Goal: Information Seeking & Learning: Compare options

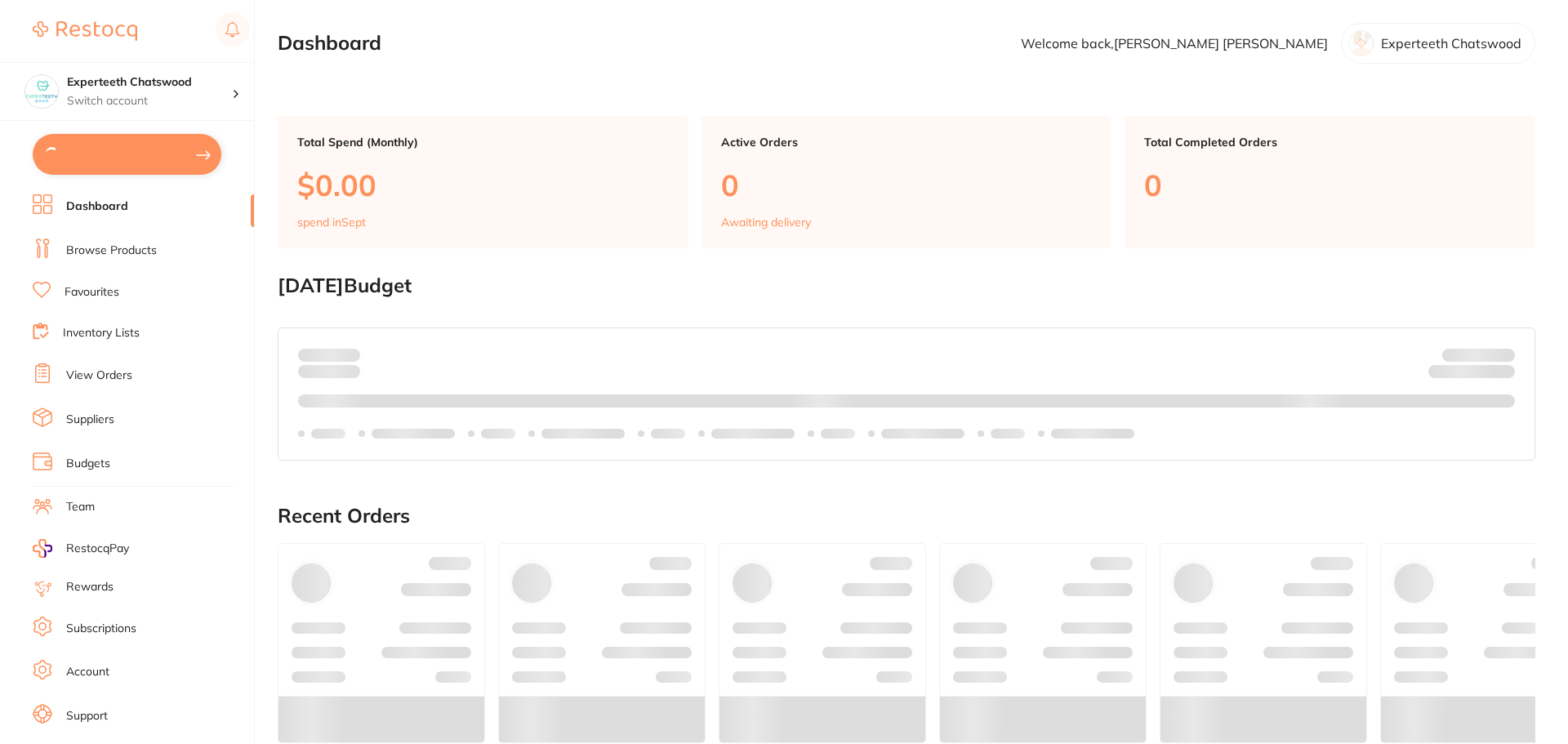
type input "15"
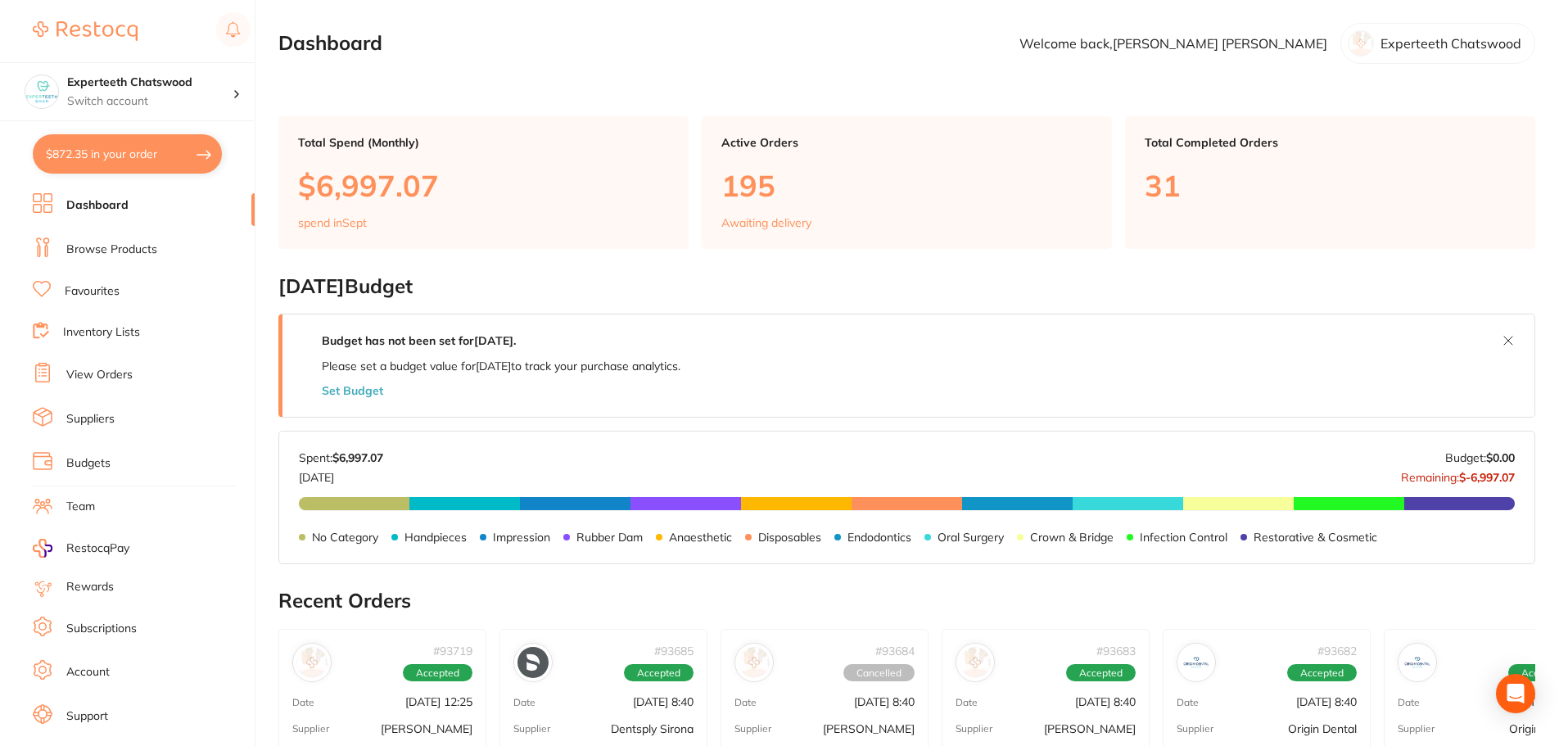
click at [104, 247] on link "Browse Products" at bounding box center [111, 250] width 91 height 17
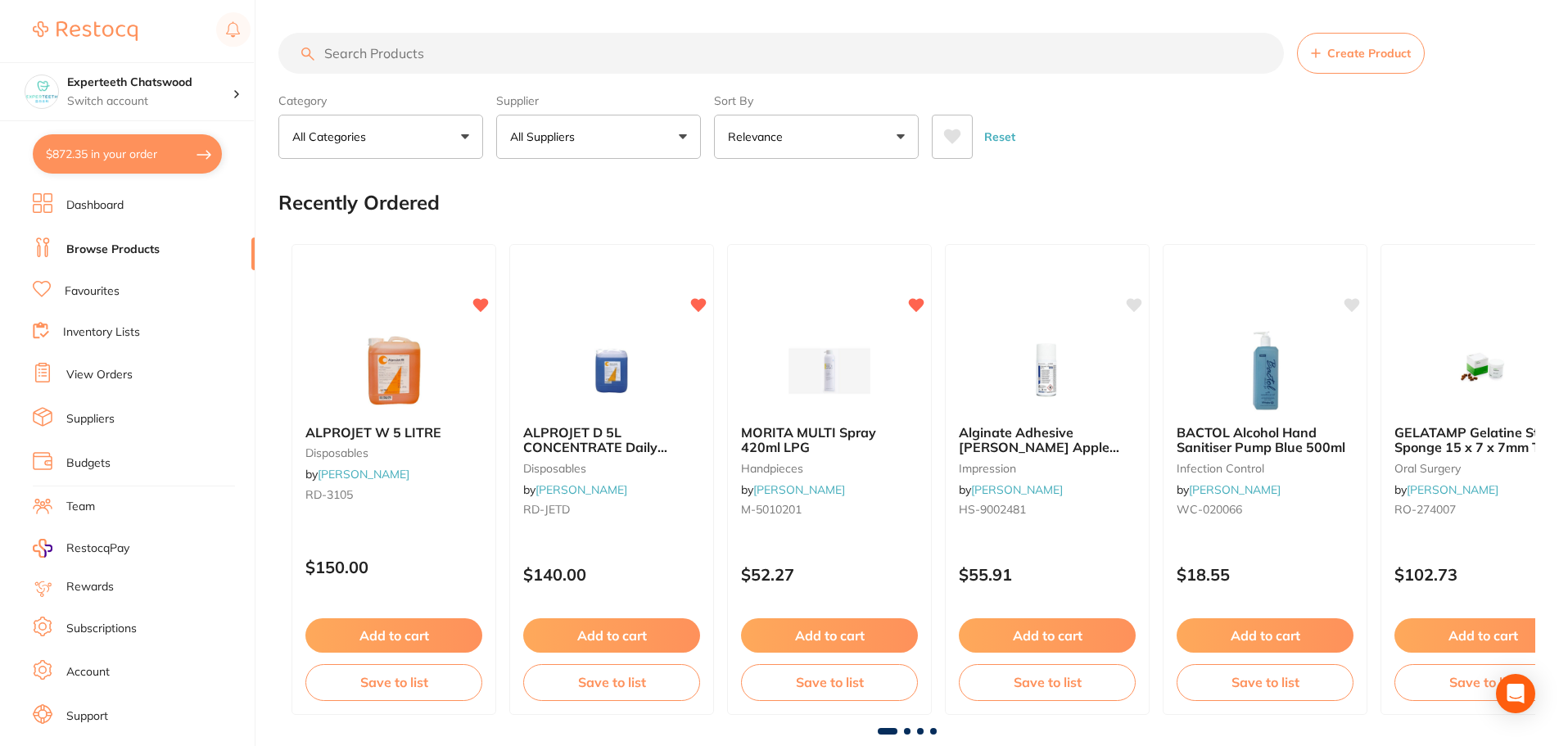
click at [372, 68] on input "search" at bounding box center [781, 53] width 1006 height 41
click at [373, 53] on input "search" at bounding box center [781, 53] width 1006 height 41
paste input "RE030"
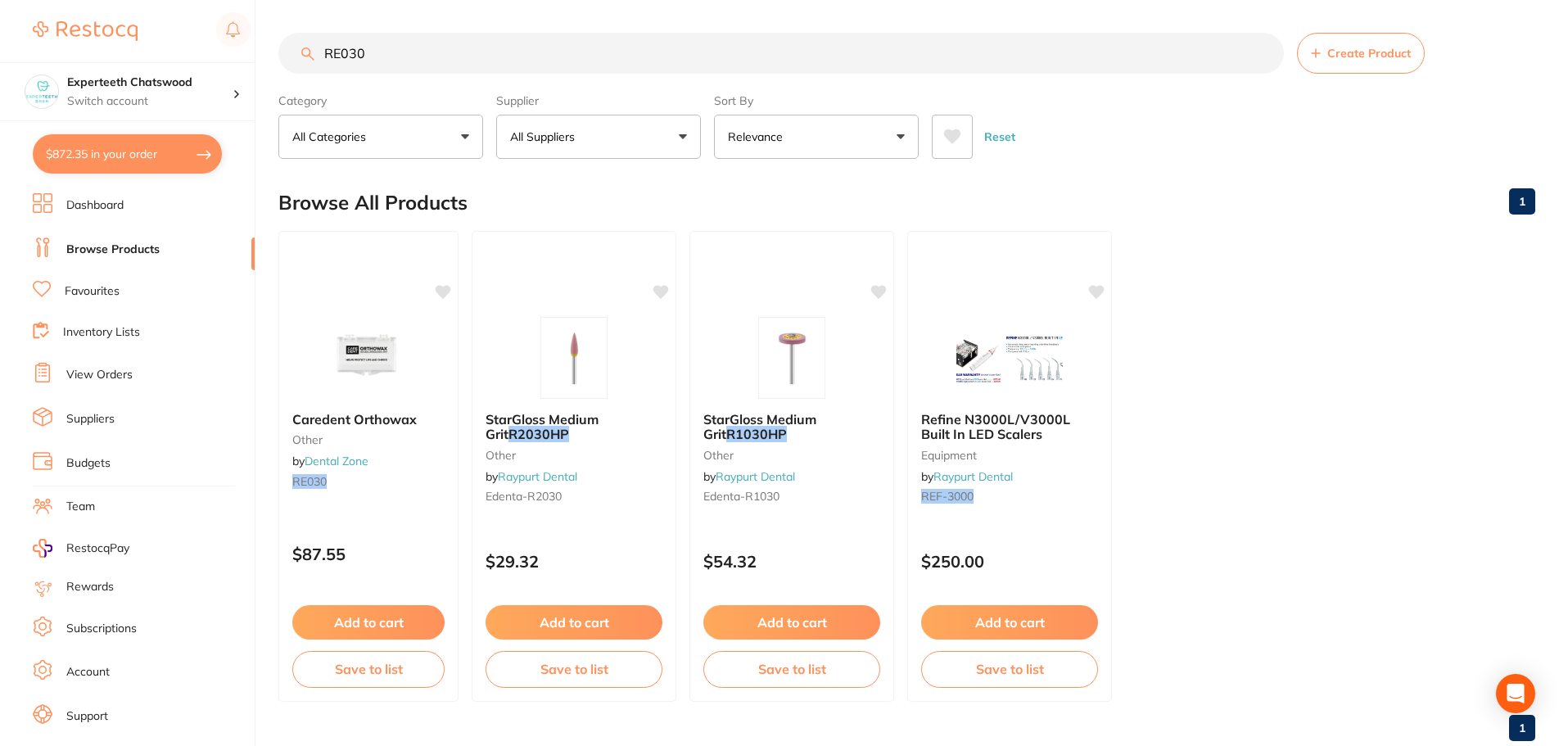
drag, startPoint x: 435, startPoint y: 53, endPoint x: 0, endPoint y: 1, distance: 438.1
click at [0, 1] on div "$872.35 Experteeth Chatswood Switch account Experteeth Chatswood $872.35 in you…" at bounding box center [784, 373] width 1568 height 746
type input "米"
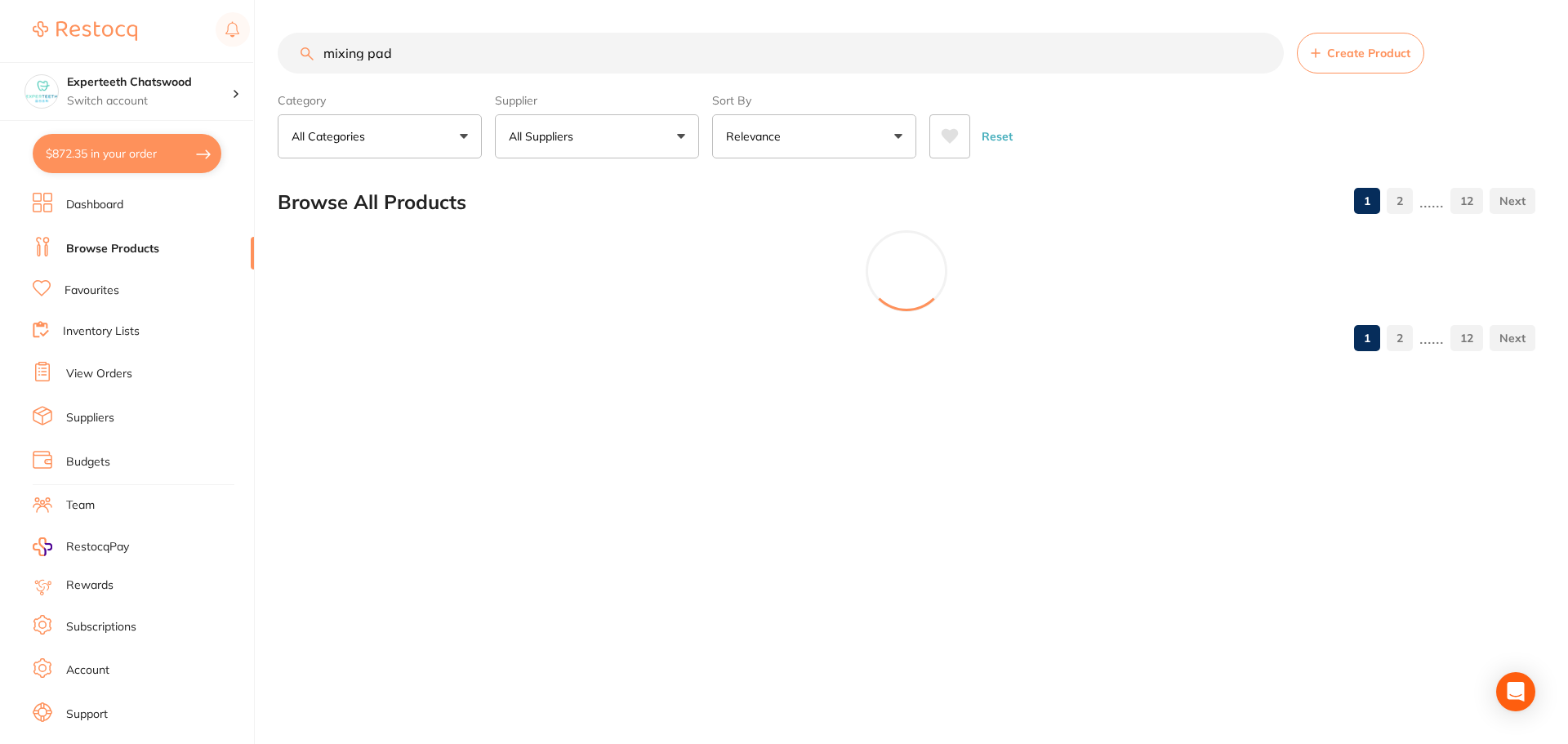
click at [599, 135] on button "All Suppliers" at bounding box center [596, 136] width 204 height 44
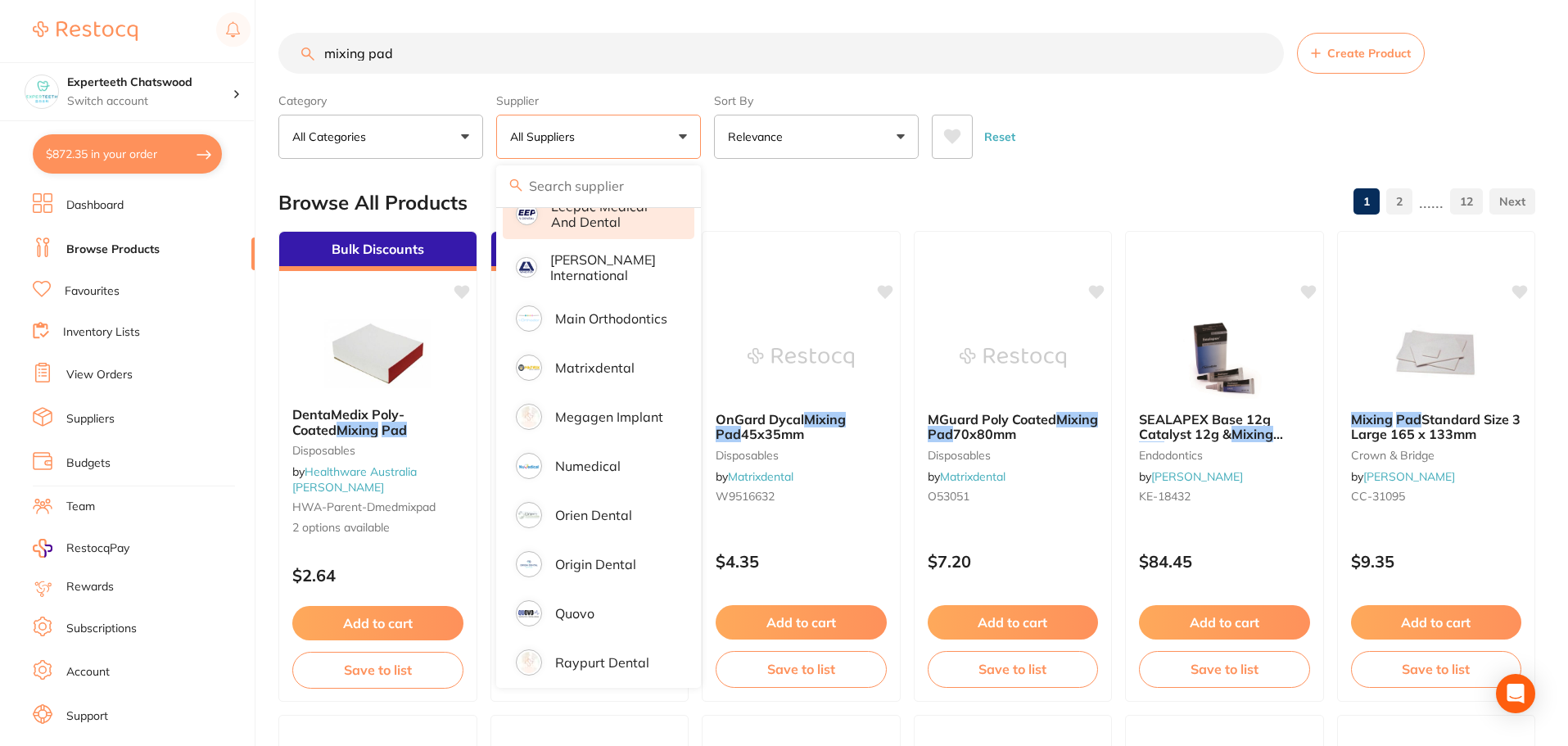
scroll to position [901, 0]
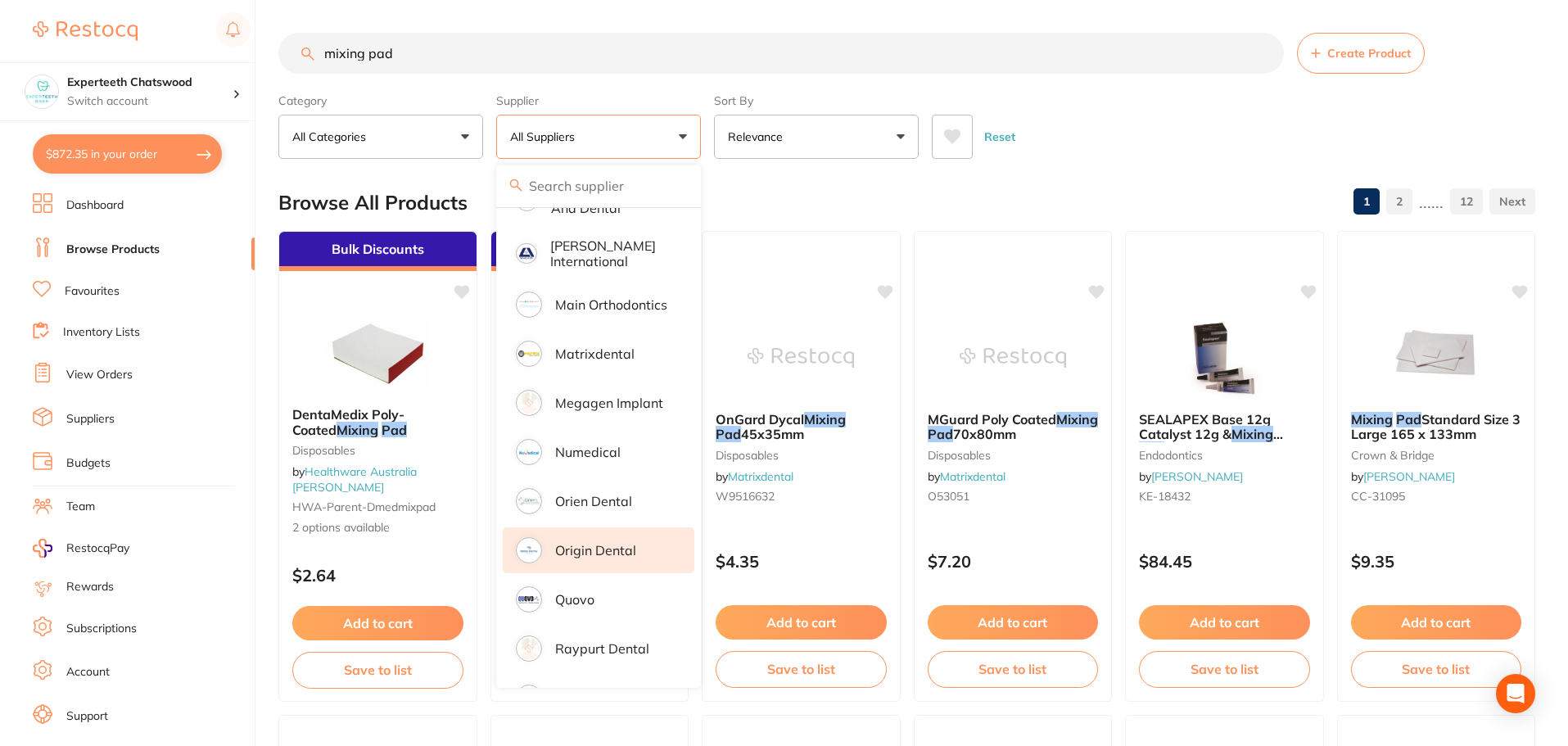
click at [613, 543] on p "Origin Dental" at bounding box center [596, 550] width 81 height 15
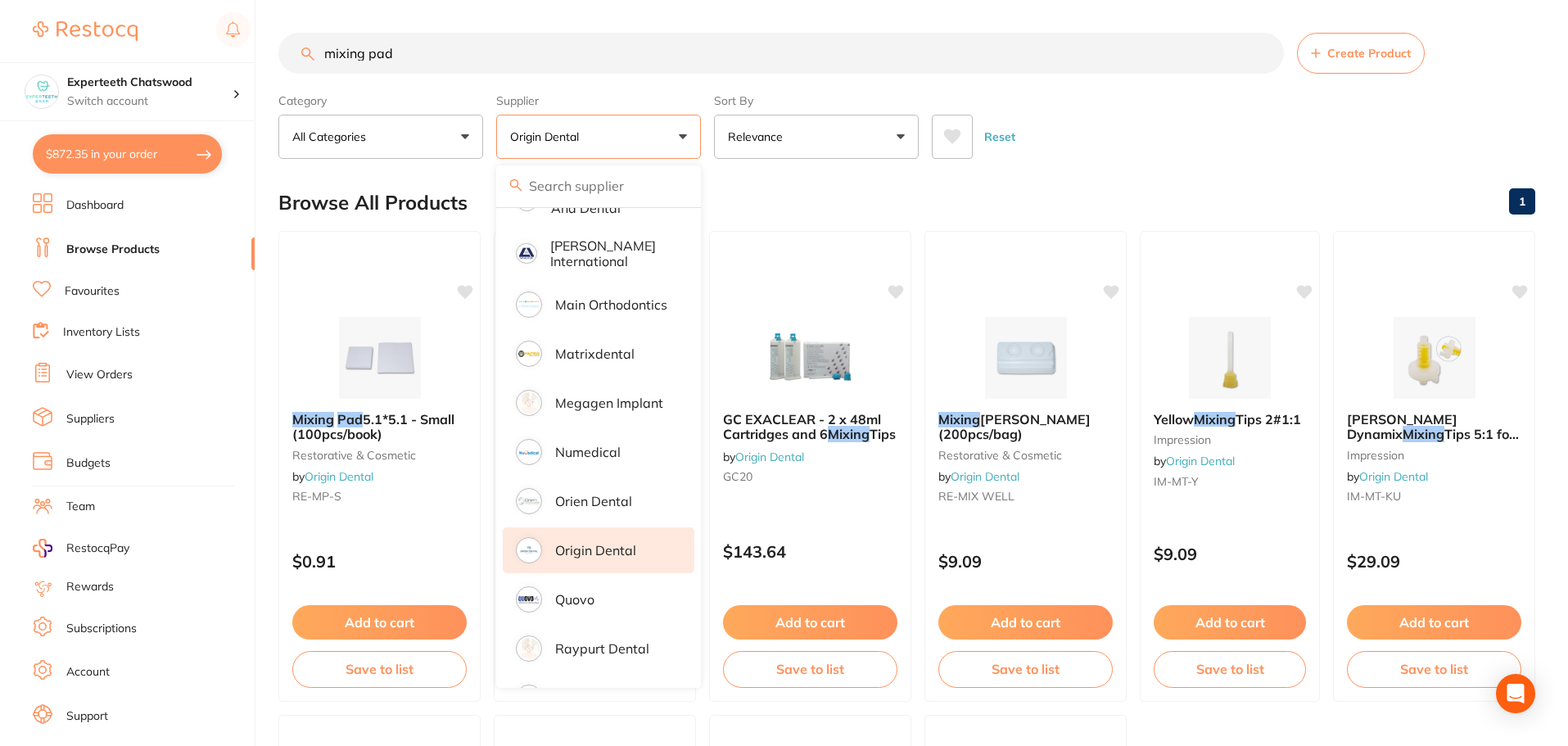
drag, startPoint x: 448, startPoint y: 52, endPoint x: 319, endPoint y: 62, distance: 129.4
click at [319, 62] on input "mixing pad" at bounding box center [781, 53] width 1006 height 41
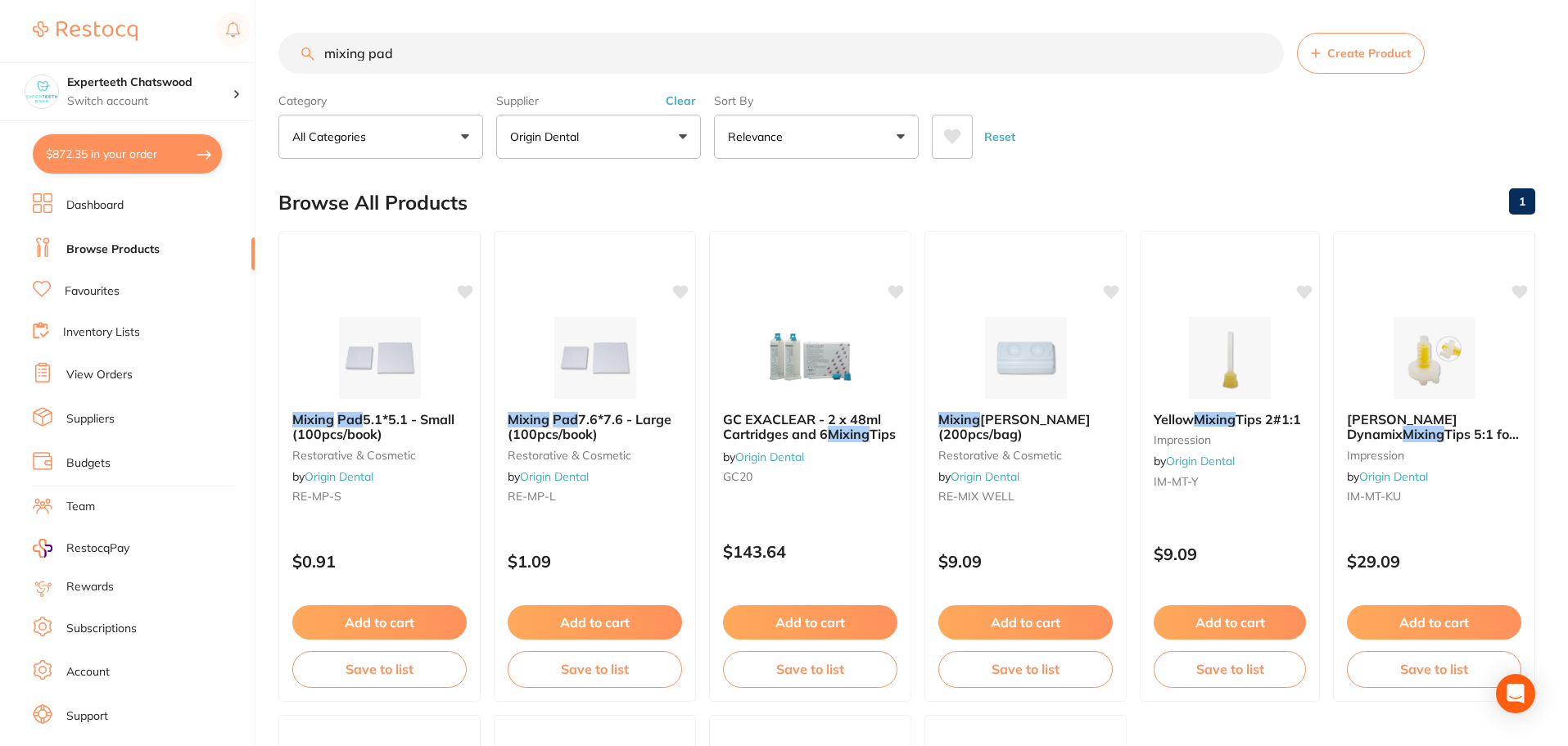
click at [456, 53] on input "mixing pad" at bounding box center [781, 53] width 1006 height 41
drag, startPoint x: 456, startPoint y: 53, endPoint x: 15, endPoint y: 69, distance: 441.3
click at [26, 71] on div "$872.35 Experteeth Chatswood Switch account Experteeth Chatswood $872.35 in you…" at bounding box center [784, 373] width 1568 height 746
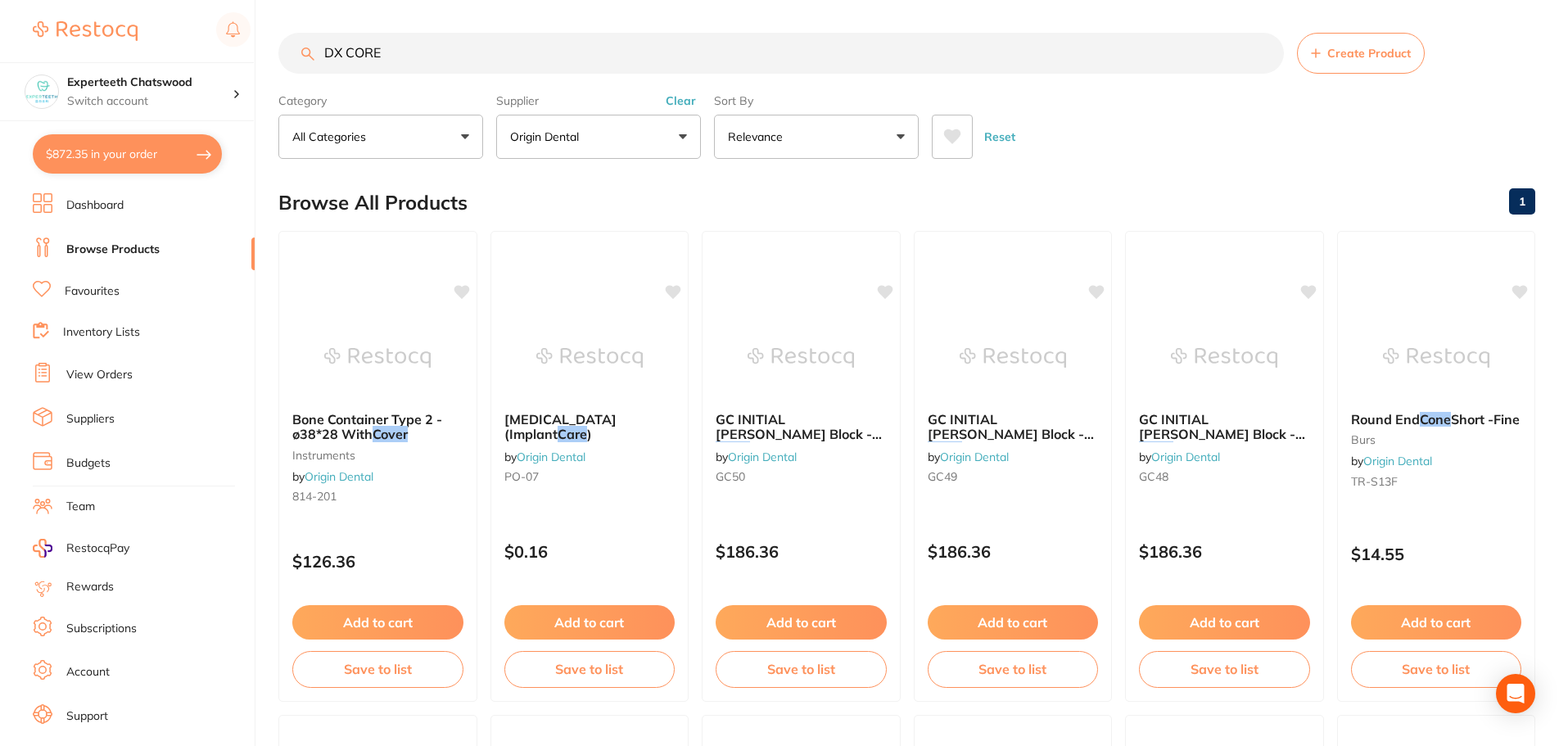
scroll to position [0, 0]
drag, startPoint x: 491, startPoint y: 59, endPoint x: 212, endPoint y: 48, distance: 279.2
click at [222, 48] on div "$872.35 Experteeth Chatswood Switch account Experteeth Chatswood $872.35 in you…" at bounding box center [784, 373] width 1568 height 746
paste input "RE-DW-D-DXX"
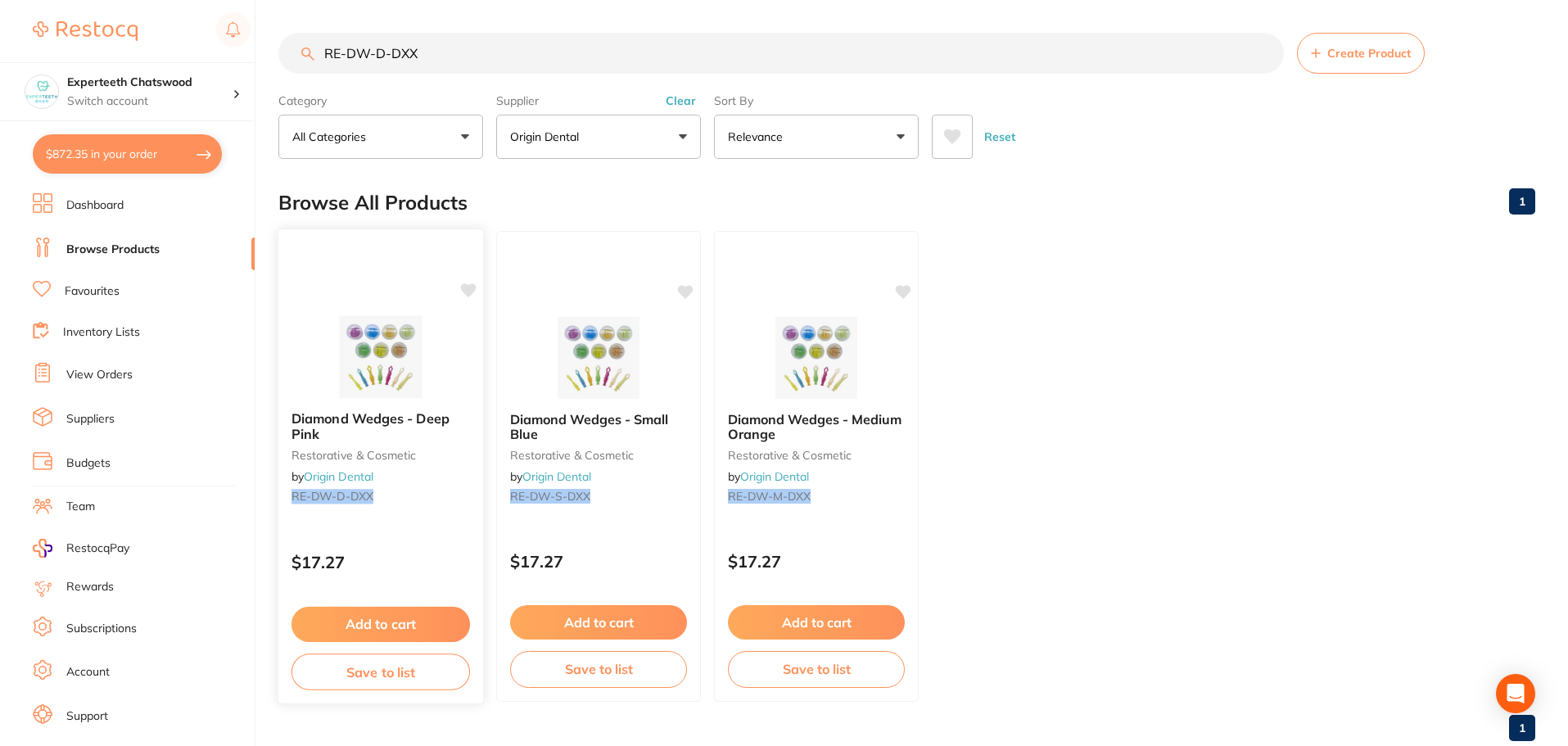
click at [390, 366] on img at bounding box center [380, 356] width 107 height 83
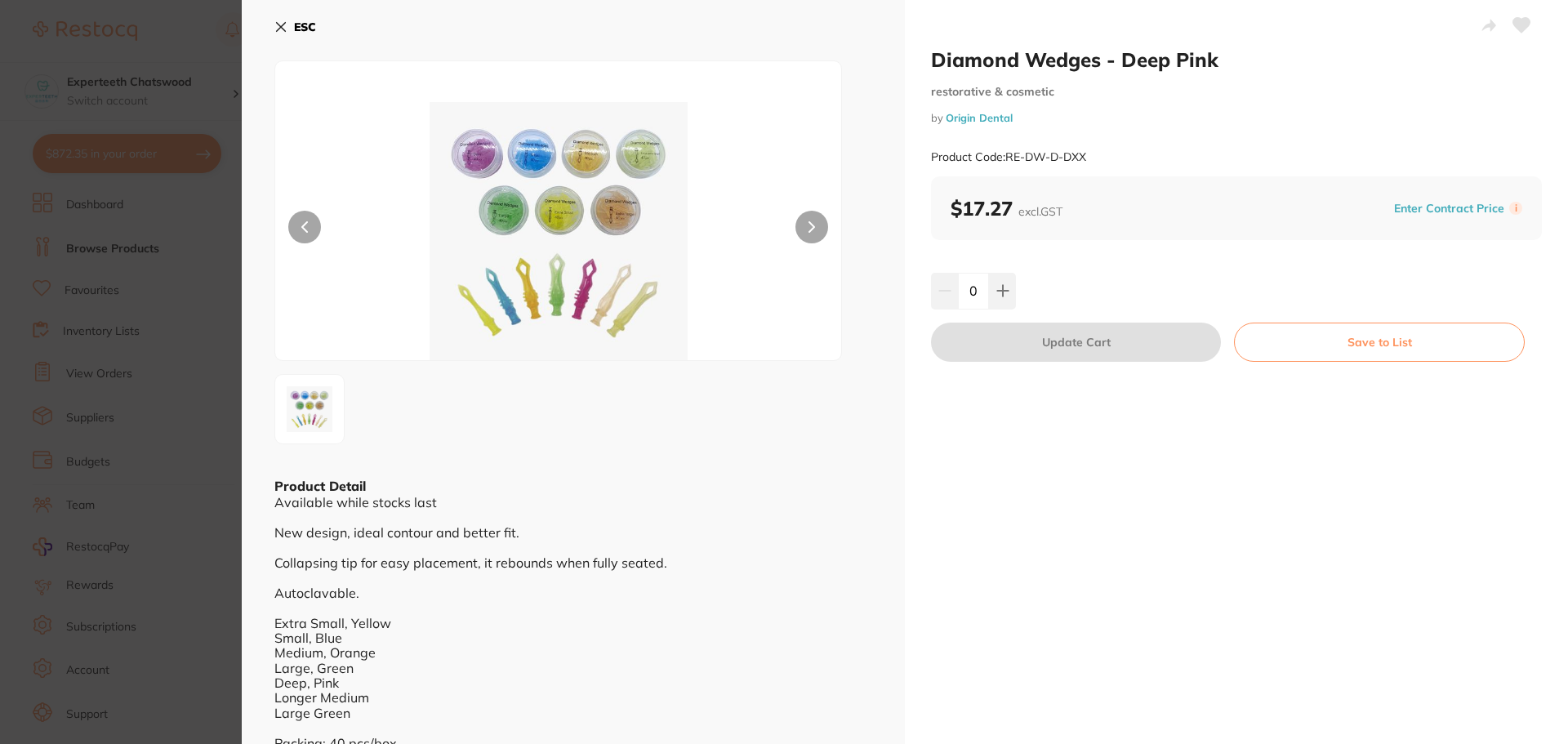
click at [546, 200] on img at bounding box center [558, 231] width 339 height 258
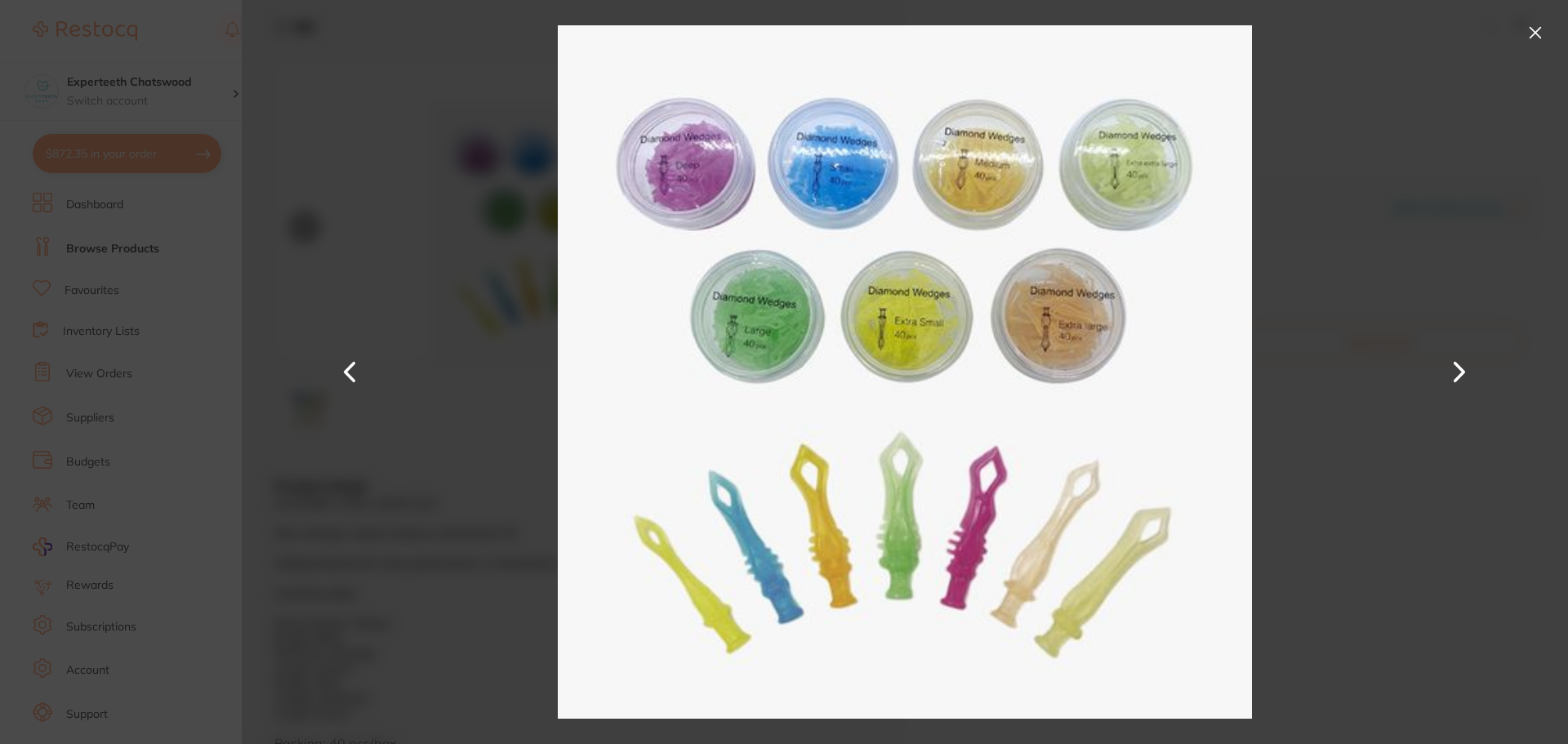
click at [1539, 38] on button at bounding box center [1535, 33] width 26 height 26
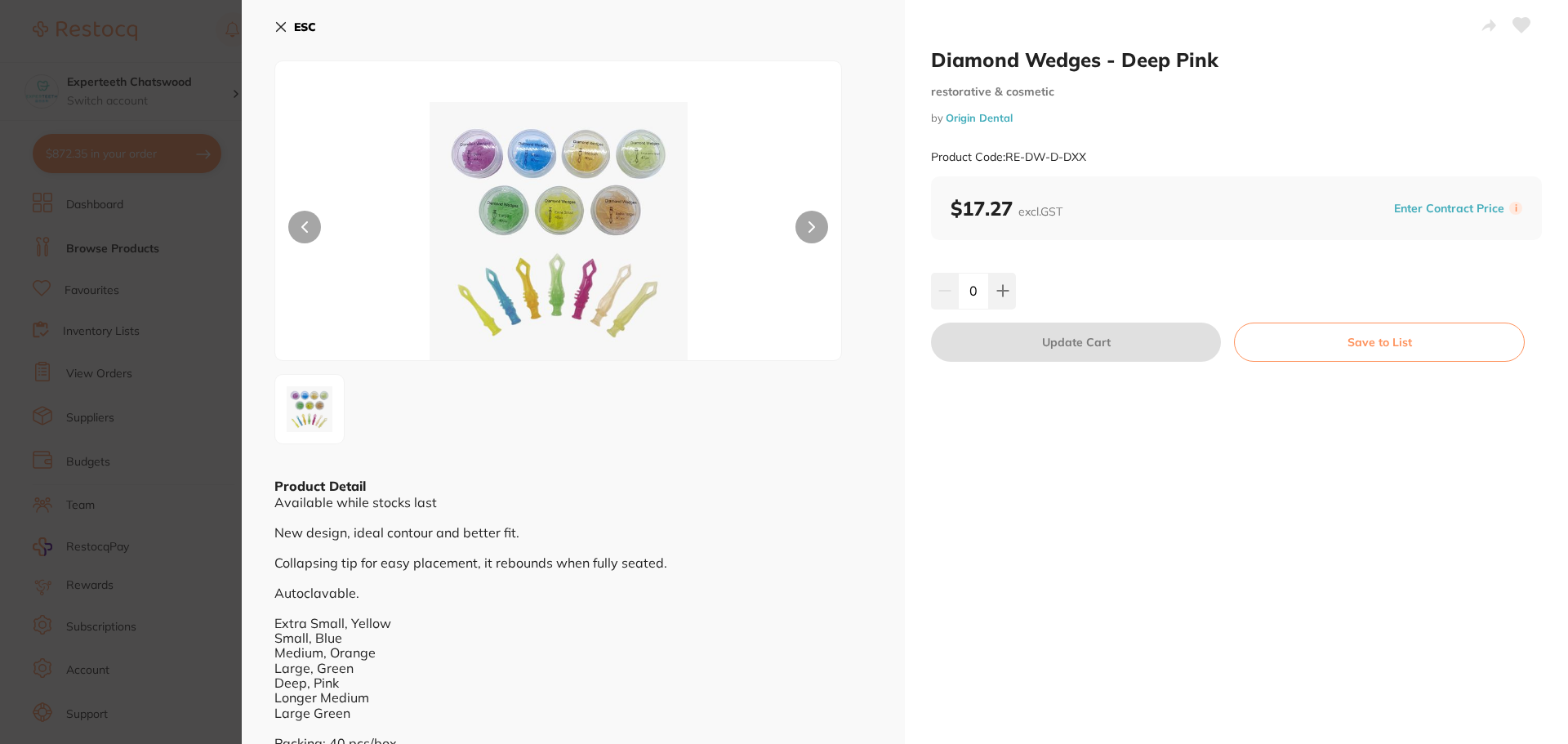
click at [299, 28] on b "ESC" at bounding box center [305, 27] width 22 height 15
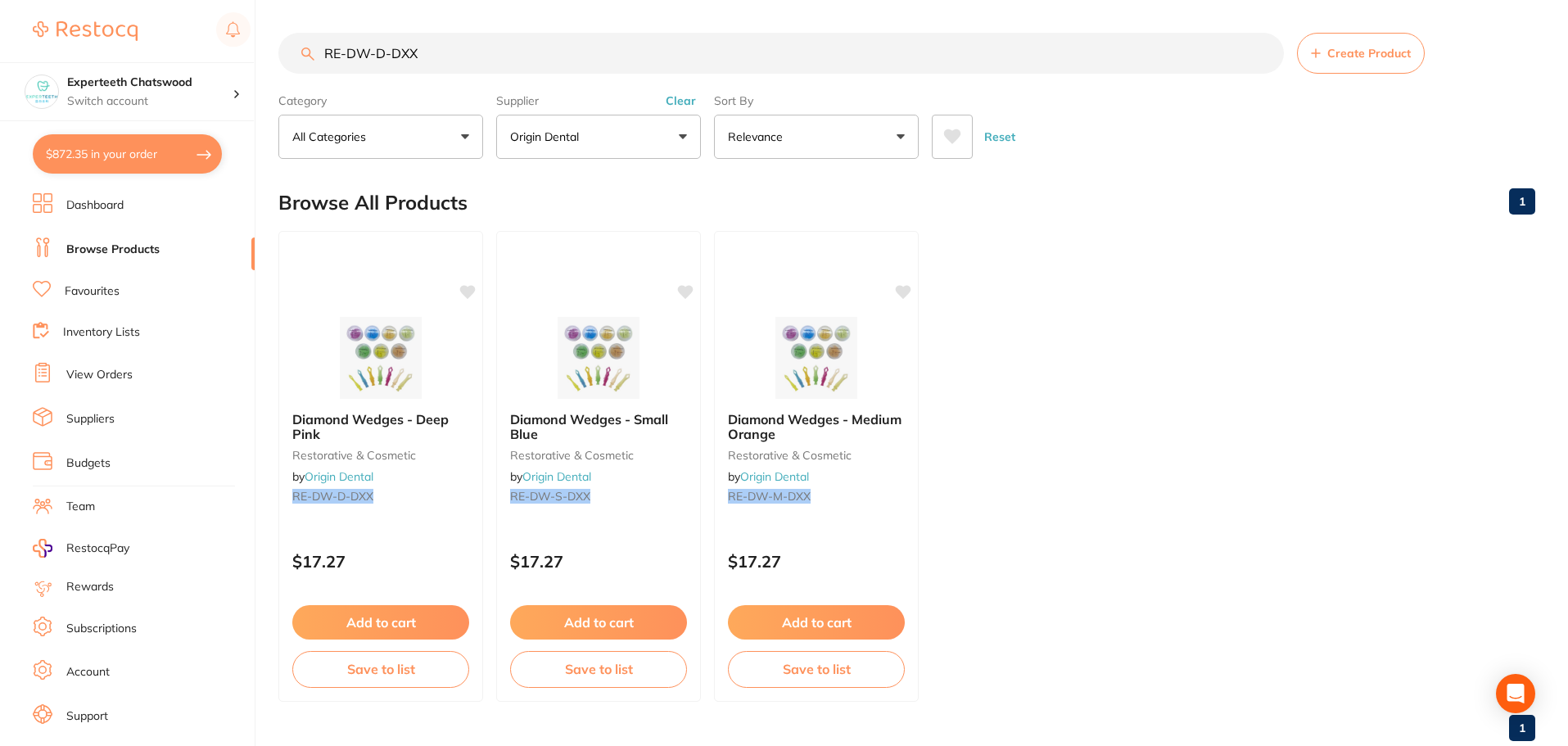
drag, startPoint x: 461, startPoint y: 60, endPoint x: 205, endPoint y: 44, distance: 256.5
click at [263, 44] on div "$872.35 Experteeth Chatswood Switch account Experteeth Chatswood $872.35 in you…" at bounding box center [784, 373] width 1568 height 746
paste input "WW"
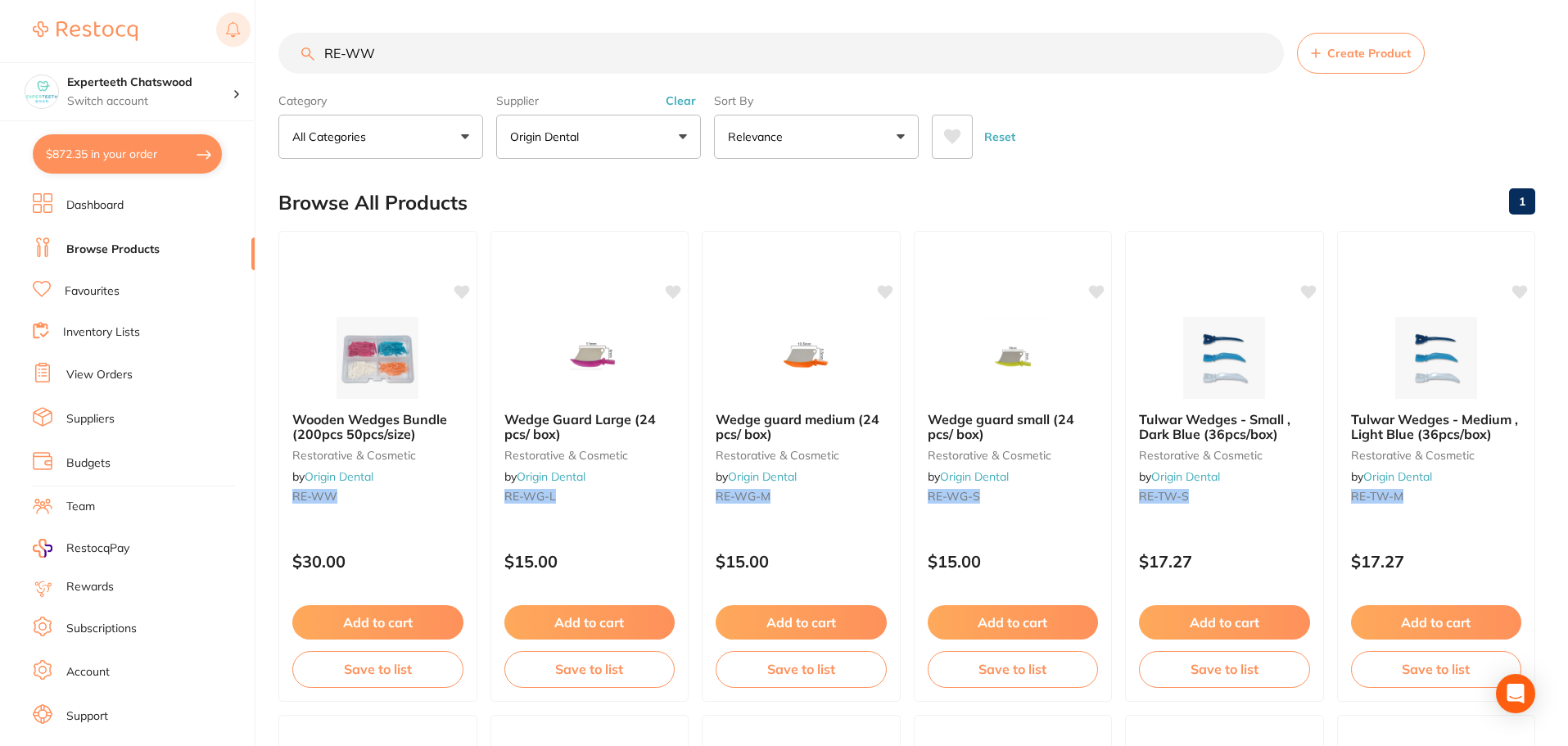
drag, startPoint x: 434, startPoint y: 50, endPoint x: 221, endPoint y: 47, distance: 213.0
click at [282, 49] on input "RE-WW" at bounding box center [781, 53] width 1006 height 41
paste input "022"
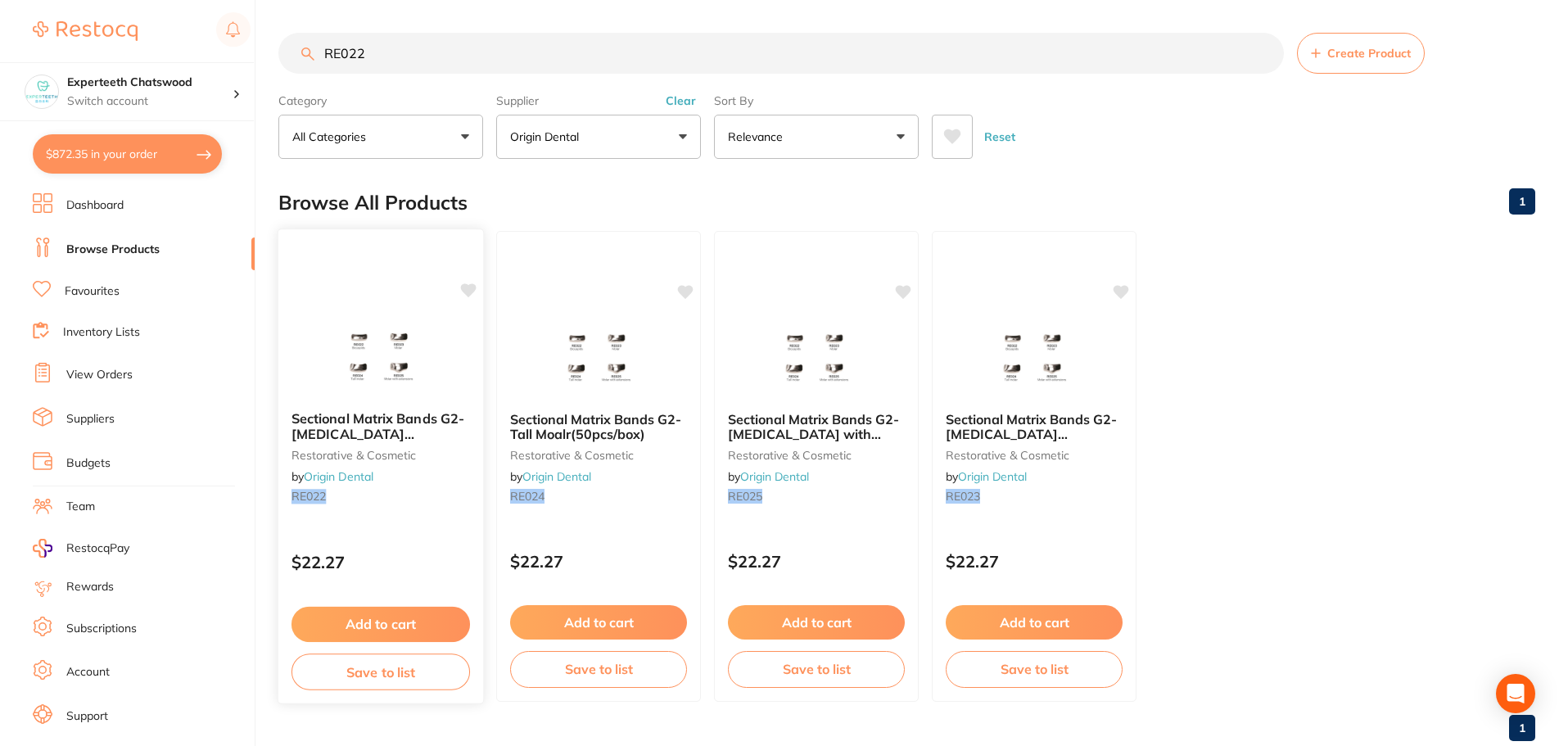
click at [381, 363] on img at bounding box center [380, 356] width 107 height 83
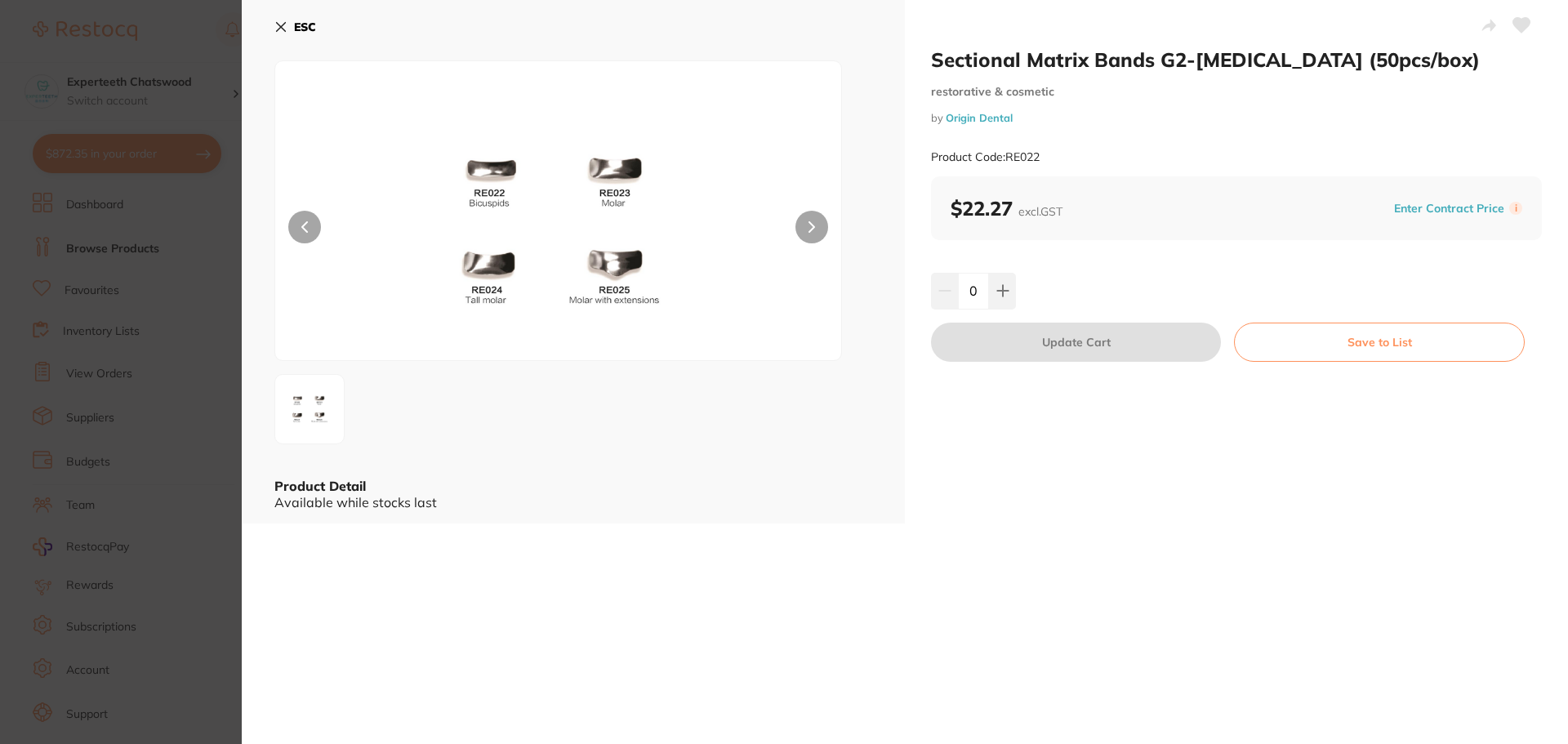
click at [574, 235] on img at bounding box center [558, 231] width 339 height 258
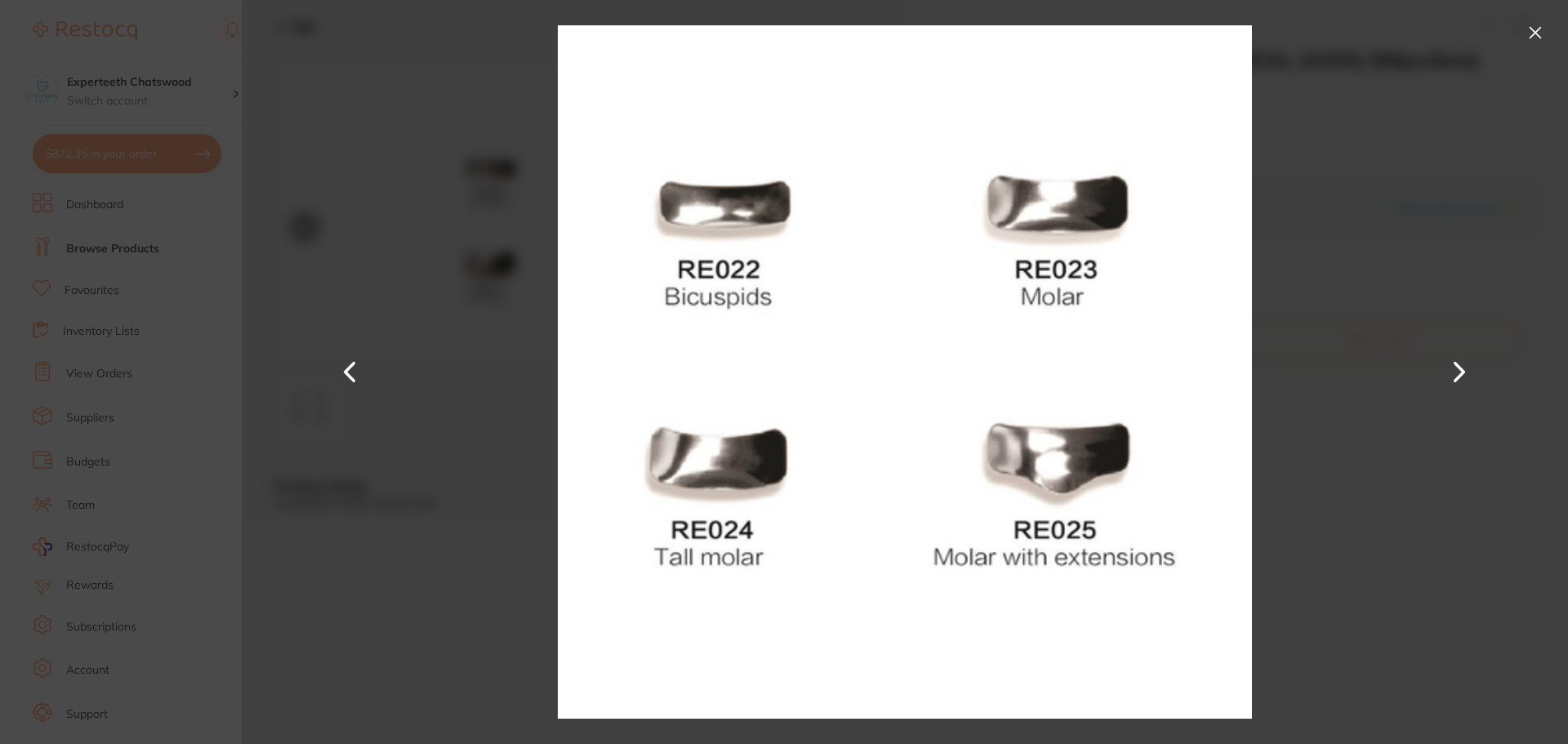
click at [1453, 142] on div at bounding box center [905, 372] width 1327 height 744
click at [1529, 36] on button at bounding box center [1535, 33] width 26 height 26
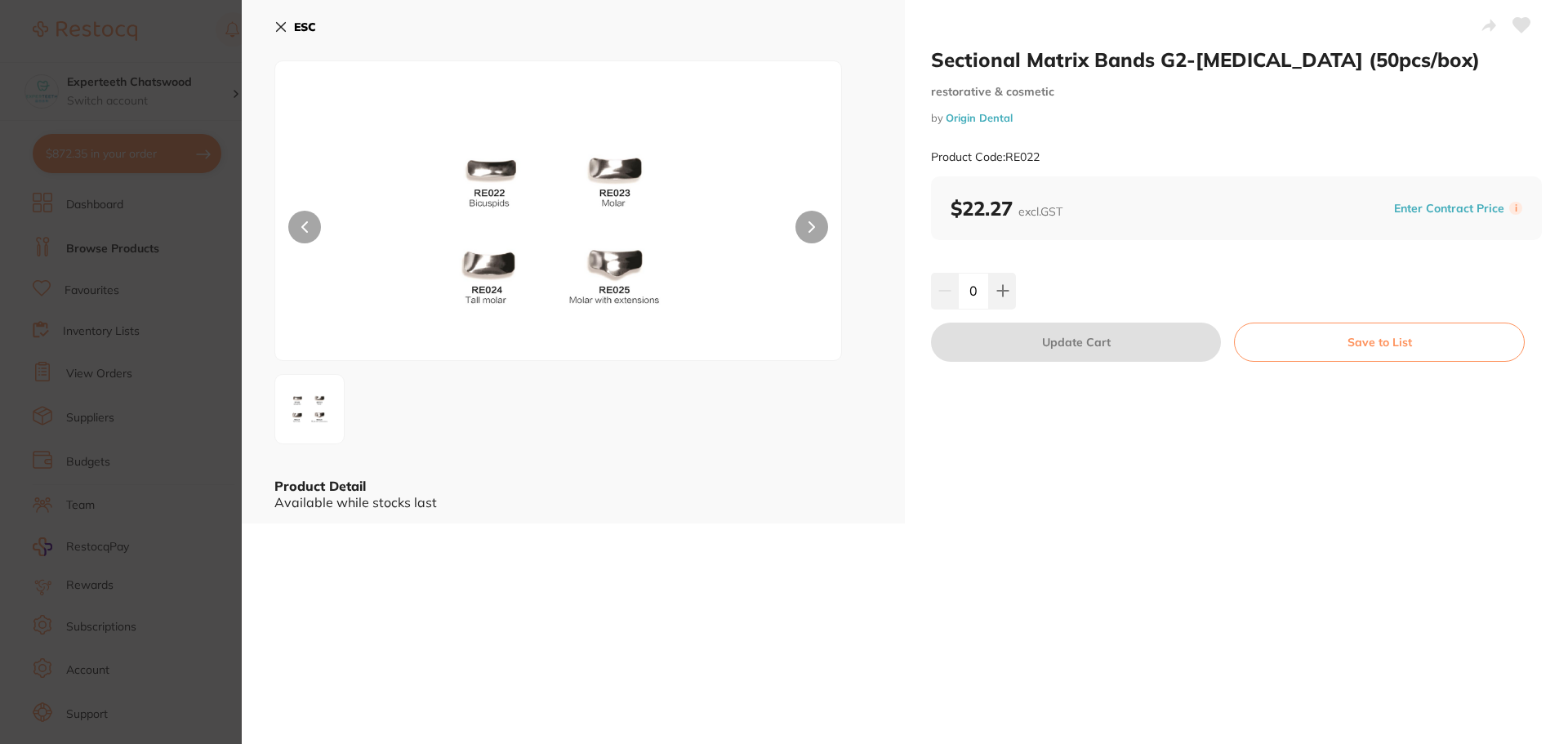
click at [282, 24] on icon at bounding box center [281, 27] width 9 height 9
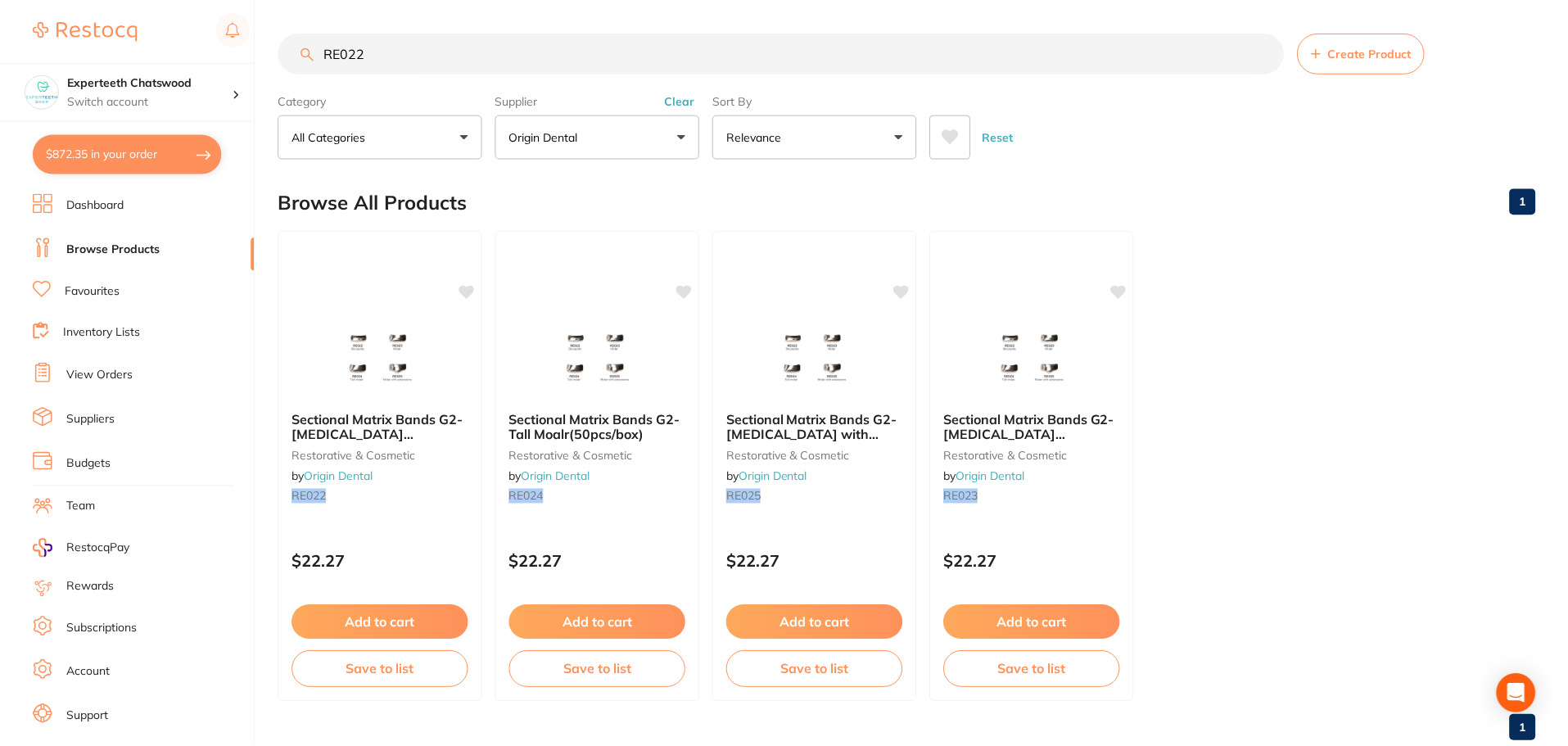
scroll to position [2, 0]
drag, startPoint x: 410, startPoint y: 59, endPoint x: 259, endPoint y: 44, distance: 151.7
click at [264, 46] on div "$872.35 Experteeth Chatswood Switch account Experteeth Chatswood $872.35 in you…" at bounding box center [784, 371] width 1568 height 746
paste input "-WW"
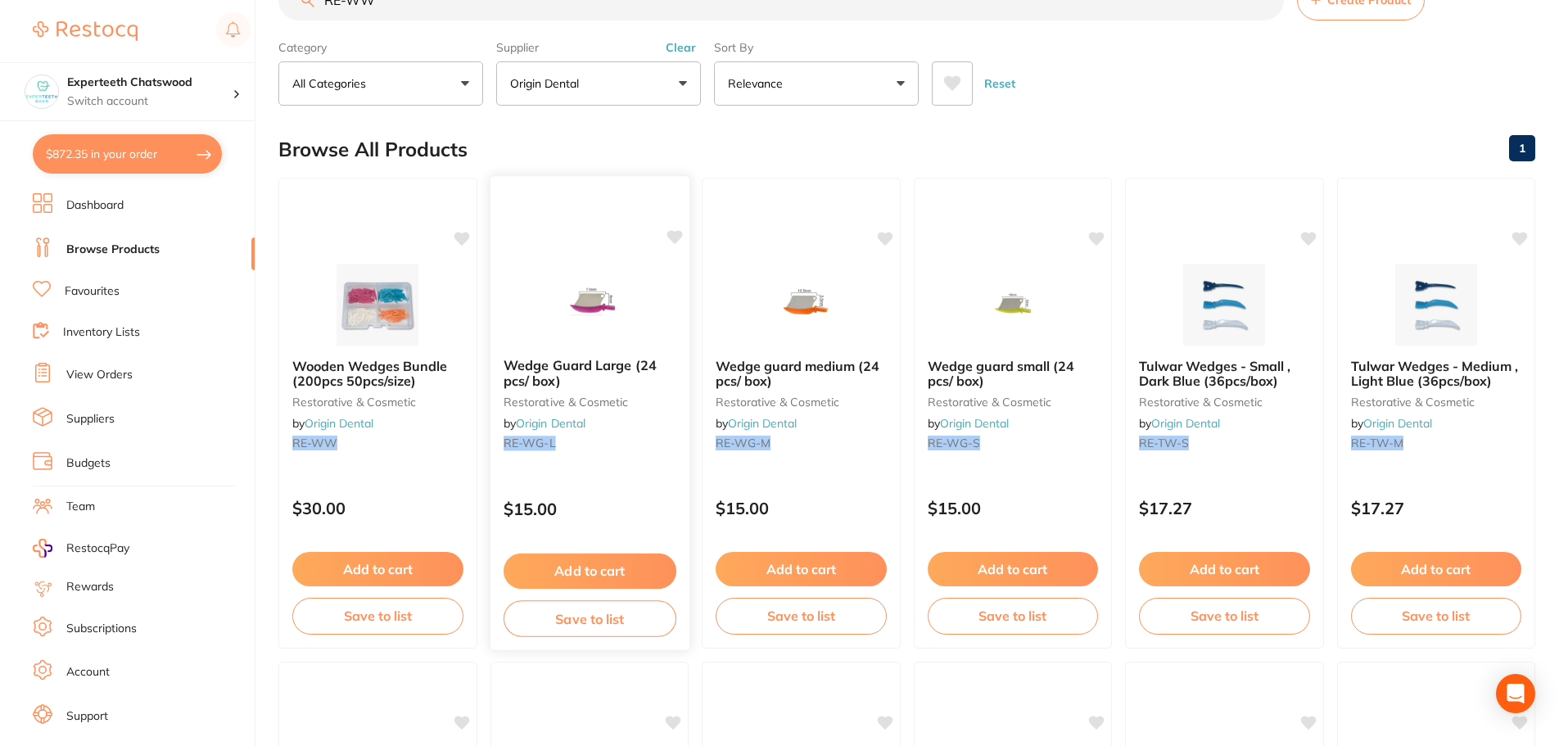
scroll to position [82, 0]
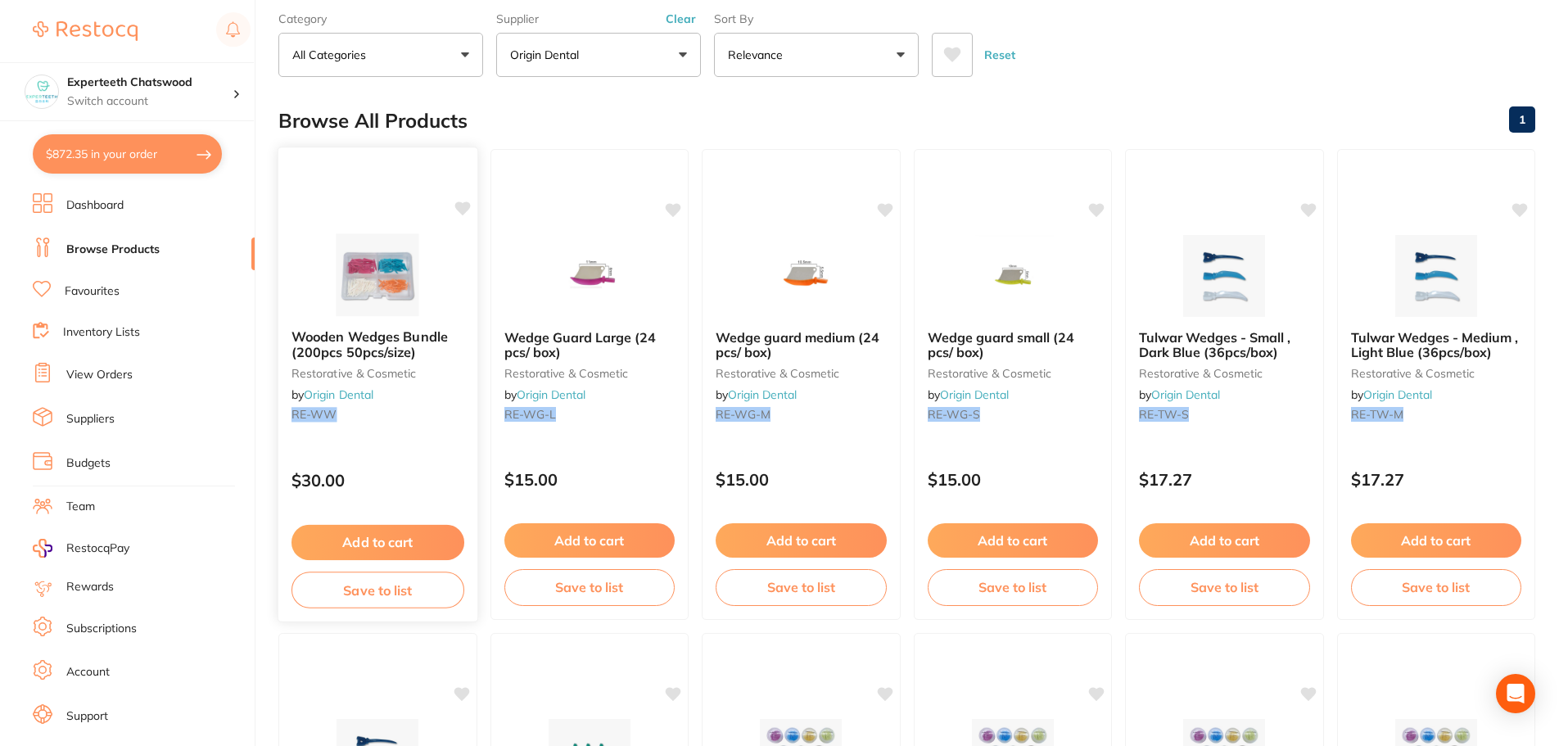
click at [382, 272] on img at bounding box center [378, 274] width 107 height 83
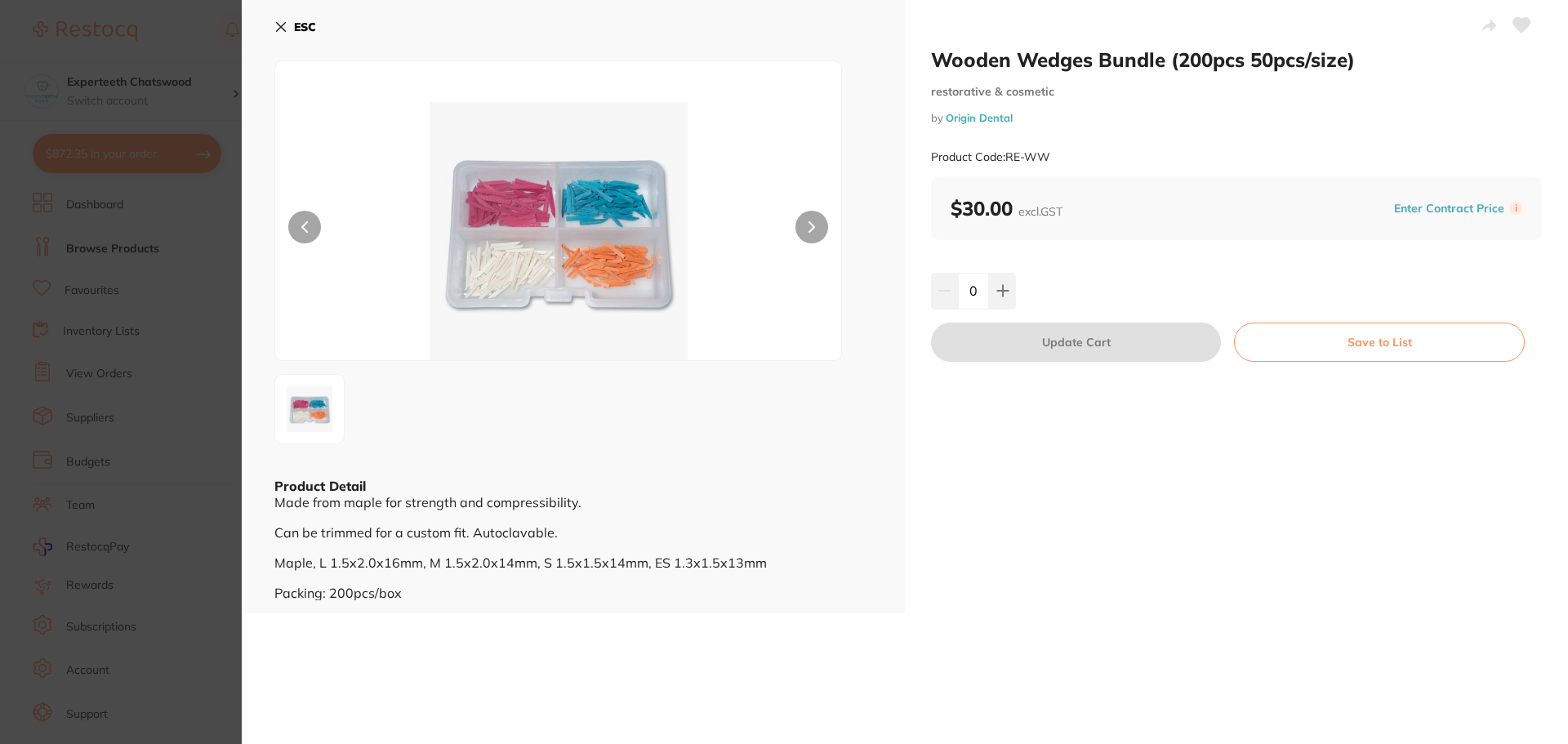
click at [576, 226] on img at bounding box center [558, 231] width 339 height 258
click at [931, 56] on h2 "Wooden Wedges Bundle (200pcs 50pcs/size)" at bounding box center [1236, 60] width 611 height 24
drag, startPoint x: 931, startPoint y: 56, endPoint x: 1164, endPoint y: 63, distance: 233.1
click at [1164, 63] on h2 "Wooden Wedges Bundle (200pcs 50pcs/size)" at bounding box center [1236, 60] width 611 height 24
copy h2 "Wooden Wedges Bundle"
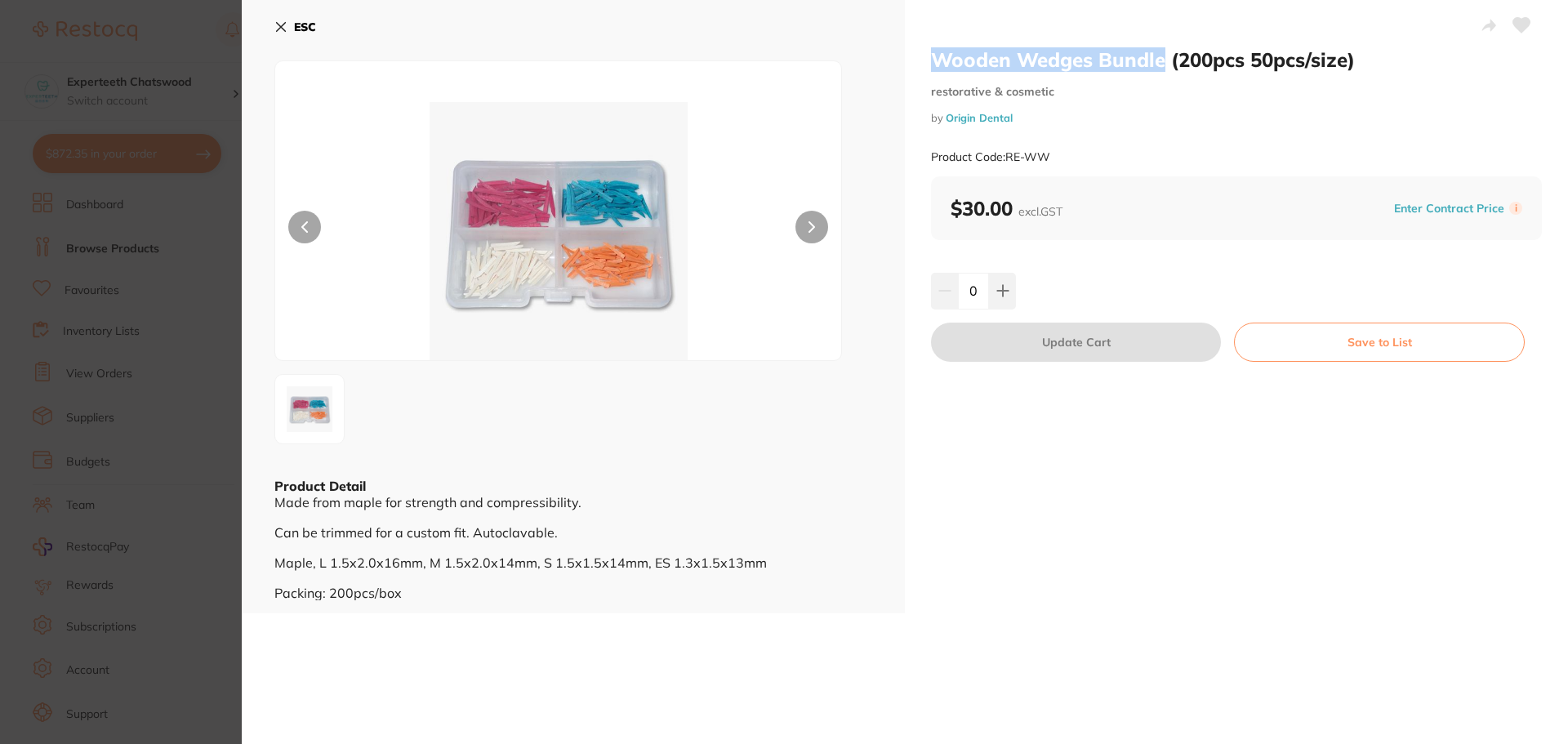
click at [310, 25] on b "ESC" at bounding box center [305, 27] width 22 height 15
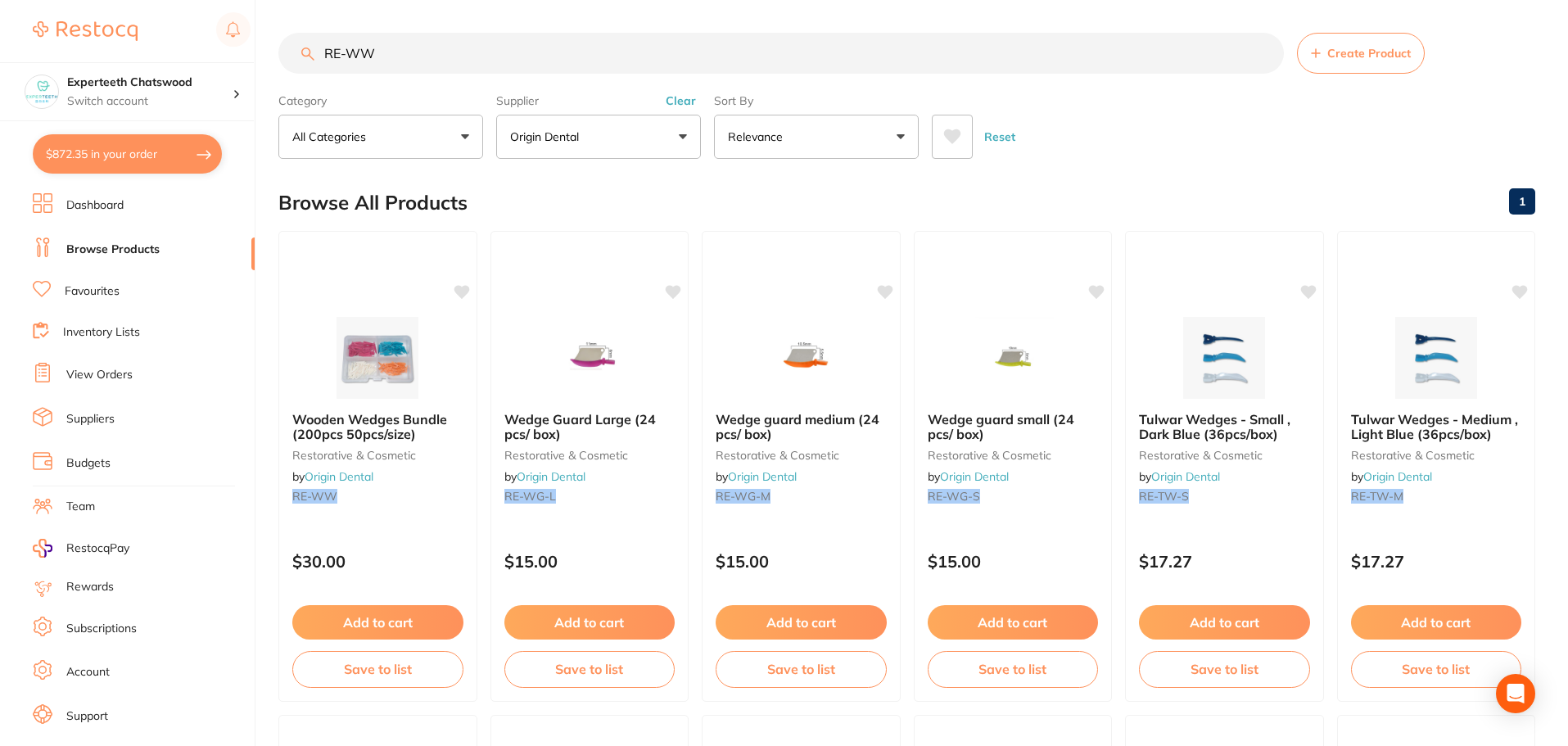
drag, startPoint x: 305, startPoint y: 54, endPoint x: 273, endPoint y: 53, distance: 32.0
click at [299, 54] on input "RE-WW" at bounding box center [781, 53] width 1006 height 41
paste input "MBG3-M"
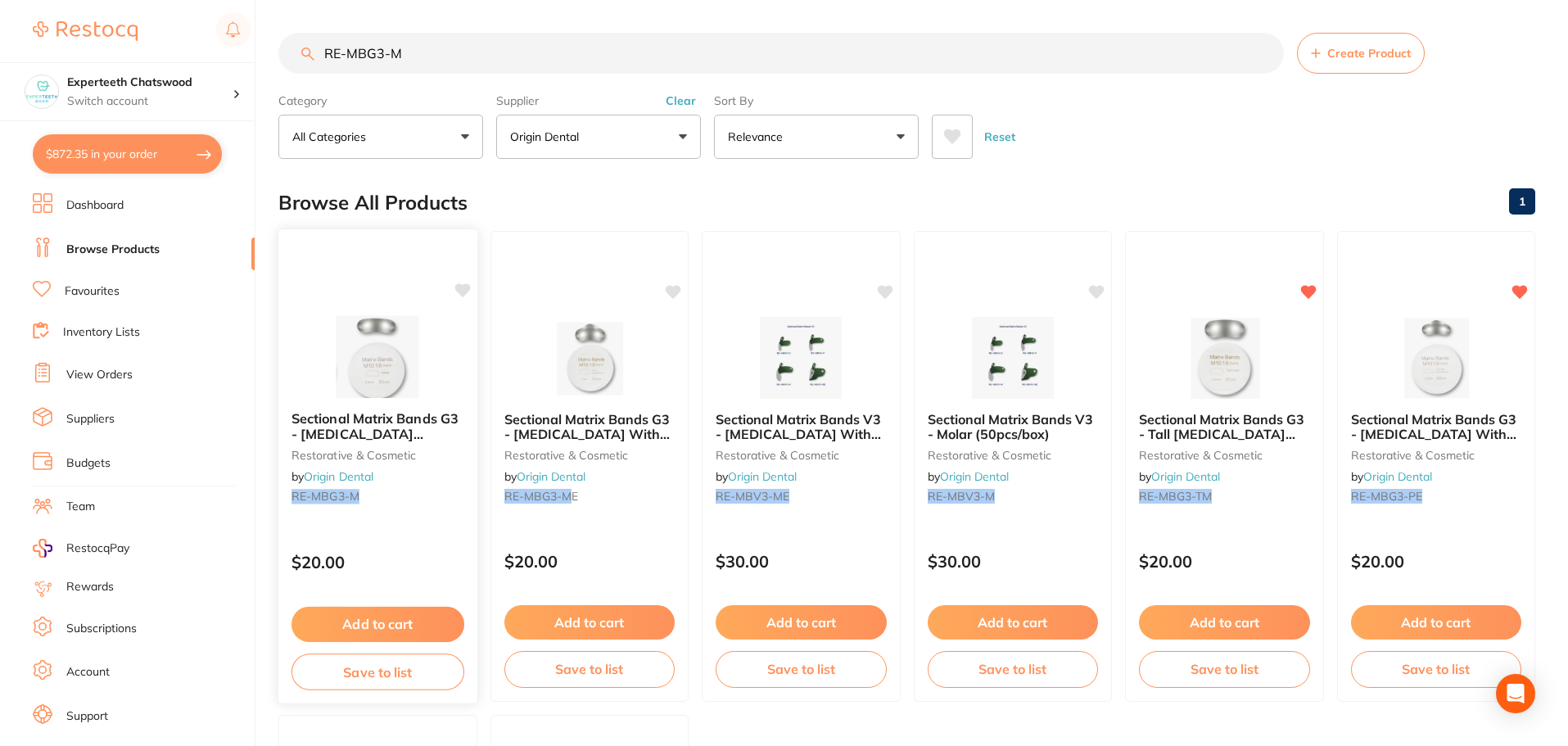
click at [365, 353] on img at bounding box center [378, 356] width 107 height 83
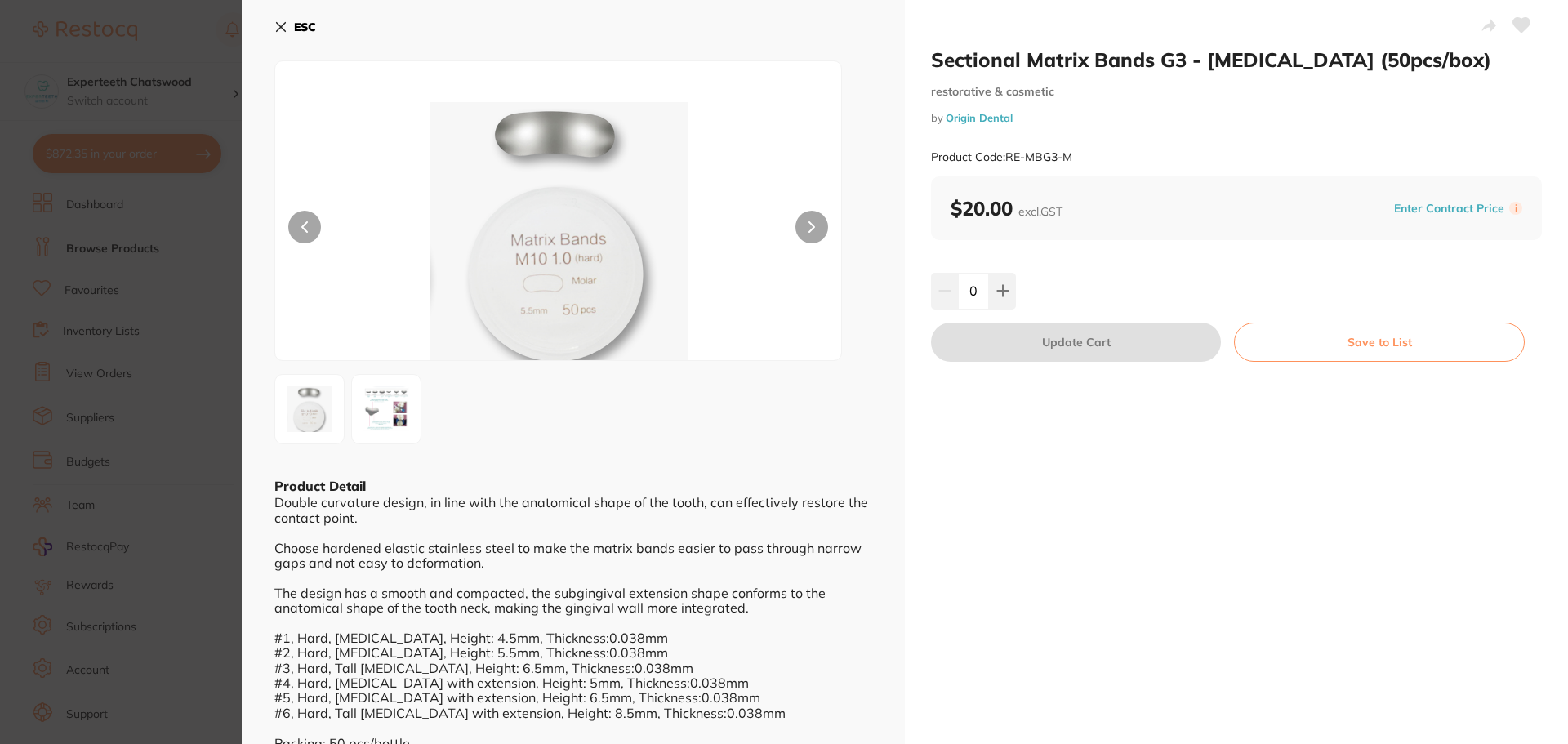
click at [299, 26] on b "ESC" at bounding box center [305, 27] width 22 height 15
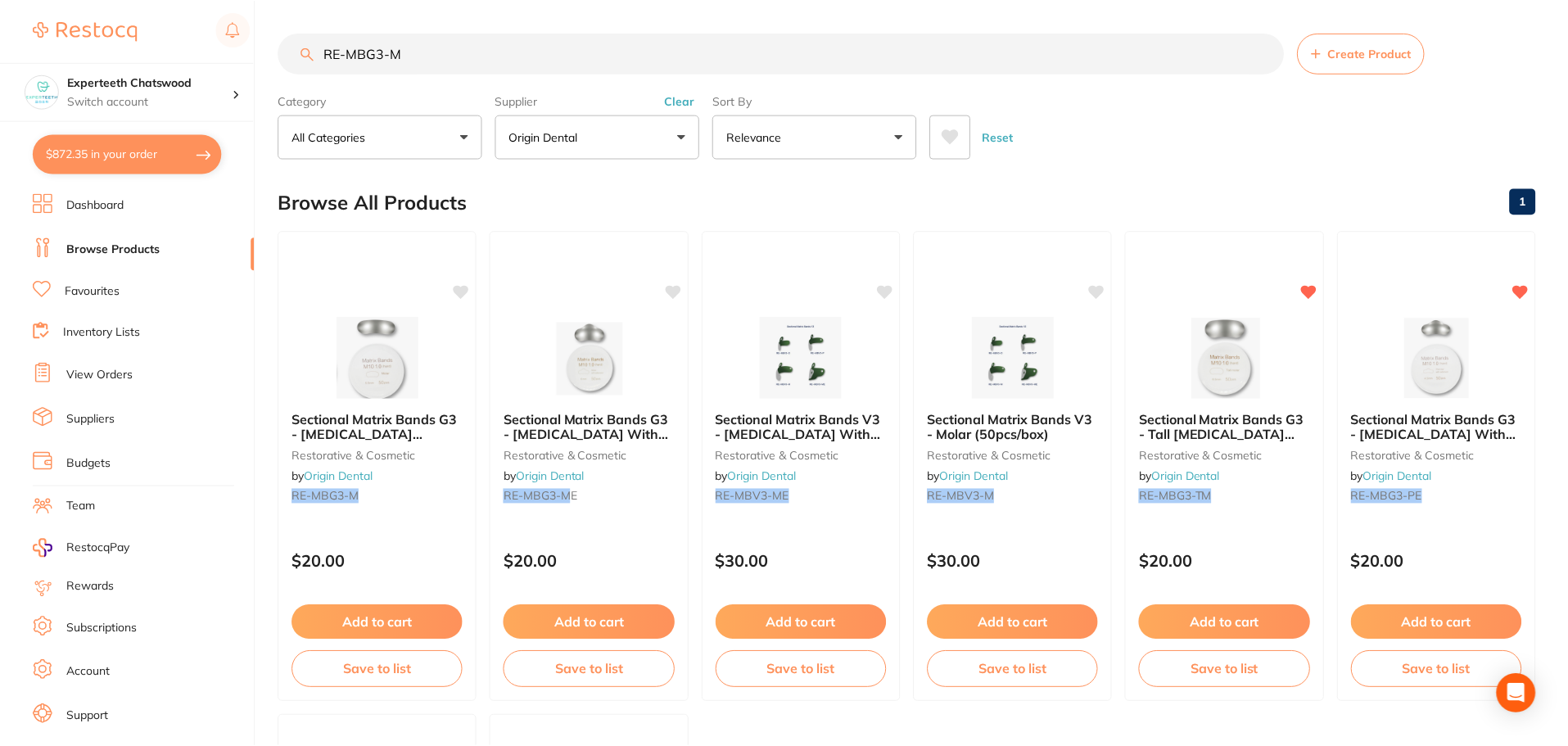
scroll to position [1, 0]
drag, startPoint x: 428, startPoint y: 51, endPoint x: 5, endPoint y: 3, distance: 425.7
click at [57, 14] on div "$872.35 Experteeth Chatswood Switch account Experteeth Chatswood $872.35 in you…" at bounding box center [784, 372] width 1568 height 746
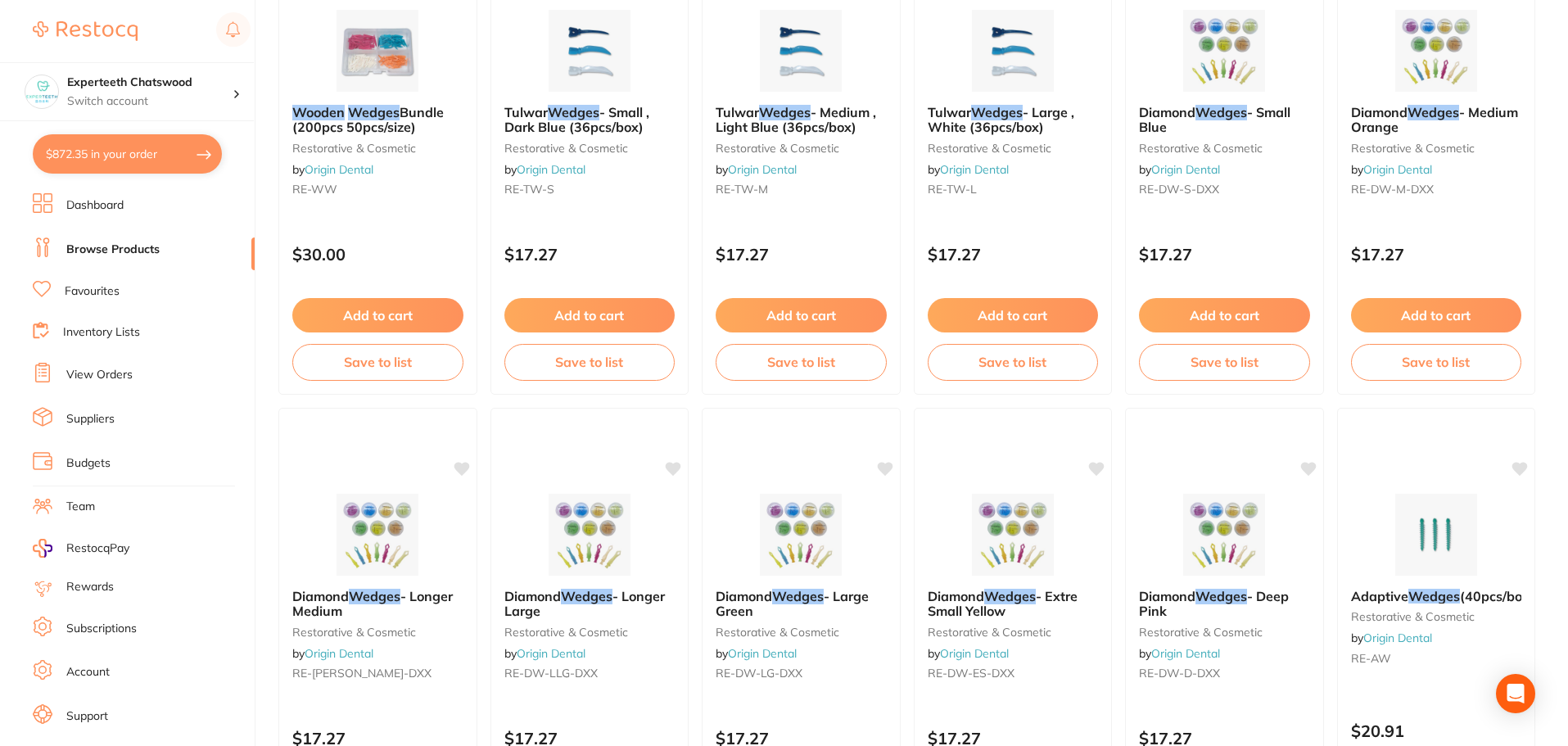
scroll to position [108, 0]
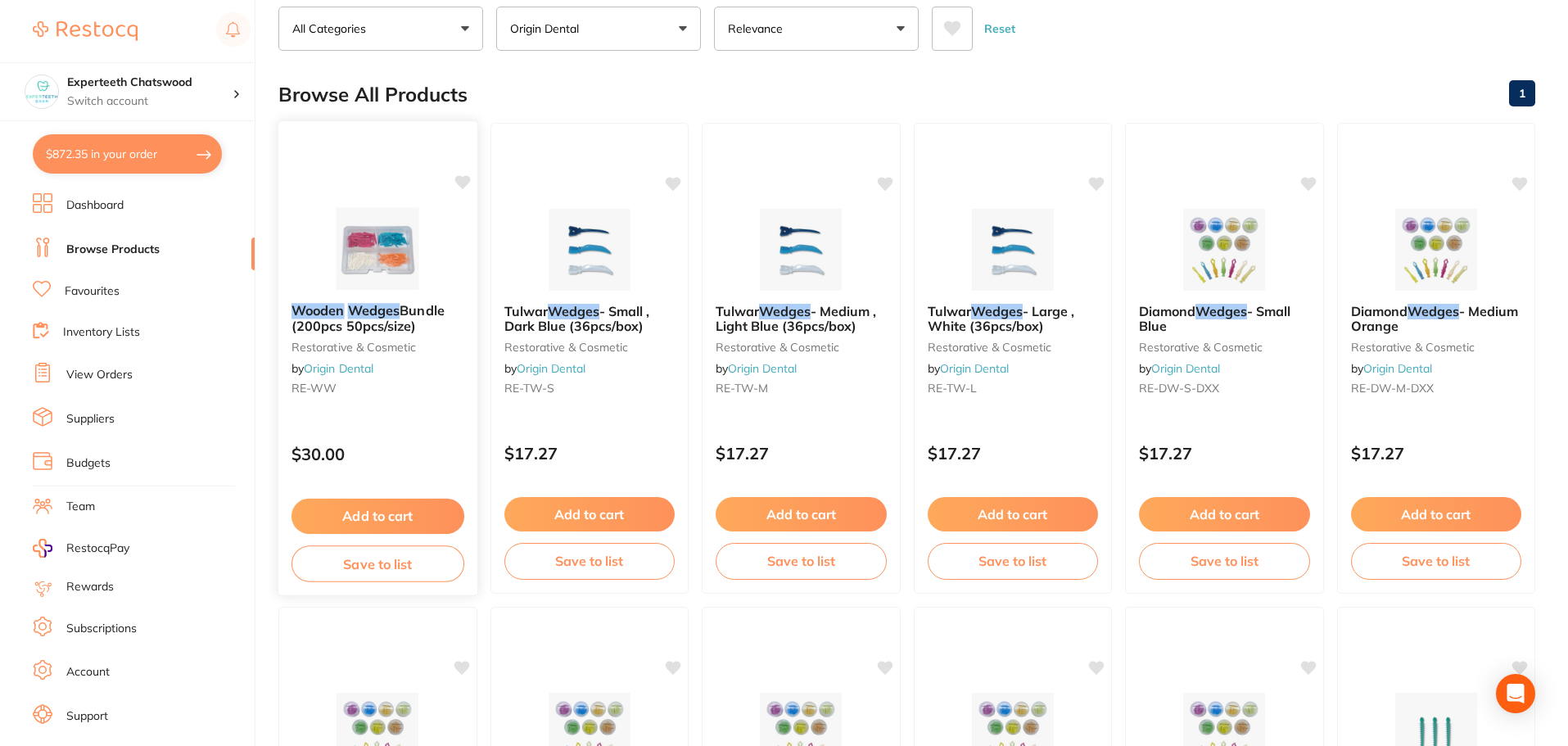
click at [361, 252] on img at bounding box center [378, 248] width 107 height 83
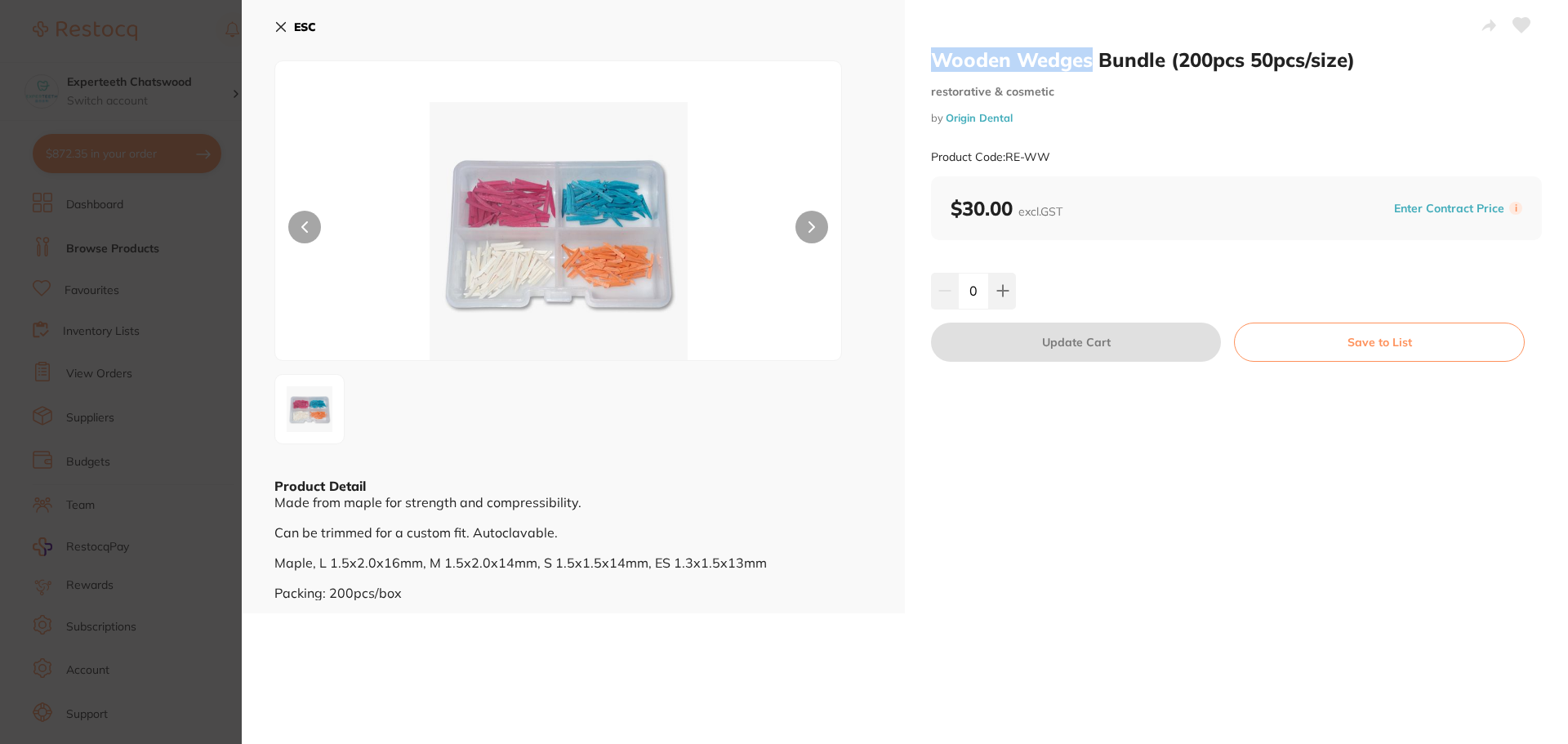
drag, startPoint x: 1092, startPoint y: 60, endPoint x: 934, endPoint y: 62, distance: 158.0
click at [934, 62] on h2 "Wooden Wedges Bundle (200pcs 50pcs/size)" at bounding box center [1236, 60] width 611 height 24
copy h2 "Wooden Wedges"
click at [302, 23] on b "ESC" at bounding box center [305, 27] width 22 height 15
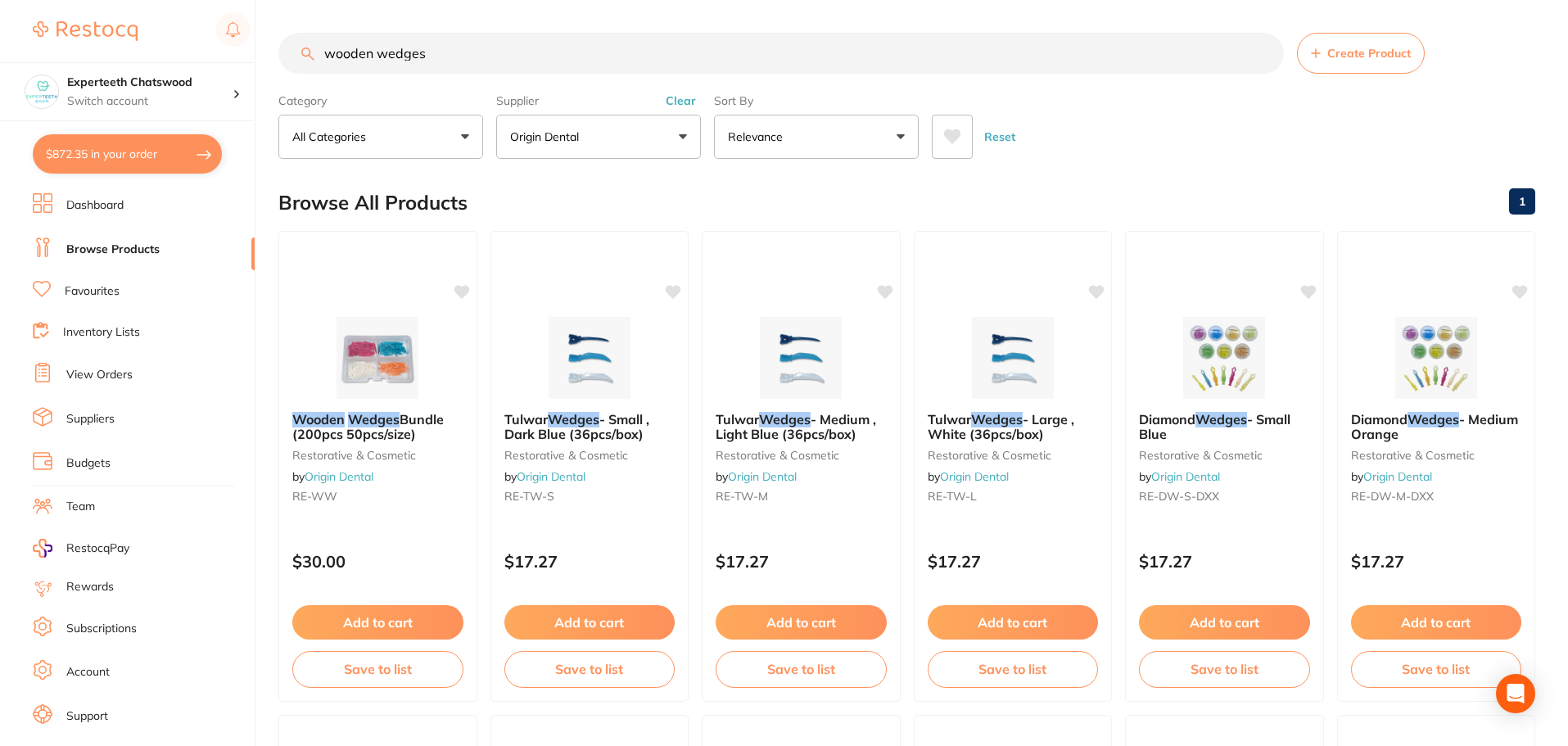
drag, startPoint x: 448, startPoint y: 55, endPoint x: 104, endPoint y: 56, distance: 344.0
click at [108, 56] on div "$872.35 Experteeth Chatswood Switch account Experteeth Chatswood $872.35 in you…" at bounding box center [784, 373] width 1568 height 746
paste input "Wooden W"
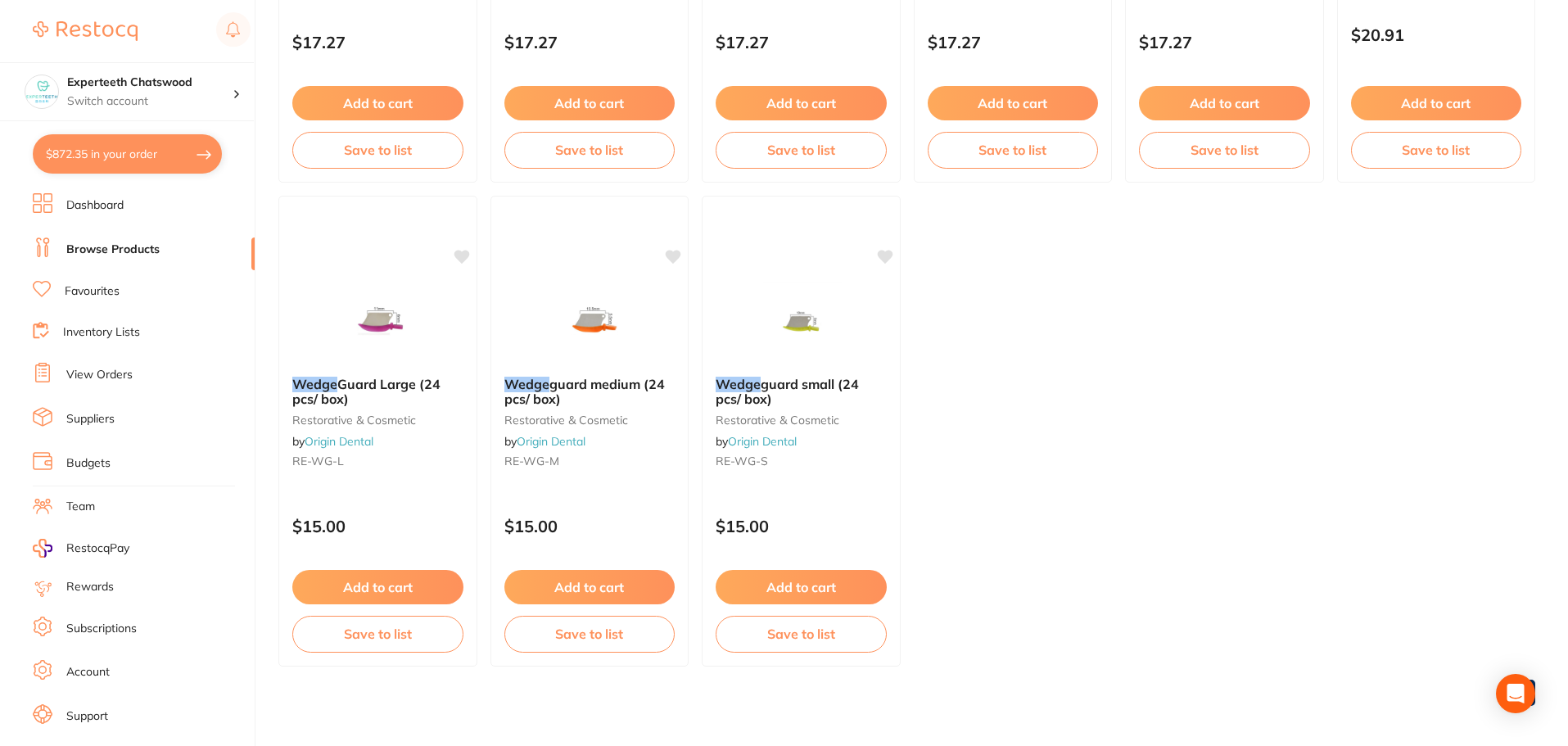
scroll to position [1009, 0]
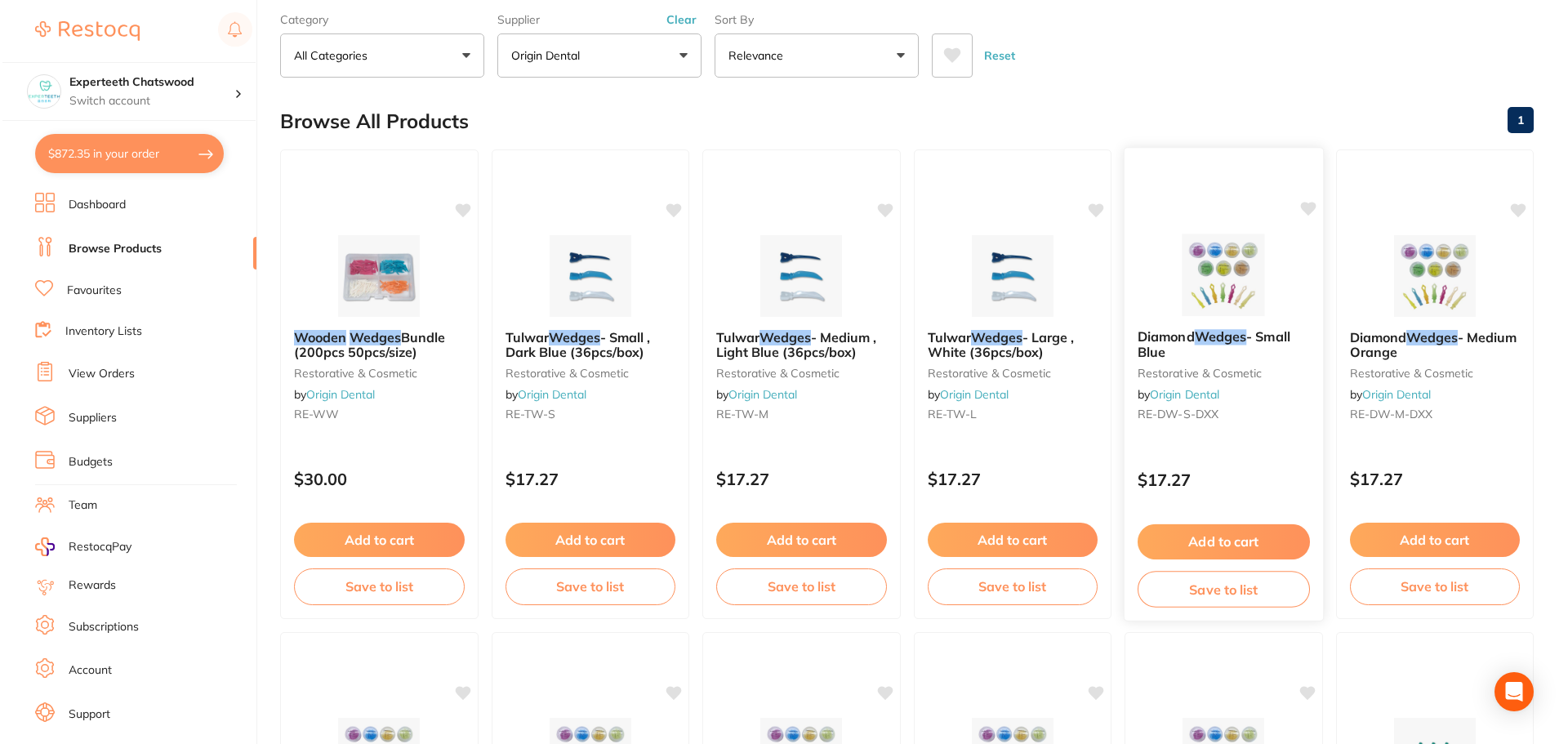
scroll to position [0, 0]
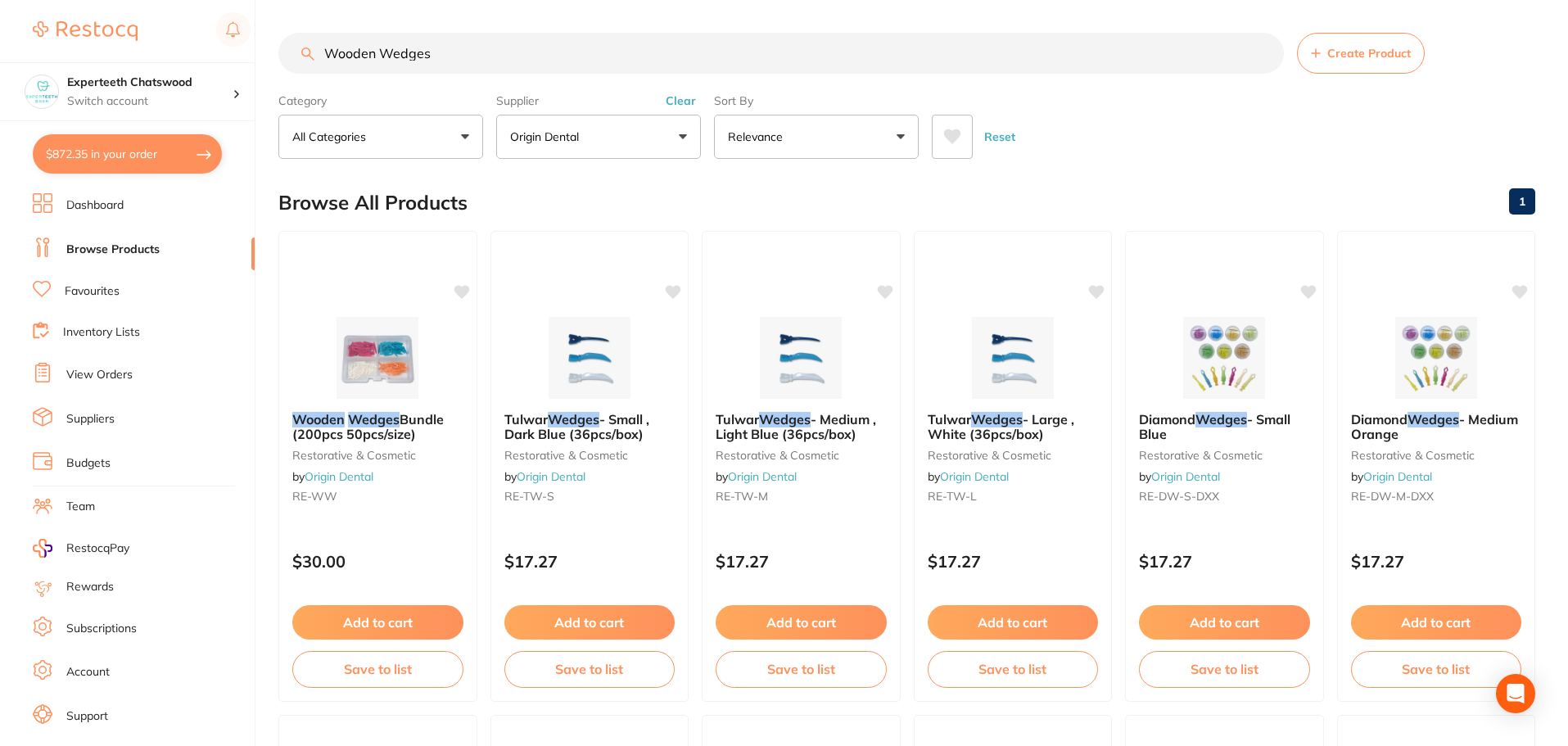
drag, startPoint x: 483, startPoint y: 57, endPoint x: 200, endPoint y: 39, distance: 283.6
click at [242, 47] on div "$872.35 Experteeth Chatswood Switch account Experteeth Chatswood $872.35 in you…" at bounding box center [784, 373] width 1568 height 746
paste input "RE-MBG3-ME"
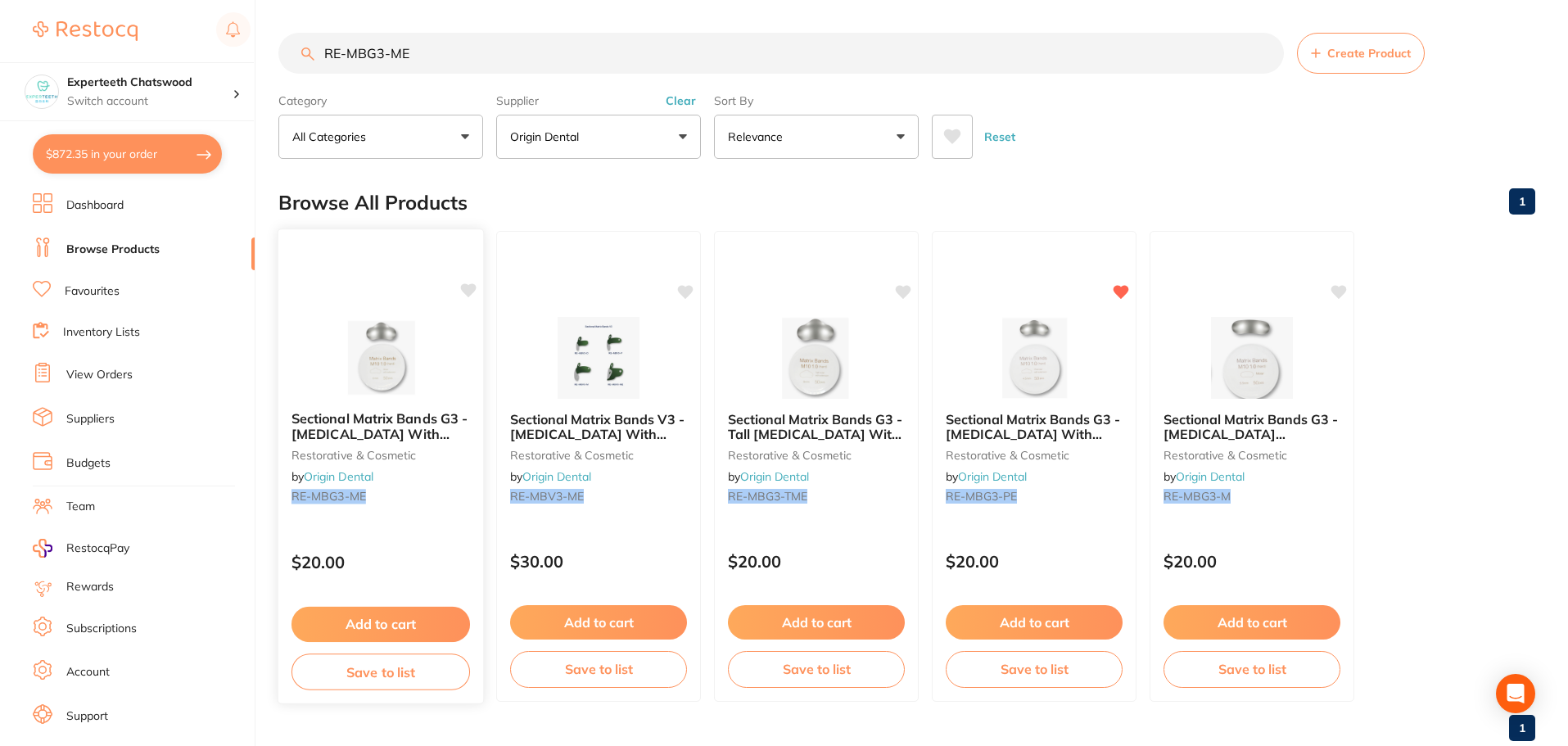
click at [379, 350] on img at bounding box center [380, 356] width 107 height 83
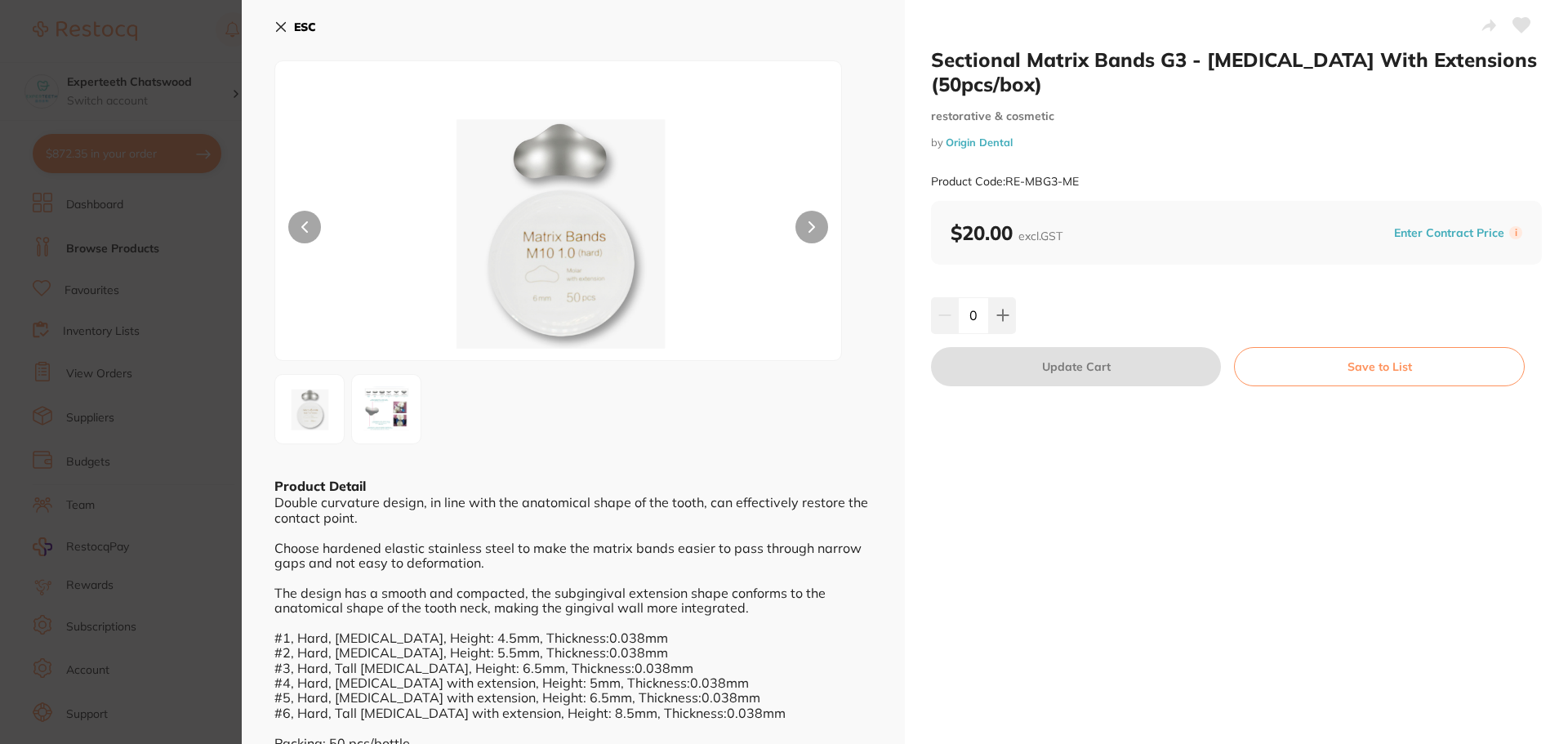
click at [510, 178] on img at bounding box center [558, 231] width 339 height 258
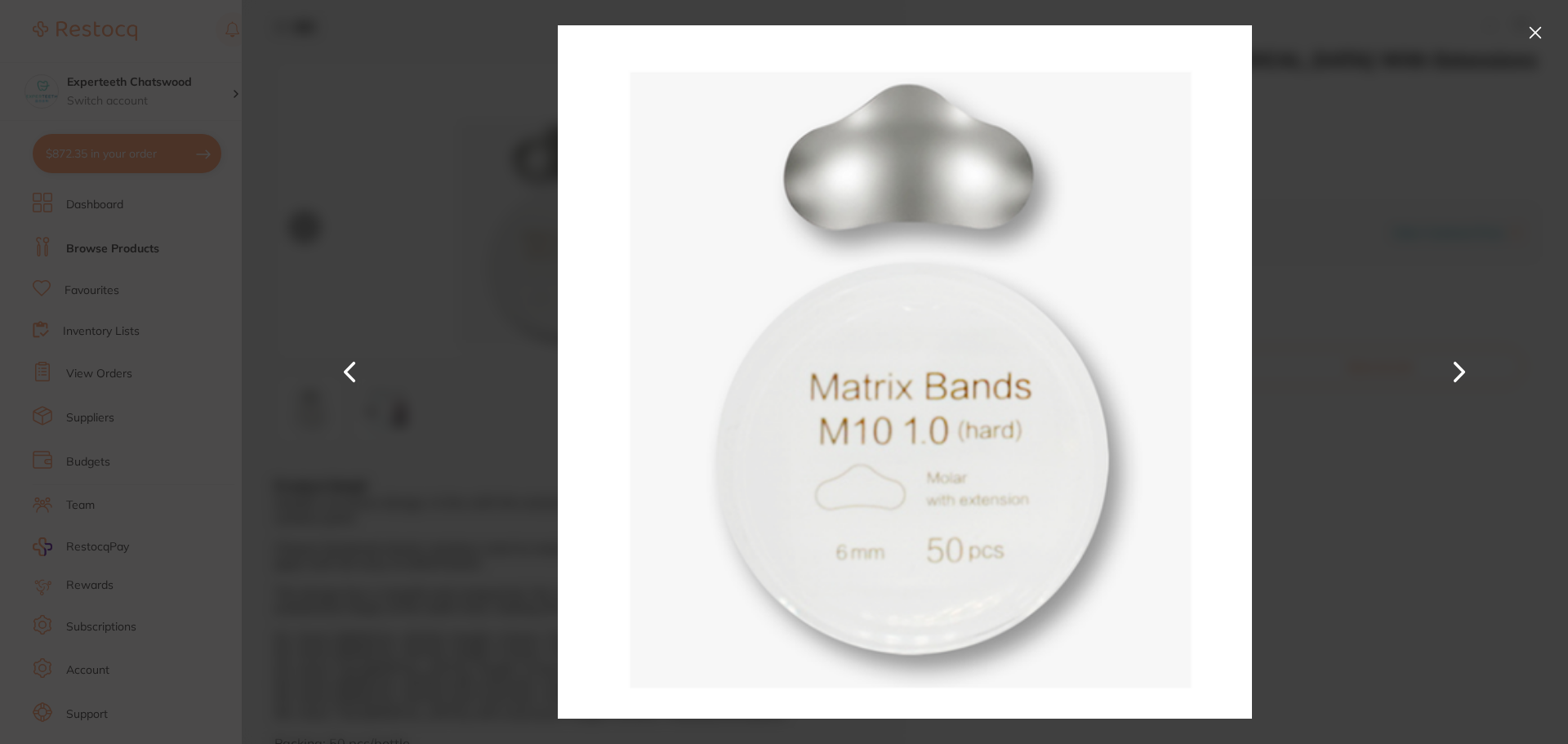
click at [356, 78] on div at bounding box center [905, 372] width 1327 height 744
click at [1529, 23] on button at bounding box center [1535, 33] width 26 height 26
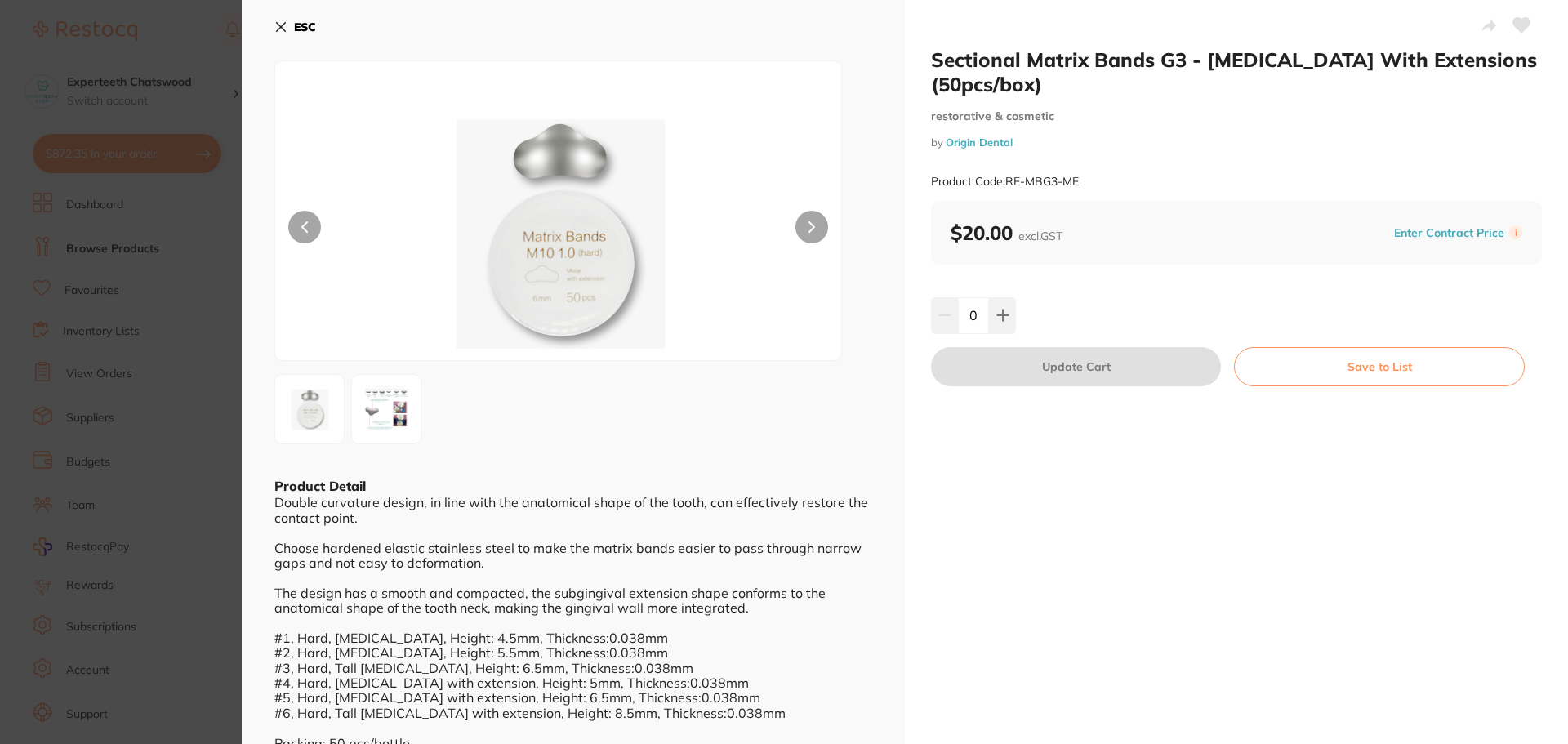
click at [304, 23] on b "ESC" at bounding box center [305, 27] width 22 height 15
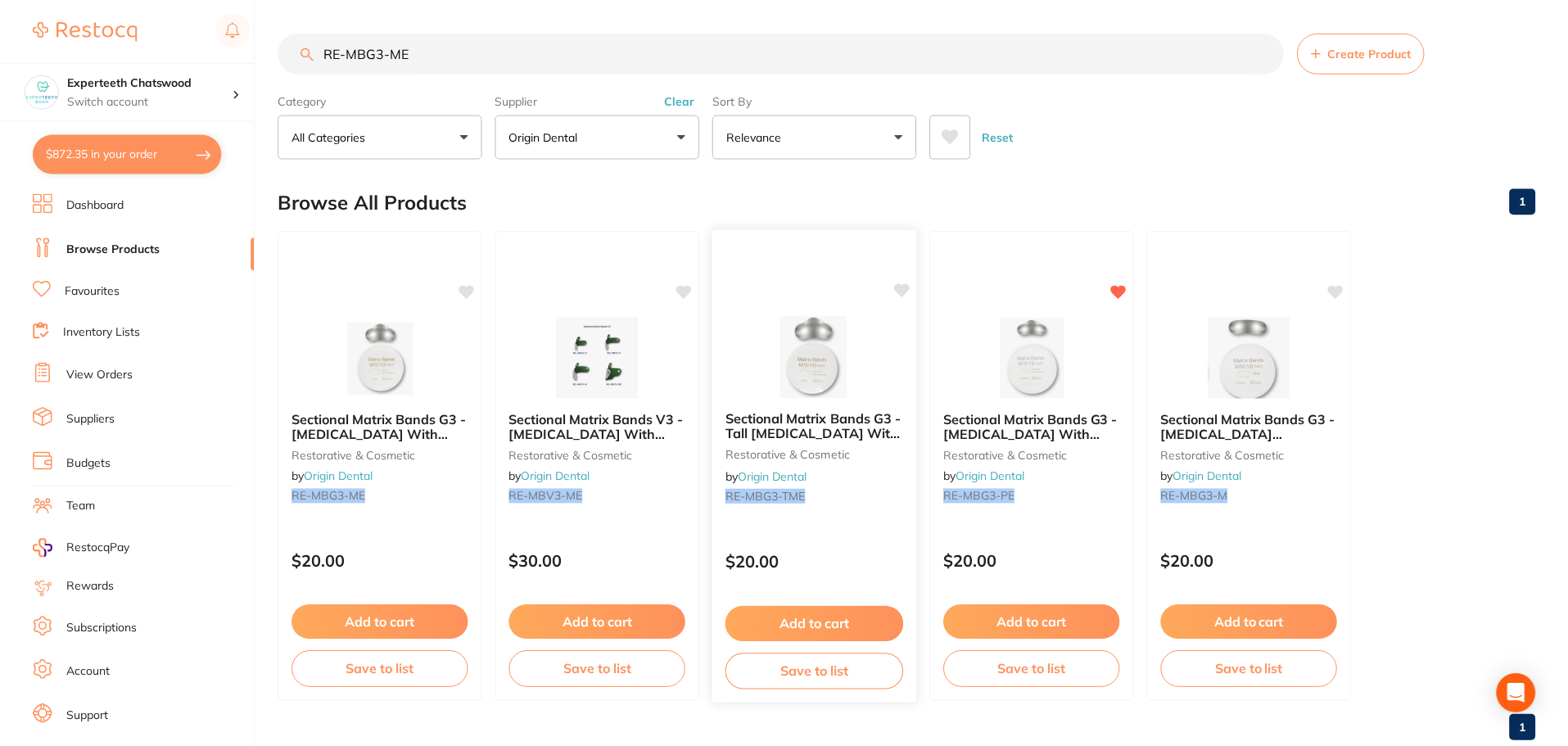
scroll to position [3, 0]
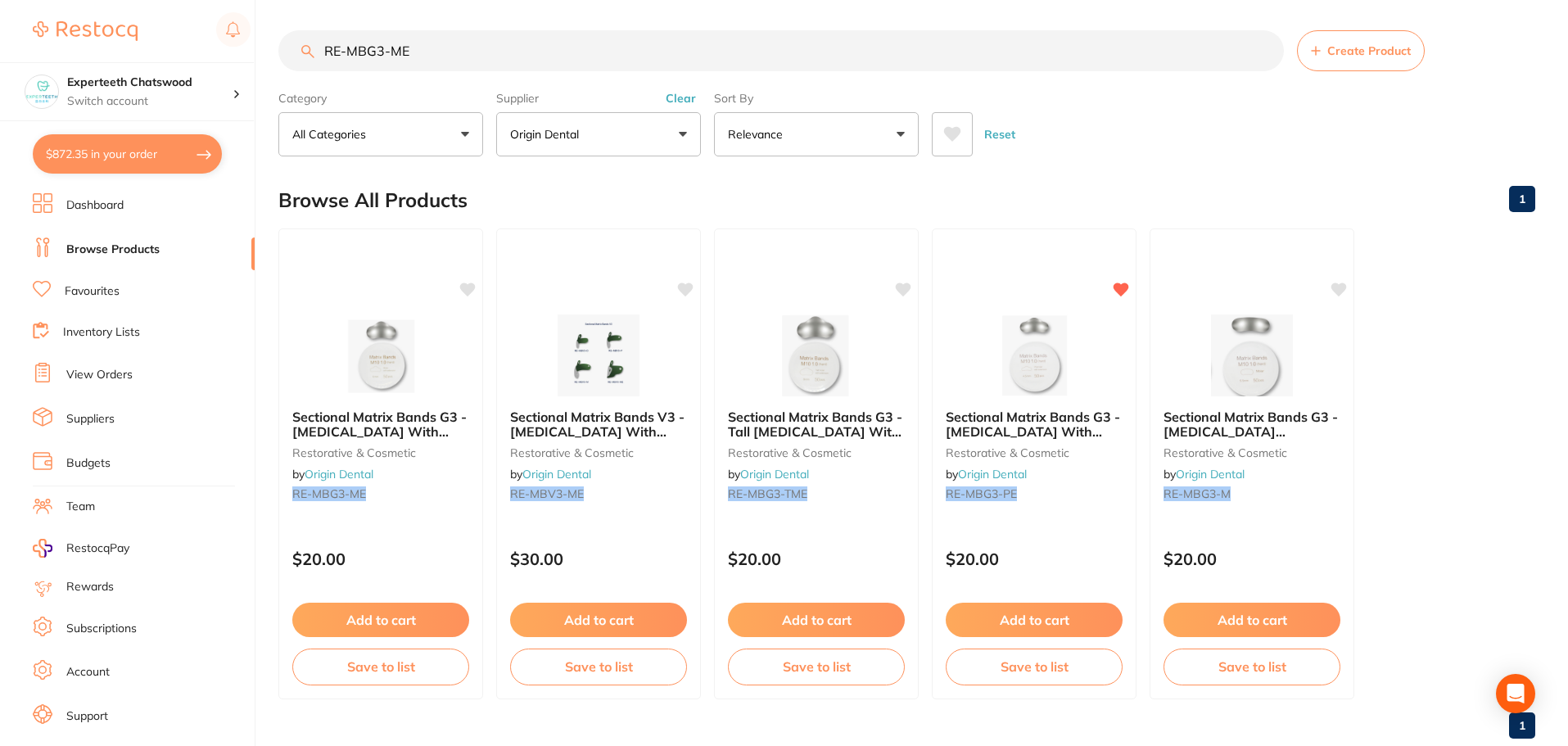
drag, startPoint x: 471, startPoint y: 51, endPoint x: 102, endPoint y: 4, distance: 372.0
click at [102, 4] on div "$872.35 Experteeth Chatswood Switch account Experteeth Chatswood $872.35 in you…" at bounding box center [784, 370] width 1568 height 746
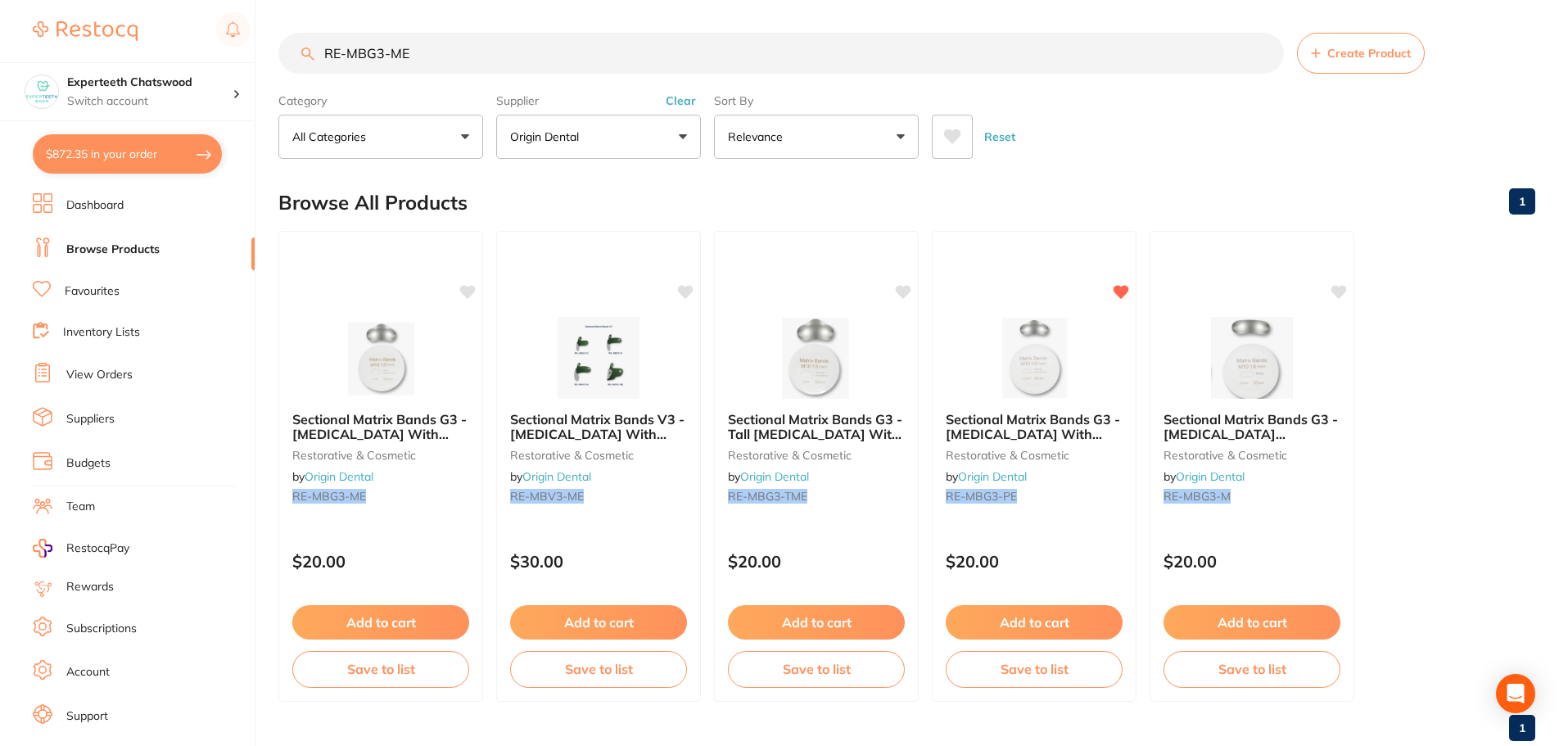
paste input "TM"
type input "RE-MBG3-TM"
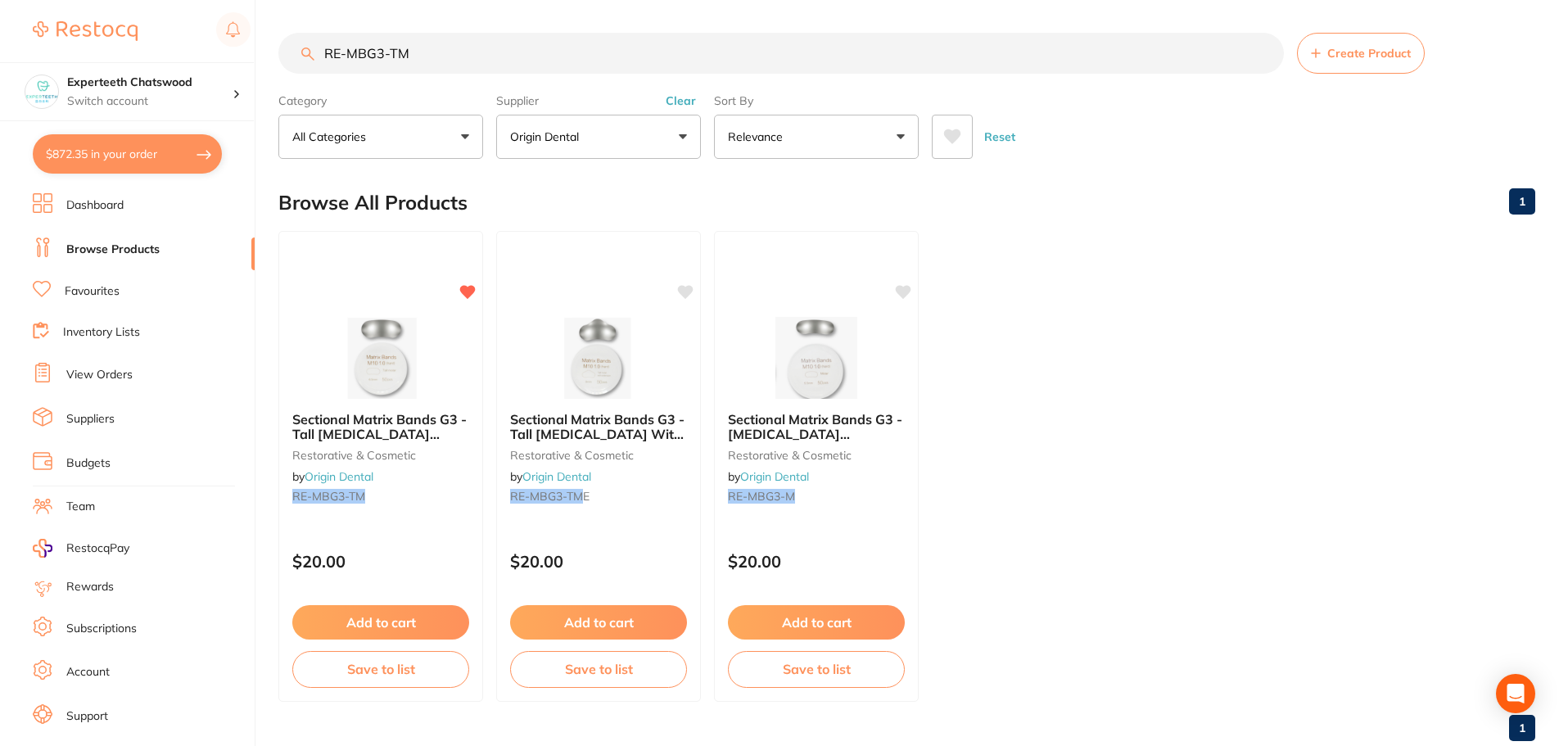
click at [365, 326] on img at bounding box center [380, 358] width 106 height 82
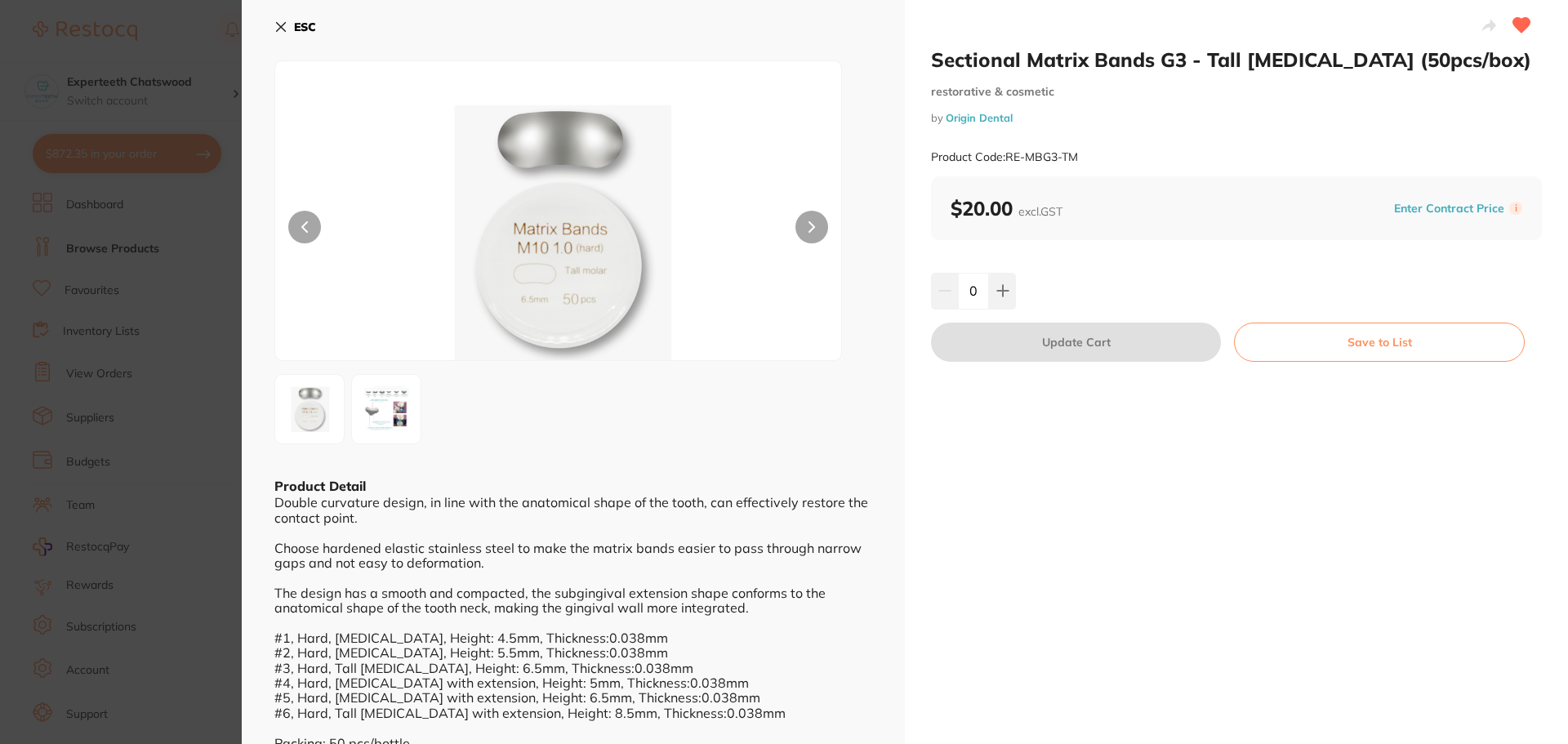
click at [582, 218] on img at bounding box center [558, 231] width 339 height 258
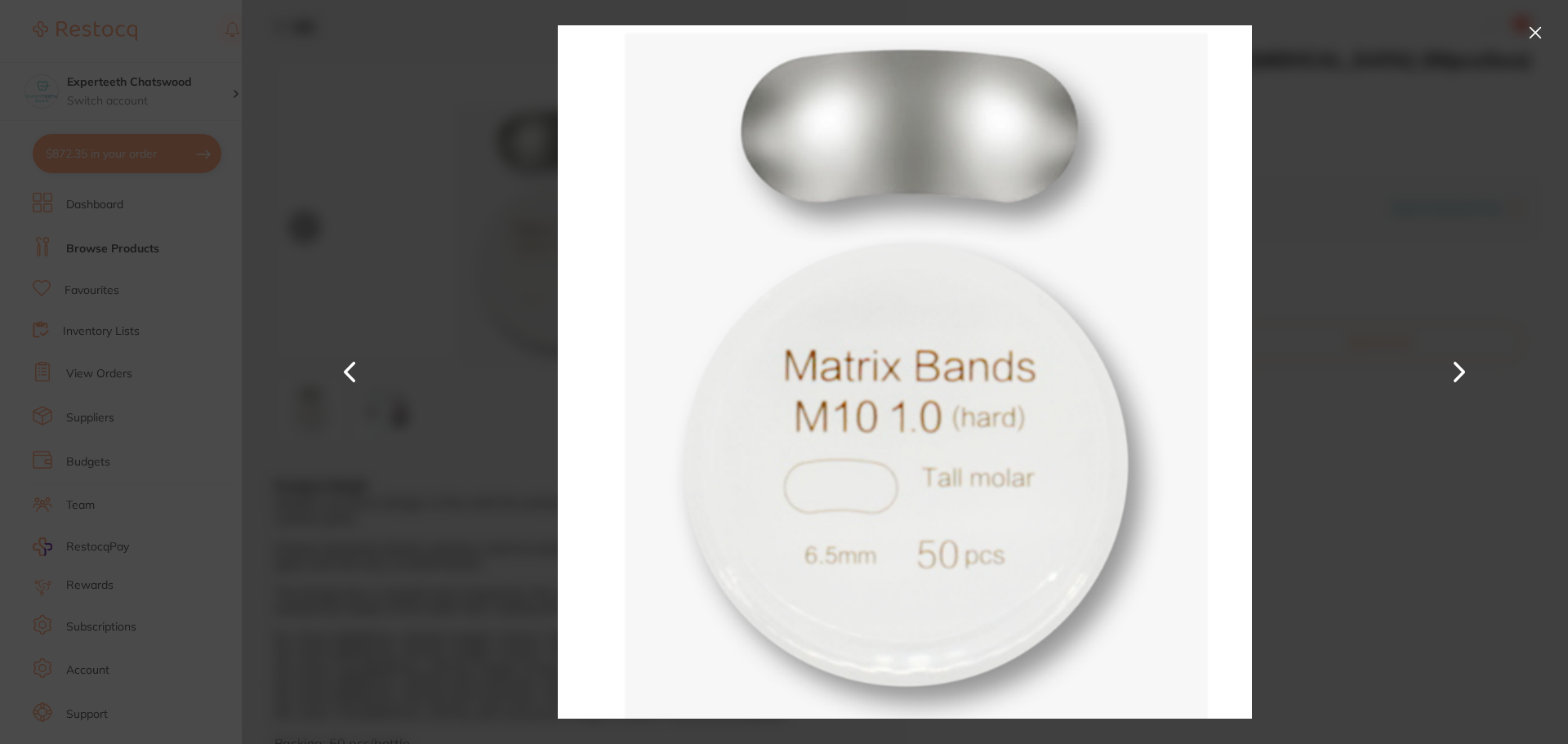
click at [374, 93] on div at bounding box center [905, 372] width 1327 height 744
click at [1513, 31] on div at bounding box center [905, 372] width 1327 height 744
click at [1528, 30] on button at bounding box center [1535, 33] width 26 height 26
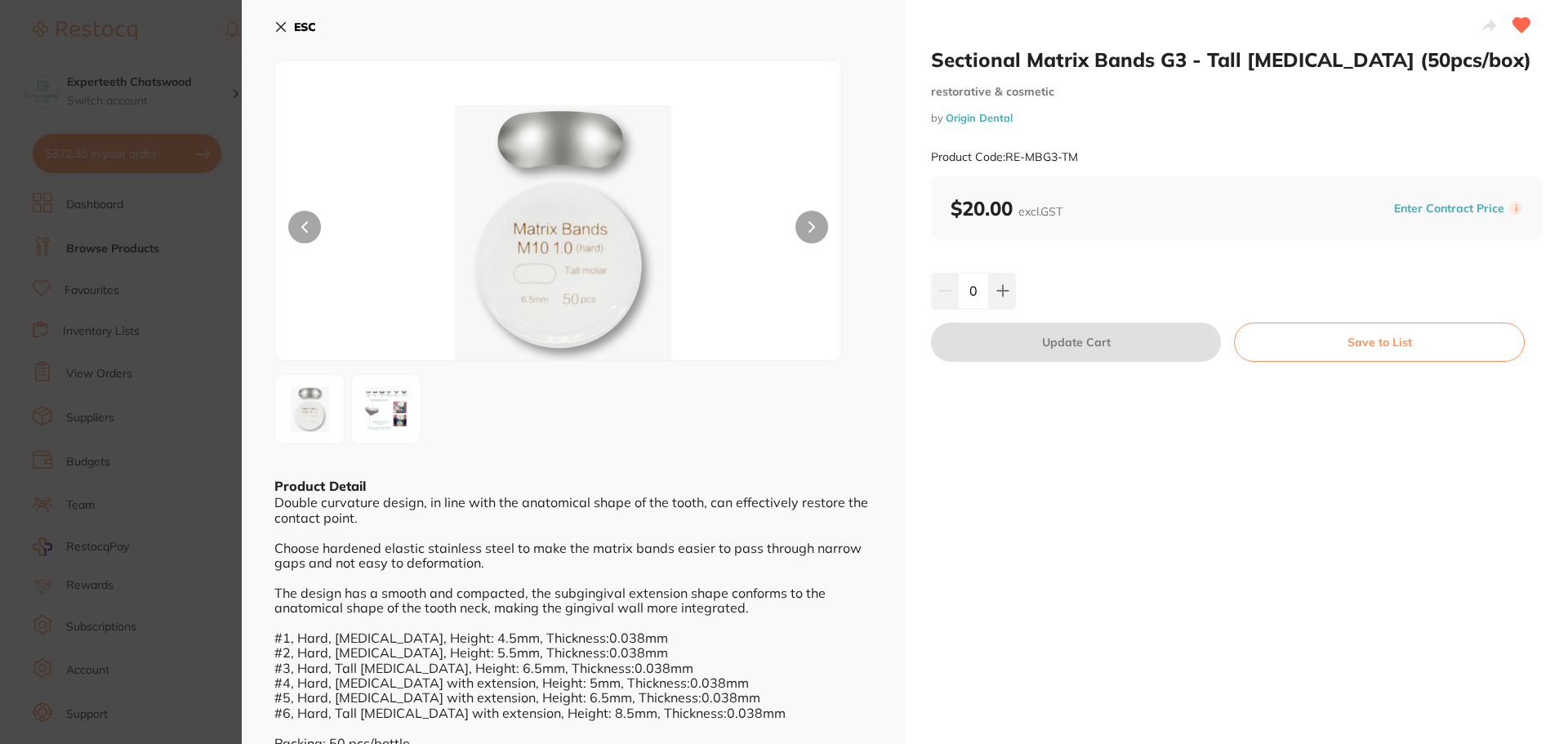
click at [300, 25] on b "ESC" at bounding box center [305, 27] width 22 height 15
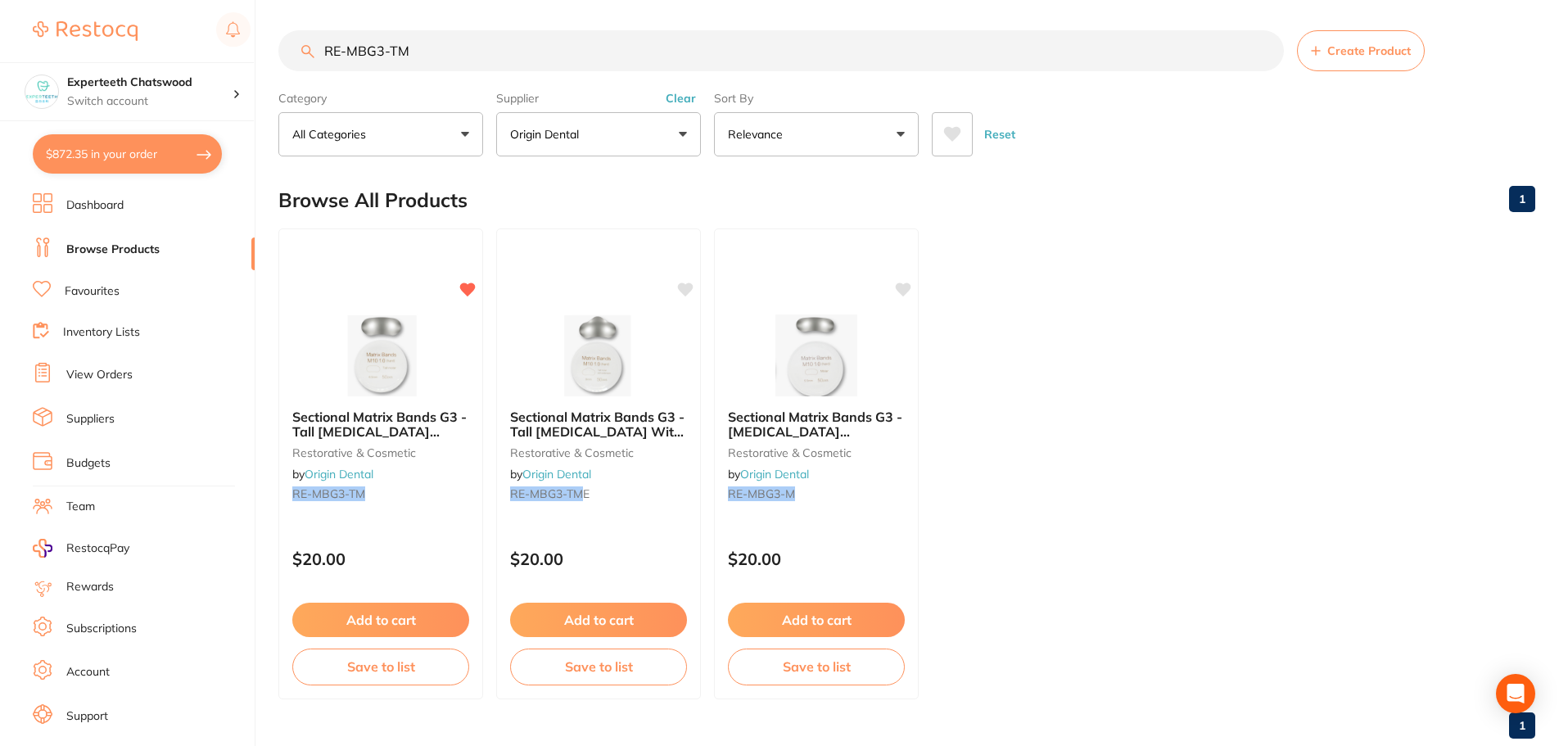
click at [454, 50] on input "RE-MBG3-TM" at bounding box center [781, 50] width 1006 height 41
click at [604, 333] on img at bounding box center [598, 353] width 107 height 83
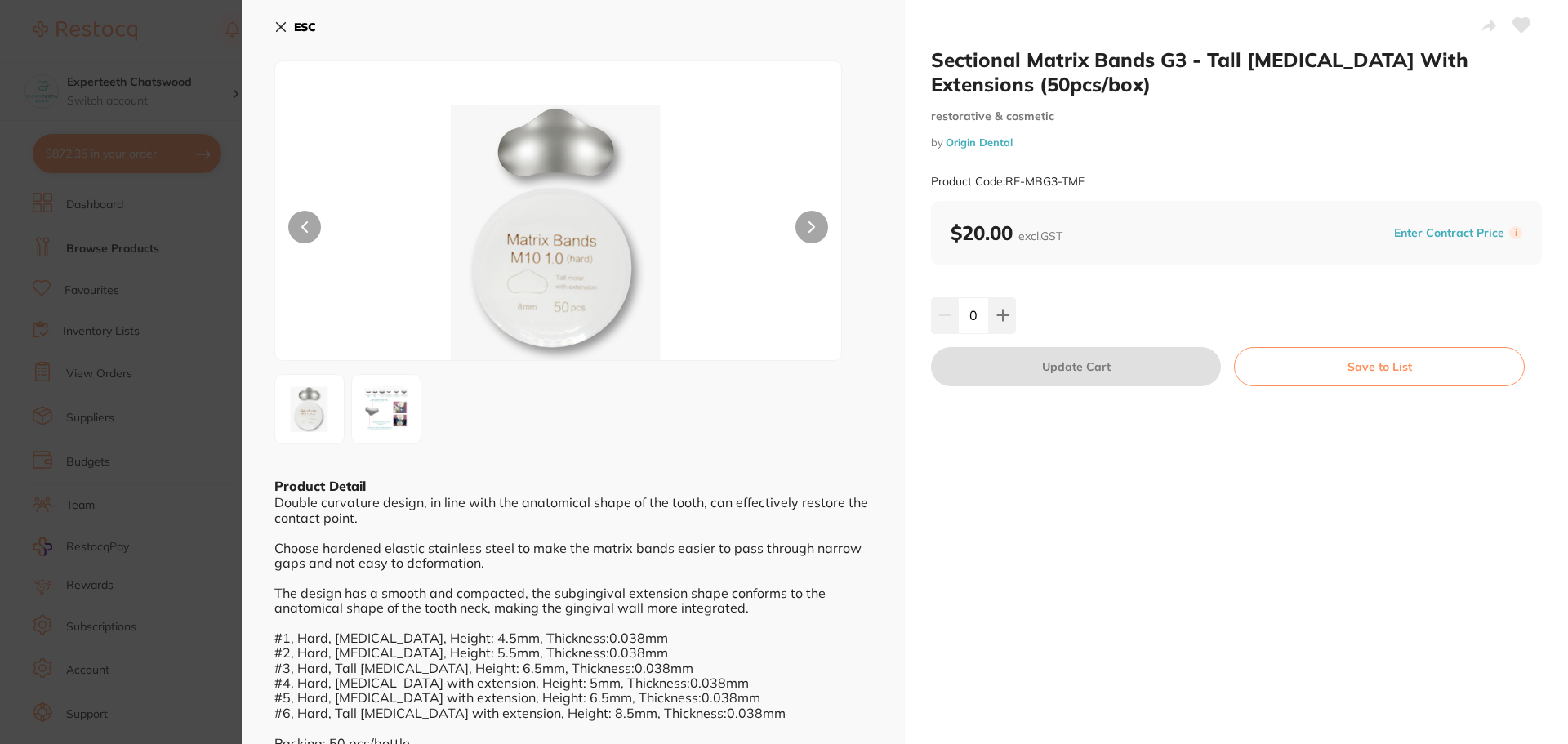
click at [572, 172] on img at bounding box center [558, 231] width 339 height 258
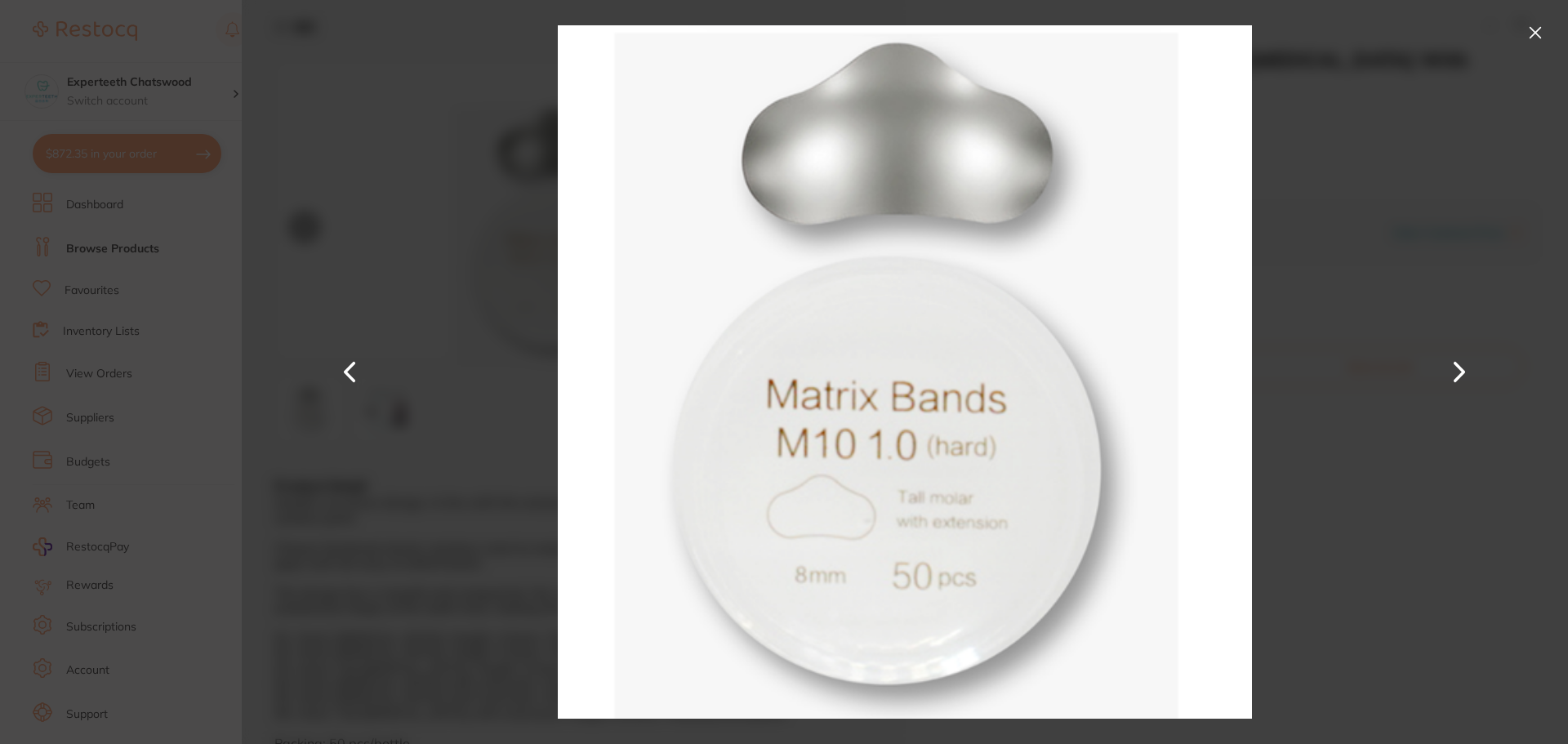
click at [303, 124] on div at bounding box center [905, 372] width 1327 height 744
click at [1529, 23] on button at bounding box center [1535, 33] width 26 height 26
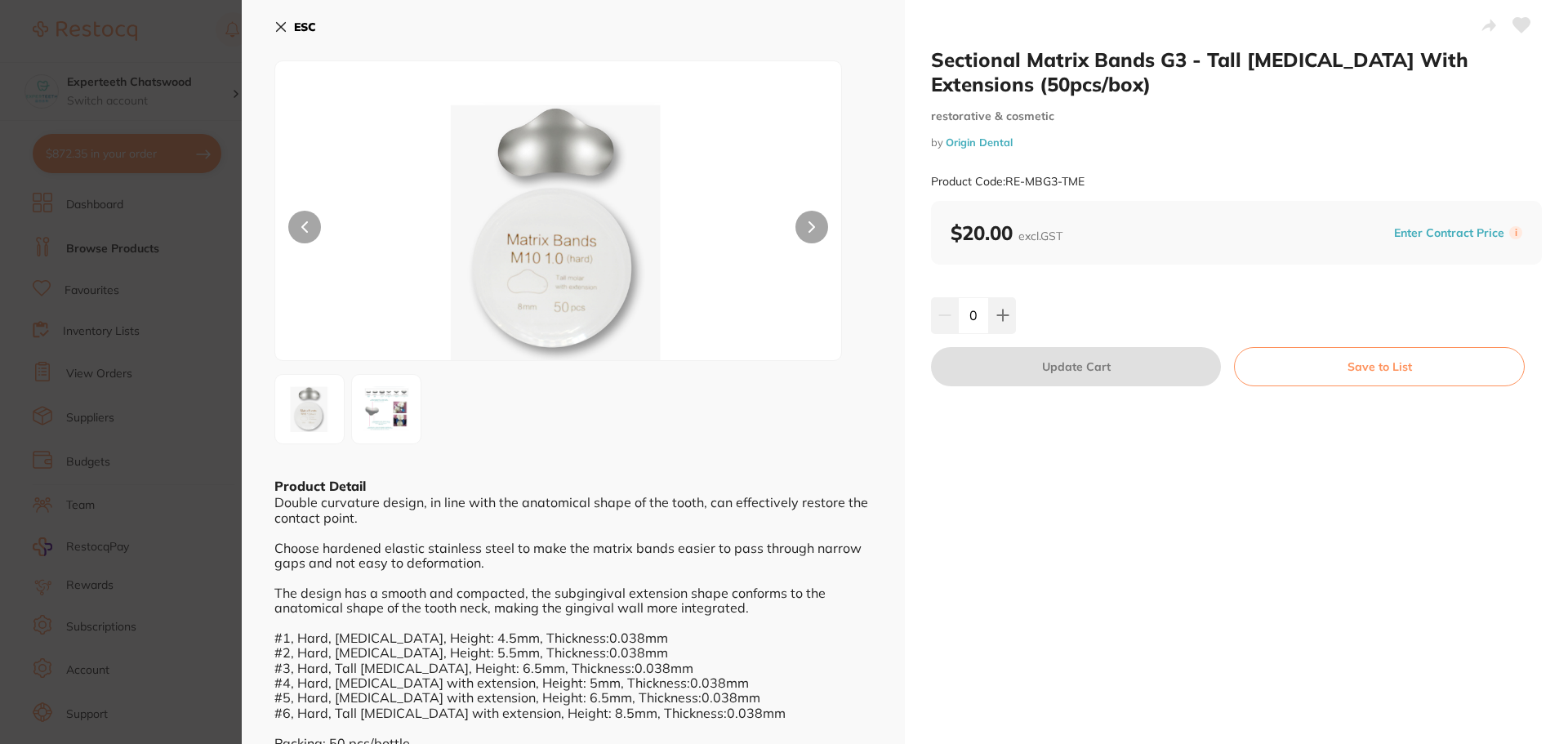
click at [300, 26] on b "ESC" at bounding box center [305, 27] width 22 height 15
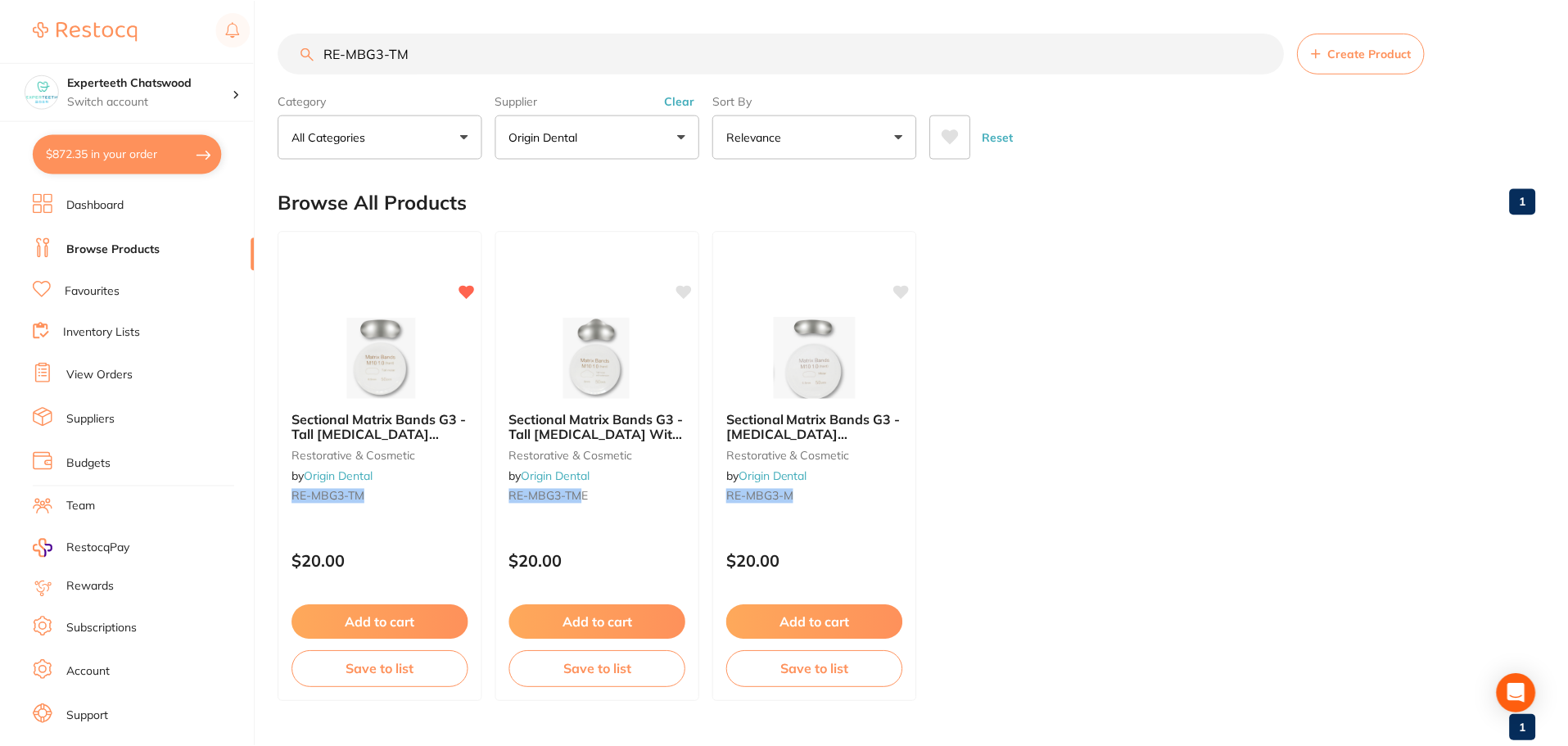
scroll to position [3, 0]
drag, startPoint x: 490, startPoint y: 43, endPoint x: 99, endPoint y: 17, distance: 391.9
click at [212, 31] on div "$872.35 Experteeth Chatswood Switch account Experteeth Chatswood $872.35 in you…" at bounding box center [784, 370] width 1568 height 746
paste input "RE-MBG3-PE"
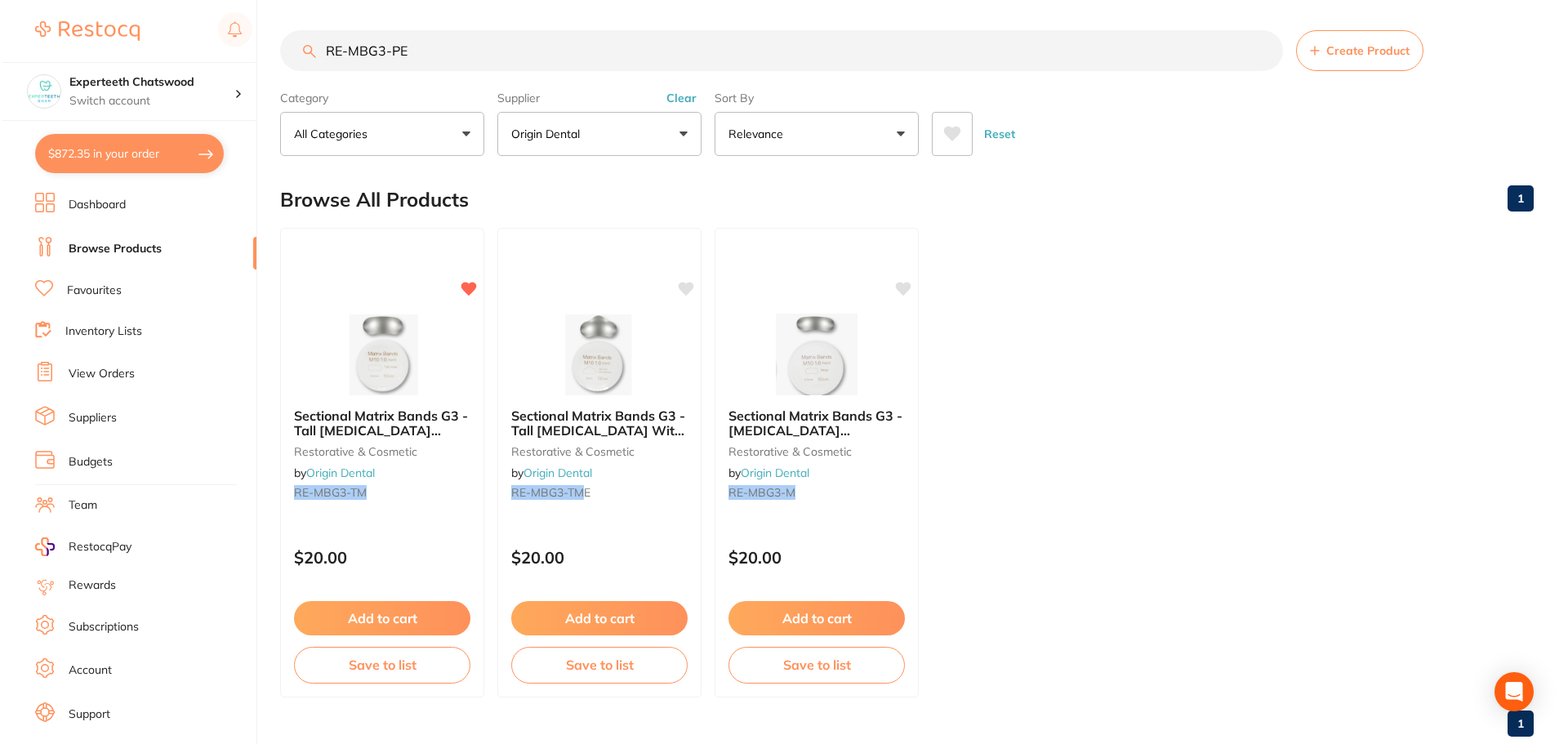
scroll to position [0, 0]
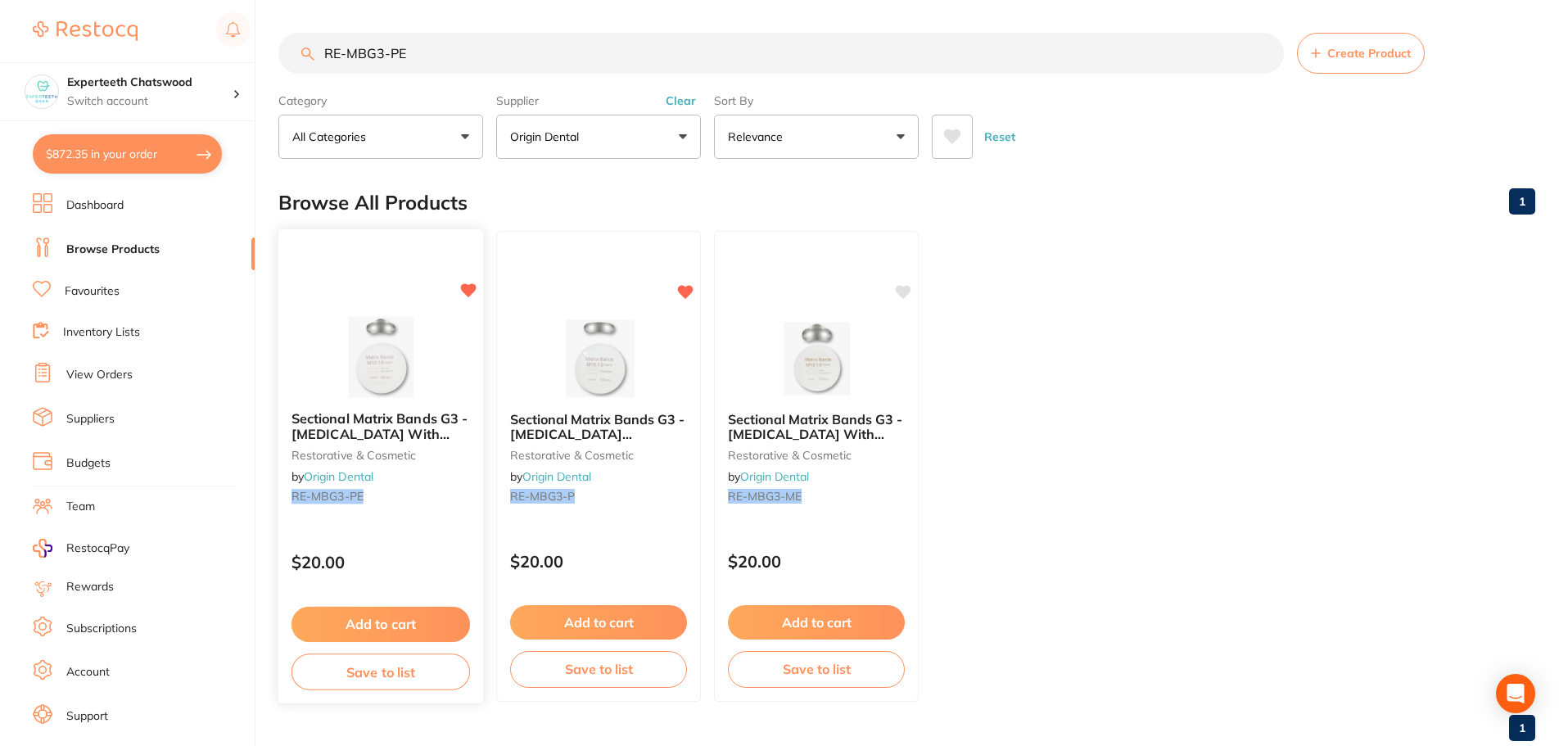
click at [345, 389] on img at bounding box center [380, 356] width 107 height 83
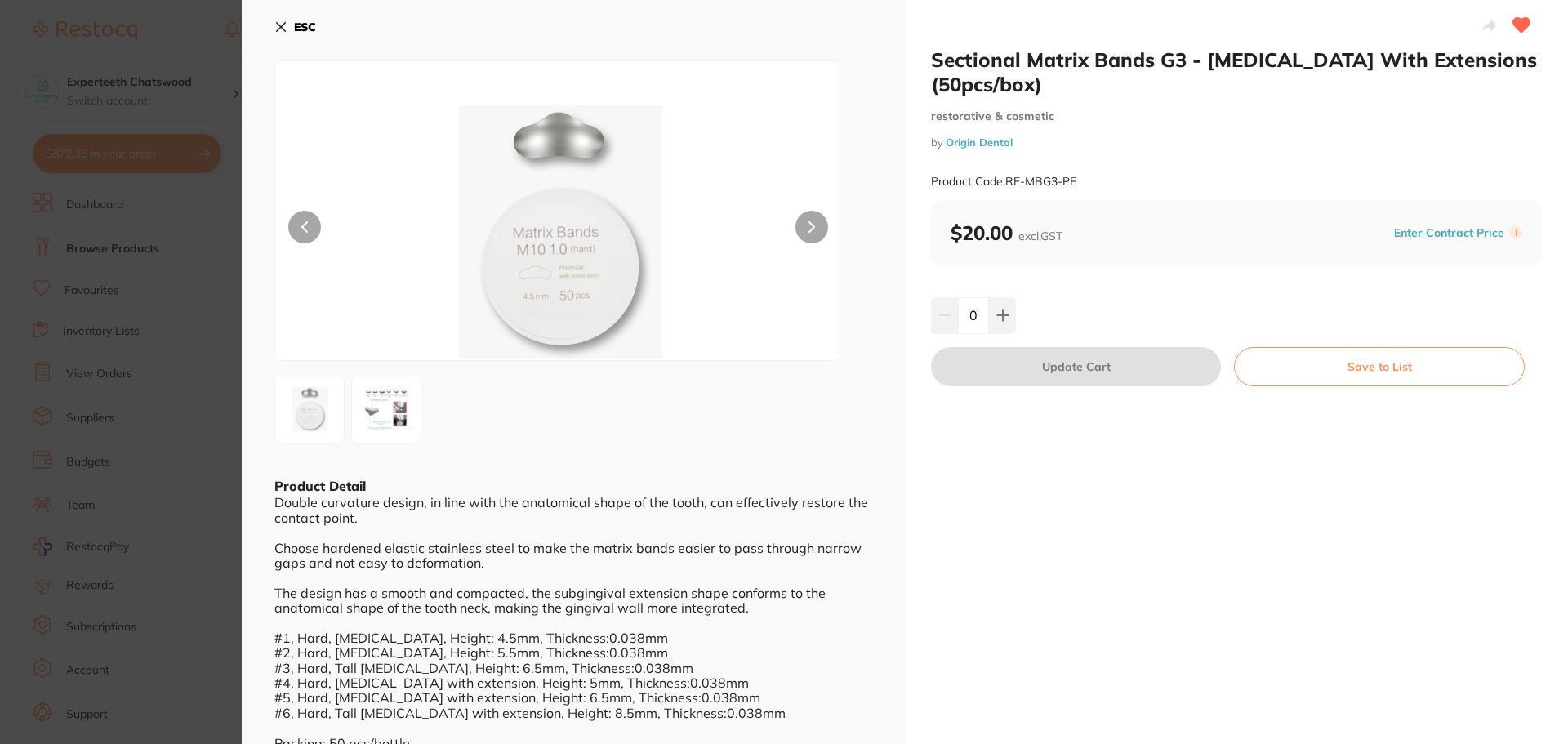
click at [571, 135] on img at bounding box center [558, 231] width 339 height 258
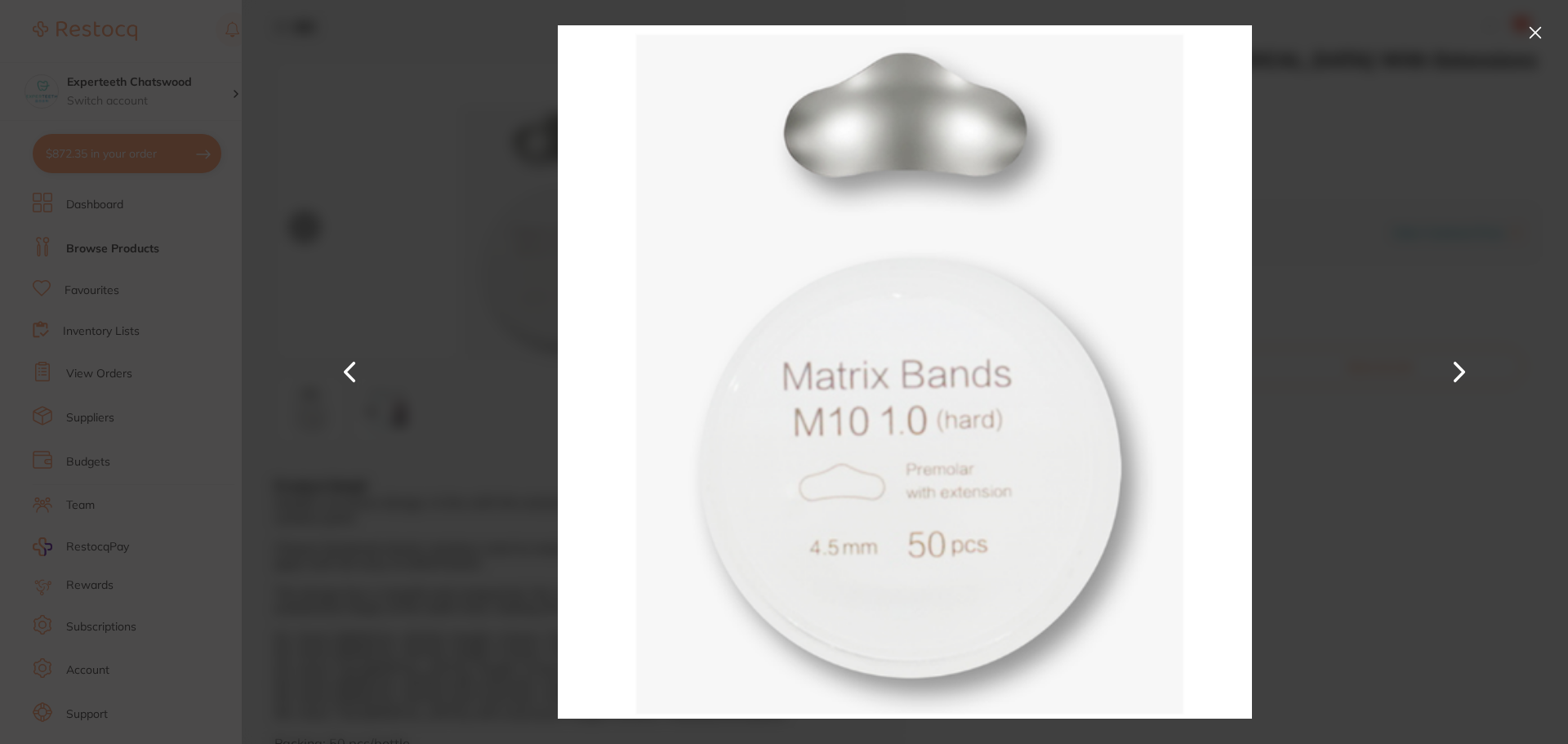
click at [1503, 110] on div at bounding box center [905, 372] width 1327 height 744
click at [1535, 36] on button at bounding box center [1535, 33] width 26 height 26
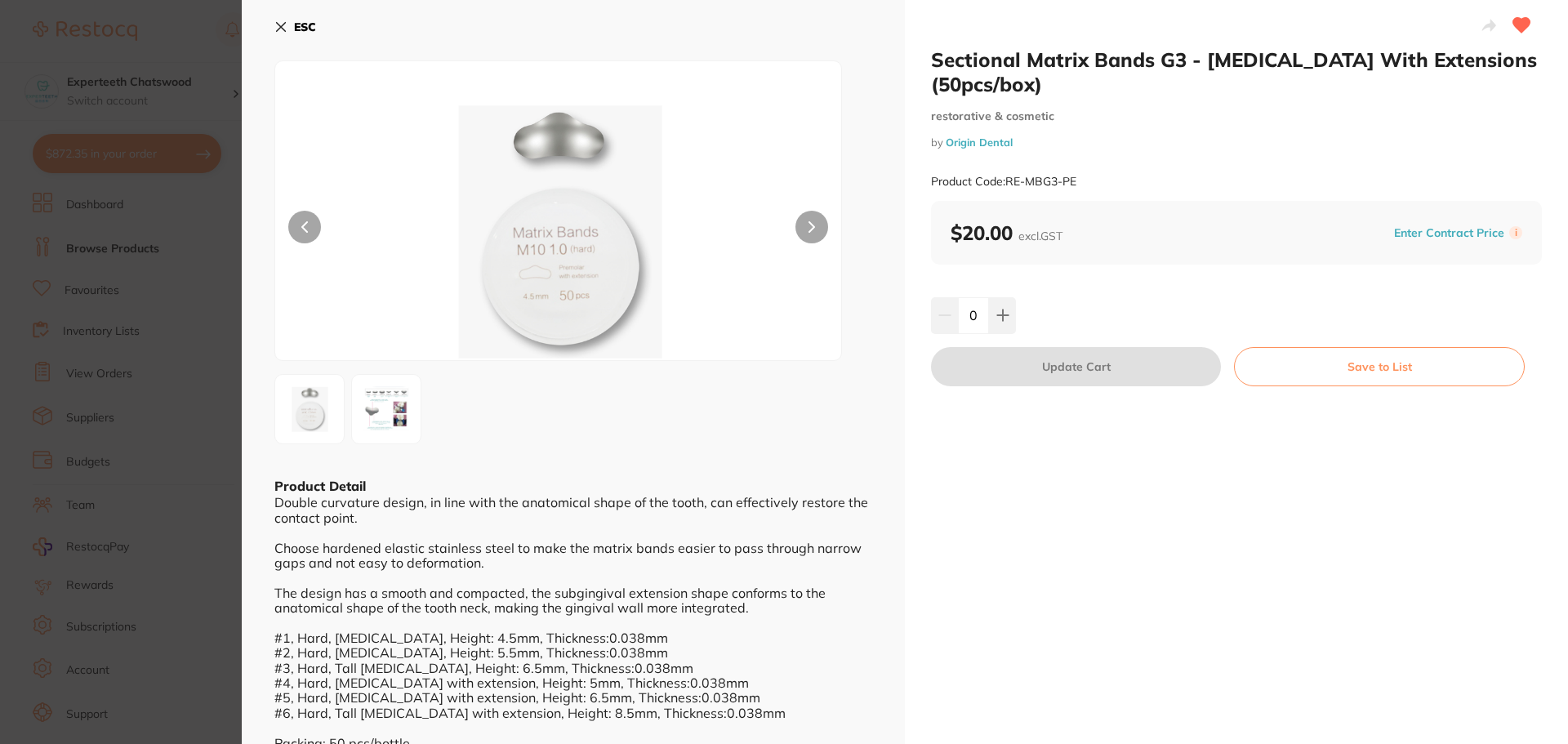
click at [287, 30] on button "ESC" at bounding box center [295, 27] width 42 height 28
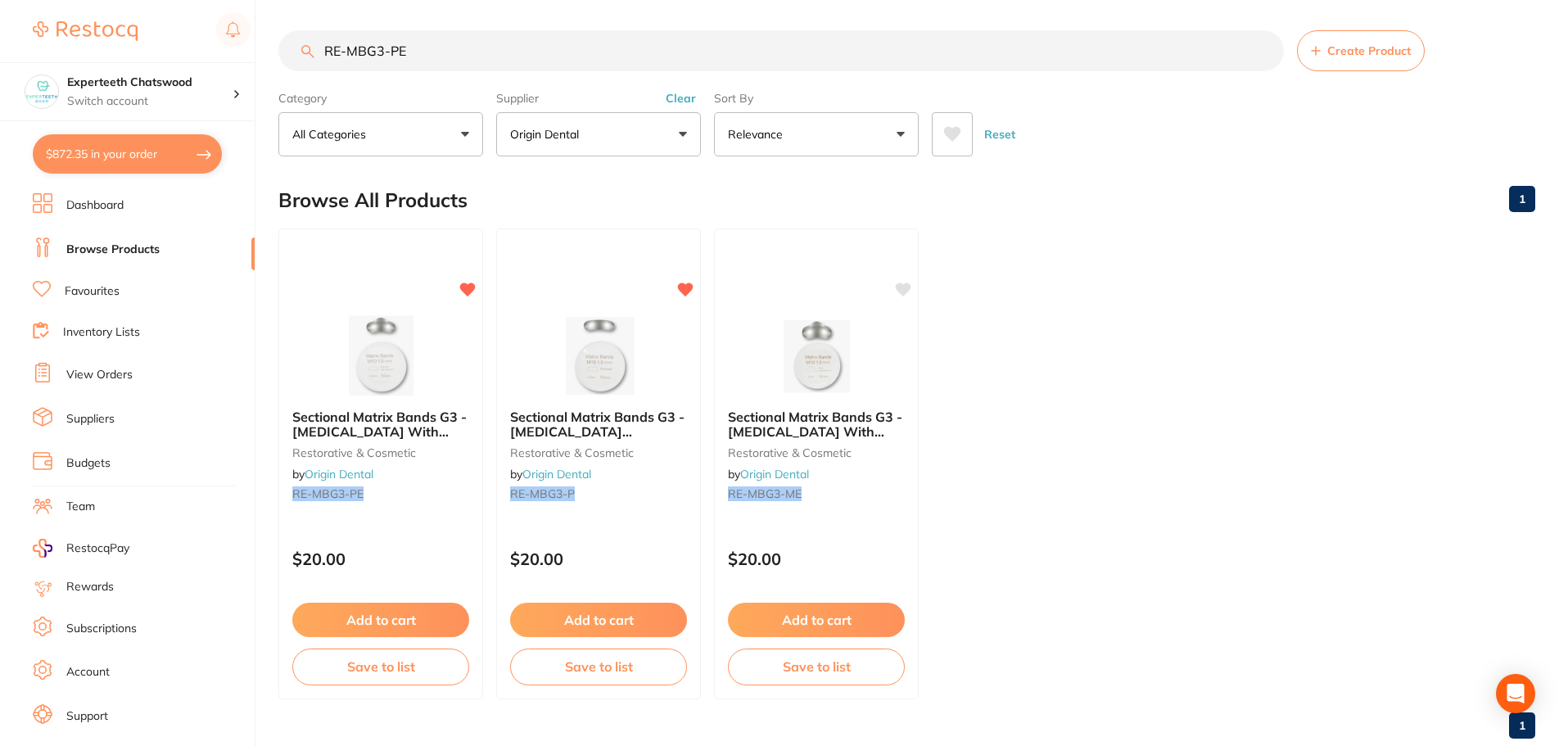
drag, startPoint x: 454, startPoint y: 50, endPoint x: 143, endPoint y: 0, distance: 315.0
click at [239, 29] on div "$872.35 Experteeth Chatswood Switch account Experteeth Chatswood $872.35 in you…" at bounding box center [784, 370] width 1568 height 746
paste input "search"
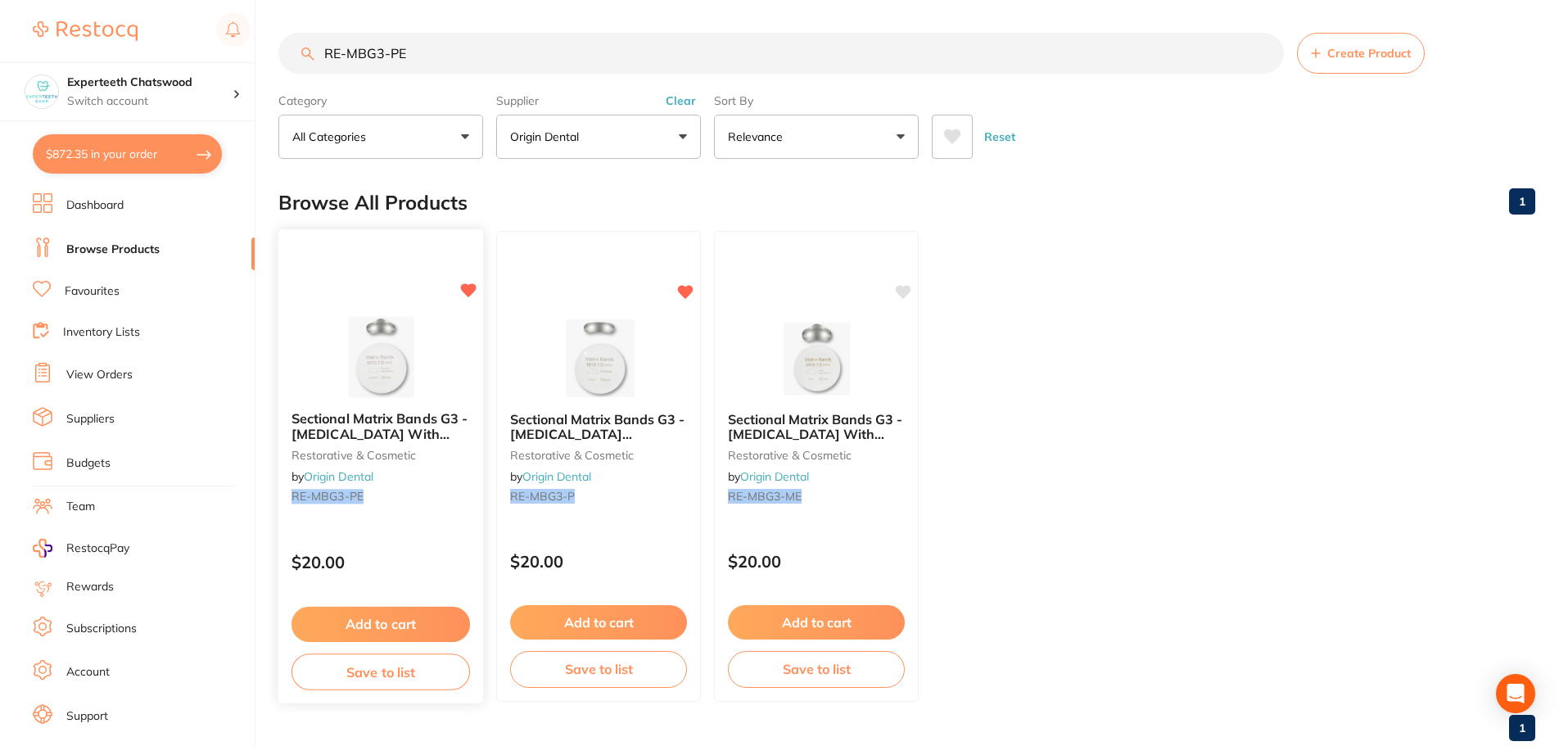
click at [380, 346] on img at bounding box center [380, 356] width 107 height 83
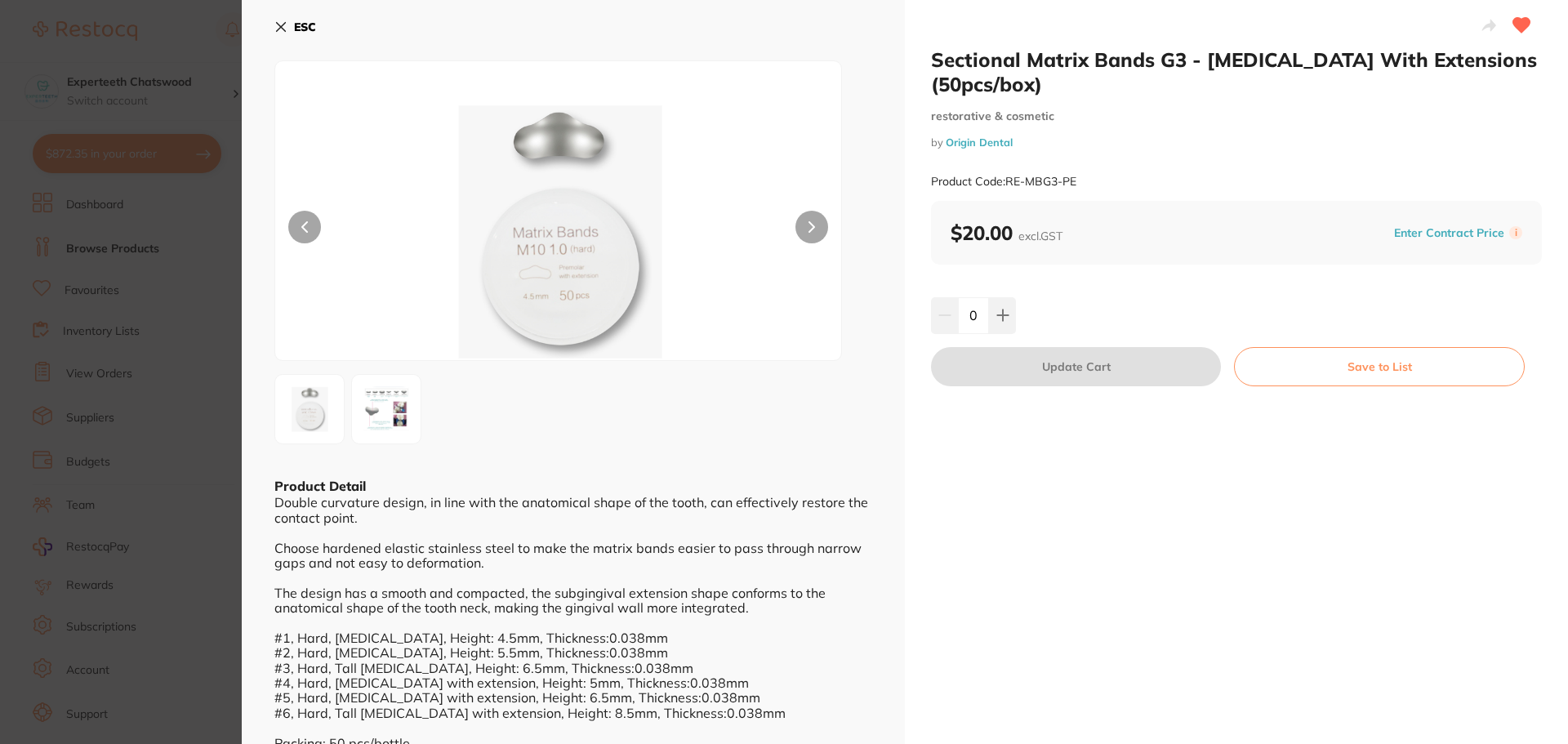
click at [301, 30] on b "ESC" at bounding box center [305, 27] width 22 height 15
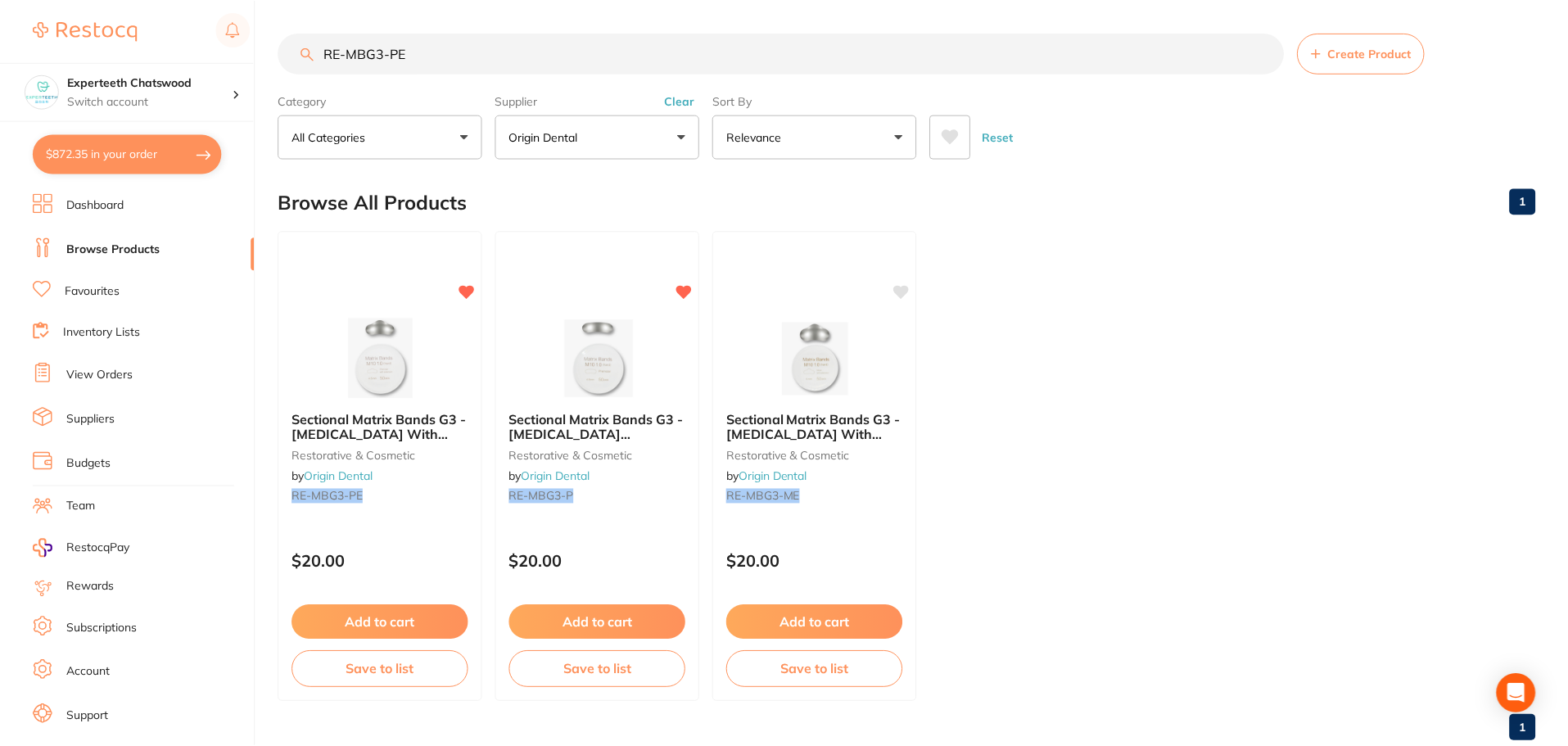
scroll to position [3, 0]
drag, startPoint x: 470, startPoint y: 57, endPoint x: 214, endPoint y: 37, distance: 256.8
click at [226, 39] on div "$872.35 Experteeth Chatswood Switch account Experteeth Chatswood $872.35 in you…" at bounding box center [784, 370] width 1568 height 746
paste input "G3 Sectional Matrix Bands - Premolar with extensions"
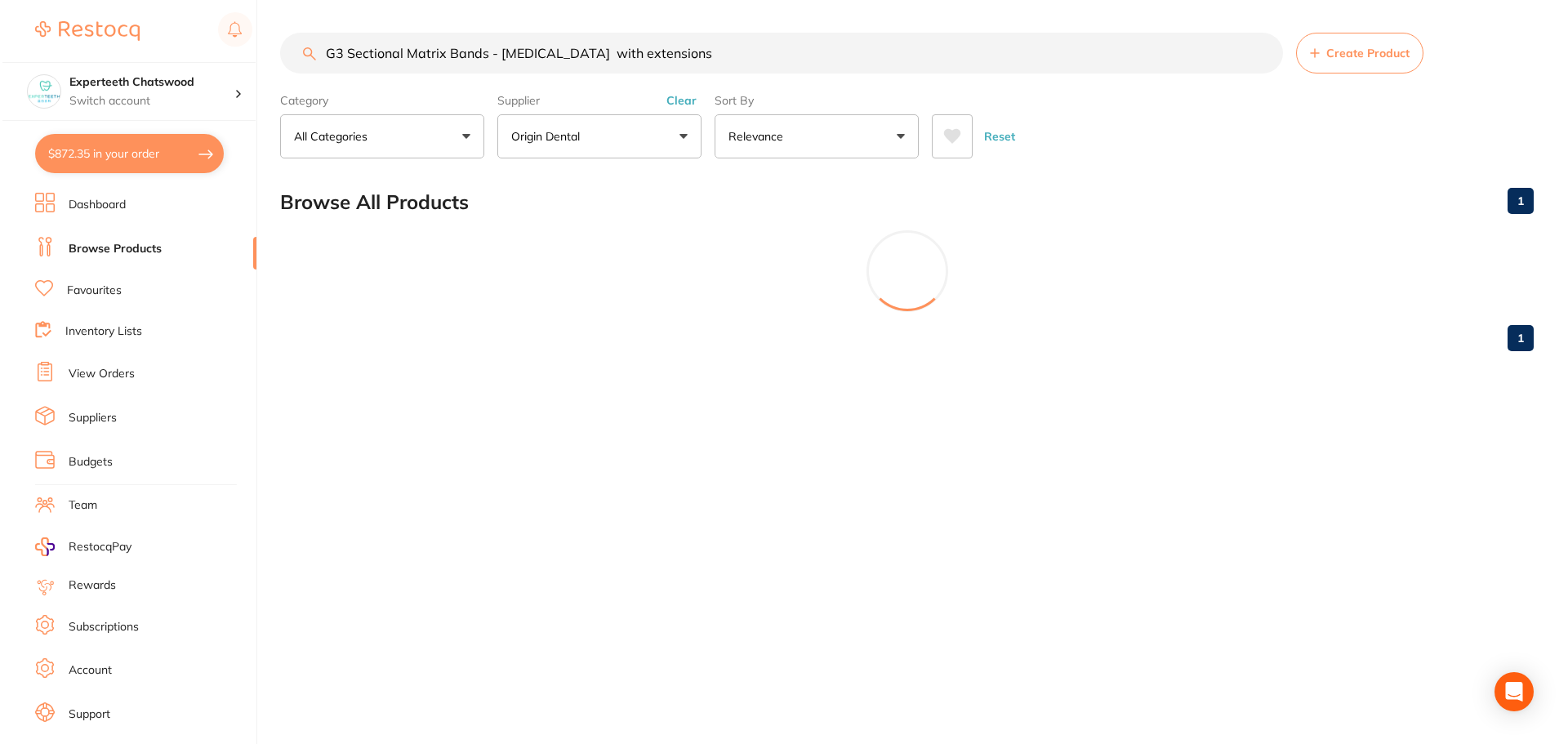
scroll to position [0, 0]
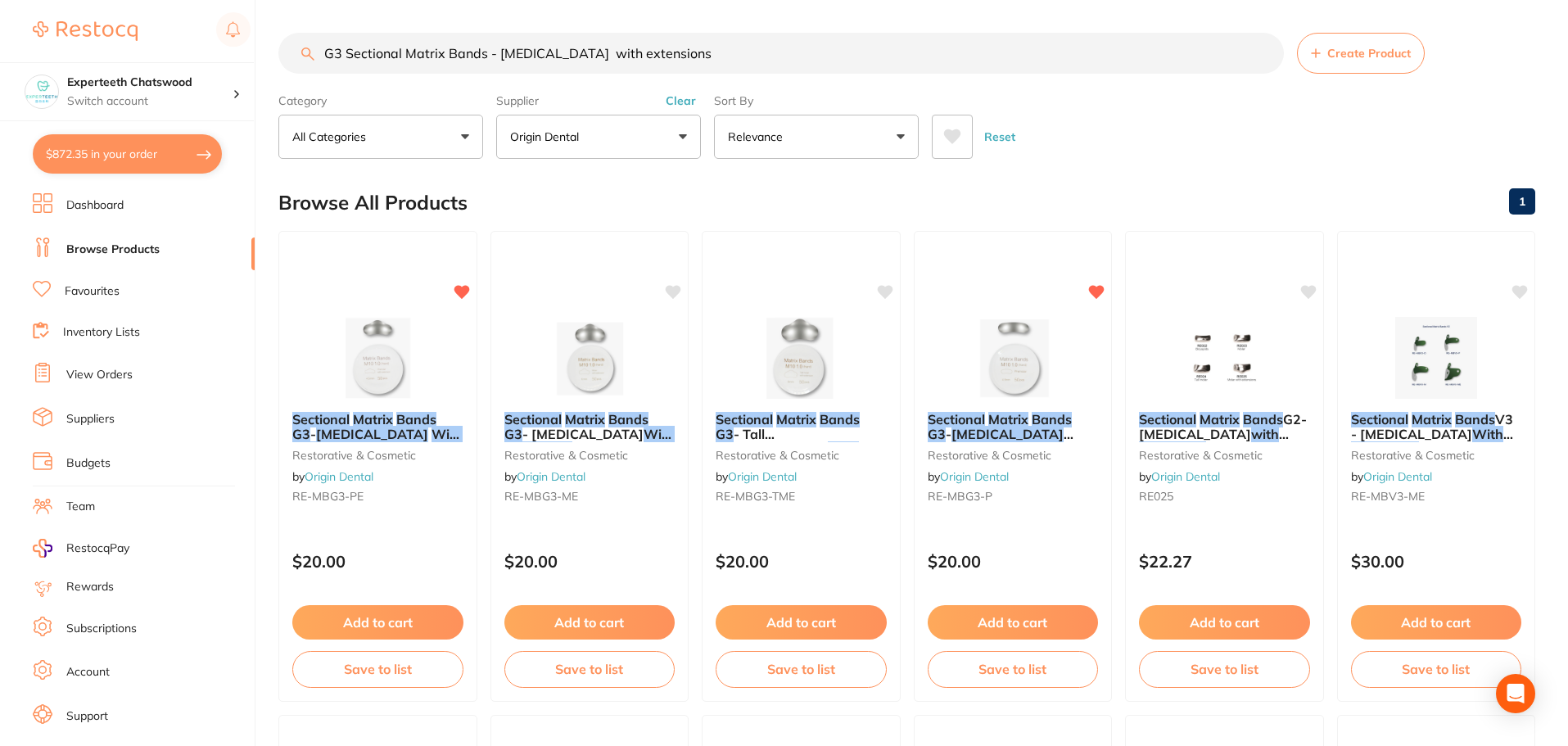
drag, startPoint x: 703, startPoint y: 63, endPoint x: 9, endPoint y: 18, distance: 695.5
click at [99, 26] on div "$872.35 Experteeth Chatswood Switch account Experteeth Chatswood $872.35 in you…" at bounding box center [784, 373] width 1568 height 746
paste input "search"
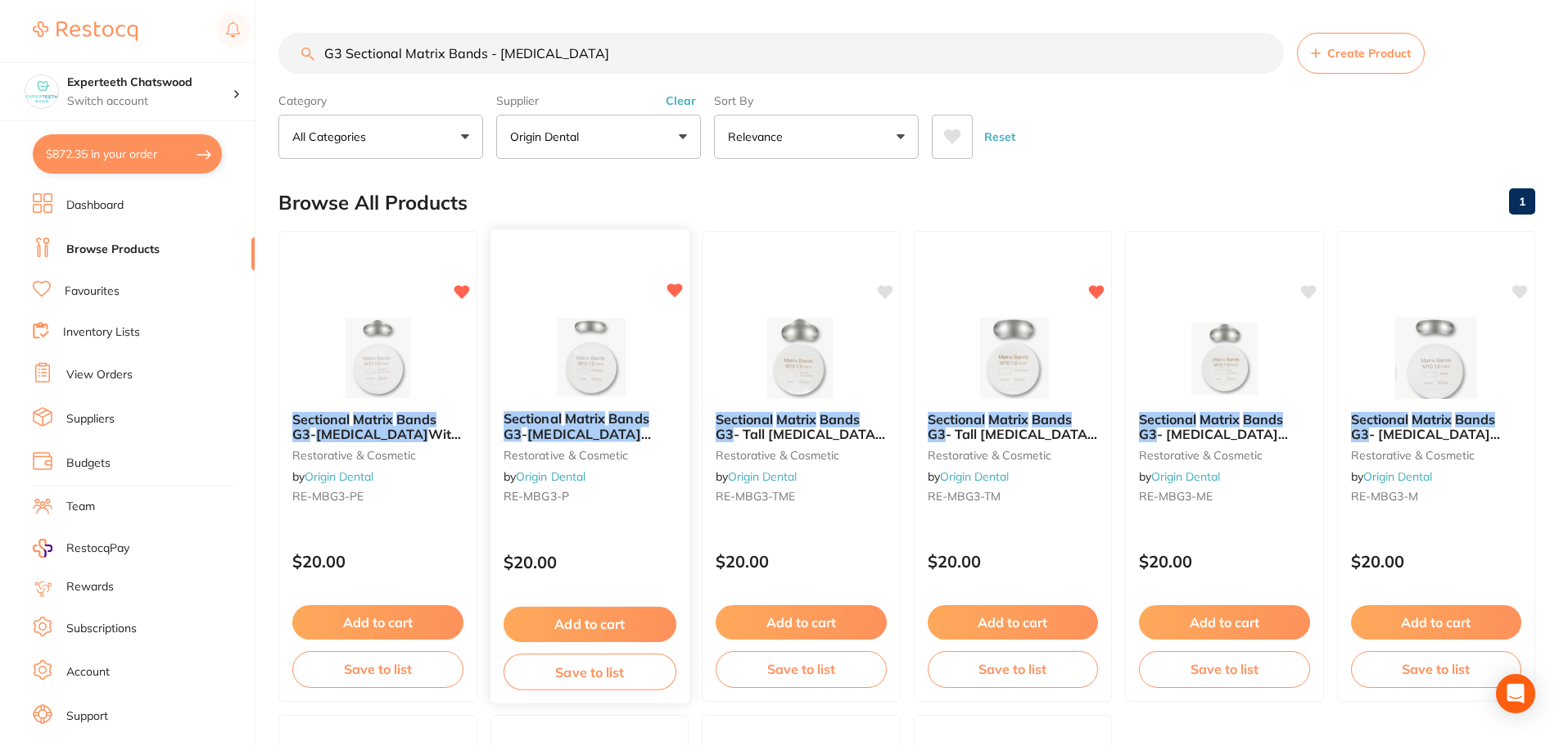
click at [578, 368] on img at bounding box center [589, 356] width 107 height 83
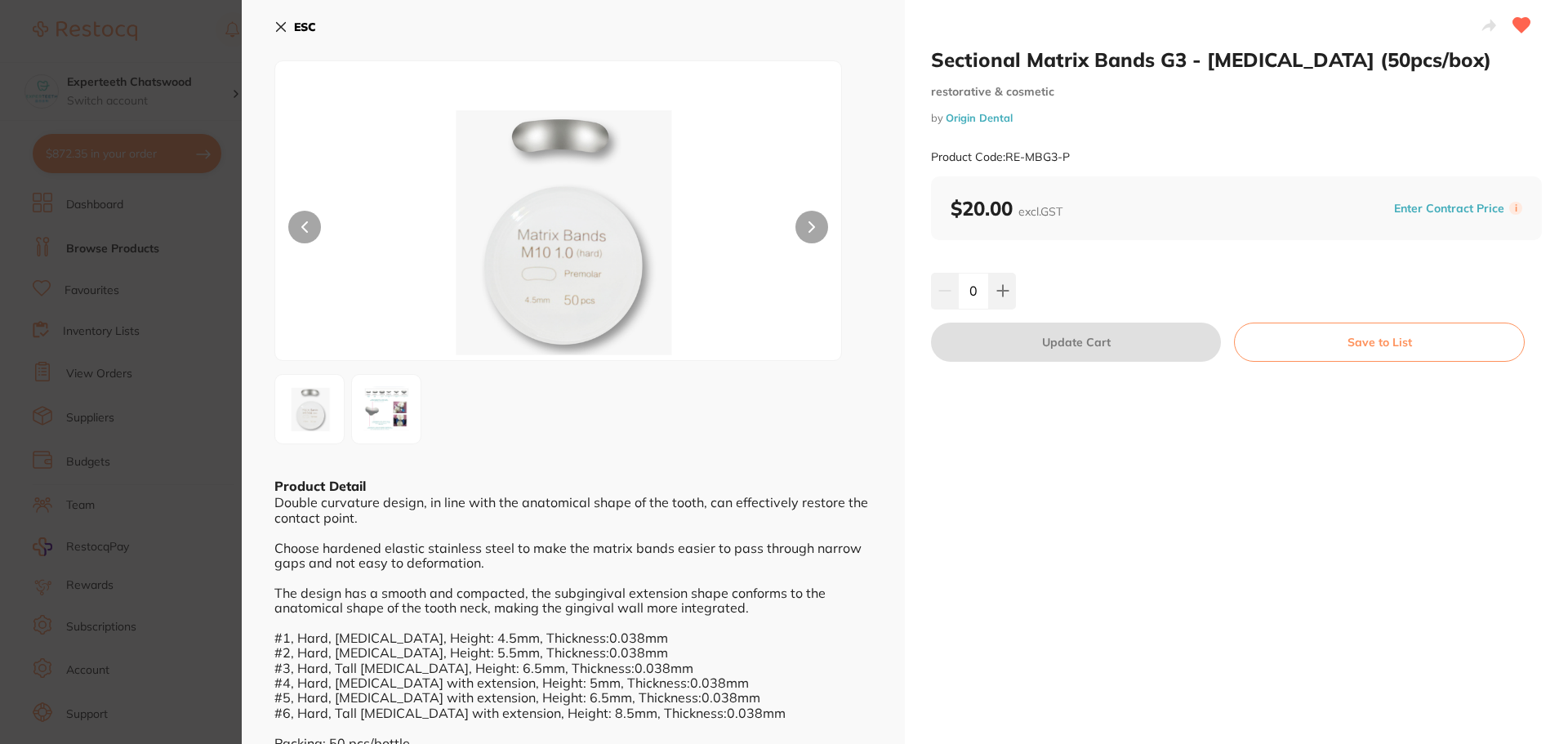
click at [600, 165] on img at bounding box center [558, 231] width 339 height 258
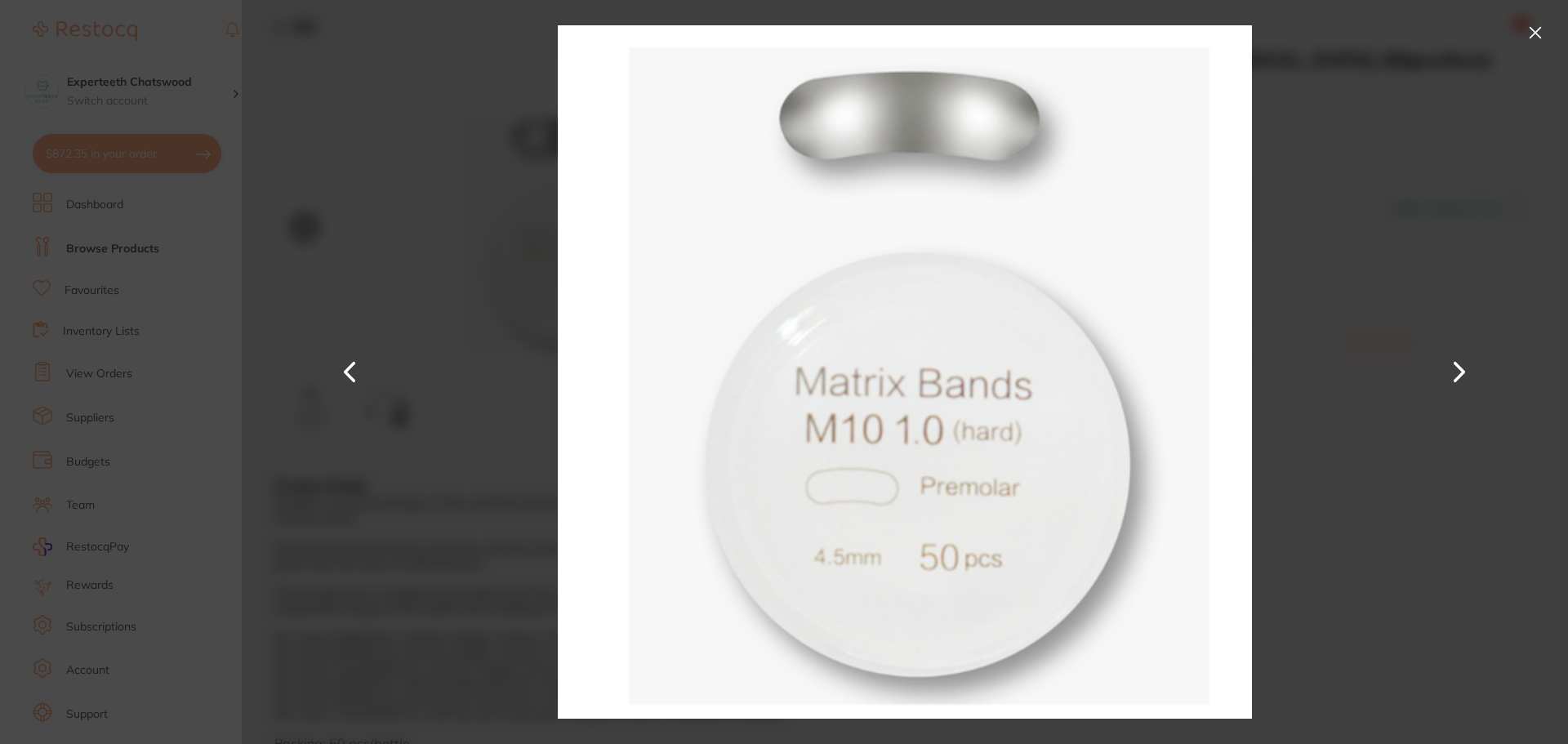
click at [1535, 30] on button at bounding box center [1535, 33] width 26 height 26
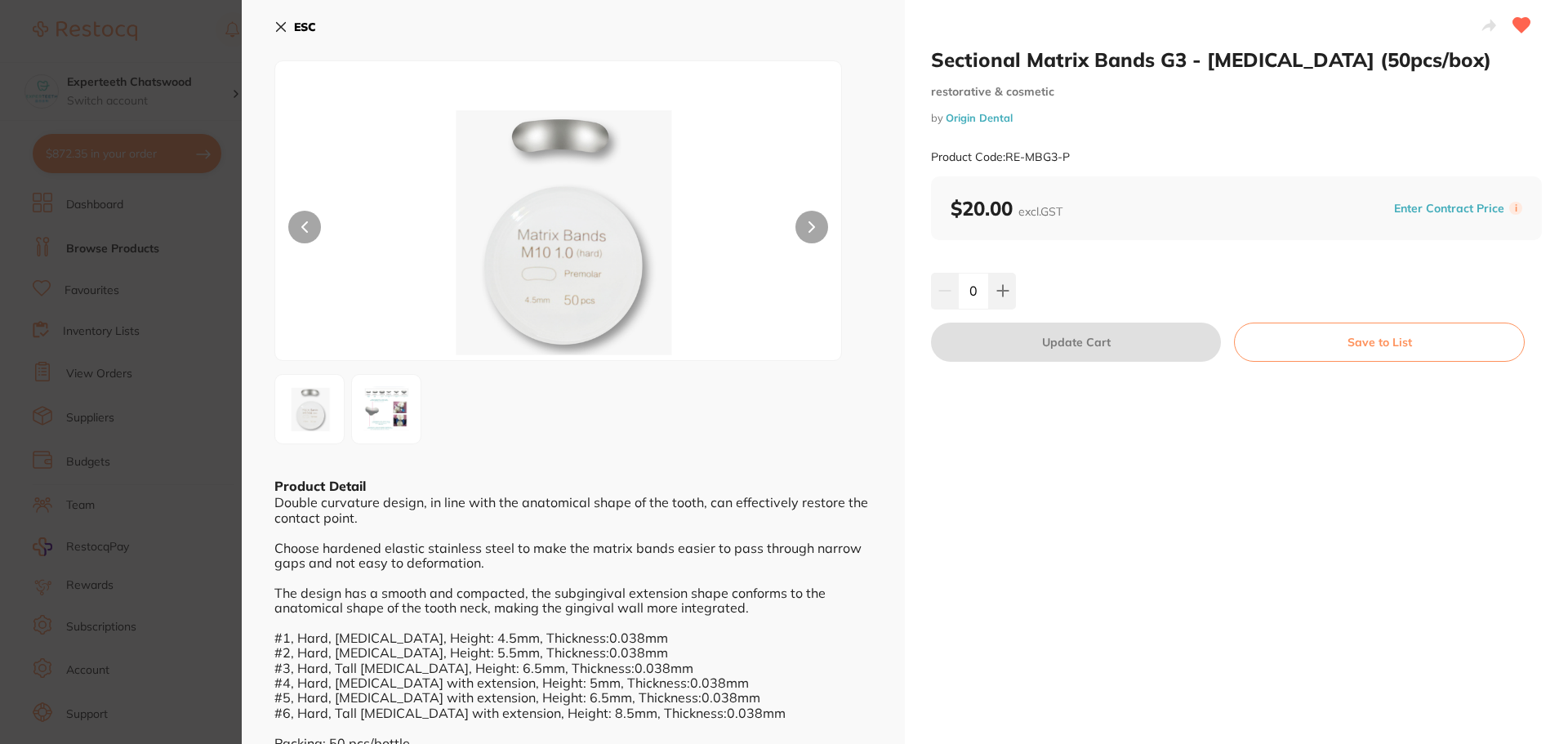
click at [302, 26] on b "ESC" at bounding box center [305, 27] width 22 height 15
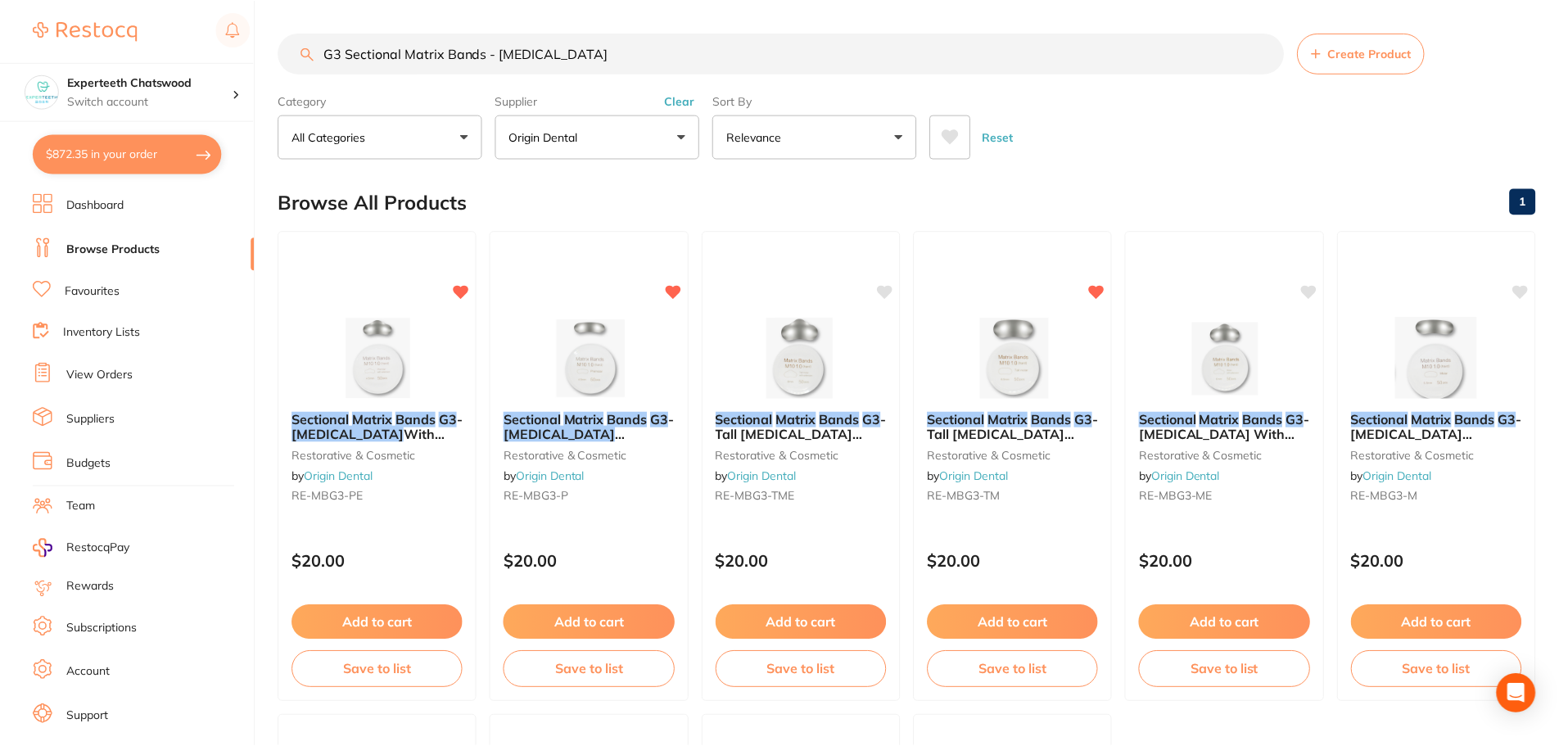
scroll to position [3, 0]
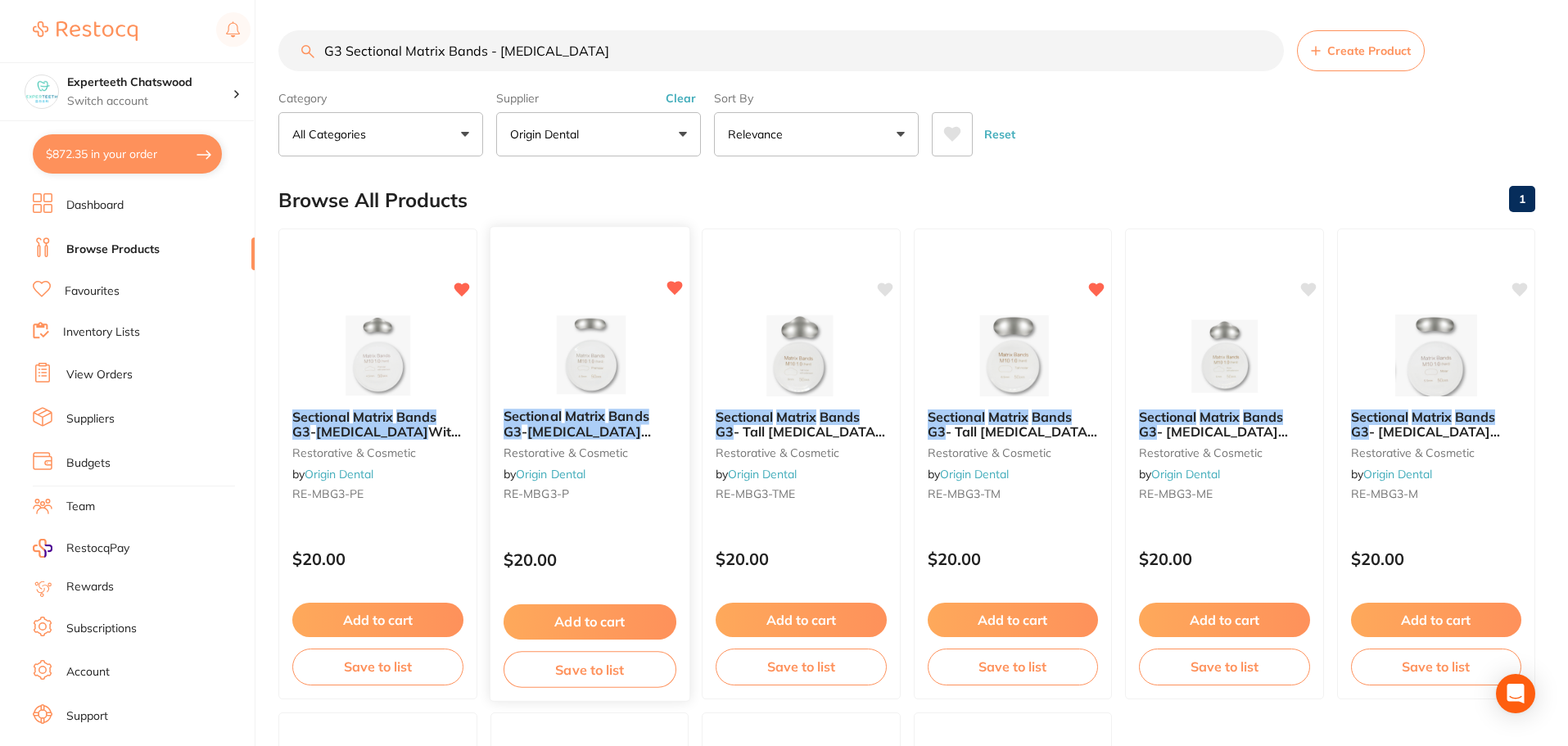
click at [603, 499] on small "RE-MBG3-P" at bounding box center [589, 494] width 172 height 13
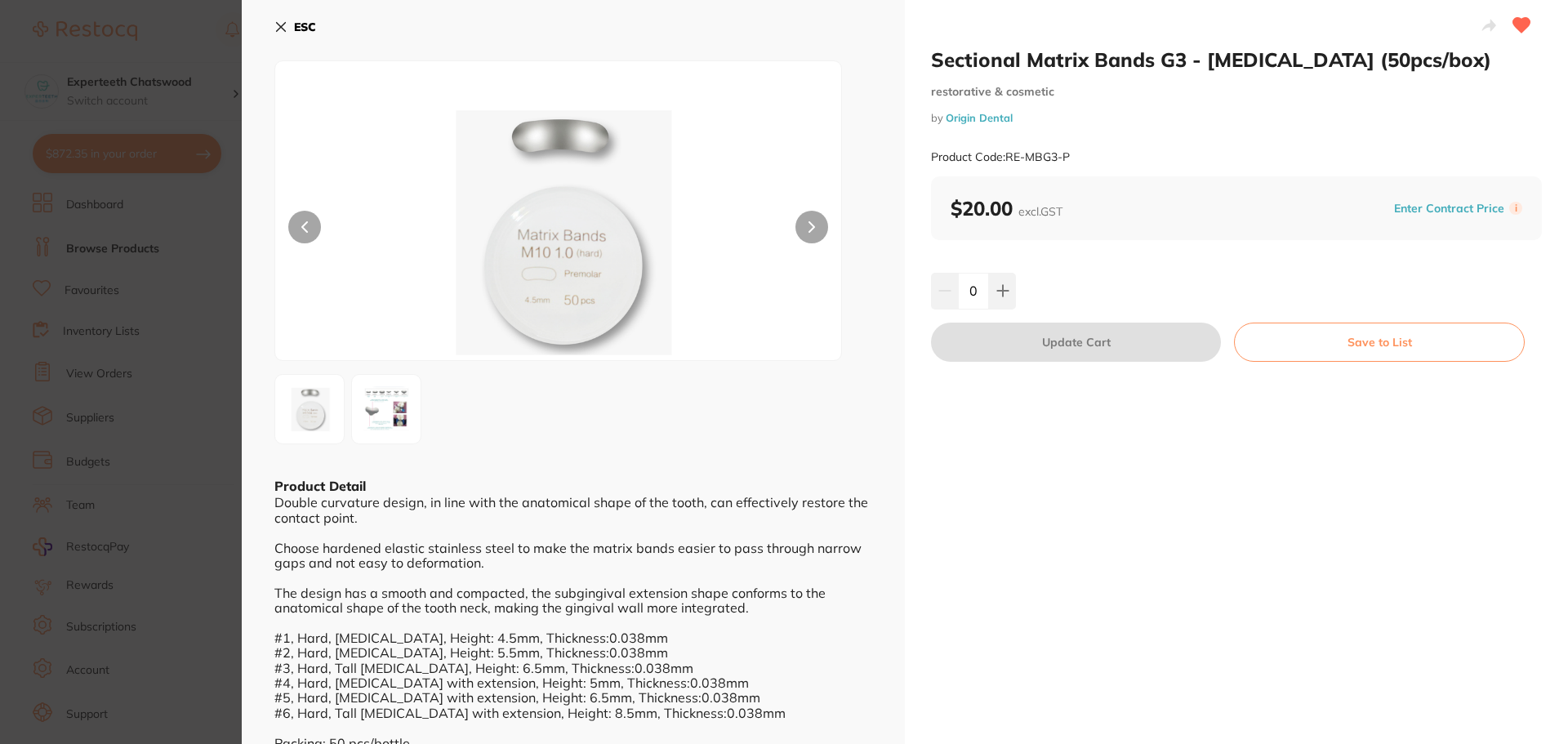
click at [581, 498] on div "Double curvature design, in line with the anatomical shape of the tooth, can ef…" at bounding box center [573, 622] width 598 height 255
drag, startPoint x: 1101, startPoint y: 161, endPoint x: 1007, endPoint y: 160, distance: 94.0
click at [1007, 160] on div "Product Code: RE-MBG3-P" at bounding box center [1236, 157] width 611 height 40
copy small "RE-MBG3-P"
click at [300, 16] on button "ESC" at bounding box center [295, 27] width 42 height 28
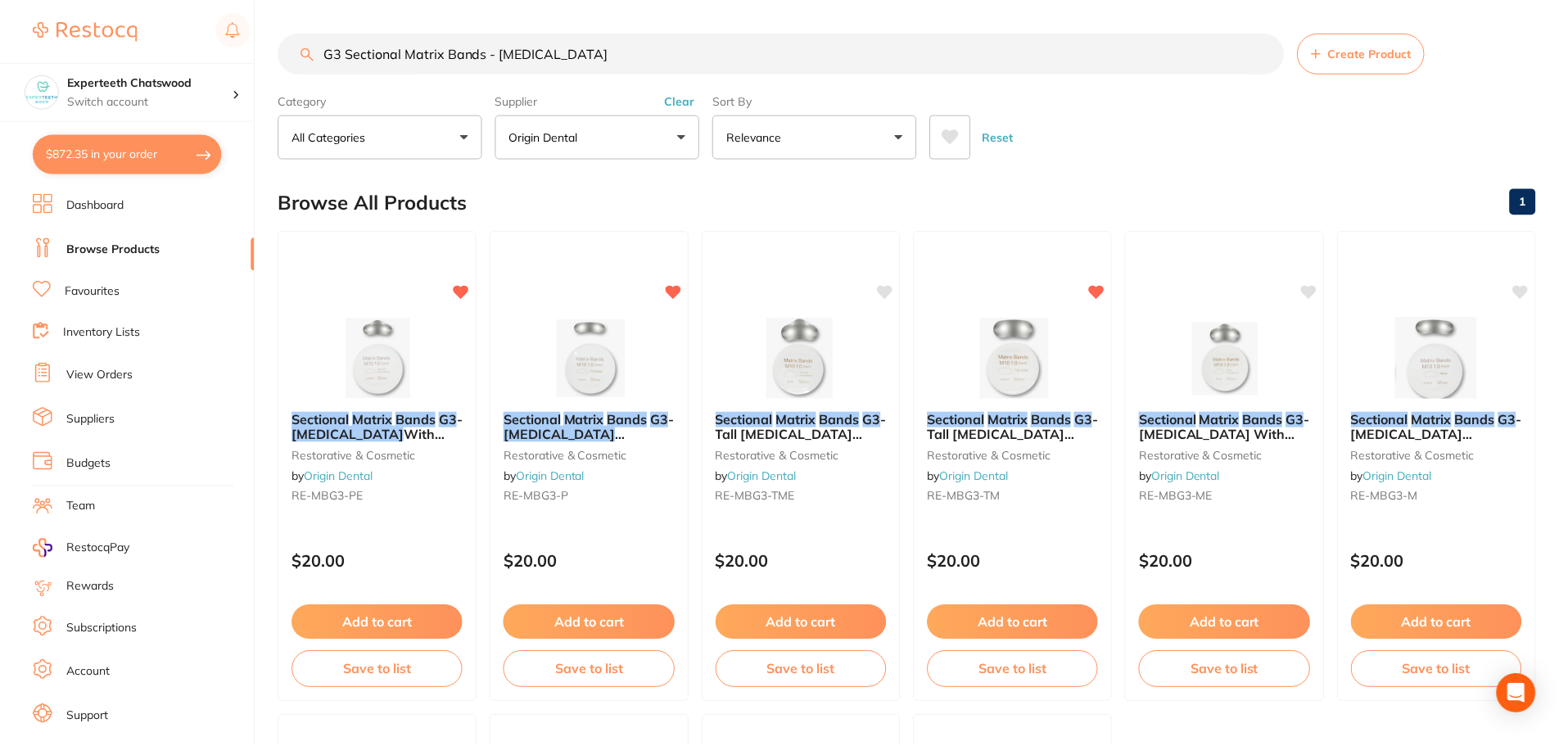
scroll to position [3, 0]
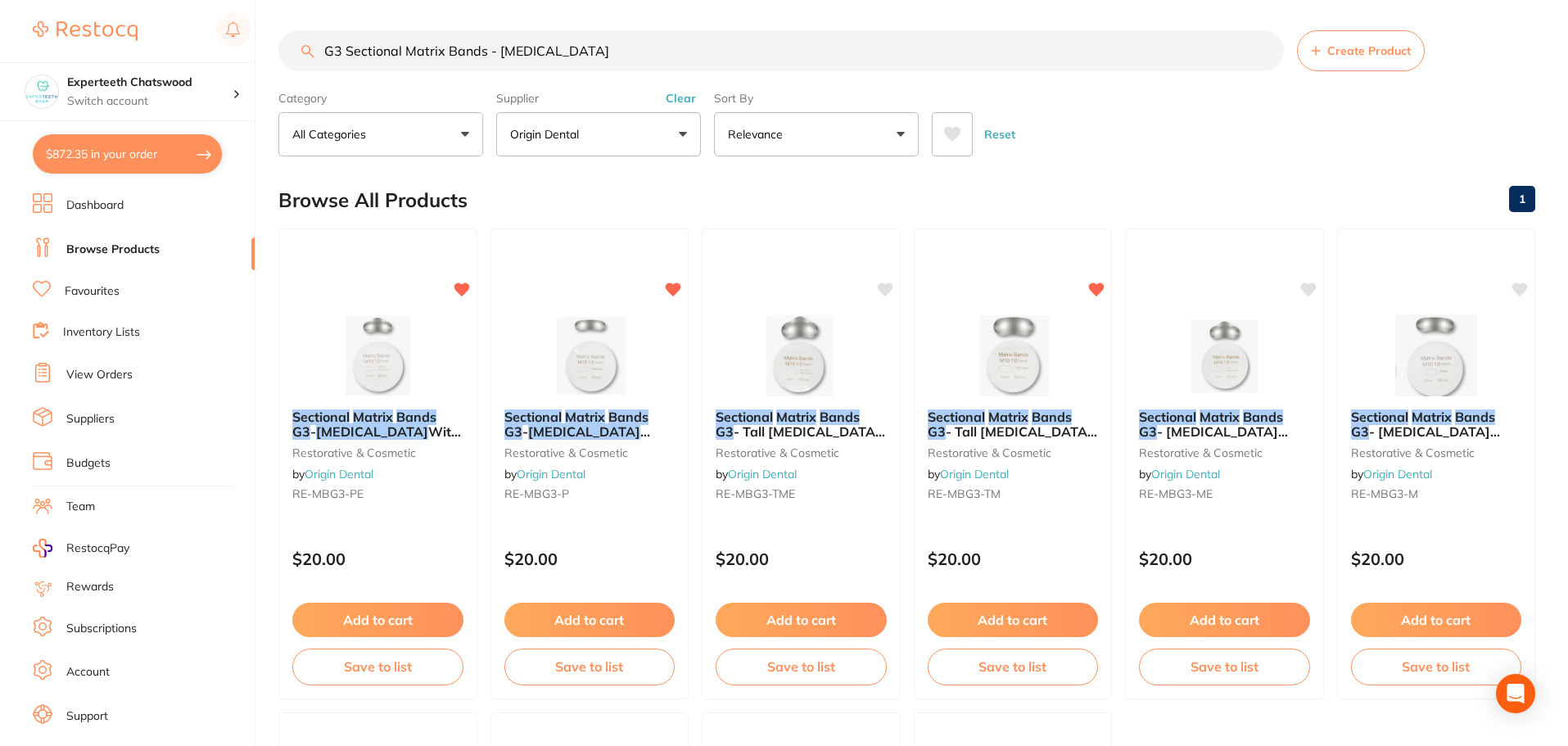
drag, startPoint x: 550, startPoint y: 53, endPoint x: 30, endPoint y: 19, distance: 521.1
click at [63, 23] on div "$872.35 Experteeth Chatswood Switch account Experteeth Chatswood $872.35 in you…" at bounding box center [784, 370] width 1568 height 746
paste input "RE-MBG3-ME"
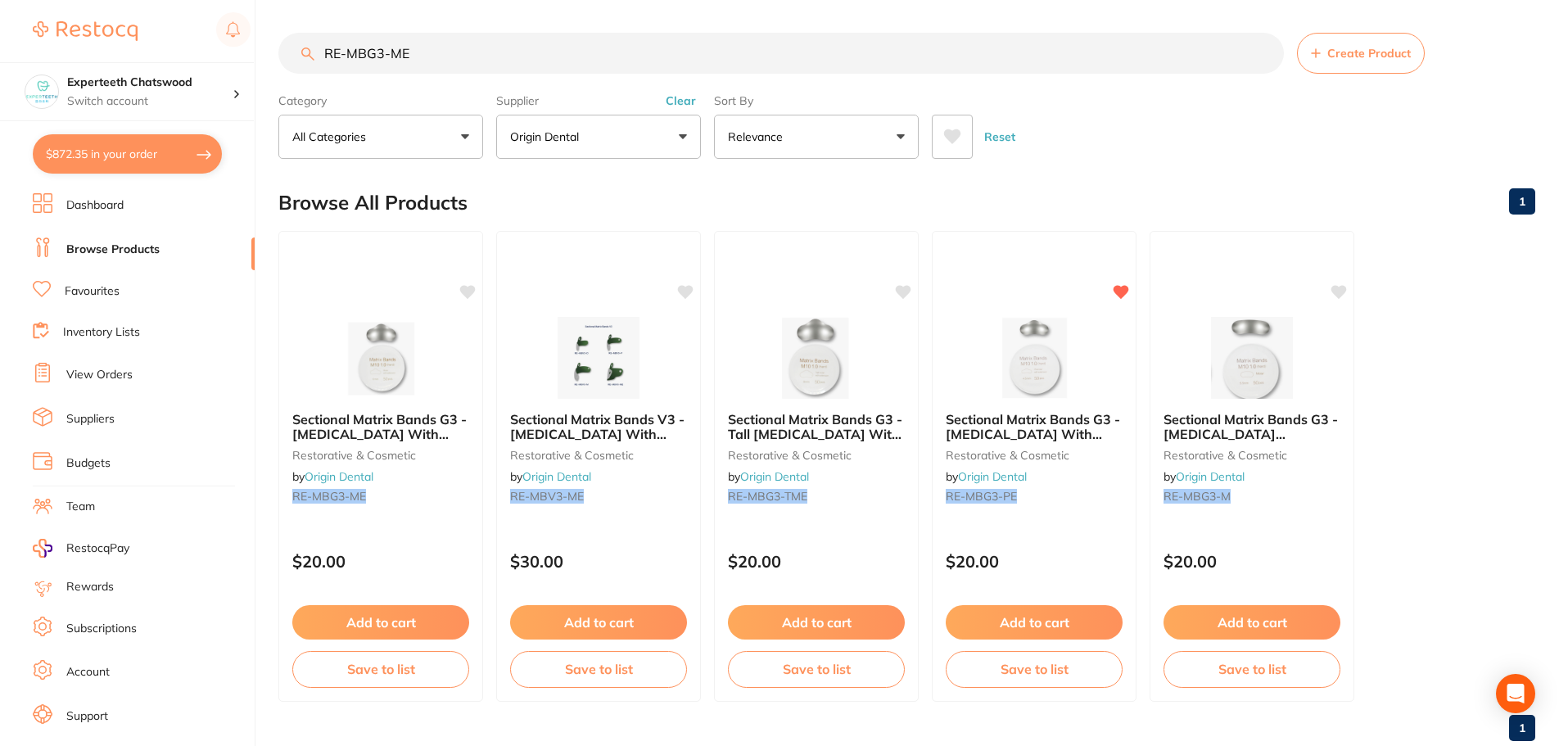
drag, startPoint x: 330, startPoint y: 295, endPoint x: 340, endPoint y: 299, distance: 10.8
click at [330, 295] on div "Sectional Matrix Bands G3 - Molar With Extensions (50pcs/box) restorative & cos…" at bounding box center [380, 466] width 205 height 471
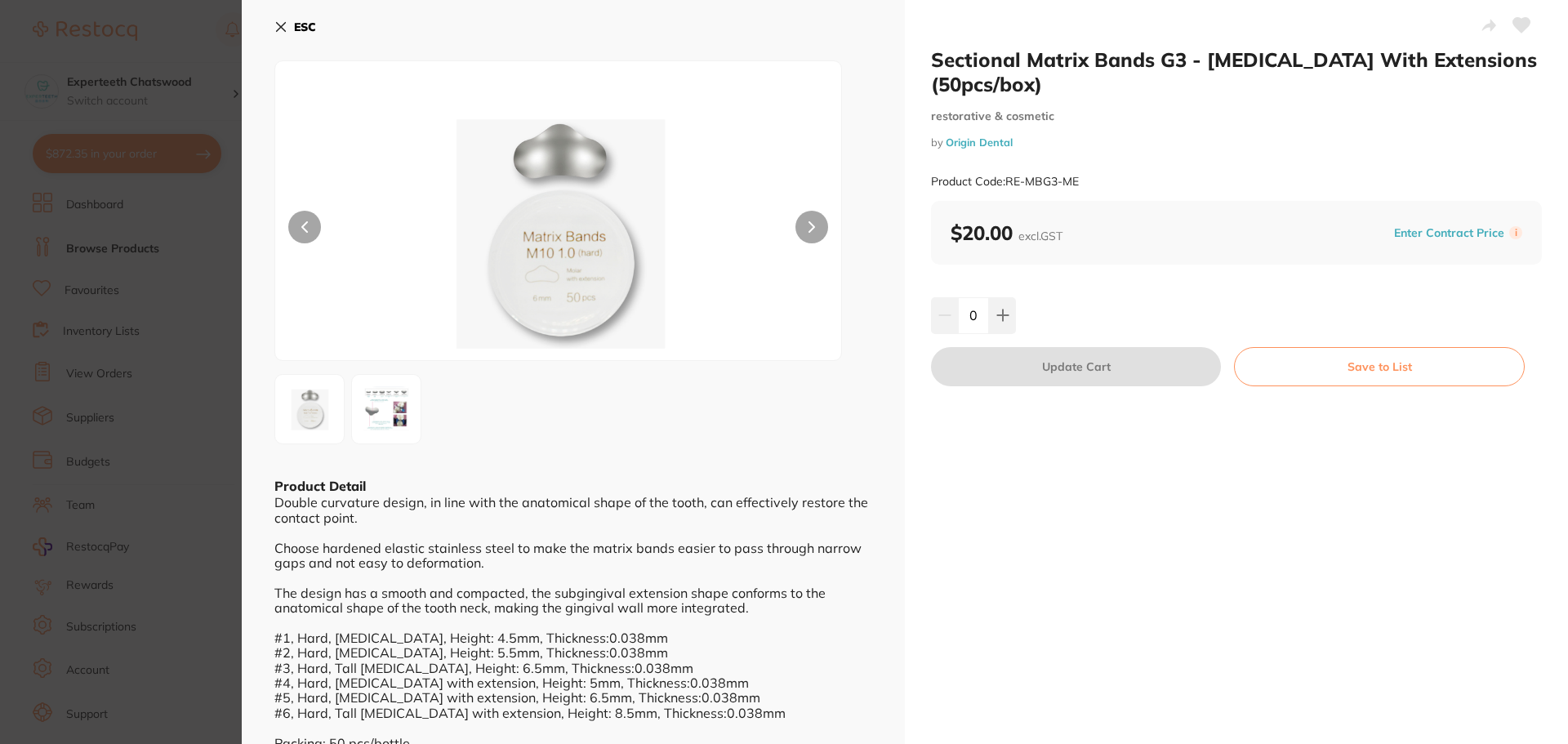
click at [579, 188] on img at bounding box center [558, 231] width 339 height 258
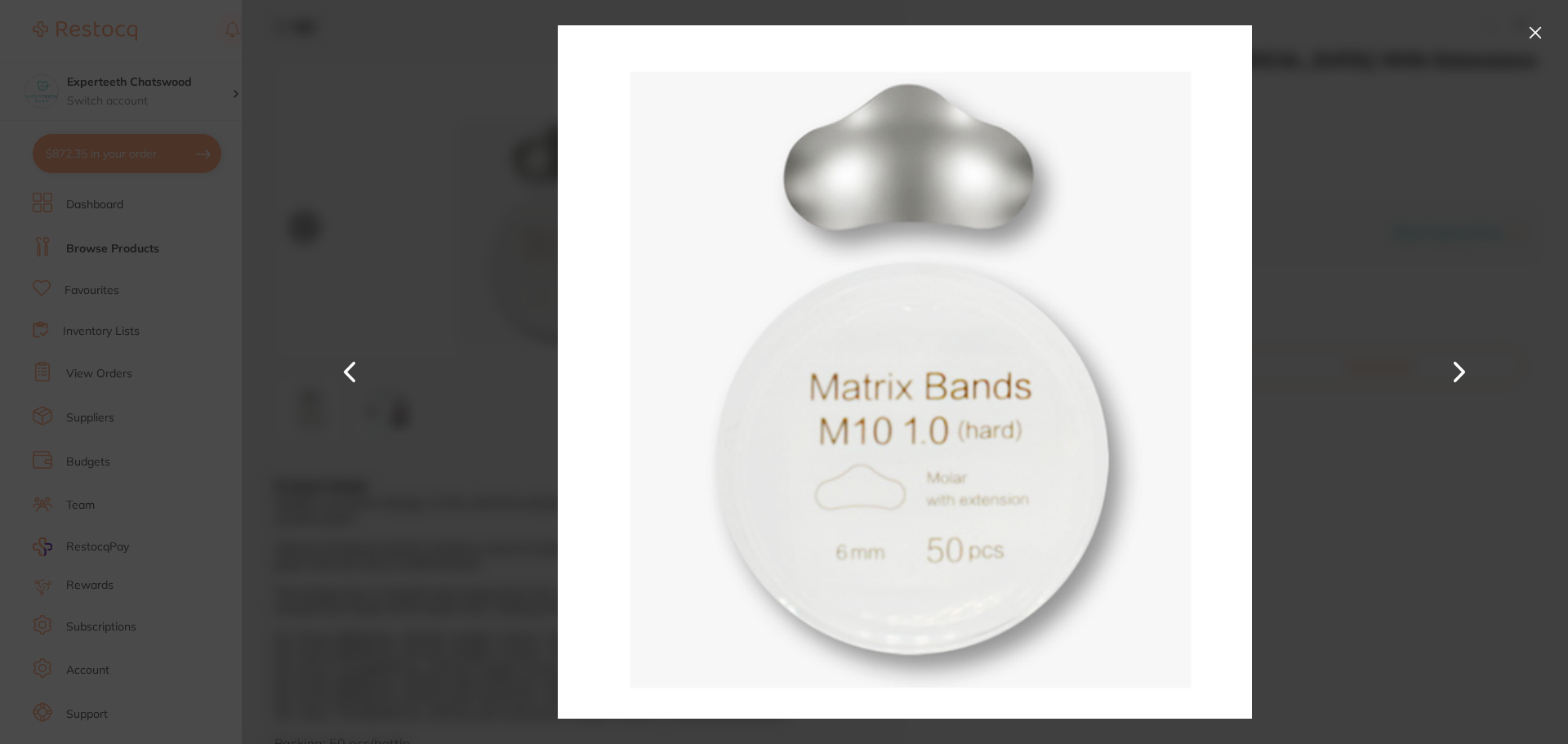
click at [1538, 31] on button at bounding box center [1535, 33] width 26 height 26
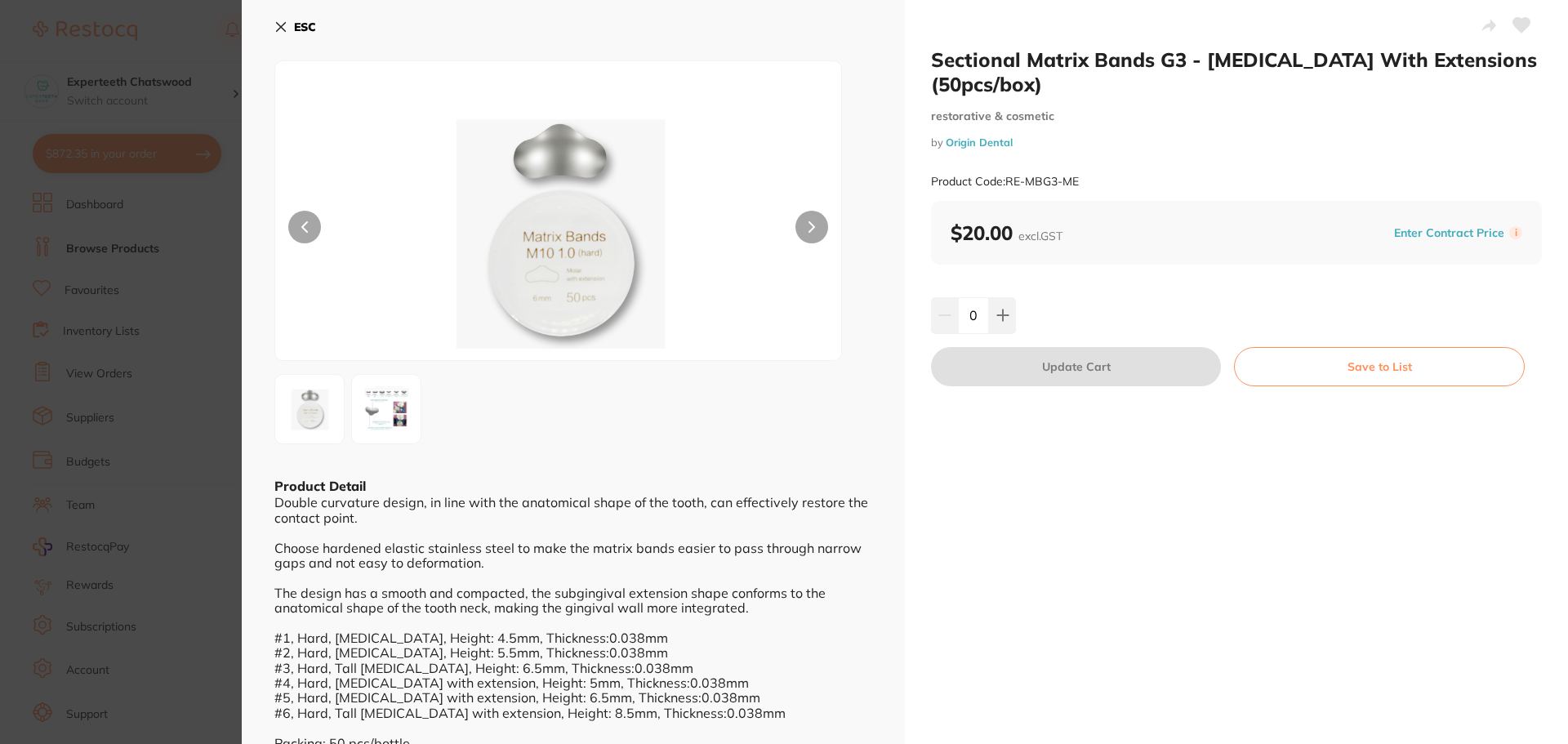
click at [158, 99] on section "Sectional Matrix Bands G3 - Molar With Extensions (50pcs/box) restorative & cos…" at bounding box center [784, 372] width 1568 height 744
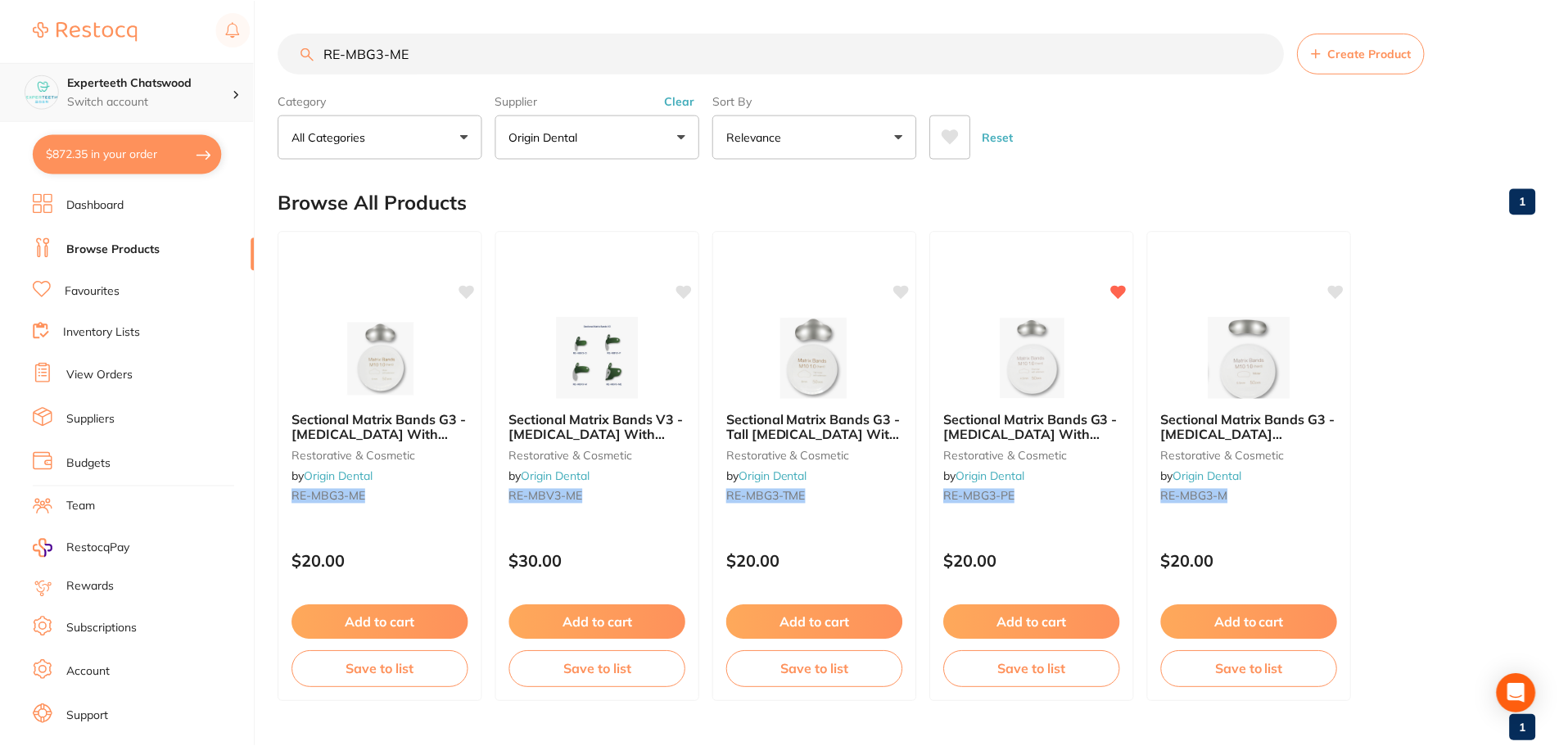
scroll to position [3, 0]
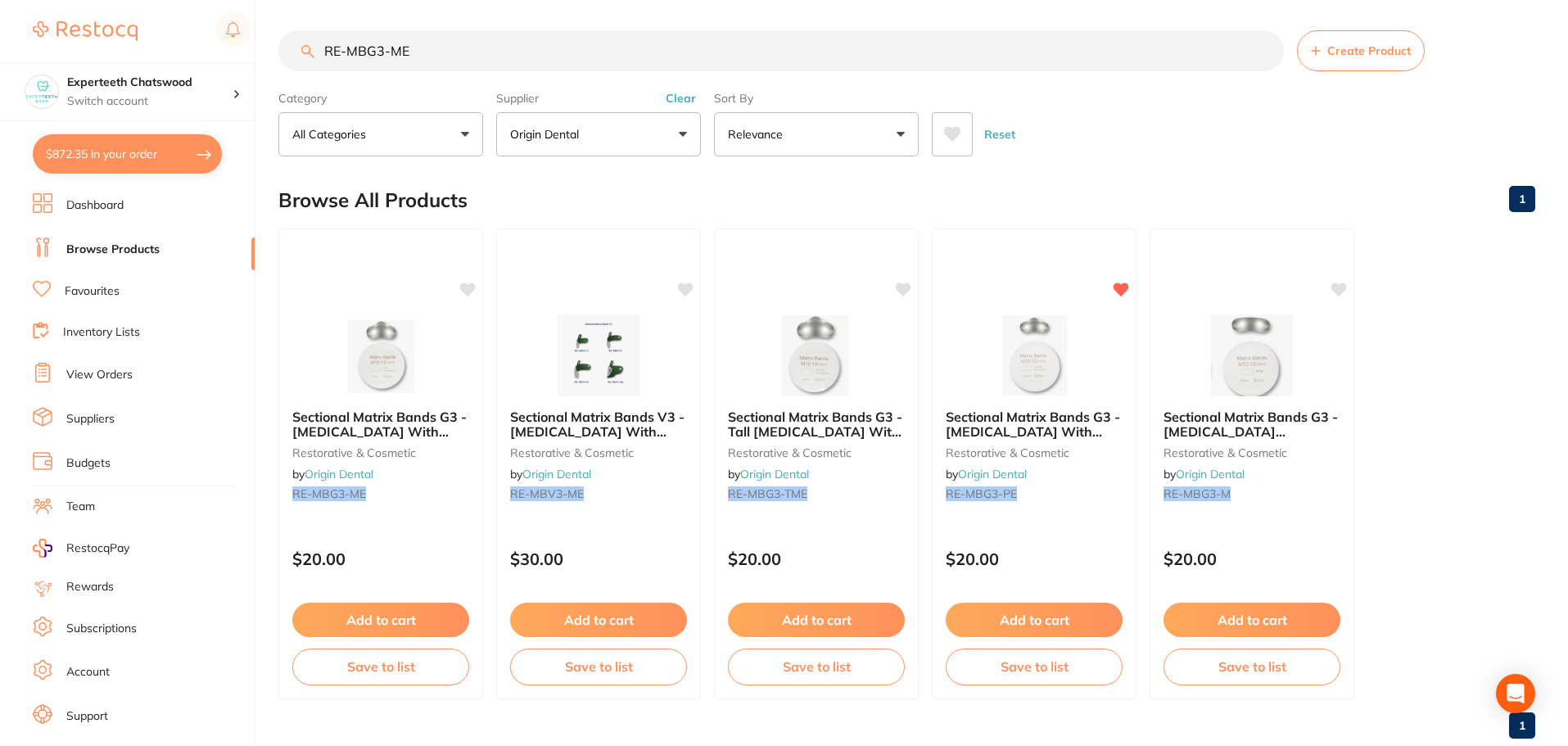
drag, startPoint x: 453, startPoint y: 58, endPoint x: 114, endPoint y: 21, distance: 341.0
click at [203, 39] on div "$872.35 Experteeth Chatswood Switch account Experteeth Chatswood $872.35 in you…" at bounding box center [784, 370] width 1568 height 746
paste input "search"
type input "RE-MBG3-M"
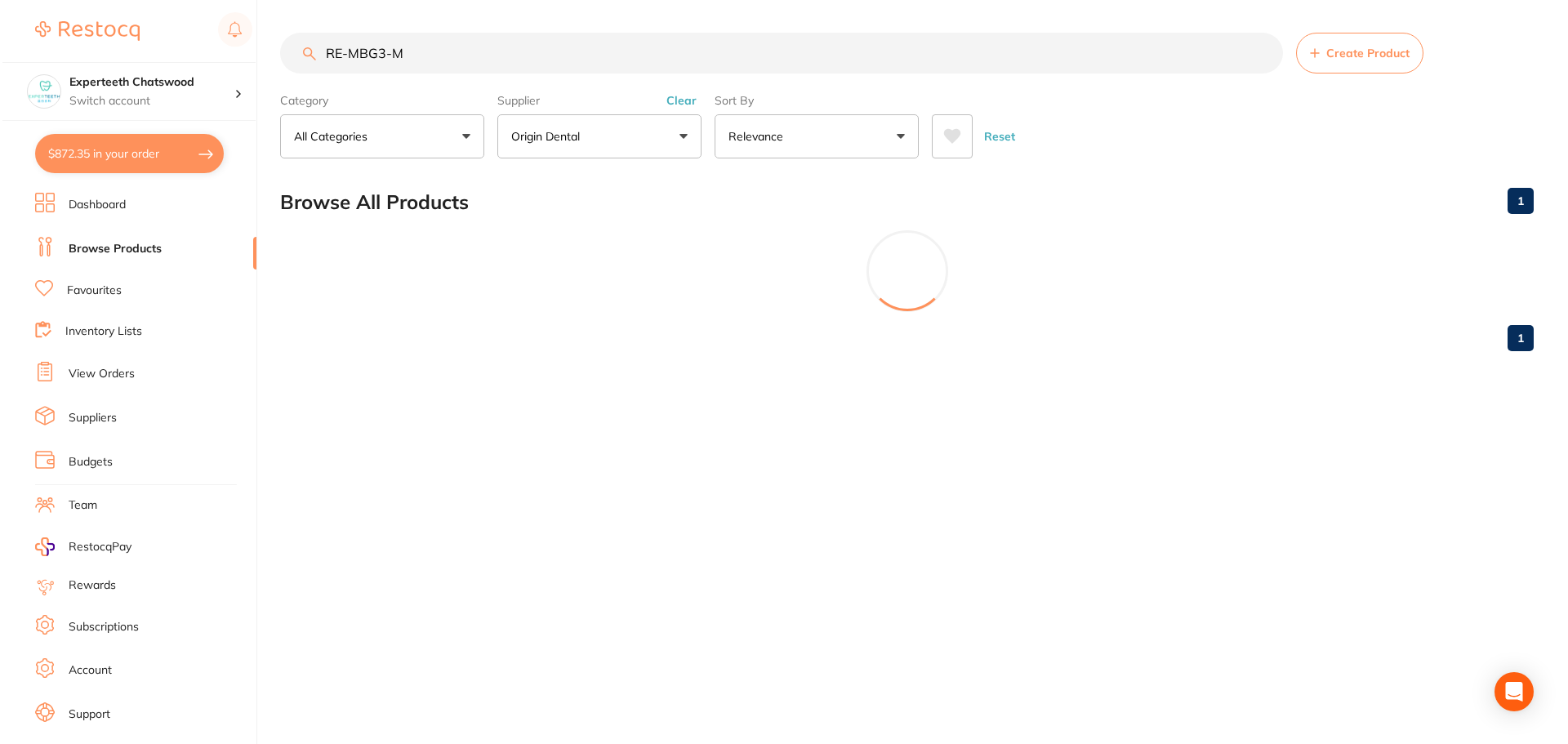
scroll to position [0, 0]
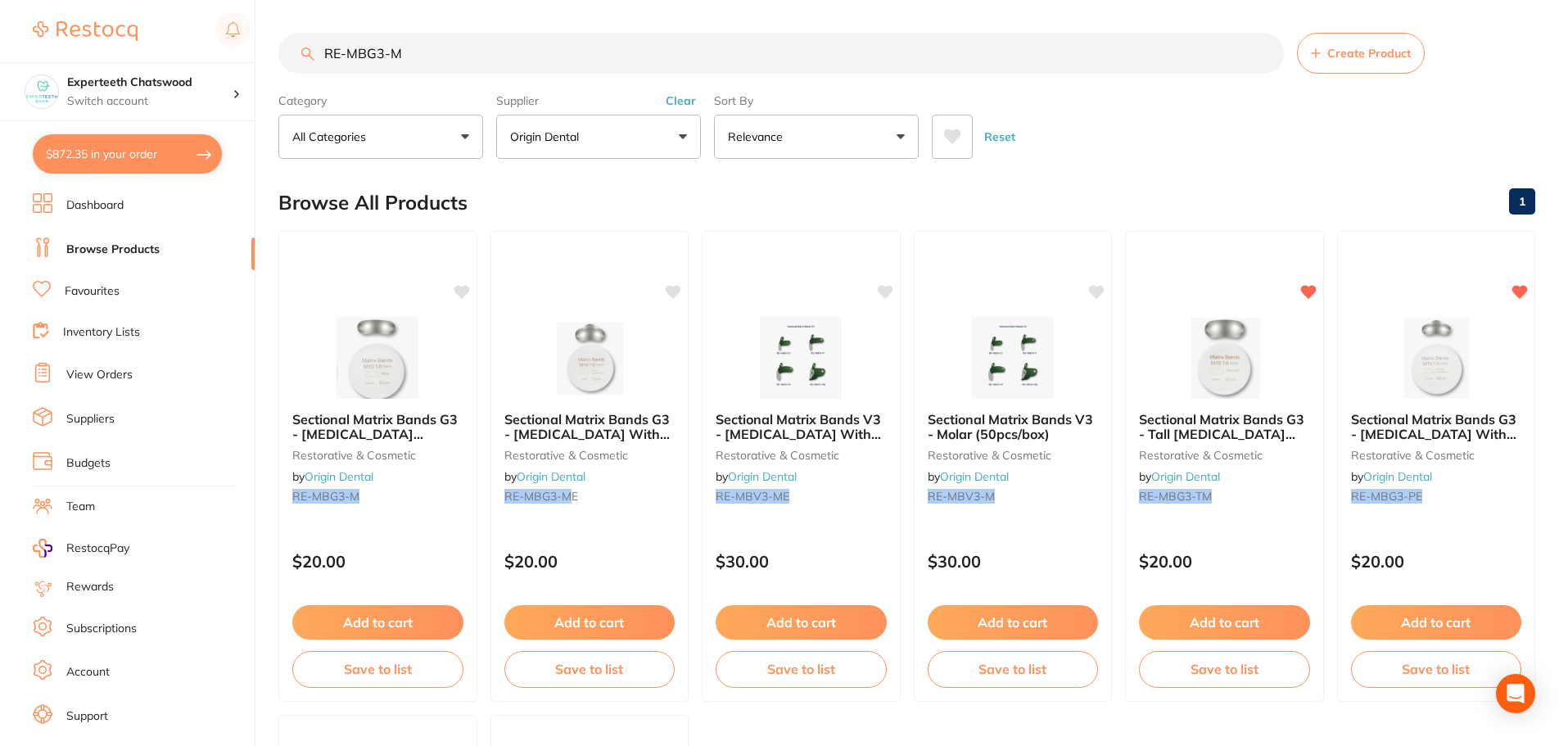
click at [400, 352] on img at bounding box center [378, 358] width 106 height 82
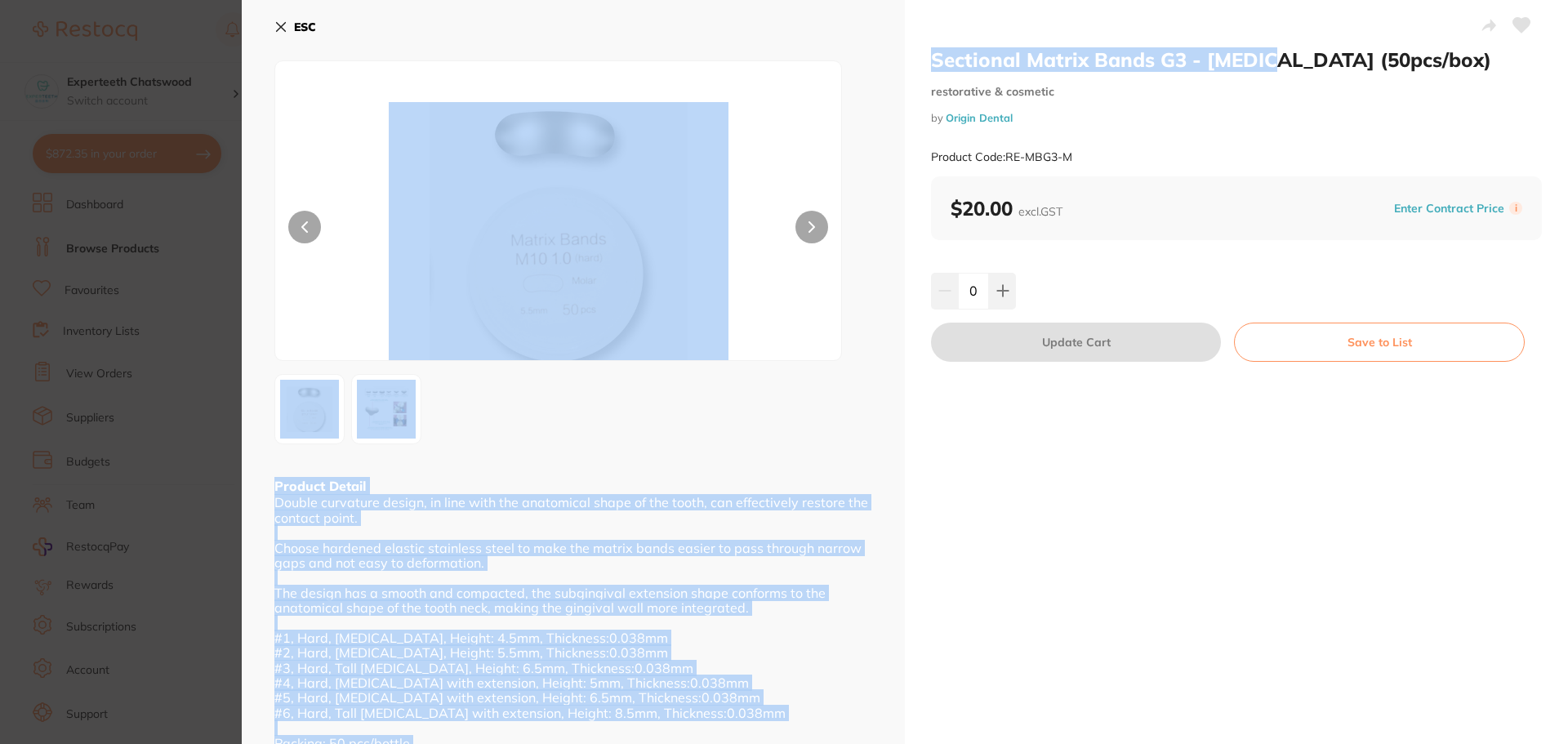
drag, startPoint x: 1263, startPoint y: 57, endPoint x: 896, endPoint y: 55, distance: 367.0
click at [896, 55] on div "Sectional Matrix Bands G3 - [MEDICAL_DATA] (50pcs/box) restorative & cosmetic b…" at bounding box center [905, 382] width 1327 height 764
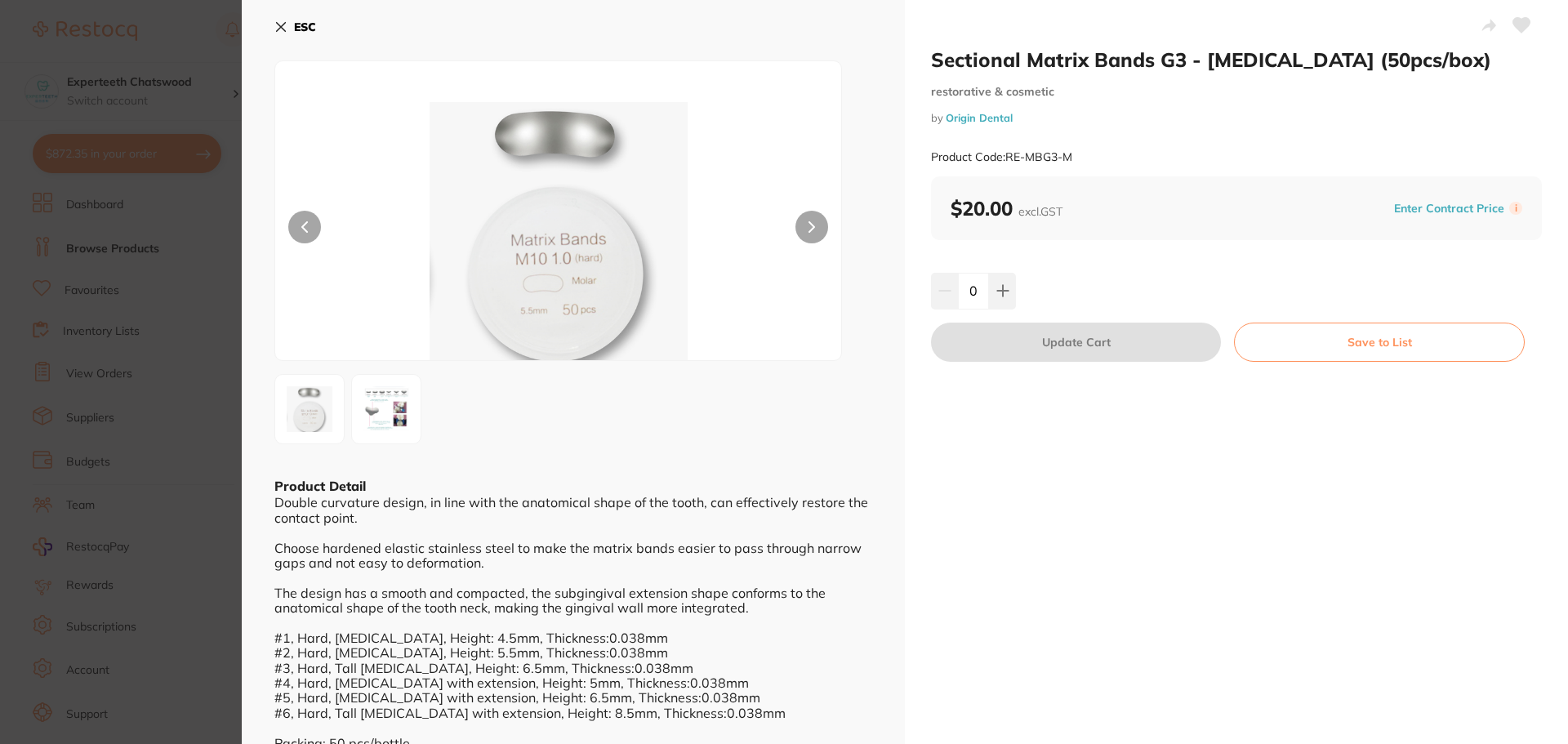
click at [1023, 72] on div "Sectional Matrix Bands G3 - [MEDICAL_DATA] (50pcs/box) restorative & cosmetic b…" at bounding box center [1236, 112] width 611 height 129
drag, startPoint x: 929, startPoint y: 56, endPoint x: 1256, endPoint y: 55, distance: 327.0
click at [1256, 55] on h2 "Sectional Matrix Bands G3 - [MEDICAL_DATA] (50pcs/box)" at bounding box center [1236, 60] width 611 height 24
copy h2 "Sectional Matrix Bands G3 - Molar"
click at [313, 33] on b "ESC" at bounding box center [305, 27] width 22 height 15
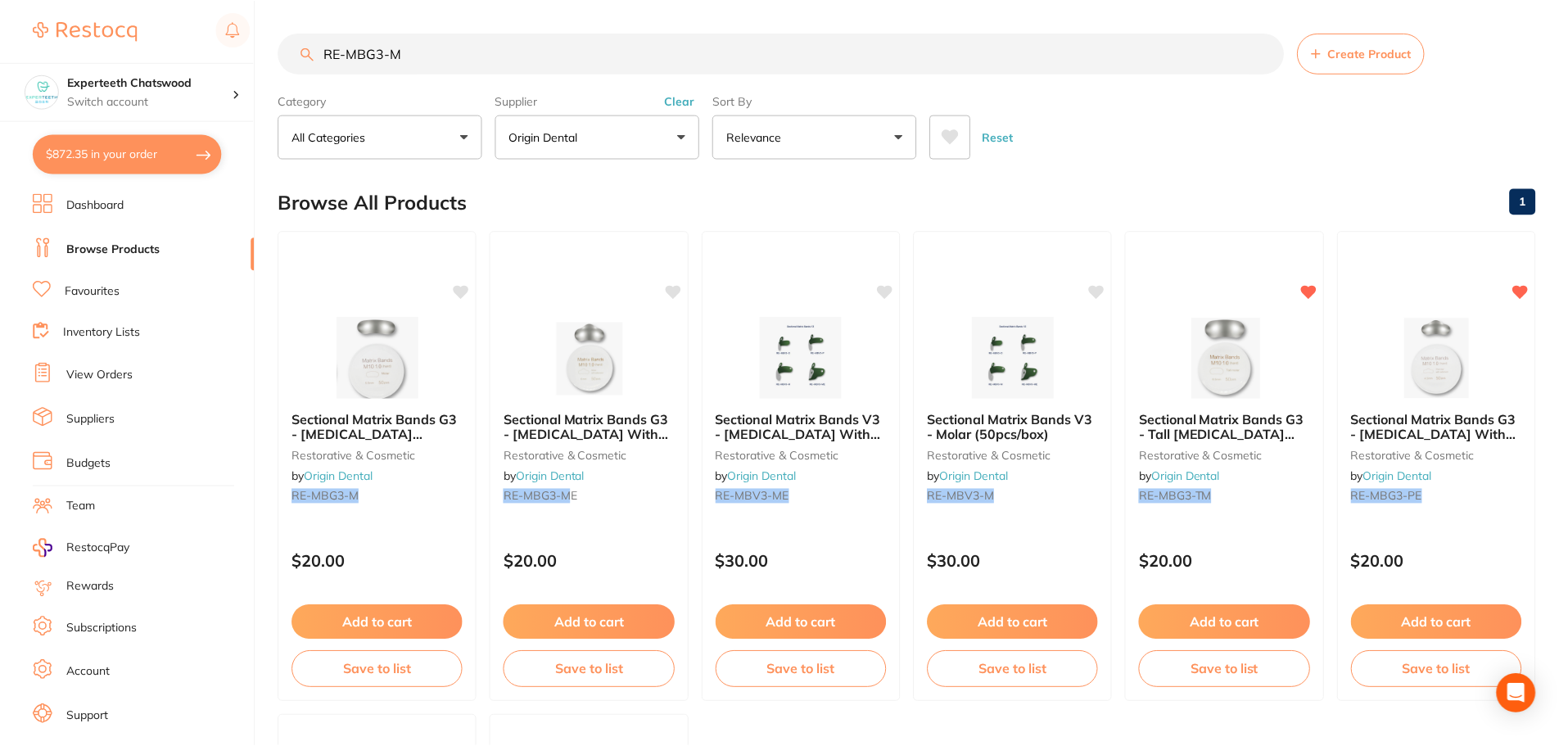
scroll to position [3, 0]
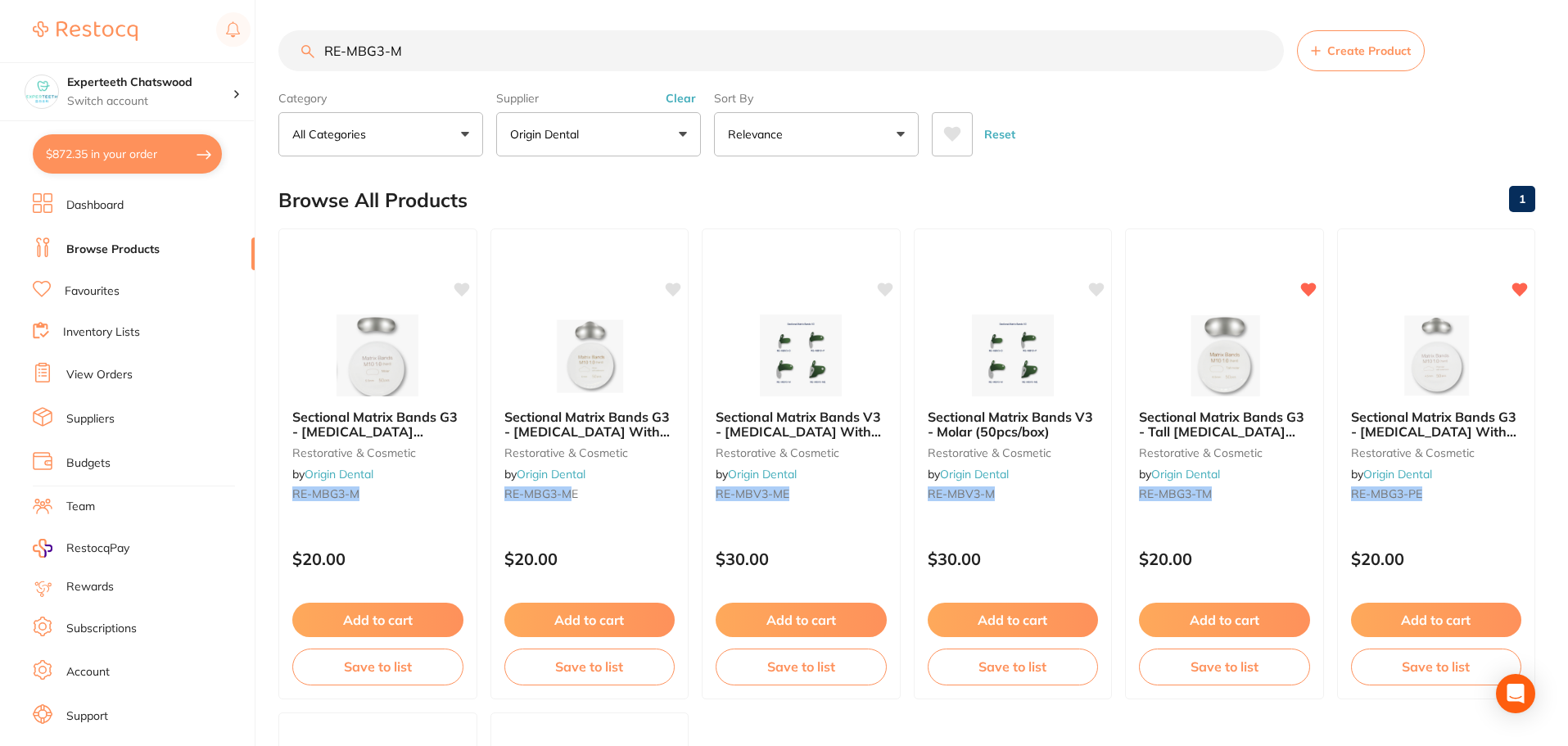
drag, startPoint x: 441, startPoint y: 48, endPoint x: 12, endPoint y: 9, distance: 430.8
click at [12, 9] on div "$872.35 Experteeth Chatswood Switch account Experteeth Chatswood $872.35 in you…" at bounding box center [784, 370] width 1568 height 746
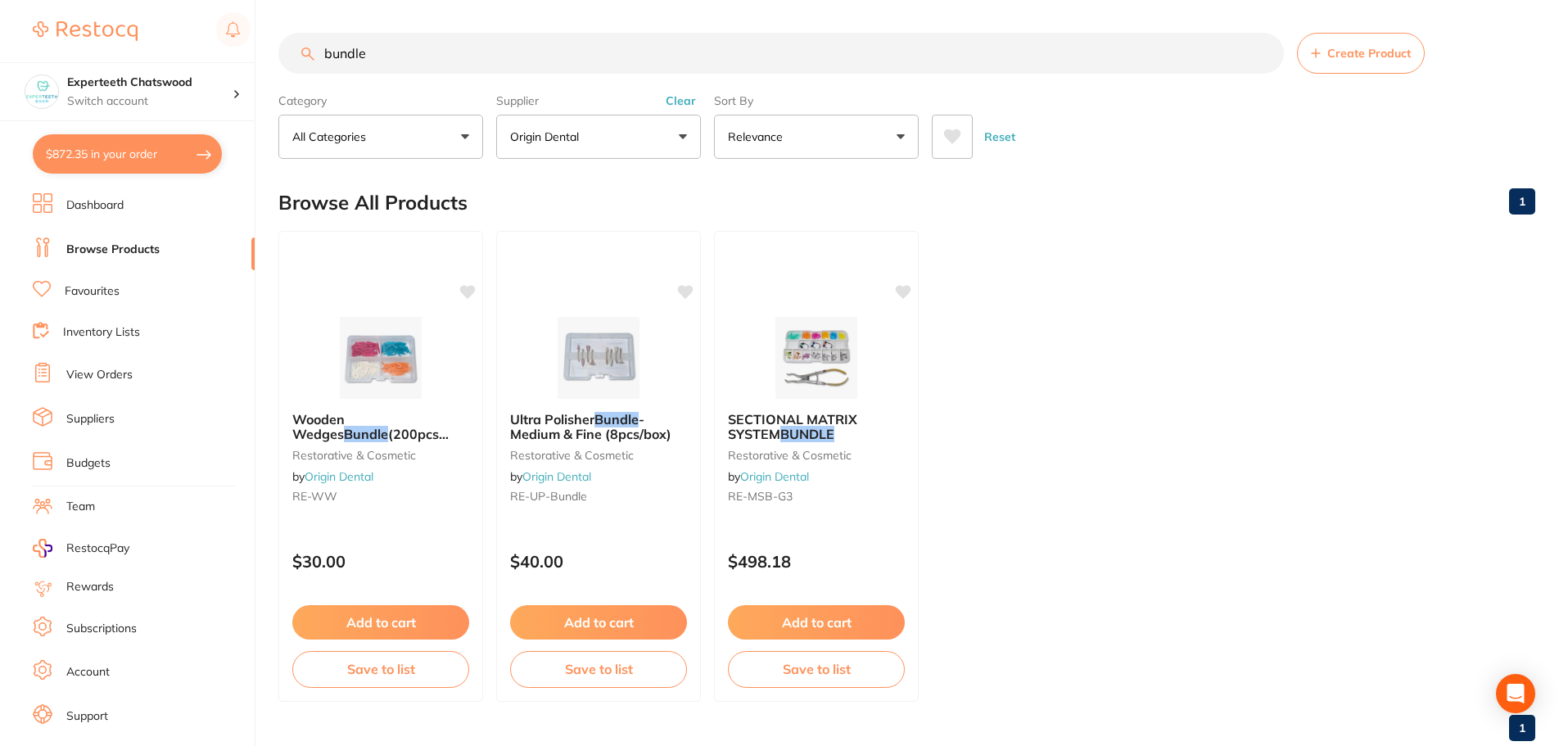
drag, startPoint x: 364, startPoint y: 320, endPoint x: 379, endPoint y: 330, distance: 18.0
click at [364, 320] on img at bounding box center [380, 358] width 106 height 82
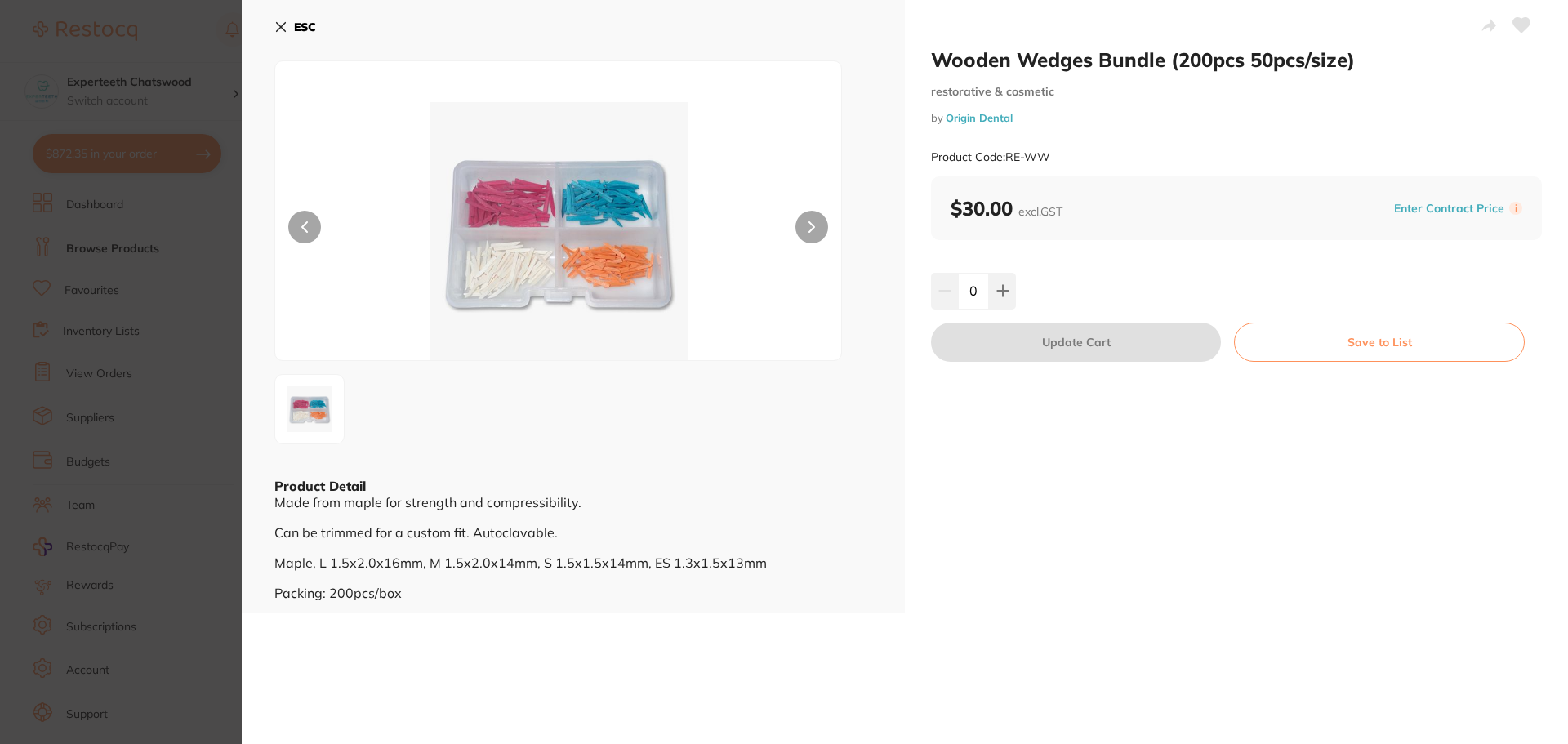
drag, startPoint x: 1366, startPoint y: 589, endPoint x: 1258, endPoint y: 616, distance: 111.3
click at [1366, 589] on div "Wooden Wedges Bundle (200pcs 50pcs/size) restorative & cosmetic by Origin Denta…" at bounding box center [1236, 306] width 663 height 613
click at [309, 24] on b "ESC" at bounding box center [305, 27] width 22 height 15
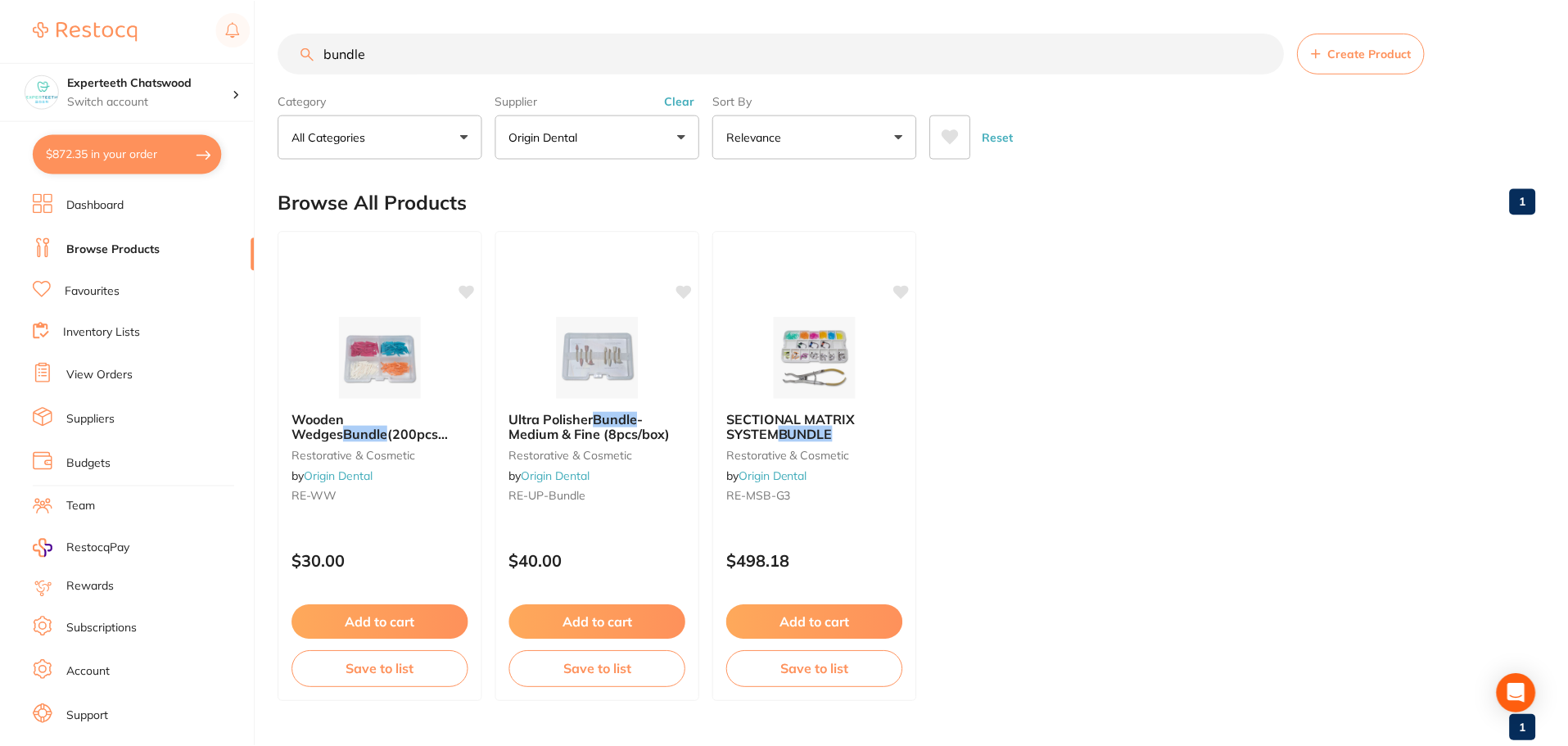
scroll to position [3, 0]
drag, startPoint x: 294, startPoint y: 38, endPoint x: 0, endPoint y: -10, distance: 297.9
click at [0, 0] on html "$872.35 Experteeth Chatswood Switch account Experteeth Chatswood $872.35 in you…" at bounding box center [784, 370] width 1568 height 746
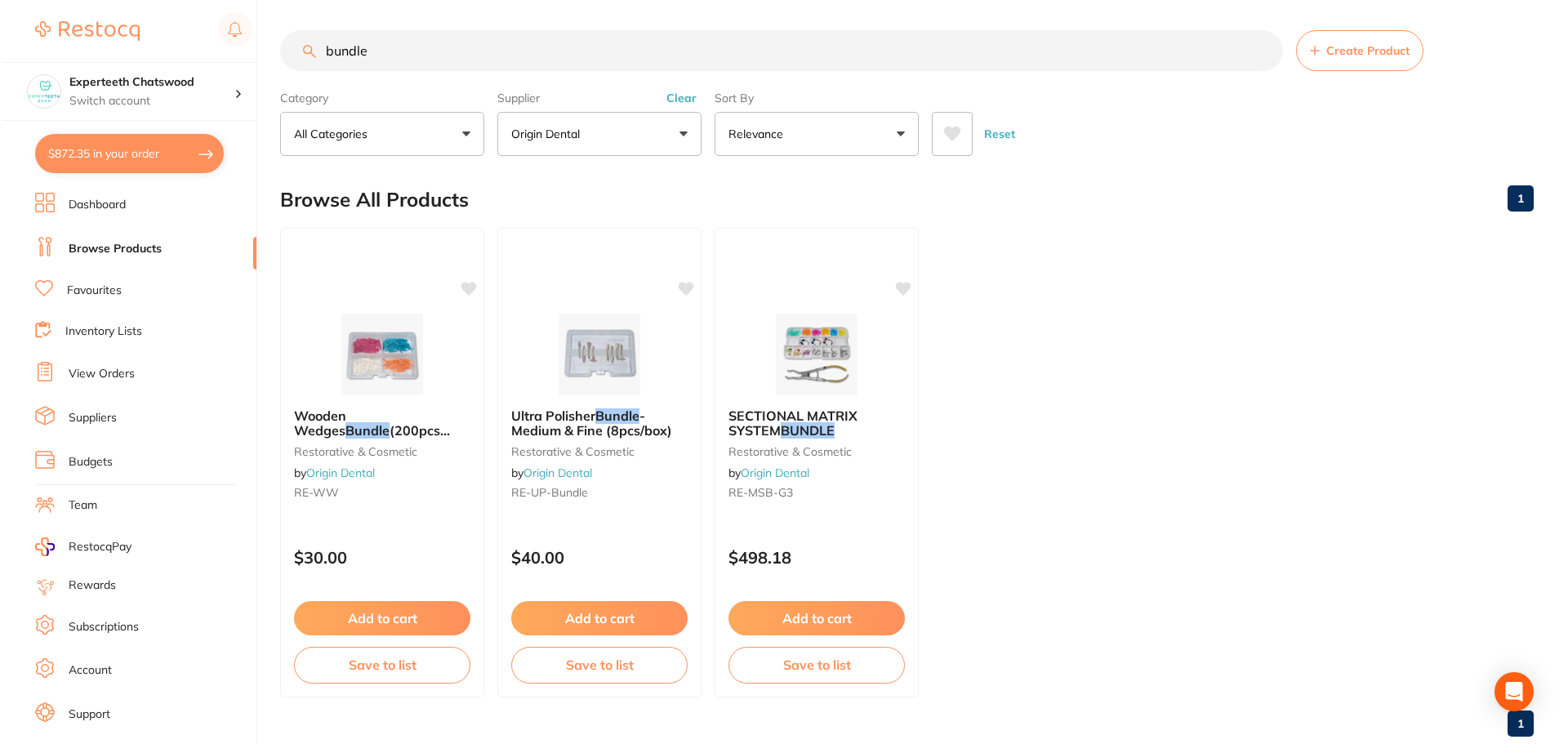
scroll to position [0, 0]
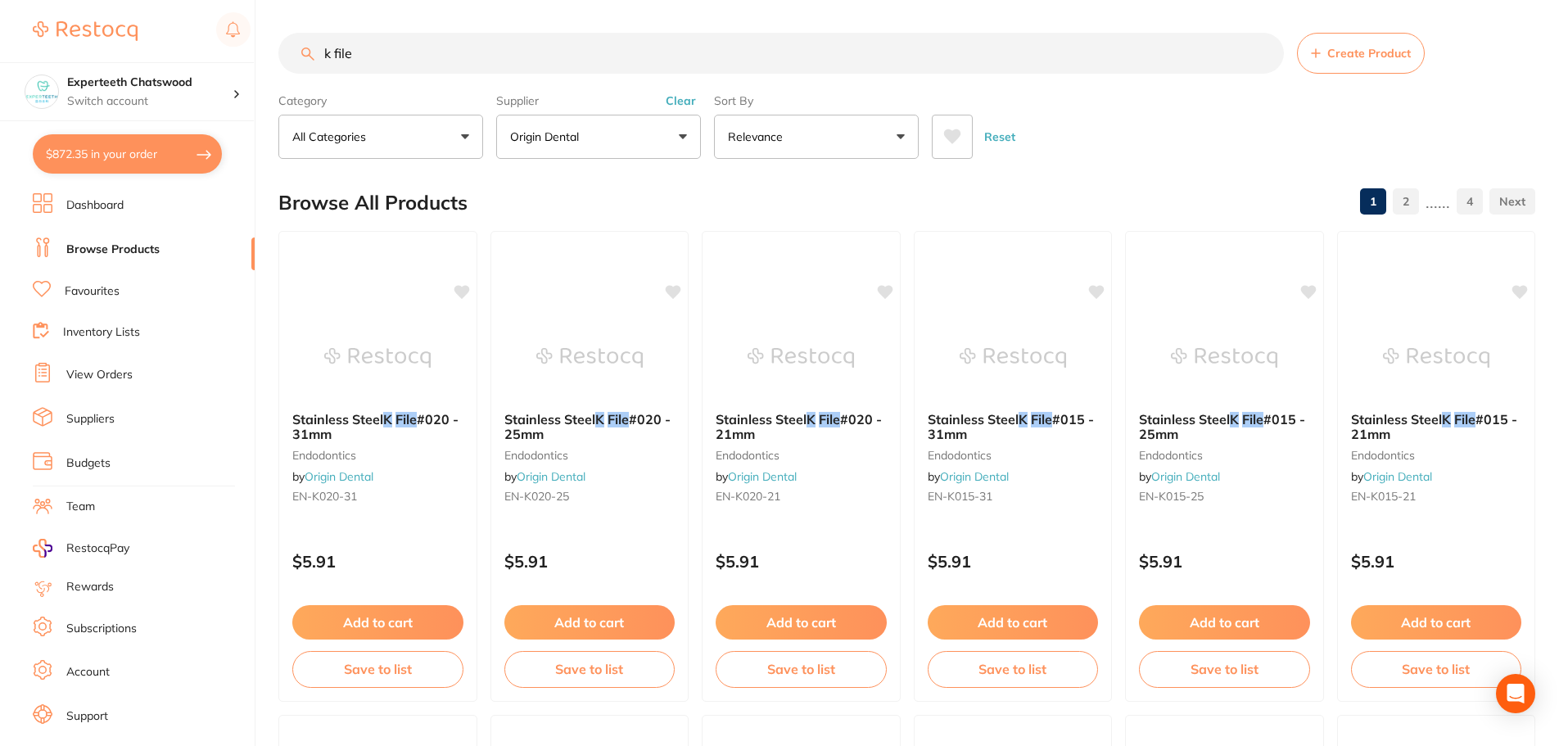
drag, startPoint x: 433, startPoint y: 45, endPoint x: 0, endPoint y: -7, distance: 436.1
click at [0, 0] on html "$872.35 Experteeth Chatswood Switch account Experteeth Chatswood $872.35 in you…" at bounding box center [784, 373] width 1568 height 746
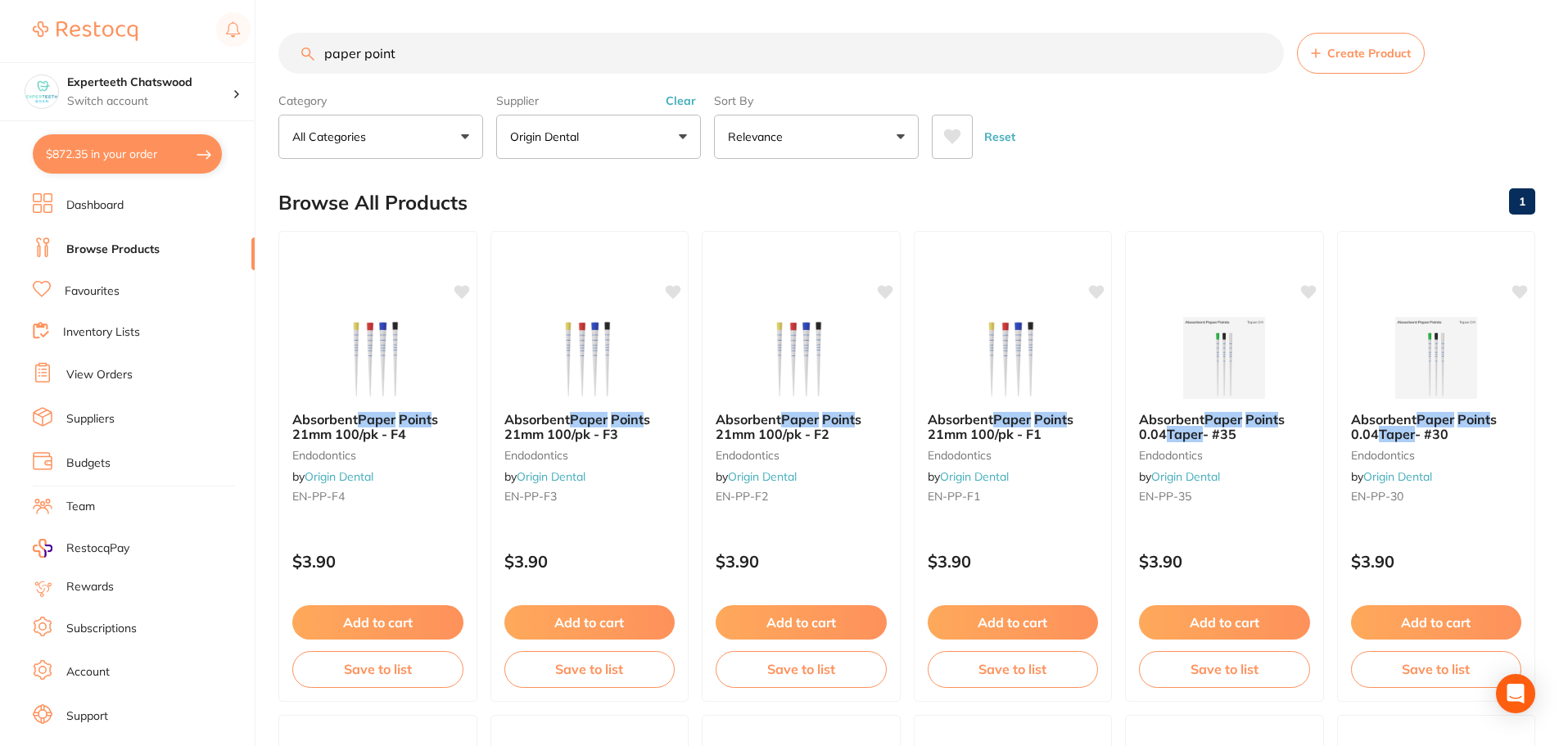
click at [1030, 339] on img at bounding box center [1013, 358] width 106 height 82
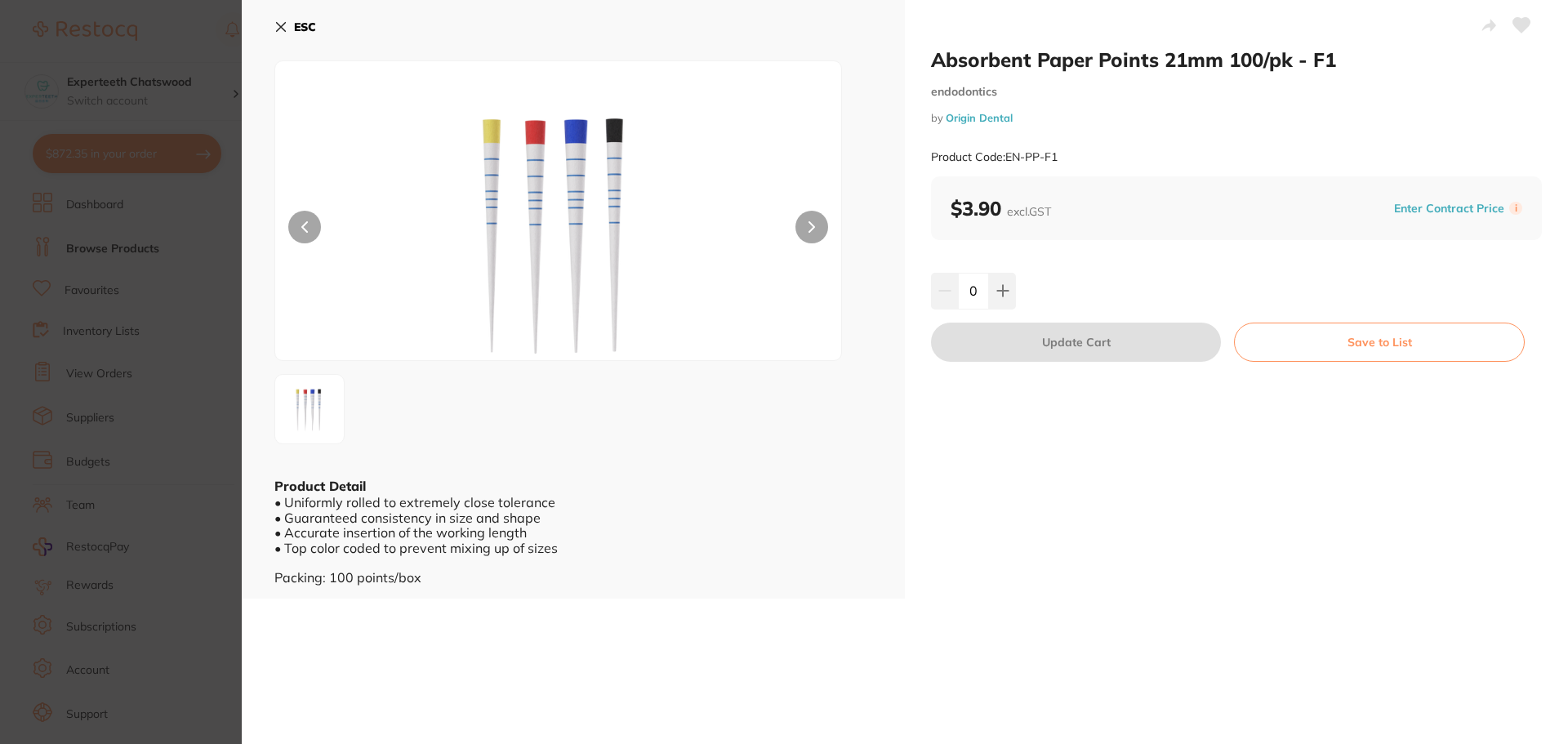
click at [294, 30] on button "ESC" at bounding box center [295, 27] width 42 height 28
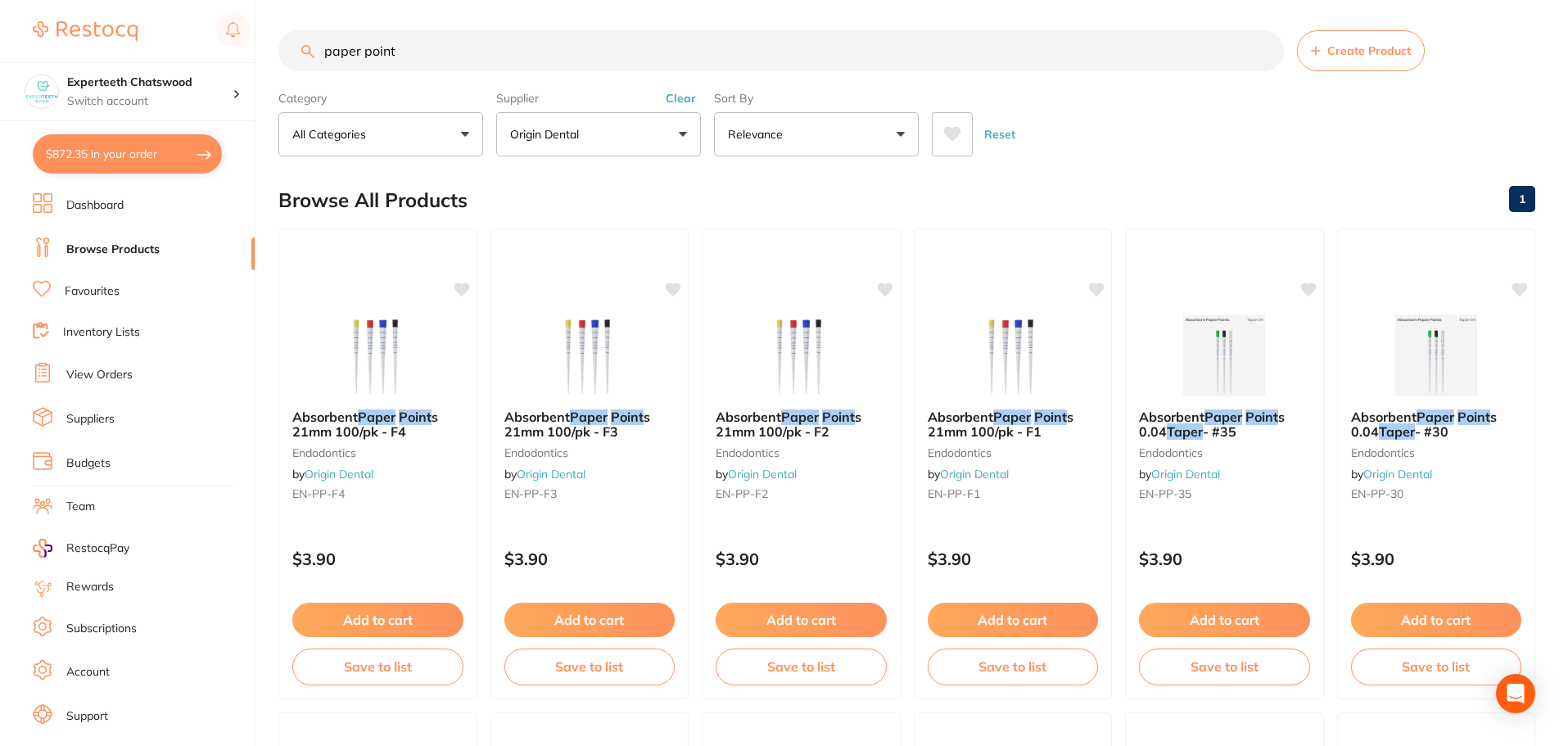
drag, startPoint x: 433, startPoint y: 47, endPoint x: 133, endPoint y: 31, distance: 300.4
click at [172, 31] on div "$872.35 Experteeth Chatswood Switch account Experteeth Chatswood $872.35 in you…" at bounding box center [784, 370] width 1568 height 746
paste input "Protaper next Files"
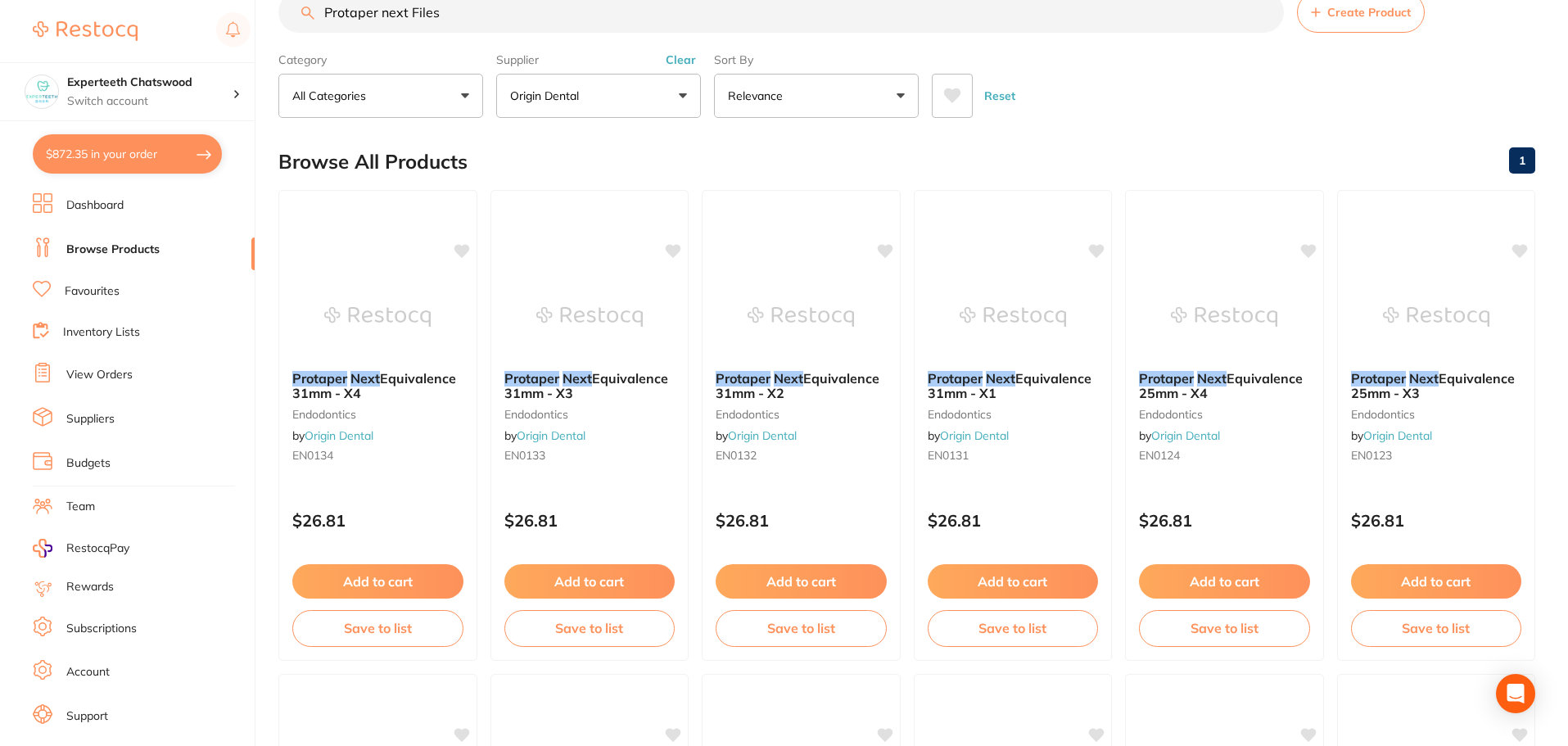
scroll to position [0, 0]
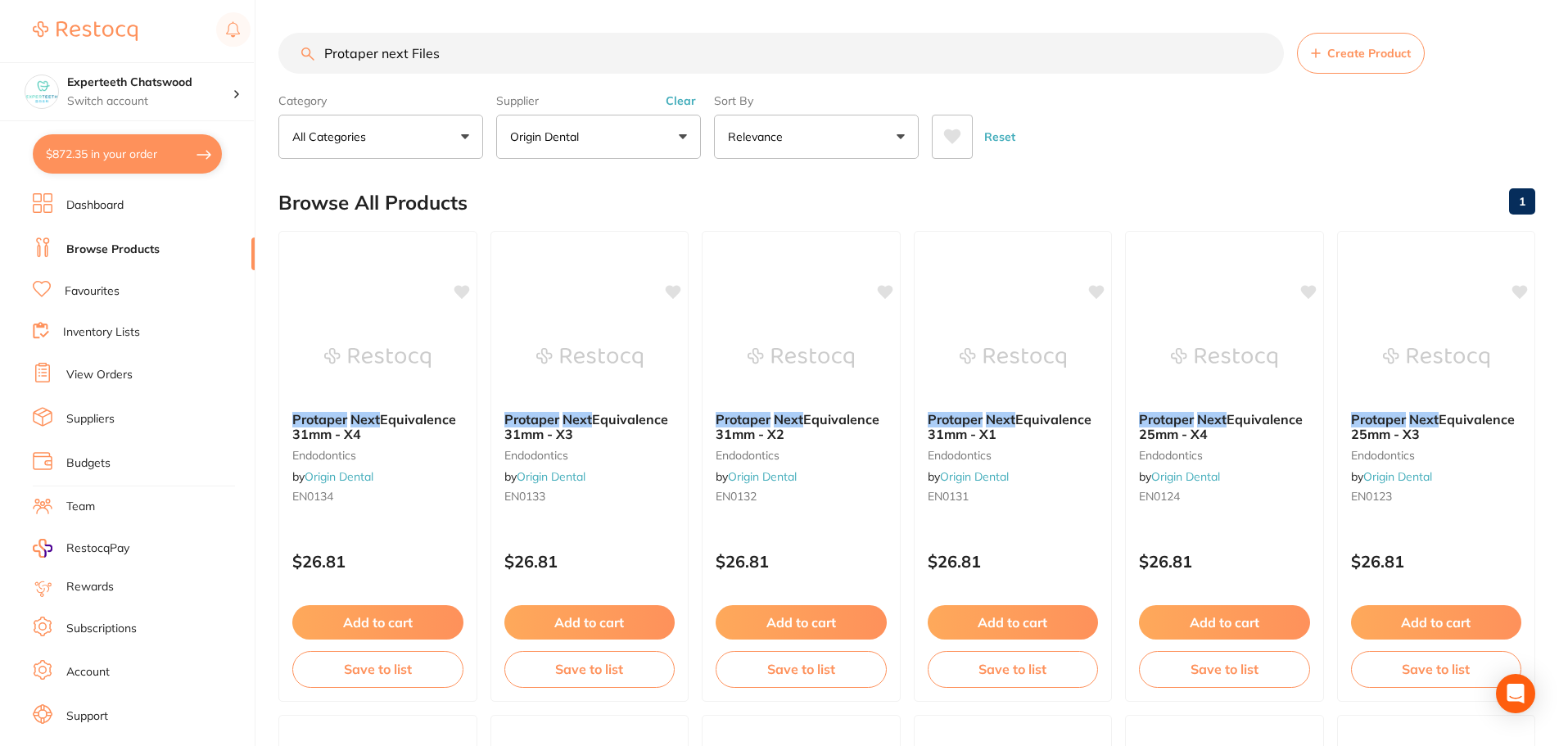
click at [687, 102] on button "Clear" at bounding box center [681, 100] width 40 height 15
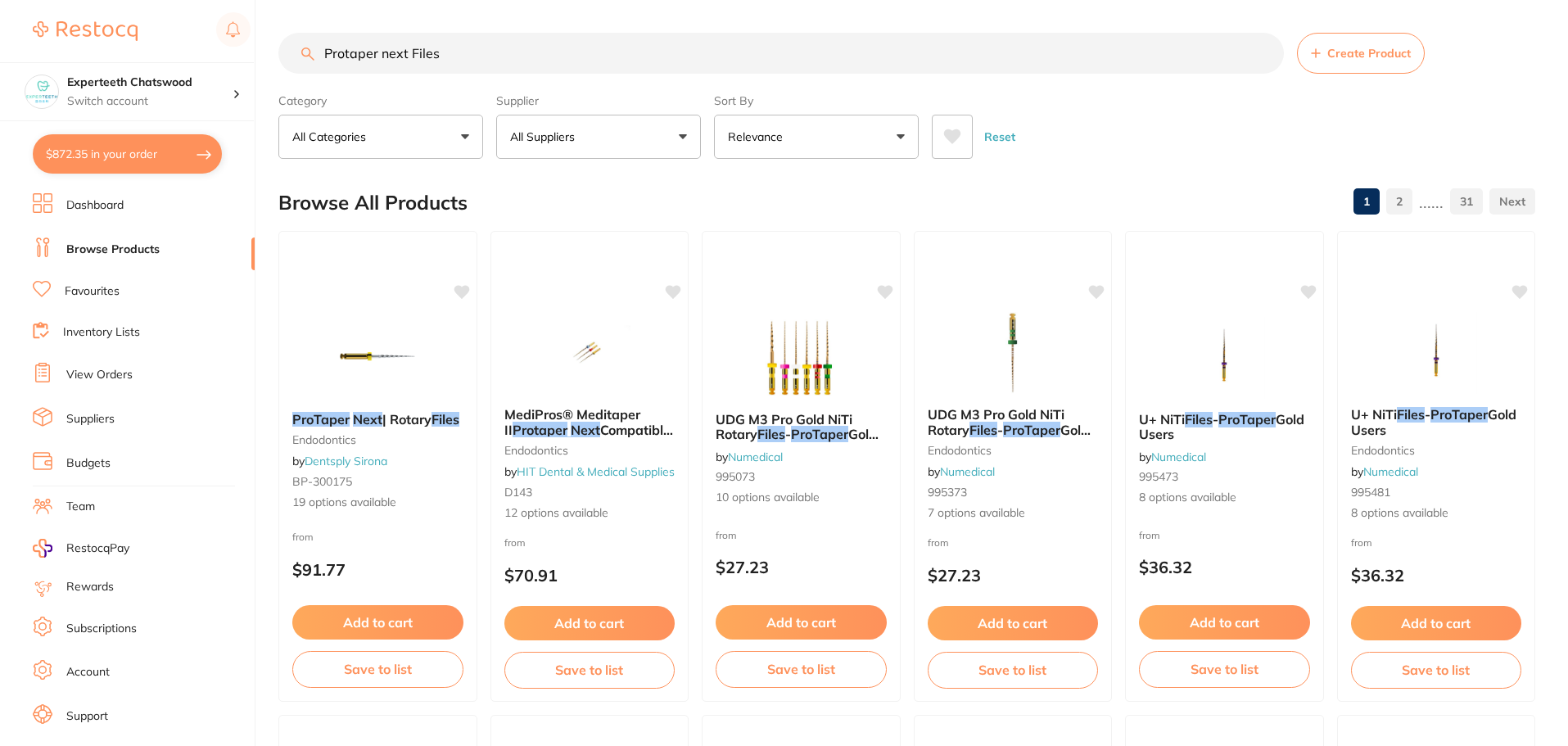
drag, startPoint x: 351, startPoint y: 51, endPoint x: 48, endPoint y: 21, distance: 304.5
click at [54, 21] on div "$872.35 Experteeth Chatswood Switch account Experteeth Chatswood $872.35 in you…" at bounding box center [784, 373] width 1568 height 746
paste input "Calcium hydroxide"
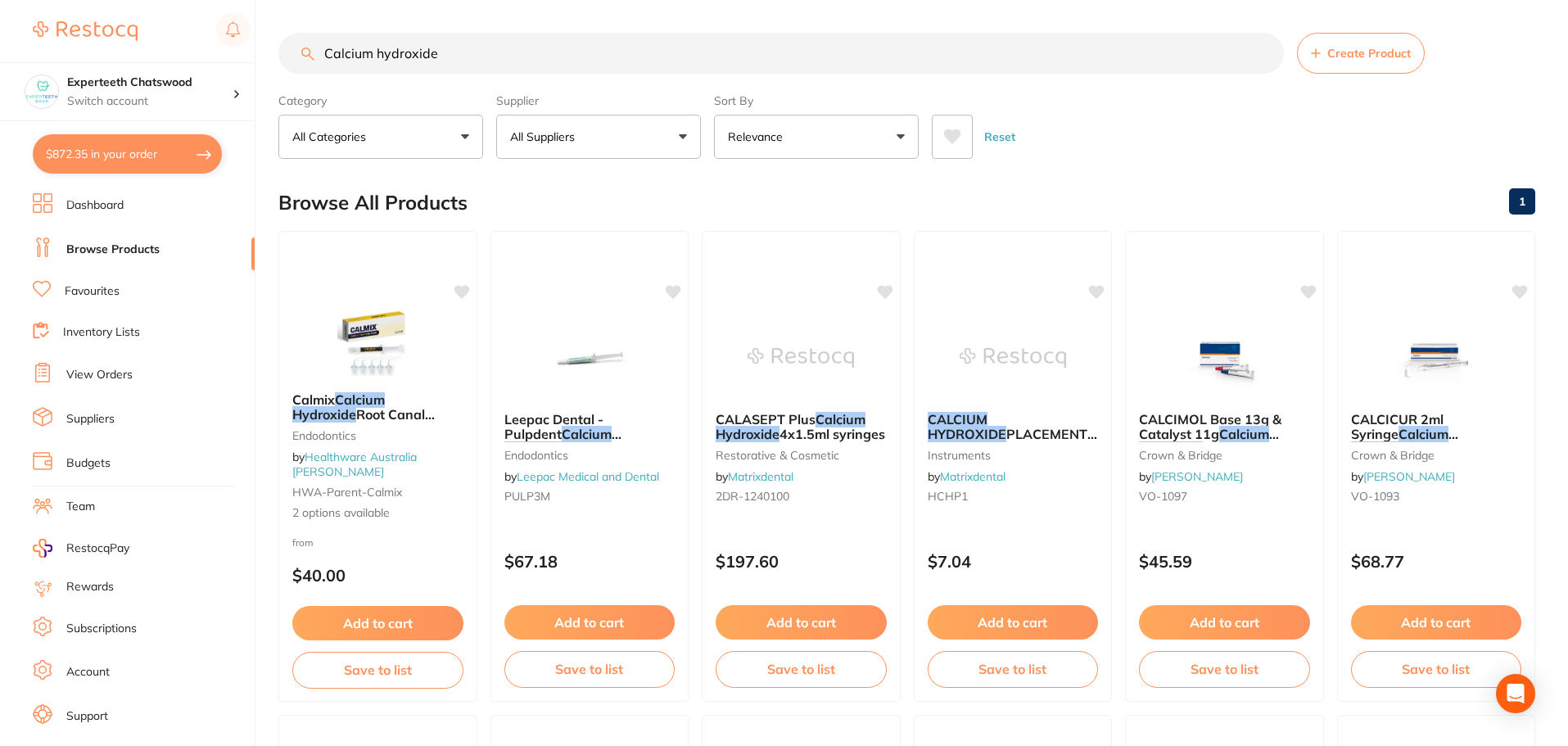
drag, startPoint x: 459, startPoint y: 56, endPoint x: 125, endPoint y: 10, distance: 337.2
click at [262, 33] on div "$872.35 Experteeth Chatswood Switch account Experteeth Chatswood $872.35 in you…" at bounding box center [784, 373] width 1568 height 746
paste input "OM-PH BRSH"
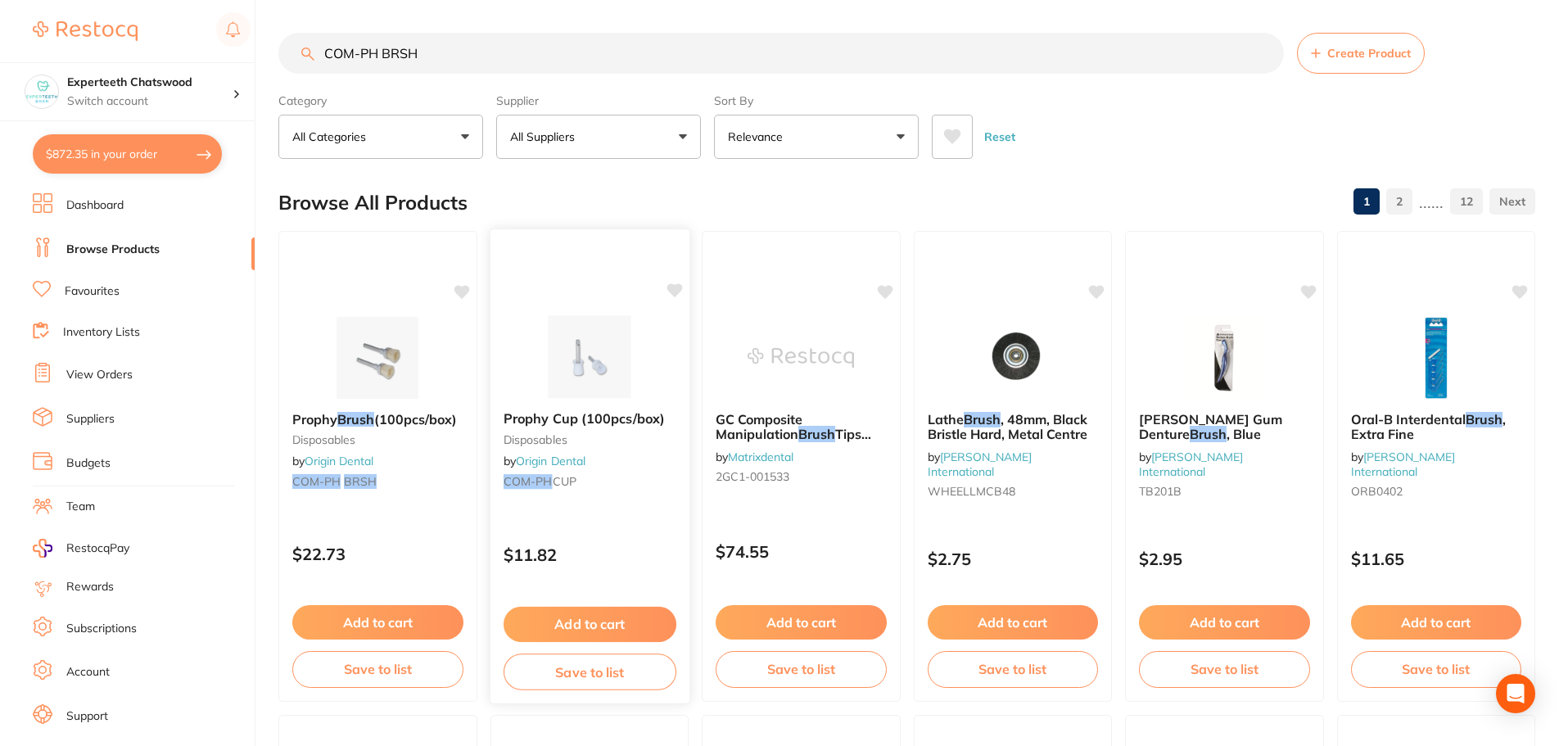
click at [584, 473] on div "Prophy Cup (100pcs/box) disposables by Origin Dental COM-PH CUP" at bounding box center [589, 453] width 199 height 110
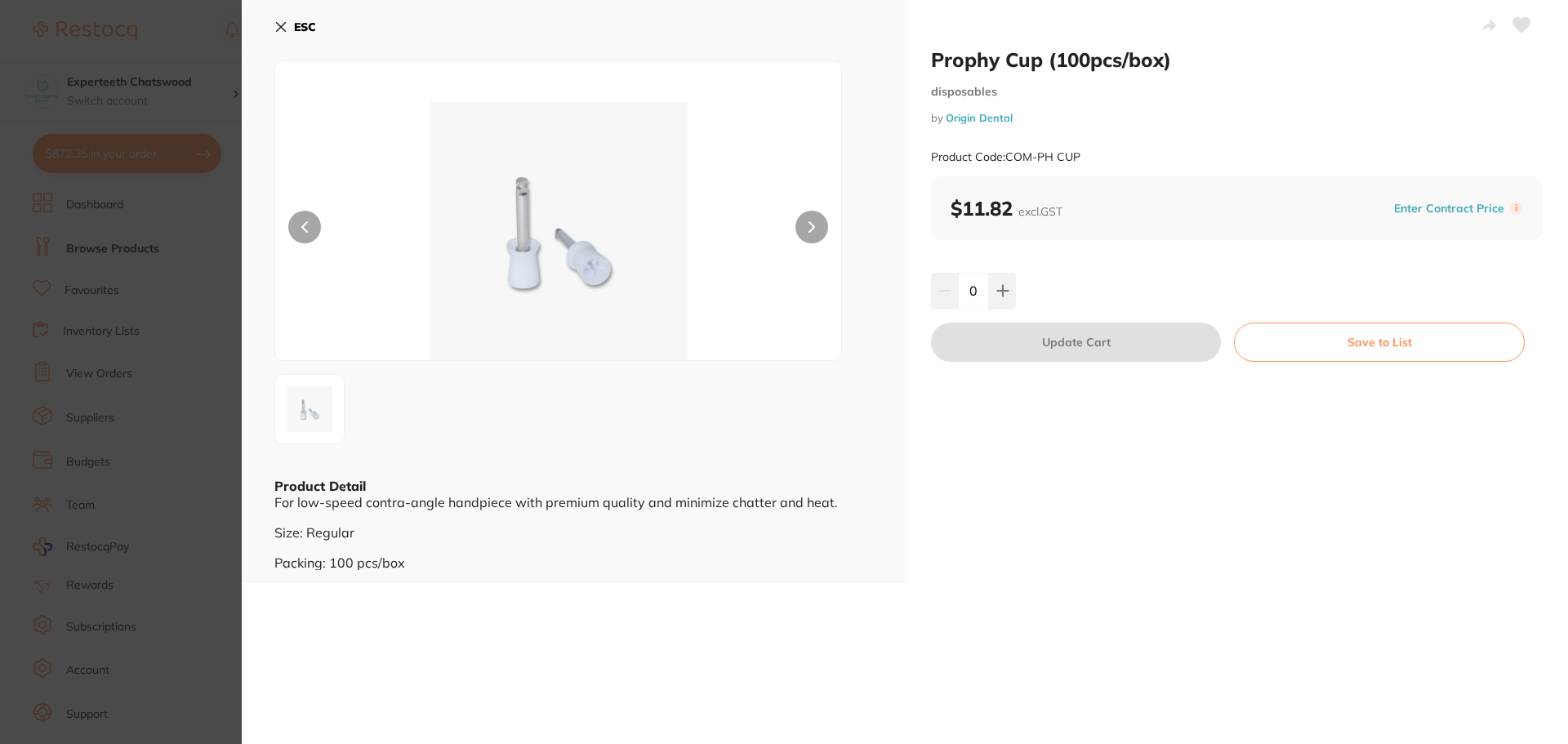
click at [301, 22] on b "ESC" at bounding box center [305, 27] width 22 height 15
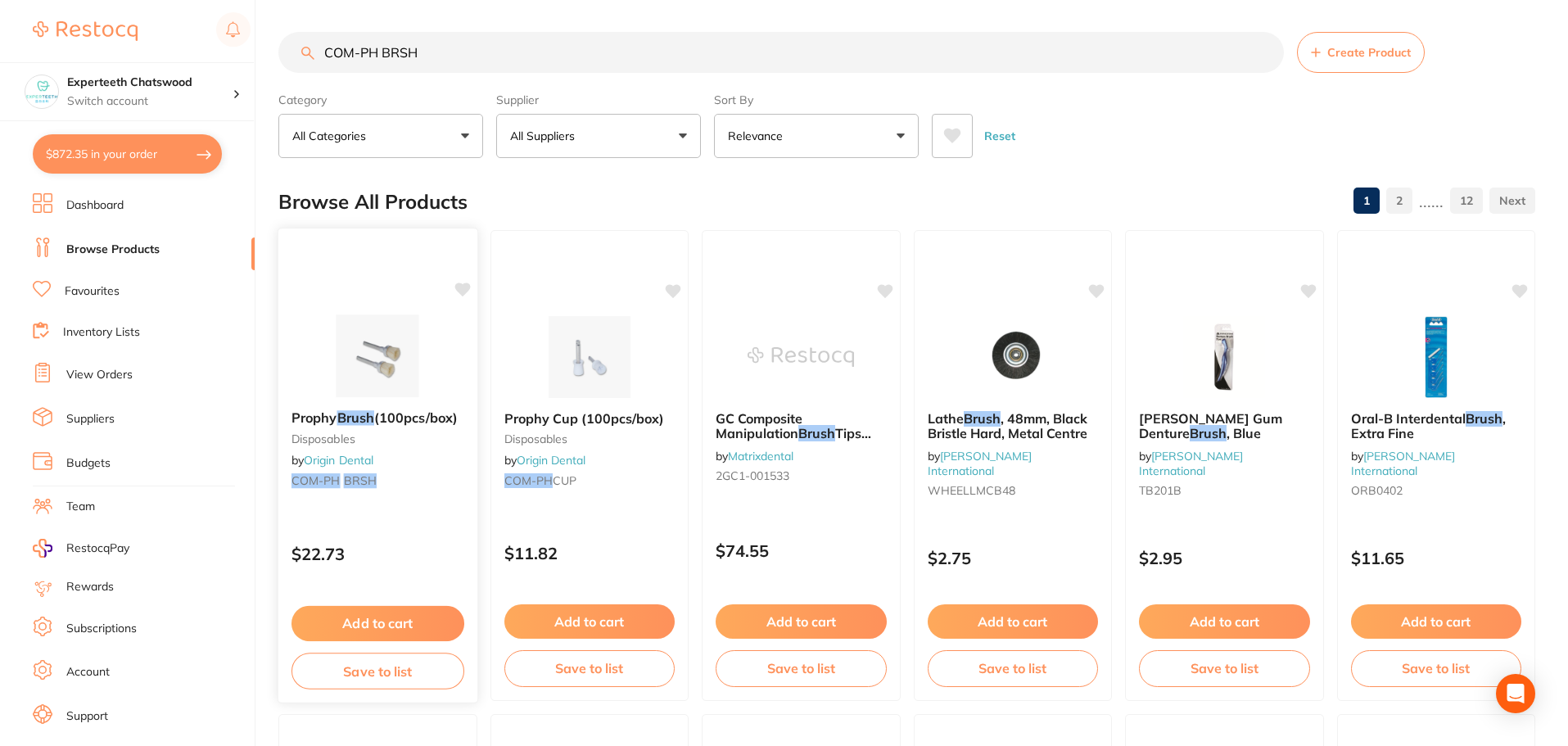
click at [369, 359] on img at bounding box center [378, 355] width 107 height 83
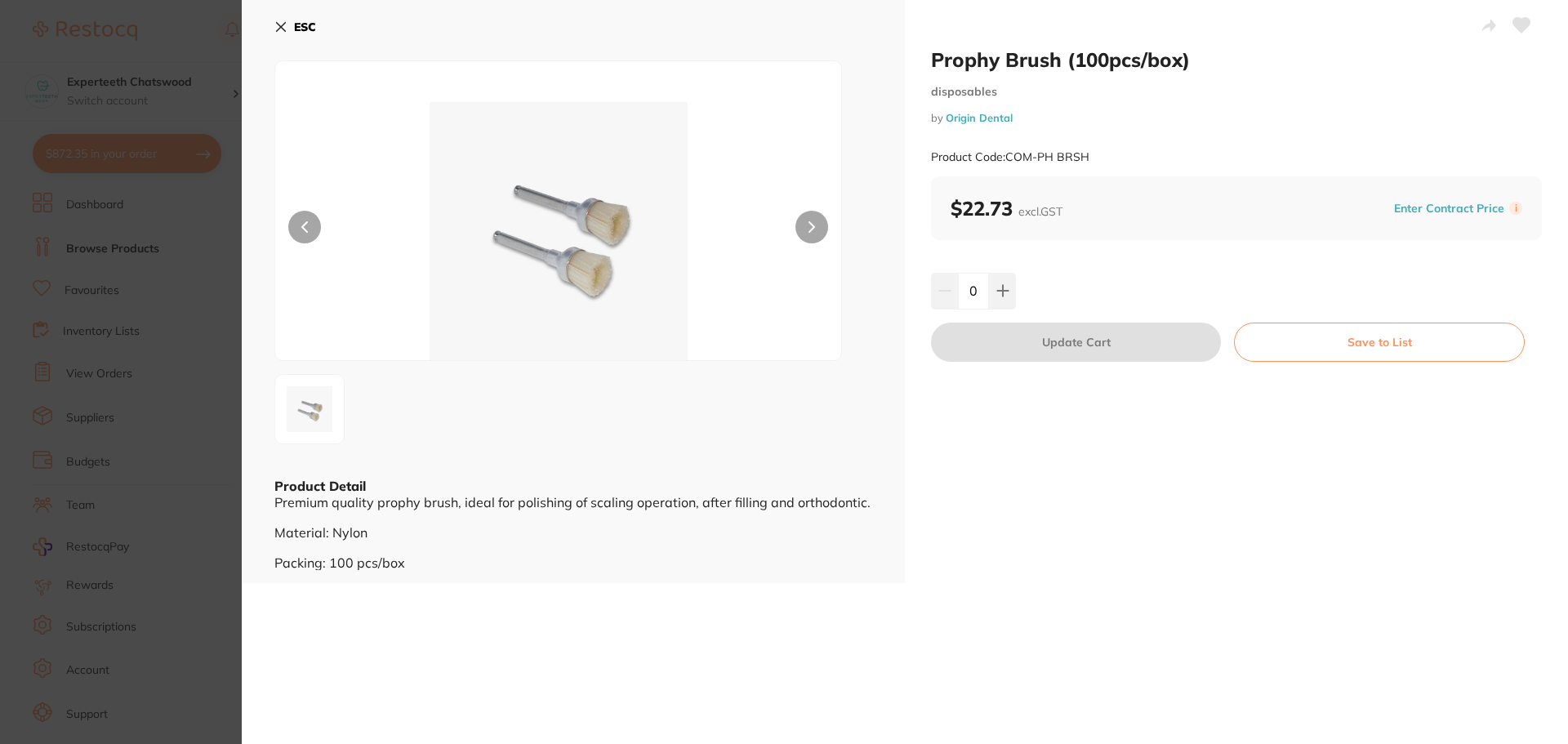
drag, startPoint x: 589, startPoint y: 240, endPoint x: 517, endPoint y: 243, distance: 72.1
click at [517, 243] on img at bounding box center [558, 231] width 339 height 258
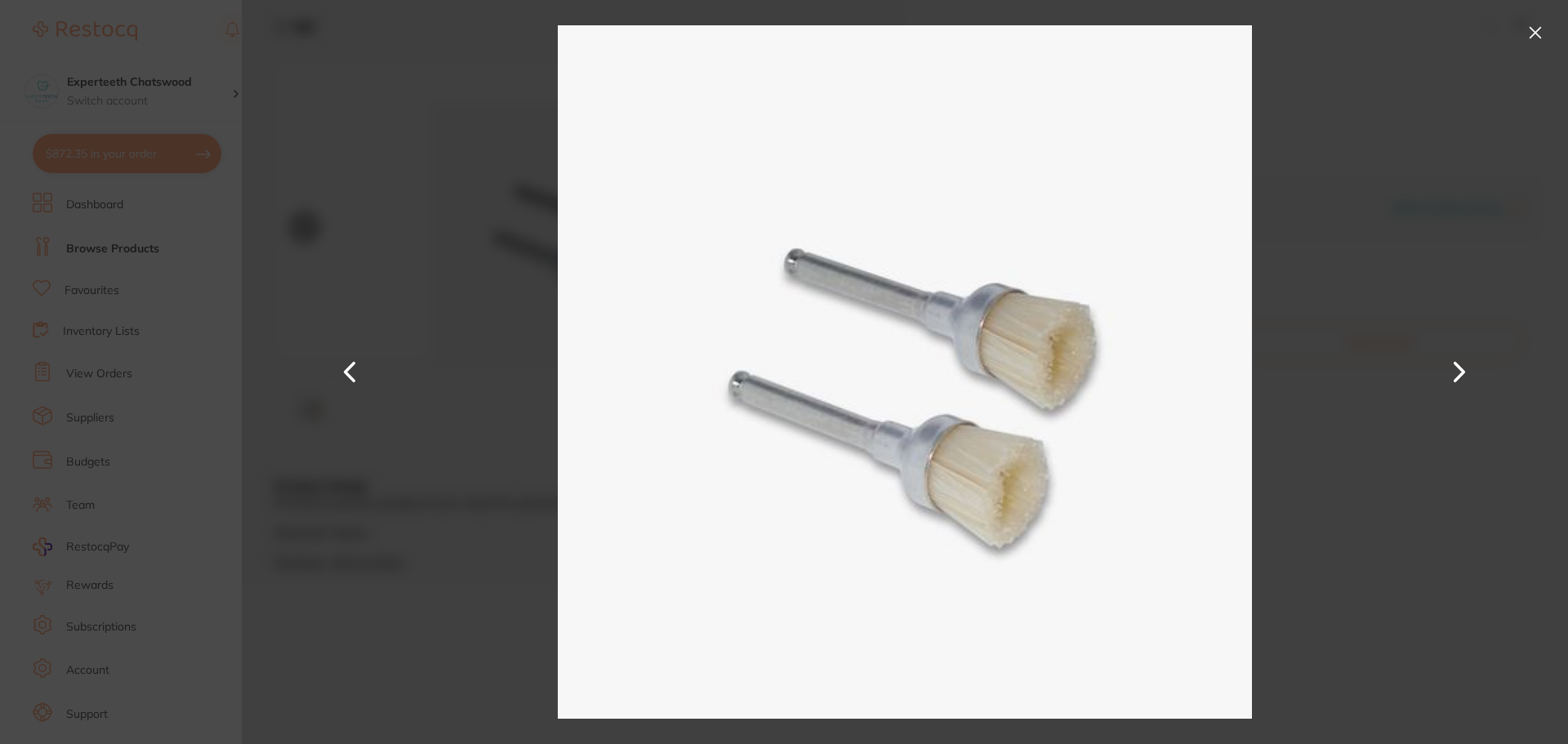
click at [1530, 37] on button at bounding box center [1535, 33] width 26 height 26
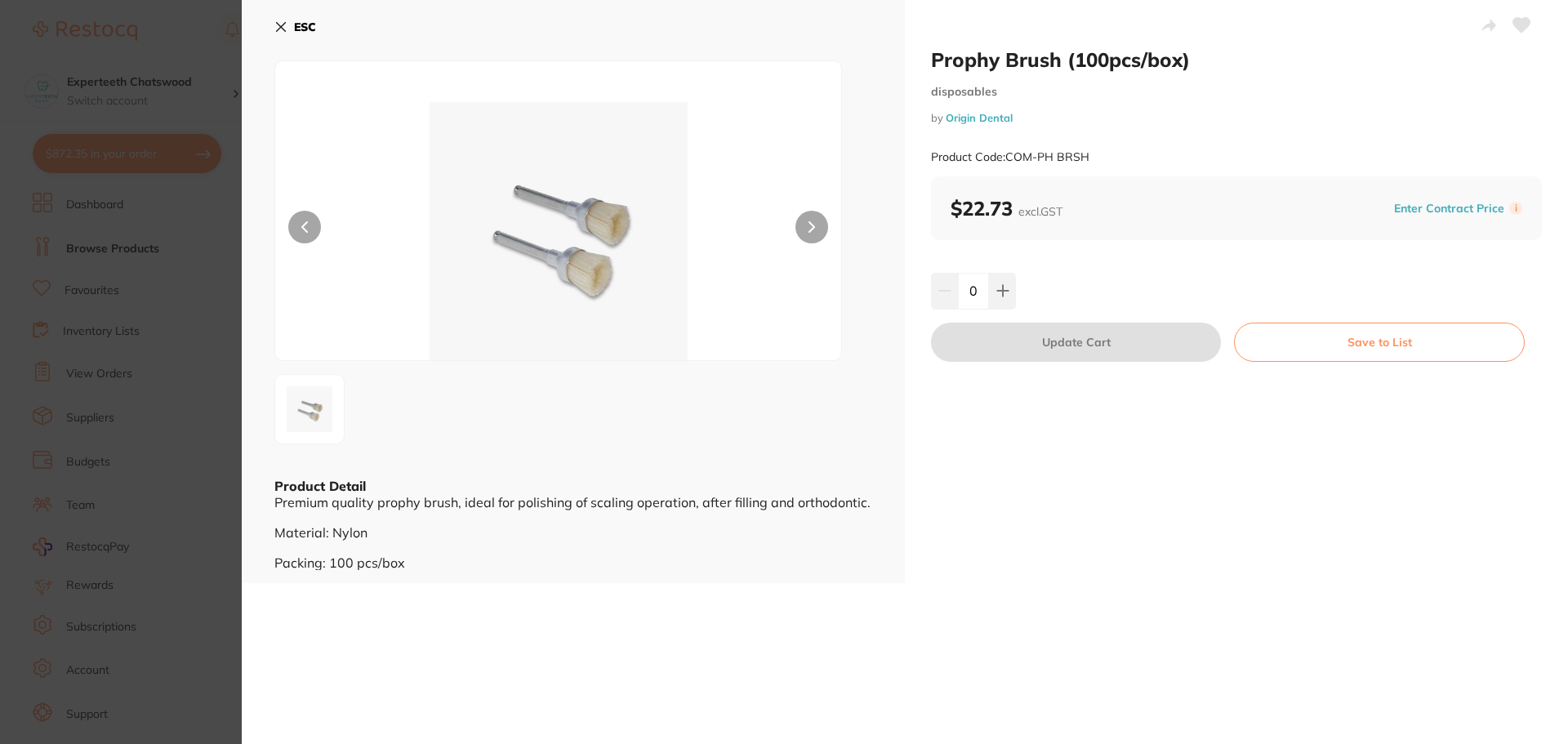
click at [292, 28] on button "ESC" at bounding box center [295, 27] width 42 height 28
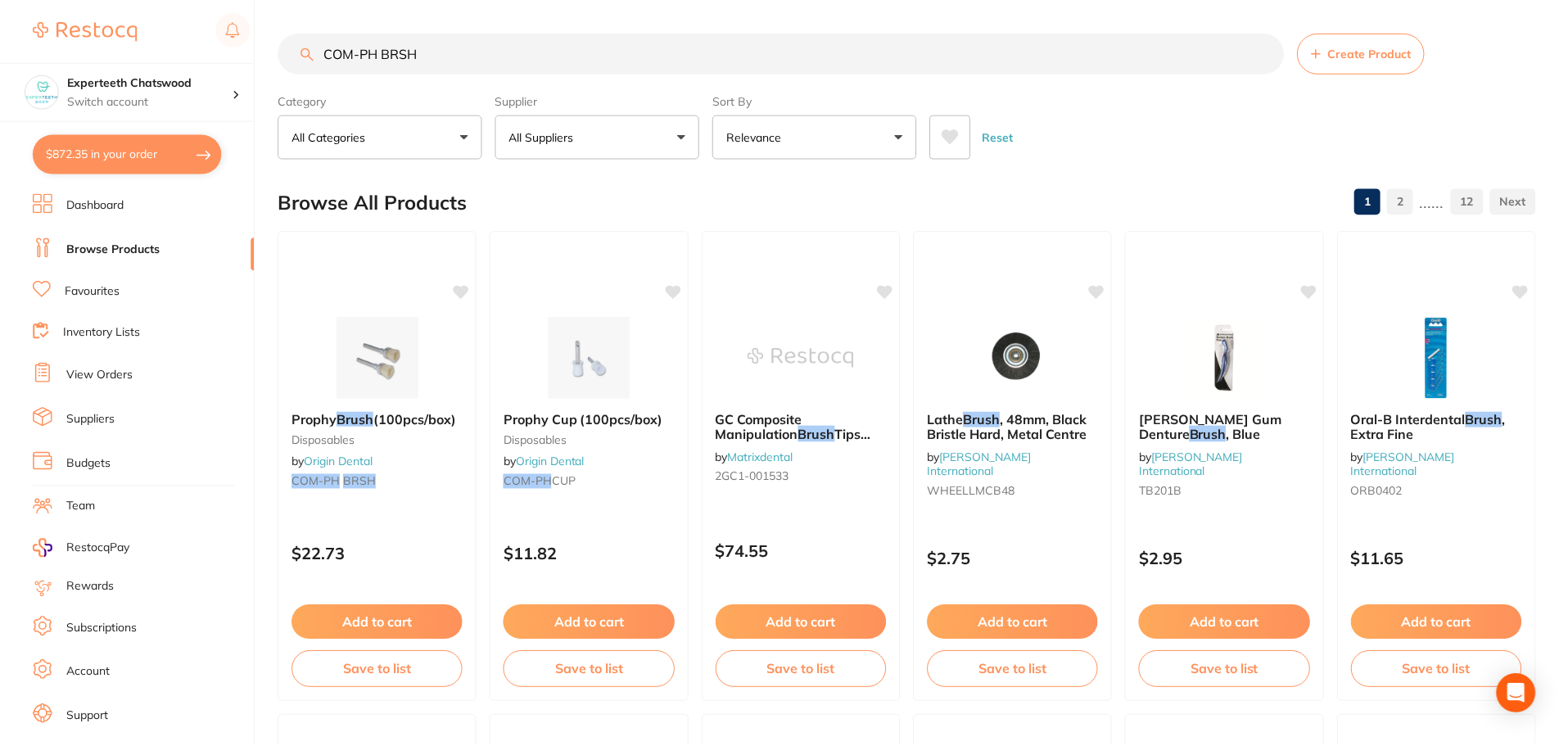
scroll to position [1, 0]
drag, startPoint x: 367, startPoint y: 53, endPoint x: 0, endPoint y: 18, distance: 368.7
click at [35, 24] on div "$872.35 Experteeth Chatswood Switch account Experteeth Chatswood $872.35 in you…" at bounding box center [784, 372] width 1568 height 746
paste input "olgate Savacol 1L"
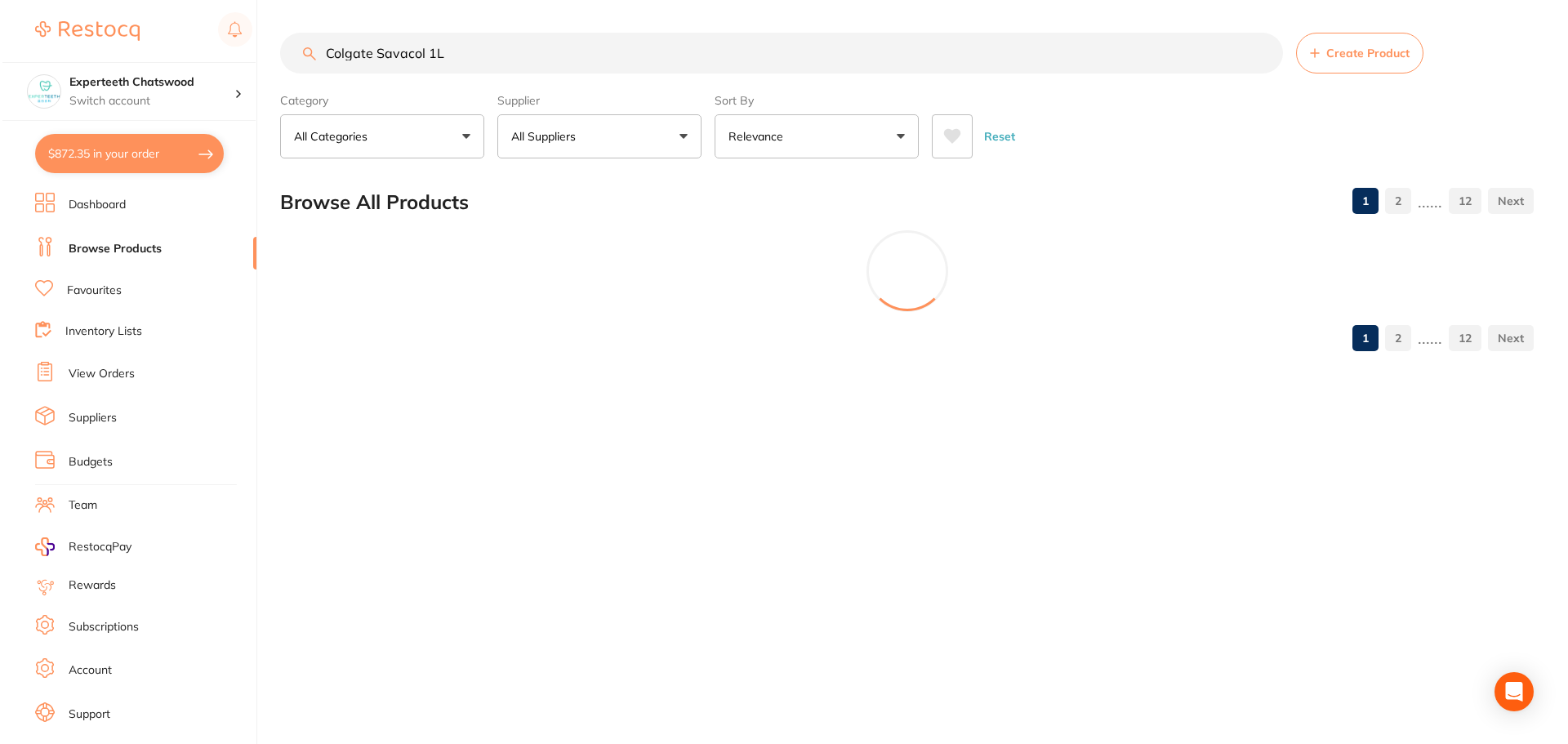
scroll to position [0, 0]
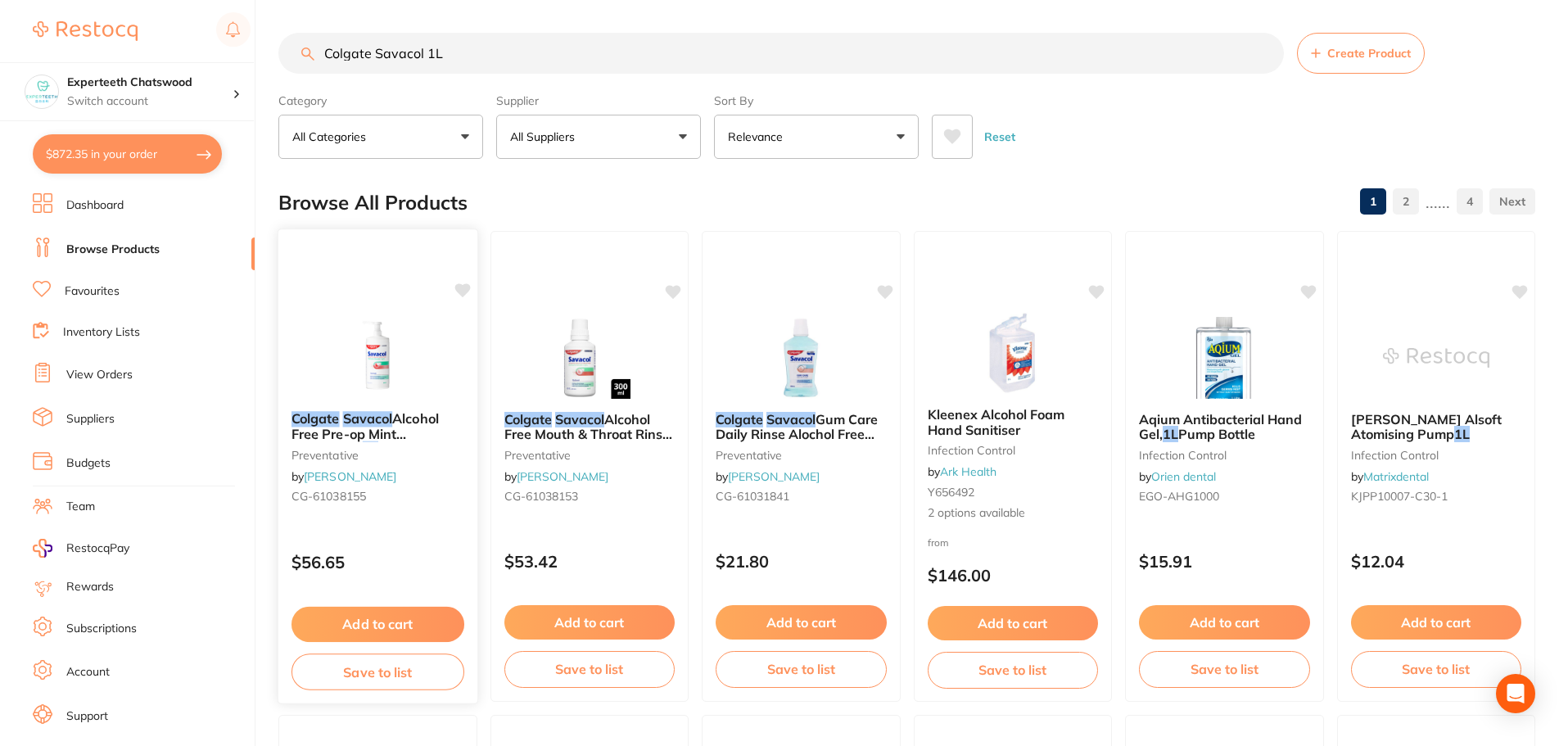
click at [382, 360] on img at bounding box center [378, 356] width 107 height 83
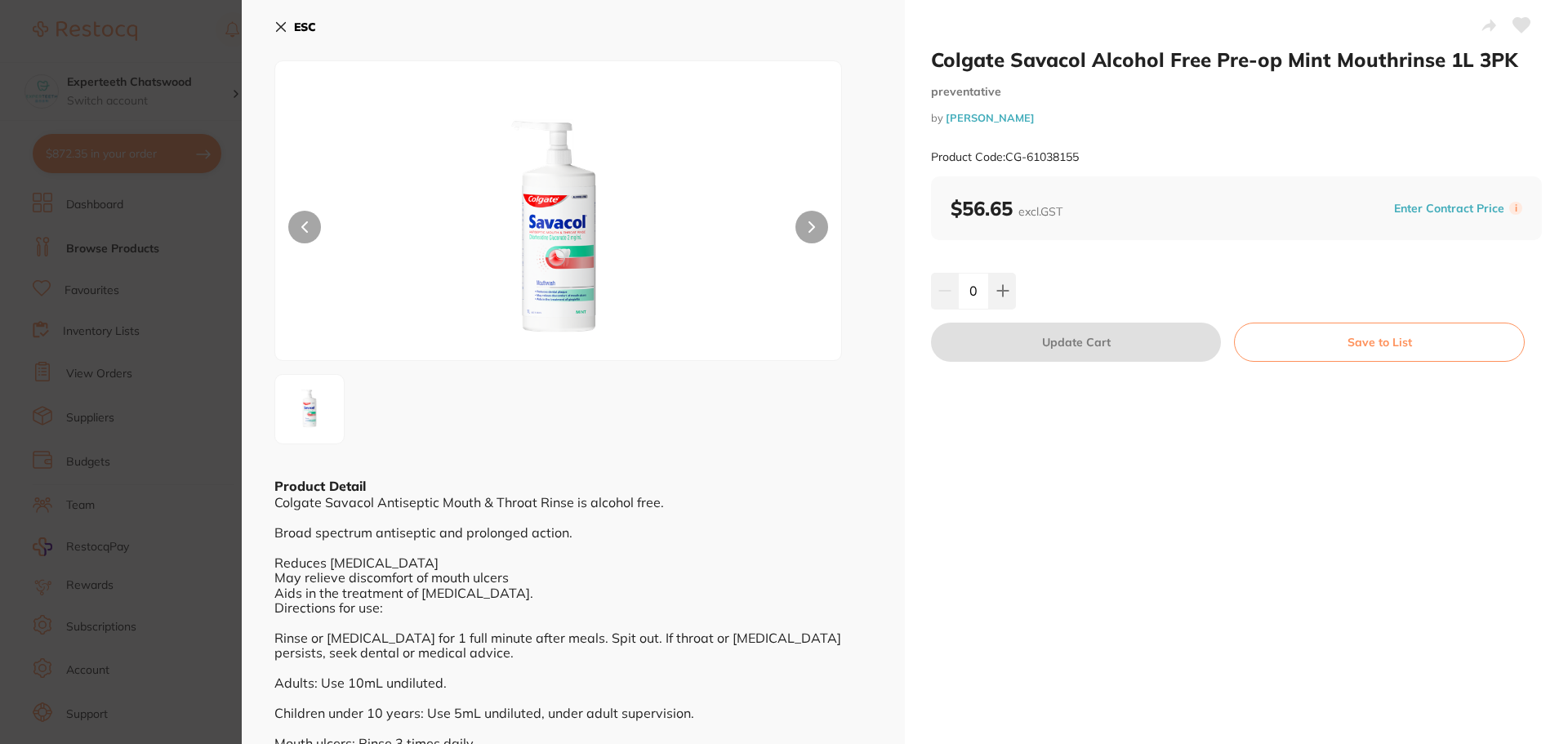
click at [562, 226] on img at bounding box center [558, 231] width 339 height 258
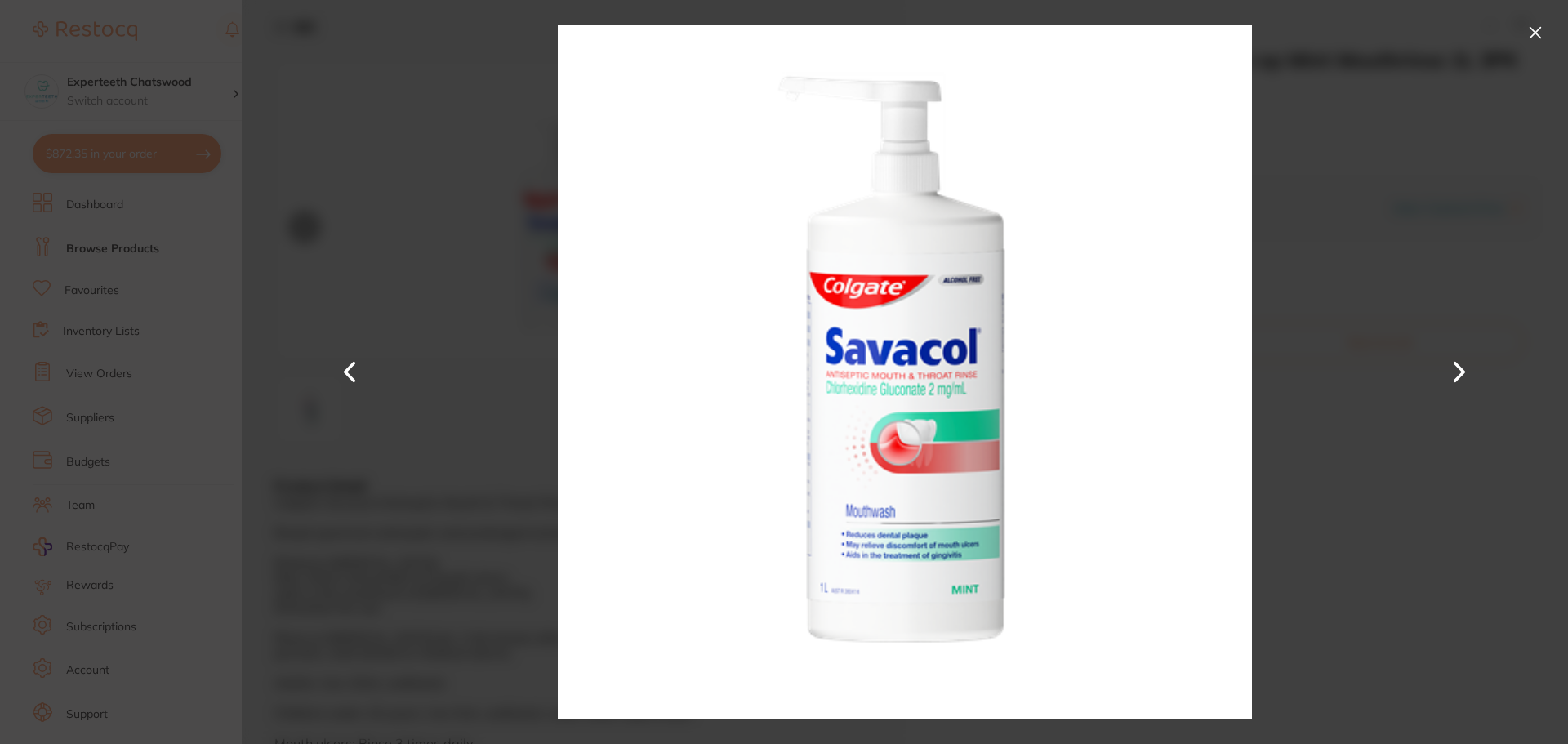
click at [1334, 95] on div at bounding box center [905, 372] width 1327 height 744
click at [1527, 26] on button at bounding box center [1535, 33] width 26 height 26
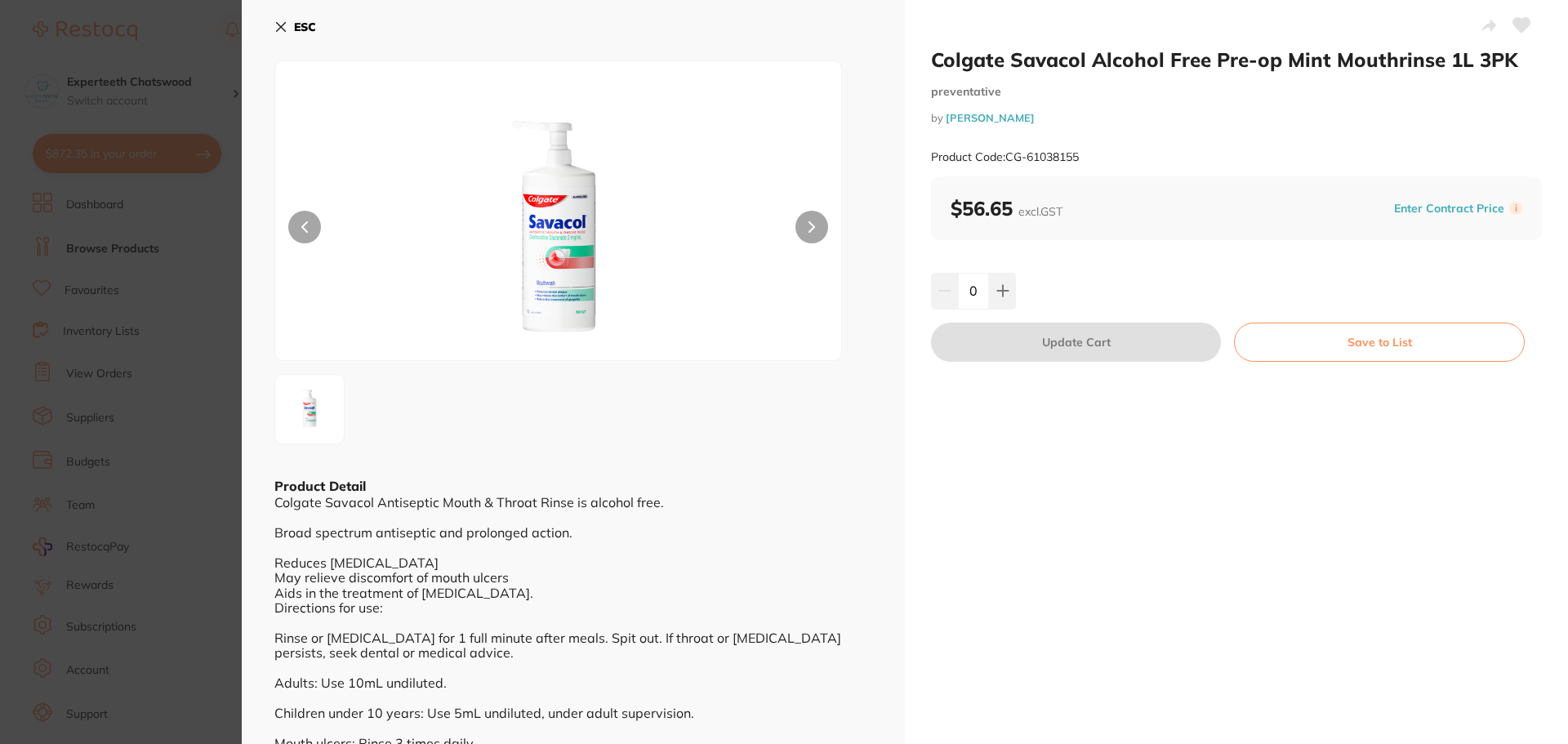
drag, startPoint x: 1089, startPoint y: 121, endPoint x: 1071, endPoint y: 121, distance: 18.0
click at [1071, 121] on small "by Henry Schein Halas" at bounding box center [1236, 118] width 611 height 12
drag, startPoint x: 1117, startPoint y: 156, endPoint x: 1005, endPoint y: 161, distance: 112.1
click at [1005, 161] on div "Product Code: CG-61038155" at bounding box center [1236, 157] width 611 height 40
copy small "CG-61038155"
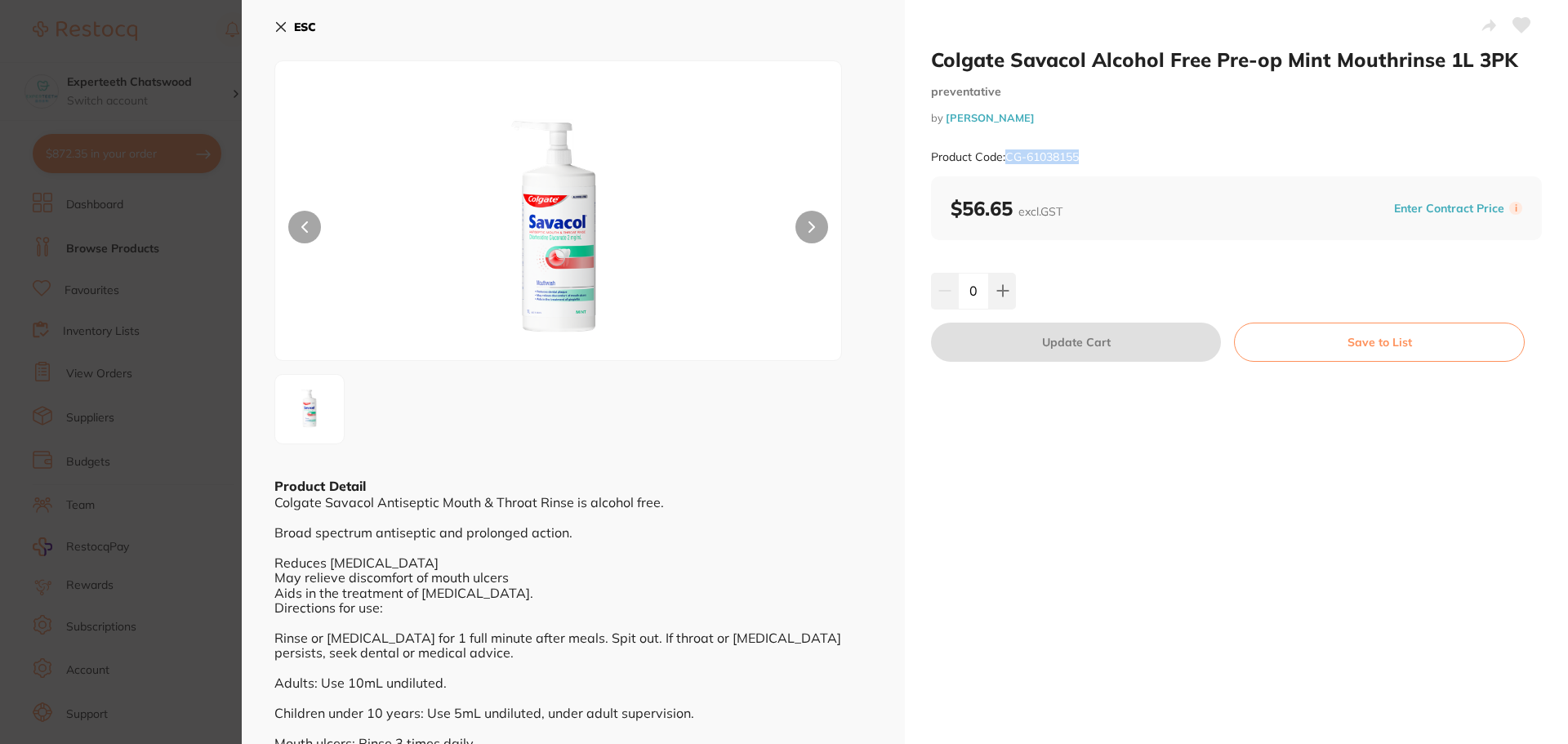
click at [293, 30] on button "ESC" at bounding box center [295, 27] width 42 height 28
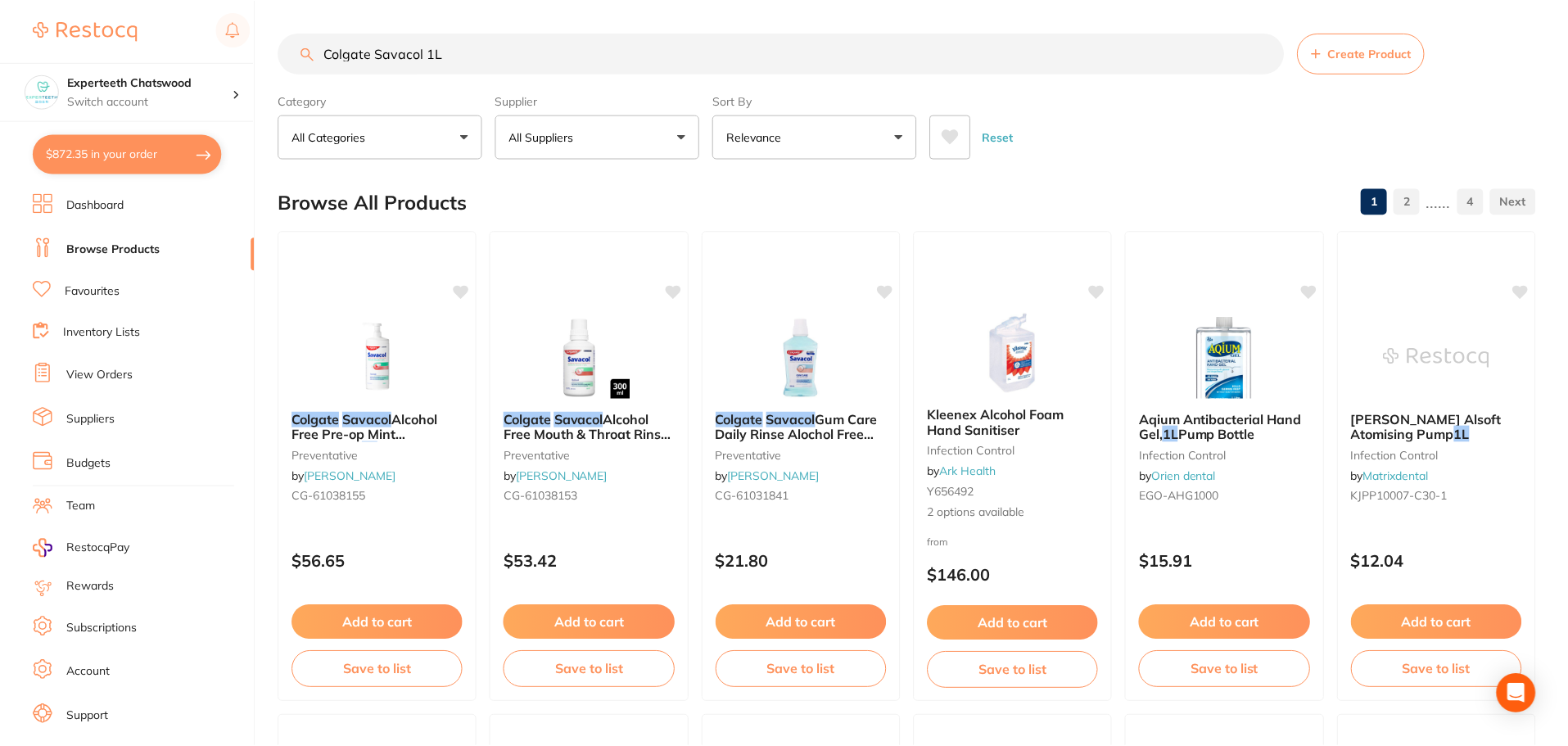
scroll to position [1, 0]
drag, startPoint x: 707, startPoint y: 52, endPoint x: 0, endPoint y: 36, distance: 707.2
click at [42, 37] on div "$872.35 Experteeth Chatswood Switch account Experteeth Chatswood $872.35 in you…" at bounding box center [784, 372] width 1568 height 746
paste input "Listerine Tota care 100 ml"
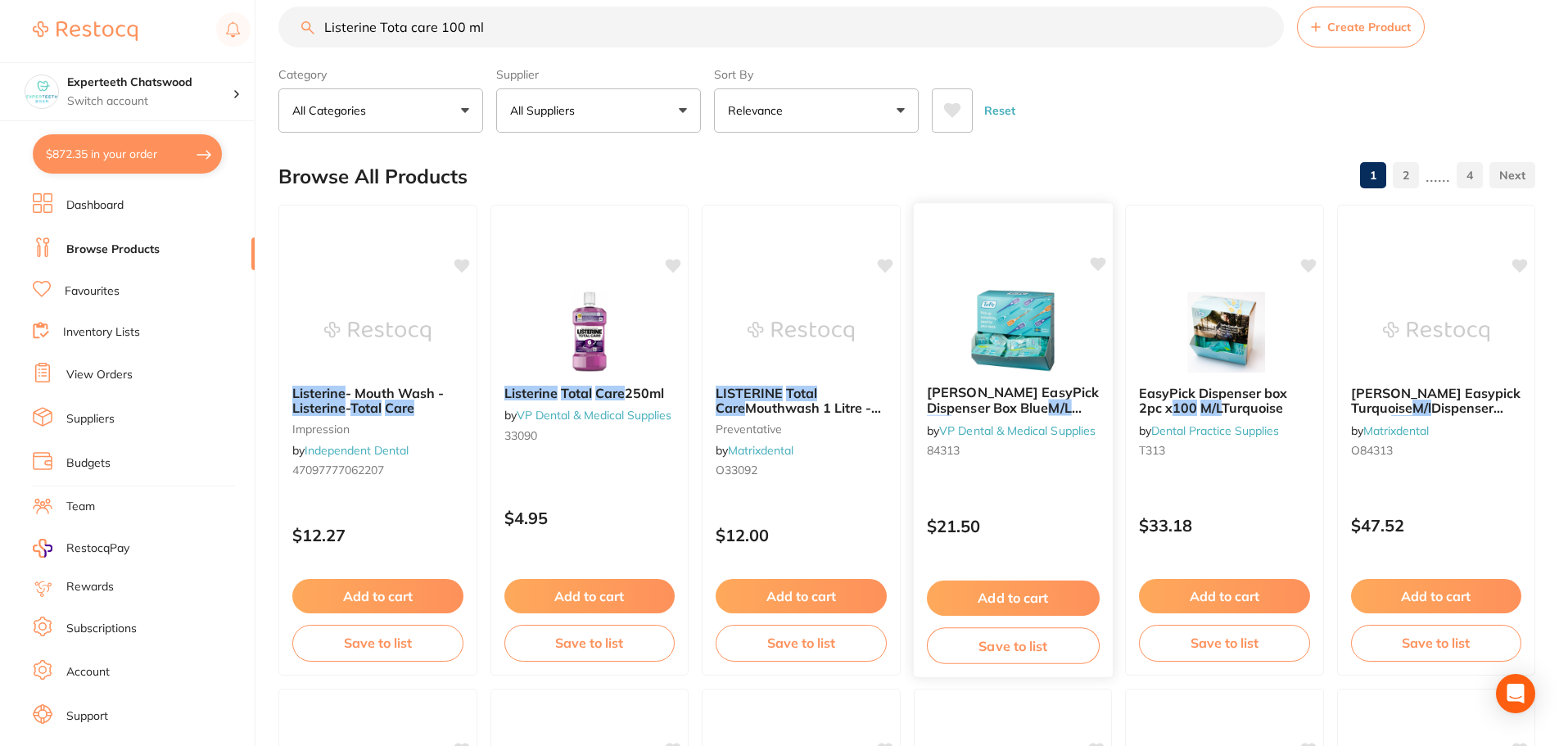
scroll to position [0, 0]
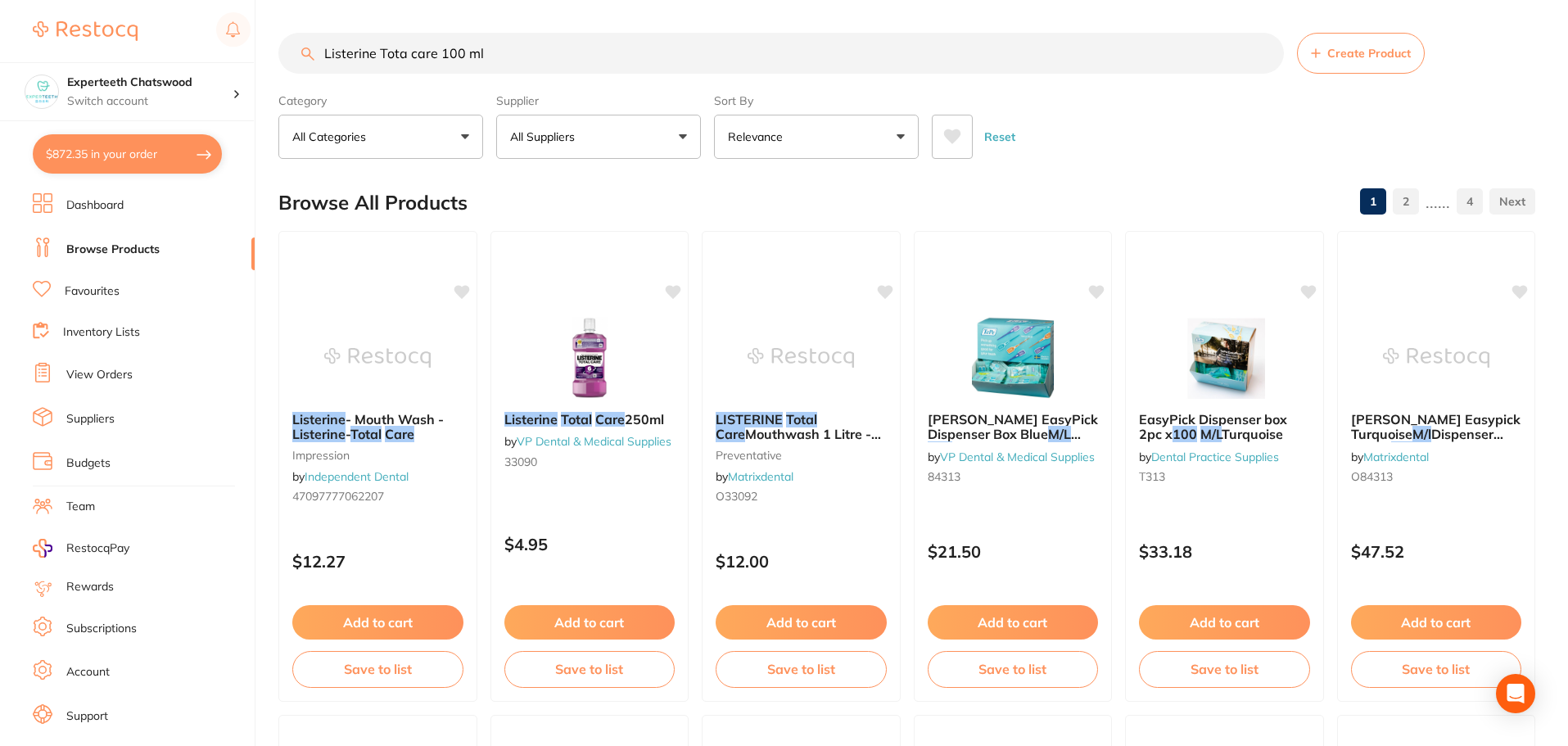
click at [683, 132] on button "All Suppliers" at bounding box center [598, 137] width 205 height 44
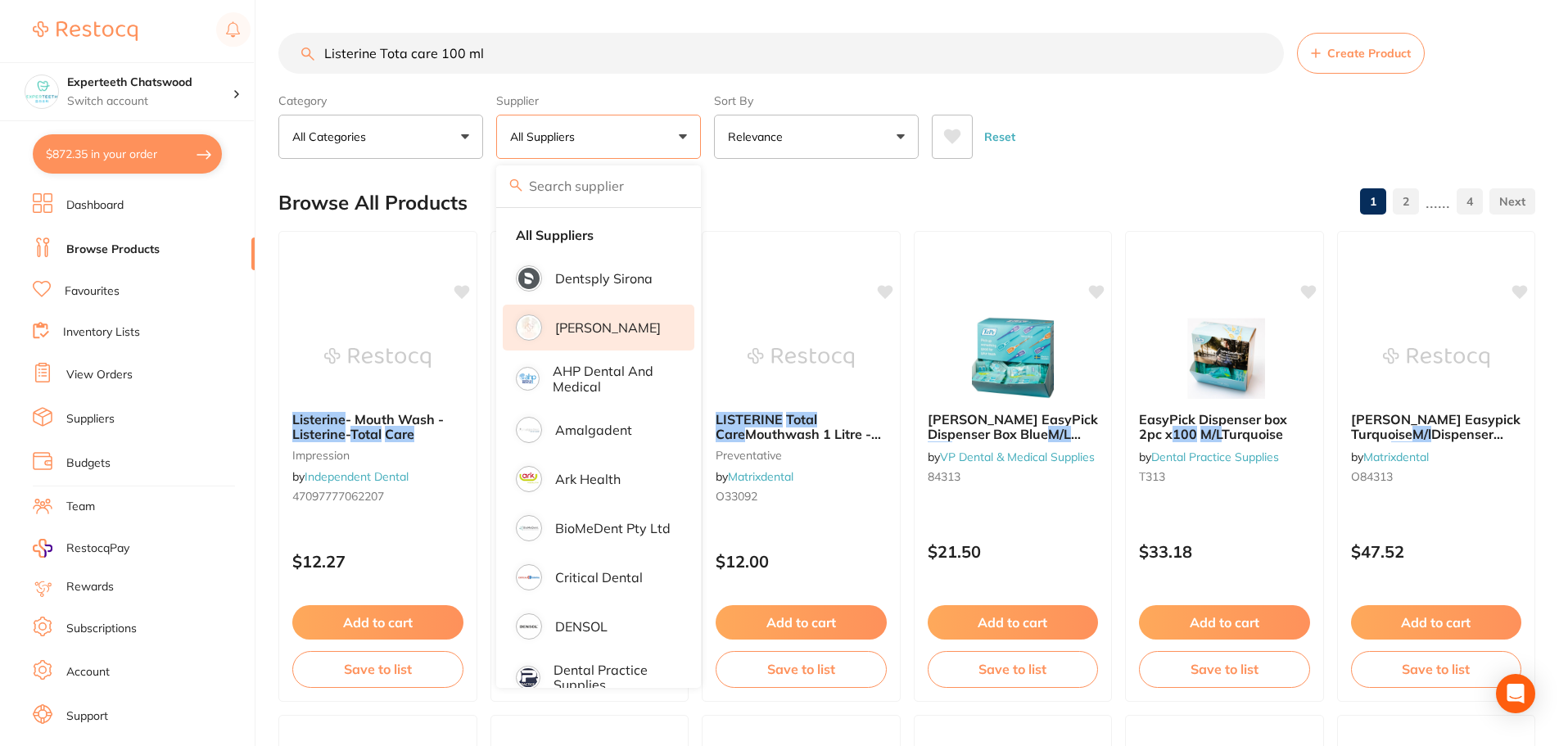
click at [604, 320] on p "[PERSON_NAME]" at bounding box center [608, 327] width 105 height 15
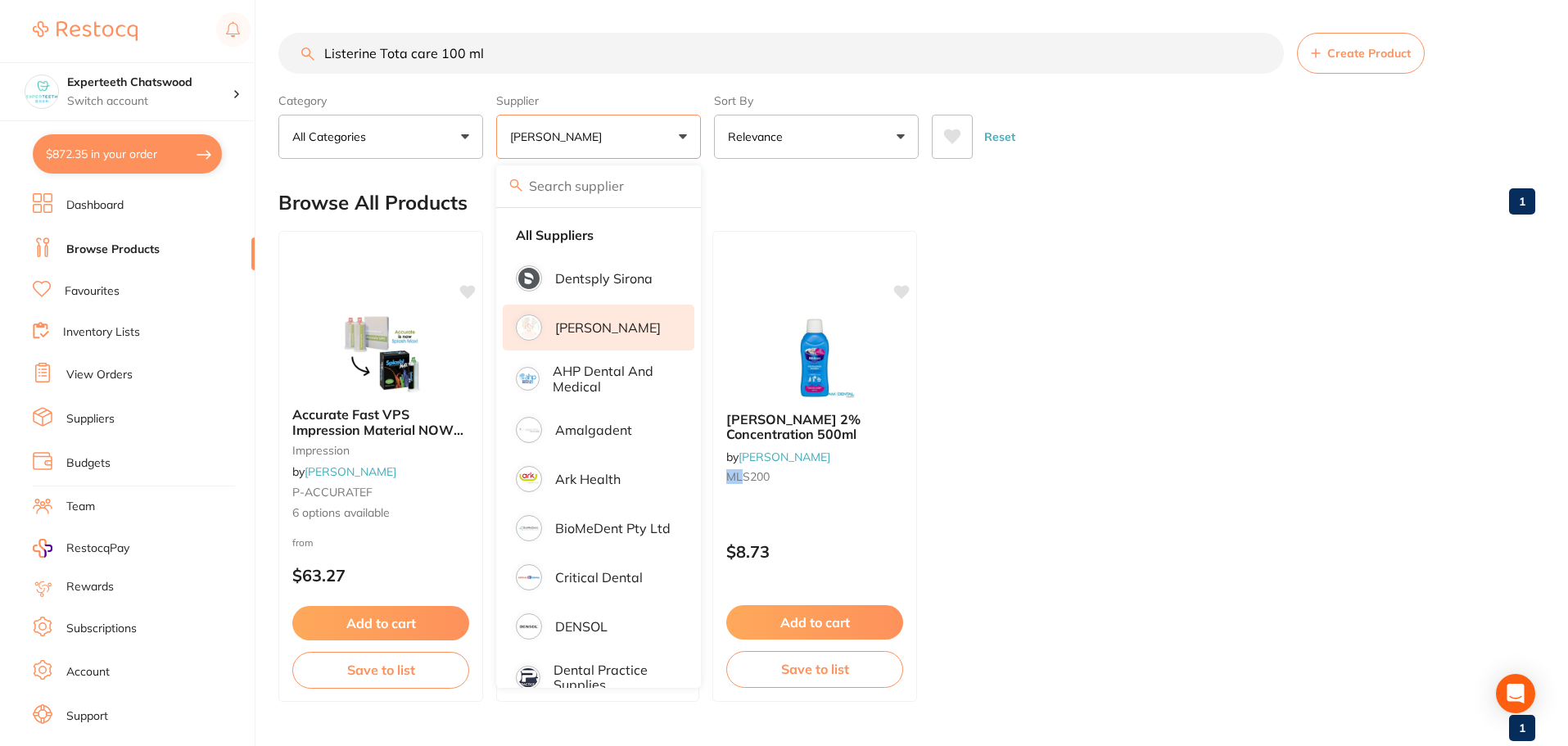
click at [1178, 511] on ul "Accurate Fast VPS Impression Material NOW SPLASH MAX! impression by Adam Dental…" at bounding box center [907, 466] width 1257 height 471
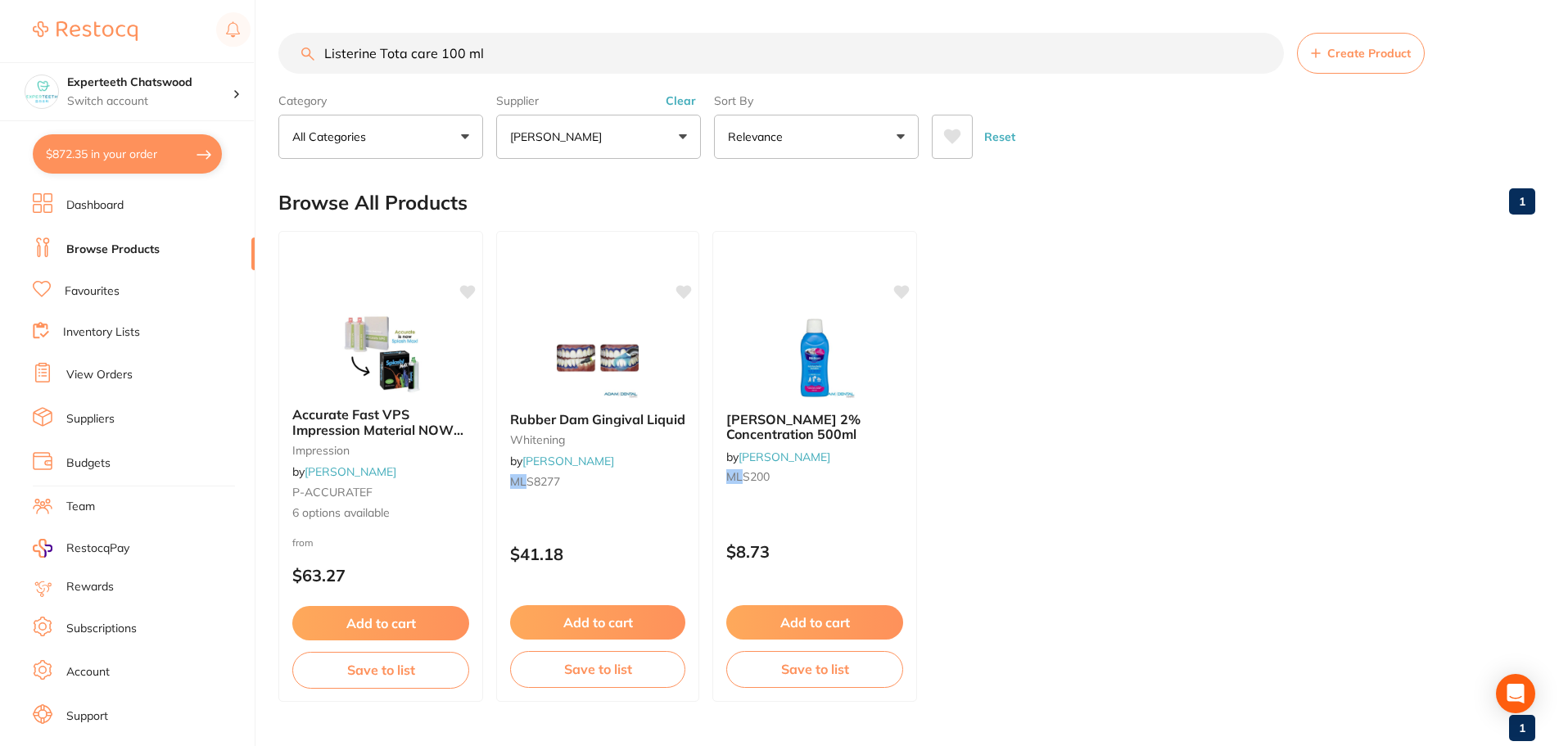
click at [681, 133] on button "[PERSON_NAME]" at bounding box center [598, 137] width 205 height 44
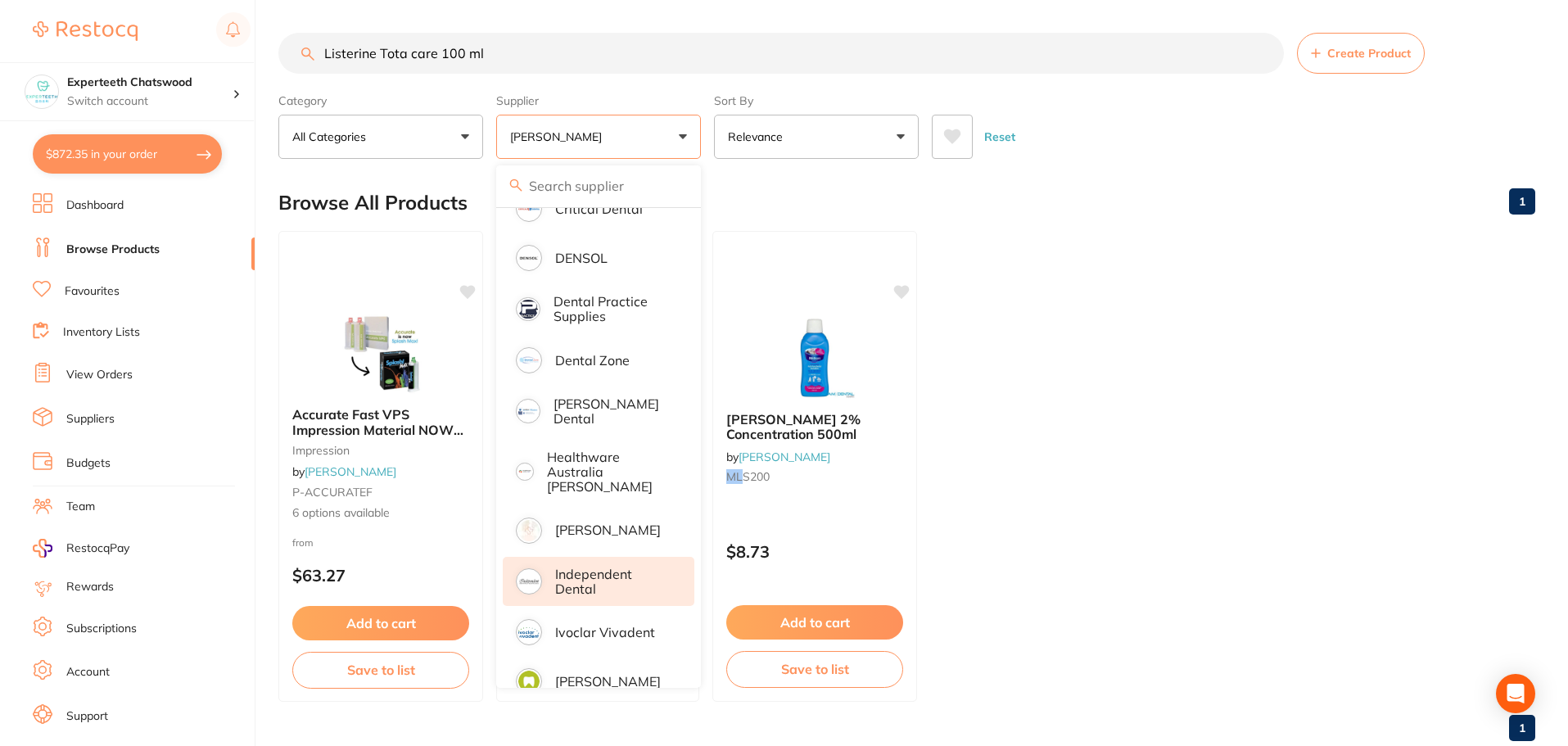
scroll to position [409, 0]
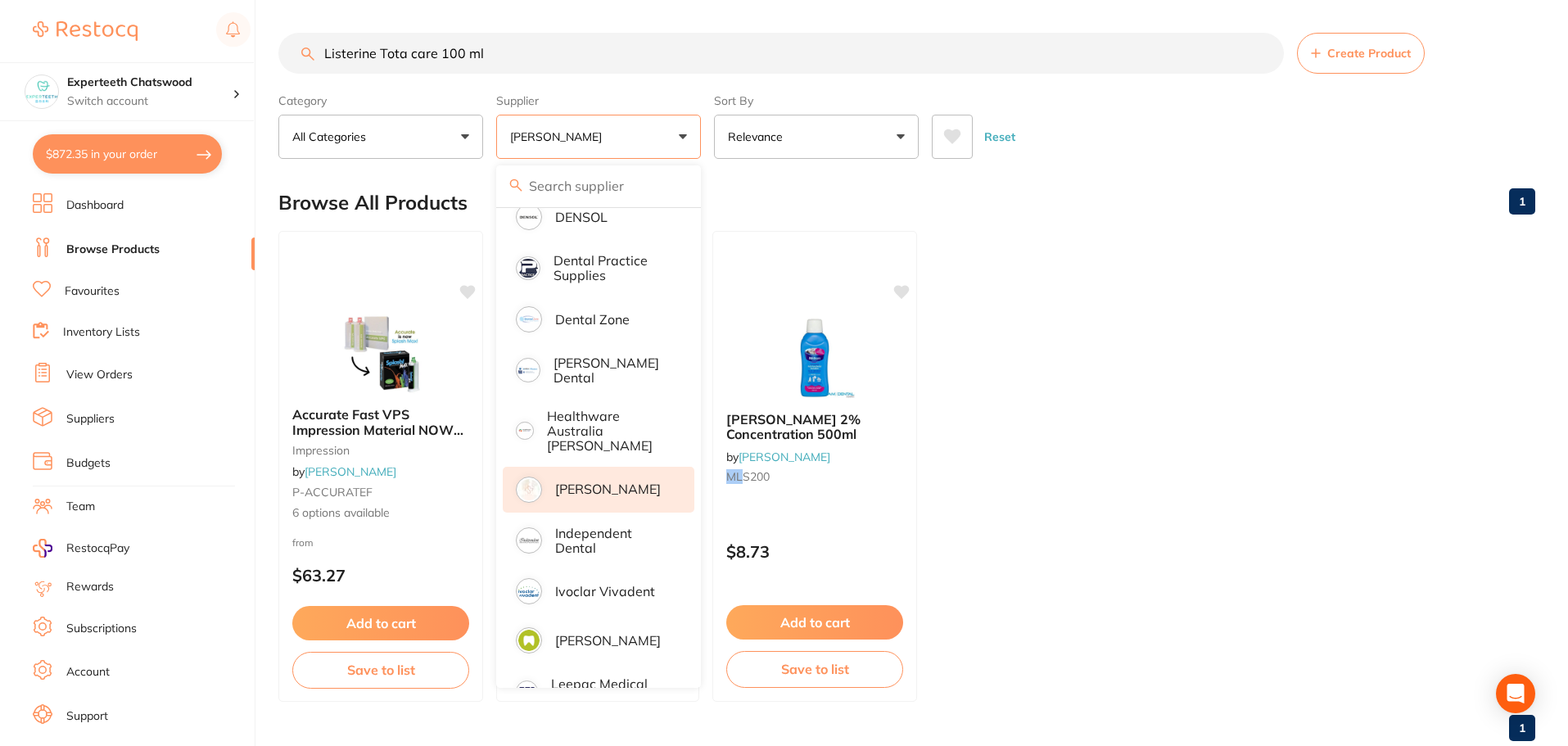
click at [598, 481] on p "[PERSON_NAME]" at bounding box center [608, 488] width 105 height 15
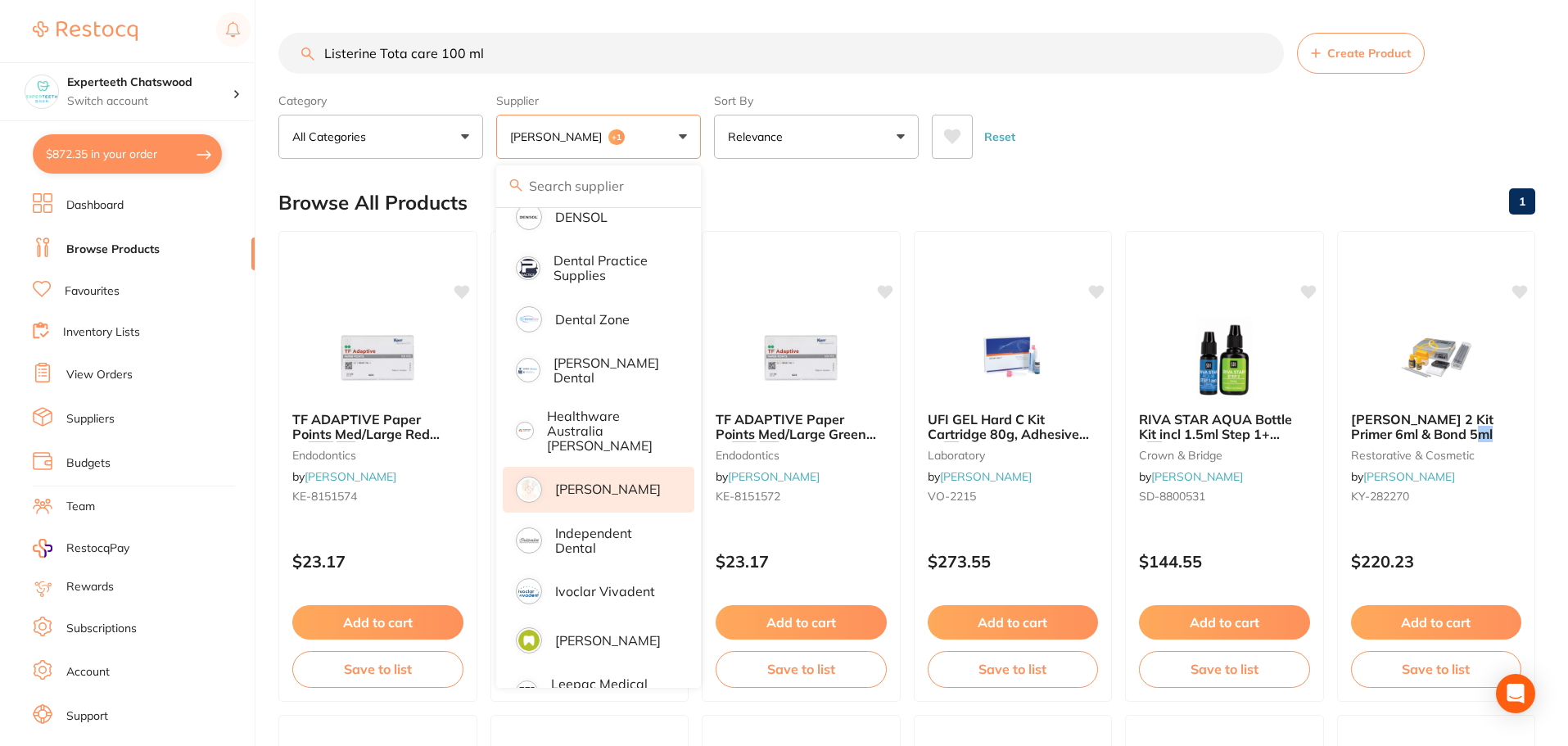
click at [1148, 104] on div "Reset" at bounding box center [1228, 131] width 590 height 57
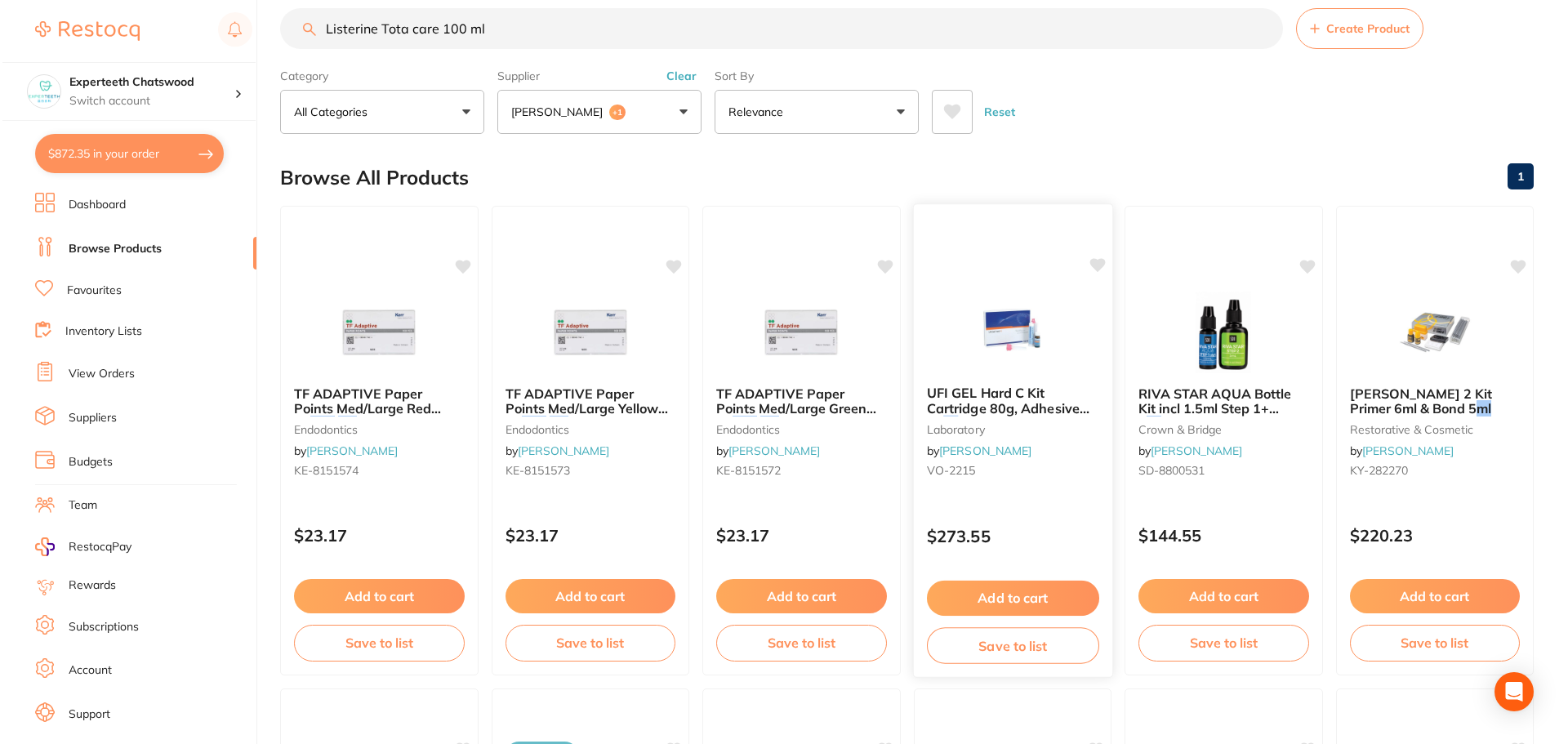
scroll to position [0, 0]
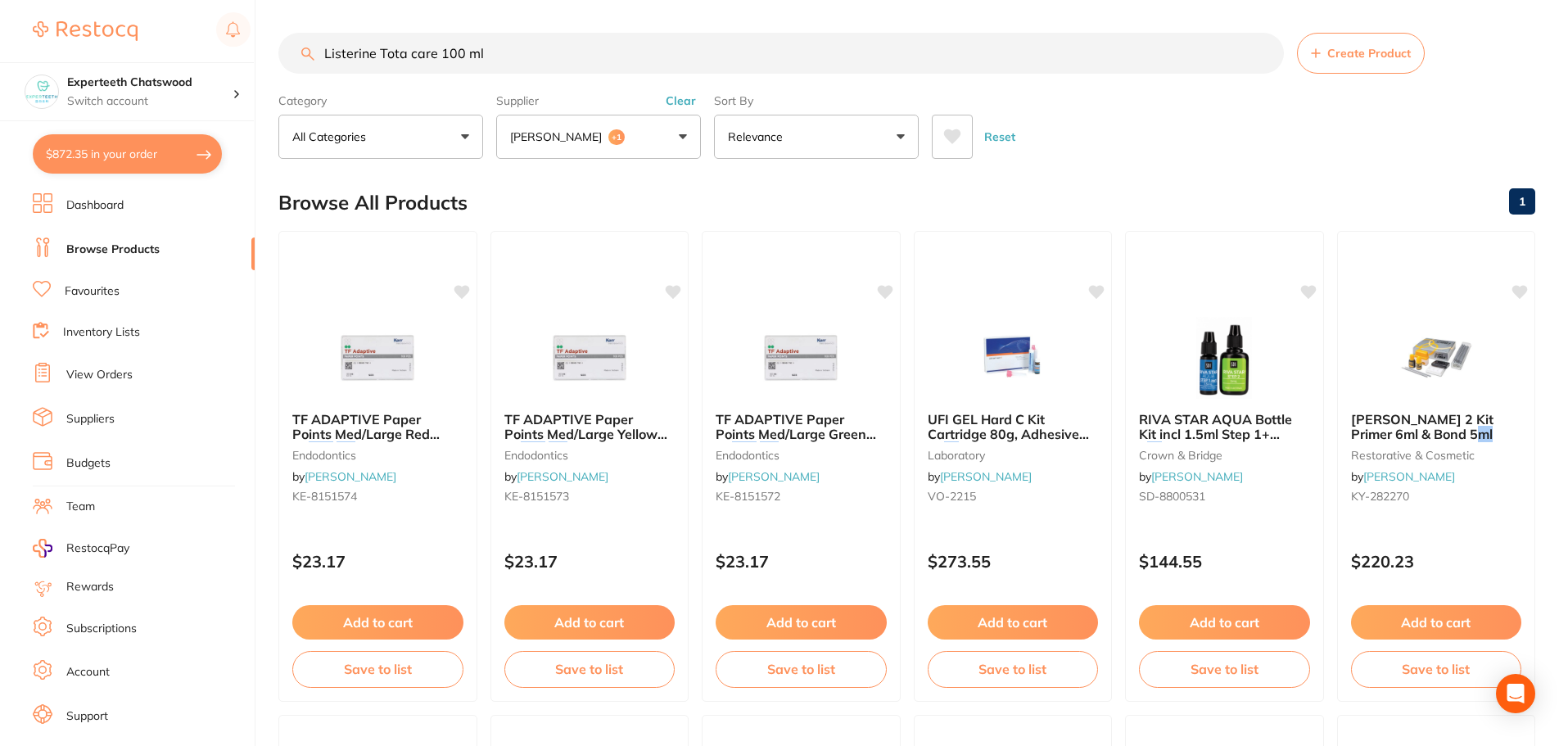
click at [682, 98] on button "Clear" at bounding box center [681, 100] width 40 height 15
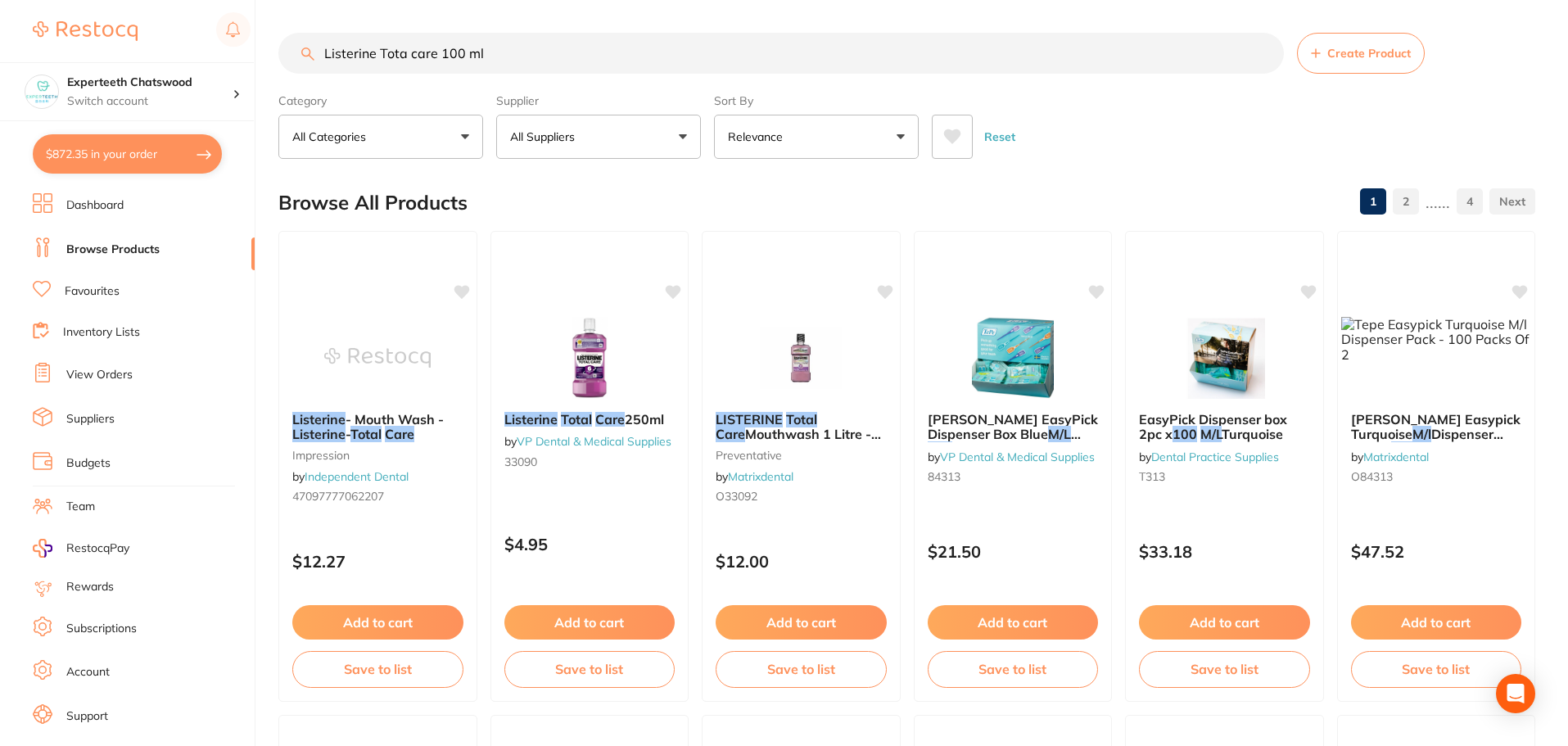
click at [684, 142] on button "All Suppliers" at bounding box center [598, 137] width 205 height 44
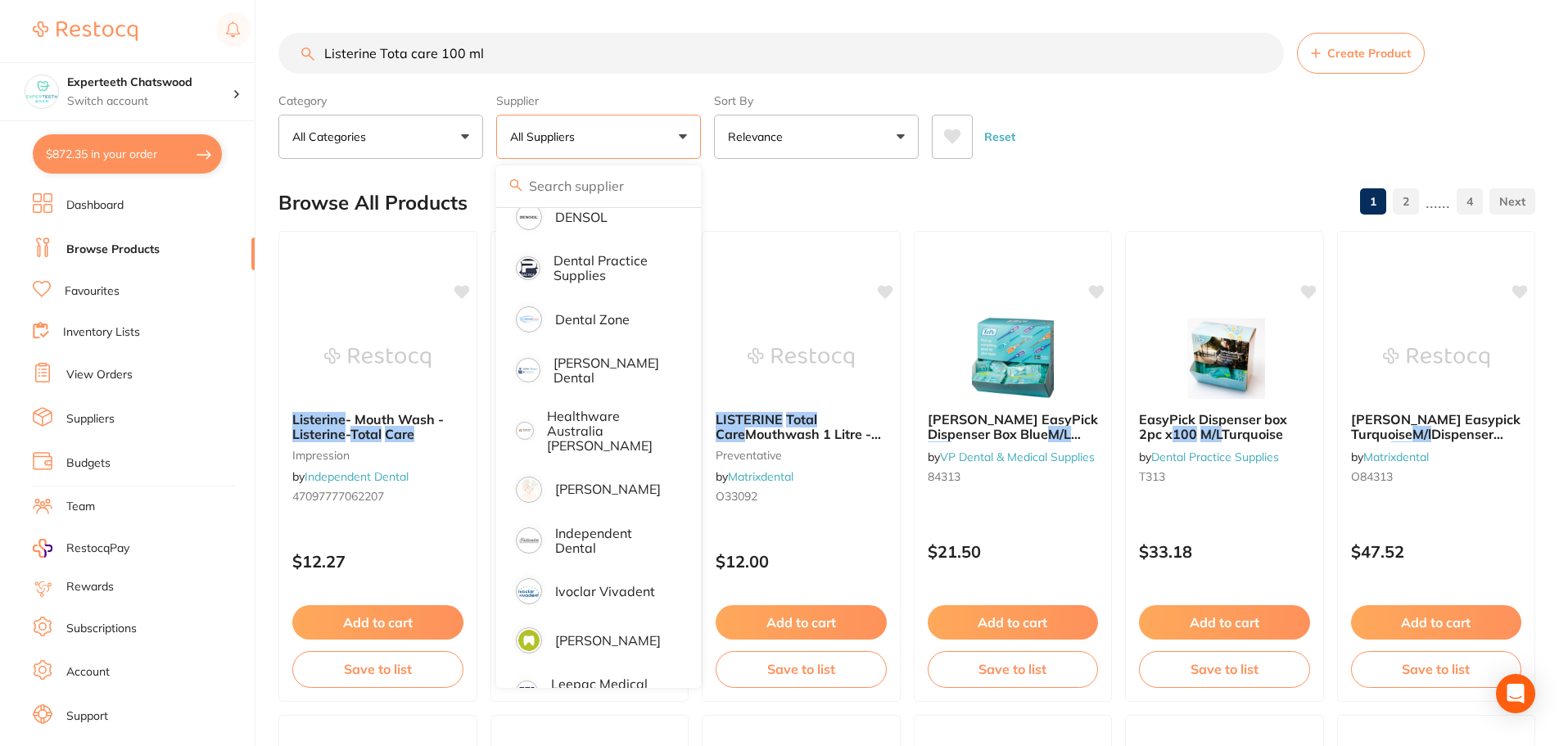
click at [1092, 129] on div "Reset" at bounding box center [1228, 131] width 590 height 57
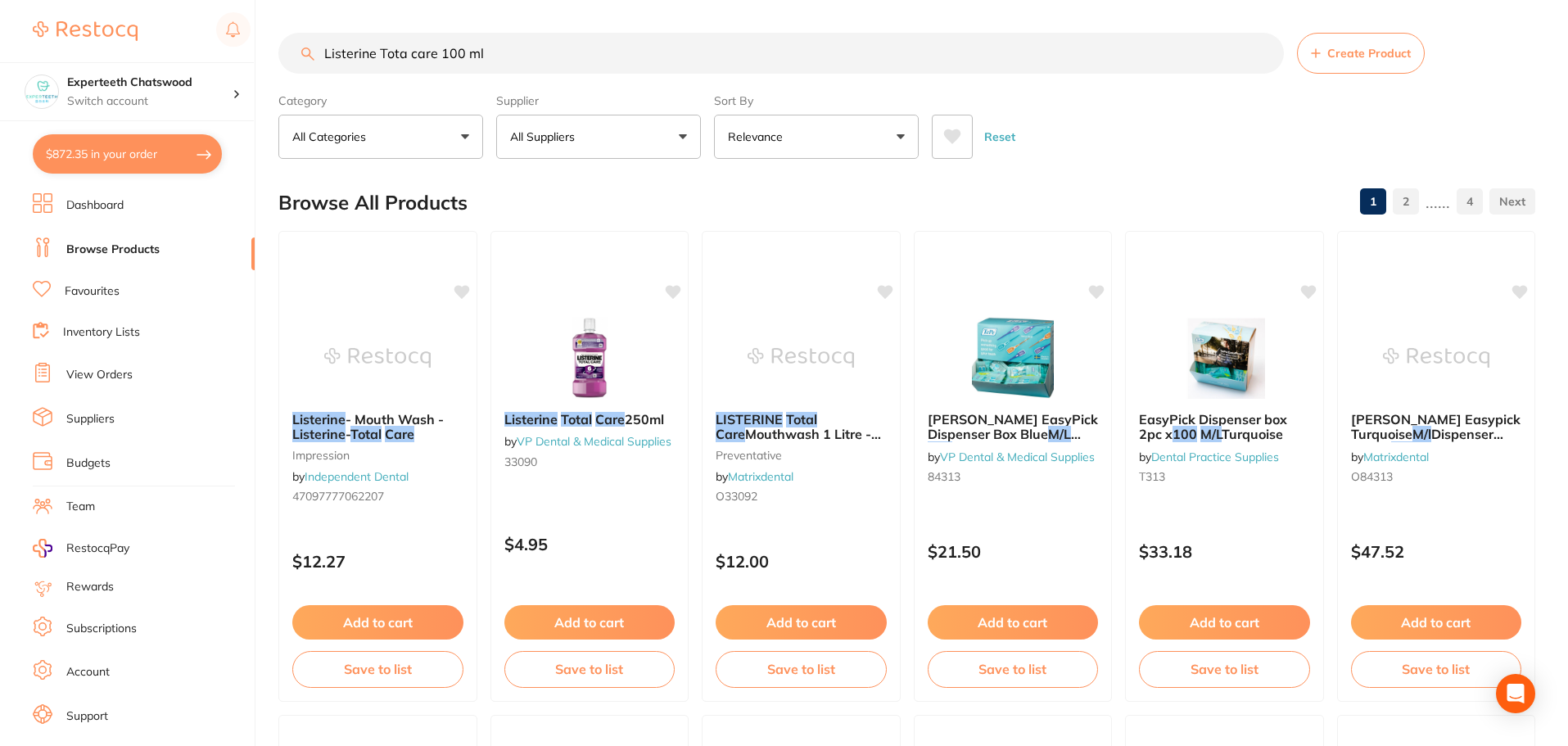
click at [584, 360] on img at bounding box center [589, 358] width 106 height 82
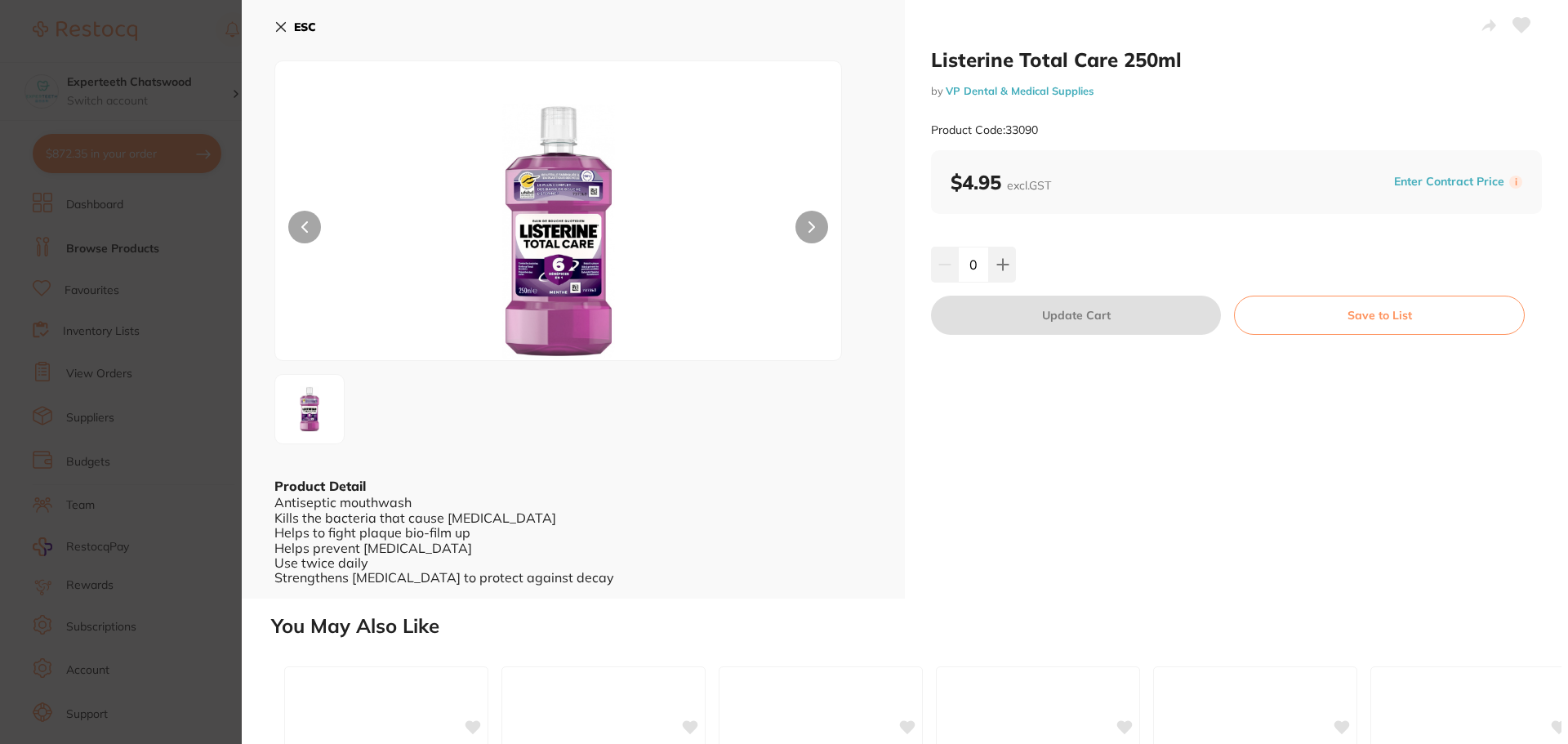
click at [316, 28] on b "ESC" at bounding box center [305, 27] width 22 height 15
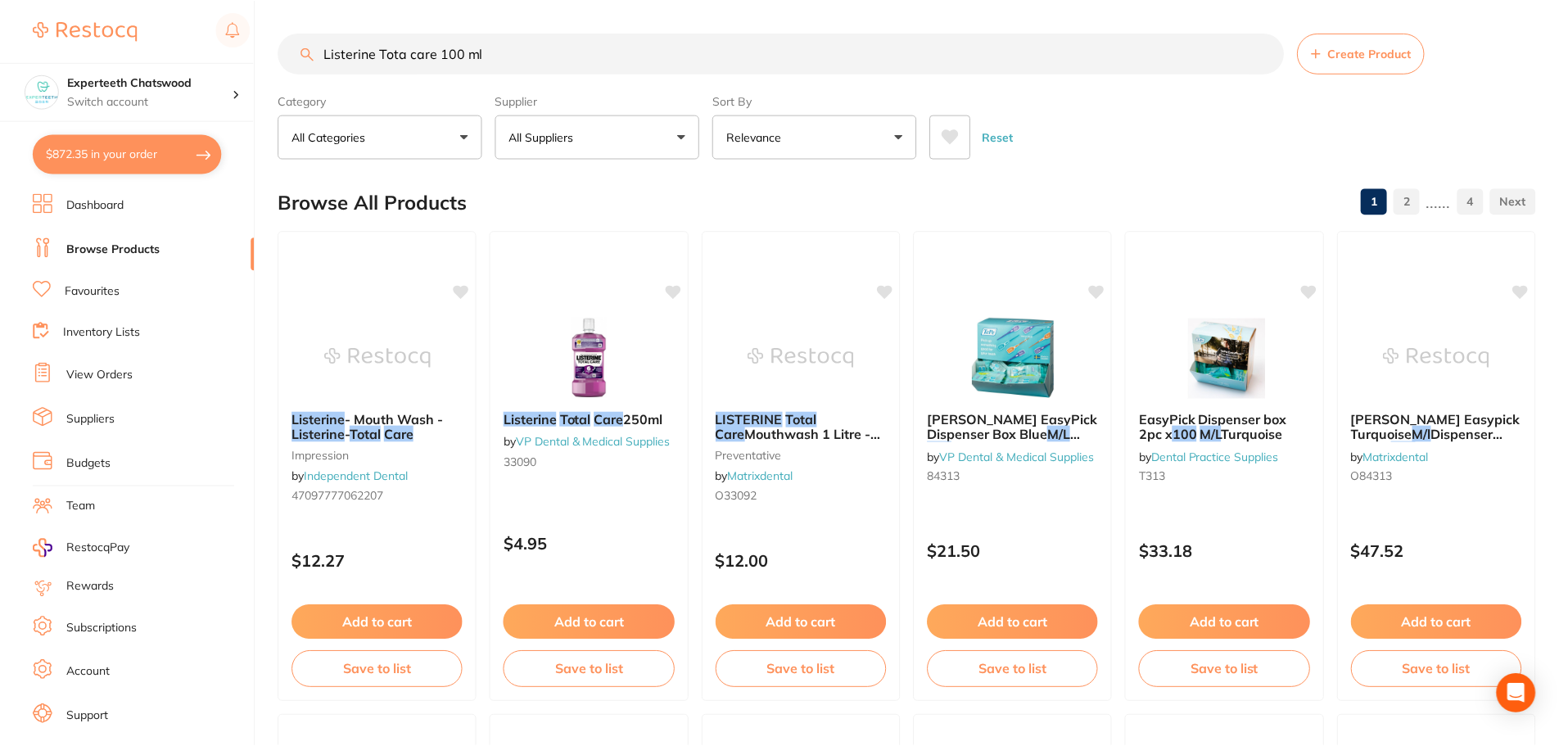
scroll to position [3, 0]
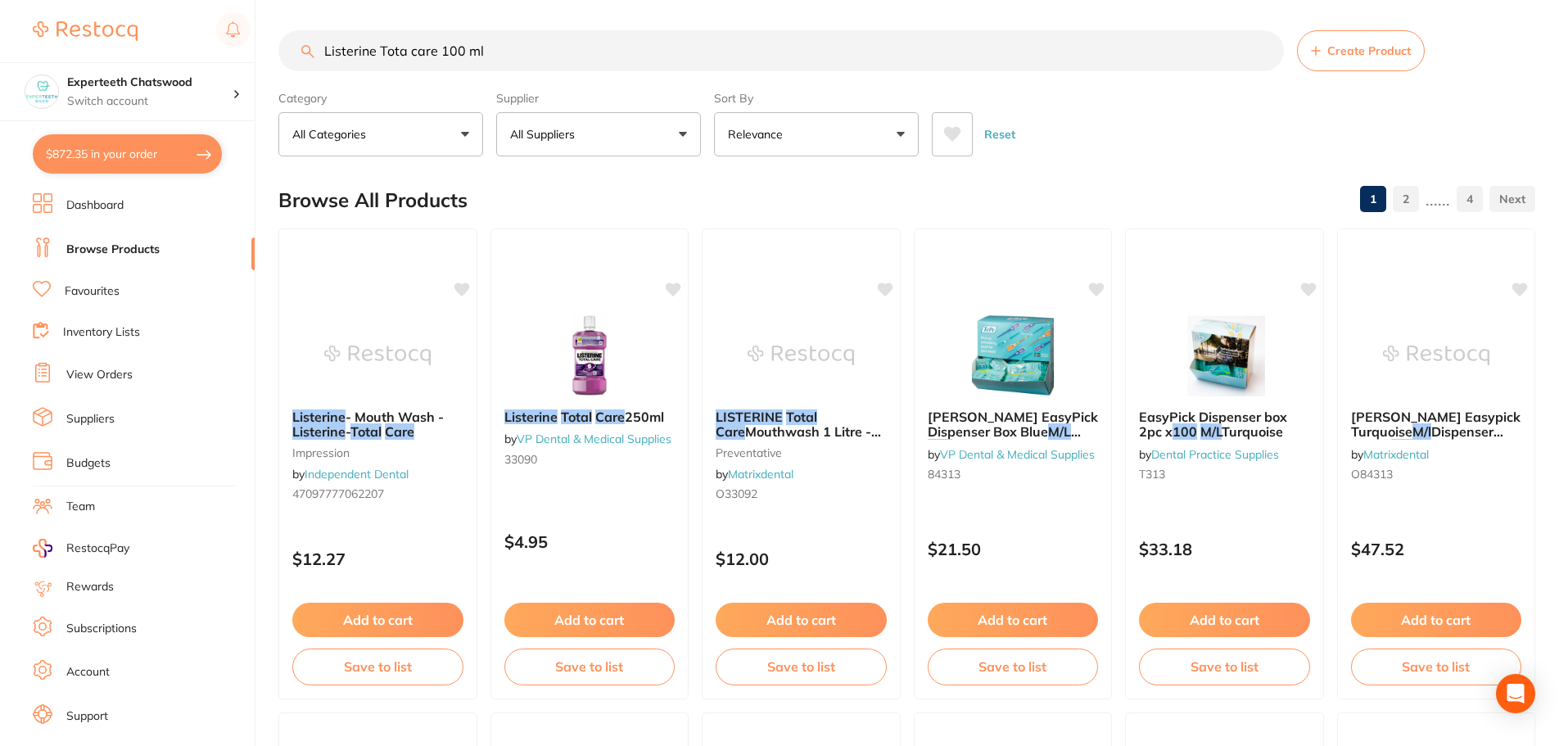
drag, startPoint x: 531, startPoint y: 41, endPoint x: 73, endPoint y: 21, distance: 458.4
click at [117, 26] on div "$872.35 Experteeth Chatswood Switch account Experteeth Chatswood $872.35 in you…" at bounding box center [784, 370] width 1568 height 746
paste input "OS-M497N"
type input "OS-M497N"
click at [542, 126] on p "All Suppliers" at bounding box center [546, 134] width 71 height 17
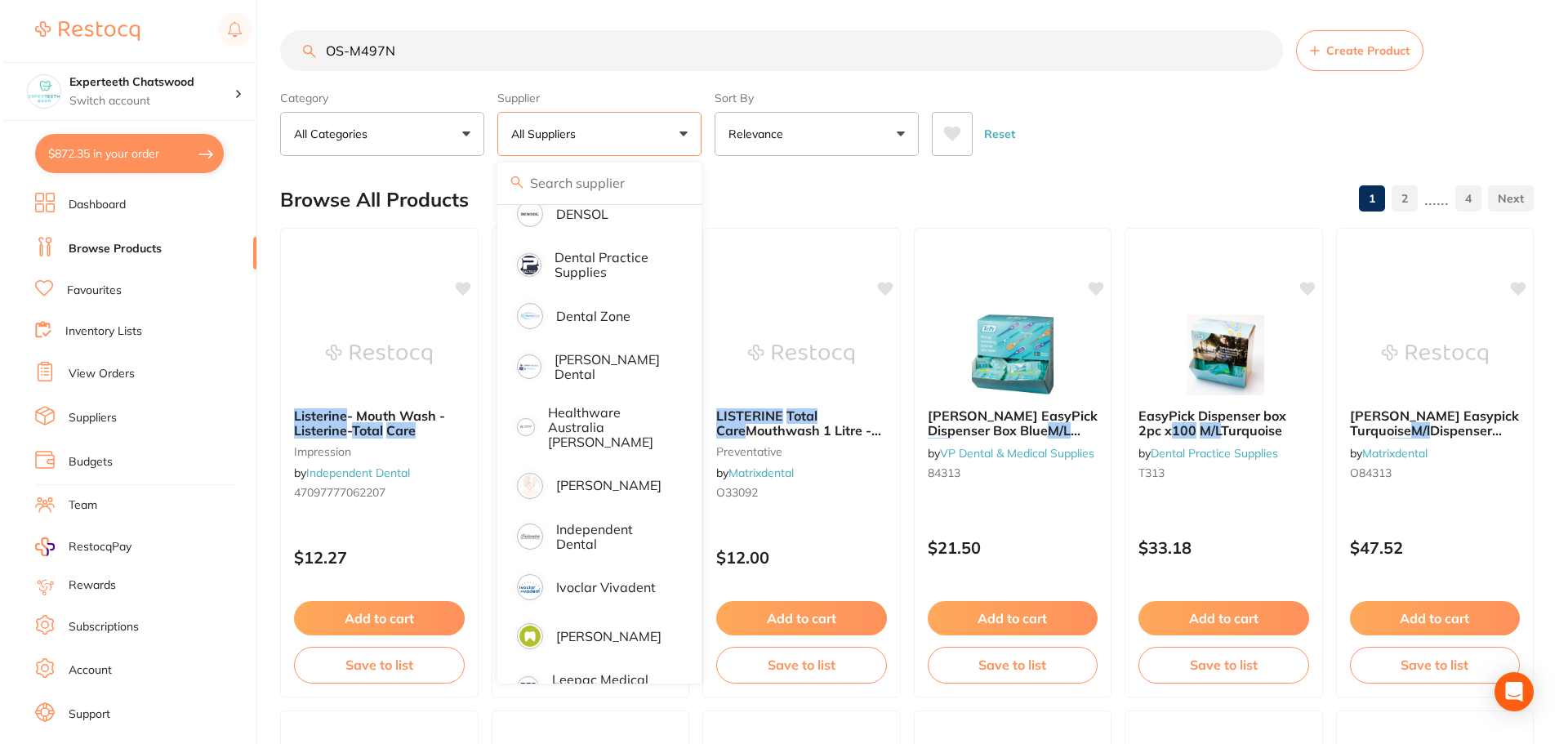
scroll to position [0, 0]
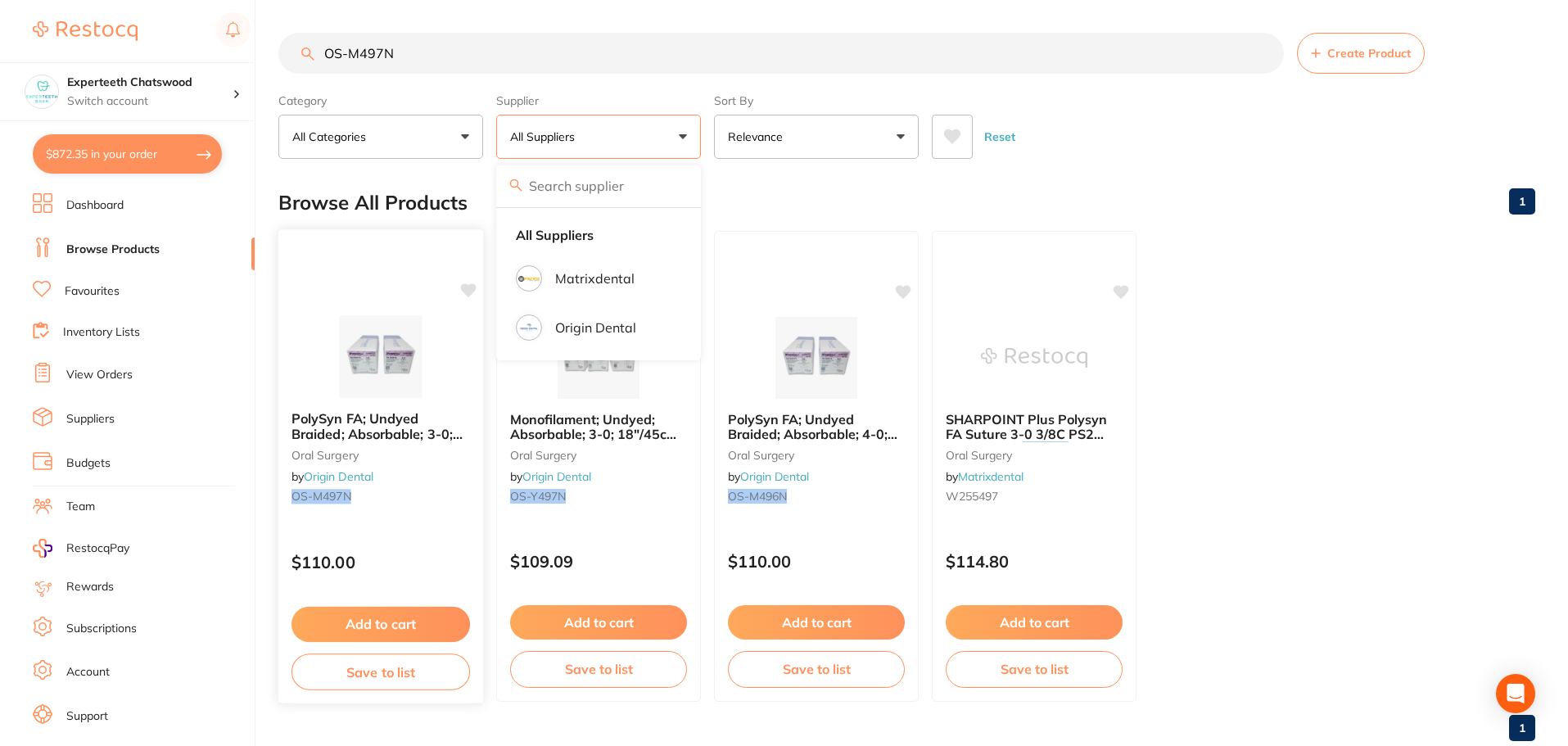
click at [382, 366] on img at bounding box center [380, 356] width 107 height 83
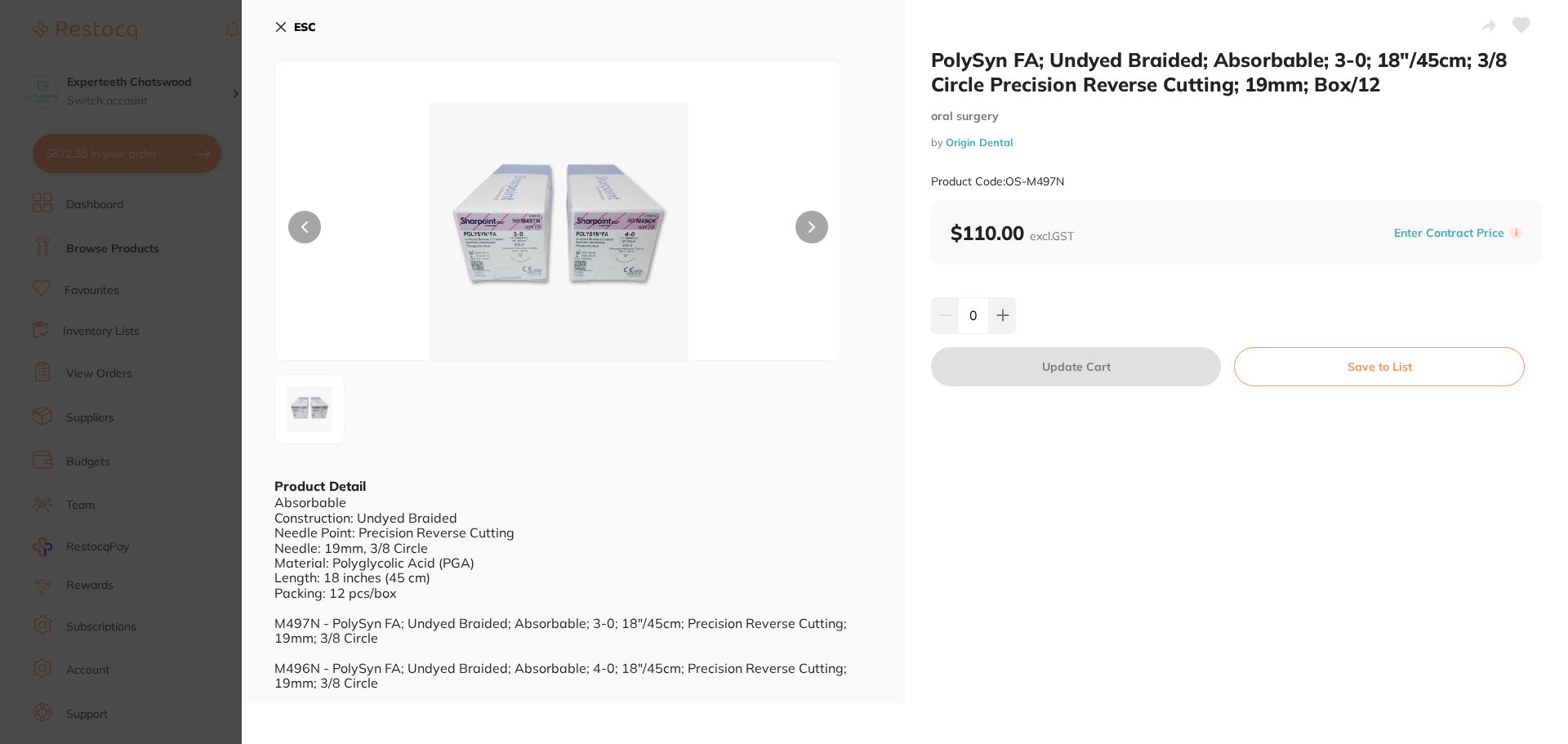
click at [609, 247] on img at bounding box center [558, 231] width 339 height 258
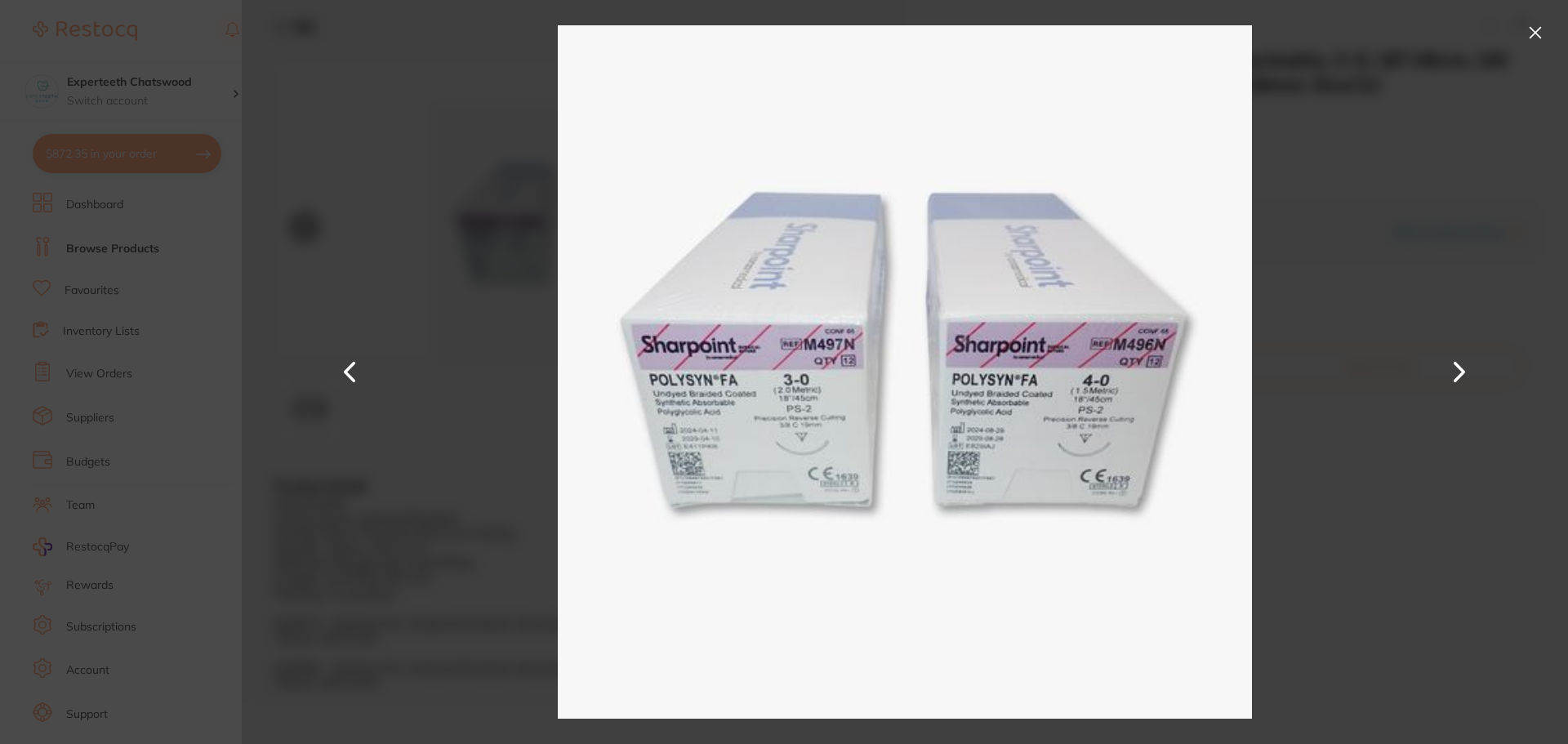
click at [1531, 35] on button at bounding box center [1535, 33] width 26 height 26
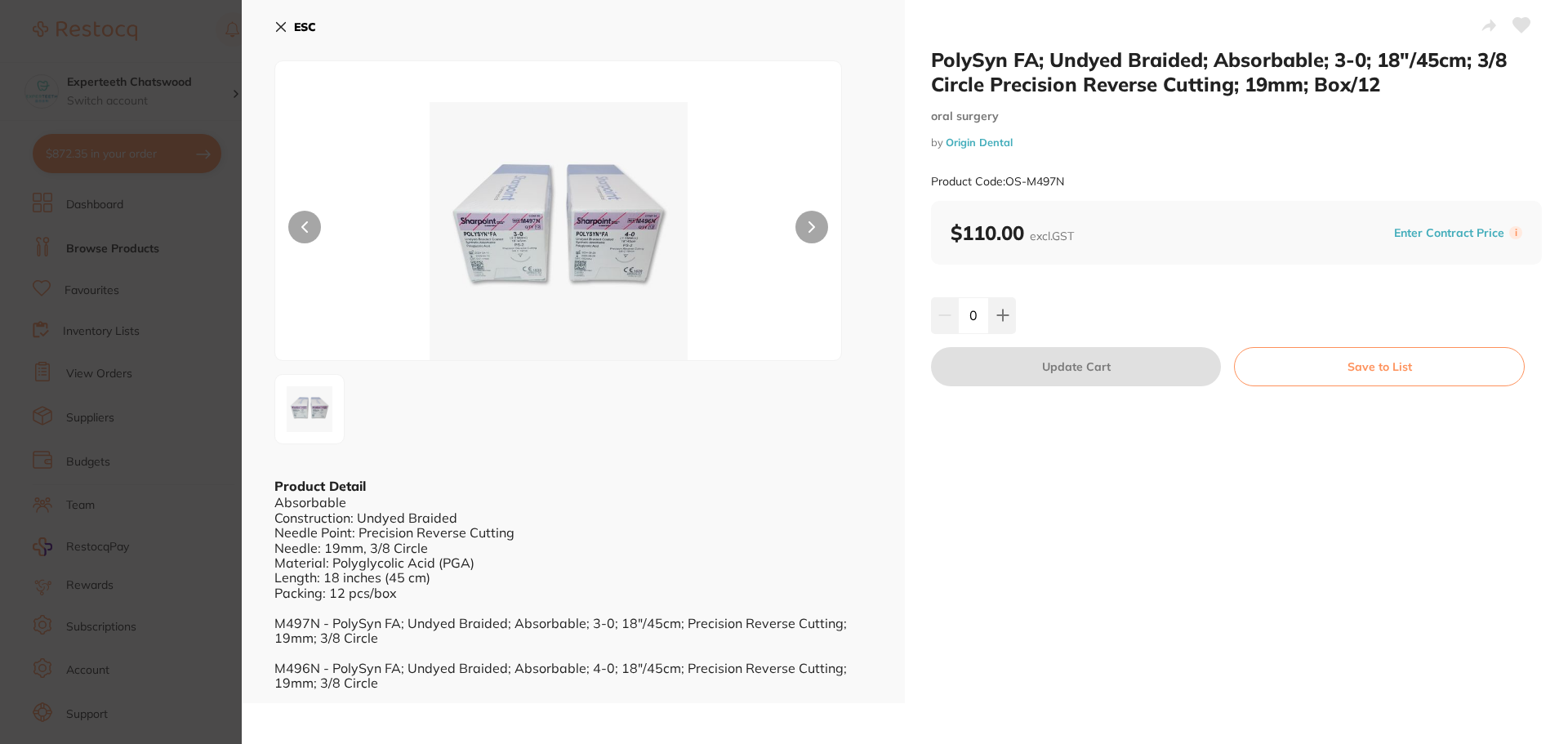
click at [297, 33] on b "ESC" at bounding box center [305, 27] width 22 height 15
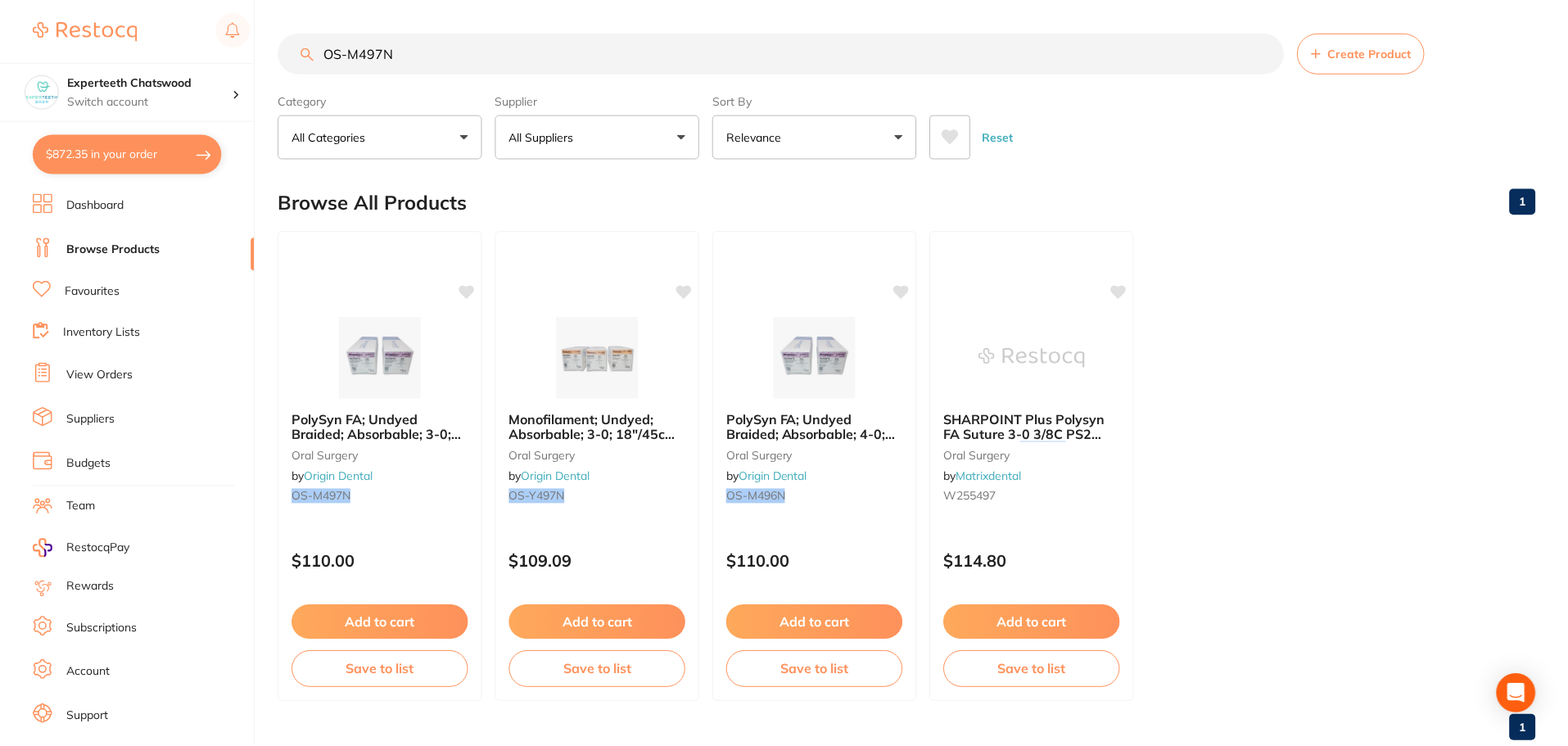
scroll to position [3, 0]
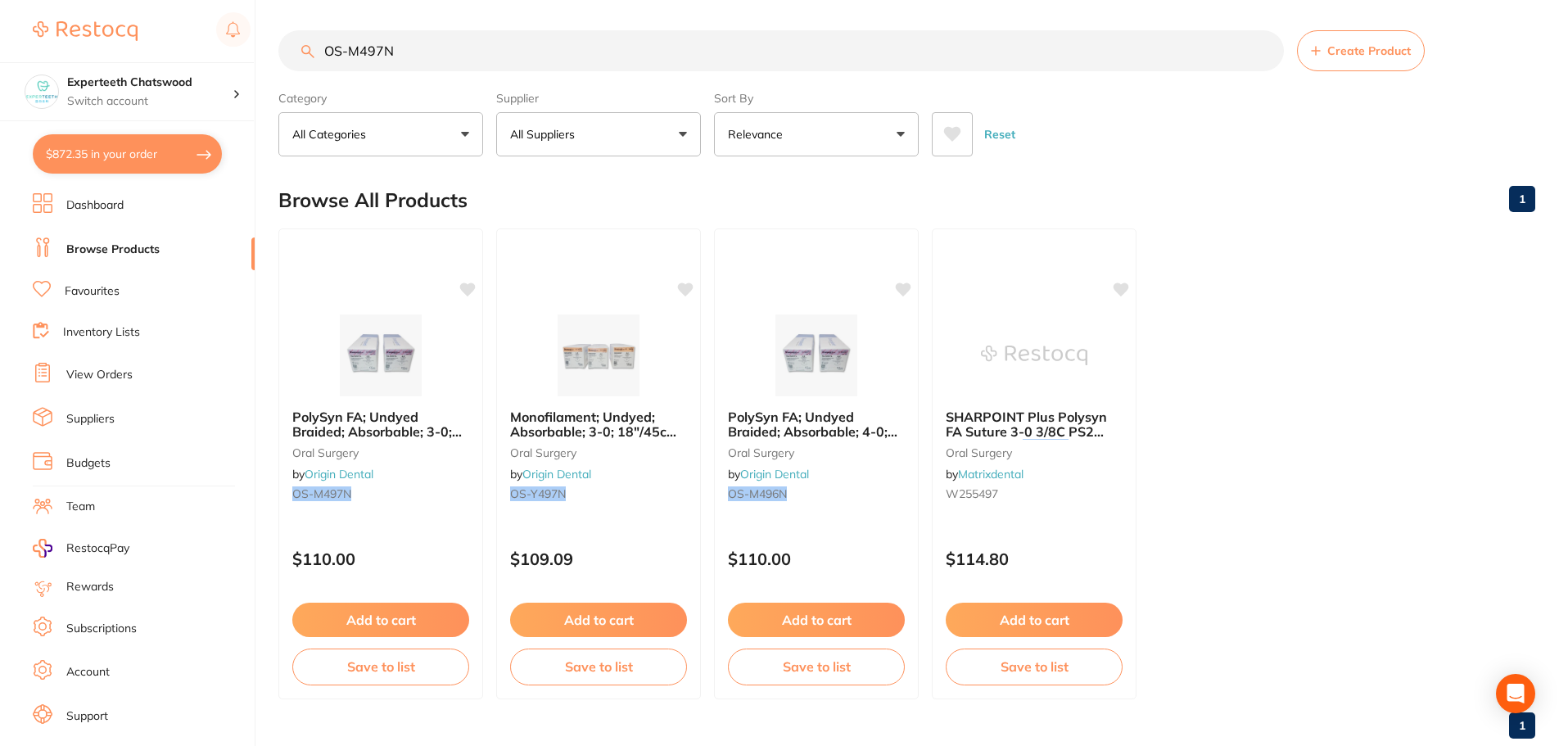
drag, startPoint x: 447, startPoint y: 49, endPoint x: 57, endPoint y: 51, distance: 390.0
click at [59, 51] on div "$872.35 Experteeth Chatswood Switch account Experteeth Chatswood $872.35 in you…" at bounding box center [784, 370] width 1568 height 746
click at [35, 48] on link at bounding box center [85, 30] width 104 height 37
click at [33, 12] on link at bounding box center [85, 30] width 104 height 37
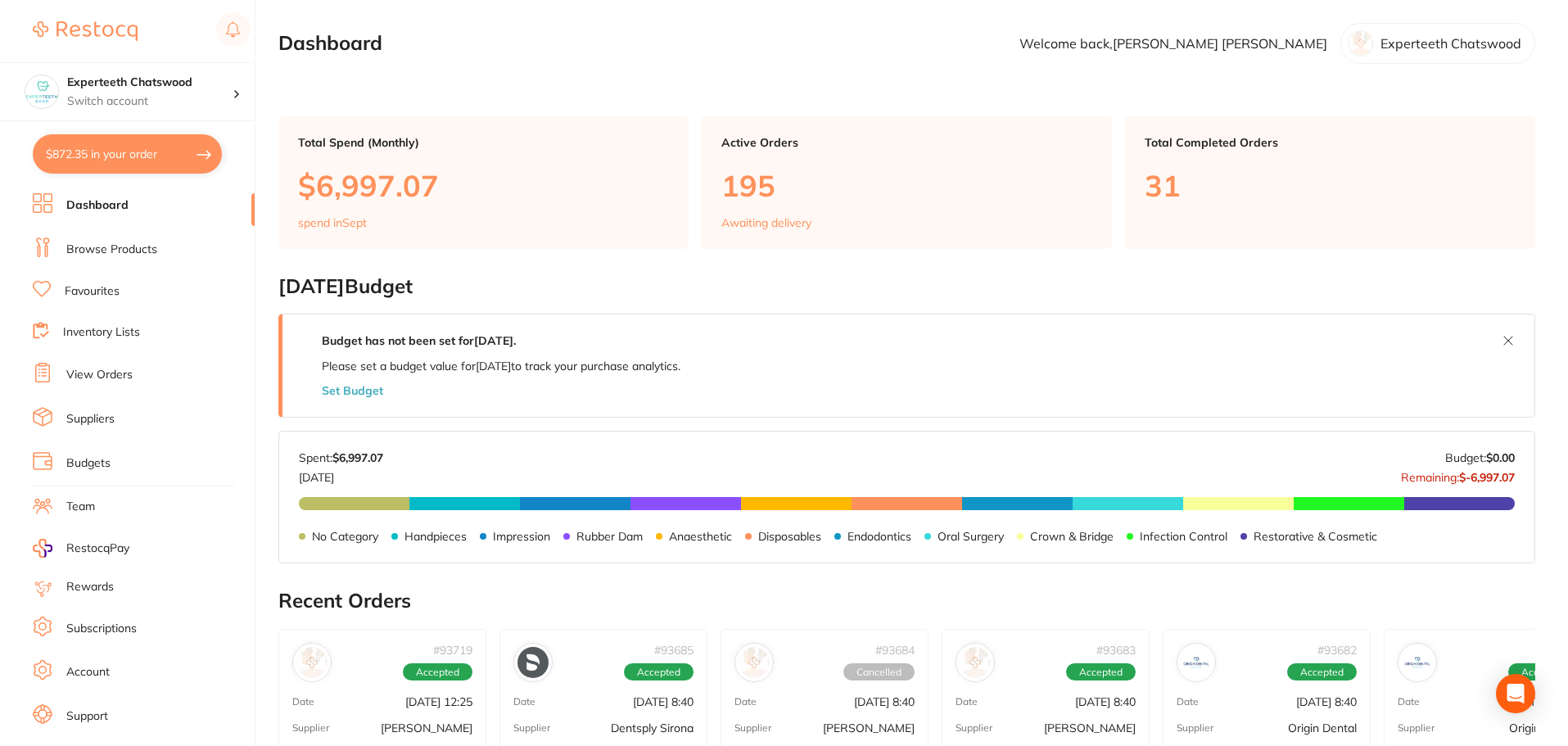
click at [104, 242] on link "Browse Products" at bounding box center [111, 250] width 91 height 17
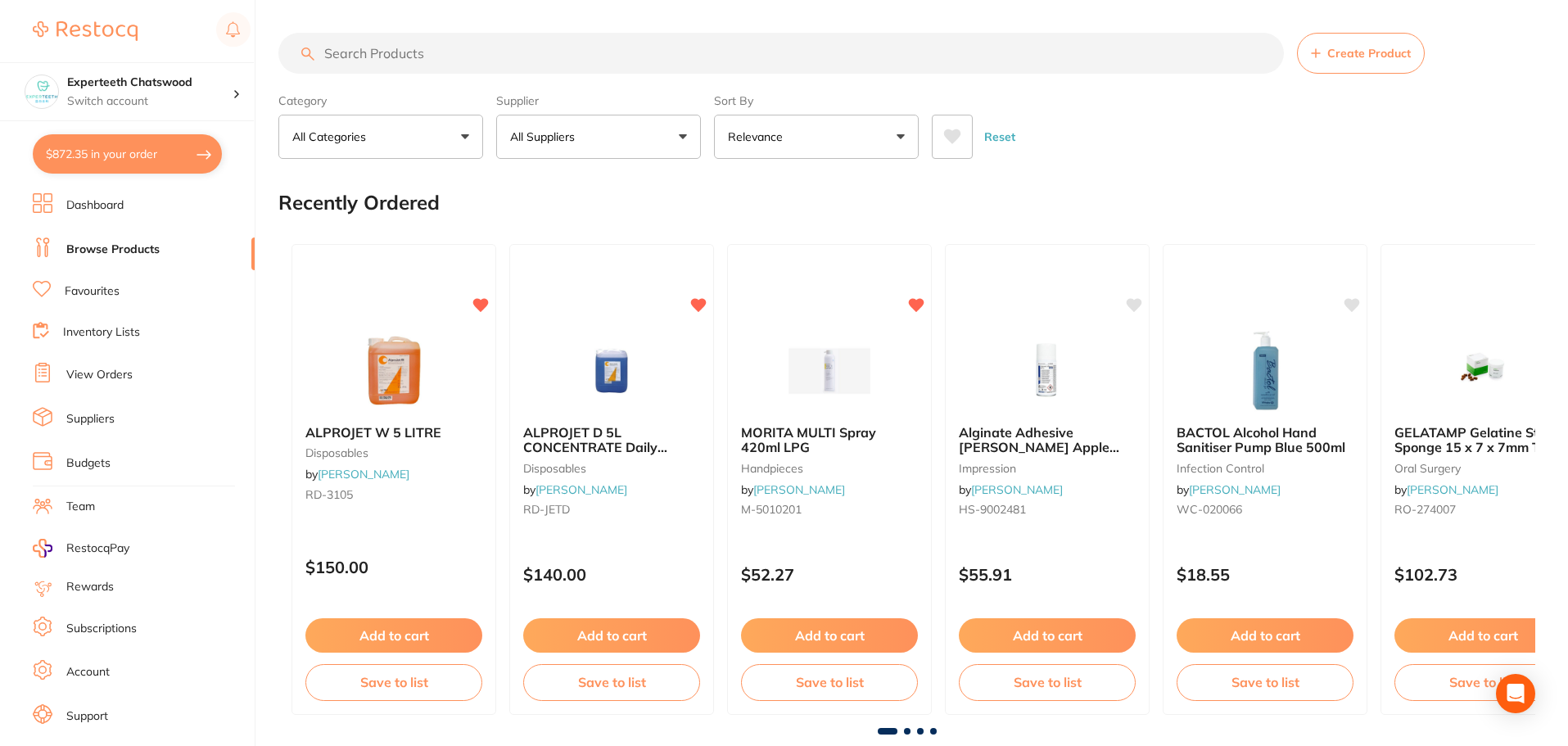
click at [395, 54] on input "search" at bounding box center [781, 53] width 1006 height 41
paste input "TEMPBOND Original Automix 5ml Syringe & 10 tips No Triclosan"
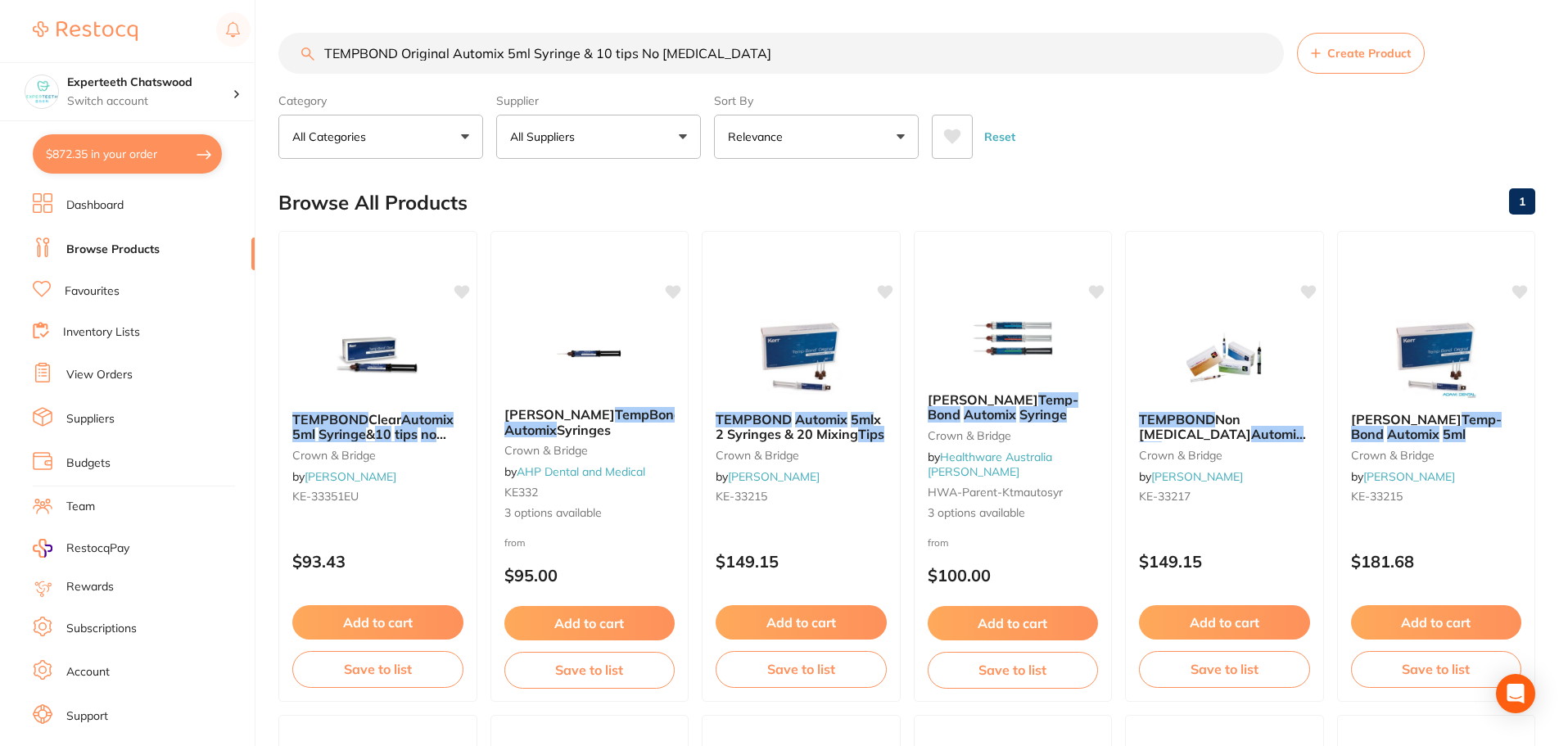
drag, startPoint x: 469, startPoint y: 44, endPoint x: 0, endPoint y: 17, distance: 469.8
click at [0, 30] on div "$872.35 Experteeth Chatswood Switch account Experteeth Chatswood $872.35 in you…" at bounding box center [784, 373] width 1568 height 746
click at [0, 17] on div "Experteeth Chatswood Switch account Experteeth Chatswood" at bounding box center [127, 60] width 254 height 121
drag, startPoint x: 752, startPoint y: 52, endPoint x: 316, endPoint y: 37, distance: 436.3
click at [316, 38] on input "TEMPBOND Original Automix 5ml Syringe & 10 tips No Triclosan" at bounding box center [781, 53] width 1006 height 41
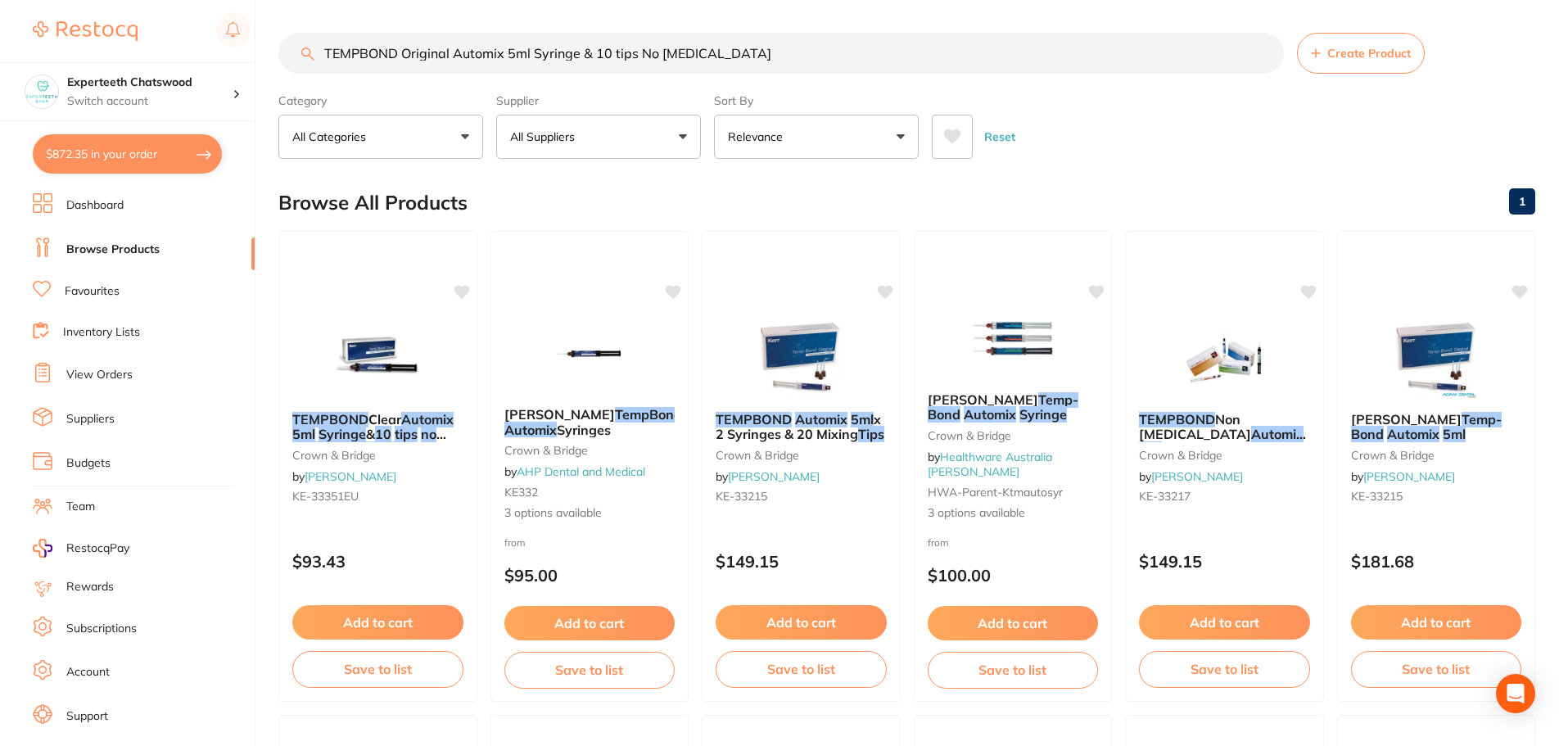
paste input "PROCELAIN SILANE 2X1.2ml"
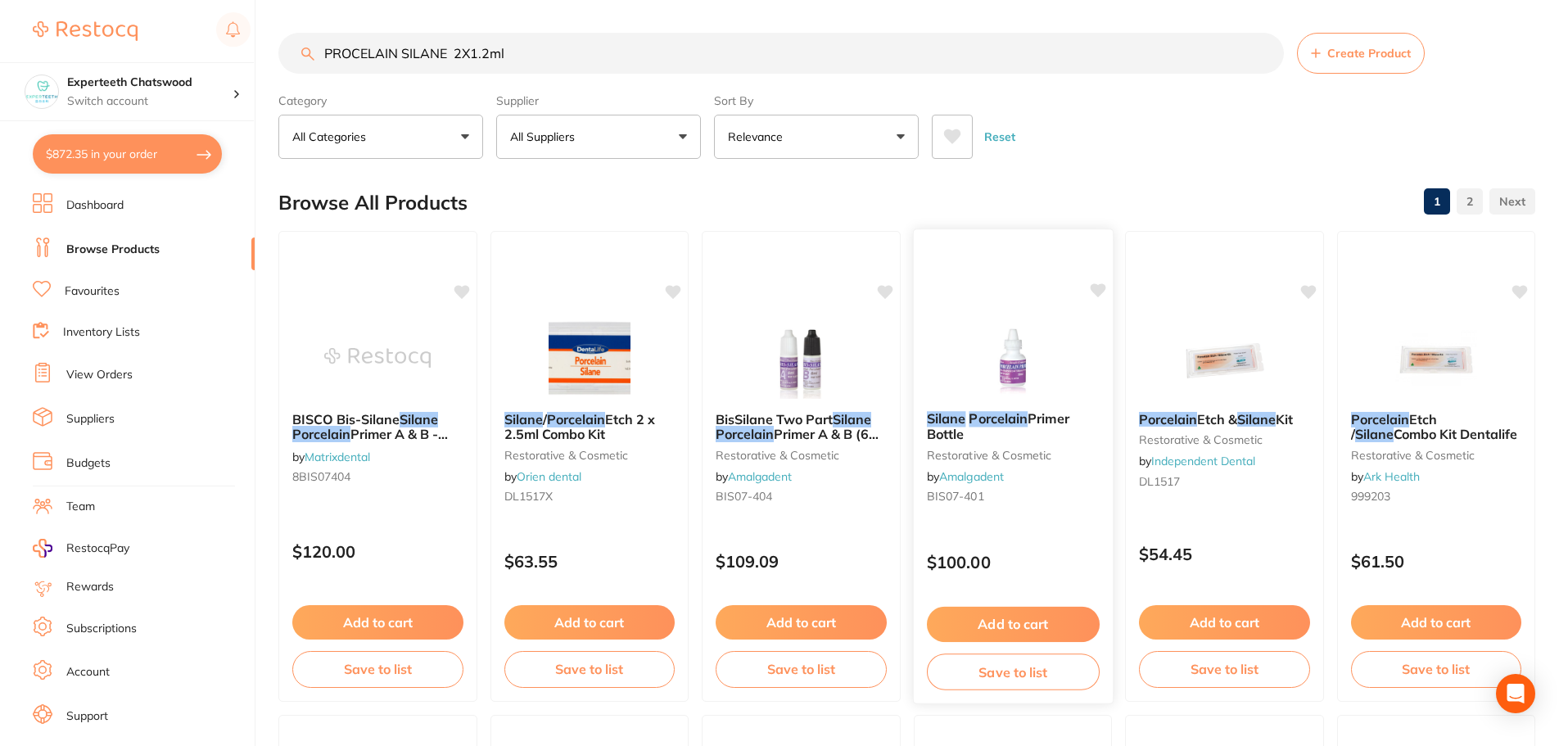
click at [988, 339] on img at bounding box center [1013, 356] width 107 height 83
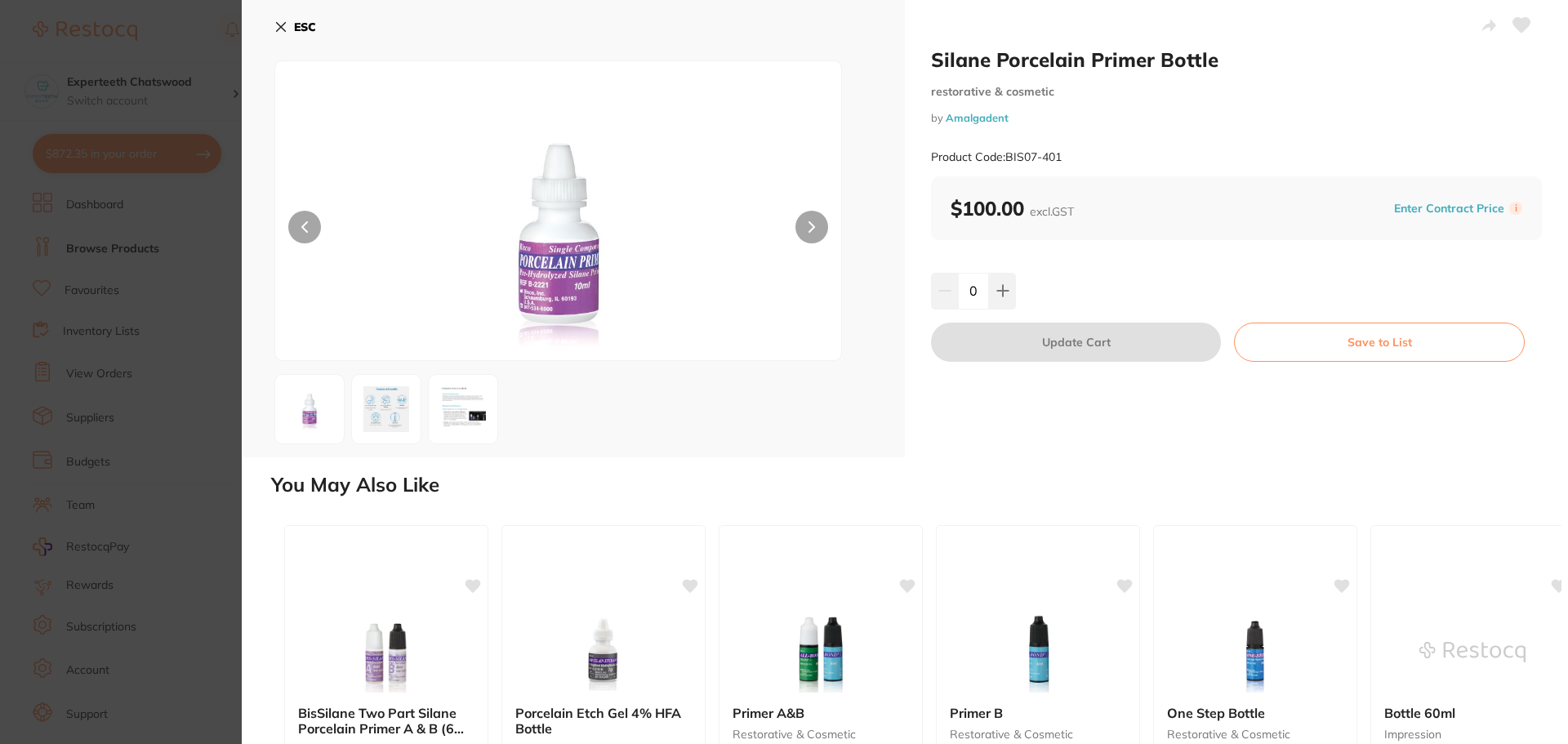
click at [289, 19] on button "ESC" at bounding box center [295, 27] width 42 height 28
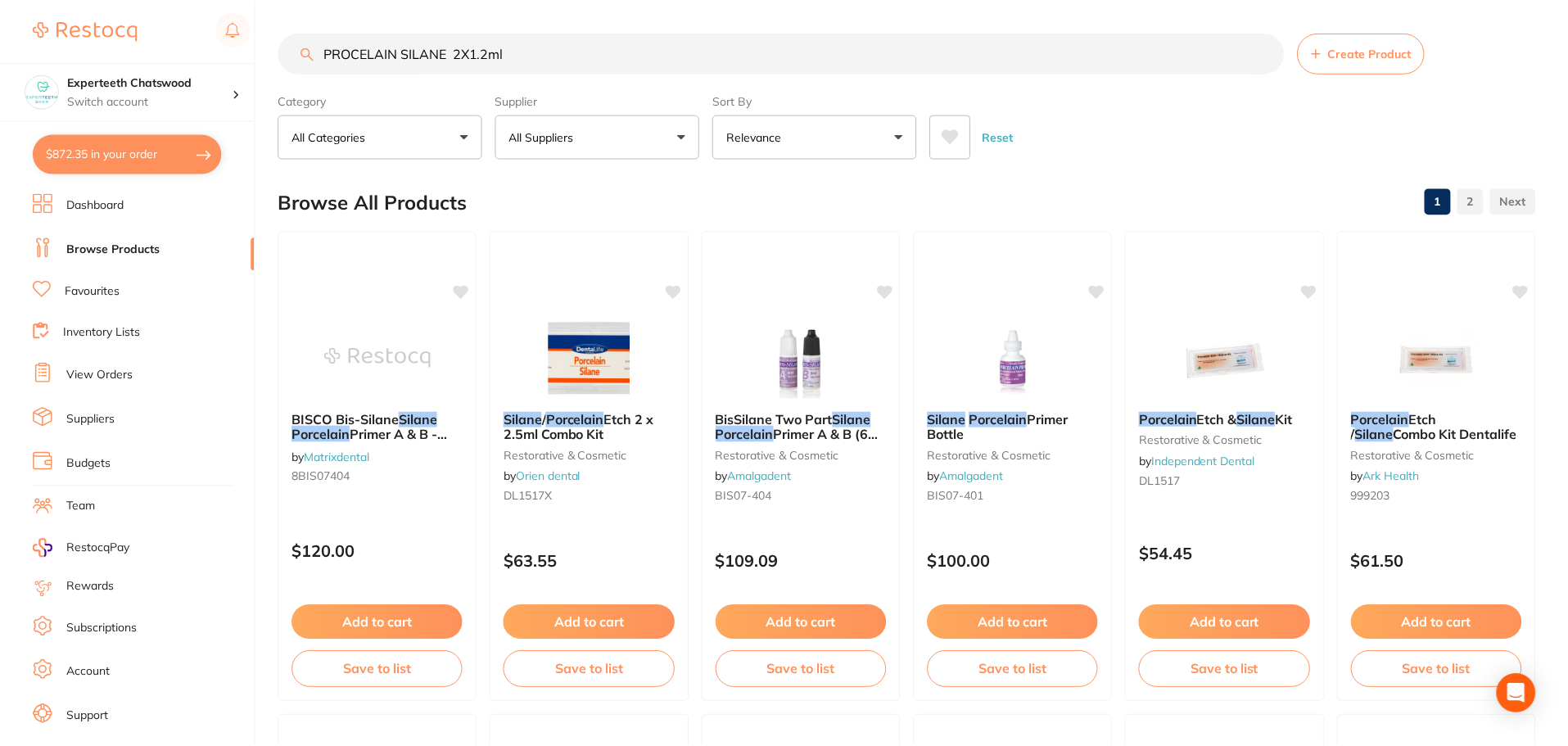
scroll to position [6, 0]
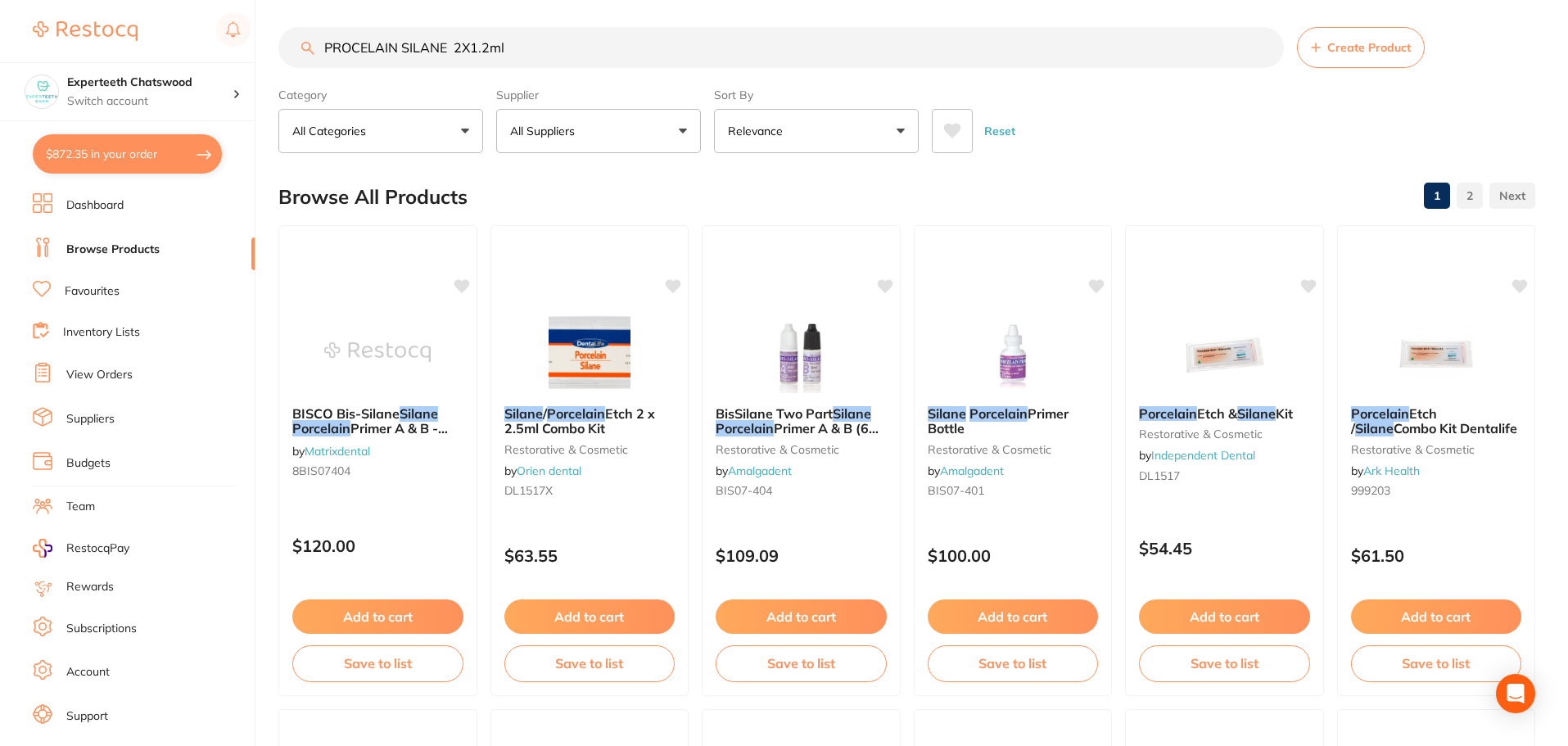
drag, startPoint x: 550, startPoint y: 51, endPoint x: 0, endPoint y: 43, distance: 550.1
click at [30, 46] on div "$872.35 Experteeth Chatswood Switch account Experteeth Chatswood $872.35 in you…" at bounding box center [784, 366] width 1568 height 746
paste input "Megagen smart sil heavy body Impression Materia"
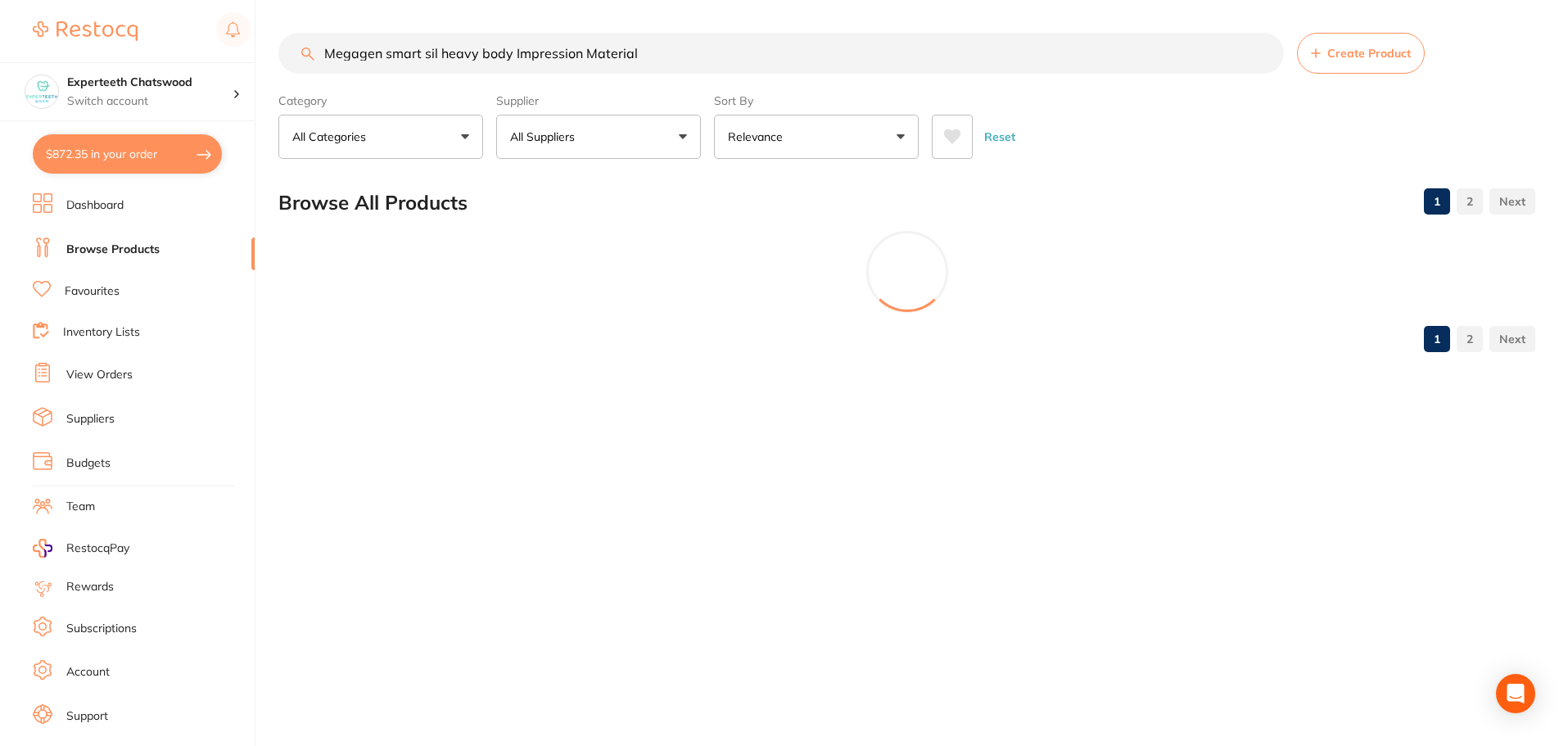
scroll to position [0, 0]
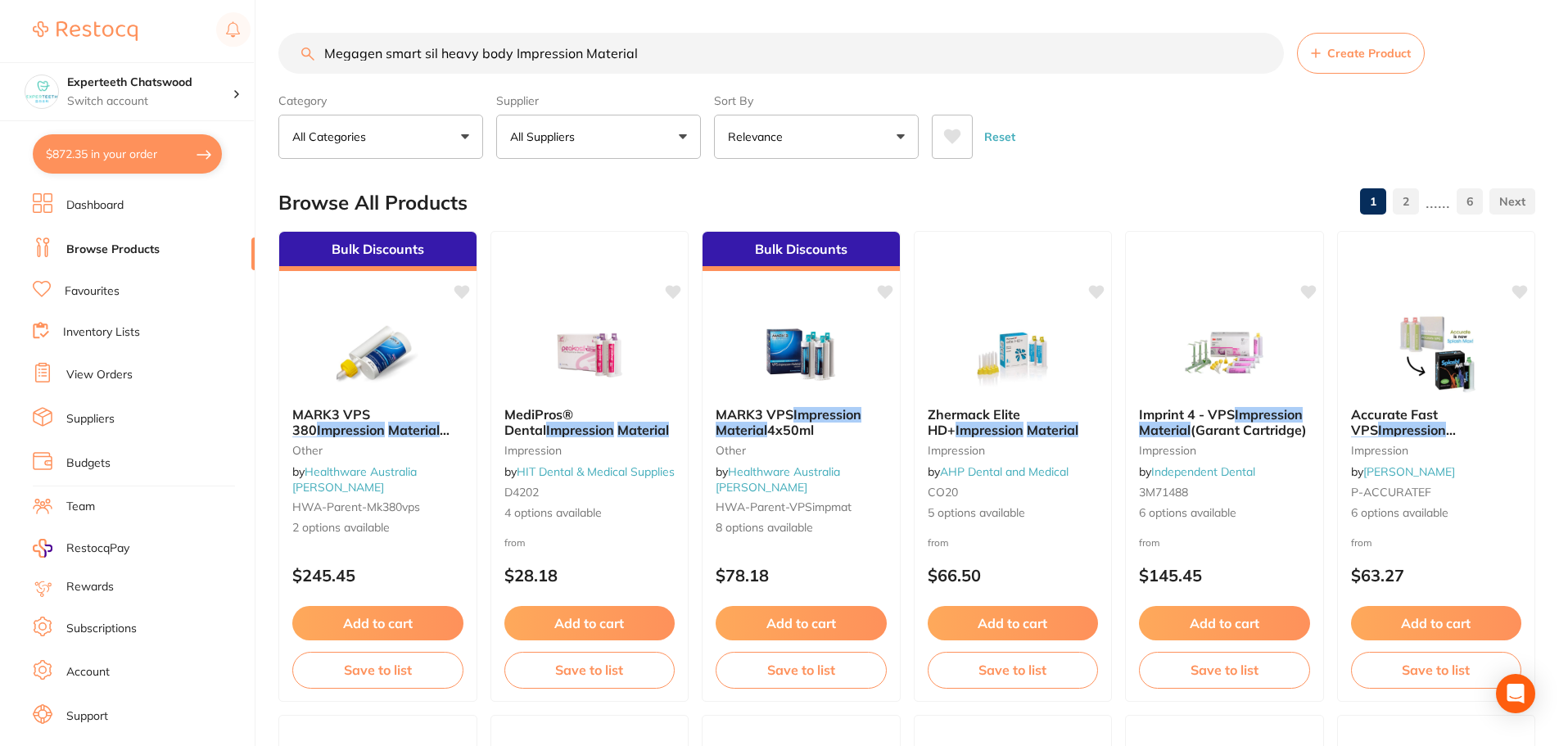
click at [658, 144] on button "All Suppliers" at bounding box center [598, 137] width 205 height 44
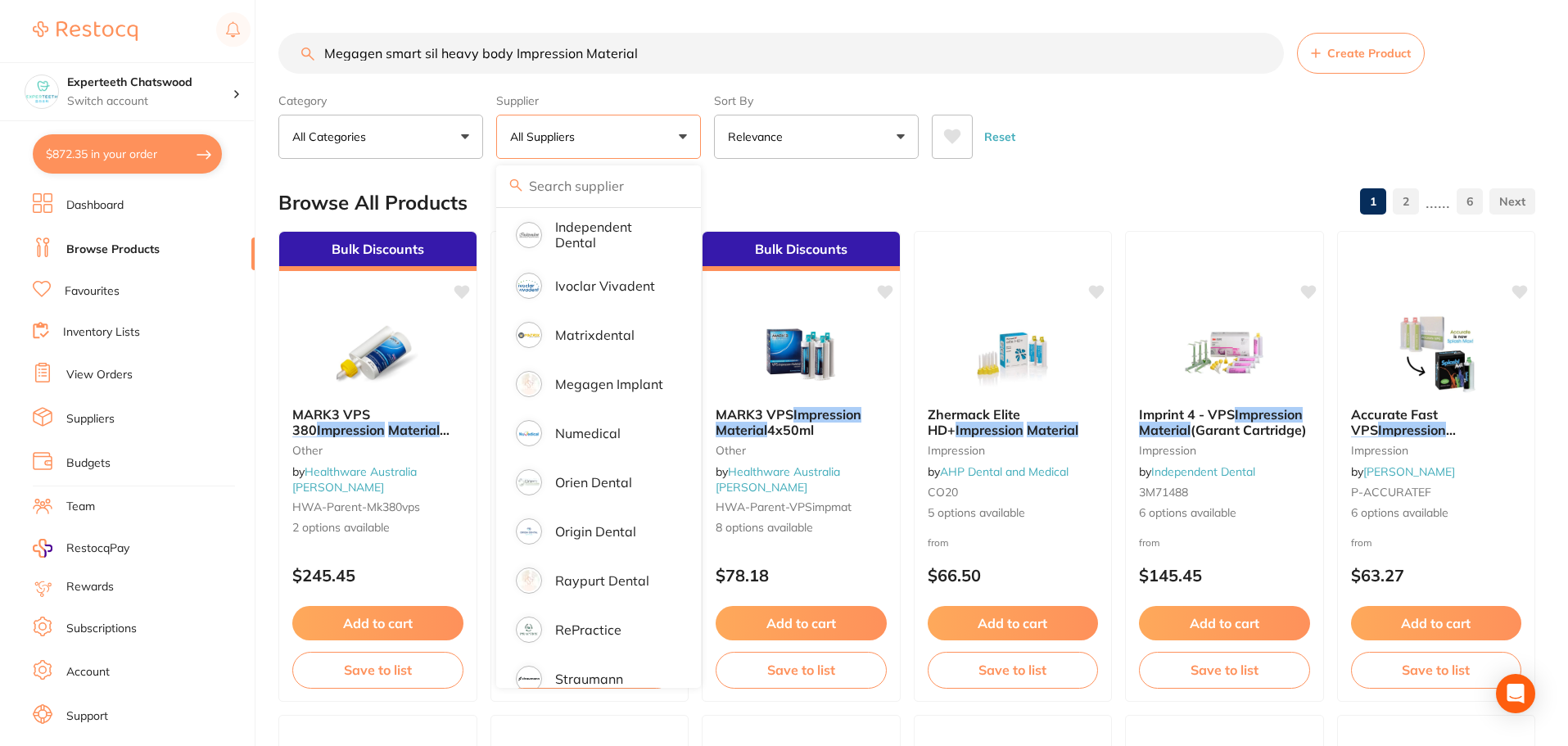
scroll to position [819, 0]
click at [611, 522] on p "Origin Dental" at bounding box center [596, 529] width 81 height 15
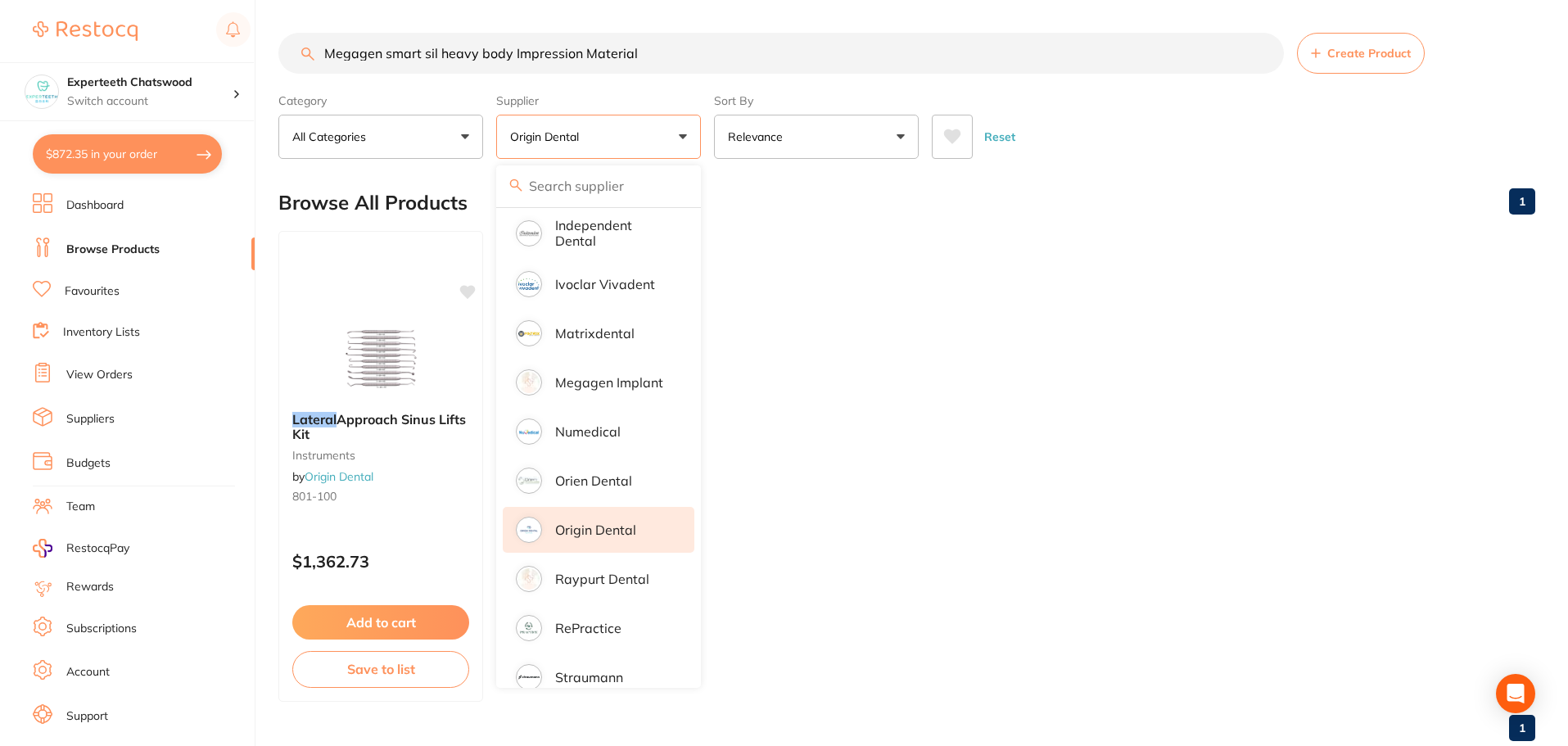
click at [1201, 304] on ul "Lateral Approach Sinus Lifts Kit instruments by Origin Dental 801-100 $1,362.73…" at bounding box center [907, 466] width 1257 height 471
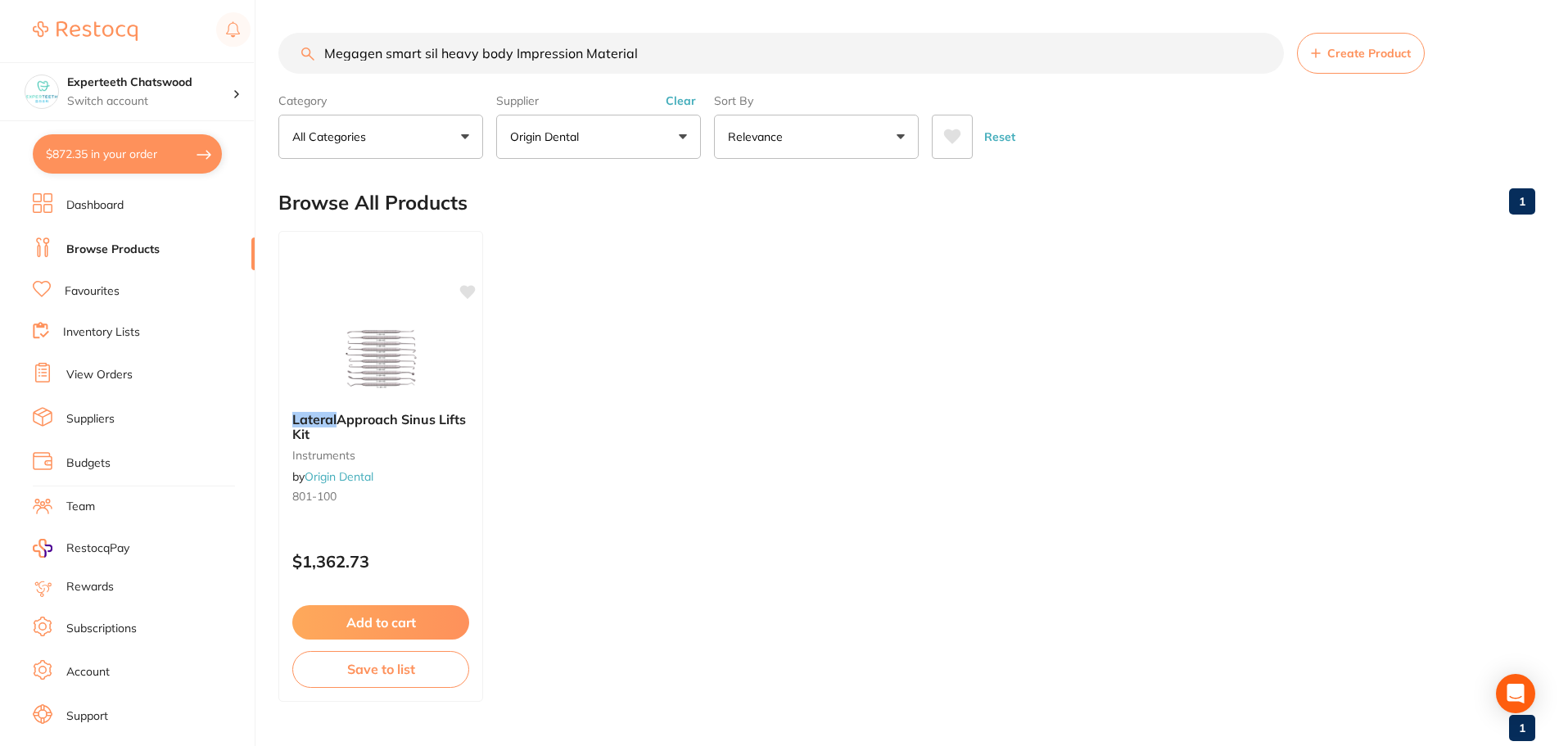
drag, startPoint x: 441, startPoint y: 52, endPoint x: 0, endPoint y: -40, distance: 450.5
click at [0, 0] on html "$872.35 Experteeth Chatswood Switch account Experteeth Chatswood $872.35 in you…" at bounding box center [784, 373] width 1568 height 746
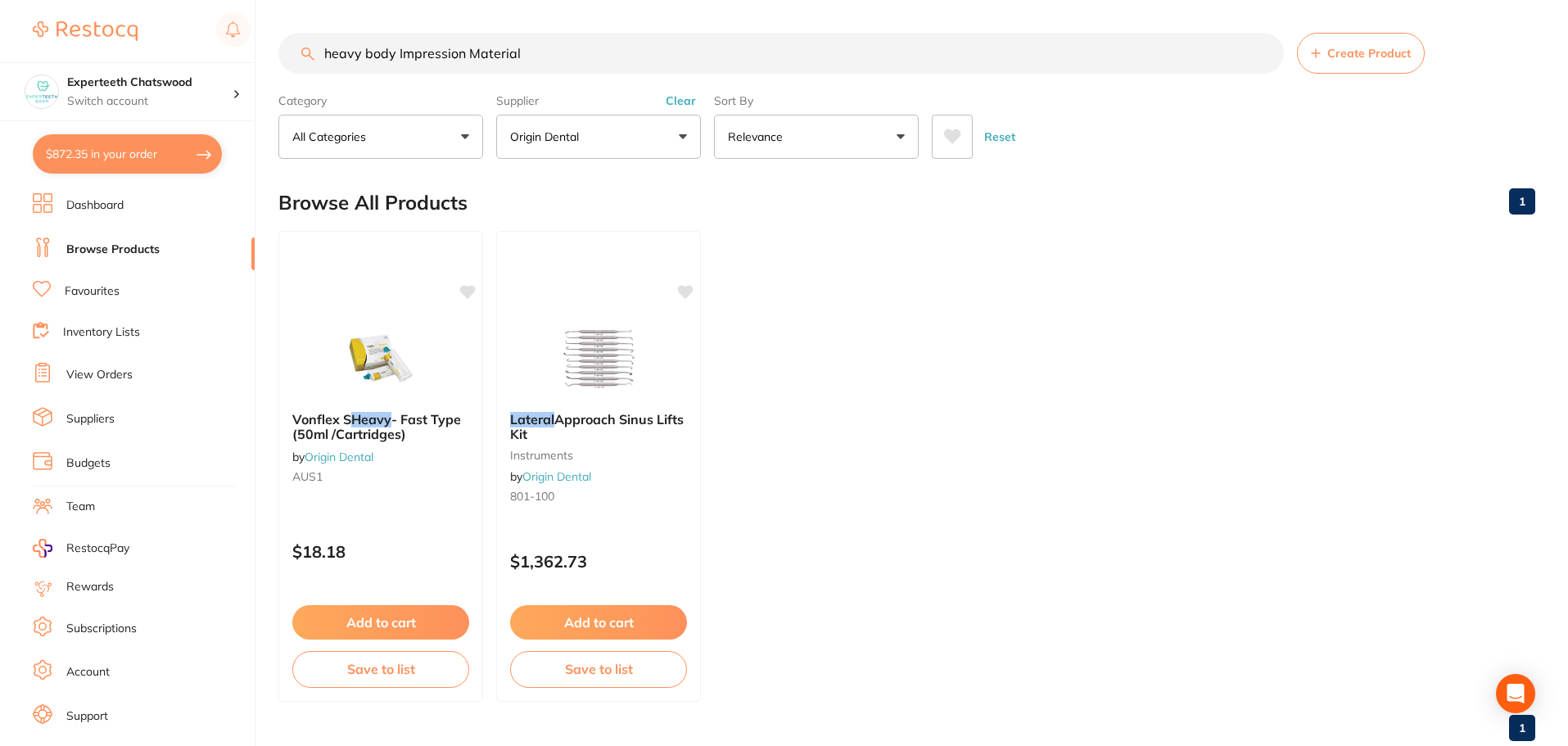
drag, startPoint x: 569, startPoint y: 50, endPoint x: 0, endPoint y: 62, distance: 569.1
click at [0, 62] on div "$872.35 Experteeth Chatswood Switch account Experteeth Chatswood $872.35 in you…" at bounding box center [784, 373] width 1568 height 746
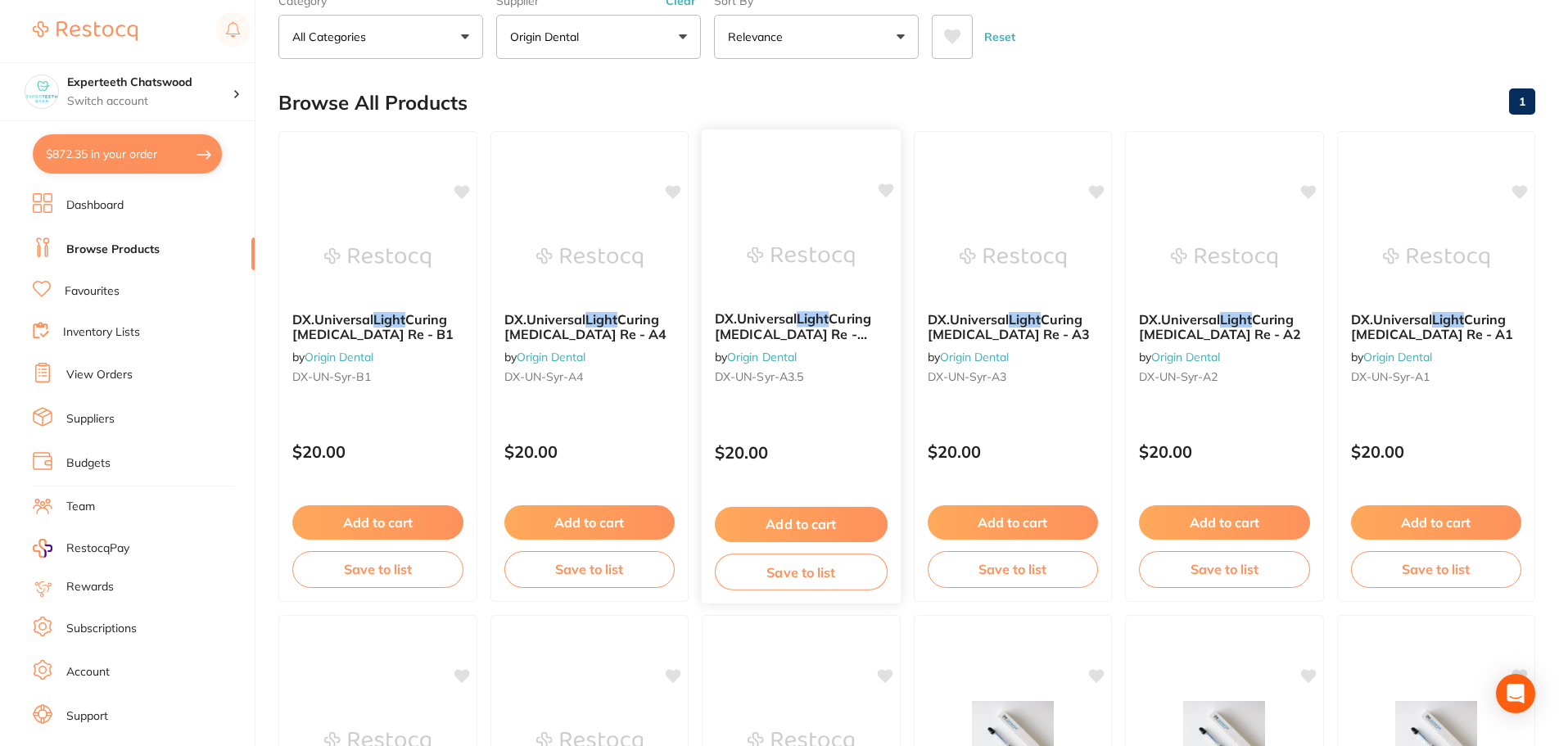
scroll to position [0, 0]
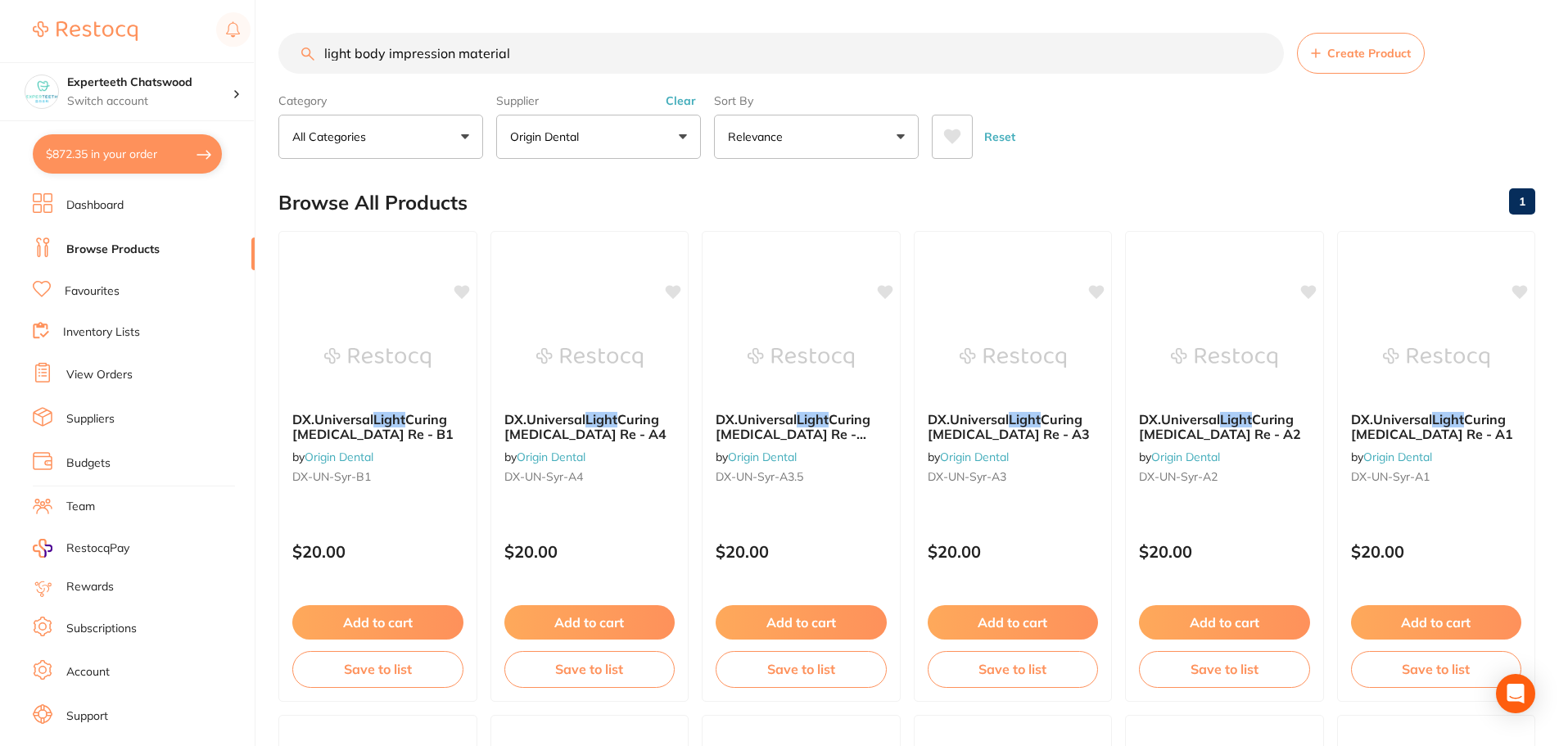
type input "light body impression material"
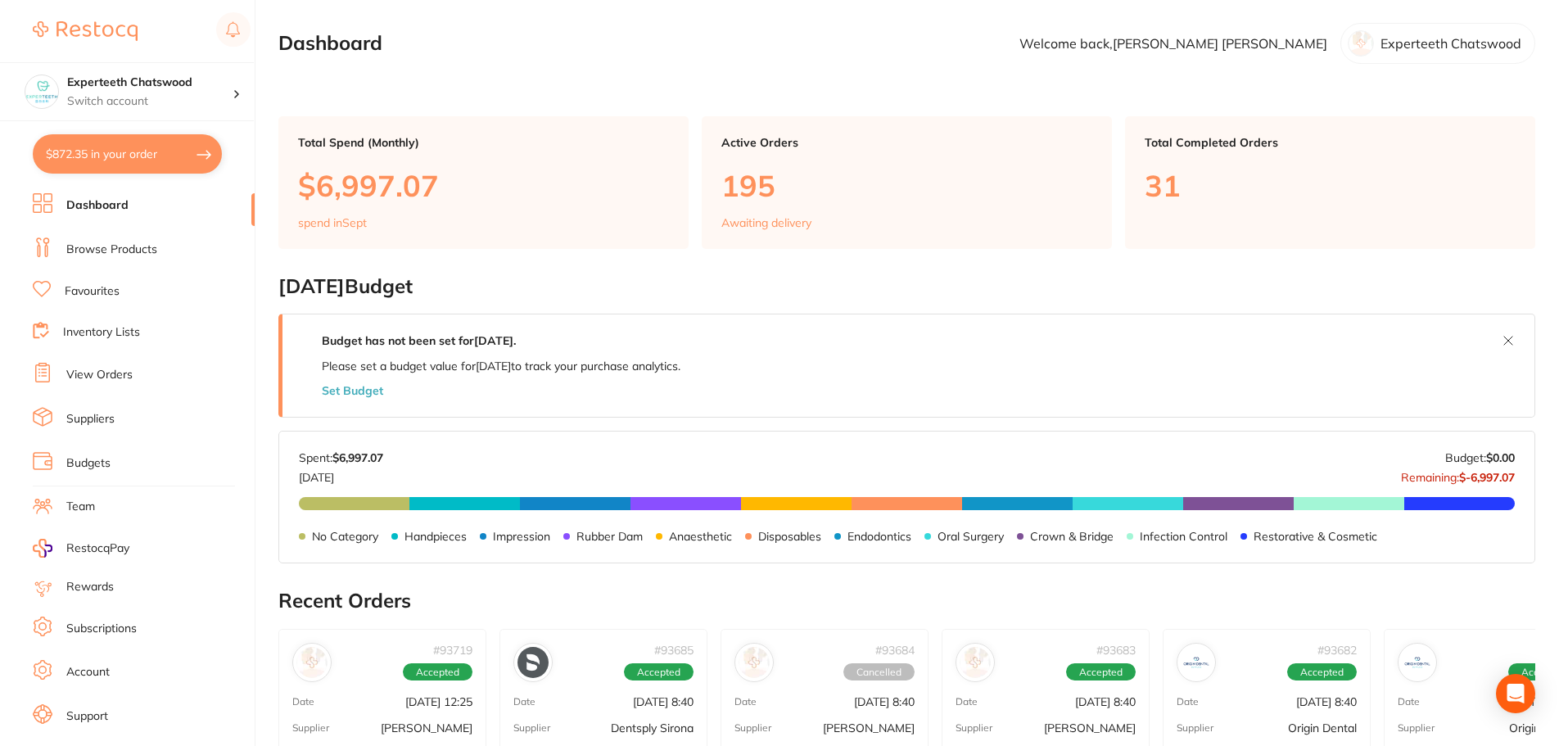
click at [103, 245] on link "Browse Products" at bounding box center [111, 250] width 91 height 17
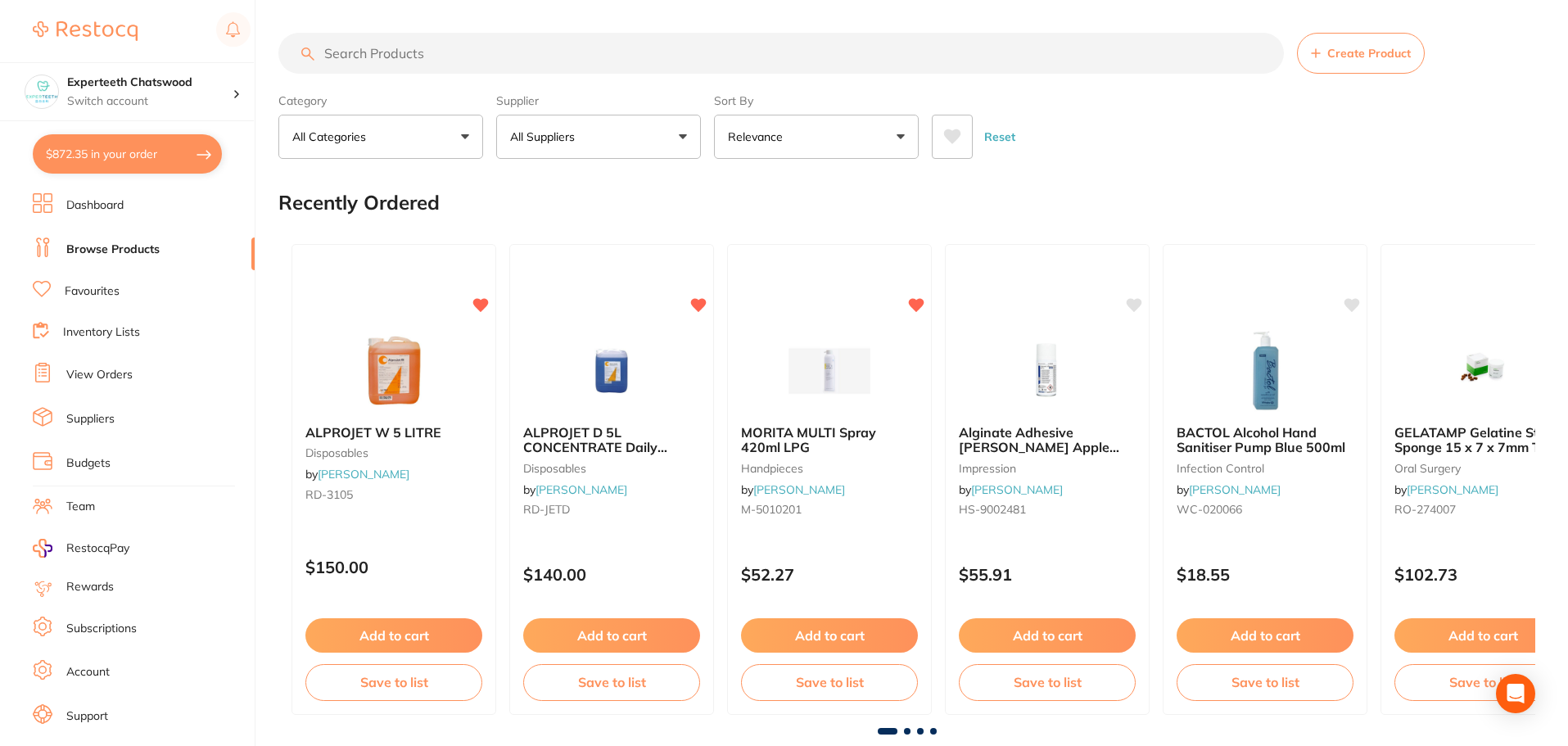
click at [387, 57] on input "search" at bounding box center [781, 53] width 1006 height 41
paste input "smart sil light body Impression"
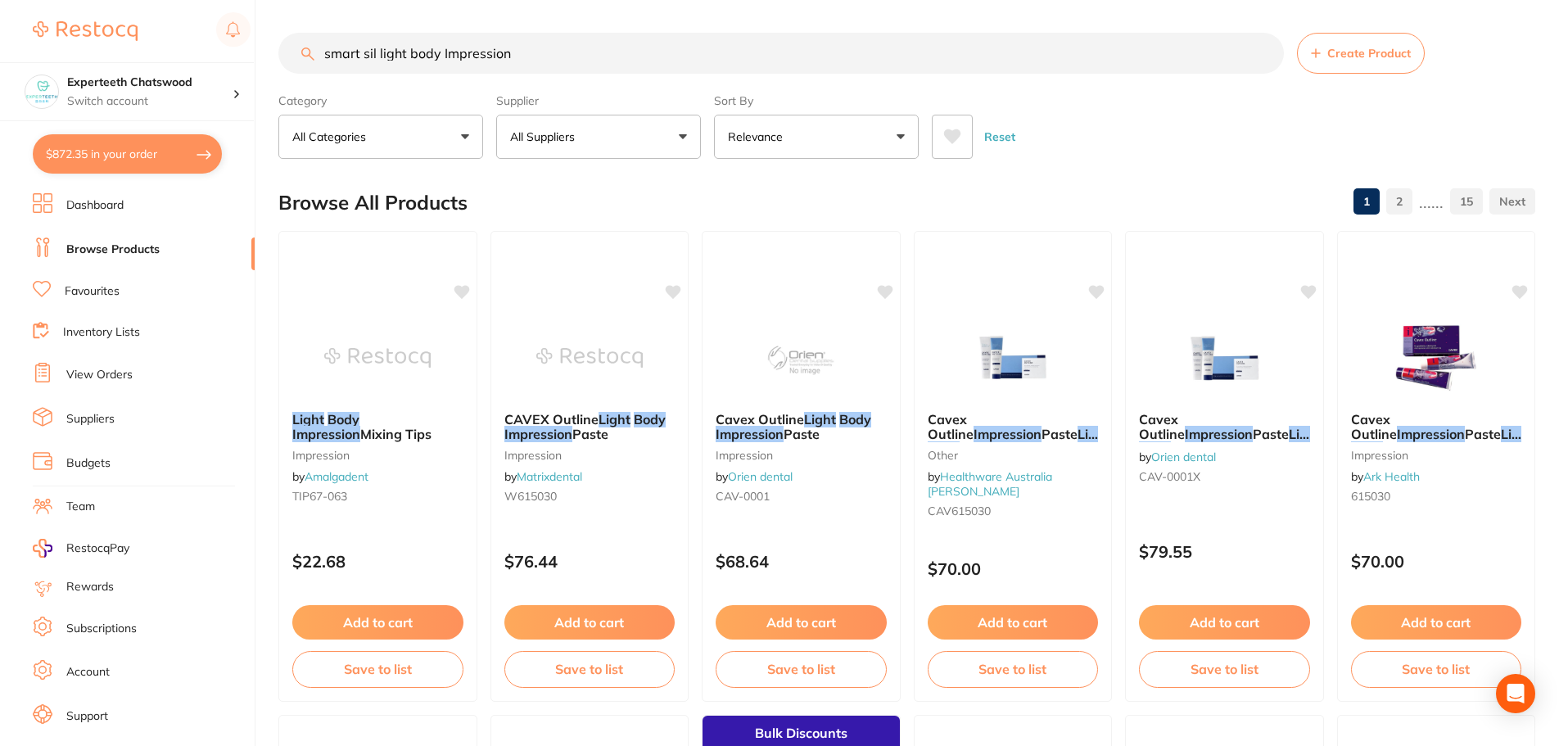
click at [618, 131] on button "All Suppliers" at bounding box center [598, 137] width 205 height 44
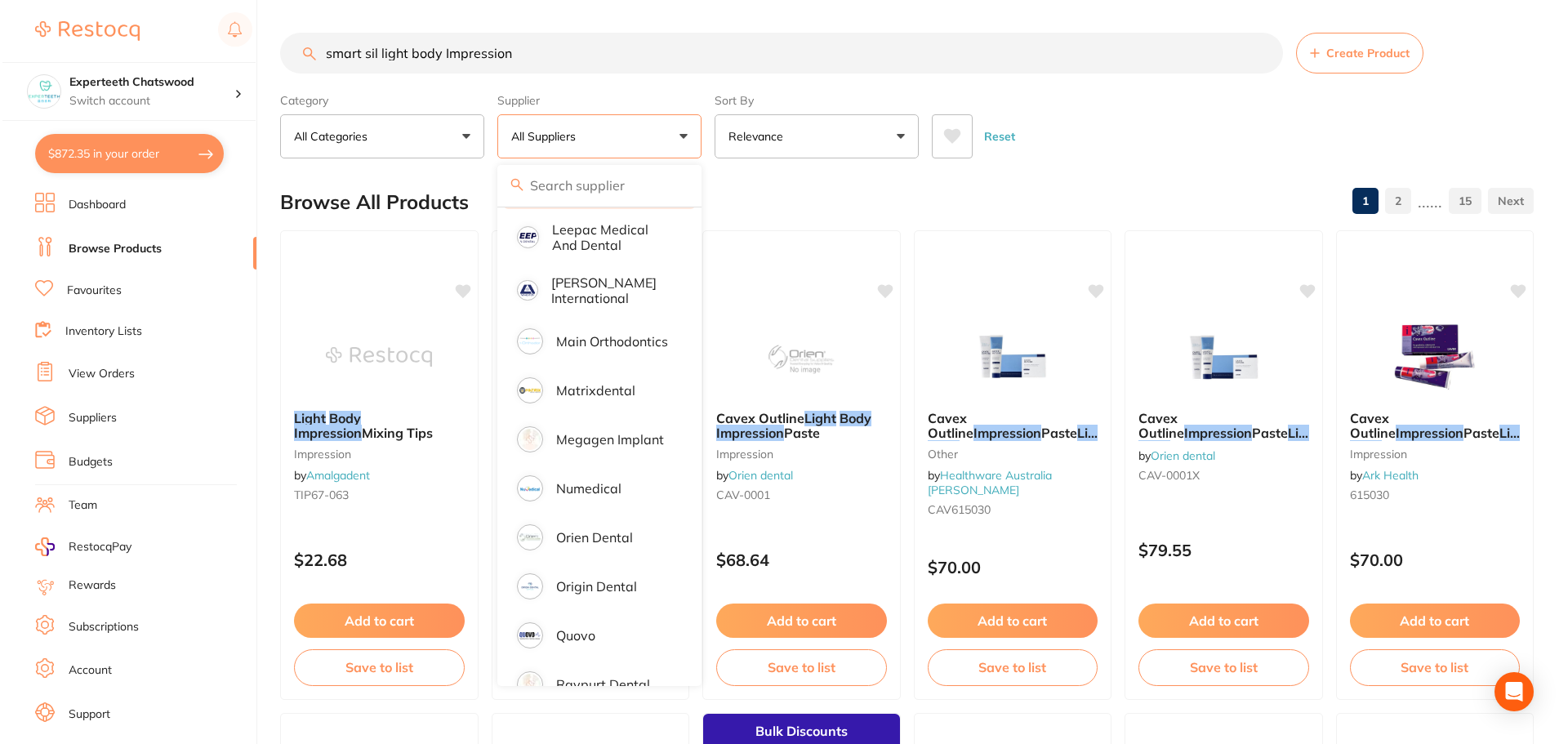
scroll to position [817, 0]
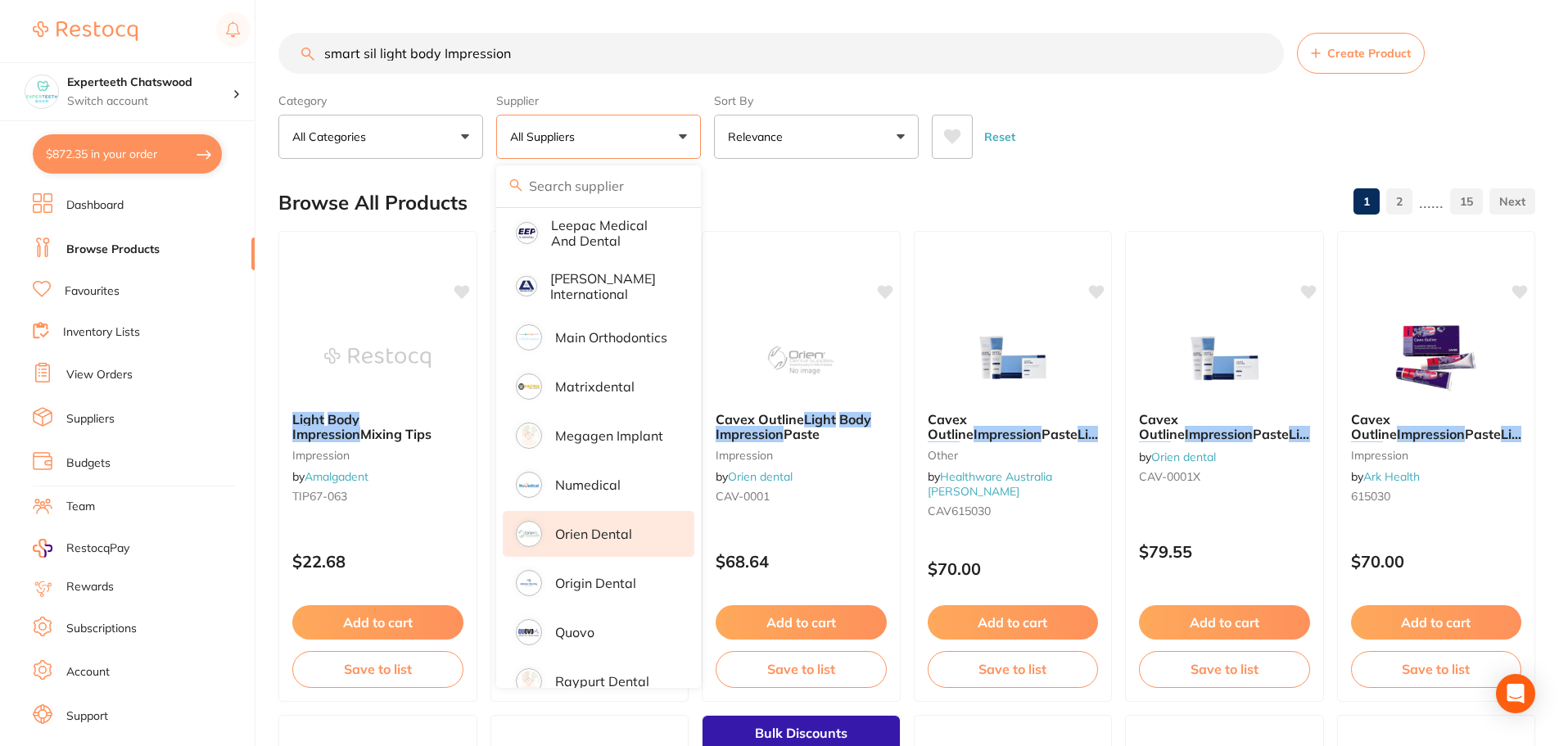
click at [588, 527] on p "Orien dental" at bounding box center [594, 534] width 77 height 15
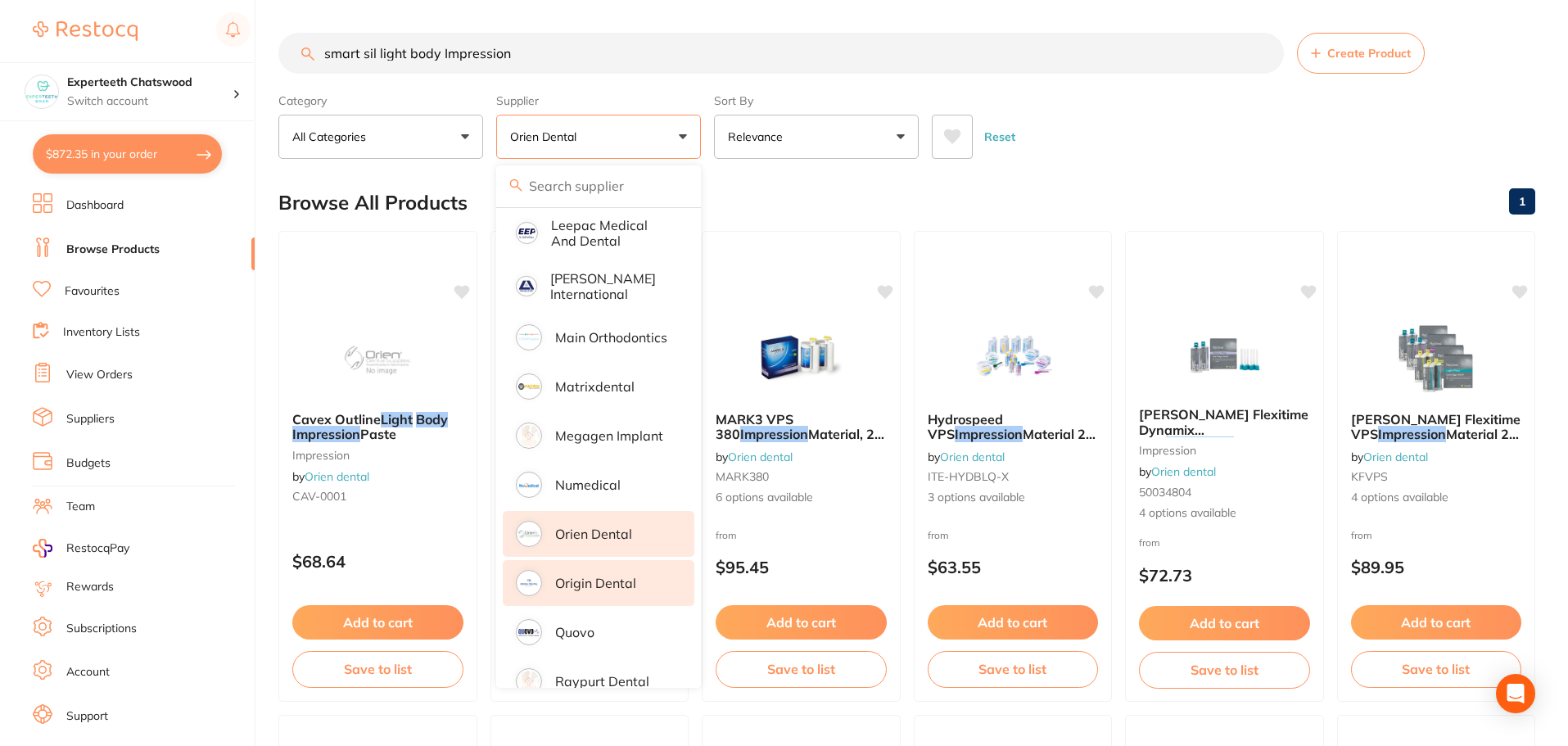
click at [619, 576] on li "Origin Dental" at bounding box center [599, 582] width 192 height 46
click at [1208, 157] on div "Reset" at bounding box center [1228, 131] width 590 height 57
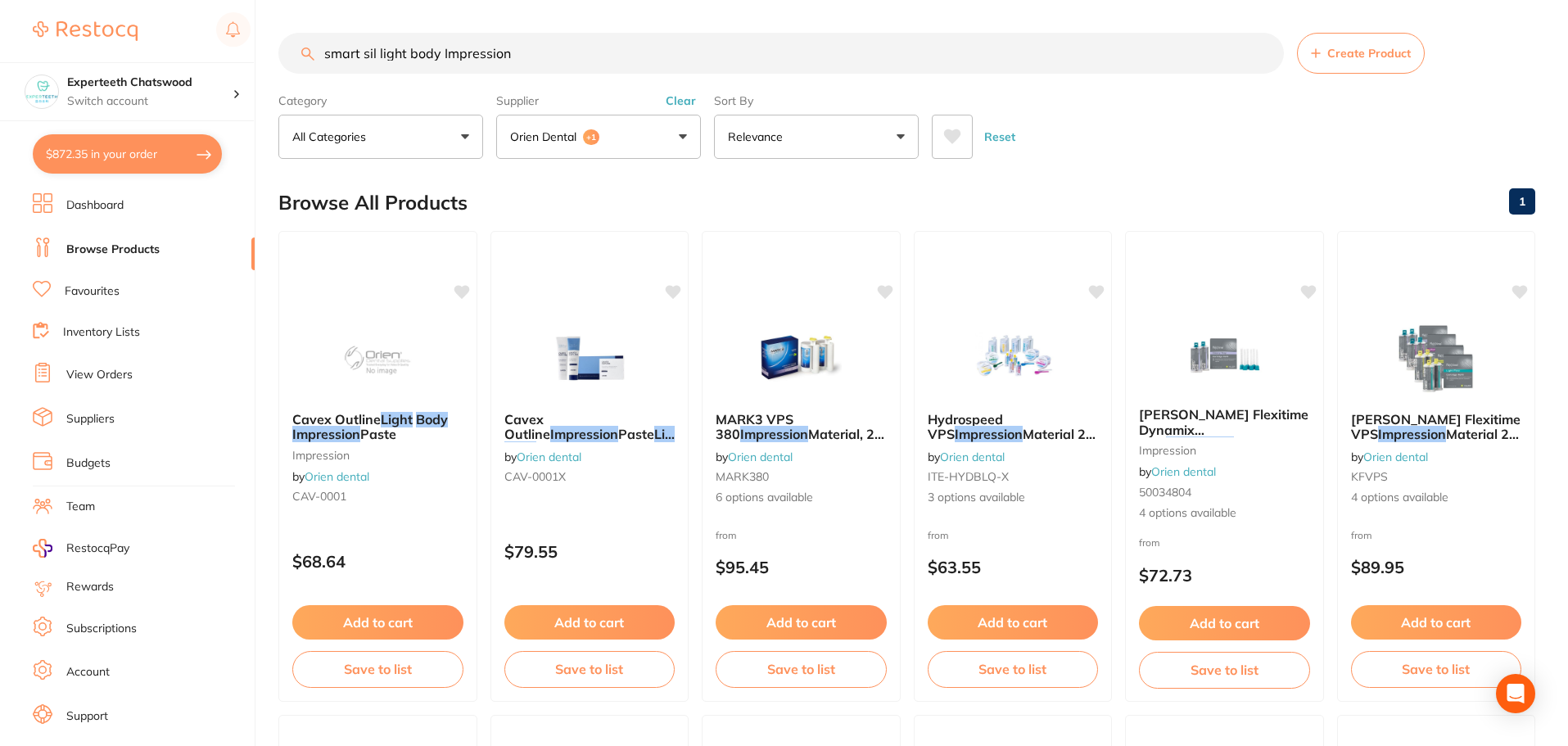
click at [554, 137] on p "Orien dental" at bounding box center [547, 137] width 73 height 17
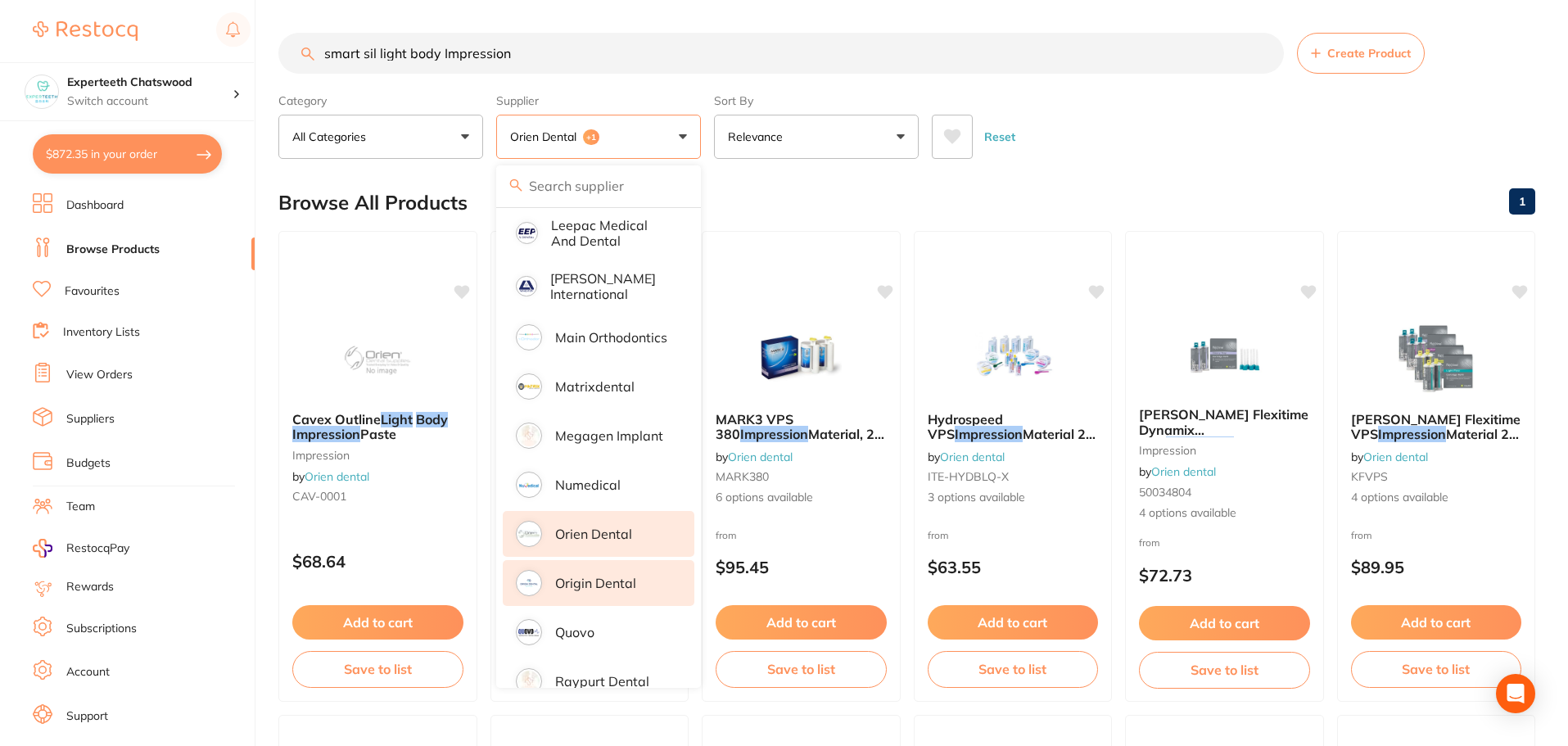
click at [620, 531] on li "Orien dental" at bounding box center [599, 534] width 192 height 46
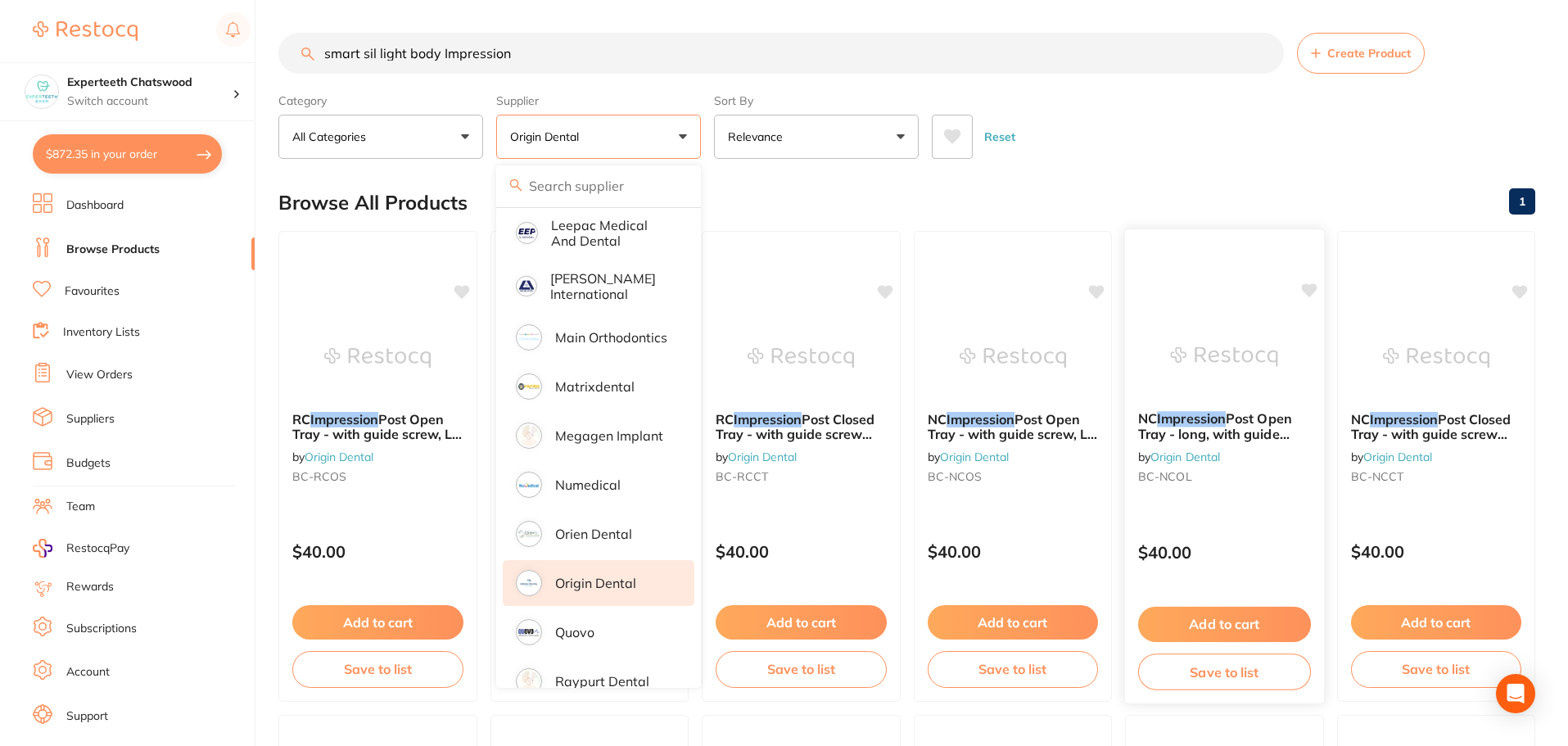
click at [1227, 236] on div at bounding box center [1225, 250] width 199 height 42
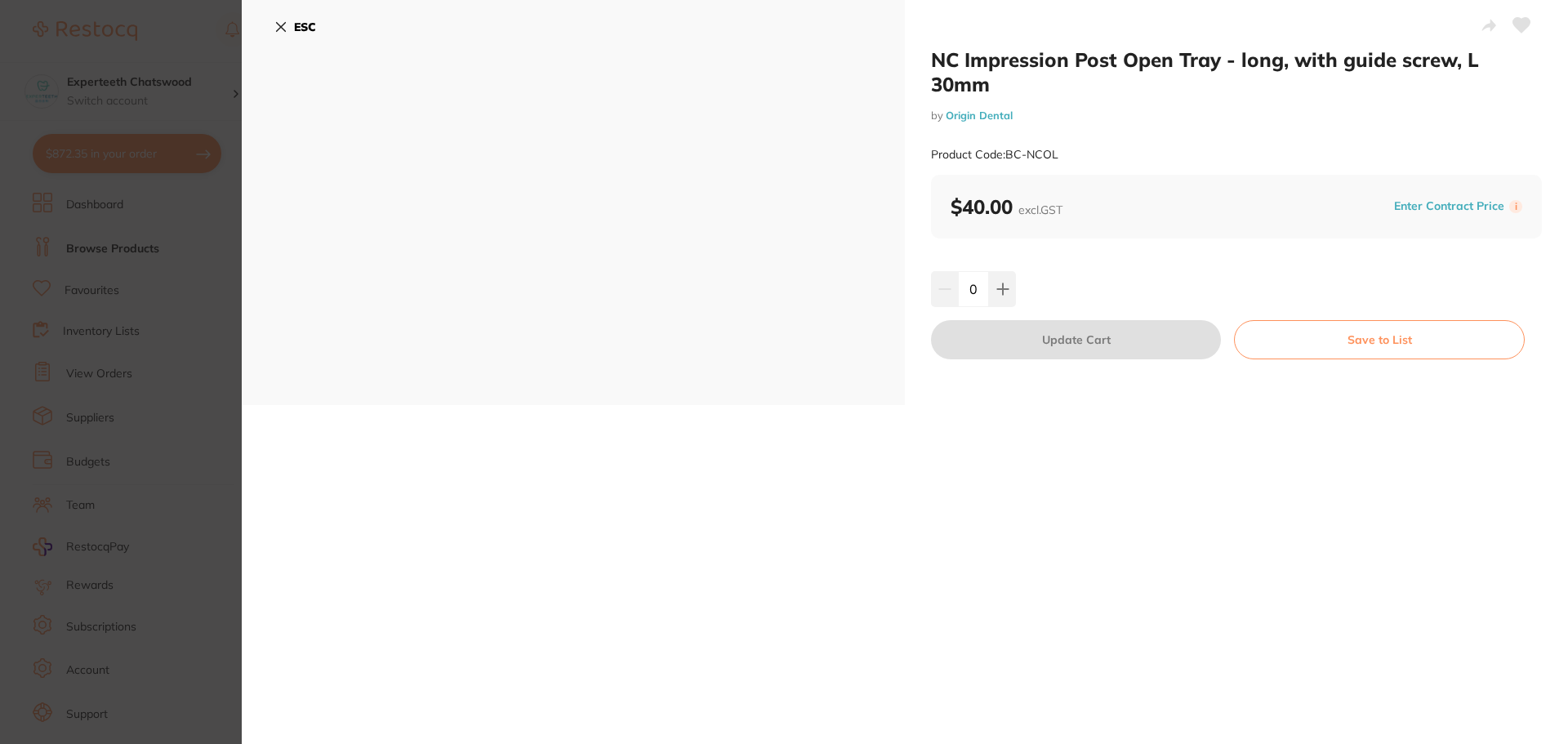
click at [304, 32] on b "ESC" at bounding box center [305, 27] width 22 height 15
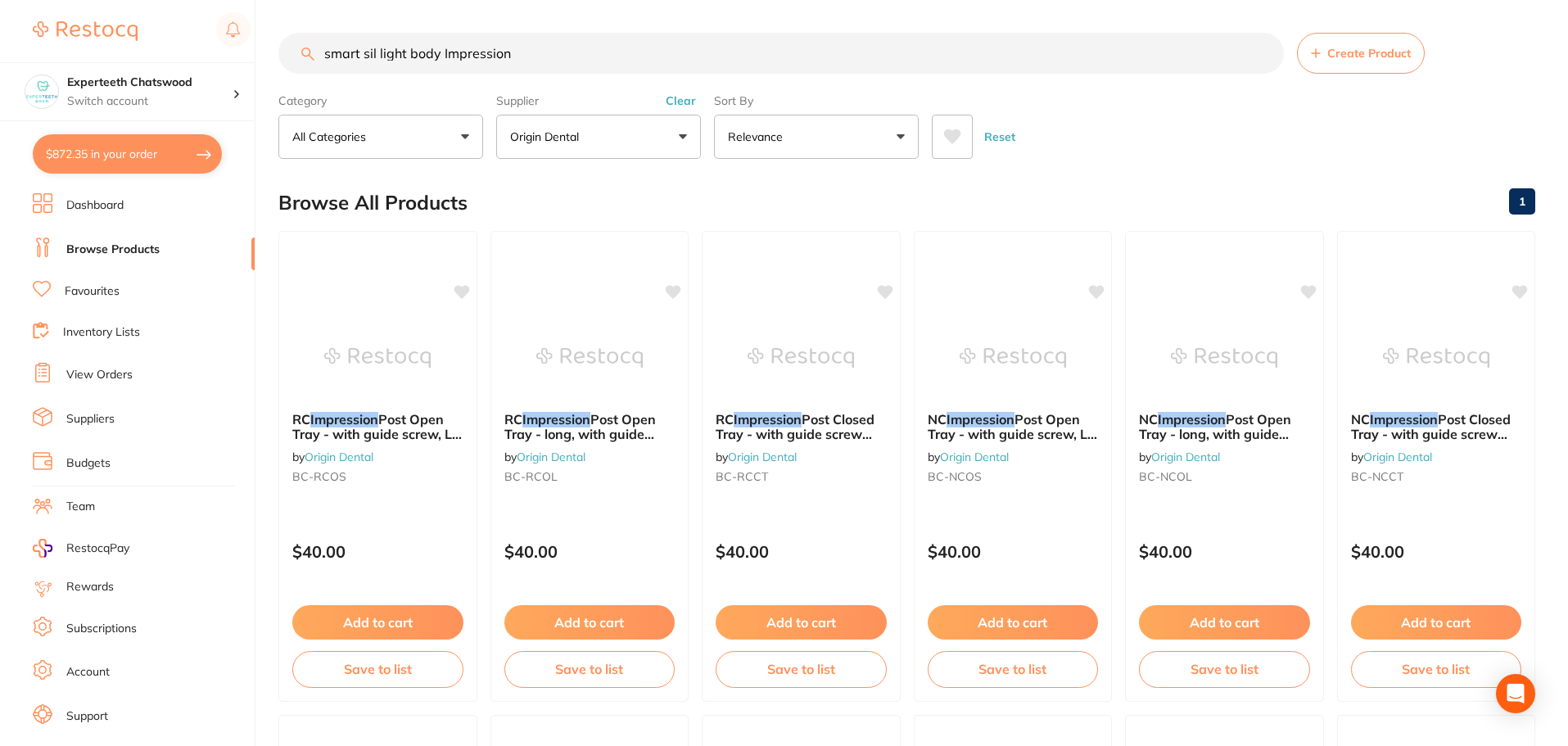
drag, startPoint x: 575, startPoint y: 56, endPoint x: 181, endPoint y: 44, distance: 394.2
click at [224, 50] on div "$872.35 Experteeth Chatswood Switch account Experteeth Chatswood $872.35 in you…" at bounding box center [784, 373] width 1568 height 746
paste input "OPTRAGATE Small"
click at [676, 102] on button "Clear" at bounding box center [681, 100] width 40 height 15
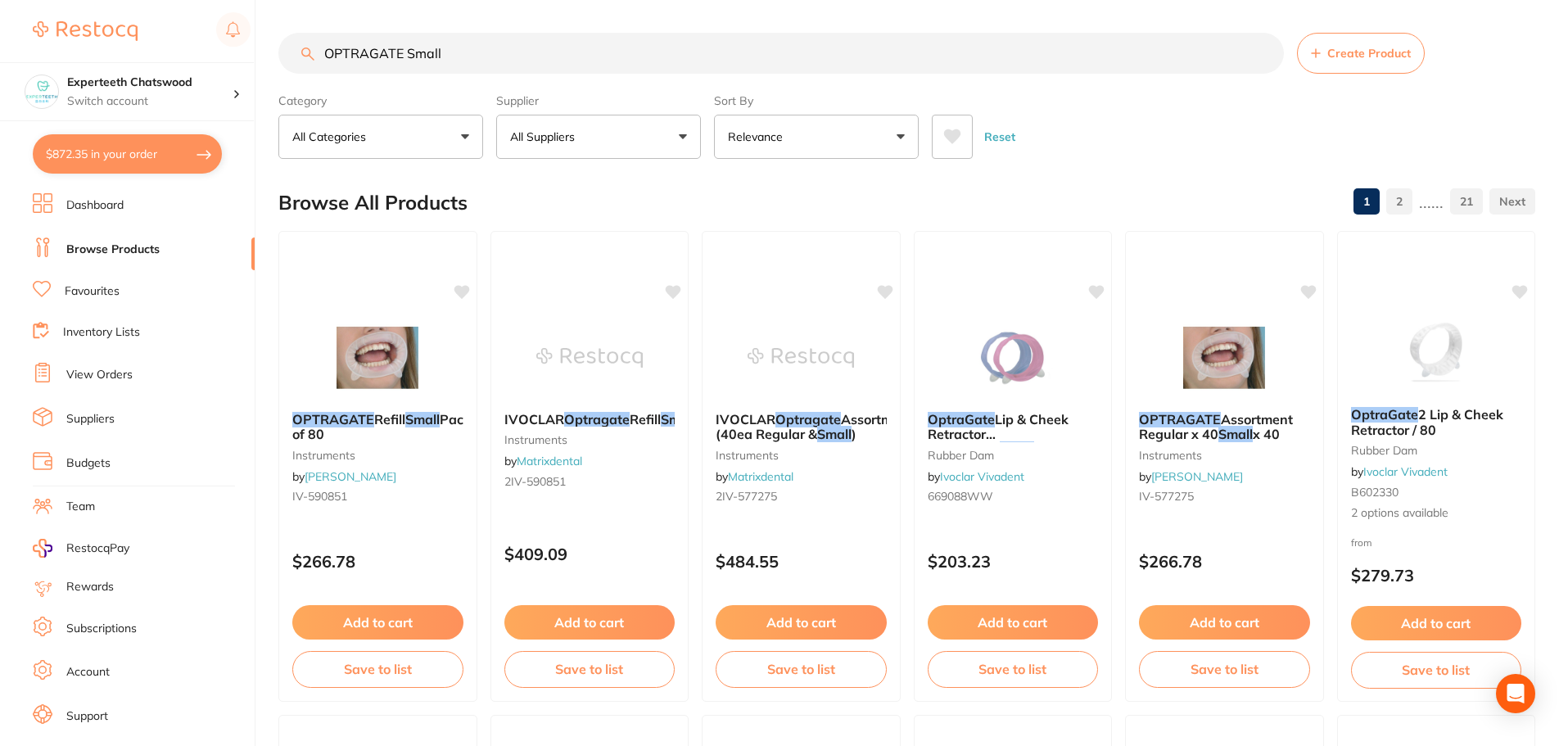
click at [589, 144] on button "All Suppliers" at bounding box center [598, 137] width 205 height 44
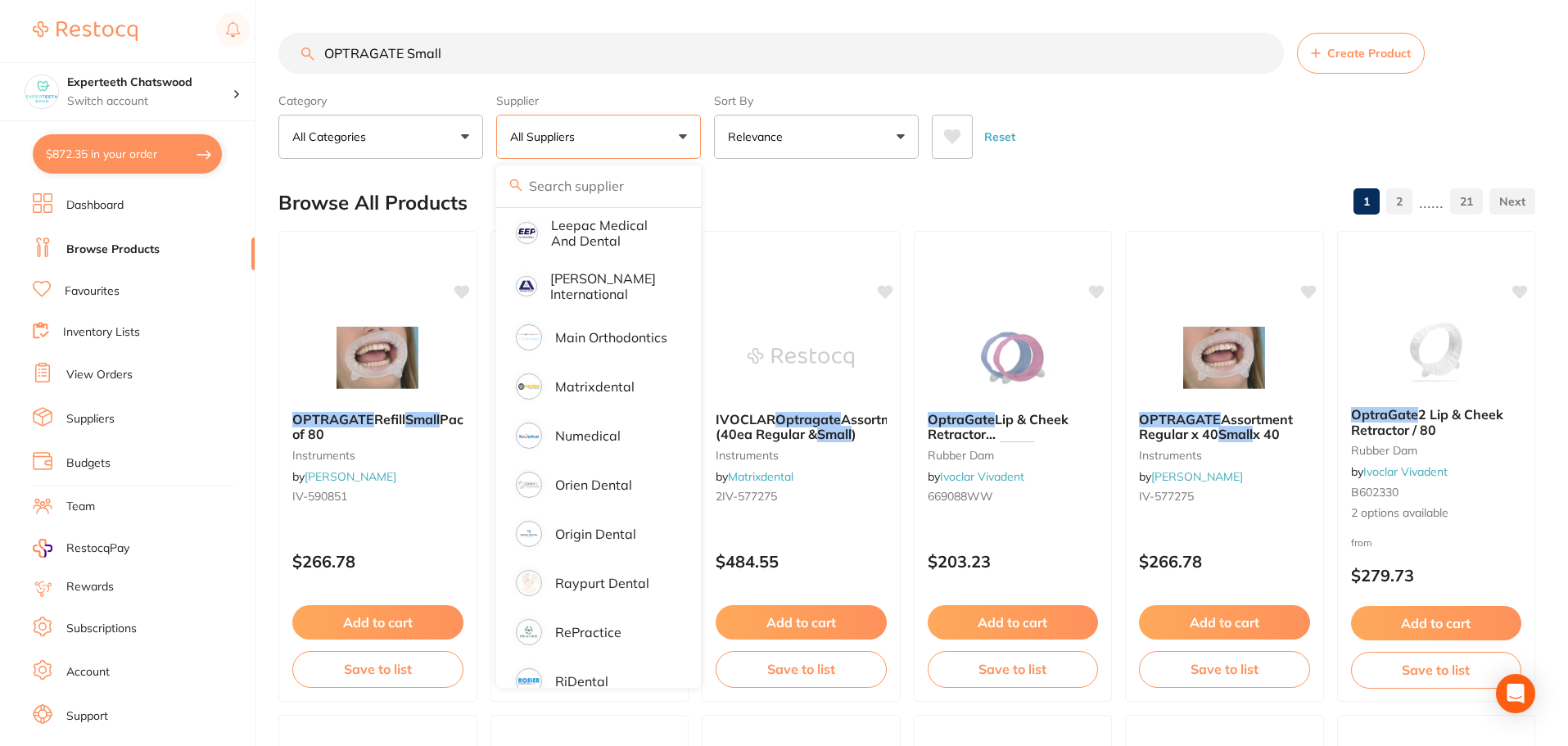
click at [1481, 121] on div "Reset" at bounding box center [1228, 131] width 590 height 57
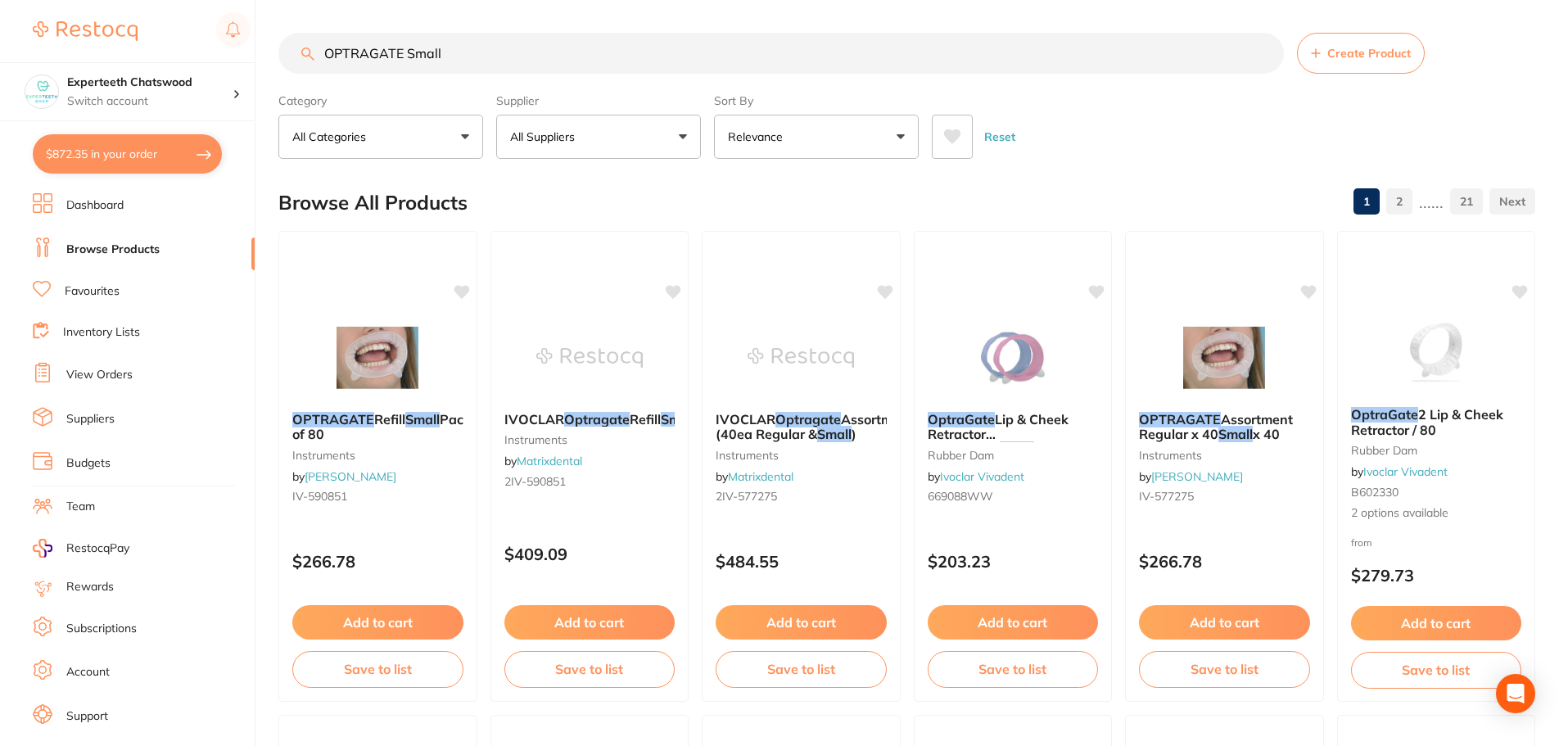
click at [639, 135] on button "All Suppliers" at bounding box center [598, 137] width 205 height 44
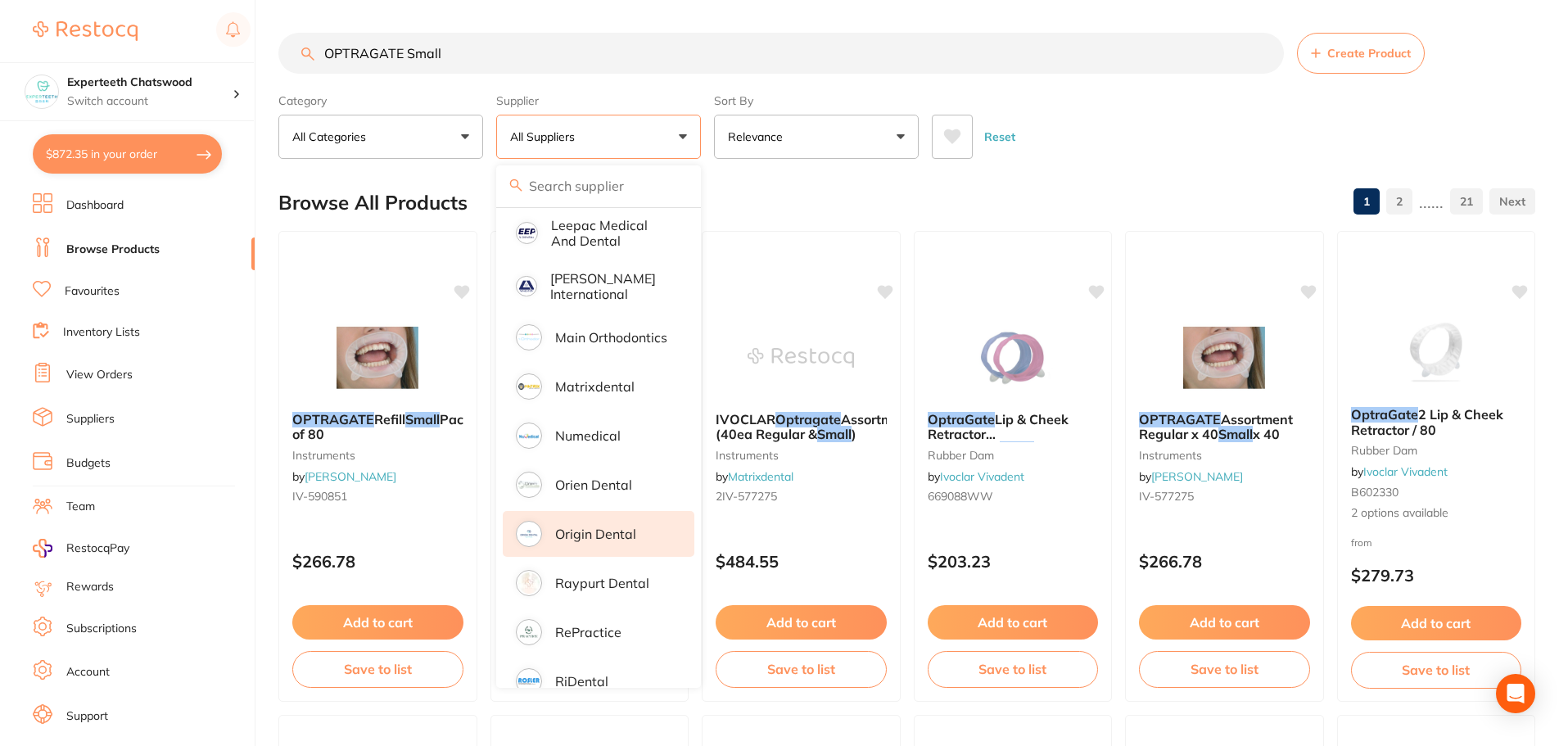
click at [602, 511] on li "Origin Dental" at bounding box center [599, 534] width 192 height 46
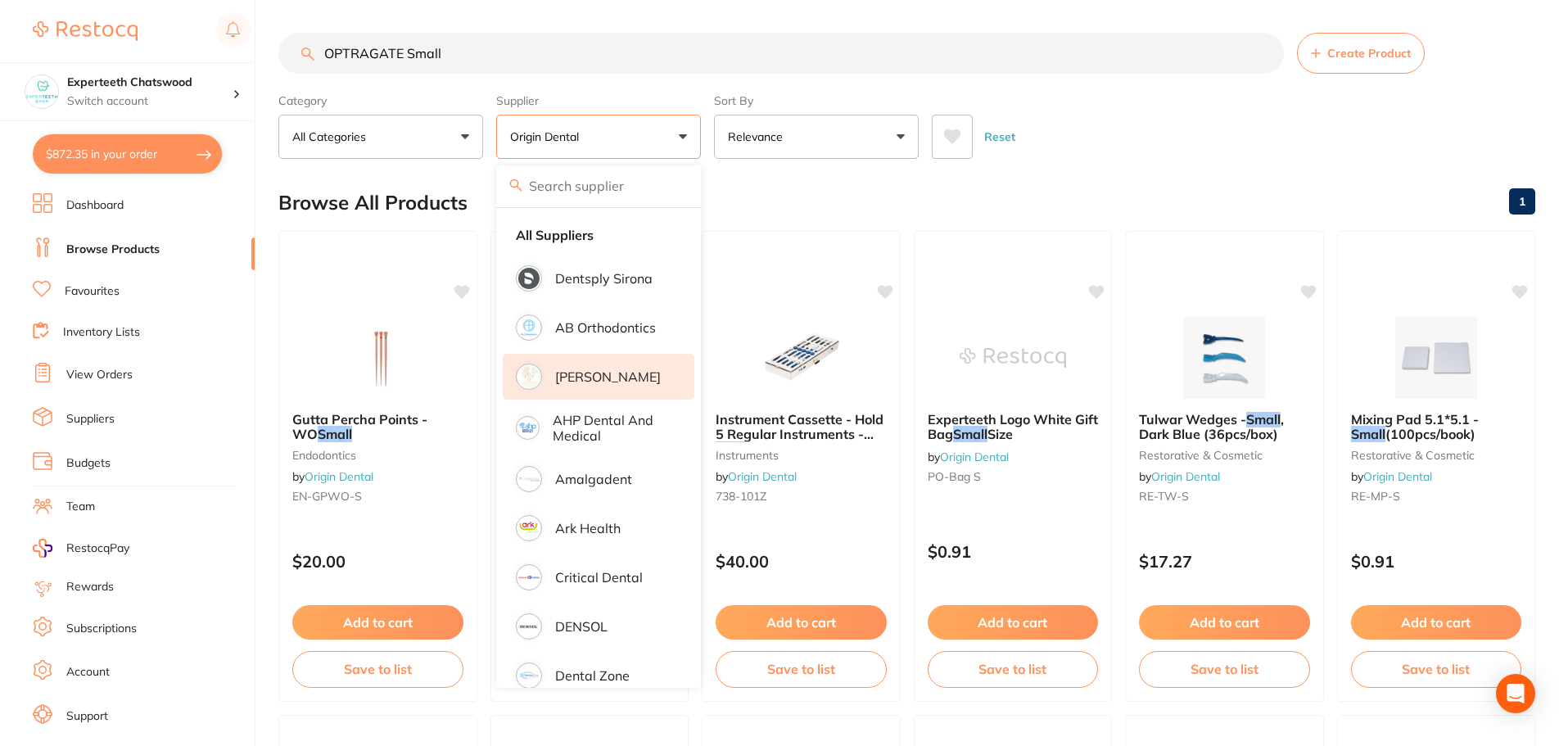
click at [576, 386] on li "[PERSON_NAME]" at bounding box center [599, 376] width 192 height 46
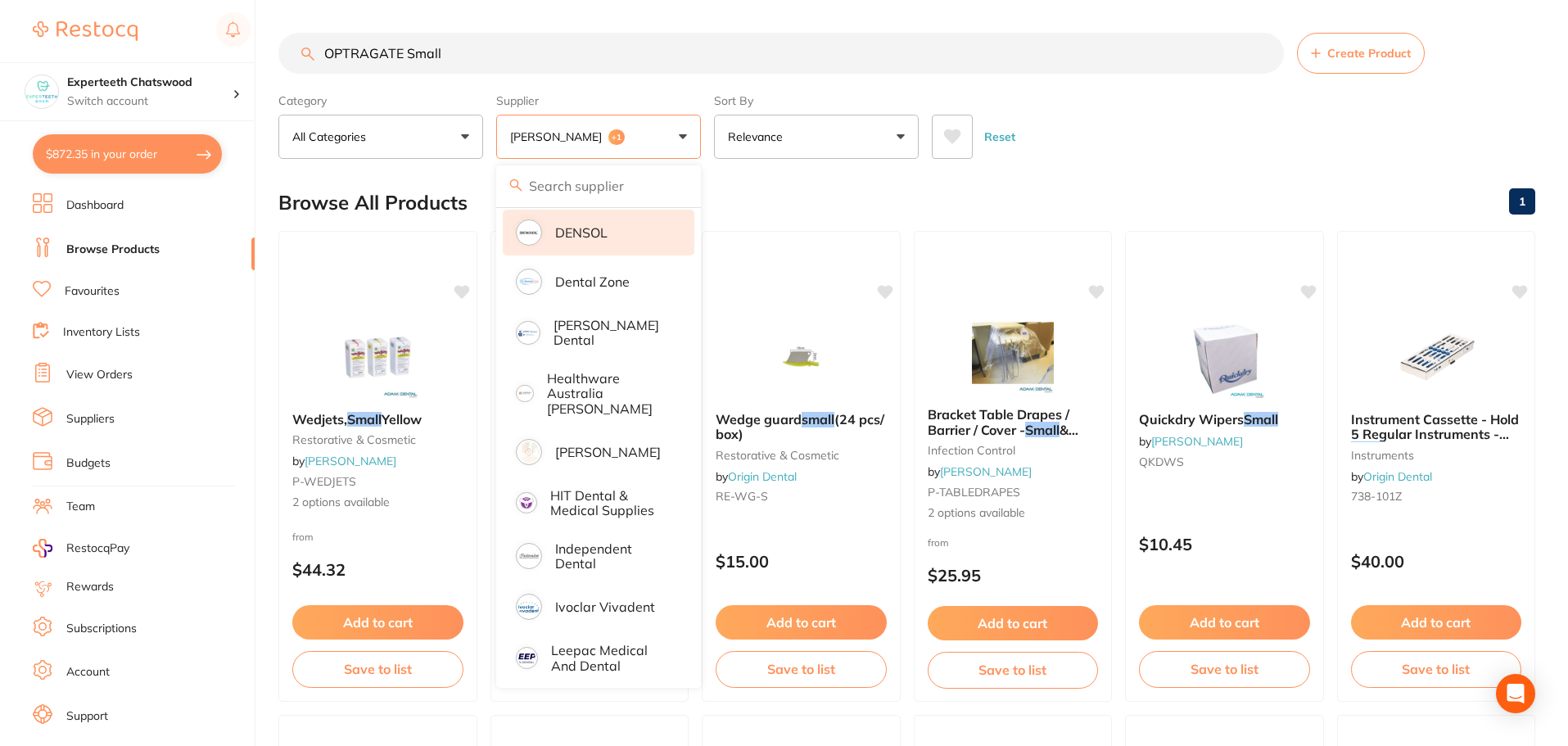
scroll to position [409, 0]
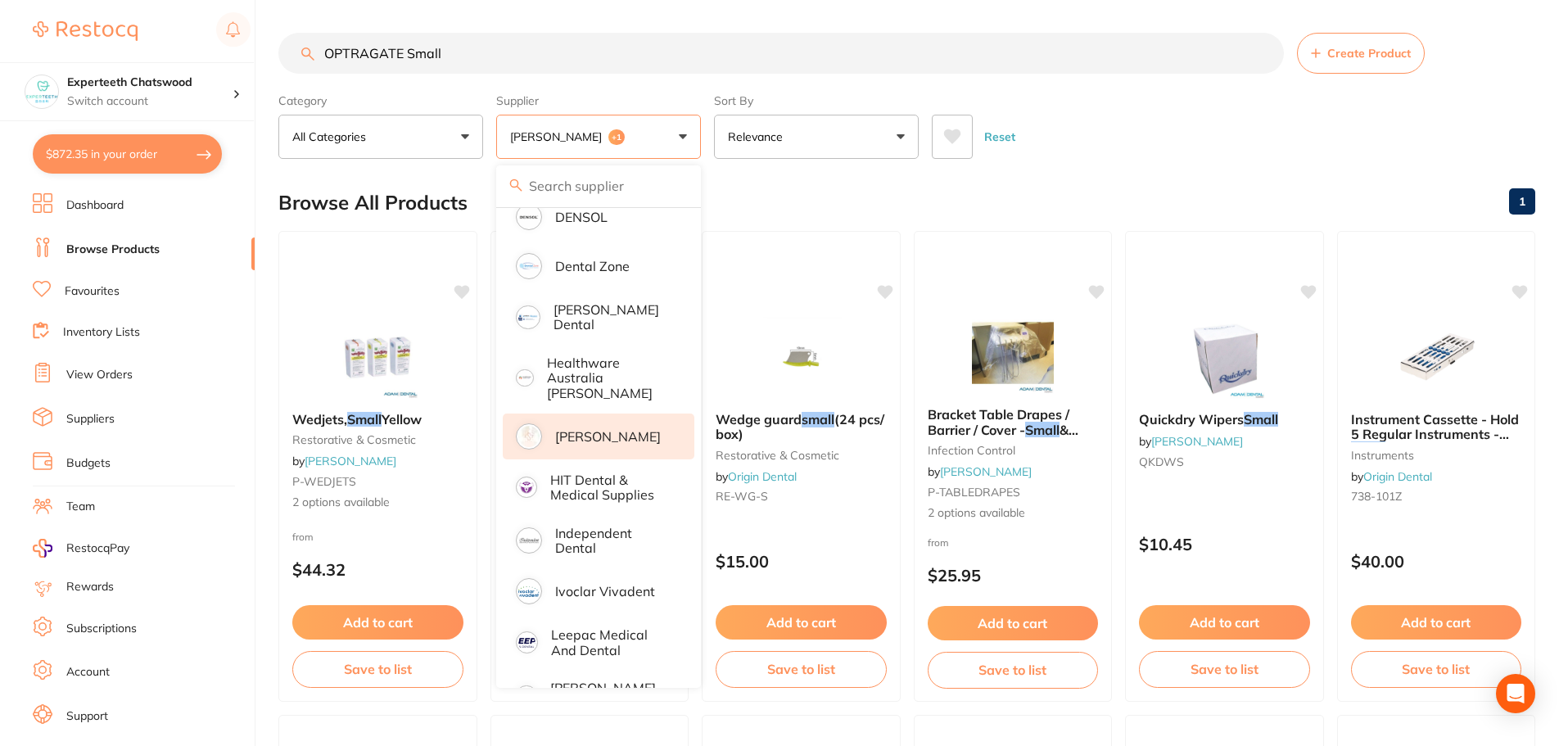
click at [596, 429] on p "[PERSON_NAME]" at bounding box center [608, 436] width 105 height 15
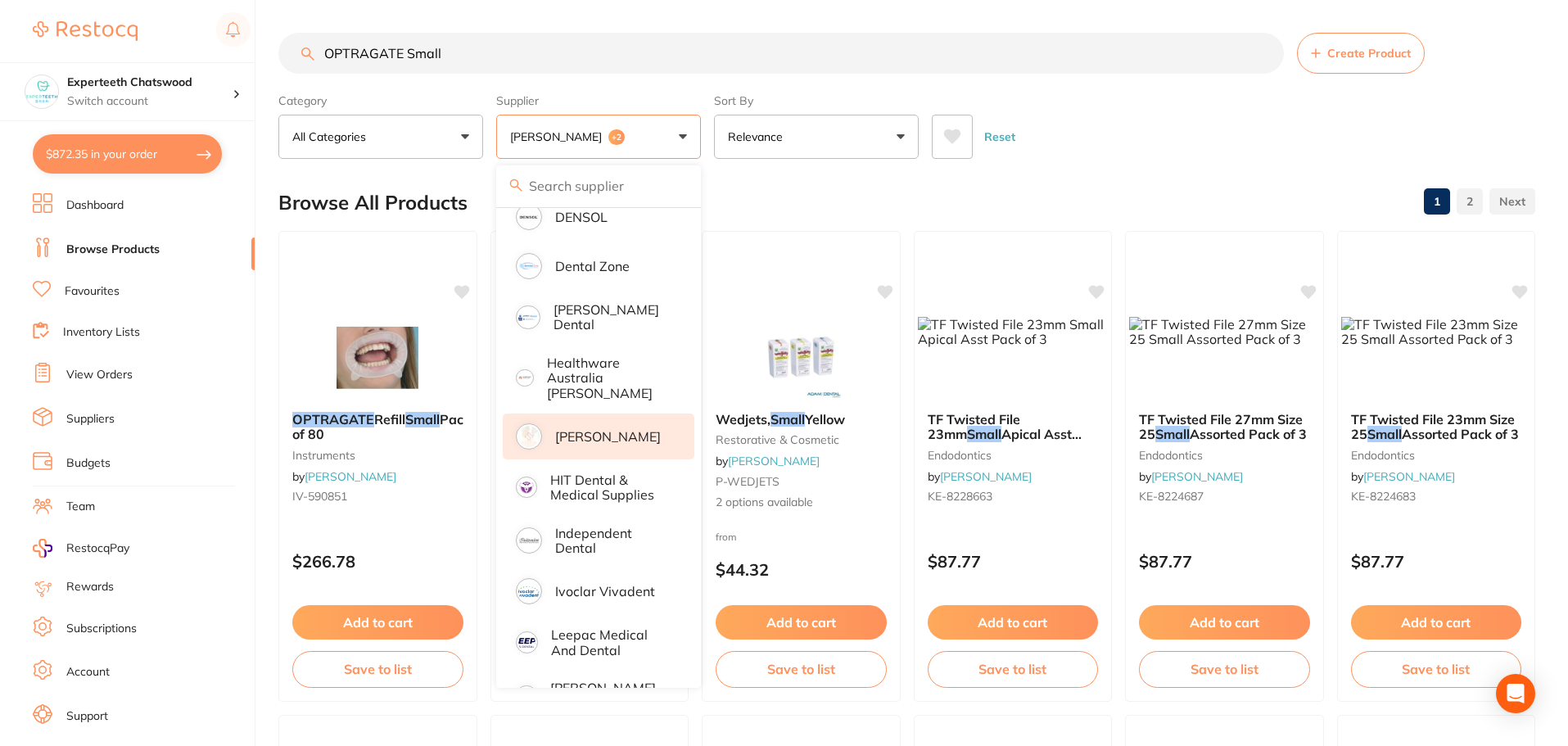
click at [1152, 104] on div "Reset" at bounding box center [1228, 131] width 590 height 57
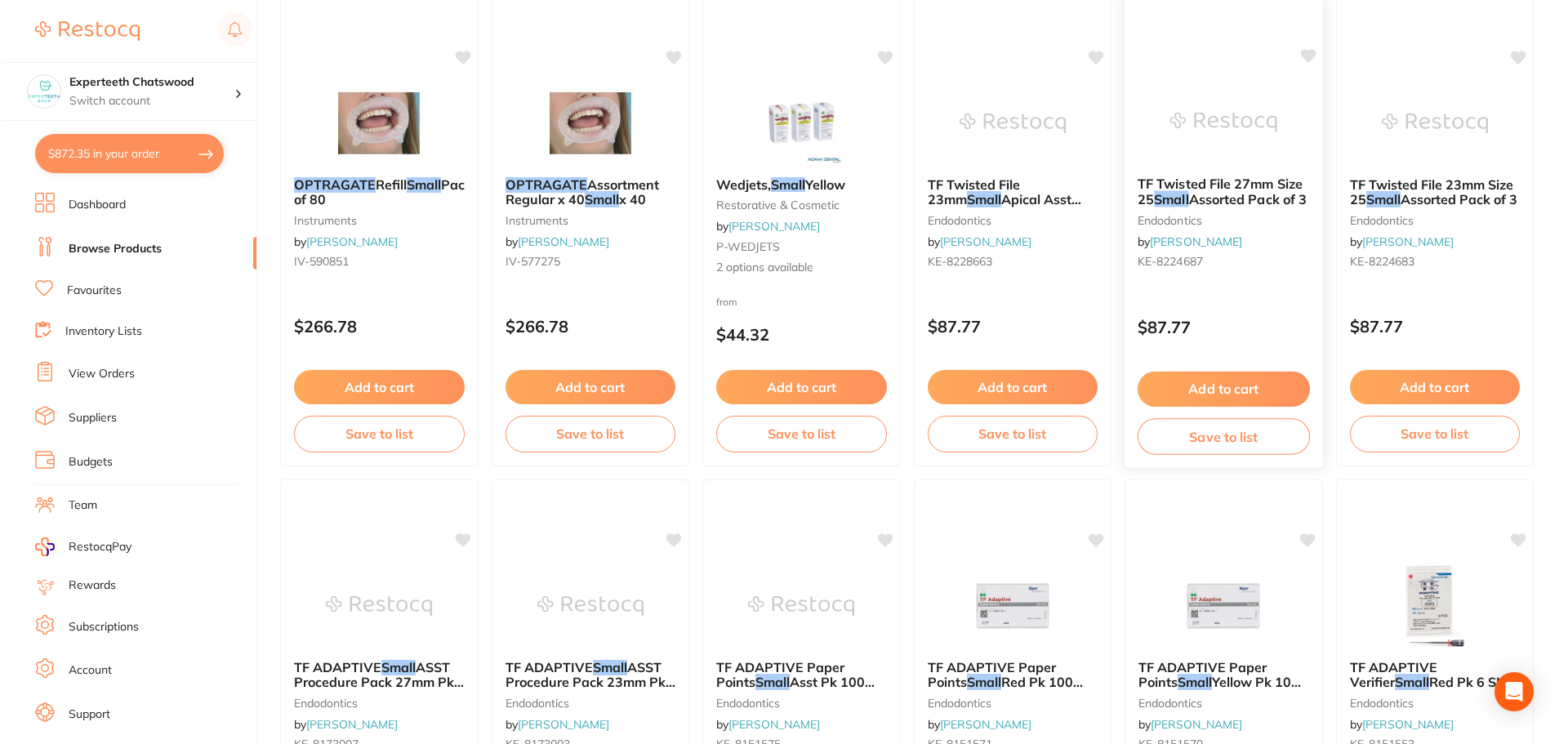
scroll to position [0, 0]
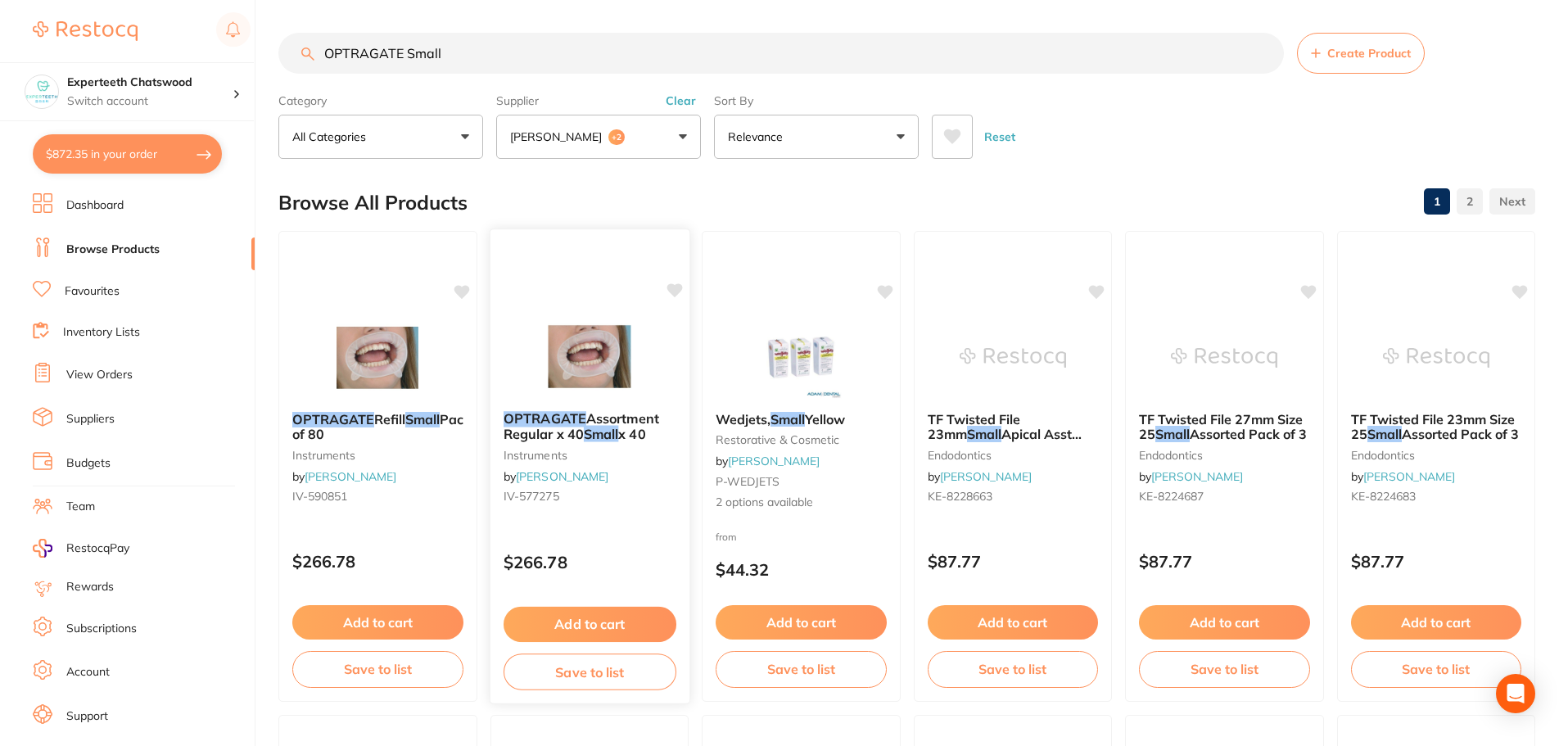
click at [617, 349] on img at bounding box center [589, 356] width 107 height 83
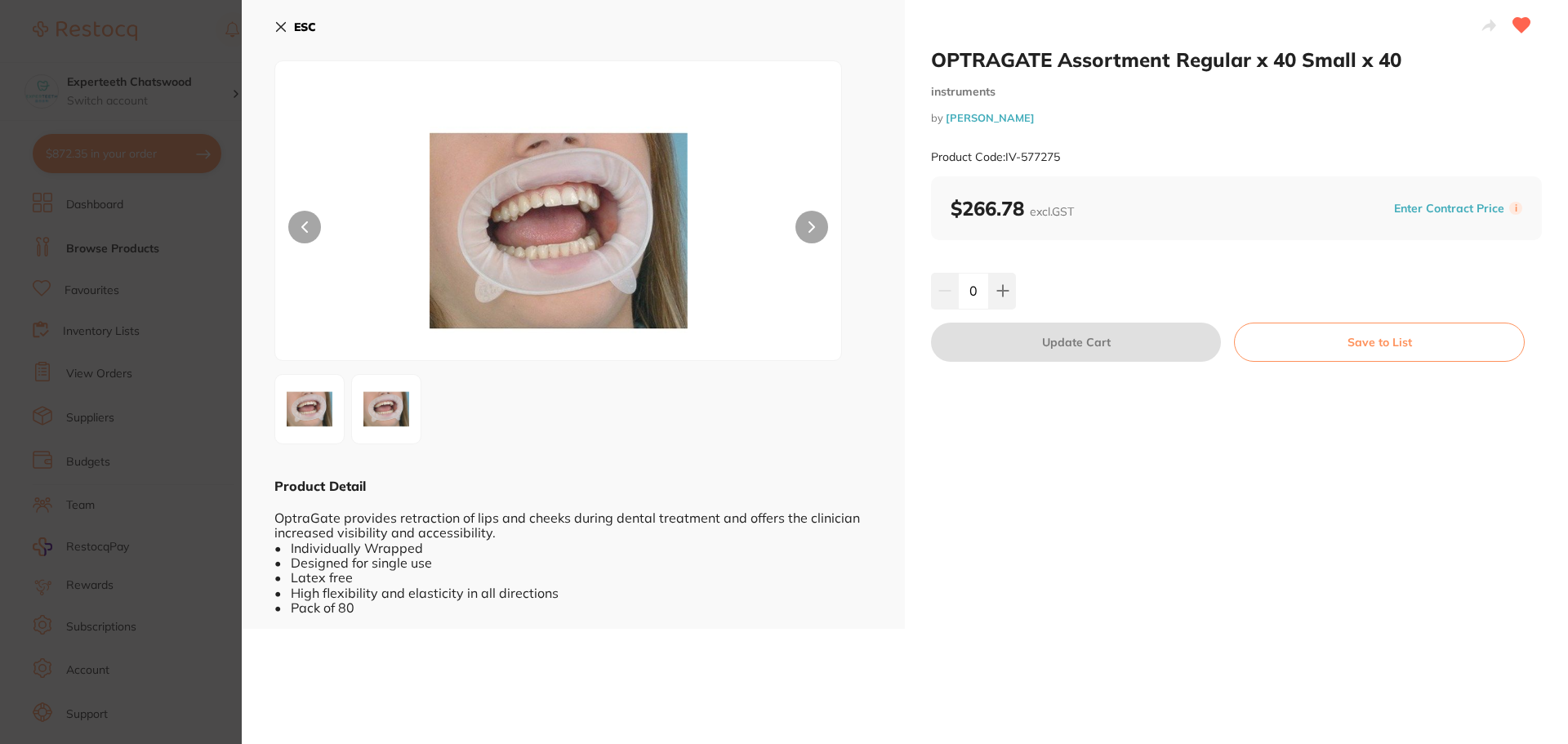
click at [299, 23] on b "ESC" at bounding box center [305, 27] width 22 height 15
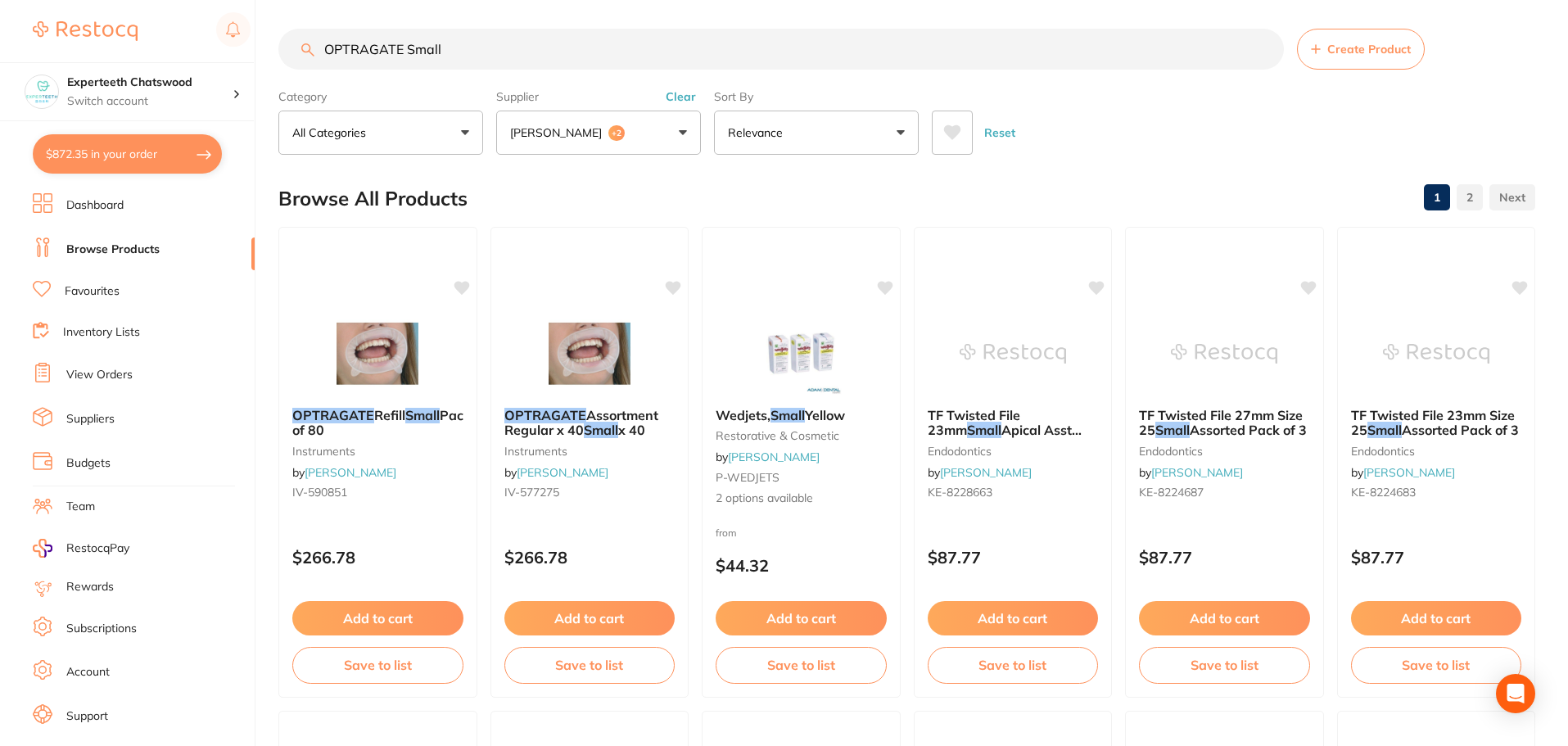
scroll to position [1, 0]
drag, startPoint x: 387, startPoint y: 59, endPoint x: 287, endPoint y: 60, distance: 100.0
click at [287, 60] on input "OPTRAGATE Small" at bounding box center [781, 49] width 1006 height 41
paste input "3M REelyX Universa"
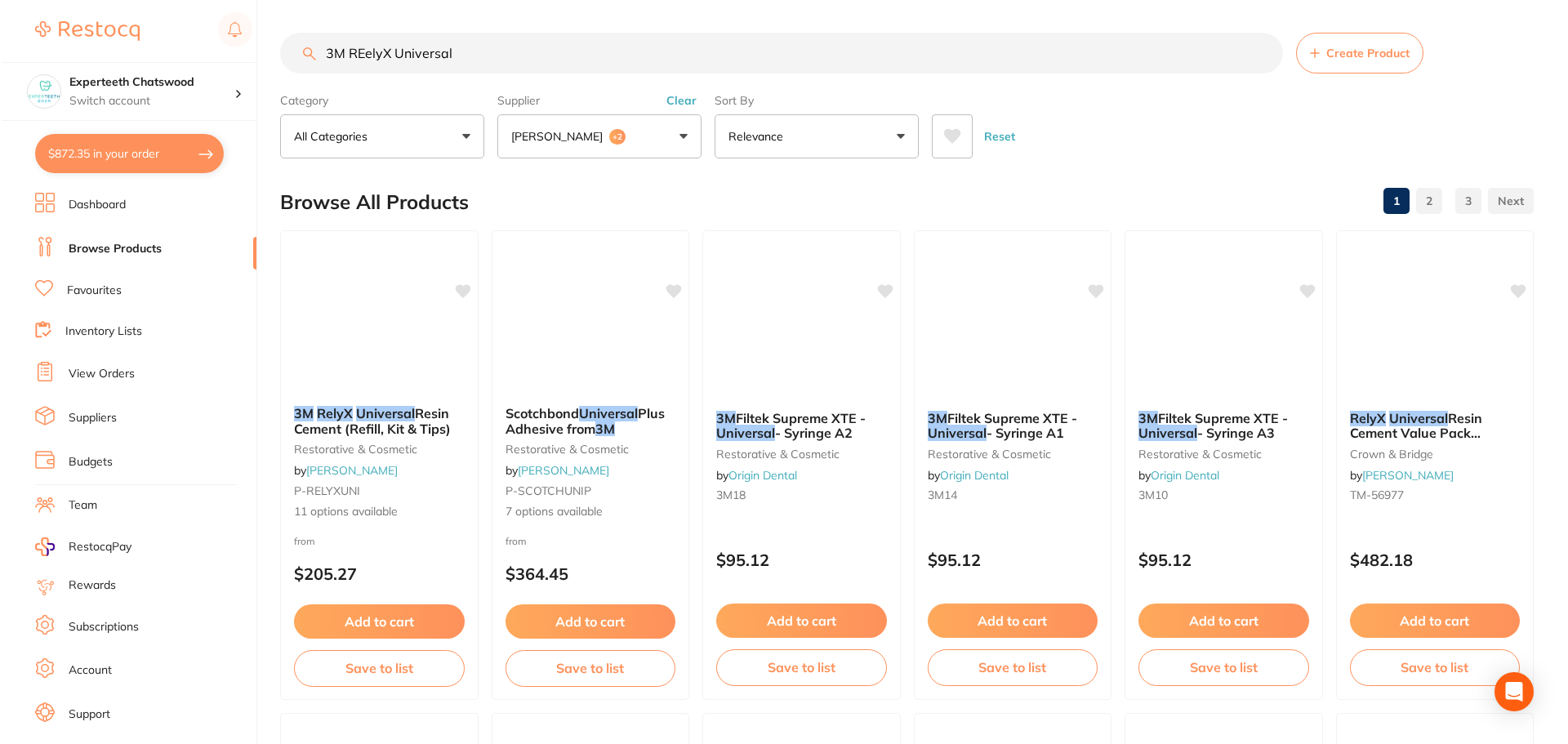
scroll to position [458, 0]
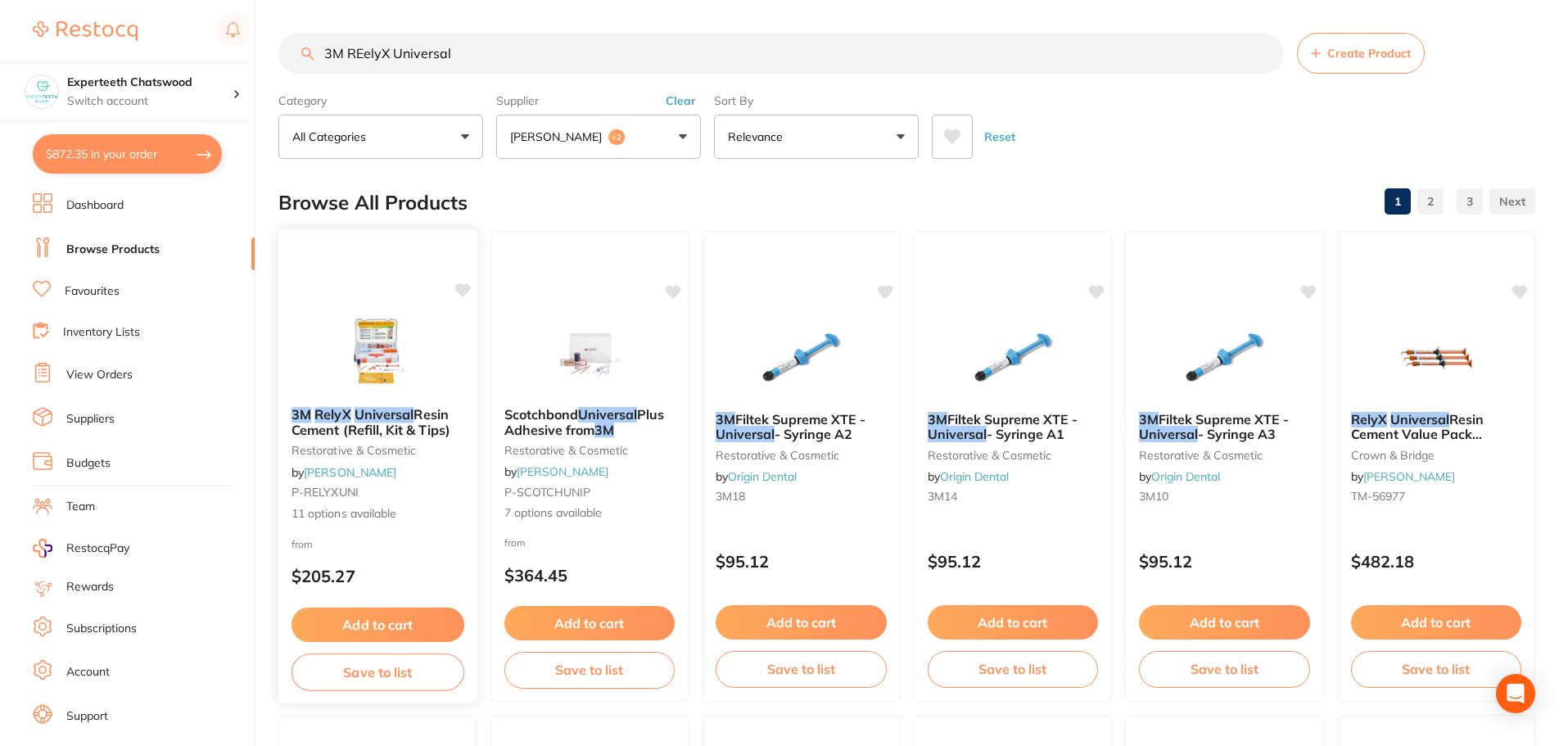
click at [392, 350] on img at bounding box center [378, 352] width 107 height 83
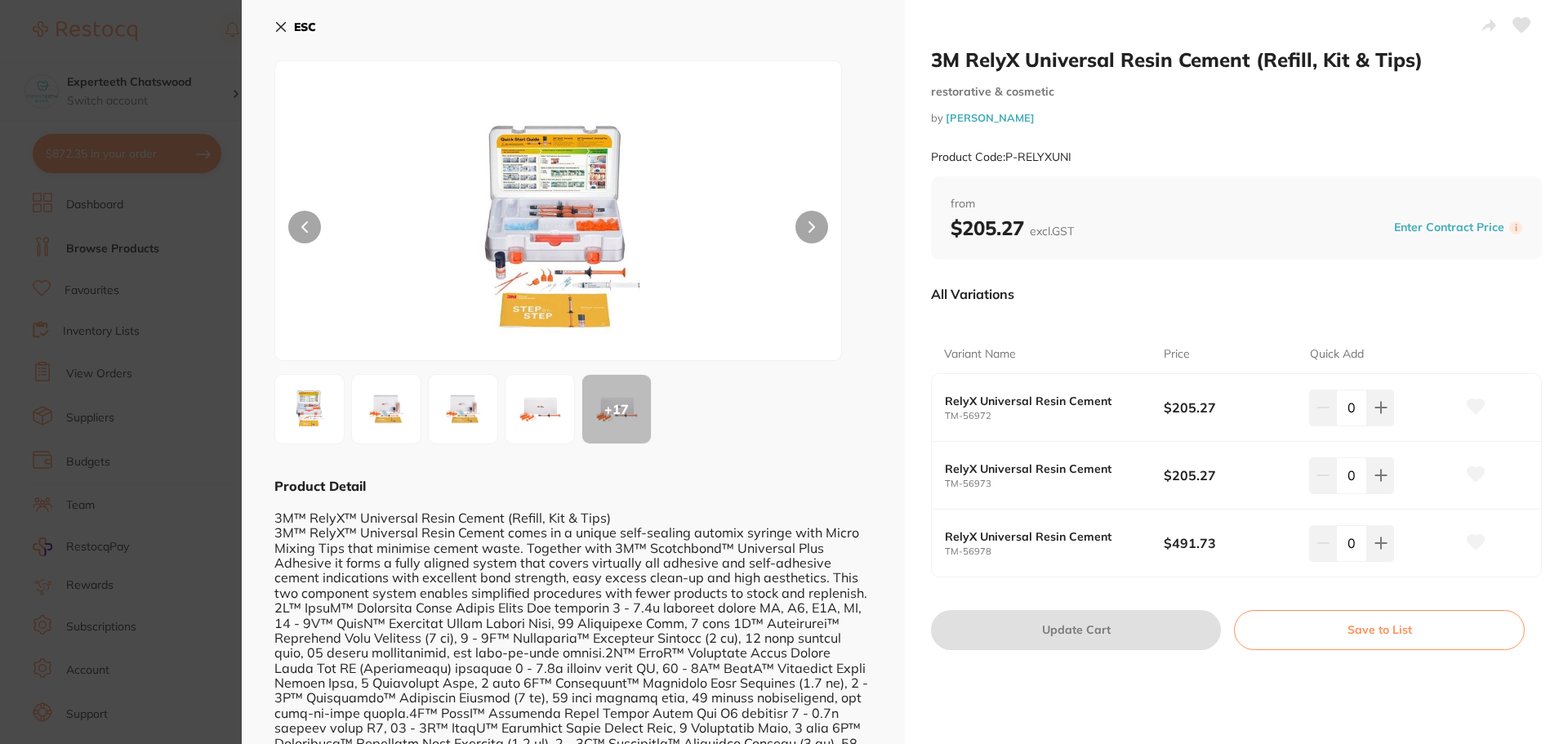
click at [561, 253] on img at bounding box center [558, 231] width 339 height 258
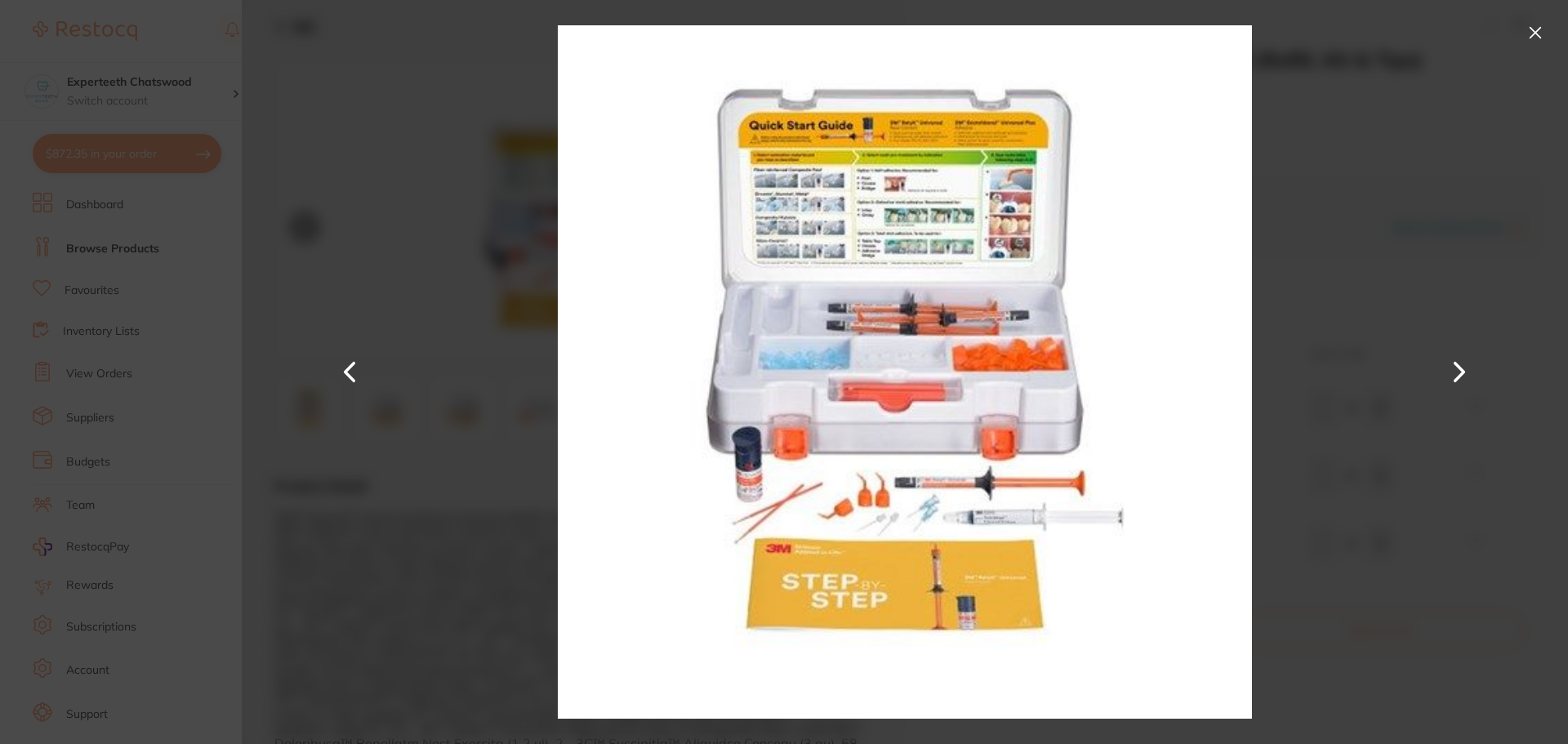
click at [1493, 462] on div at bounding box center [905, 372] width 1327 height 744
click at [1528, 36] on button at bounding box center [1535, 33] width 26 height 26
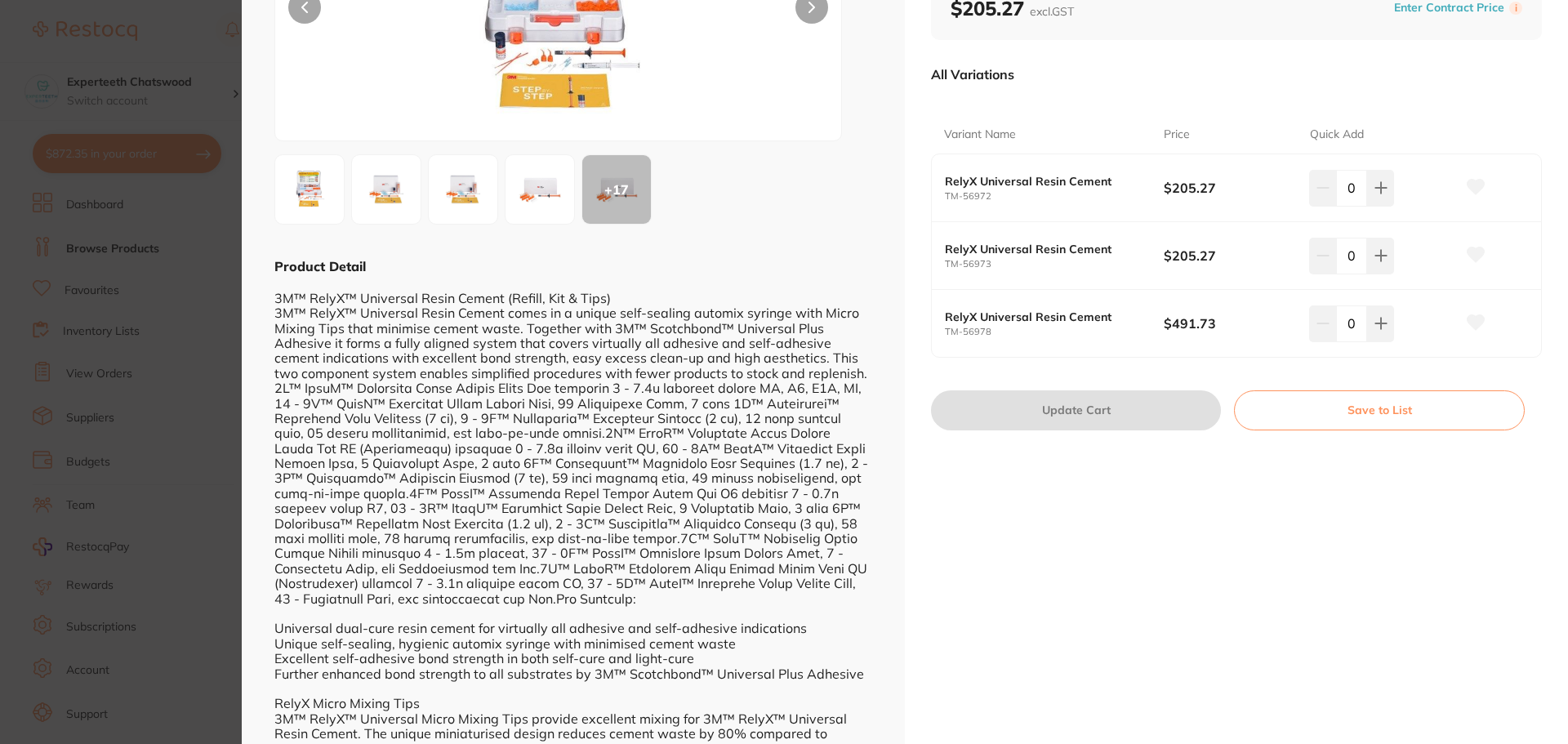
scroll to position [245, 0]
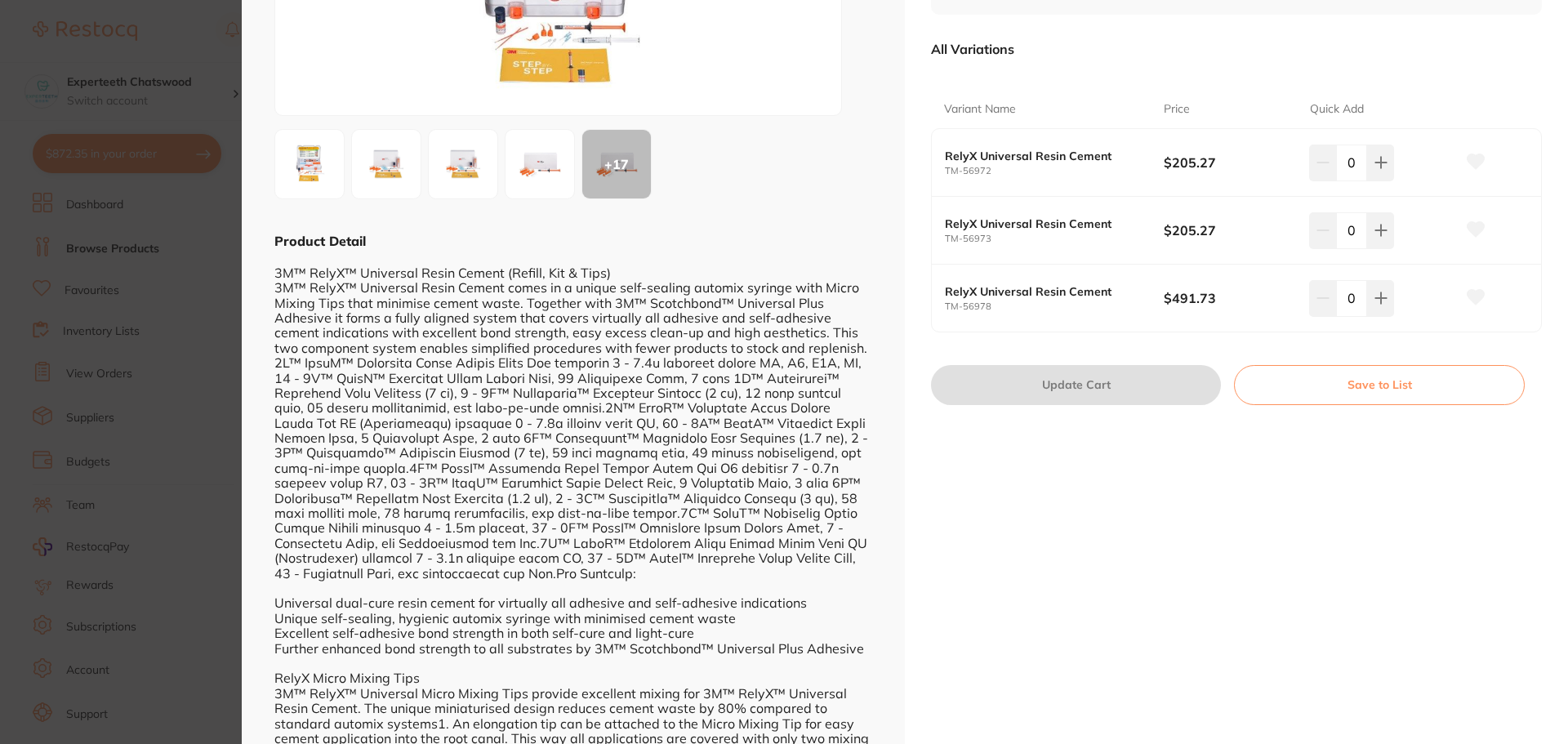
click at [1358, 533] on div "3M RelyX Universal Resin Cement (Refill, Kit & Tips) restorative & cosmetic by …" at bounding box center [1236, 339] width 663 height 1169
click at [181, 441] on section "3M RelyX Universal Resin Cement (Refill, Kit & Tips) restorative & cosmetic by …" at bounding box center [784, 372] width 1568 height 744
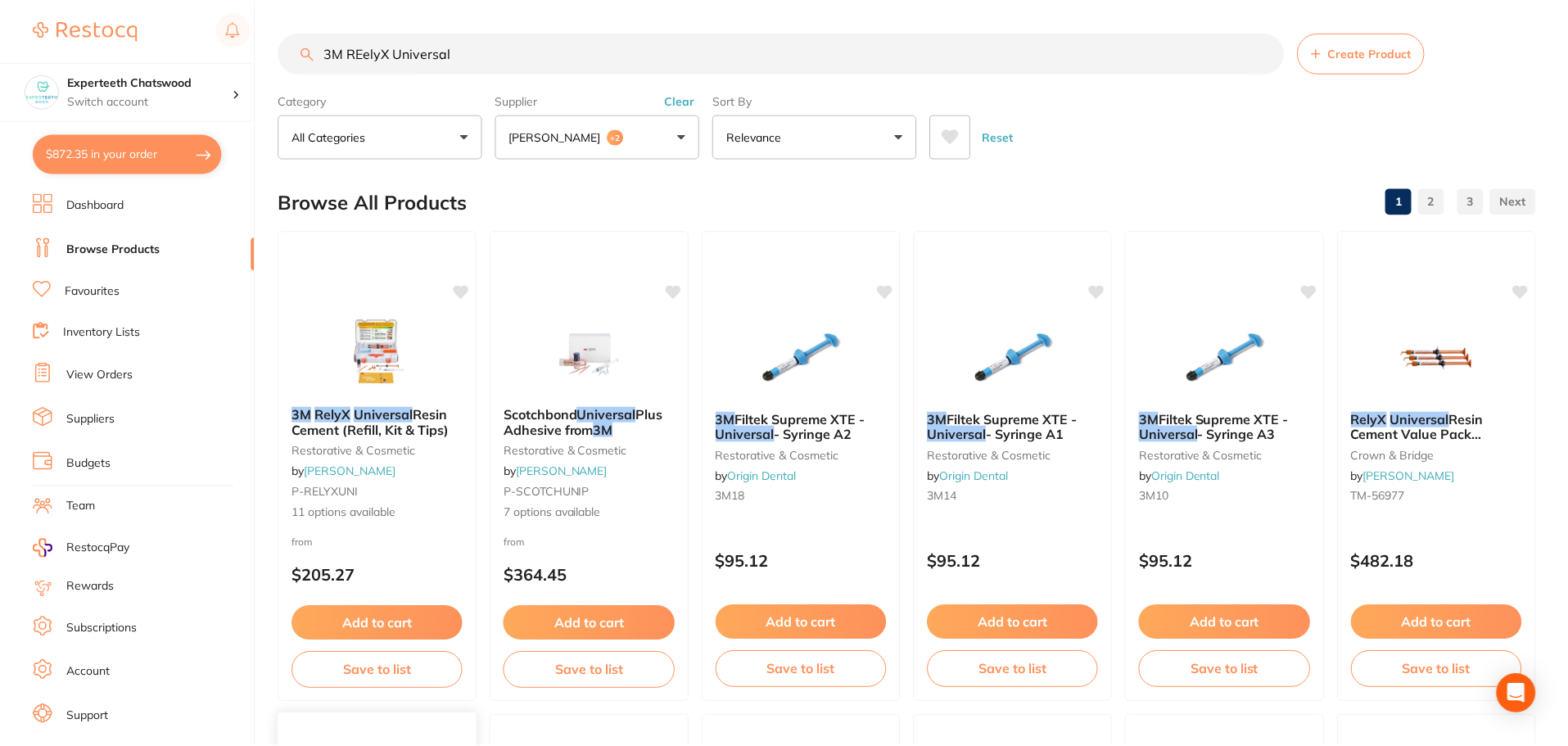
scroll to position [4, 0]
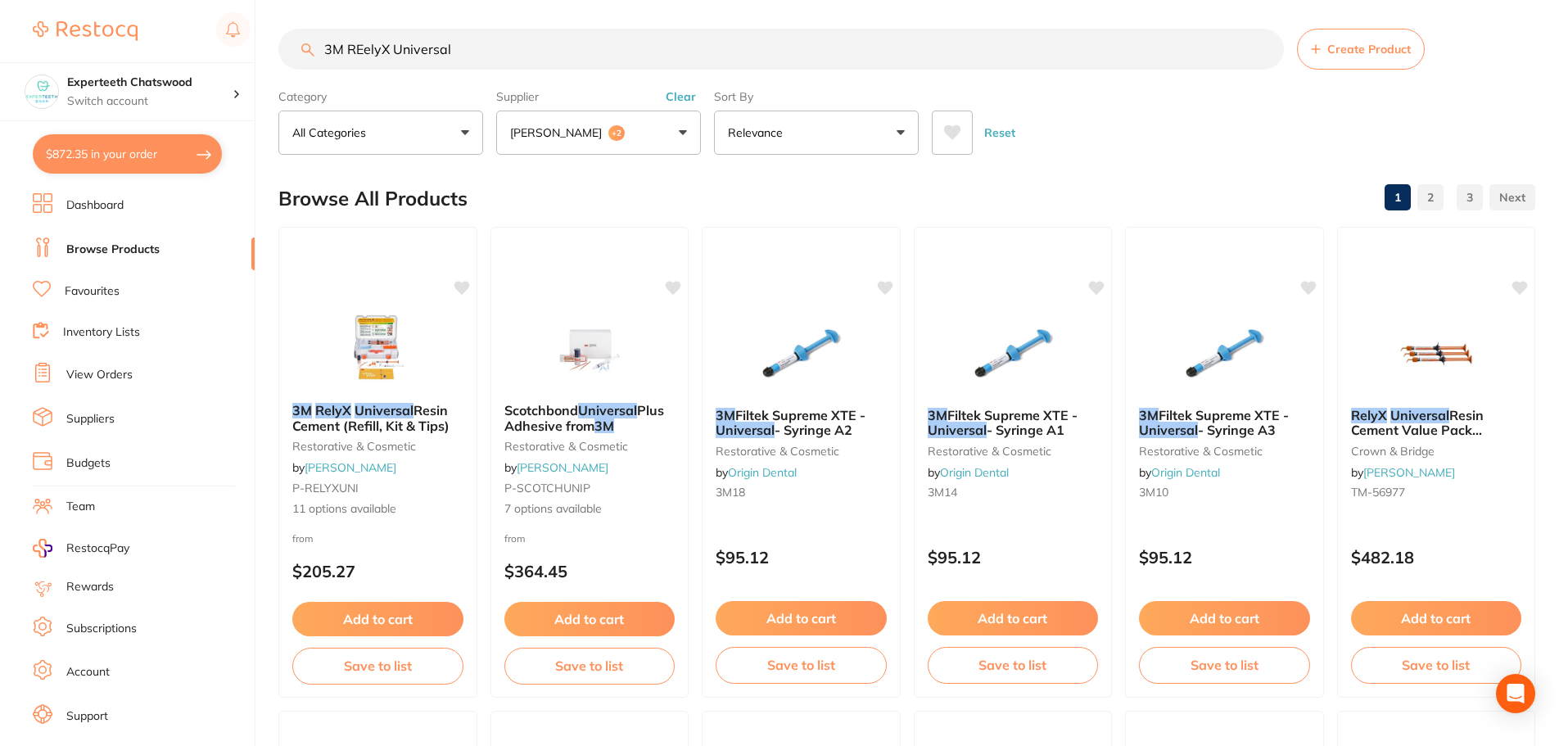
drag, startPoint x: 520, startPoint y: 37, endPoint x: 0, endPoint y: 34, distance: 520.0
click at [14, 41] on div "$872.35 Experteeth Chatswood Switch account Experteeth Chatswood $872.35 in you…" at bounding box center [784, 368] width 1568 height 746
paste input "Odontocide"
type input "Odontocide"
click at [683, 98] on button "Clear" at bounding box center [681, 97] width 40 height 15
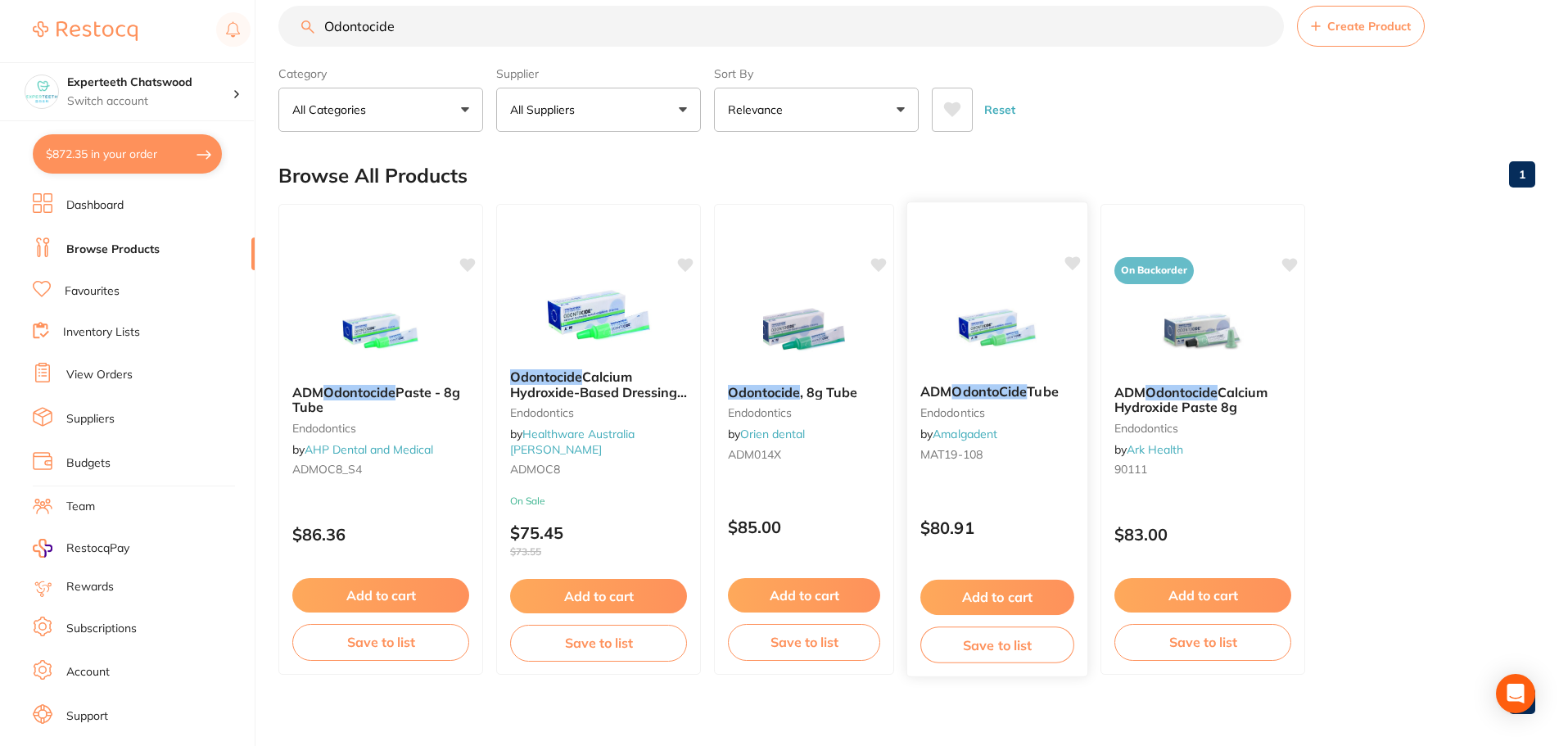
scroll to position [41, 0]
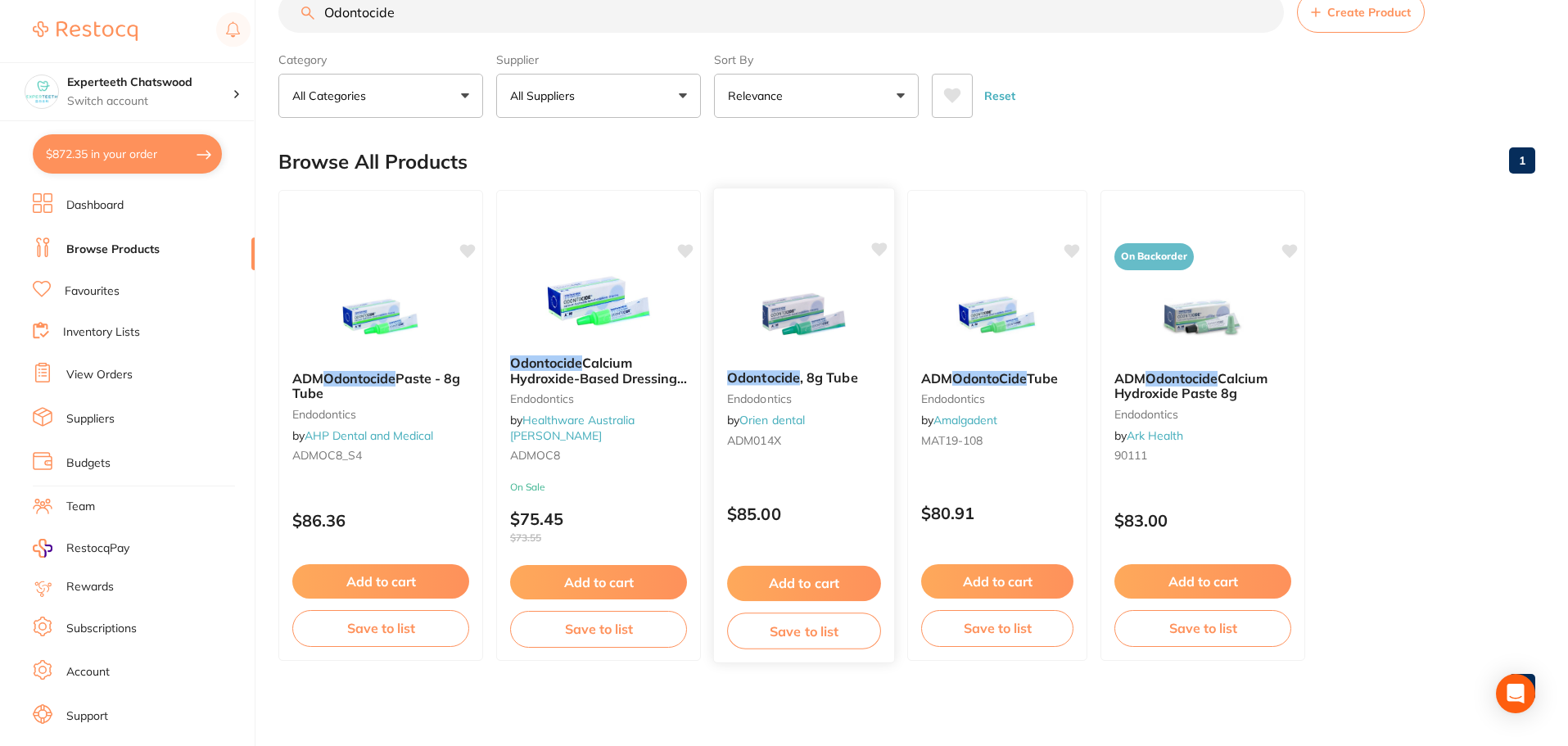
click at [793, 330] on img at bounding box center [804, 315] width 107 height 83
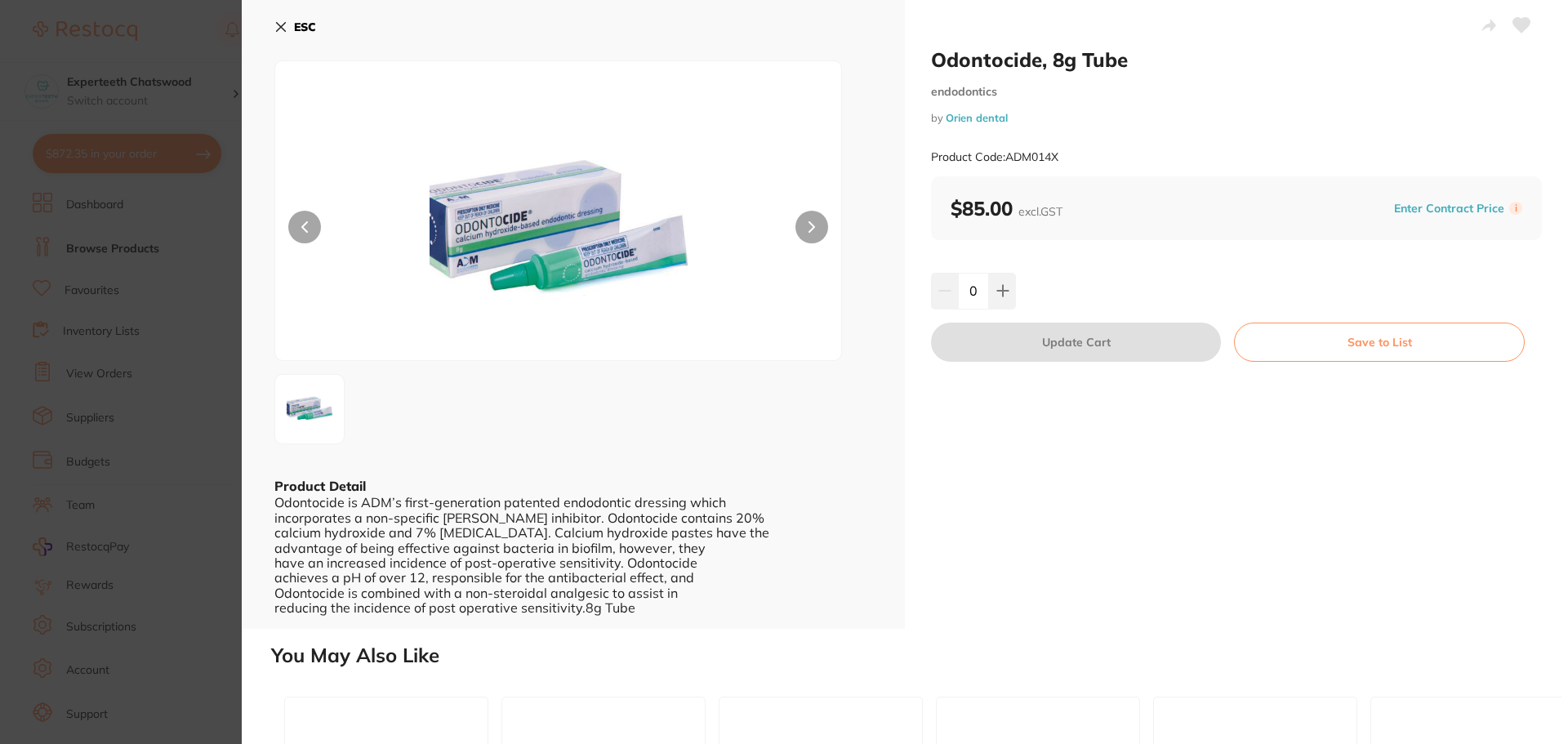
click at [282, 29] on icon at bounding box center [281, 27] width 9 height 9
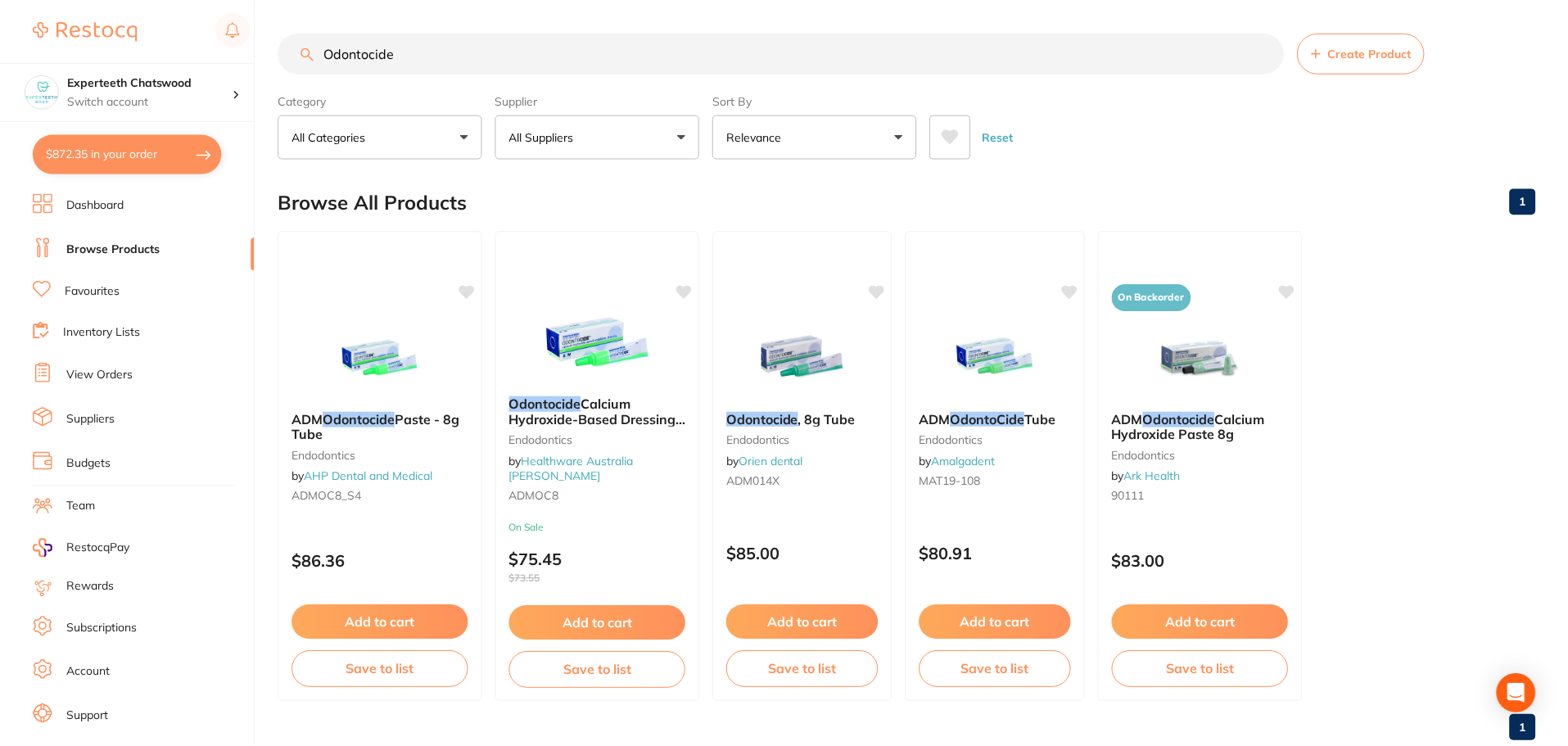
scroll to position [41, 0]
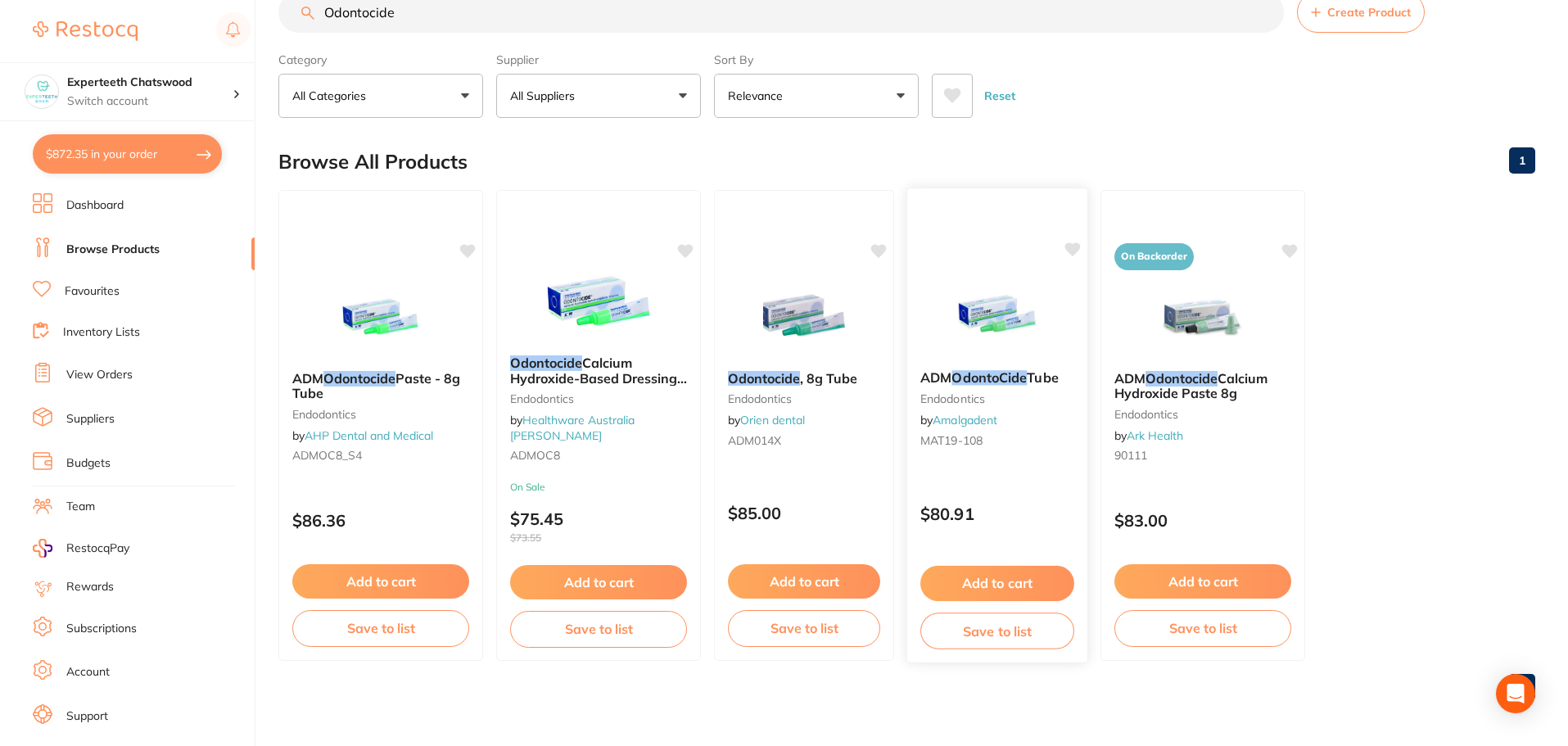
click at [952, 310] on img at bounding box center [997, 315] width 107 height 83
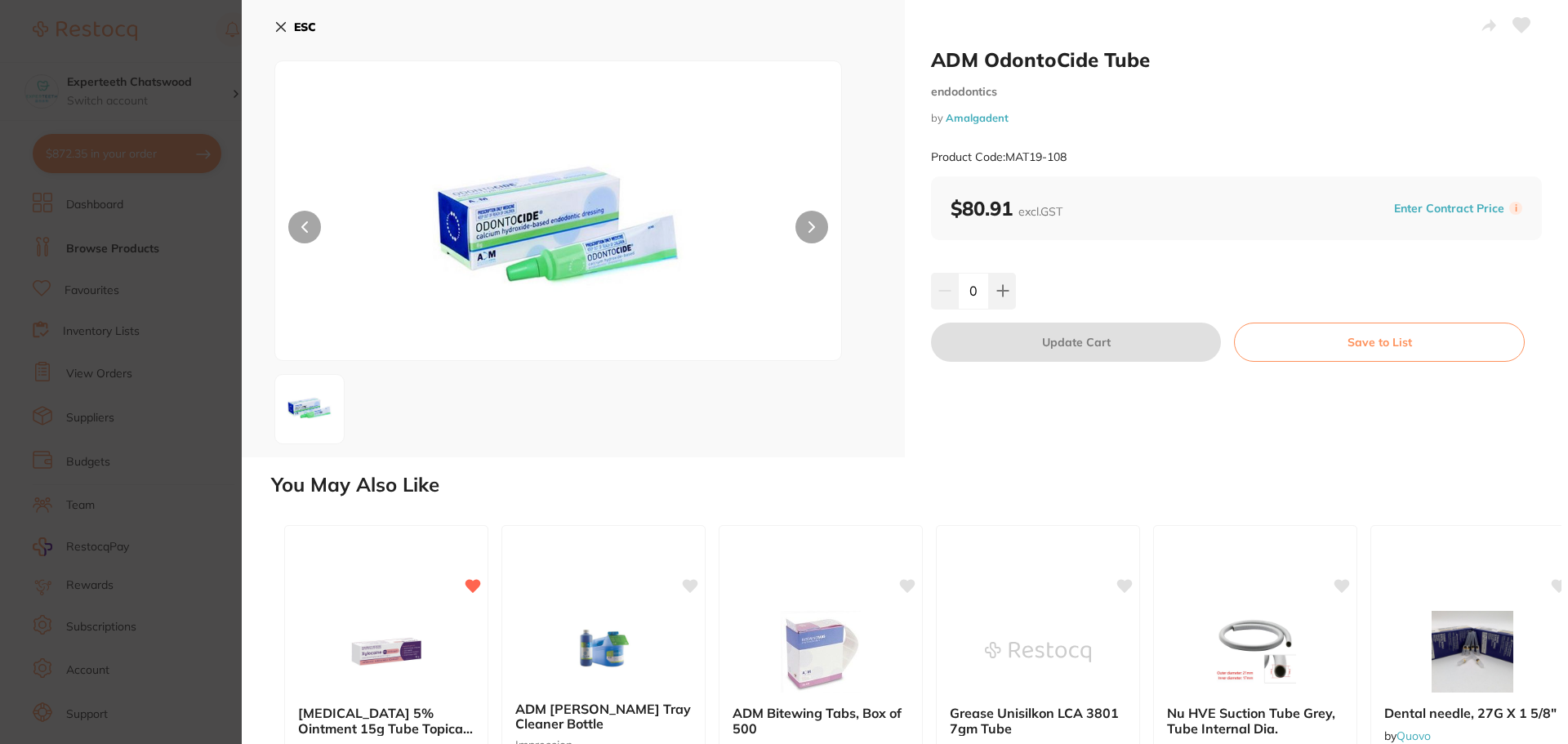
click at [310, 21] on b "ESC" at bounding box center [305, 27] width 22 height 15
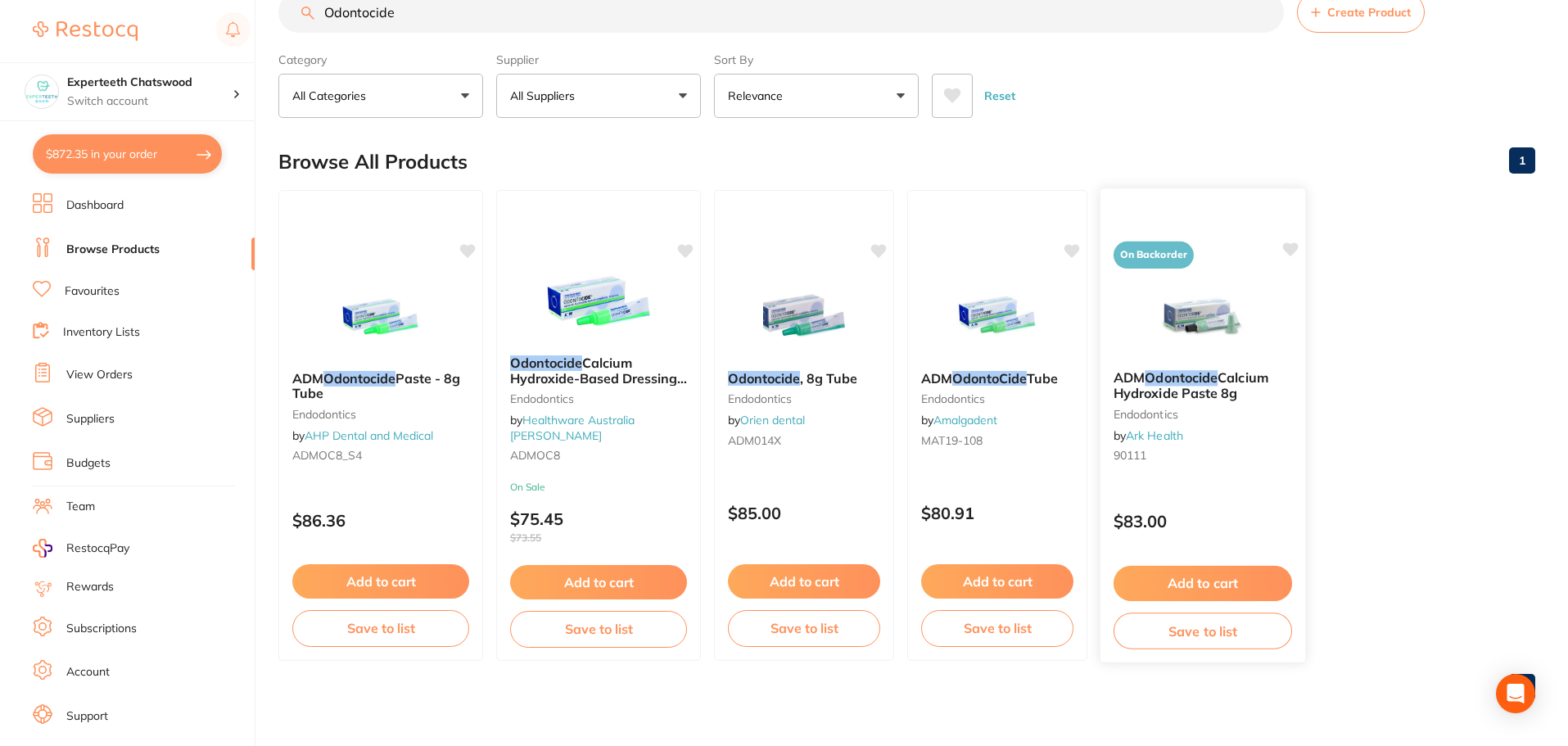
click at [1225, 319] on img at bounding box center [1202, 315] width 107 height 83
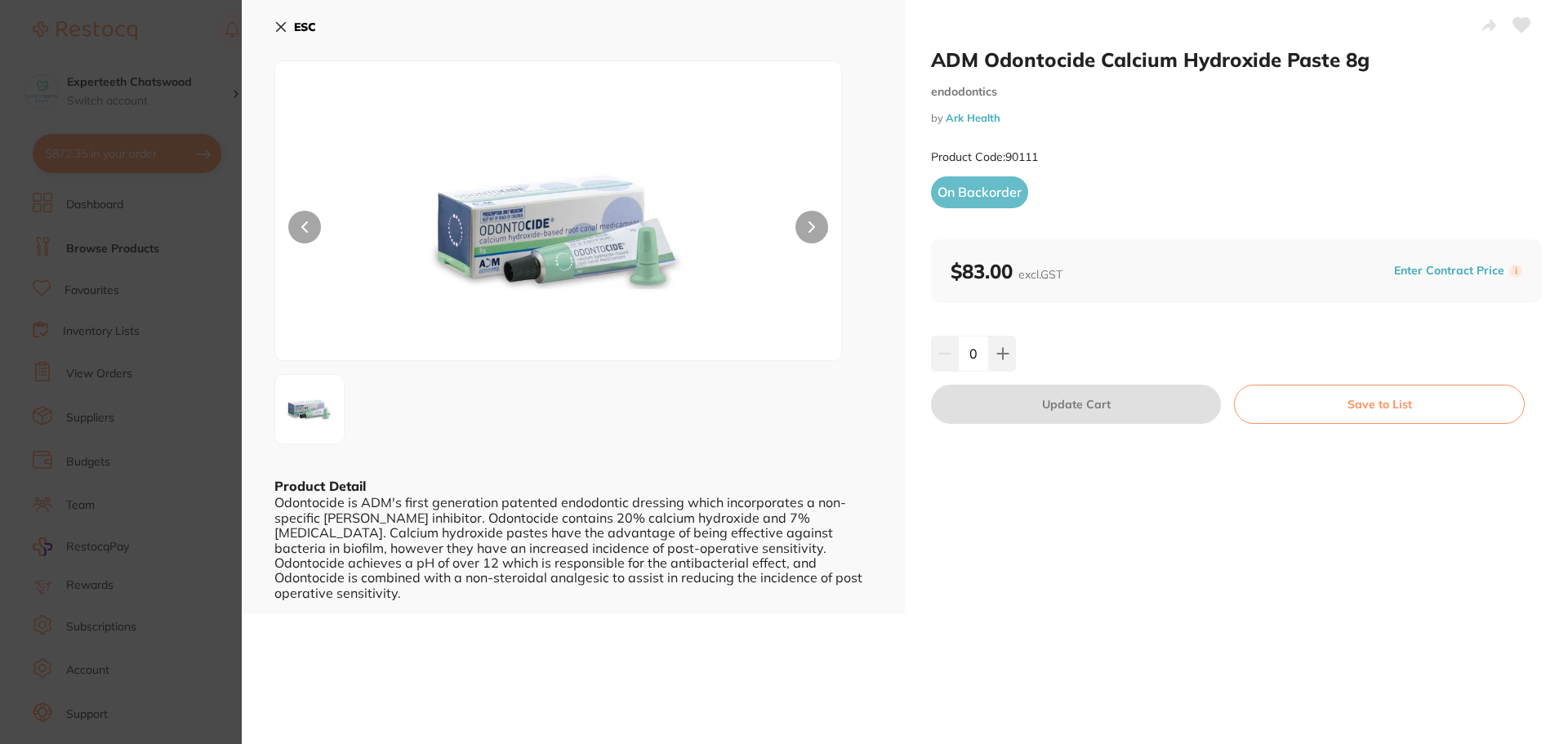
click at [214, 33] on section "ADM Odontocide Calcium Hydroxide Paste 8g endodontics by Ark Health Product Cod…" at bounding box center [784, 372] width 1568 height 744
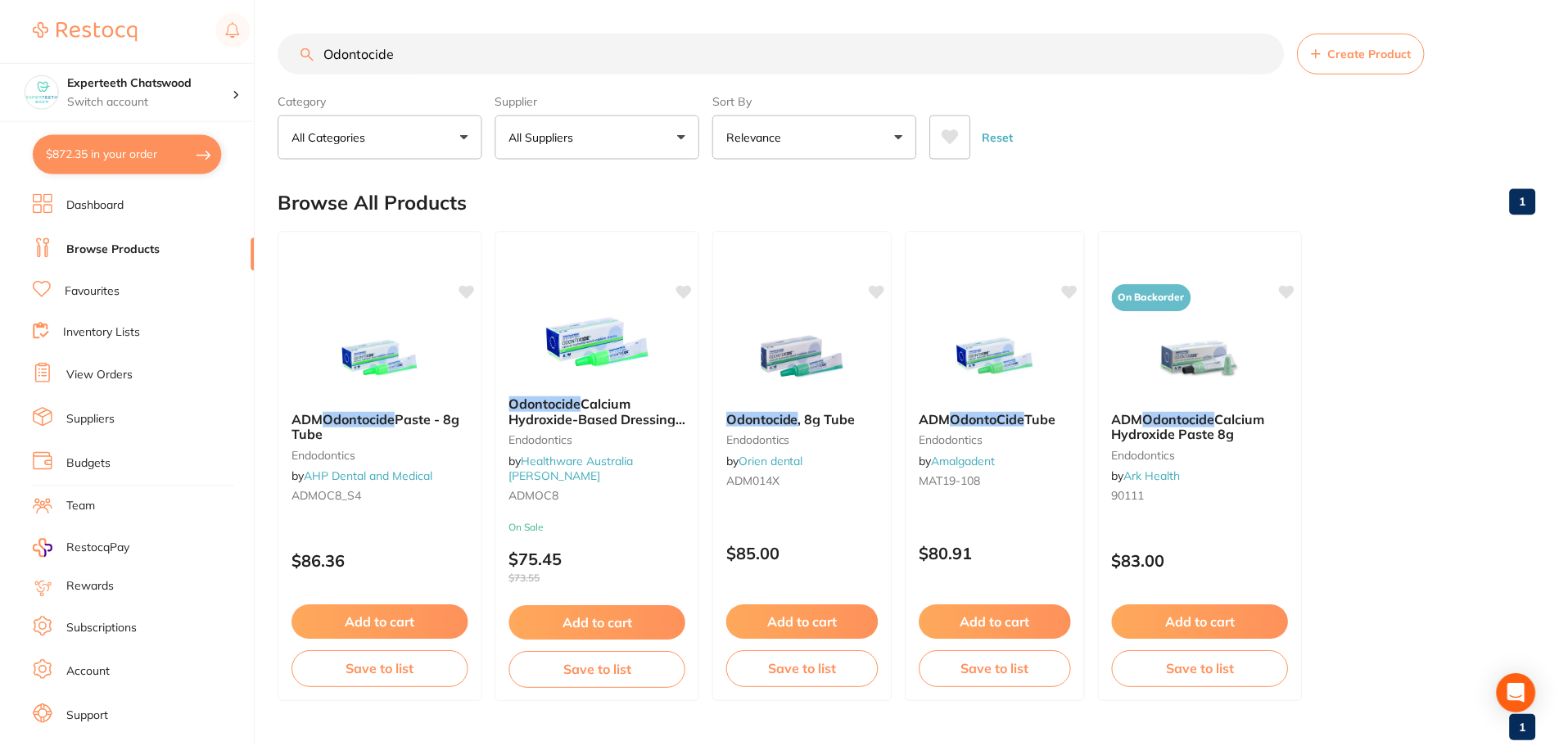
scroll to position [41, 0]
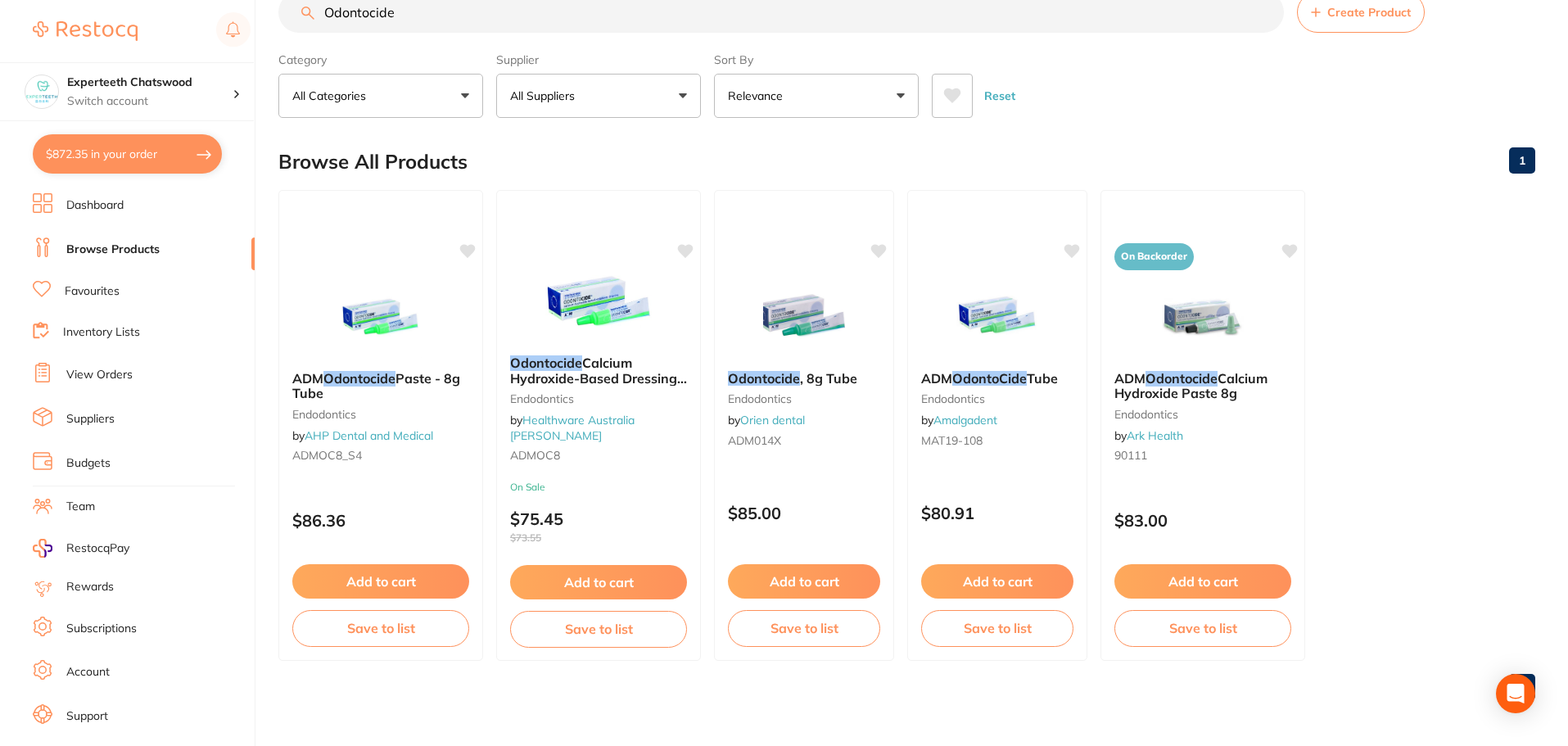
click at [649, 87] on button "All Suppliers" at bounding box center [598, 96] width 205 height 44
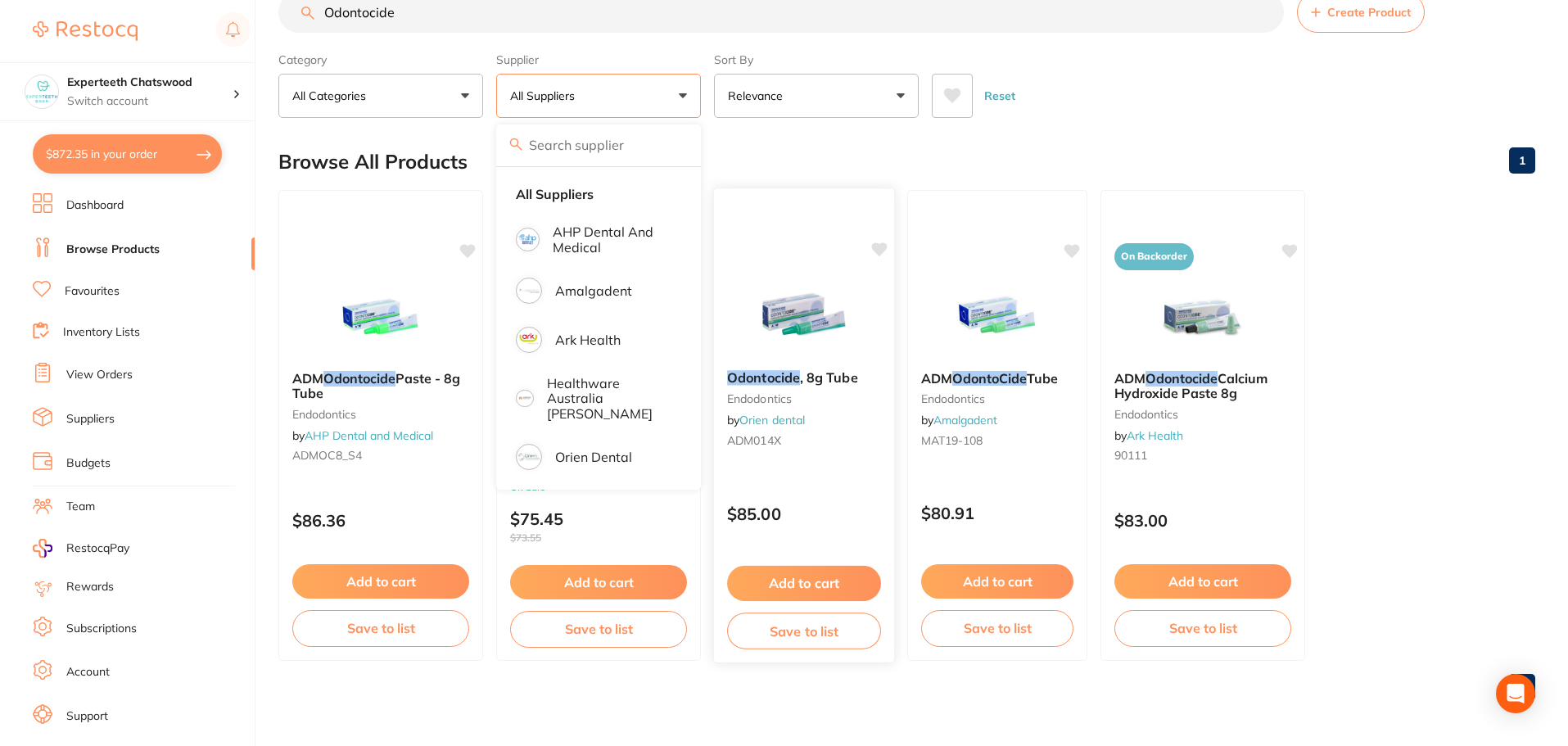
click at [778, 195] on div at bounding box center [804, 209] width 180 height 42
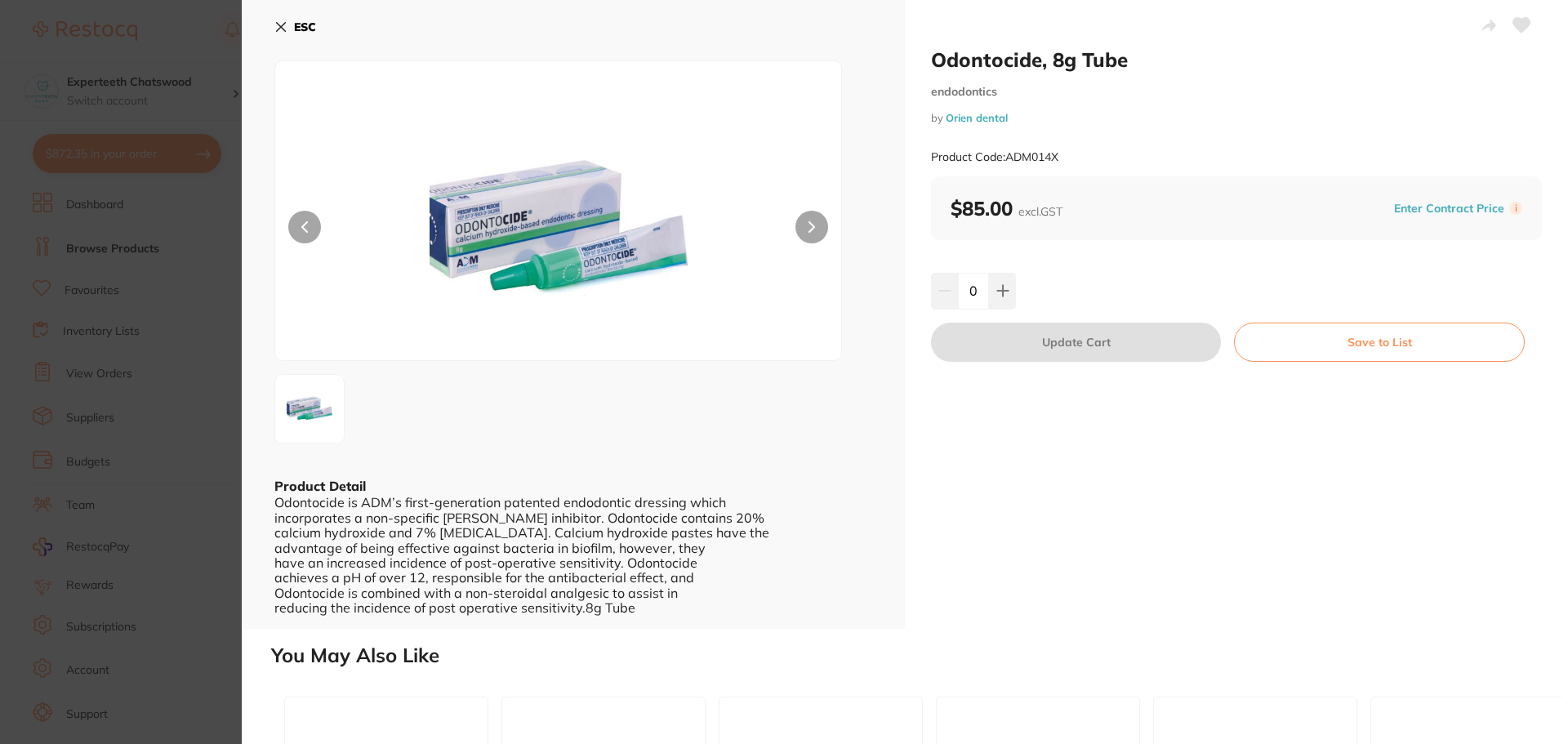
click at [296, 29] on b "ESC" at bounding box center [305, 27] width 22 height 15
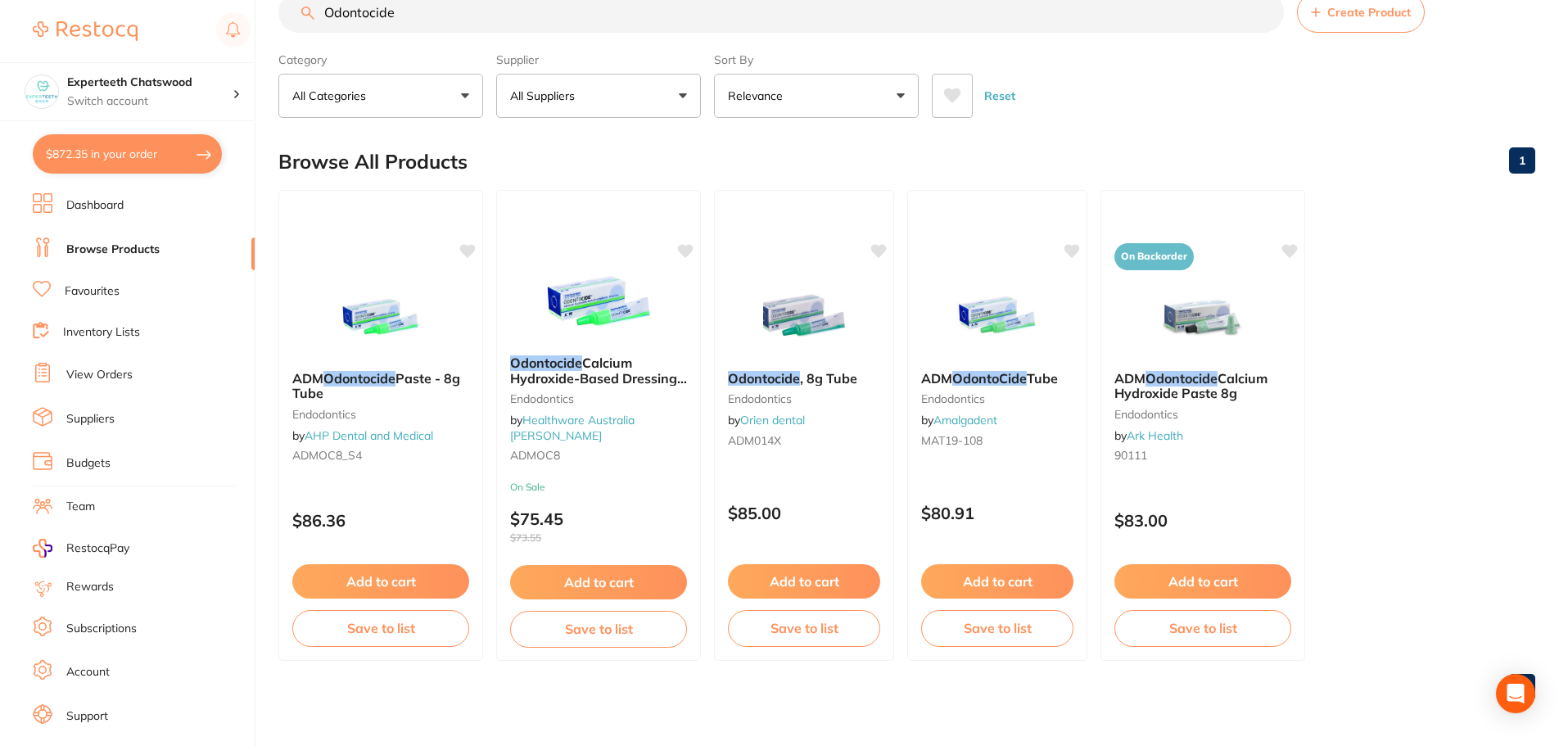
click at [609, 90] on button "All Suppliers" at bounding box center [598, 96] width 205 height 44
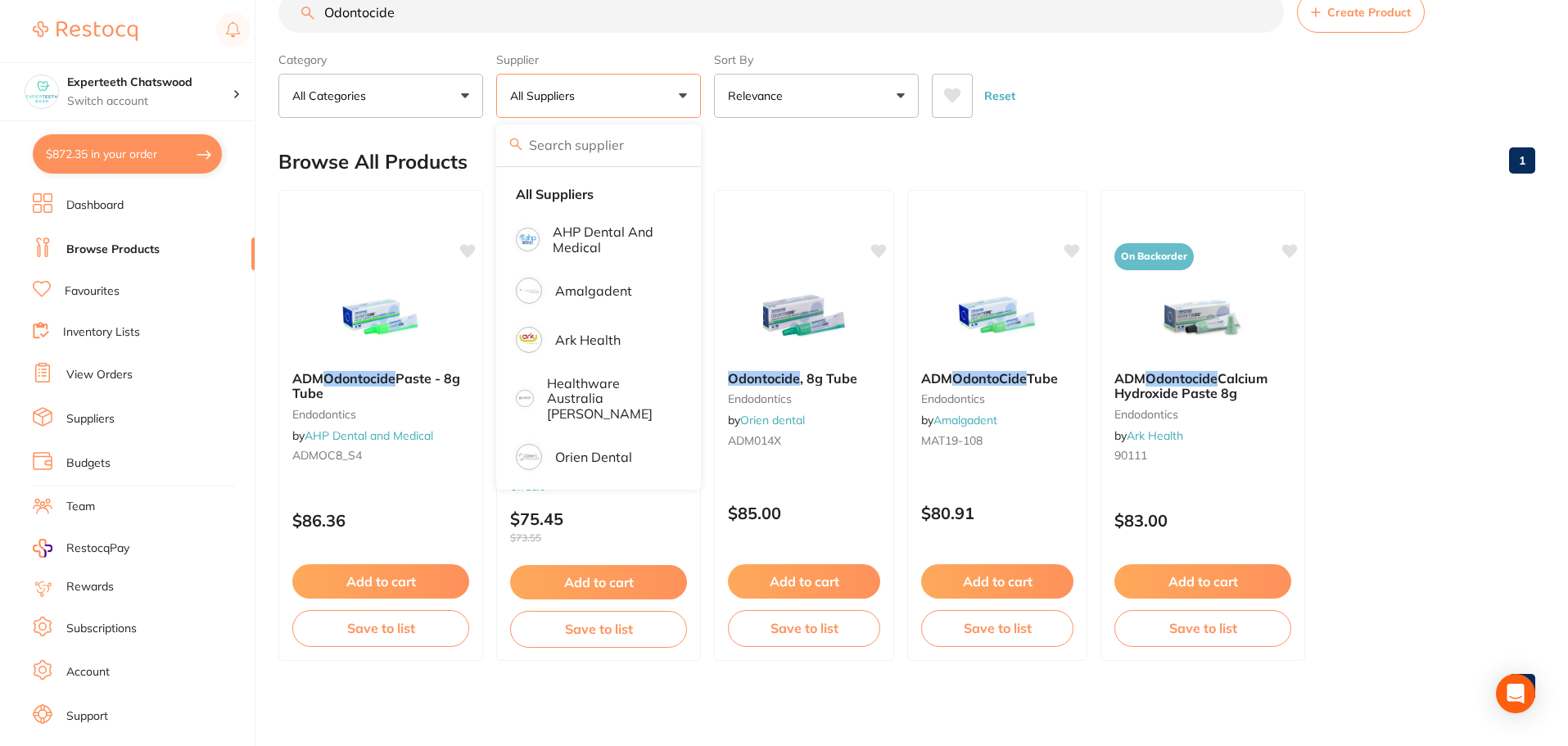
click at [458, 13] on input "Odontocide" at bounding box center [781, 12] width 1006 height 41
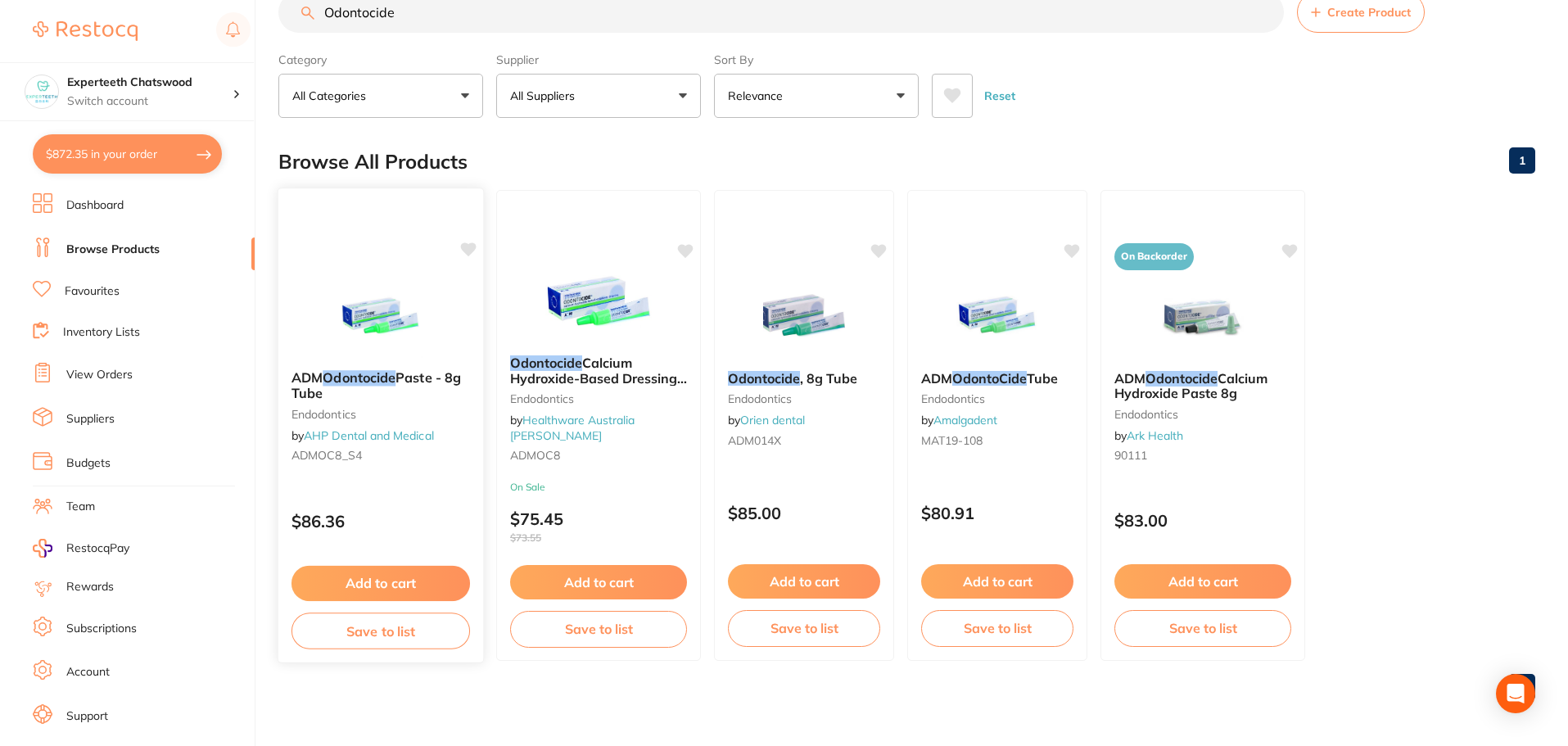
click at [383, 330] on img at bounding box center [380, 315] width 107 height 83
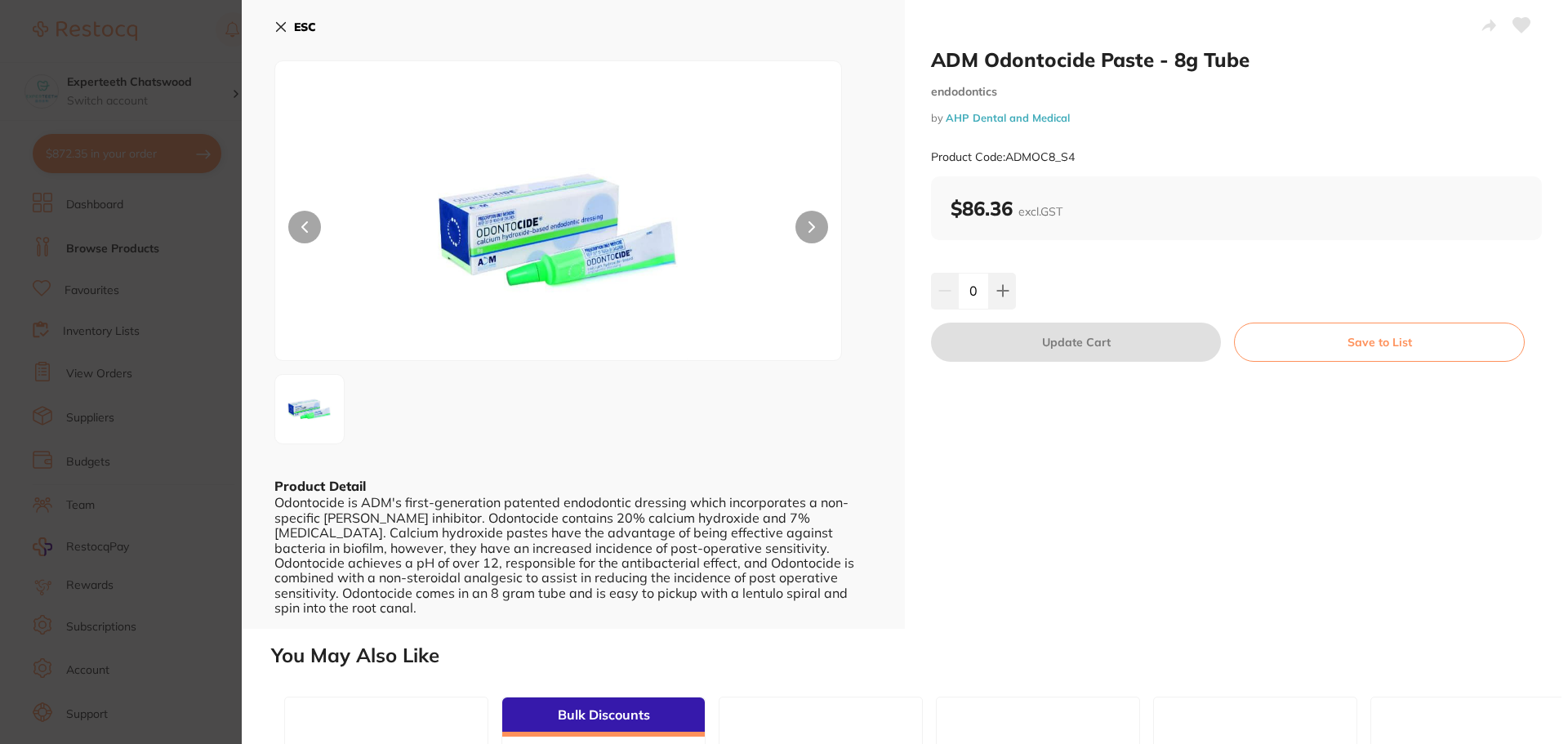
click at [300, 25] on b "ESC" at bounding box center [305, 27] width 22 height 15
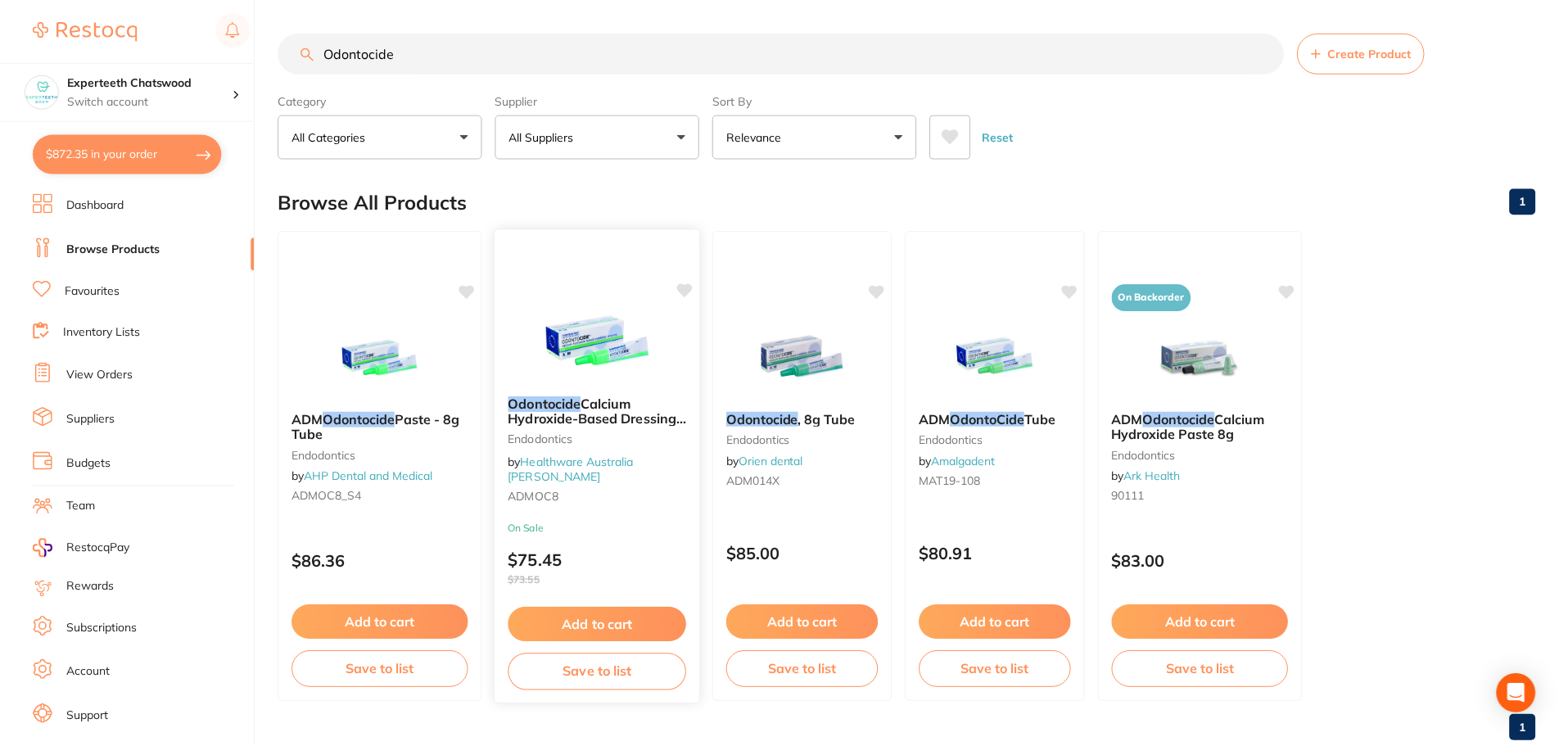
scroll to position [41, 0]
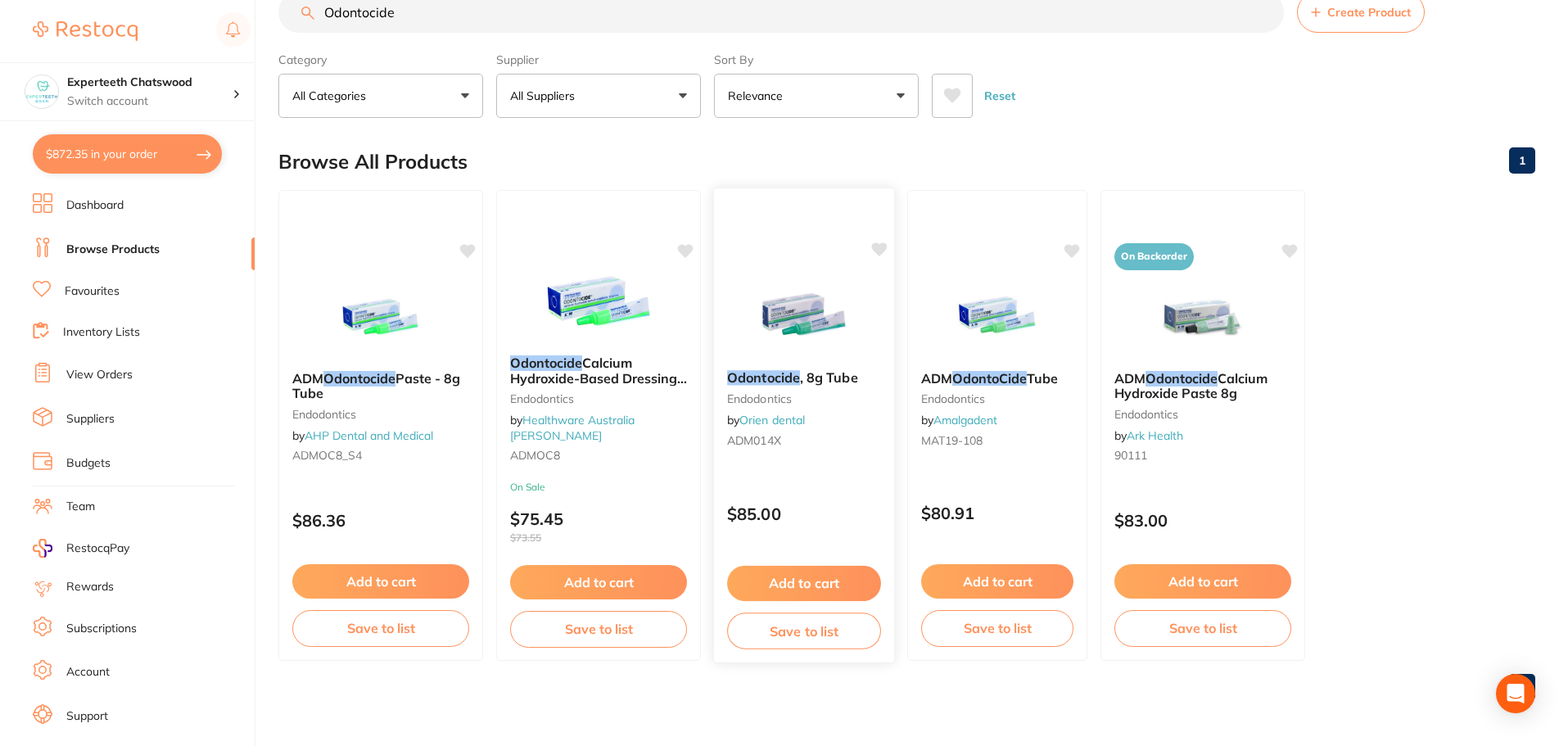
click at [808, 319] on img at bounding box center [804, 315] width 107 height 83
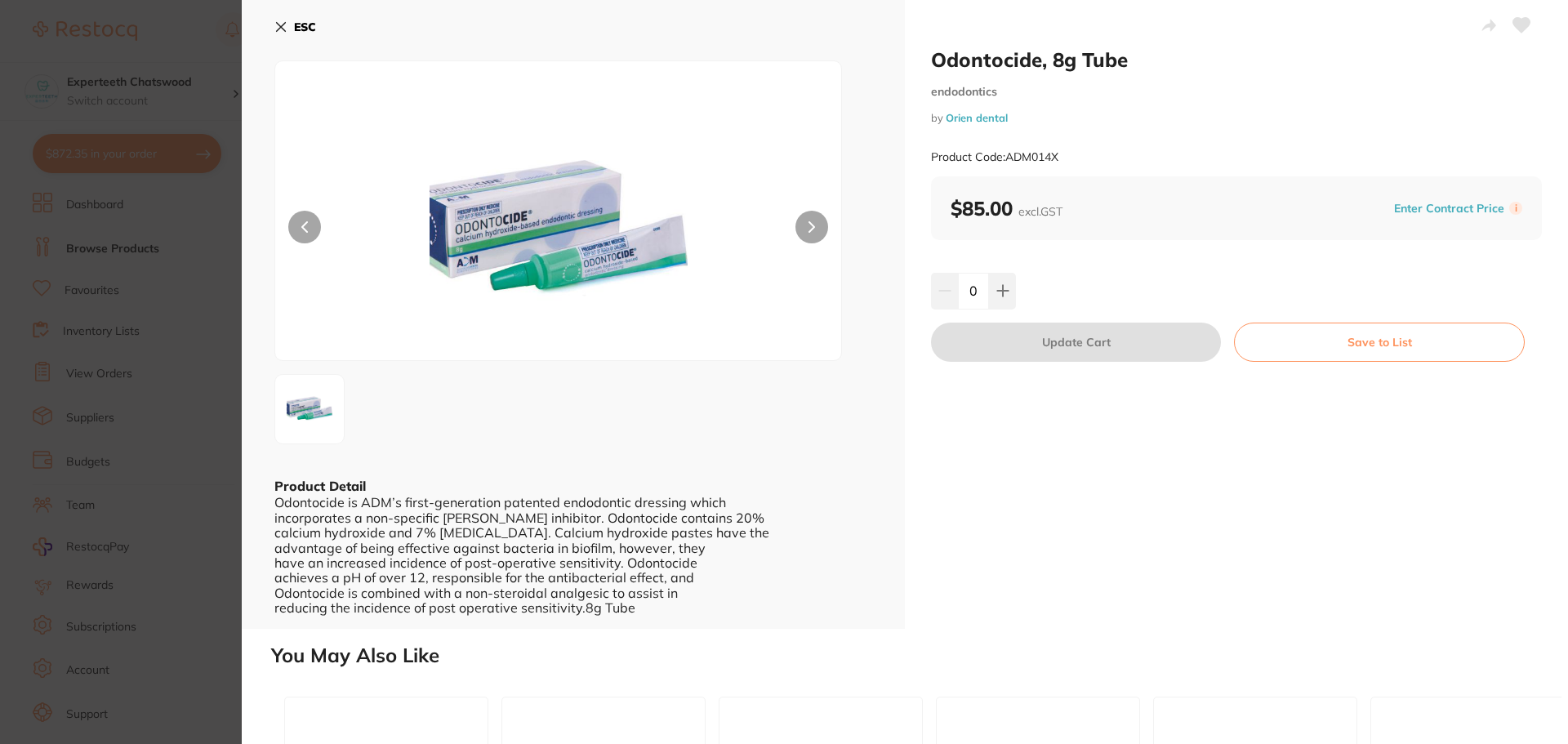
click at [517, 259] on img at bounding box center [558, 231] width 339 height 258
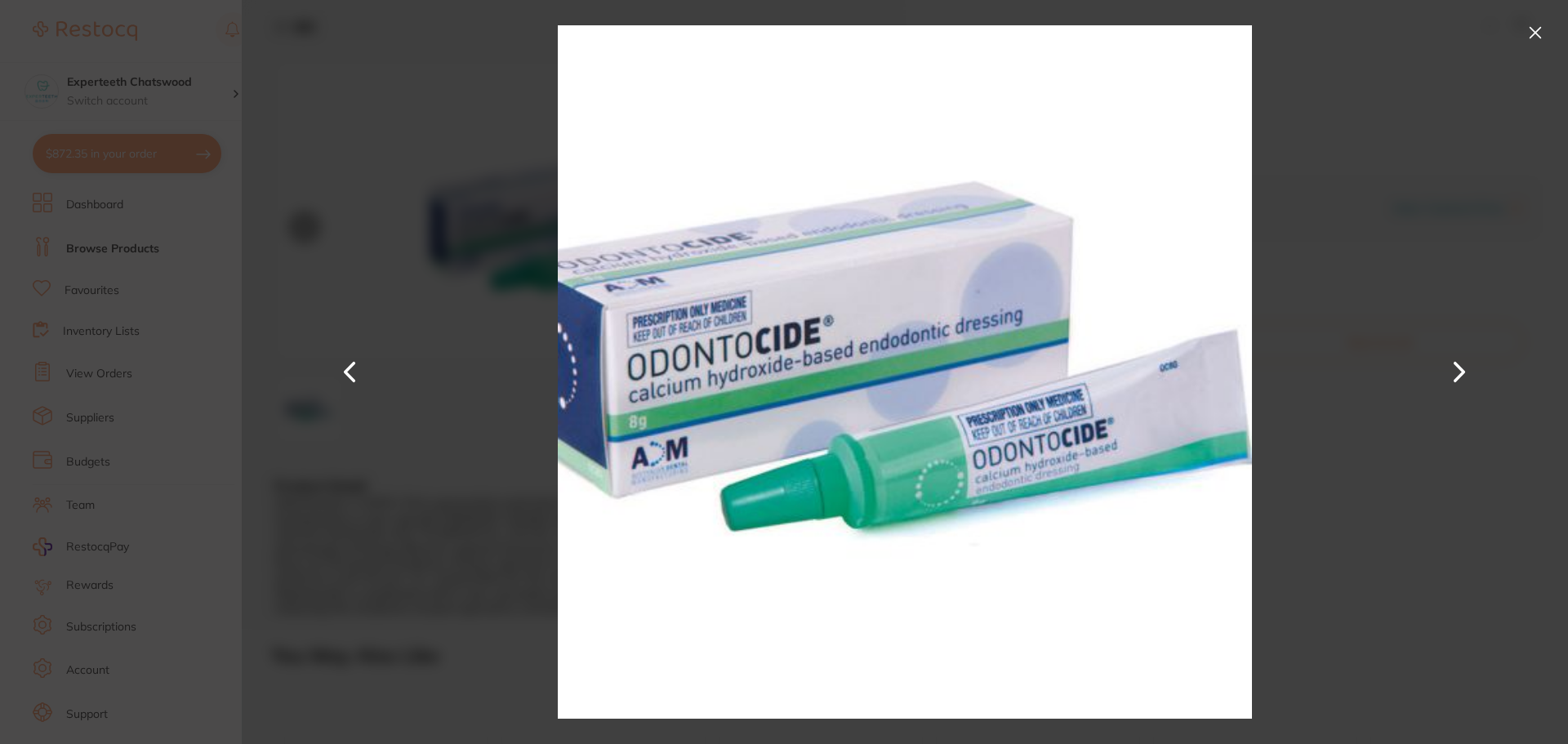
click at [291, 183] on div at bounding box center [905, 372] width 1327 height 744
click at [1536, 23] on button at bounding box center [1535, 33] width 26 height 26
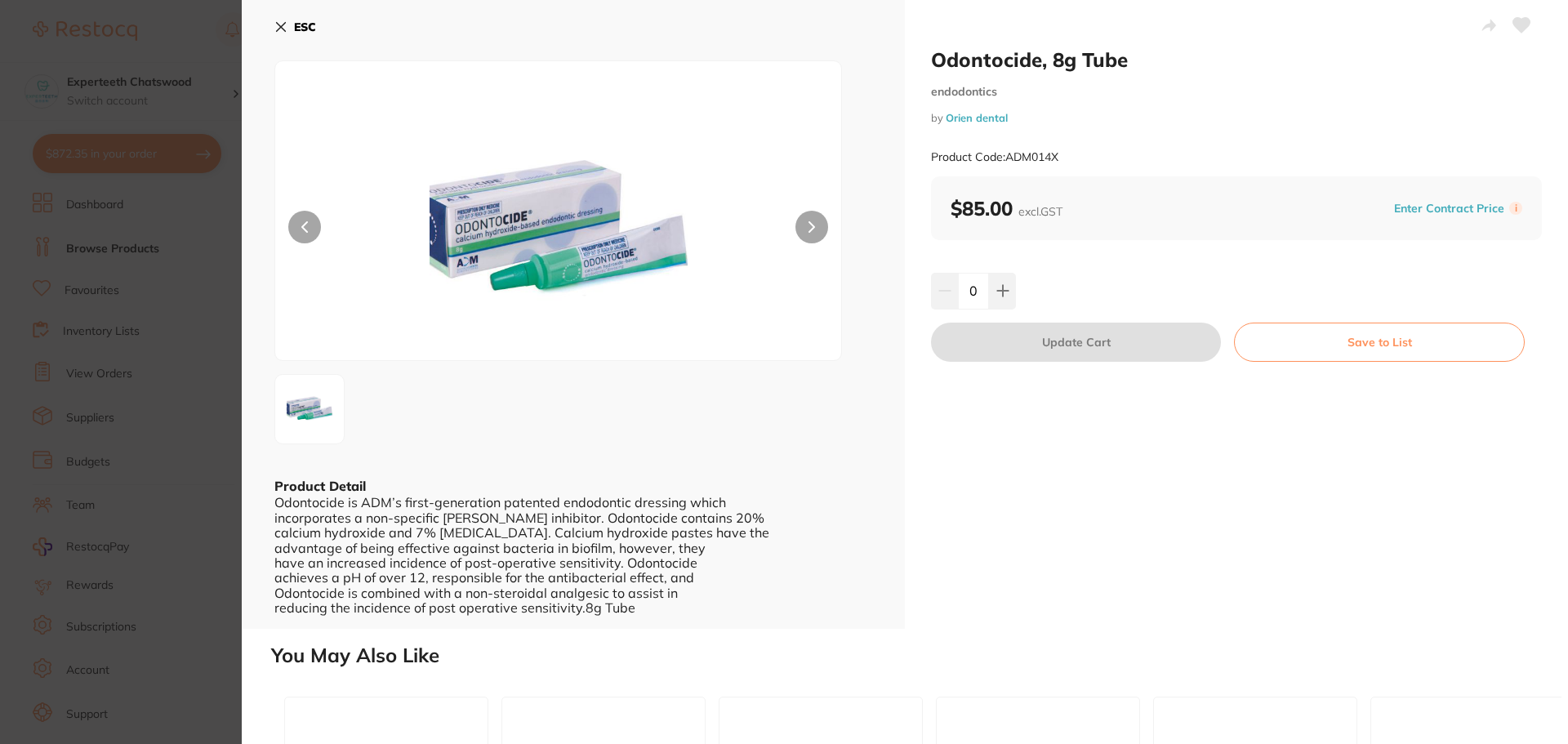
click at [198, 296] on section "Odontocide, 8g Tube endodontics by Orien dental Product Code: ADM014X ESC Produ…" at bounding box center [784, 372] width 1568 height 744
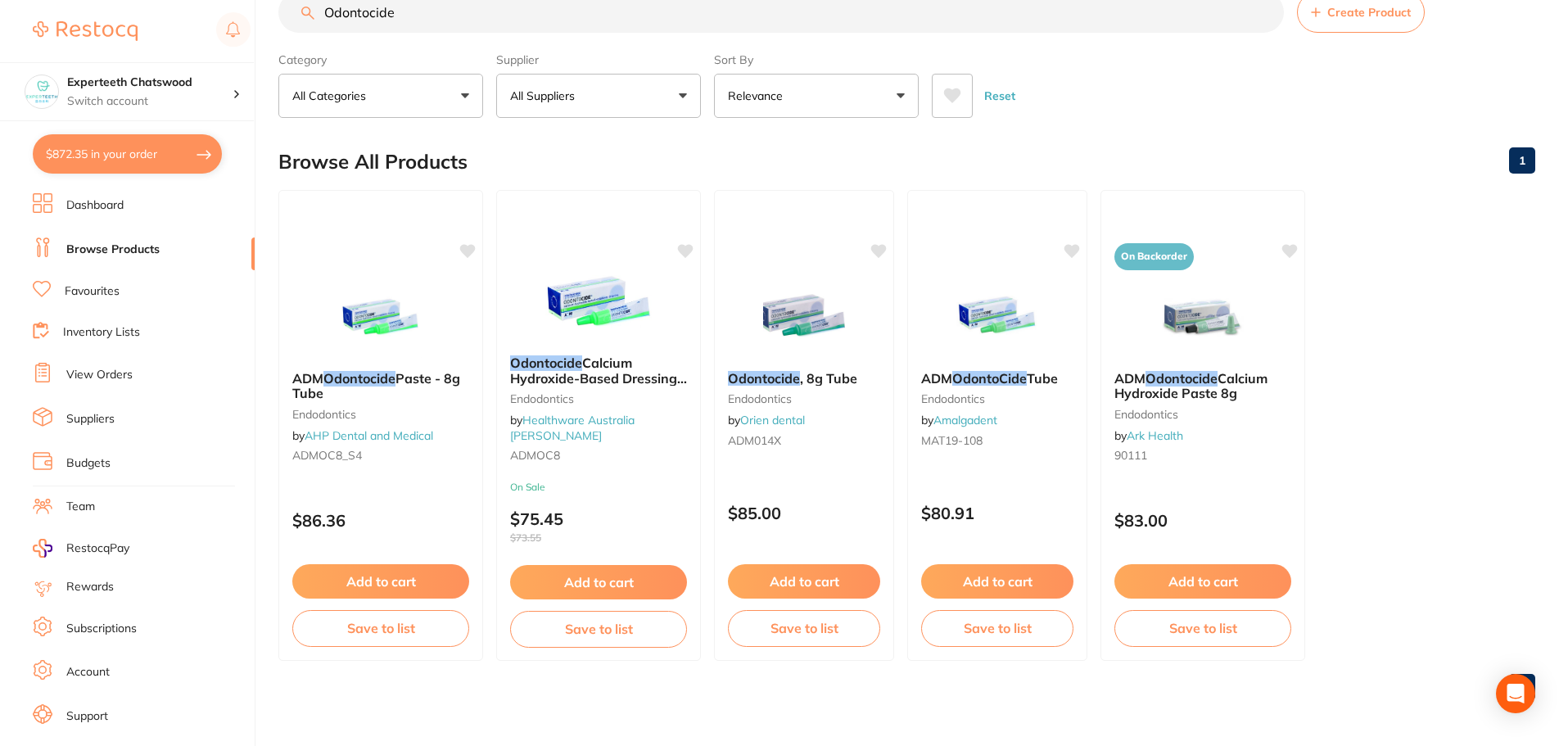
click at [88, 369] on link "View Orders" at bounding box center [99, 374] width 66 height 17
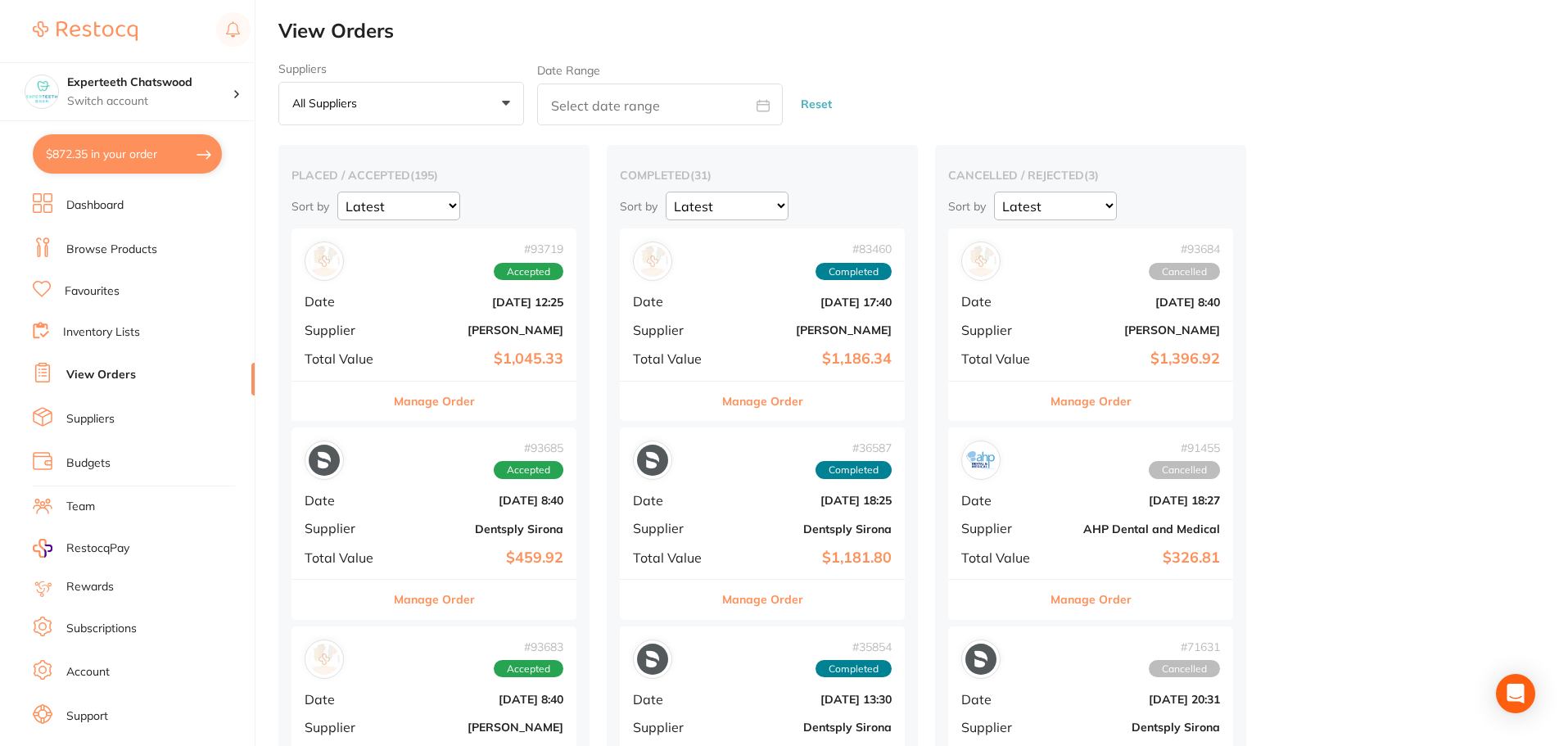
click at [591, 109] on input "text" at bounding box center [660, 104] width 246 height 42
select select "8"
select select "2025"
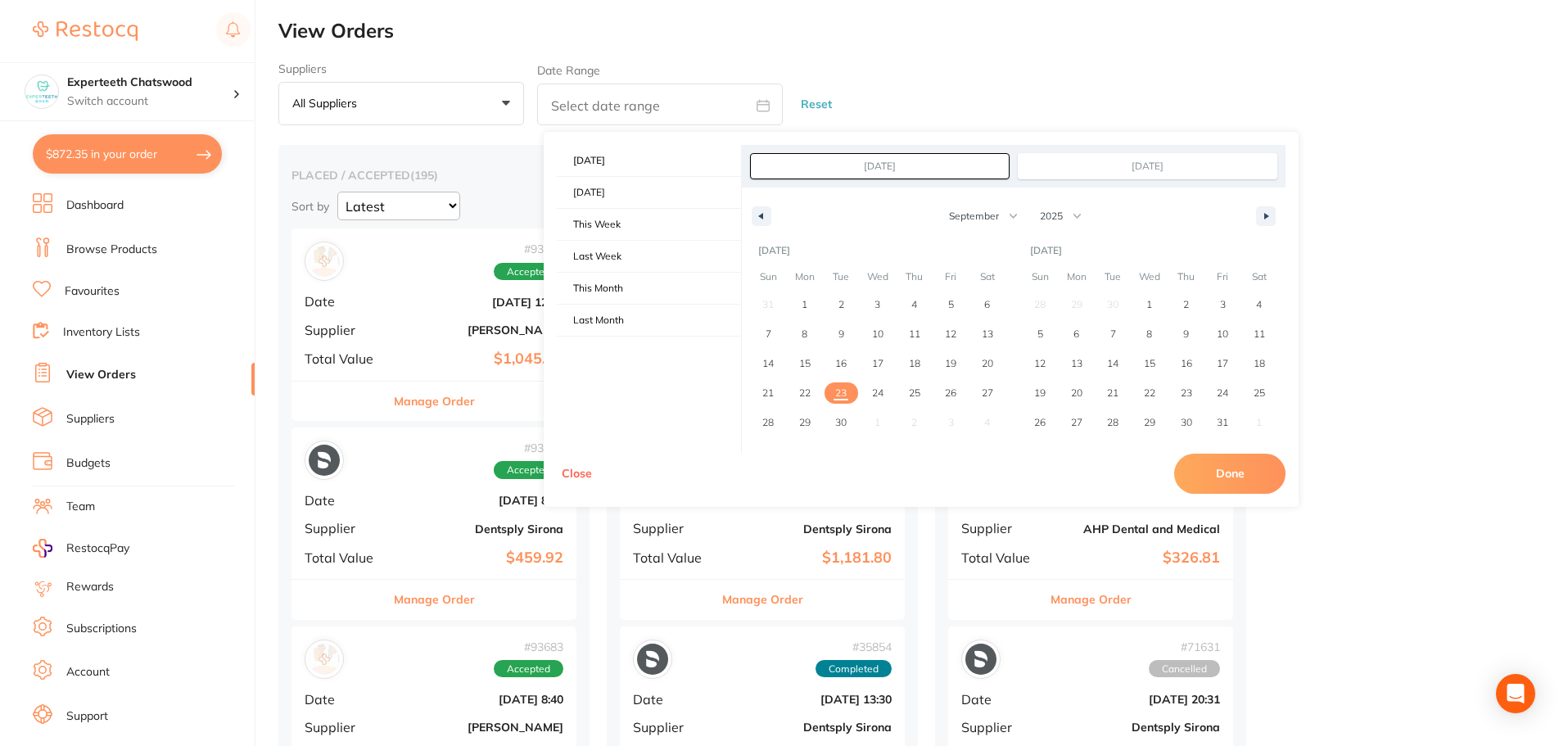
click at [124, 193] on li "Dashboard" at bounding box center [144, 205] width 222 height 24
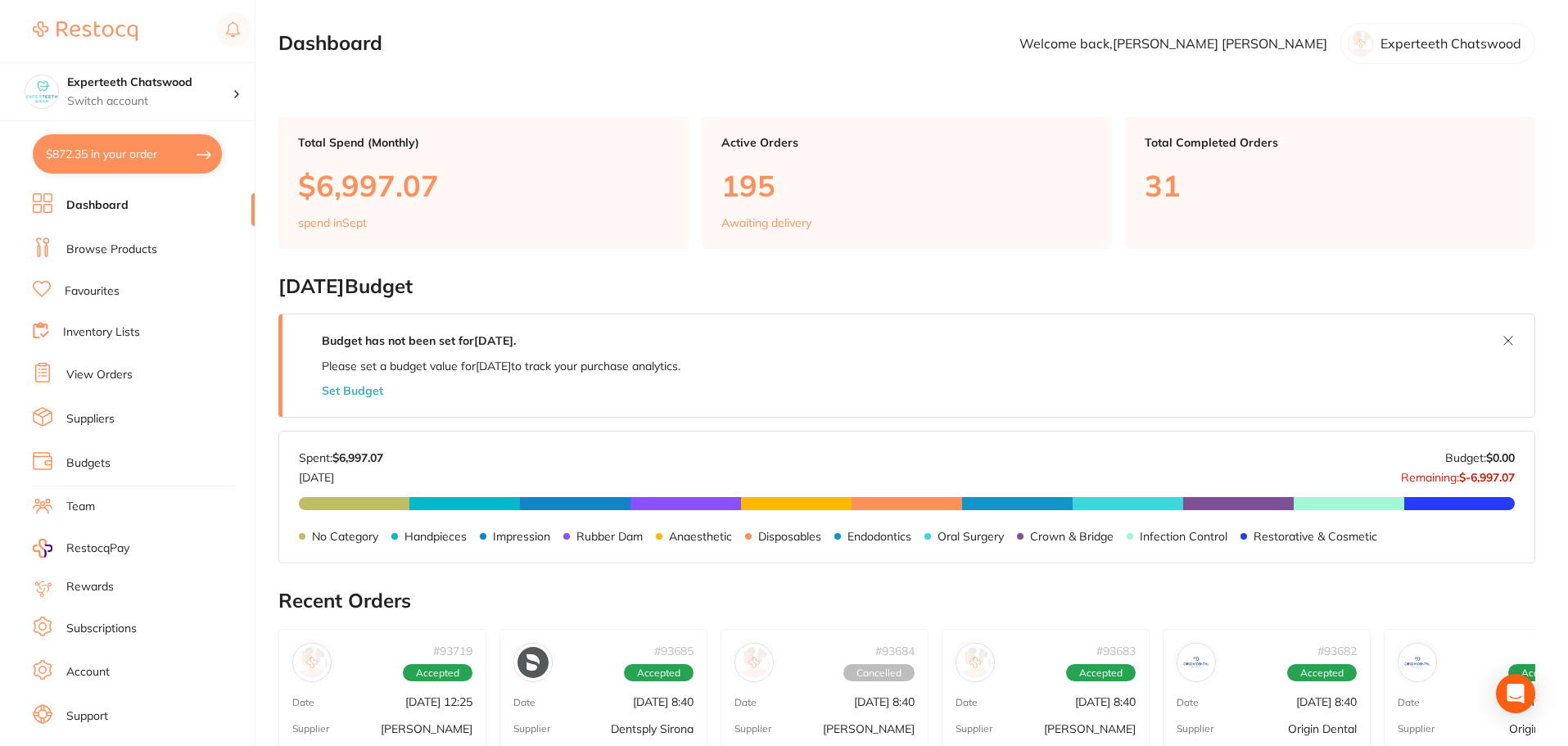
click at [123, 246] on link "Browse Products" at bounding box center [111, 250] width 91 height 17
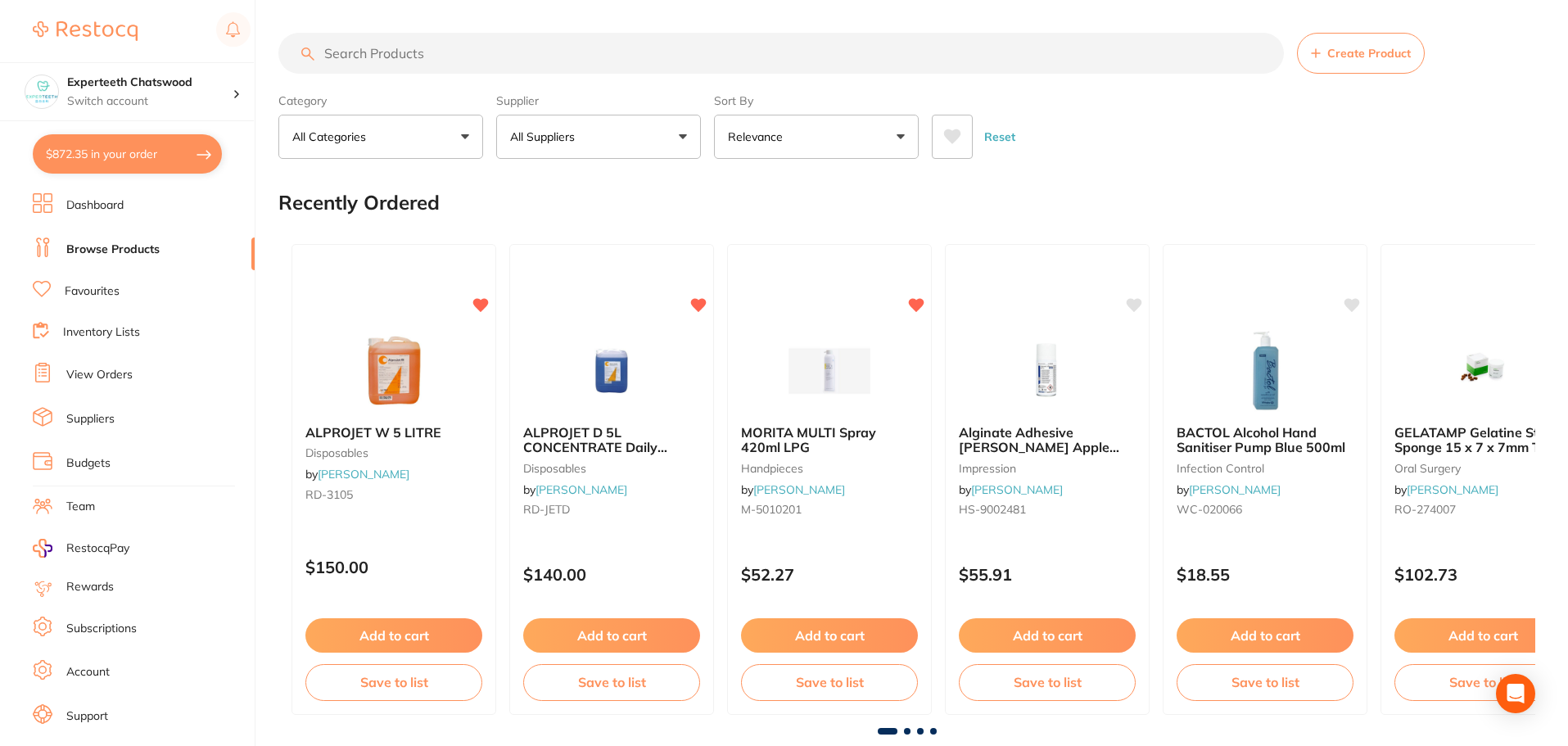
click at [788, 138] on p "Relevance" at bounding box center [758, 137] width 62 height 17
drag, startPoint x: 676, startPoint y: 65, endPoint x: 215, endPoint y: 57, distance: 461.1
click at [270, 61] on div "$872.35 Experteeth Chatswood Switch account Experteeth Chatswood $872.35 in you…" at bounding box center [784, 373] width 1568 height 746
paste input "Odontoprep Cream"
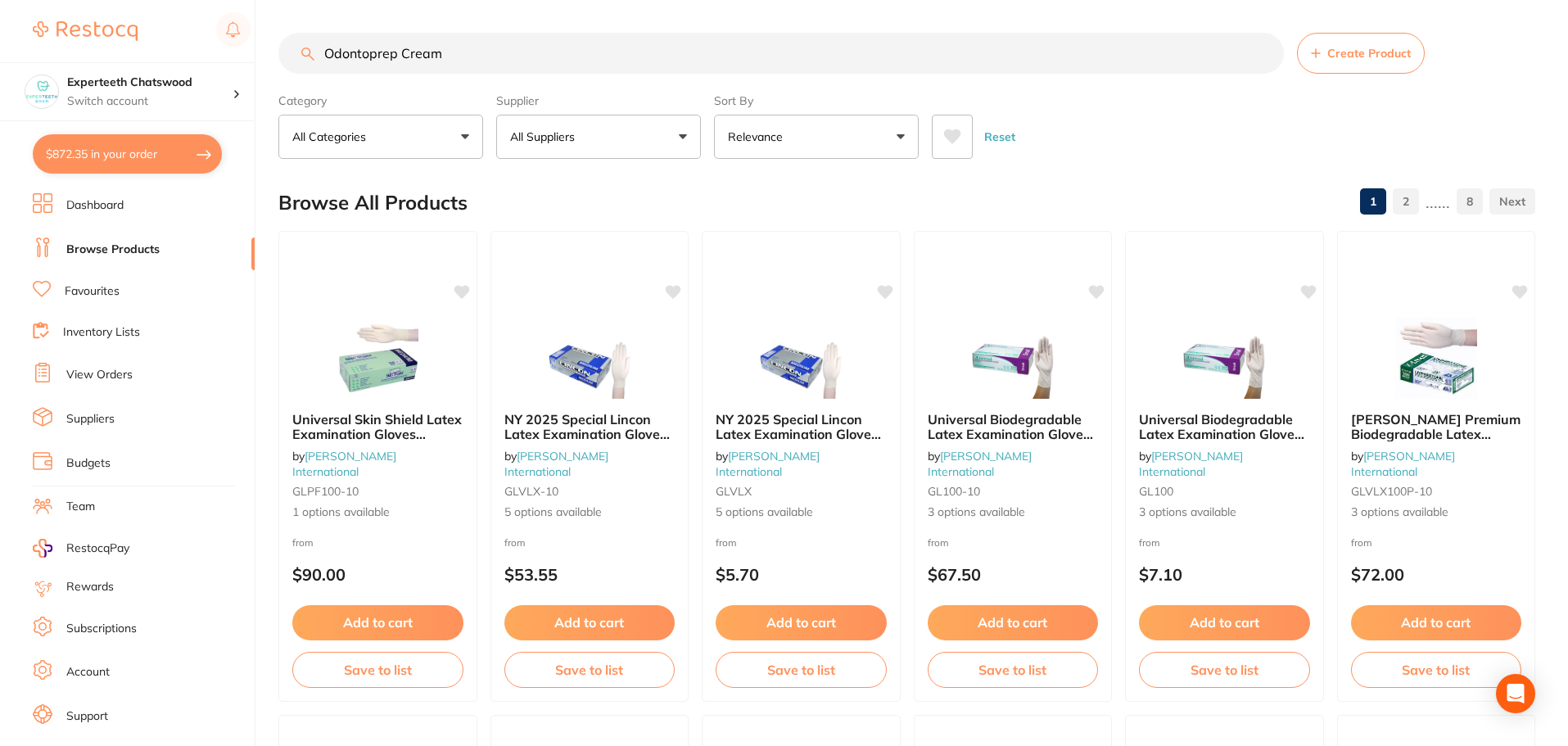
click at [615, 138] on button "All Suppliers" at bounding box center [598, 137] width 205 height 44
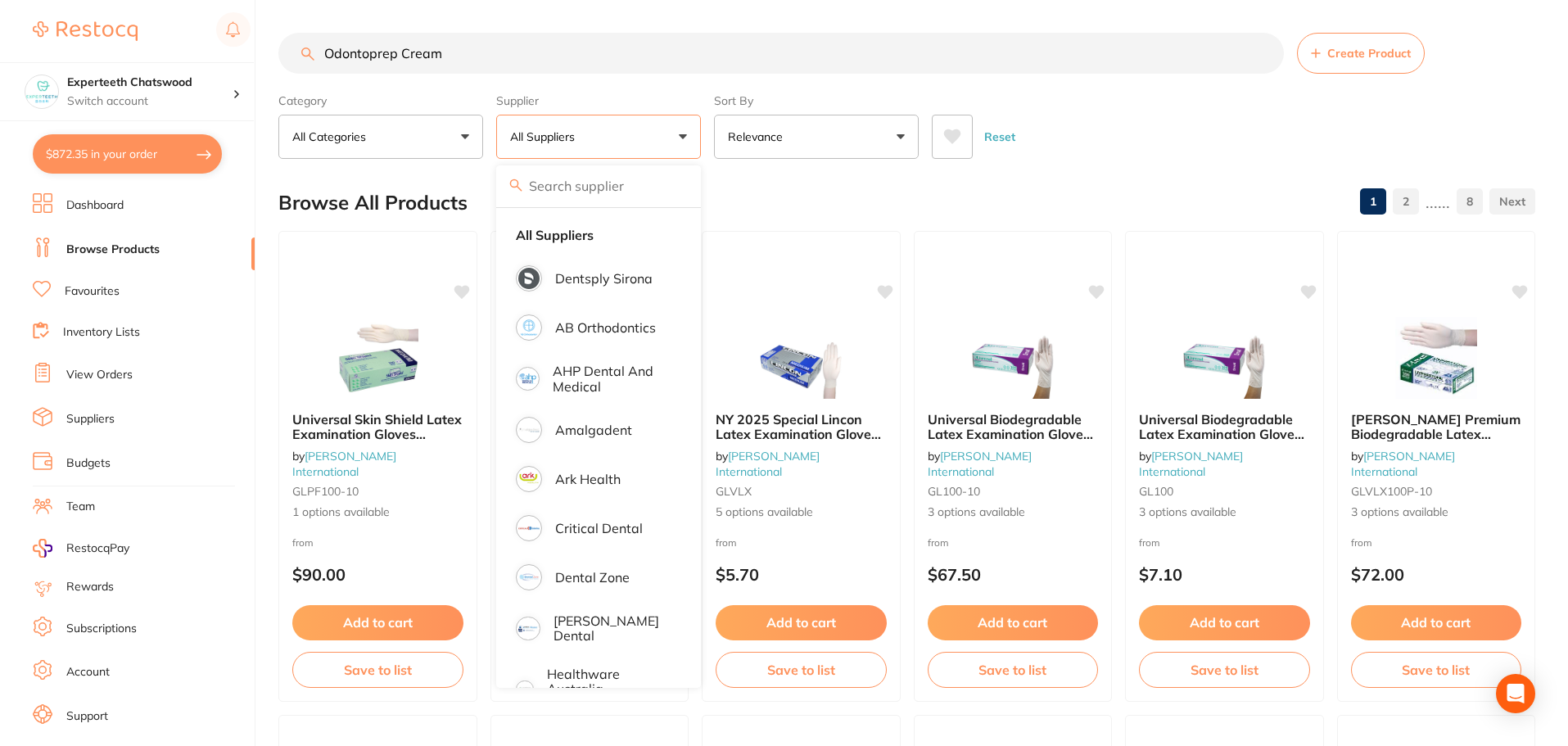
click at [1131, 127] on div "Reset" at bounding box center [1228, 131] width 590 height 57
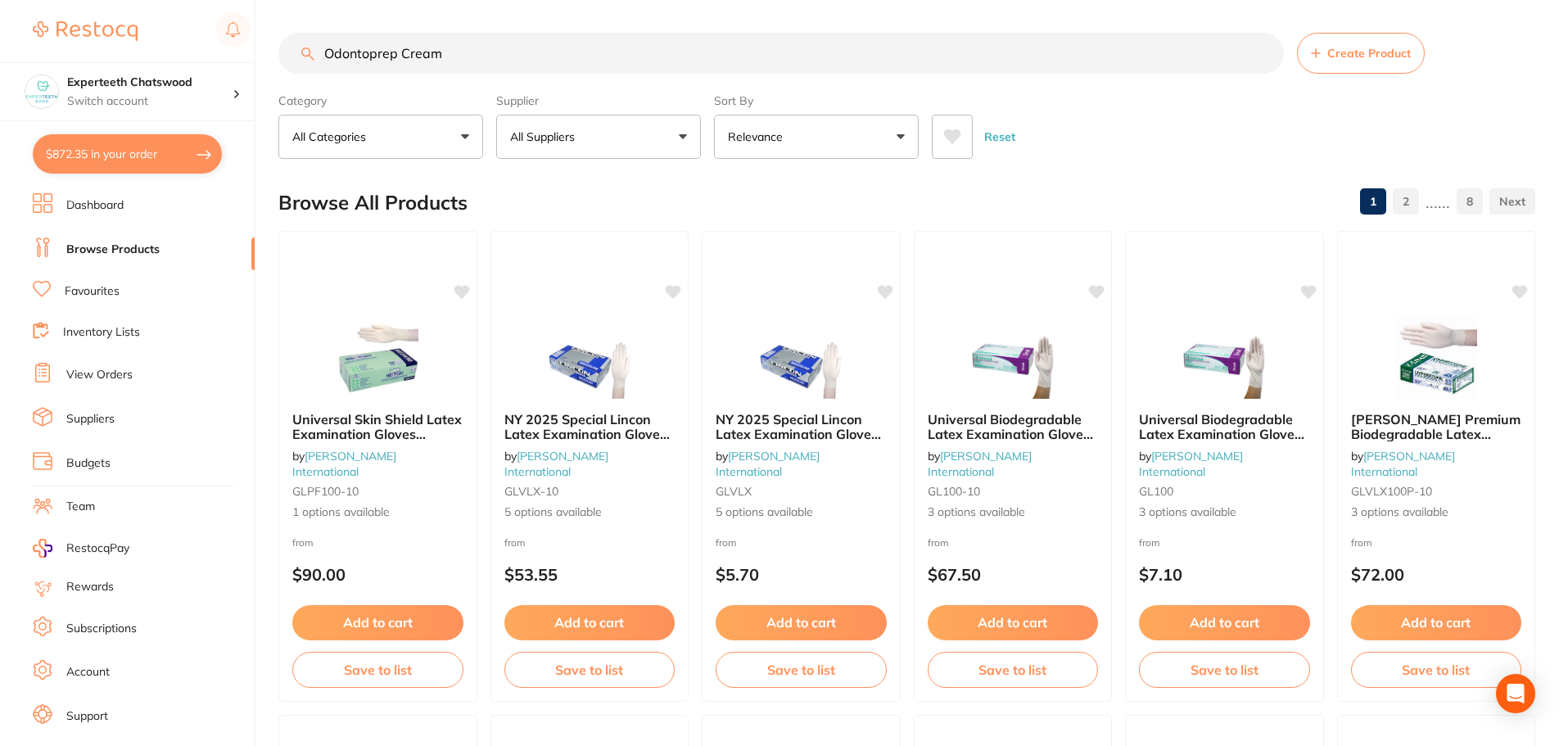
drag, startPoint x: 485, startPoint y: 50, endPoint x: 167, endPoint y: 22, distance: 319.2
click at [228, 33] on div "$872.35 Experteeth Chatswood Switch account Experteeth Chatswood $872.35 in you…" at bounding box center [784, 373] width 1568 height 746
paste input "A0753221G0M03"
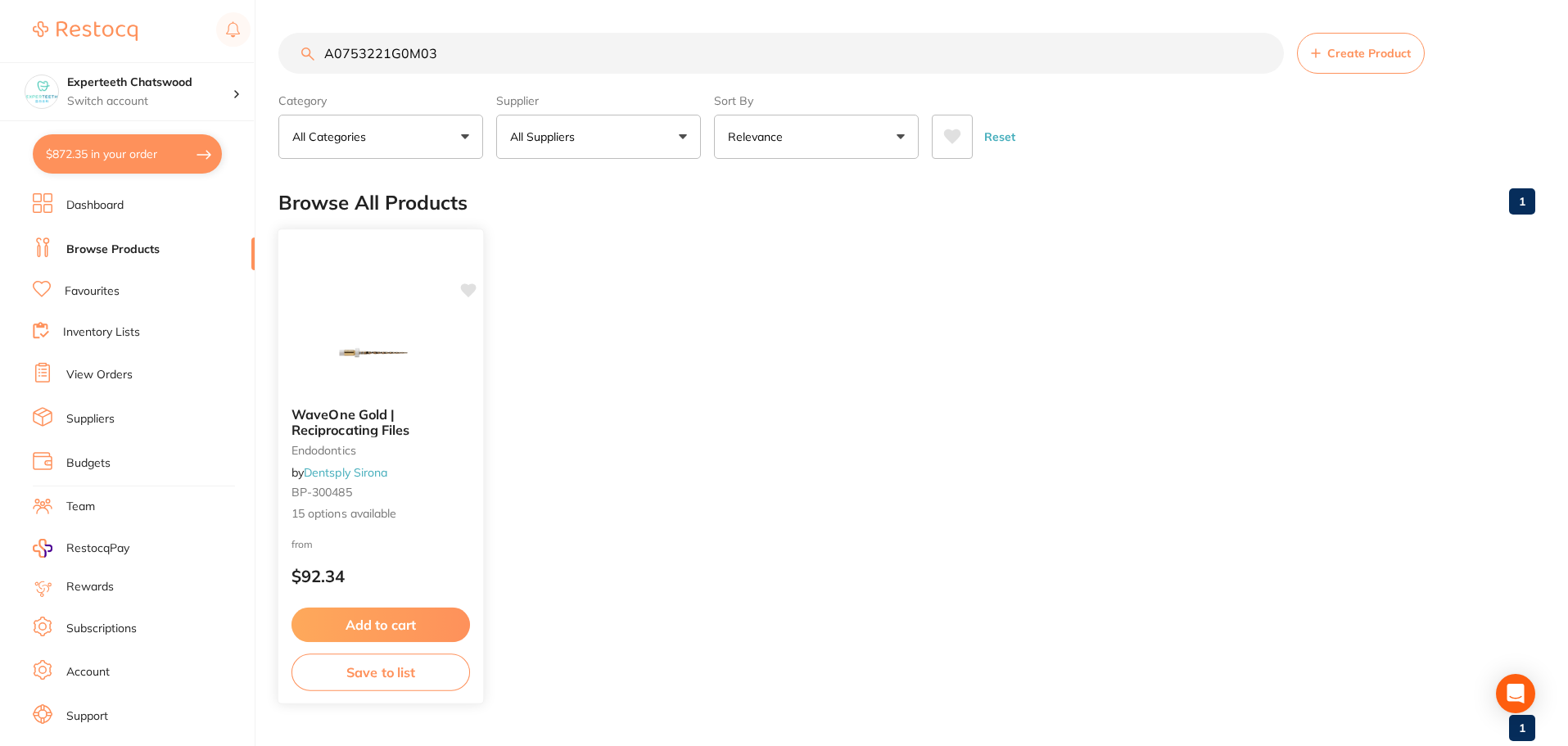
click at [394, 347] on img at bounding box center [380, 352] width 107 height 83
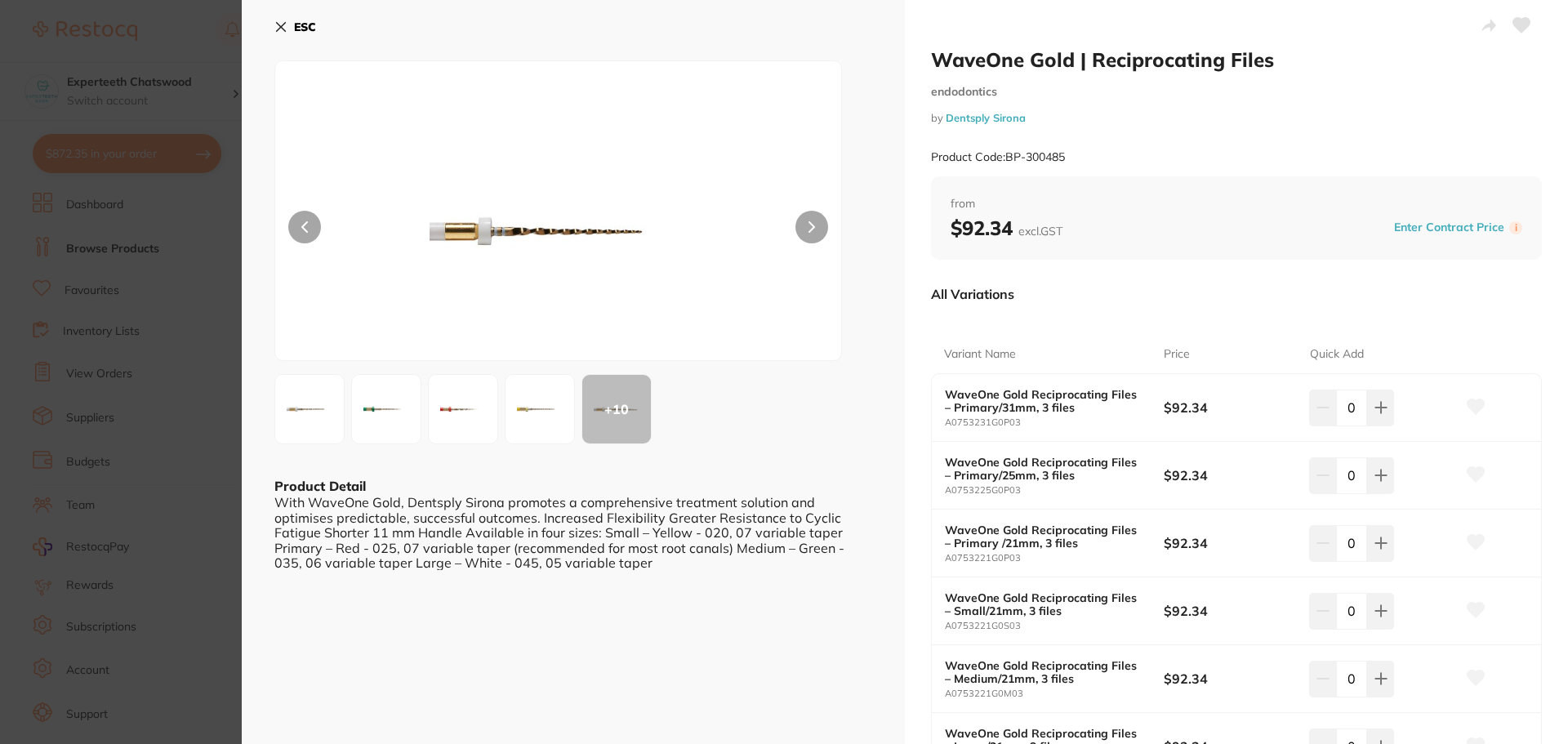
click at [288, 16] on button "ESC" at bounding box center [295, 27] width 42 height 28
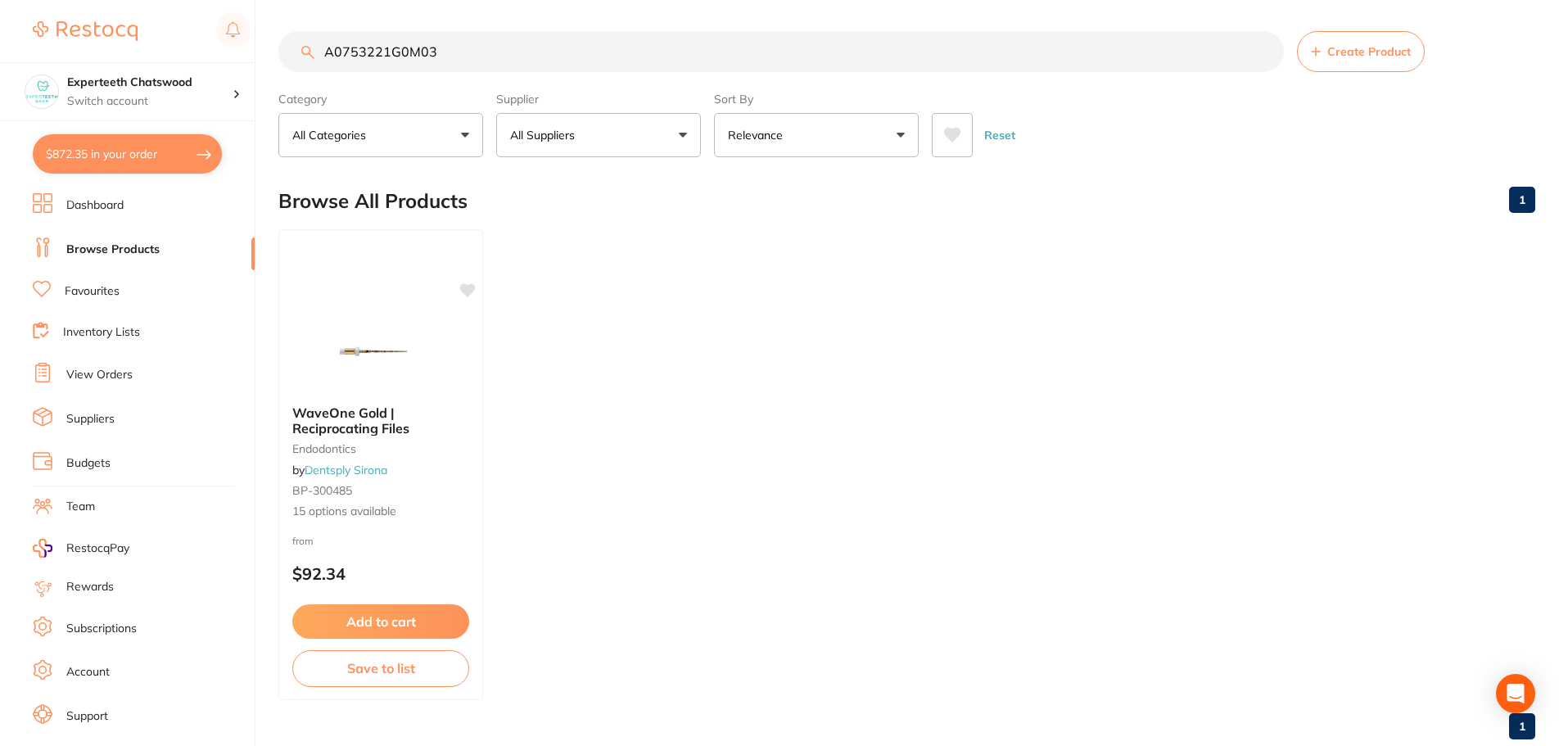
drag, startPoint x: 481, startPoint y: 50, endPoint x: 186, endPoint y: 47, distance: 295.0
click at [186, 47] on div "$872.35 Experteeth Chatswood Switch account Experteeth Chatswood $872.35 in you…" at bounding box center [784, 371] width 1568 height 746
paste input "175W00000S"
type input "A175W00000S03"
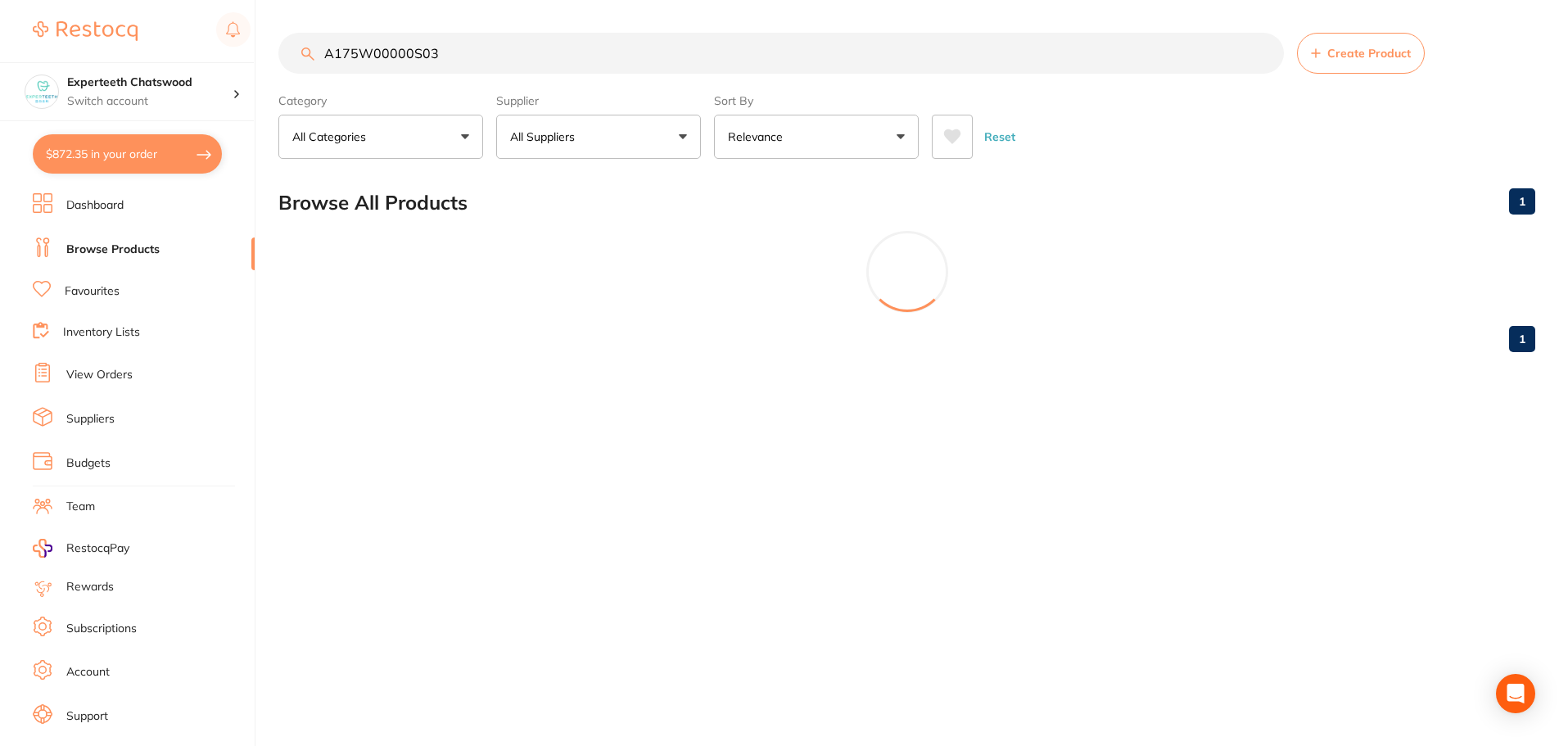
scroll to position [0, 0]
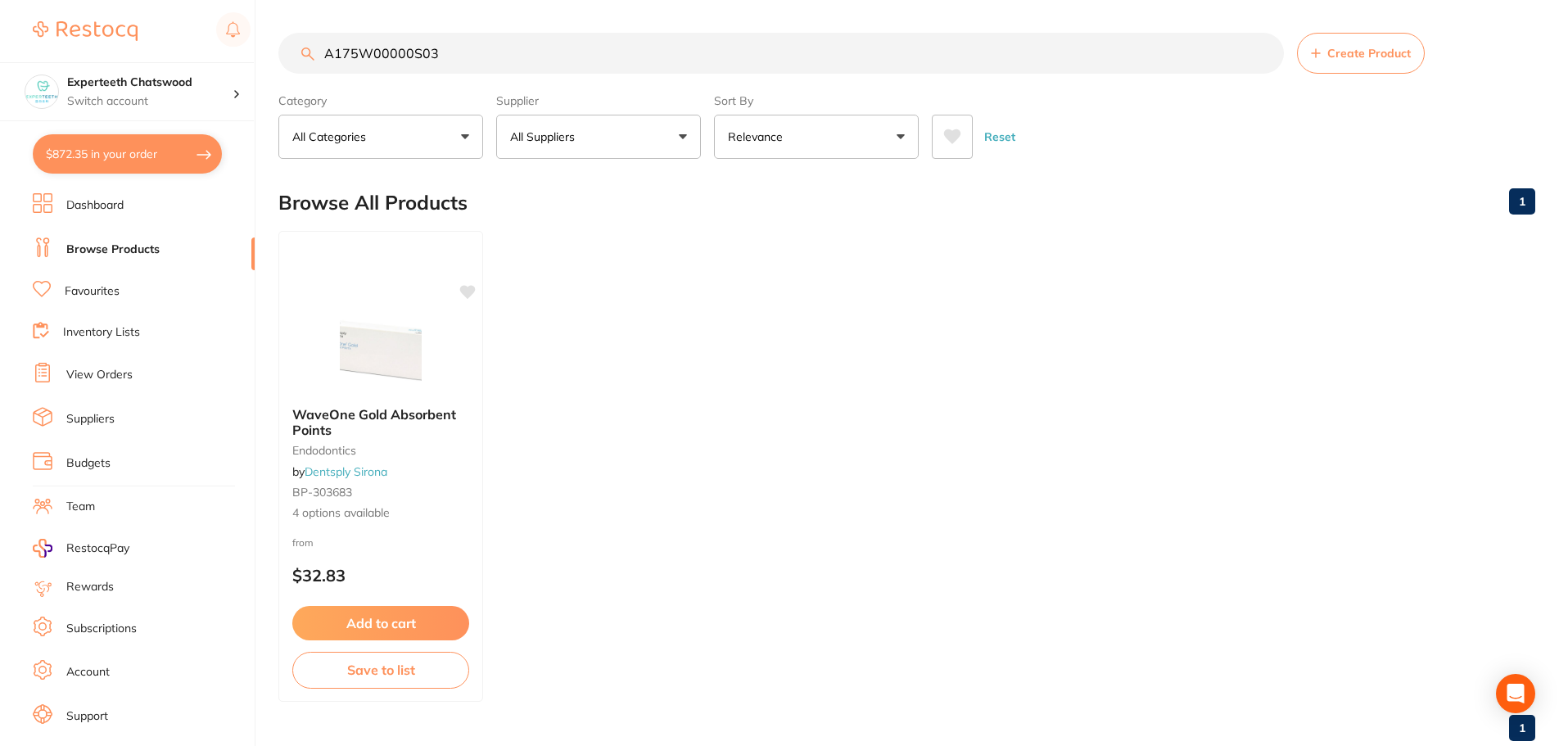
drag, startPoint x: 472, startPoint y: 44, endPoint x: 91, endPoint y: -12, distance: 385.1
click at [91, 0] on html "$872.35 Experteeth Chatswood Switch account Experteeth Chatswood $872.35 in you…" at bounding box center [784, 373] width 1568 height 746
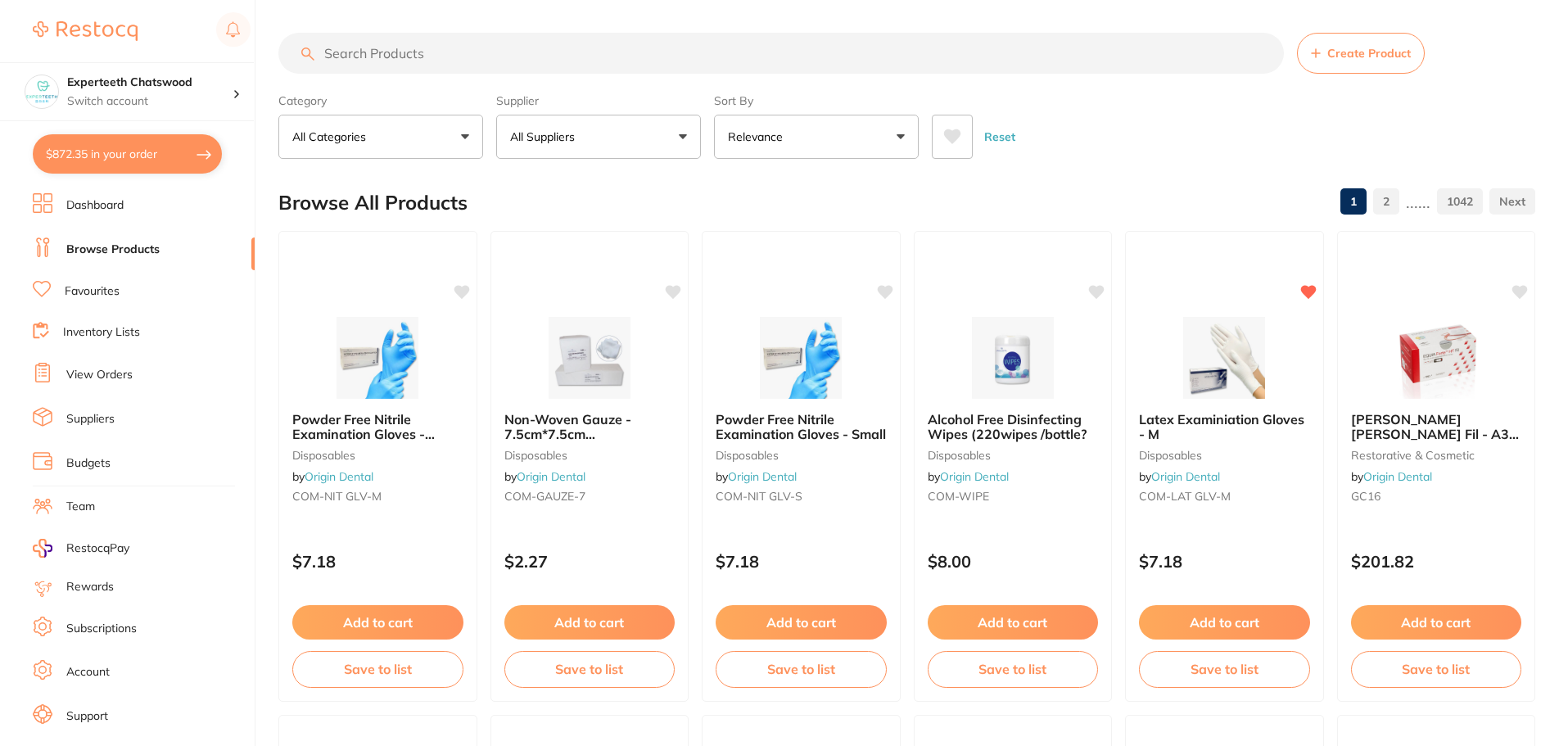
click at [104, 367] on link "View Orders" at bounding box center [99, 374] width 66 height 17
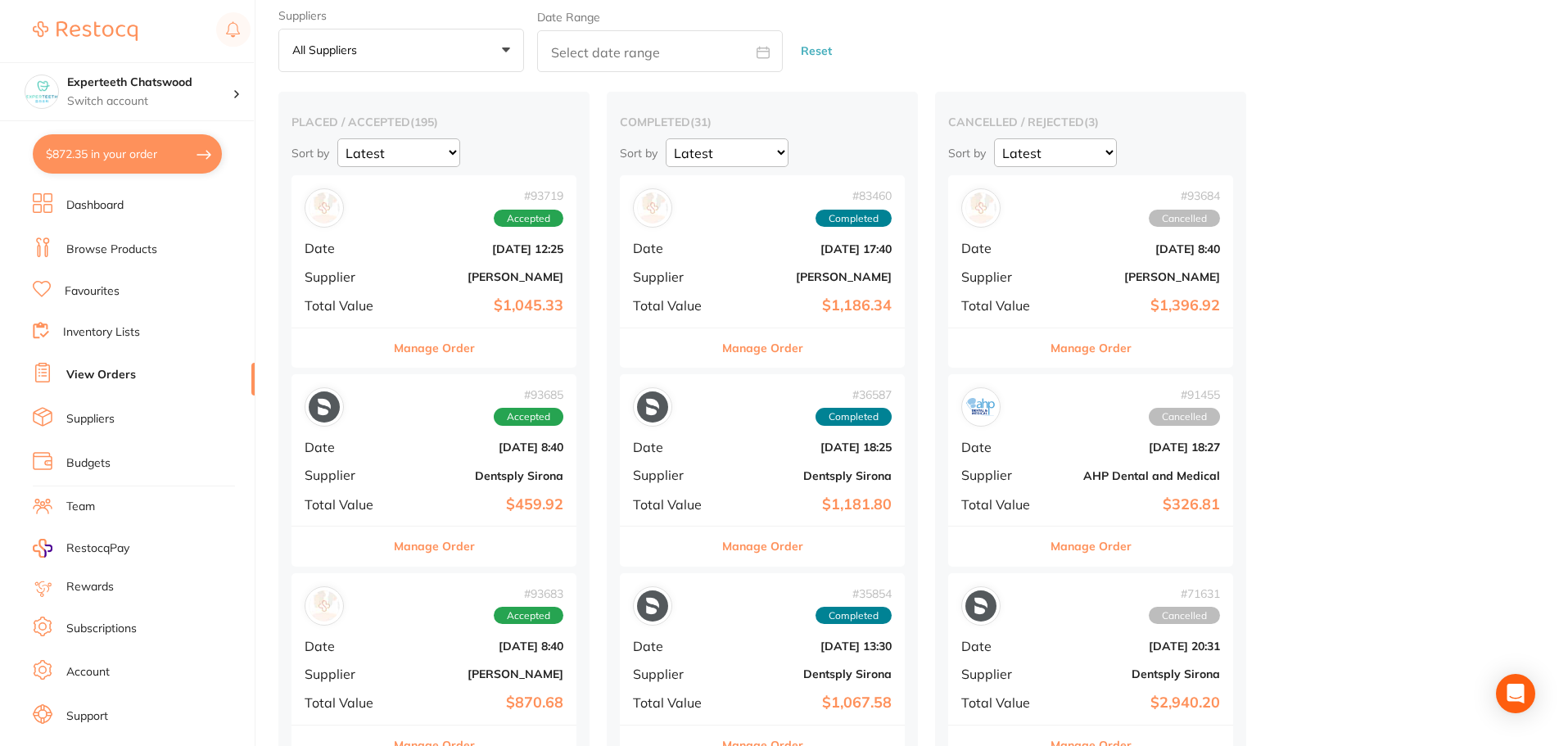
scroll to position [82, 0]
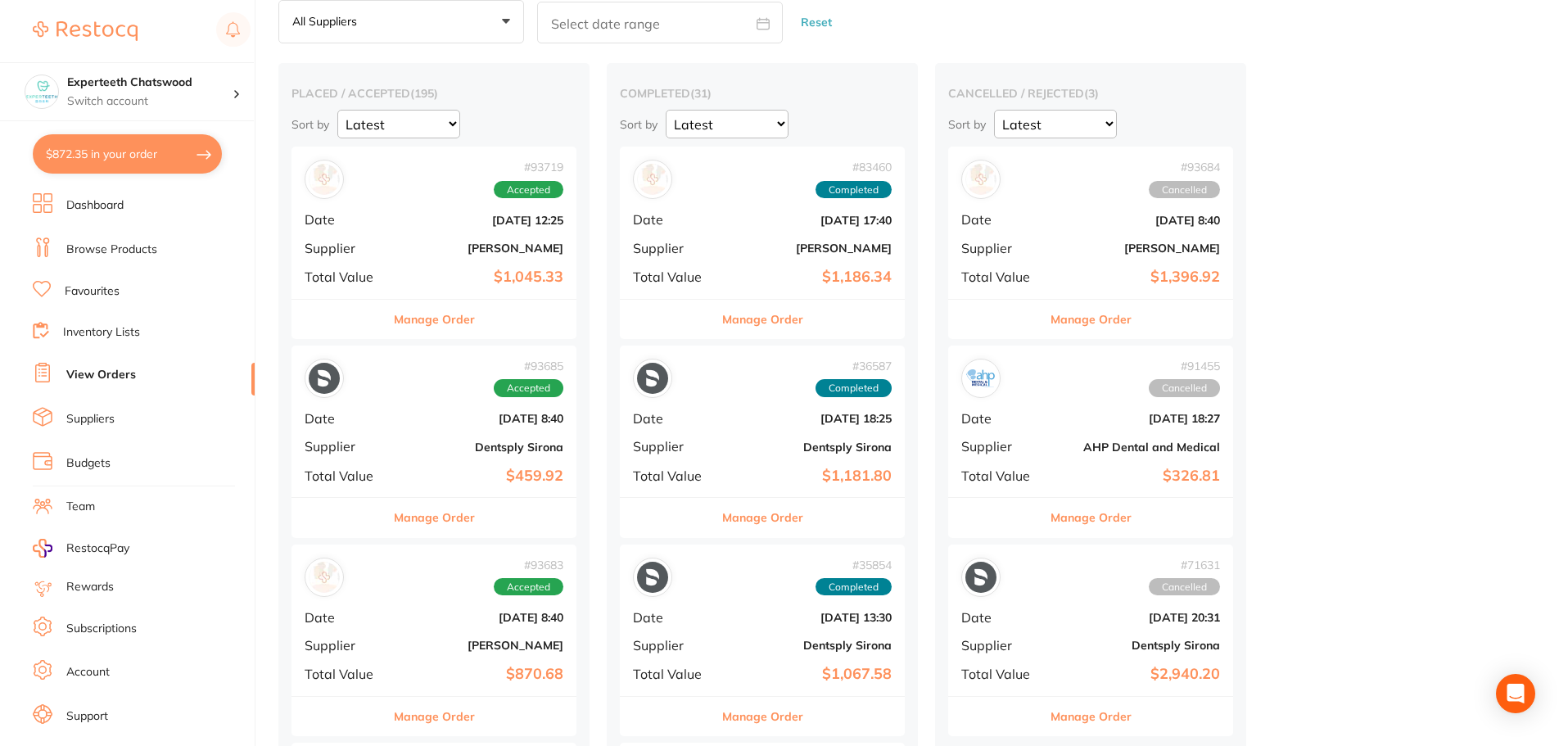
click at [752, 396] on div "# 36587 Completed" at bounding box center [762, 378] width 259 height 39
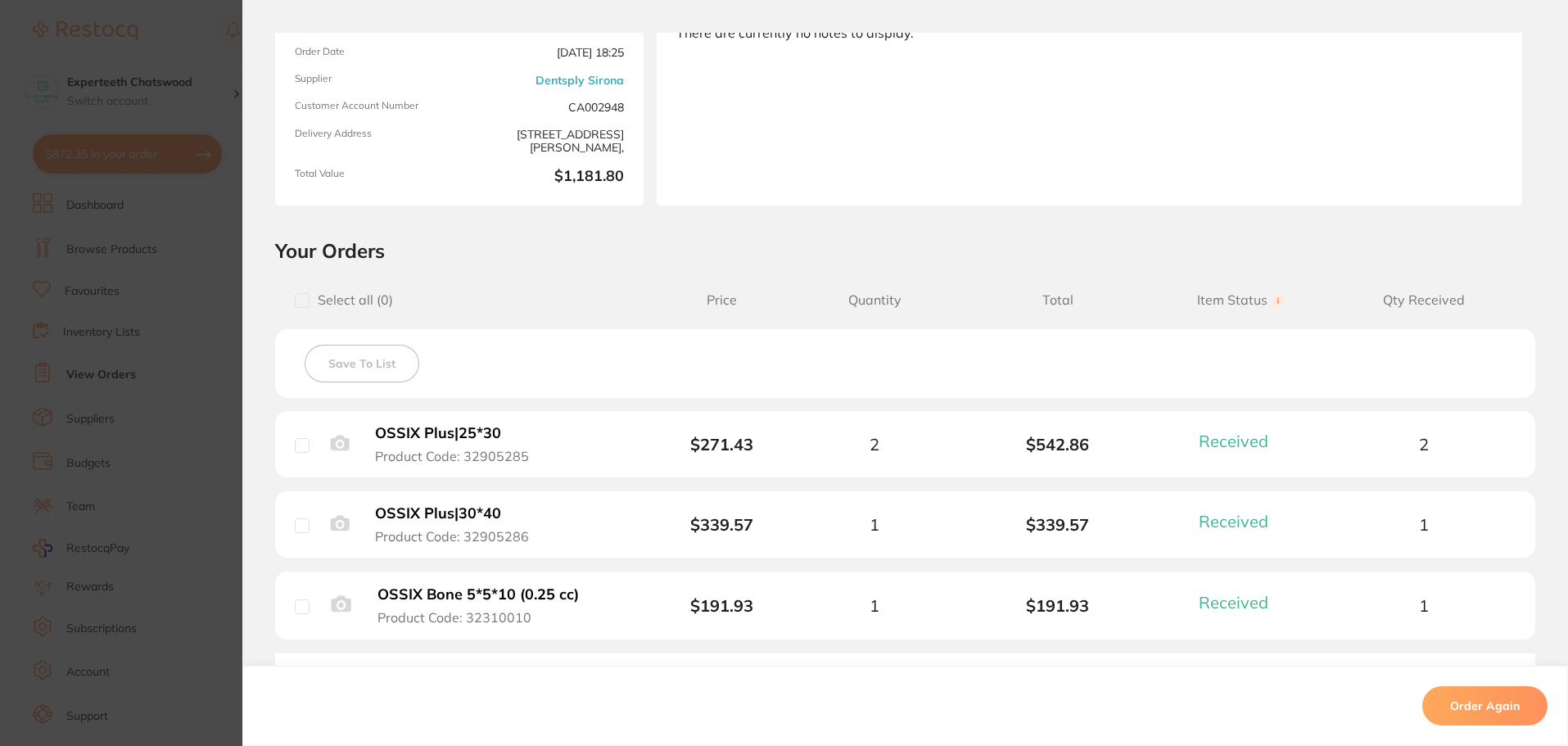
scroll to position [245, 0]
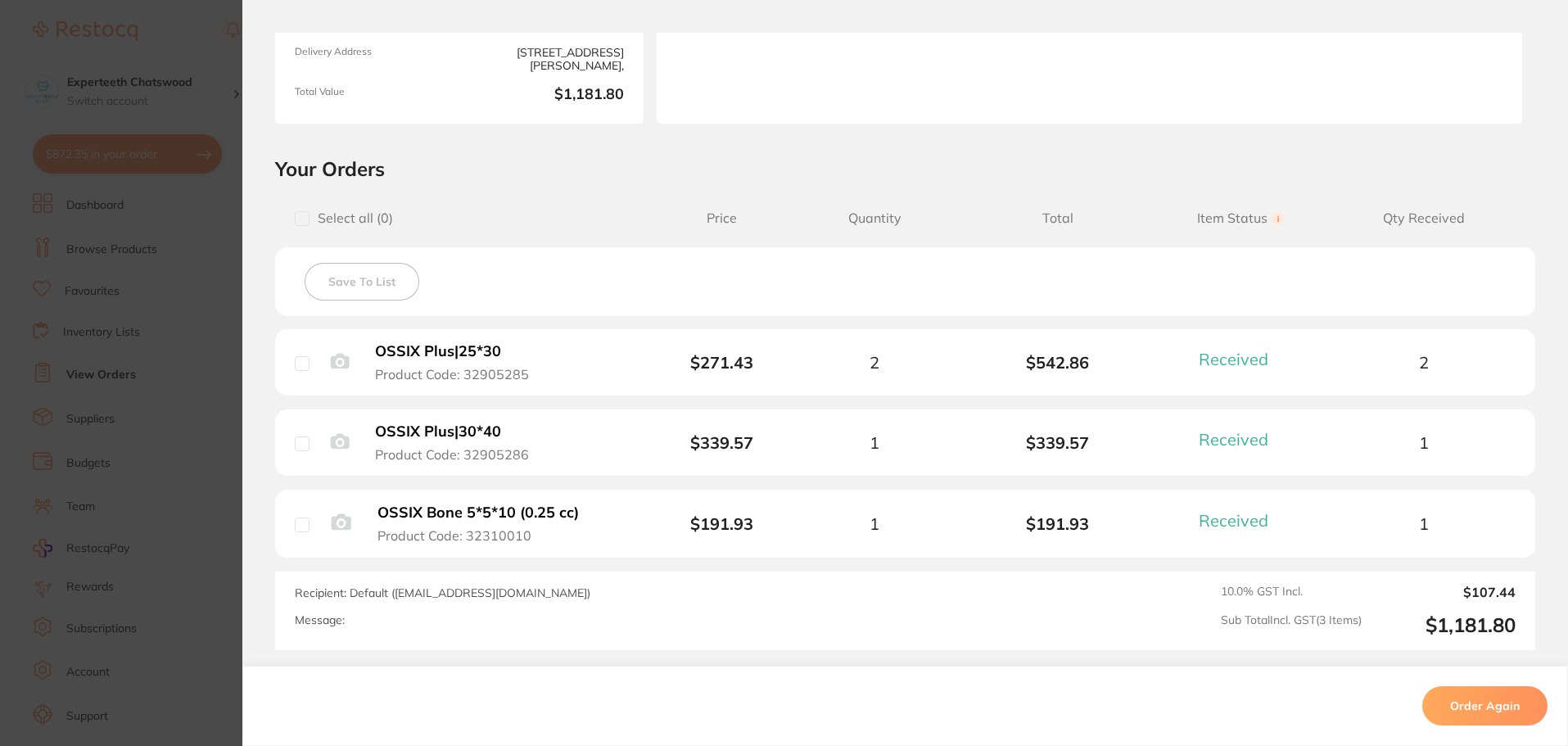
click at [177, 41] on section "Order ID: Restocq- 36587 Order Information 3 Received Completed Order Order Dat…" at bounding box center [784, 373] width 1568 height 746
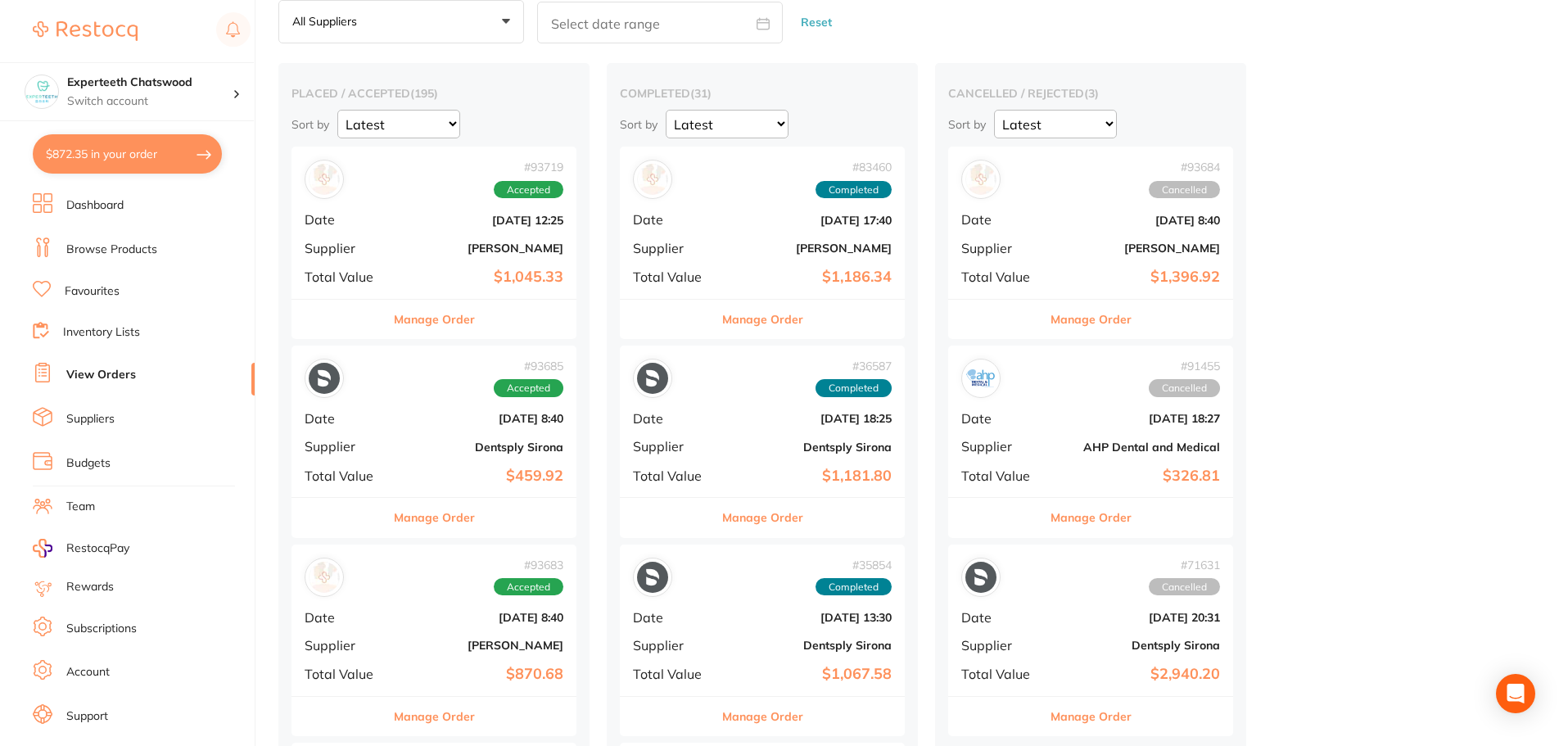
click at [775, 207] on div "# 83460 Completed Date [DATE] 17:40 Supplier [PERSON_NAME] Total Value $1,186.34" at bounding box center [762, 222] width 285 height 151
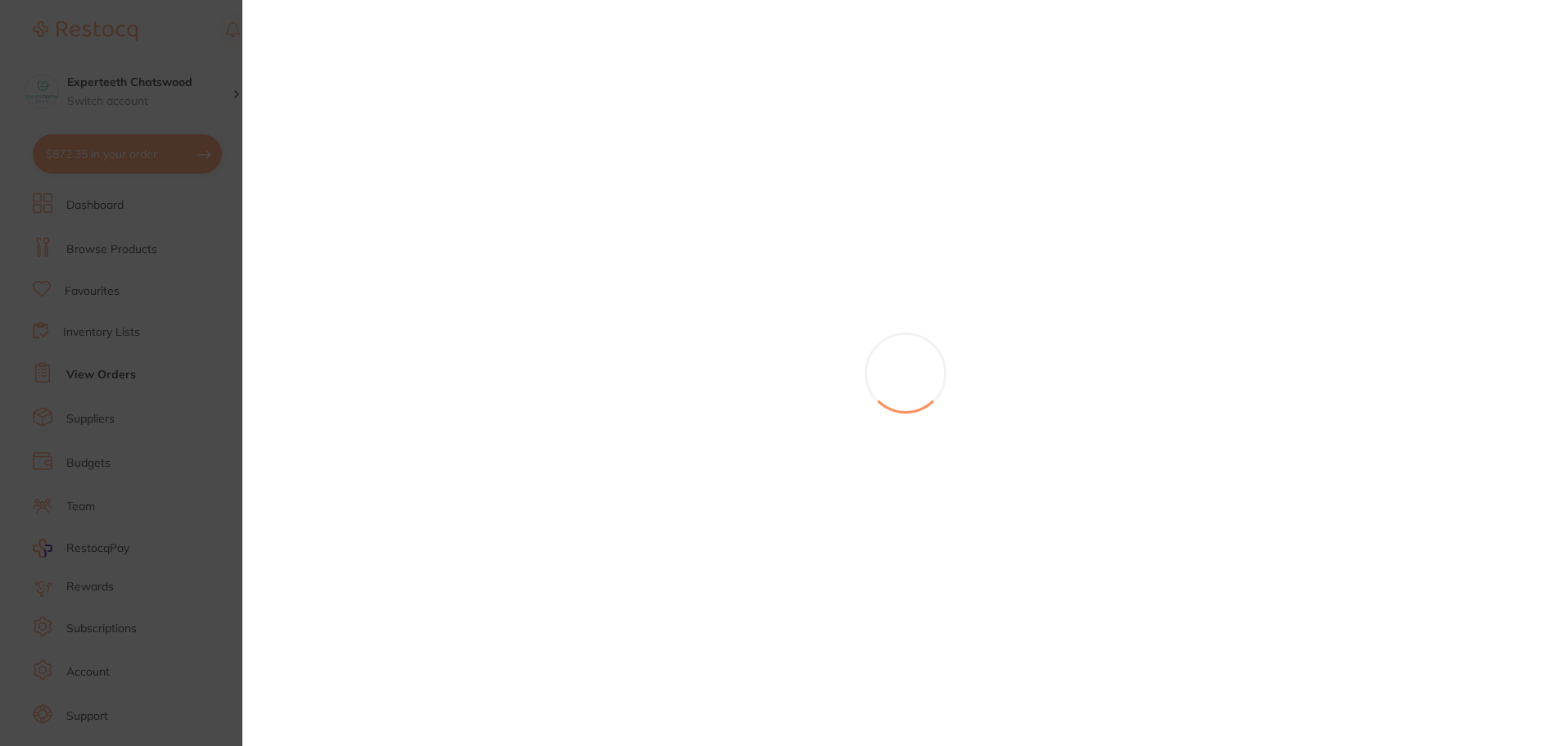
click at [776, 237] on div at bounding box center [905, 373] width 1326 height 746
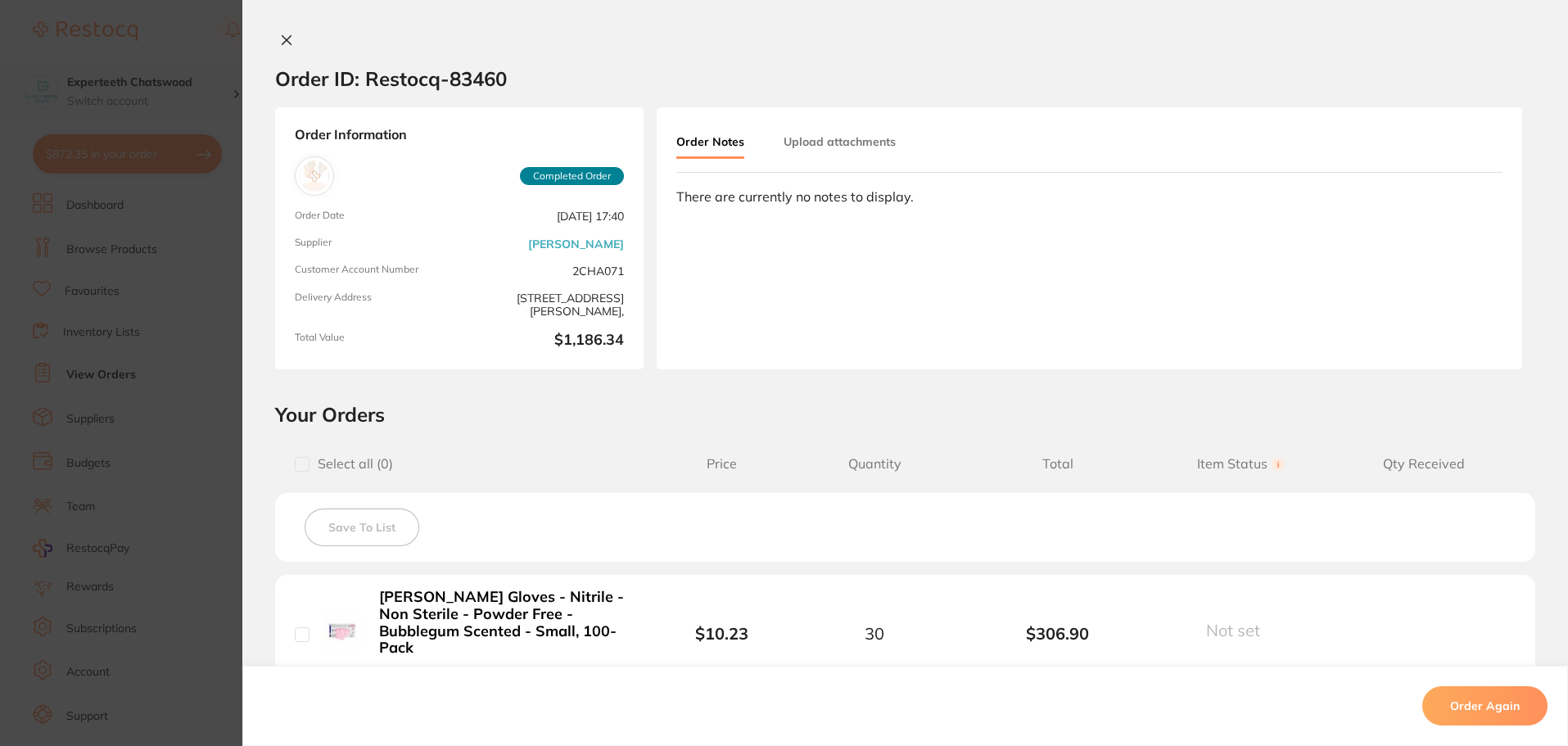
click at [173, 35] on section "Order ID: Restocq- 83460 Order Information Completed Order Order Date [DATE] 17…" at bounding box center [784, 373] width 1568 height 746
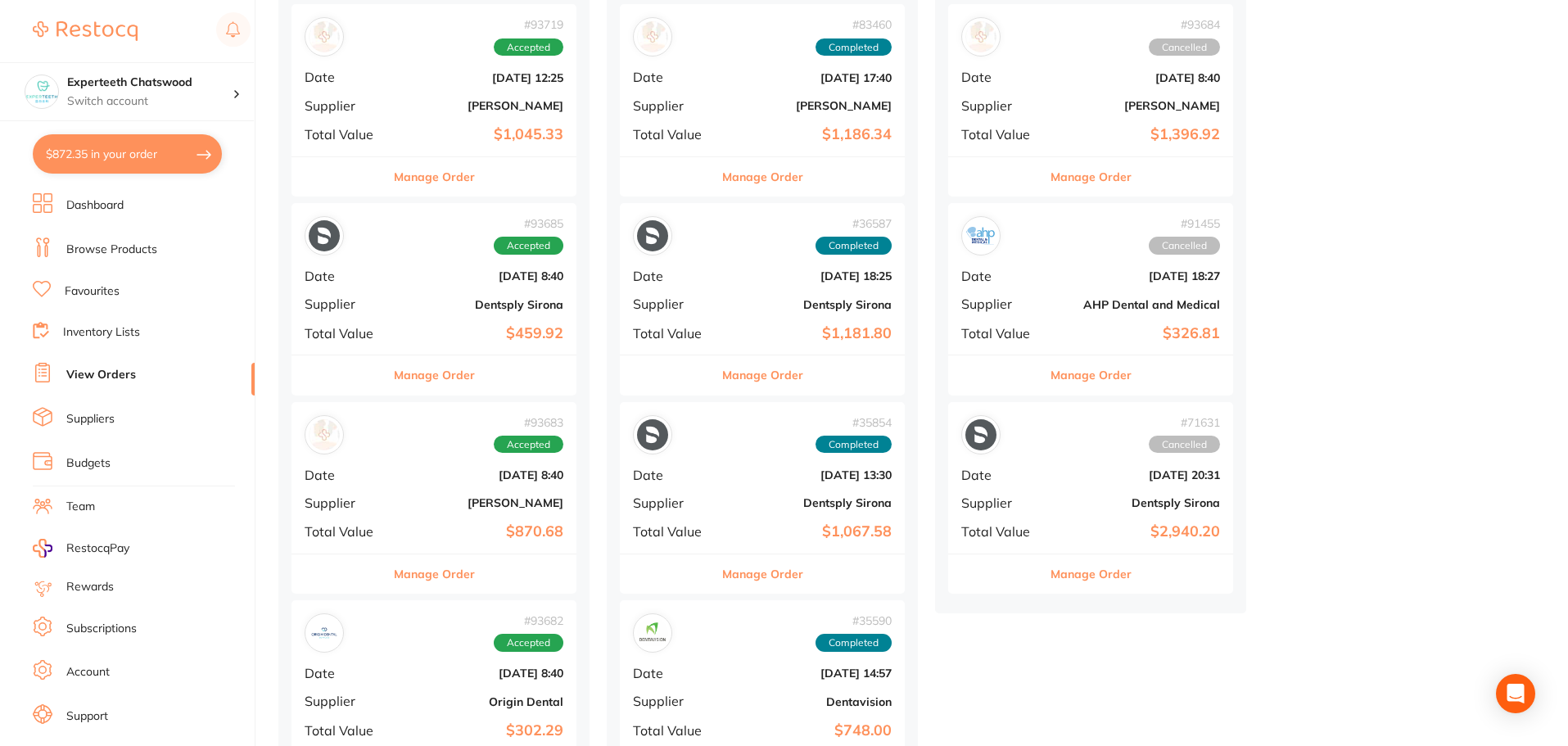
scroll to position [245, 0]
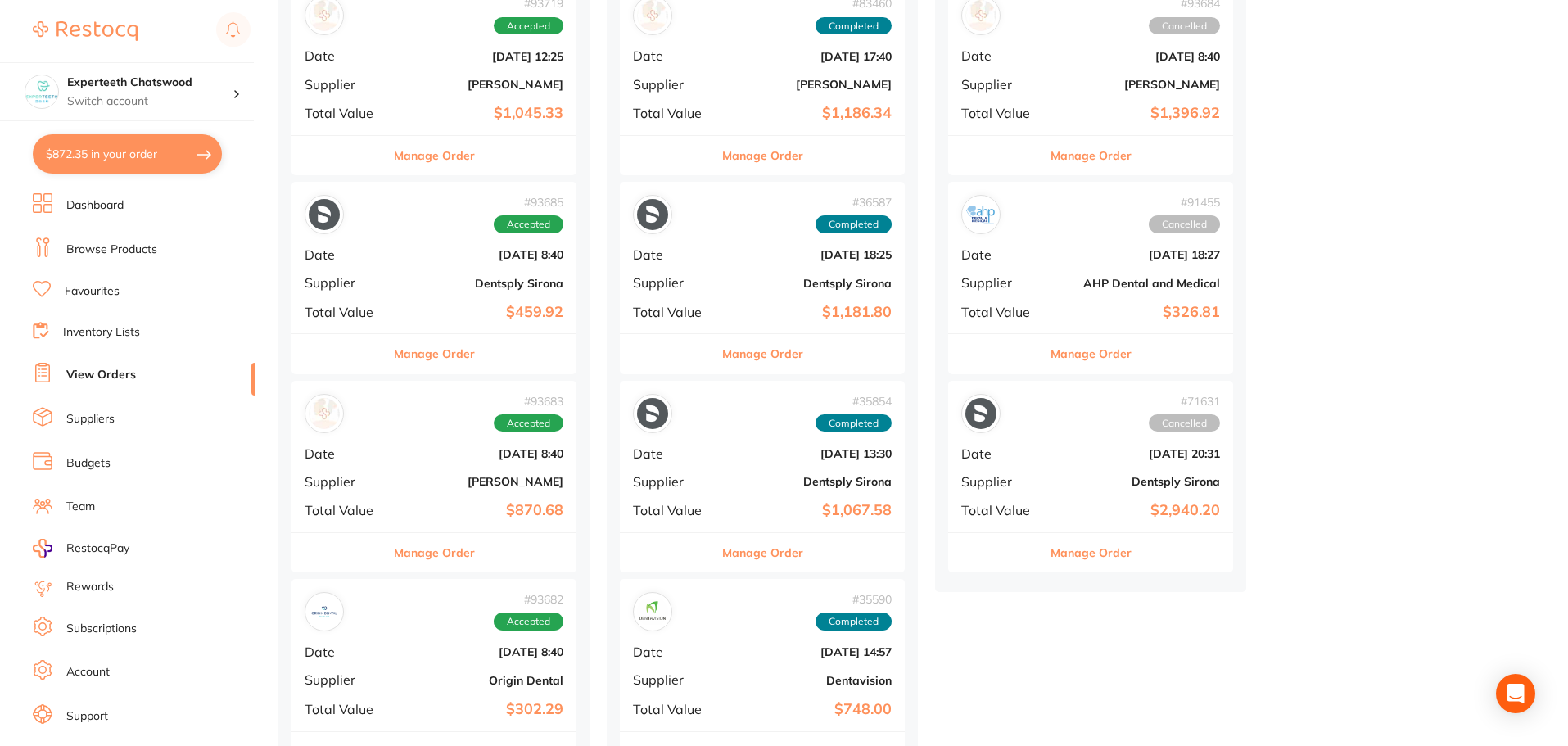
click at [744, 424] on div "# 35854 Completed" at bounding box center [762, 413] width 259 height 39
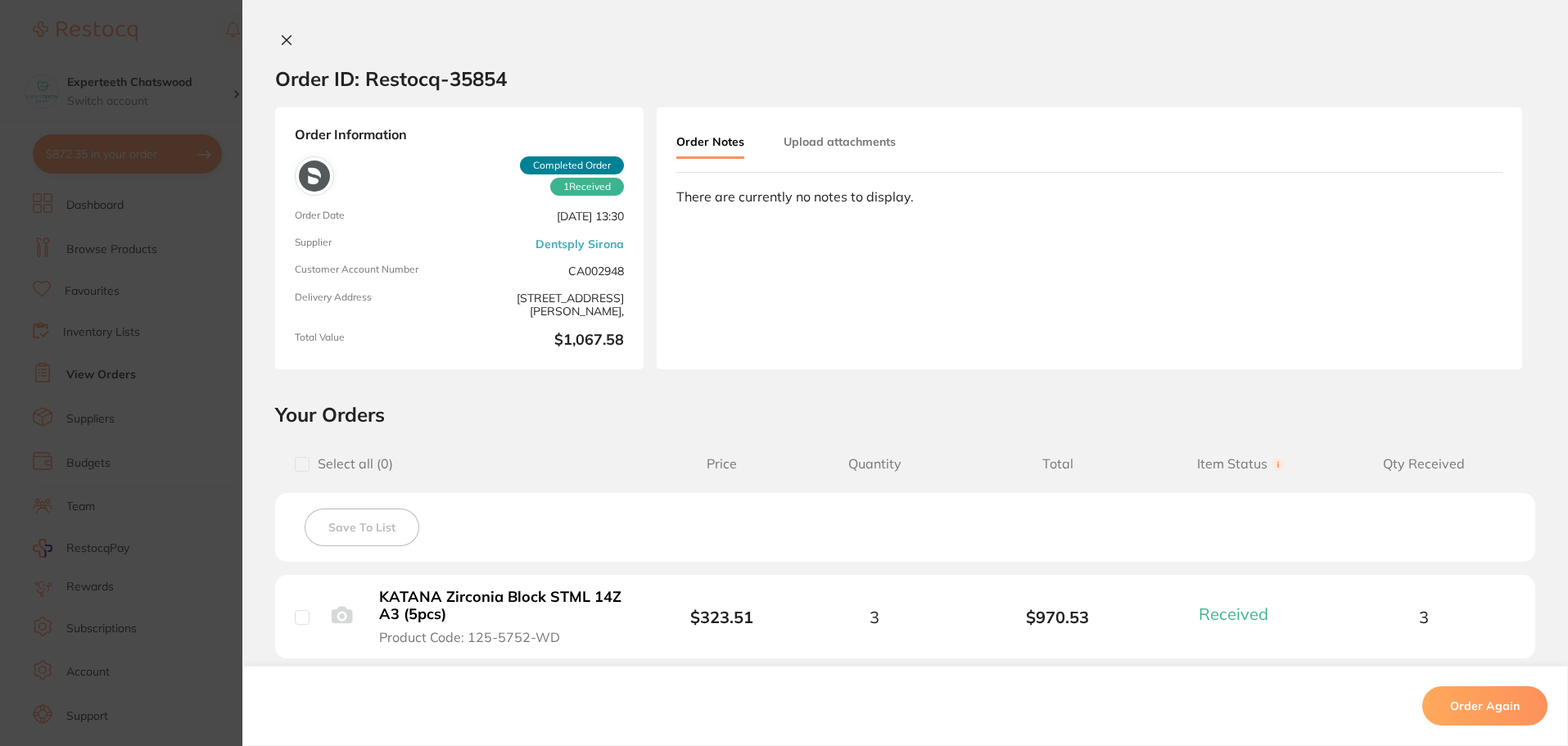
click at [186, 172] on section "Order ID: Restocq- 35854 Order Information 1 Received Completed Order Order Dat…" at bounding box center [784, 373] width 1568 height 746
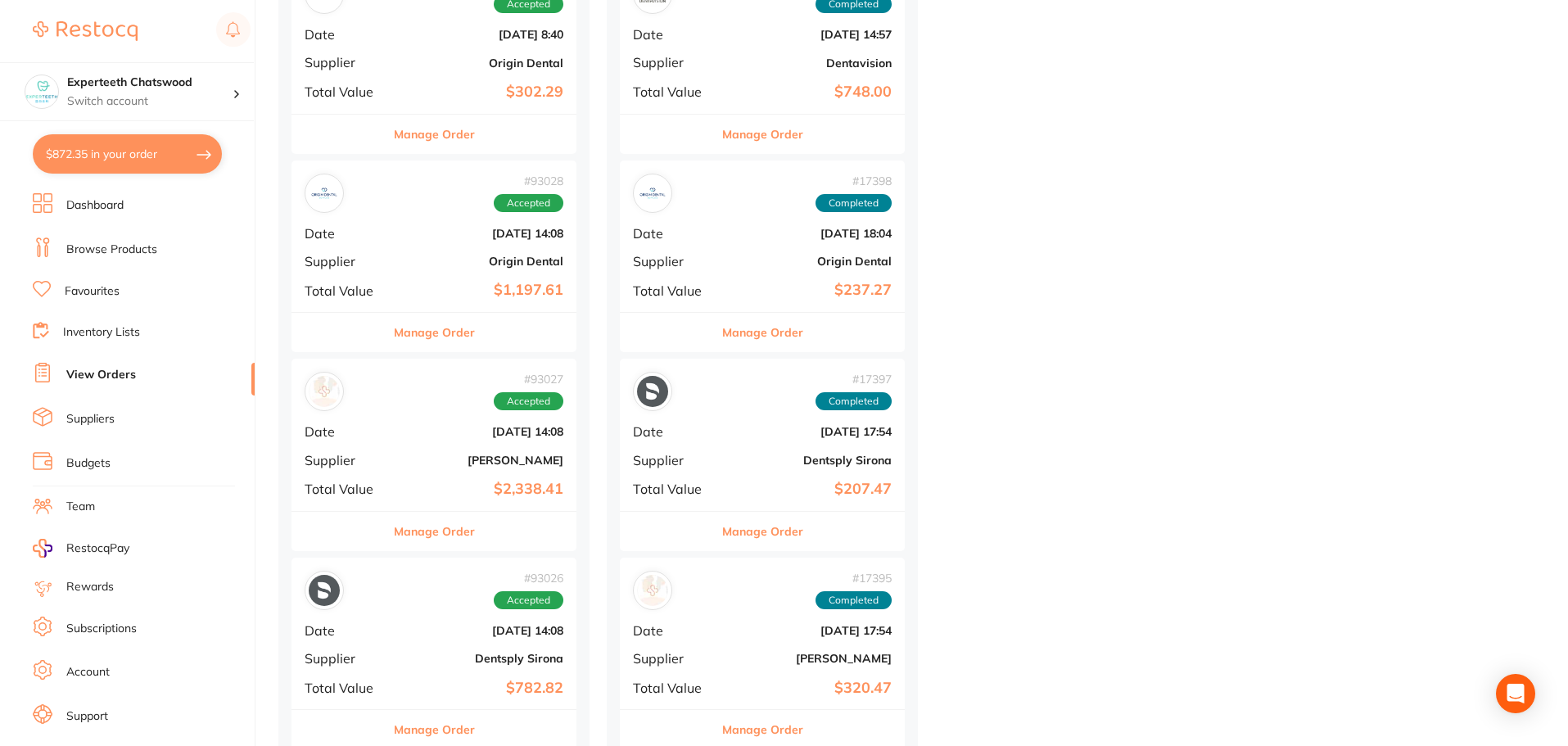
scroll to position [901, 0]
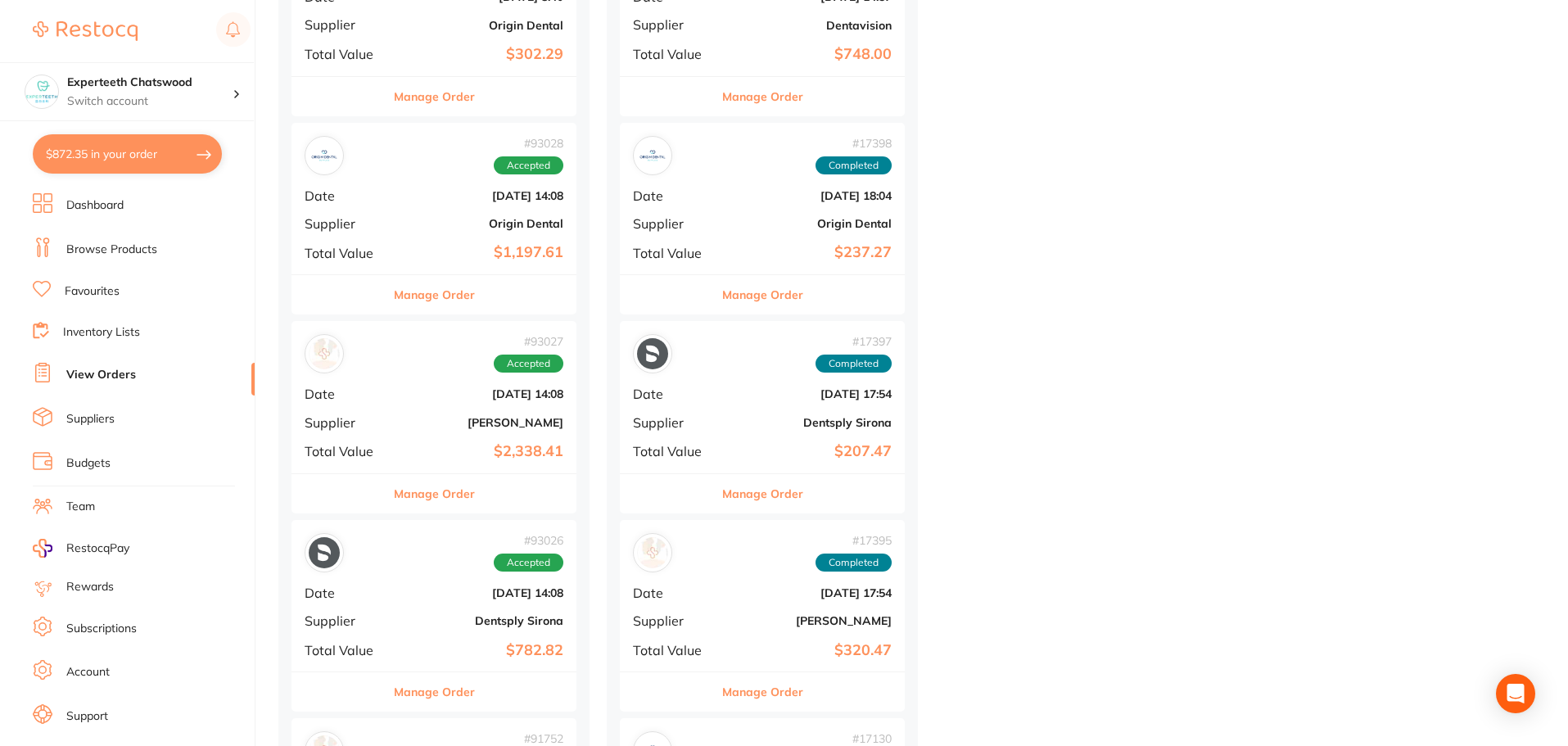
click at [730, 386] on div "# 17397 Completed Date Aug 29 2023, 17:54 Supplier Dentsply Sirona Total Value …" at bounding box center [762, 397] width 285 height 151
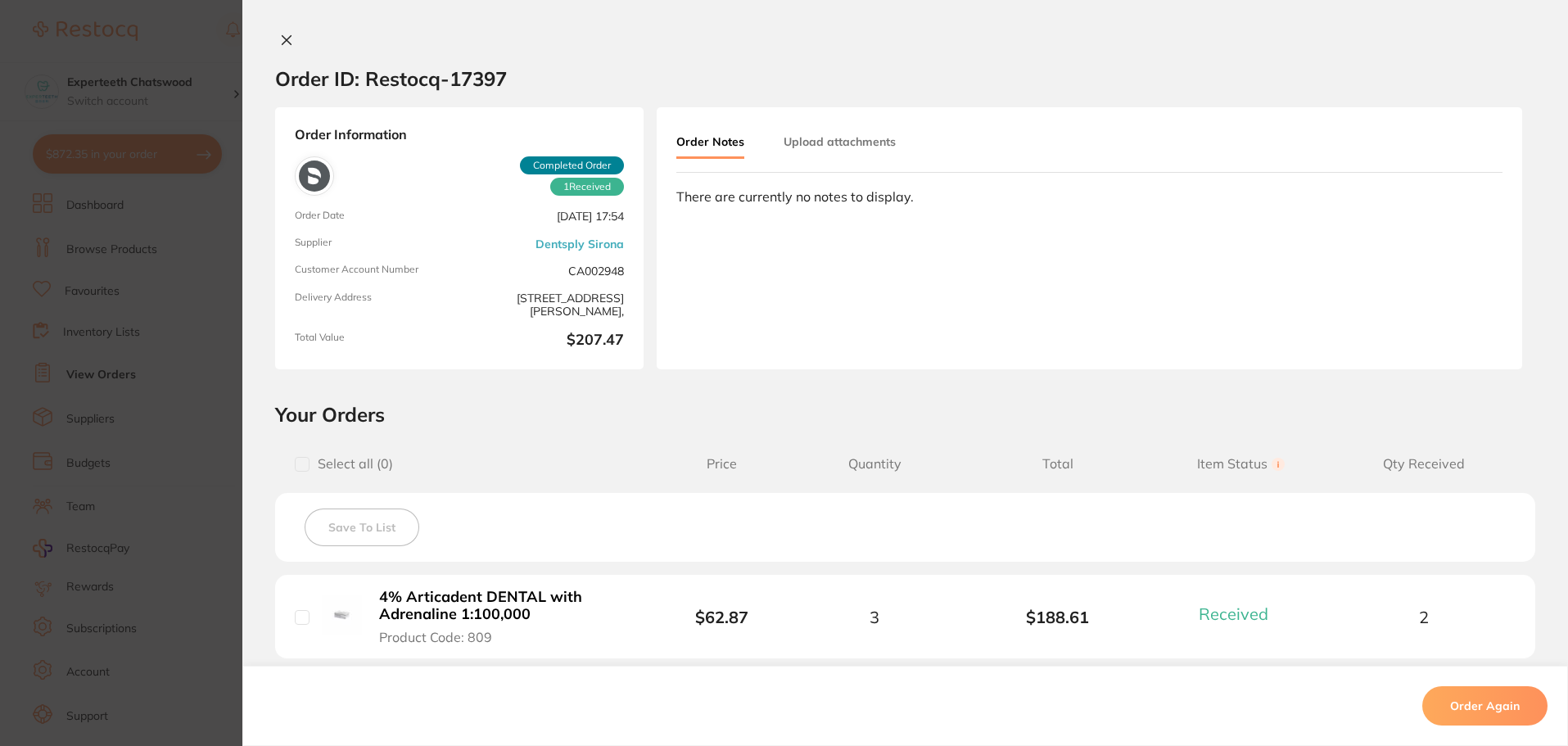
click at [178, 365] on section "Order ID: Restocq- 17397 Order Information 1 Received Completed Order Order Dat…" at bounding box center [784, 373] width 1568 height 746
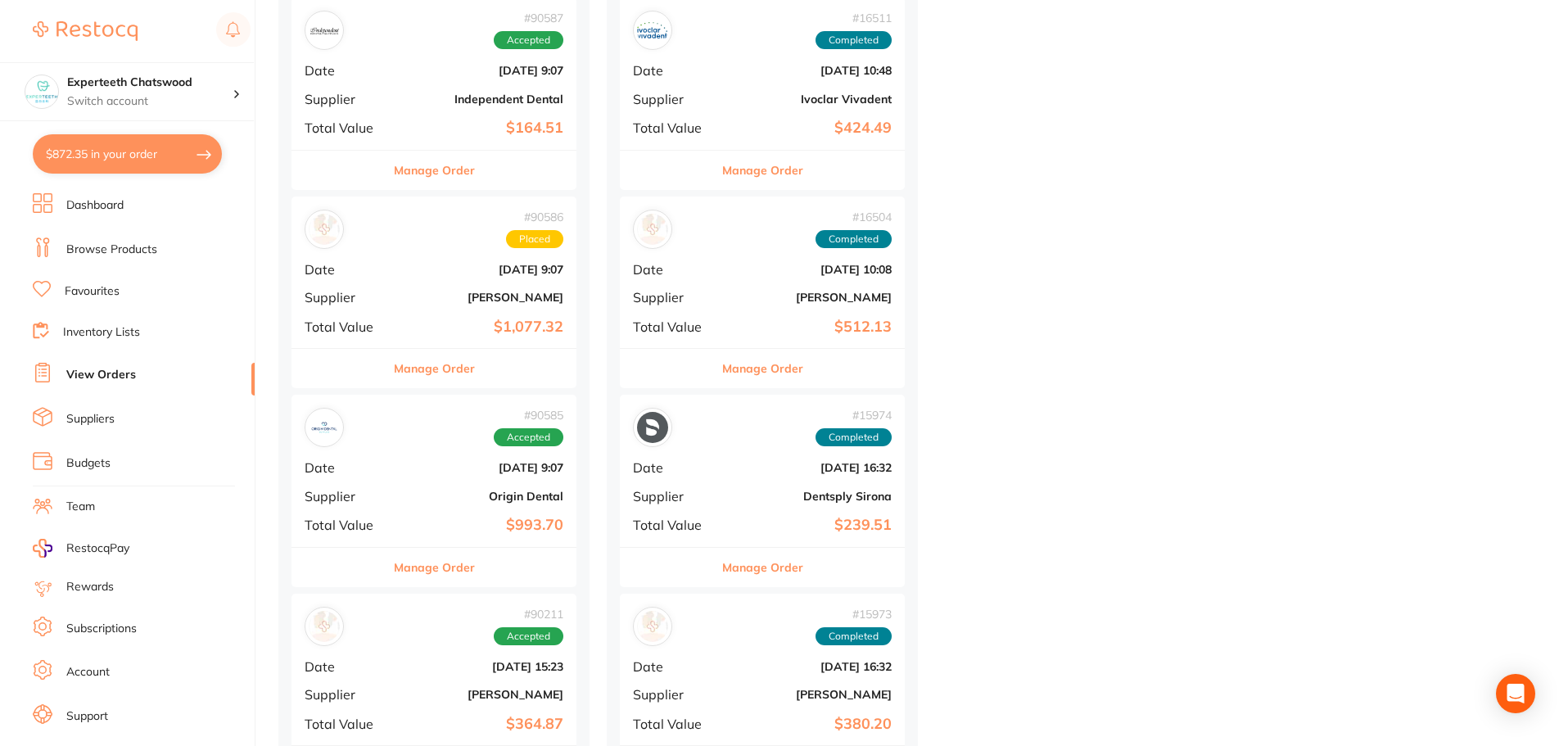
scroll to position [2620, 0]
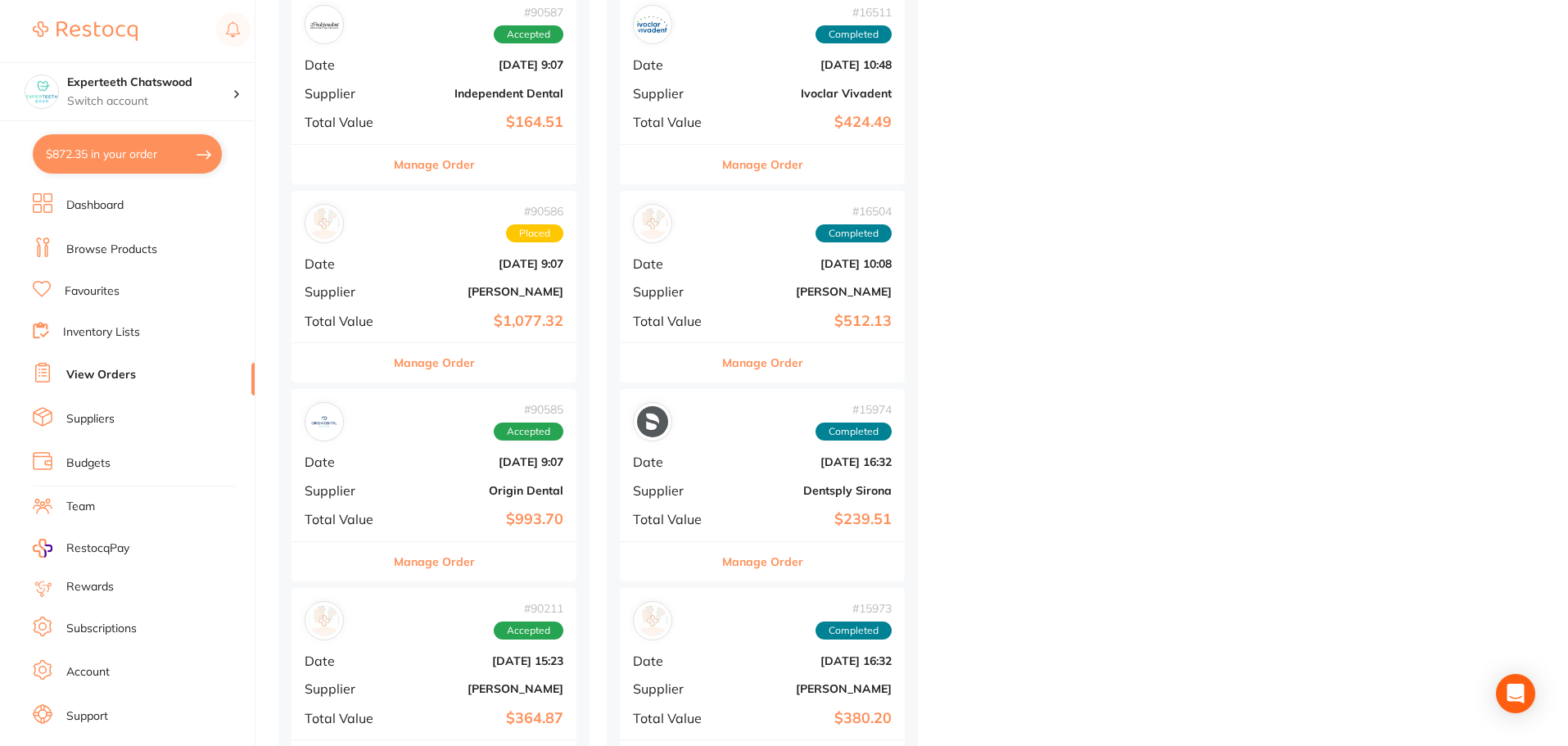
click at [737, 494] on b "Dentsply Sirona" at bounding box center [810, 490] width 164 height 13
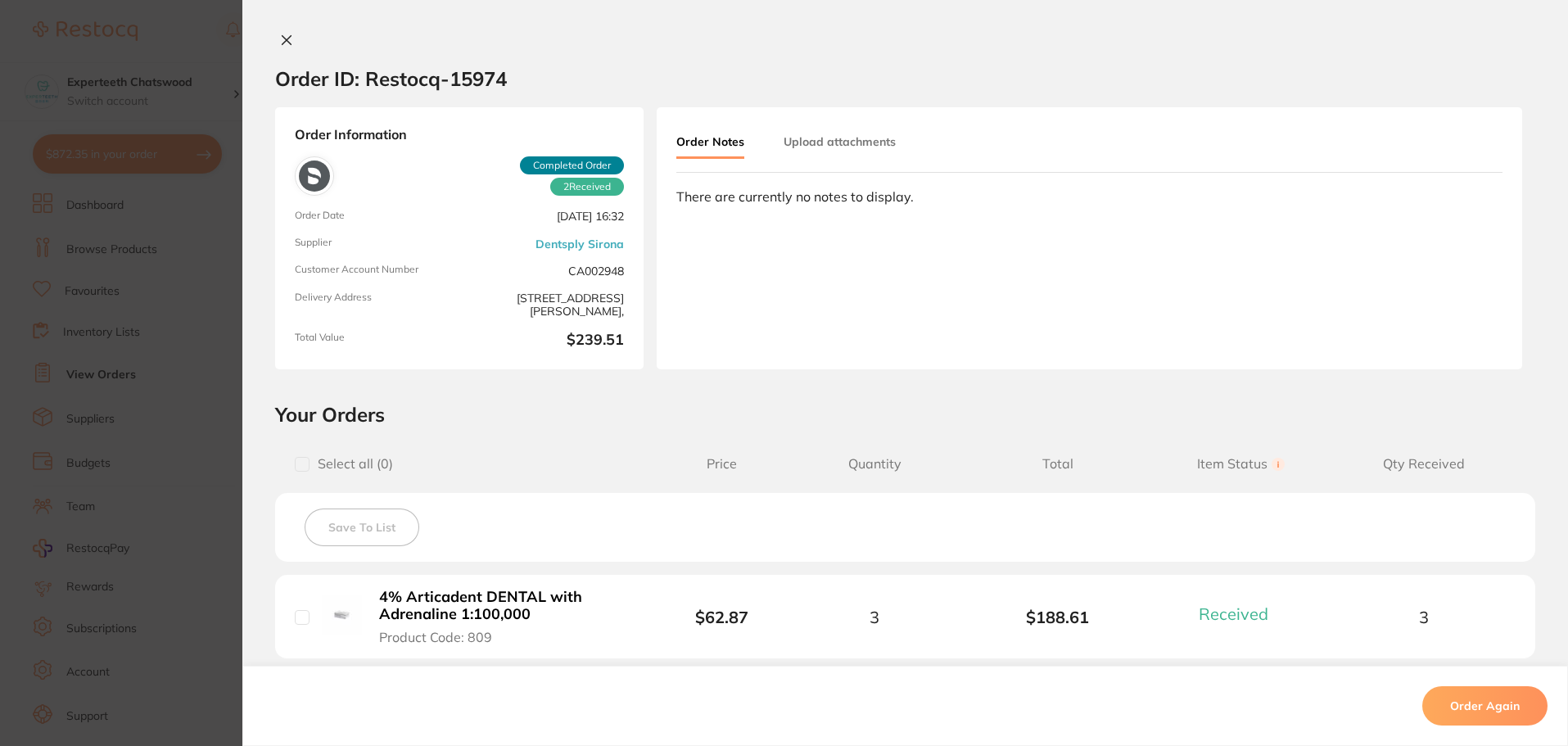
click at [463, 595] on b "4% Articadent DENTAL with Adrenaline 1:100,000" at bounding box center [506, 605] width 253 height 34
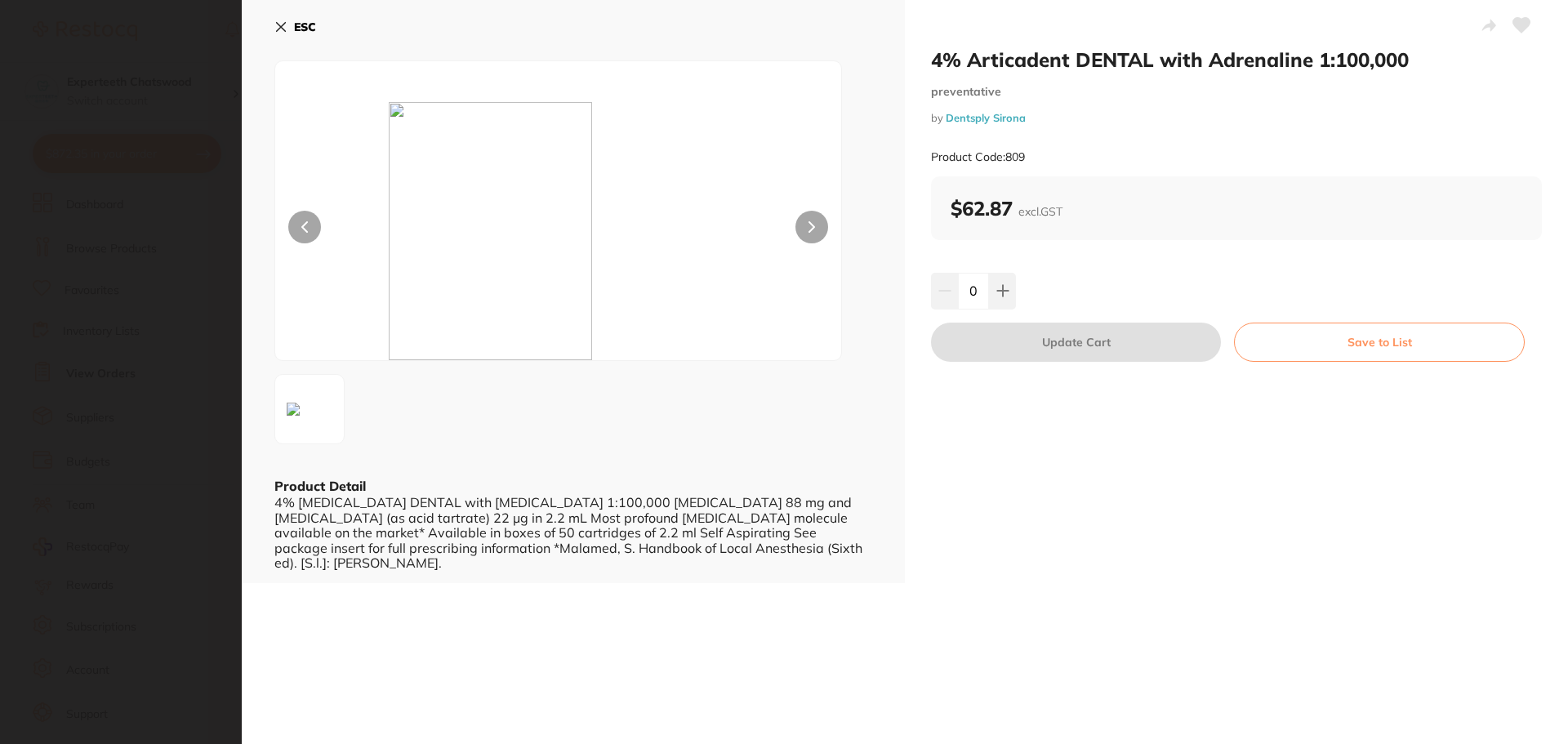
click at [135, 330] on section "4% Articadent DENTAL with Adrenaline 1:100,000 preventative by Dentsply Sirona …" at bounding box center [784, 372] width 1568 height 744
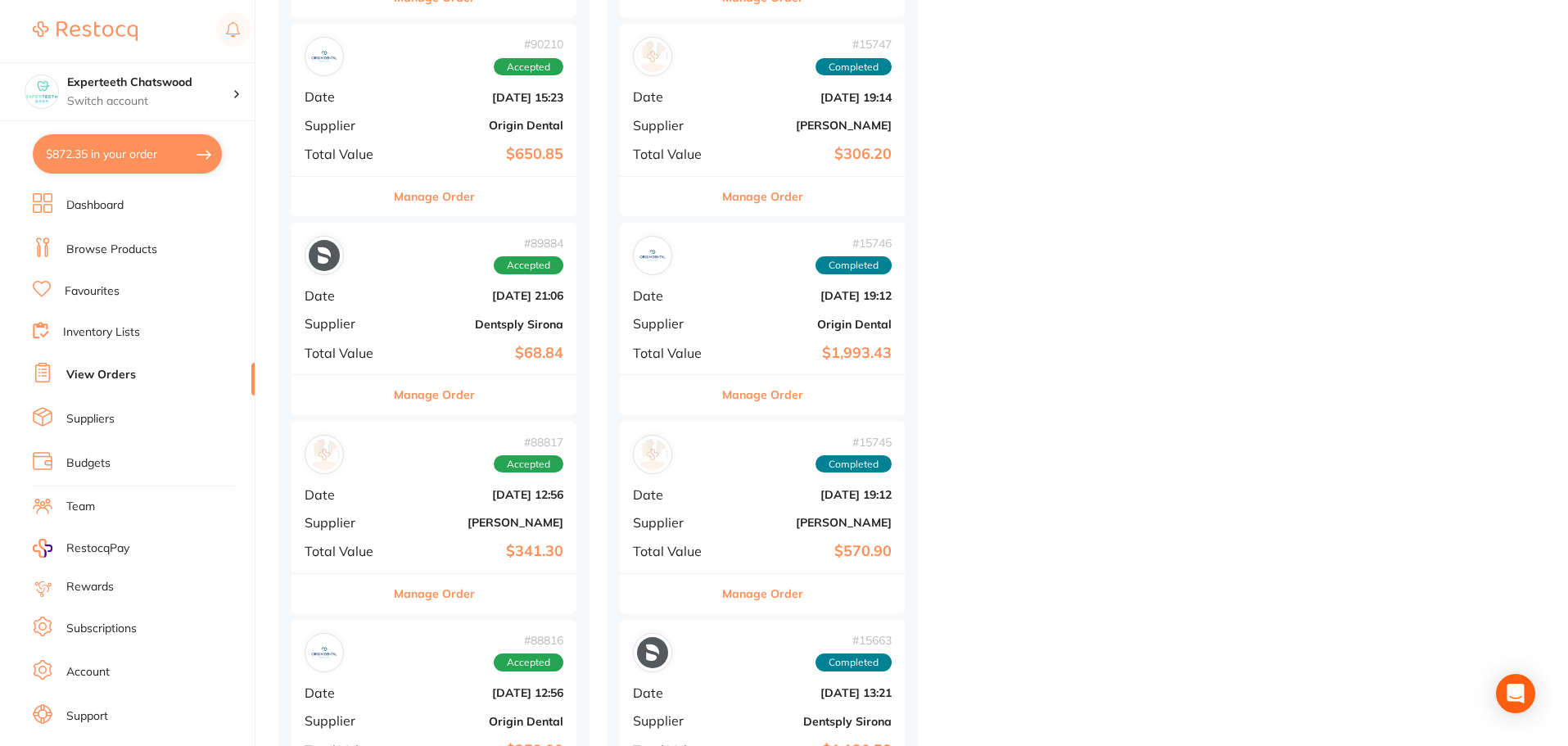
scroll to position [3603, 0]
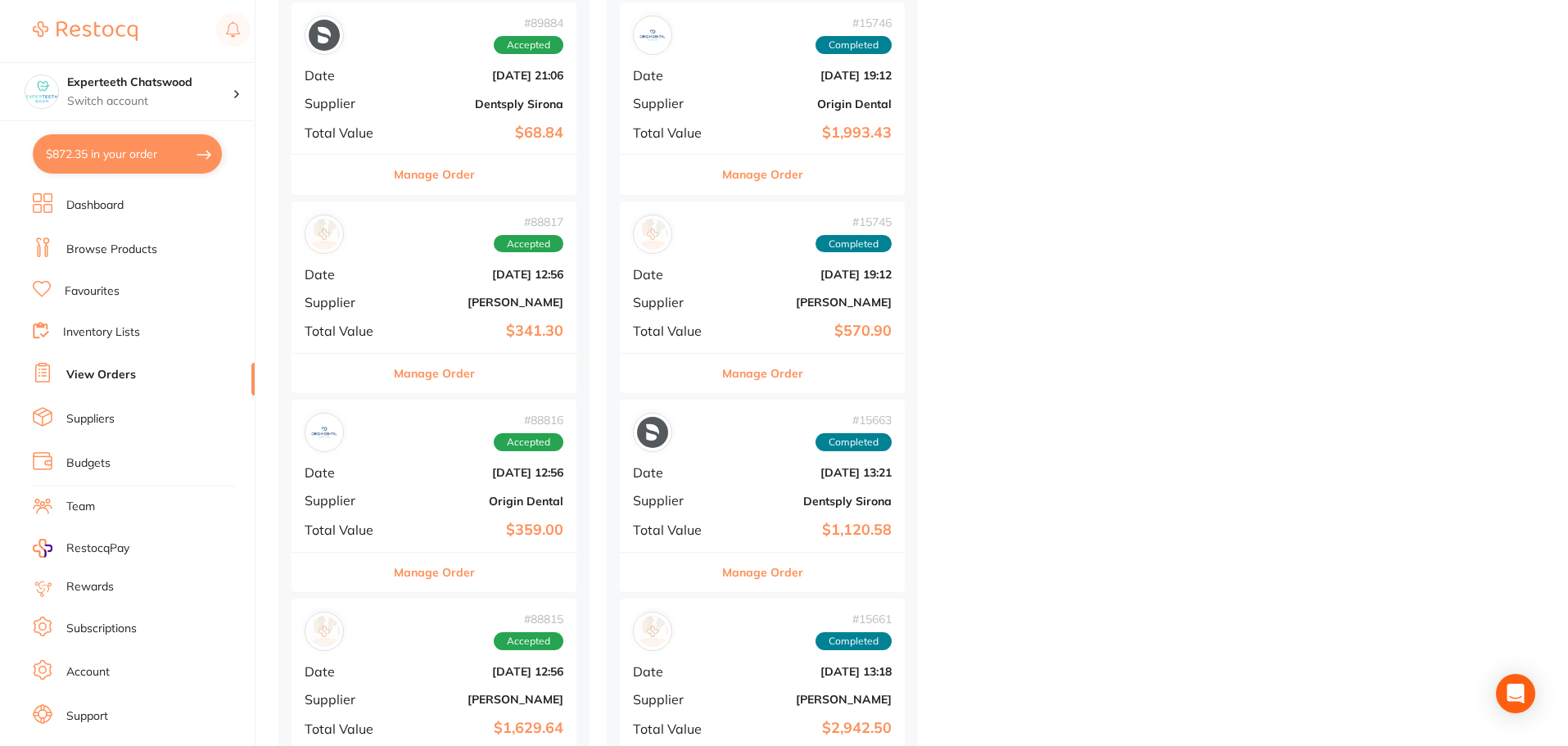
click at [703, 487] on div "# 15663 Completed Date Jul 28 2023, 13:21 Supplier Dentsply Sirona Total Value …" at bounding box center [762, 475] width 285 height 151
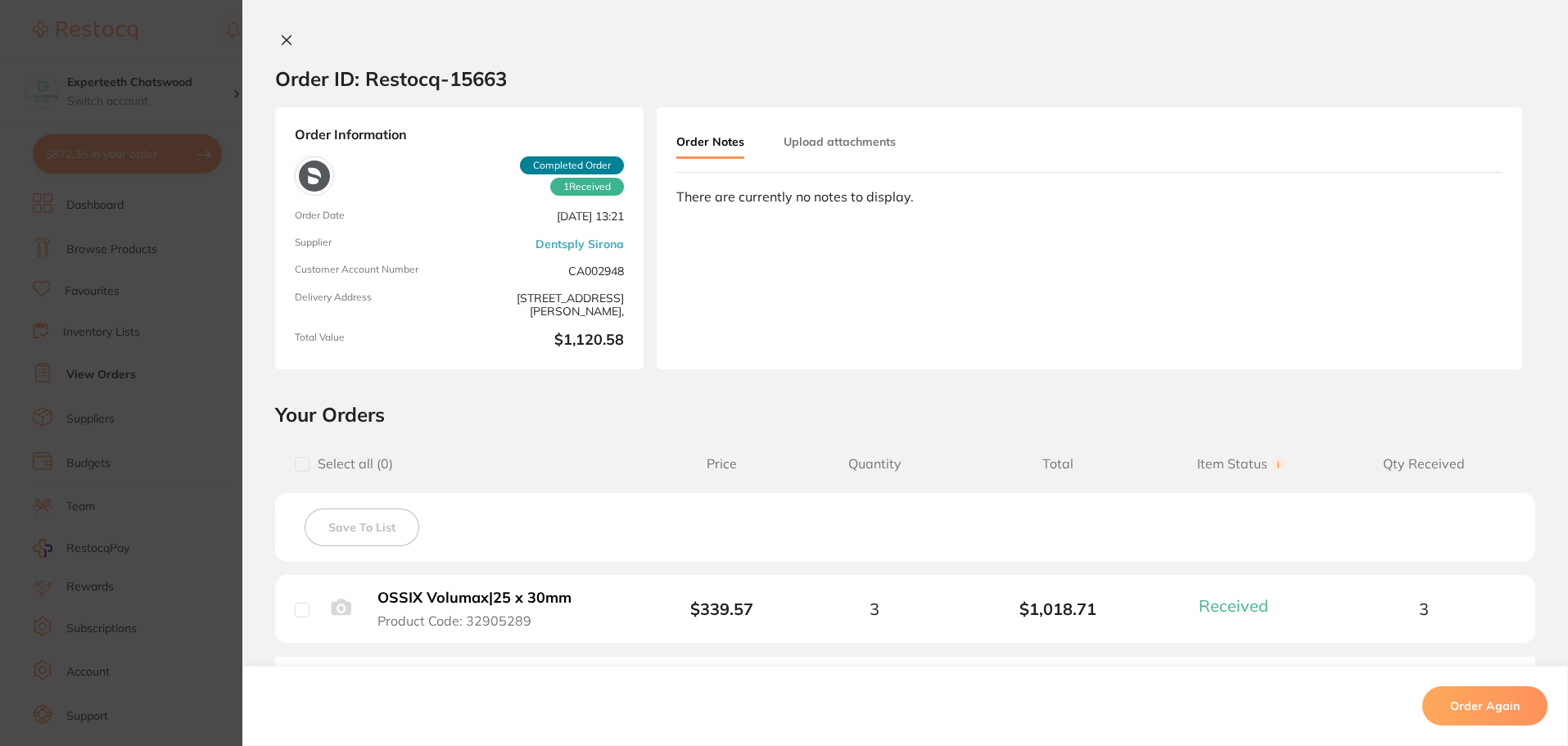
click at [85, 375] on section "Order ID: Restocq- 15663 Order Information 1 Received Completed Order Order Dat…" at bounding box center [784, 373] width 1568 height 746
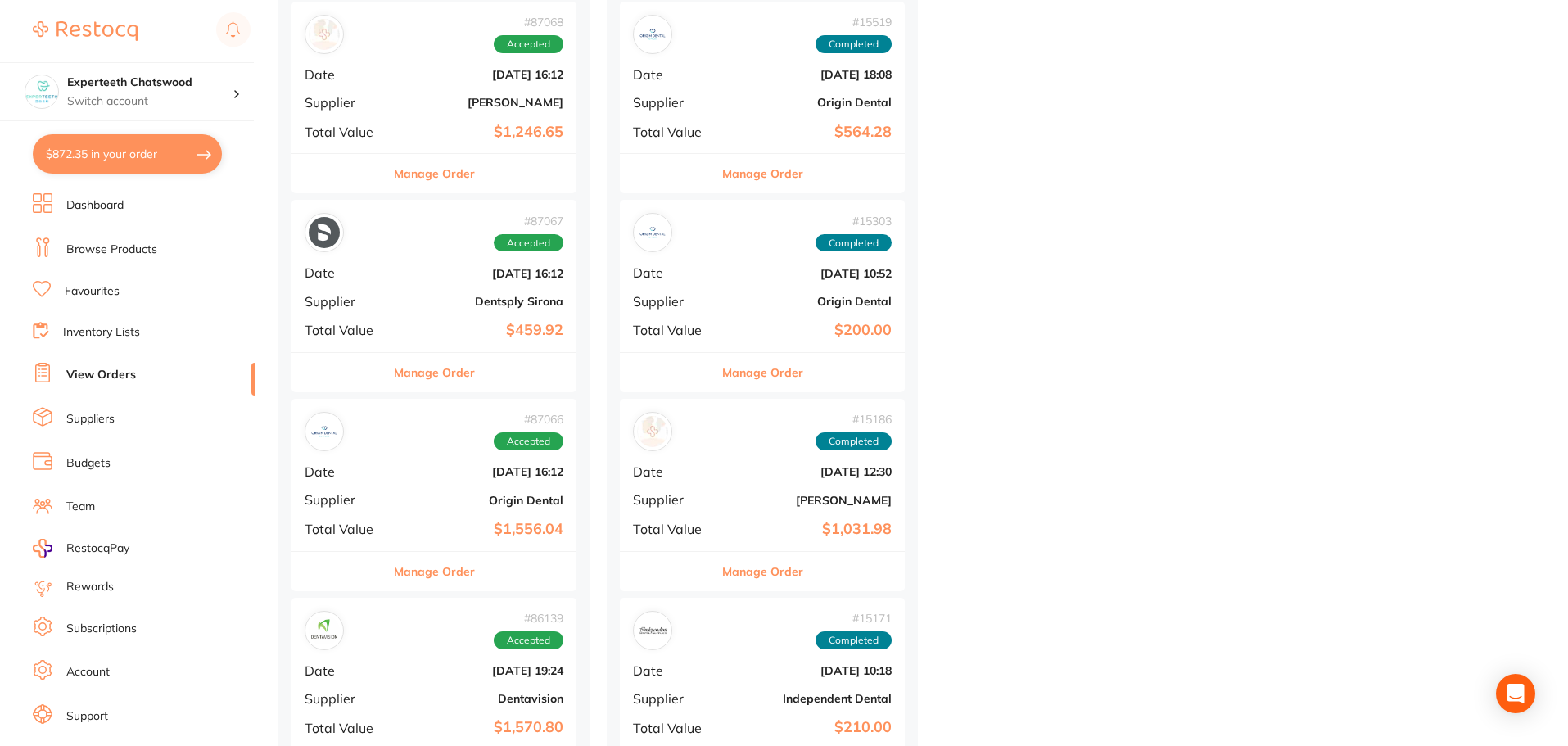
scroll to position [4995, 0]
click at [392, 269] on div "# 87067 Accepted Date [DATE] 16:12 Supplier Dentsply Sirona Total Value $459.92" at bounding box center [434, 275] width 285 height 151
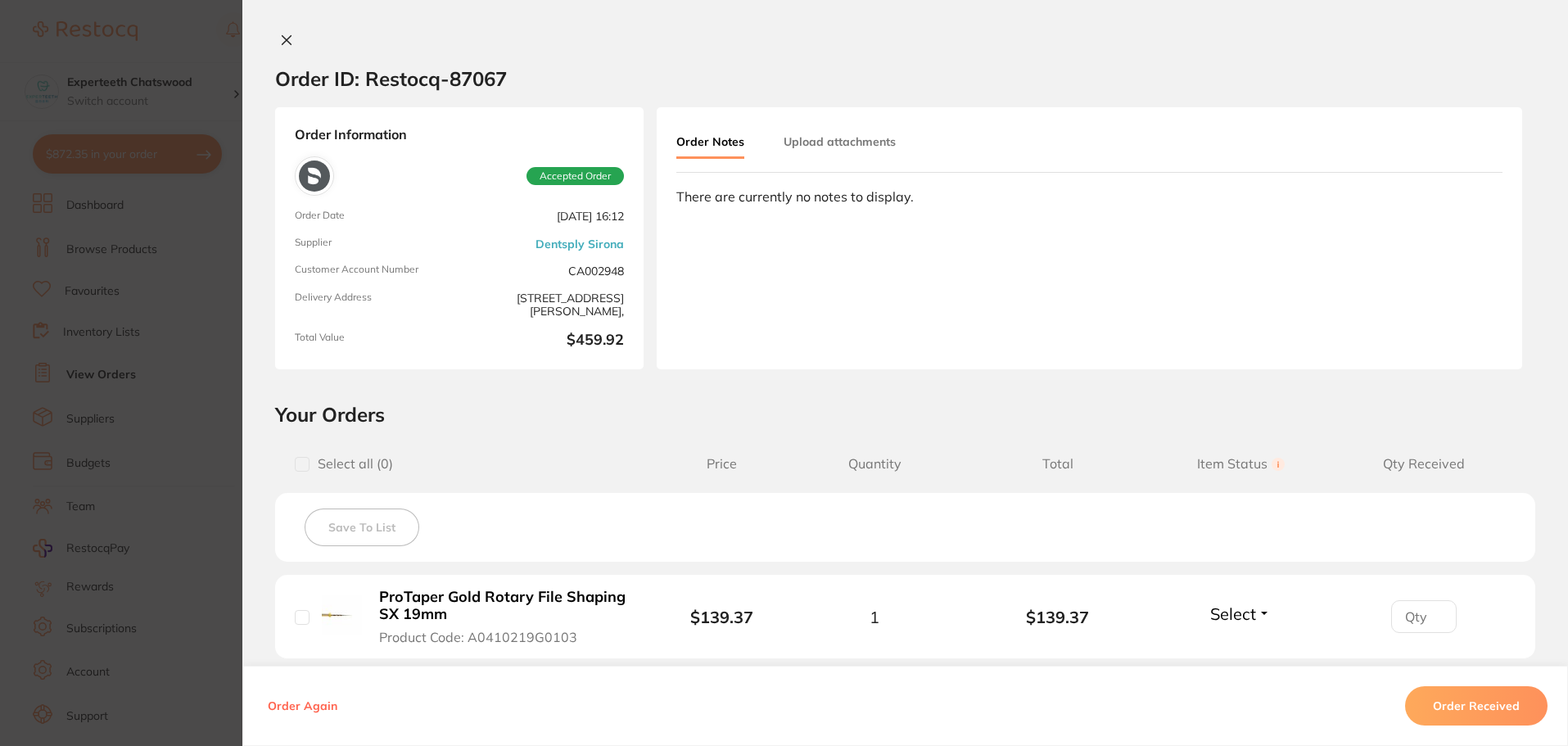
click at [333, 608] on img at bounding box center [342, 615] width 40 height 40
click at [441, 615] on b "ProTaper Gold Rotary File Shaping SX 19mm" at bounding box center [506, 605] width 253 height 34
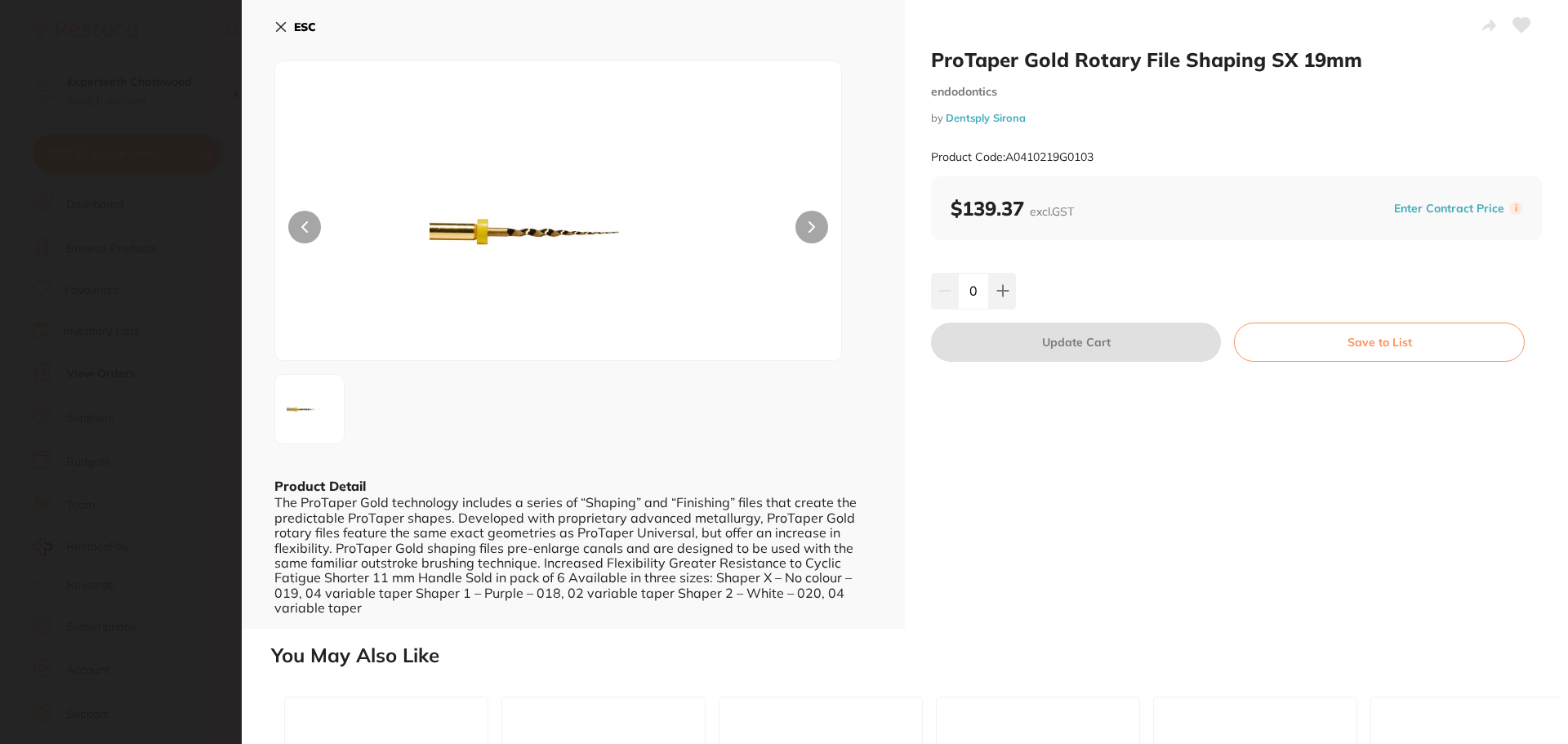
click at [298, 22] on b "ESC" at bounding box center [305, 27] width 22 height 15
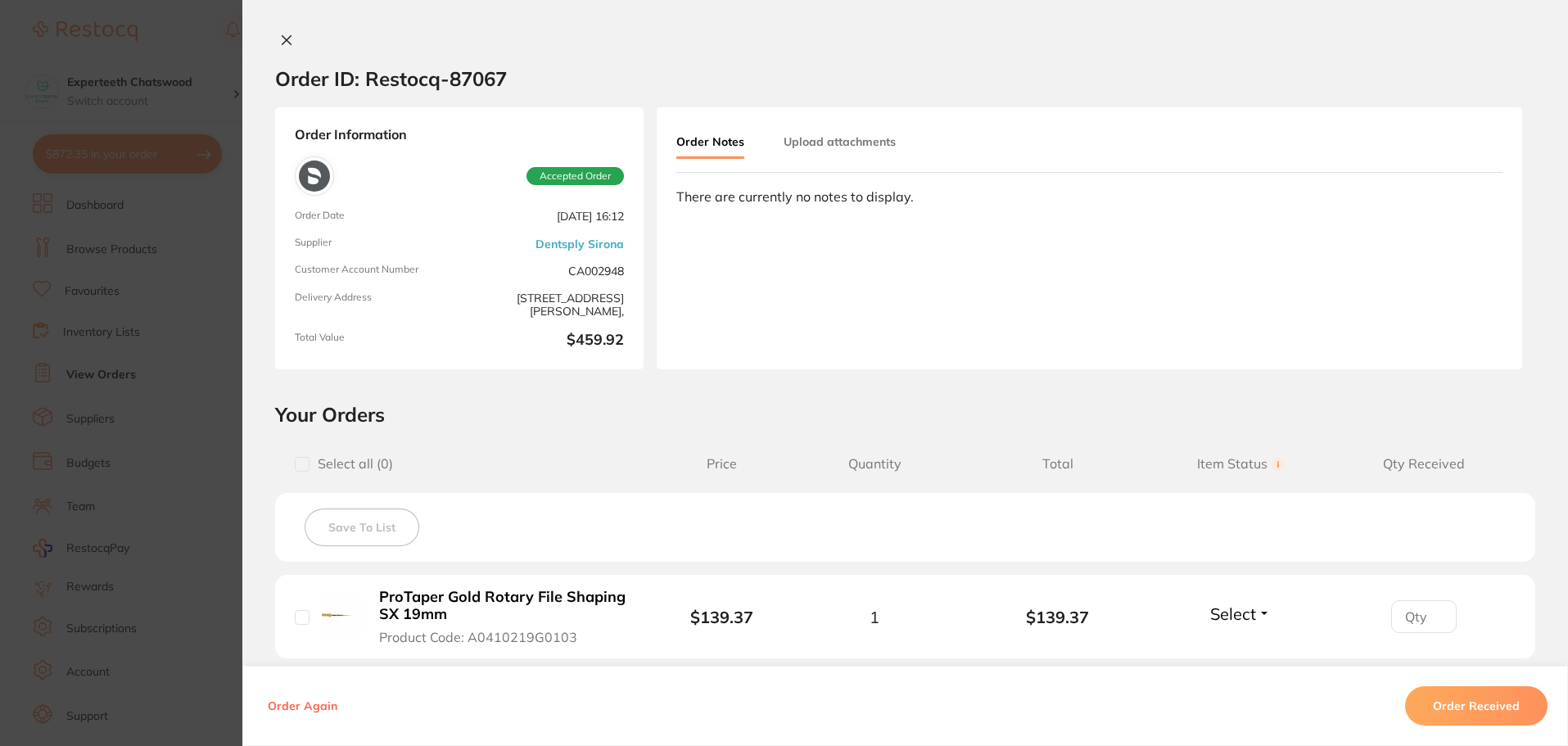
click at [280, 36] on icon at bounding box center [286, 40] width 13 height 13
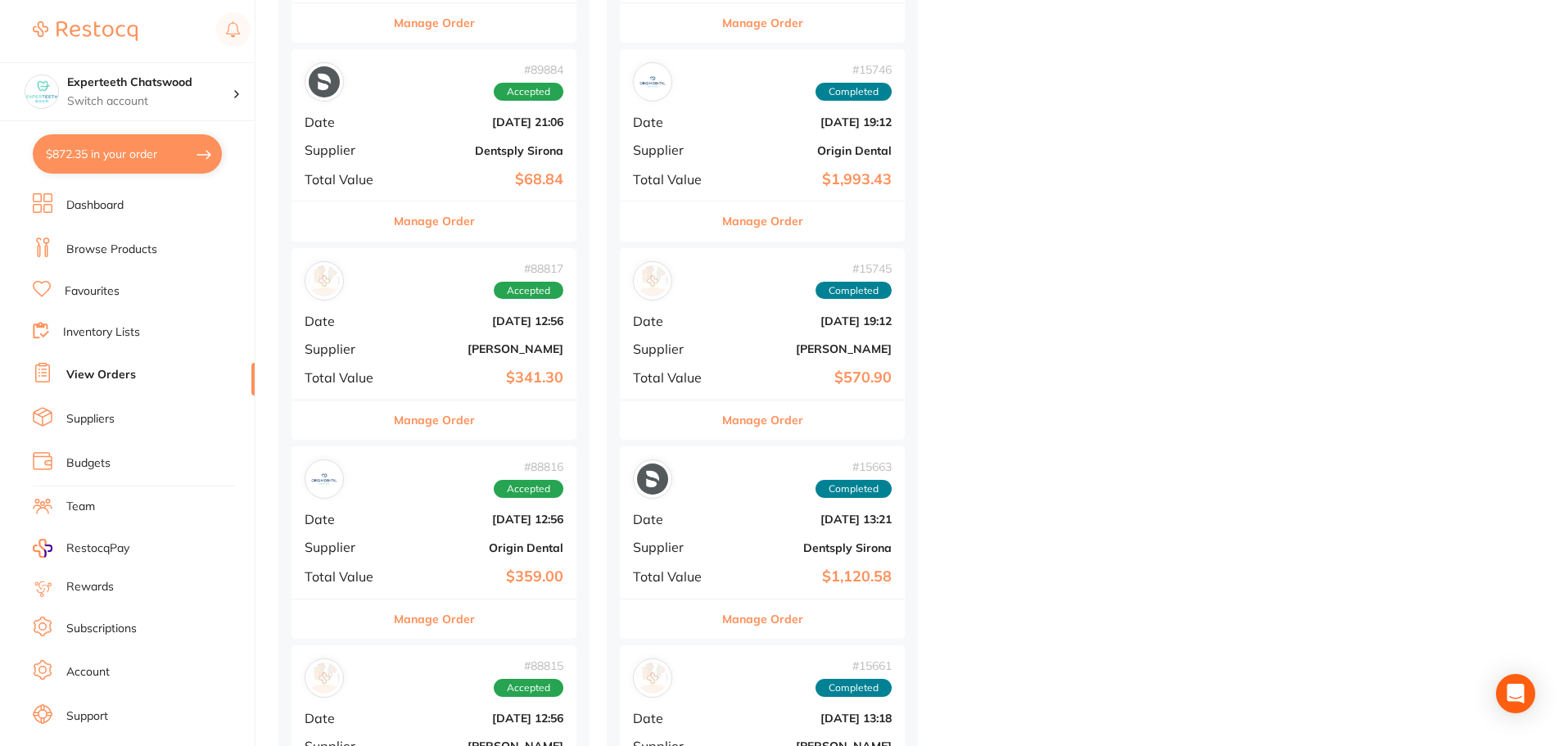
scroll to position [3357, 0]
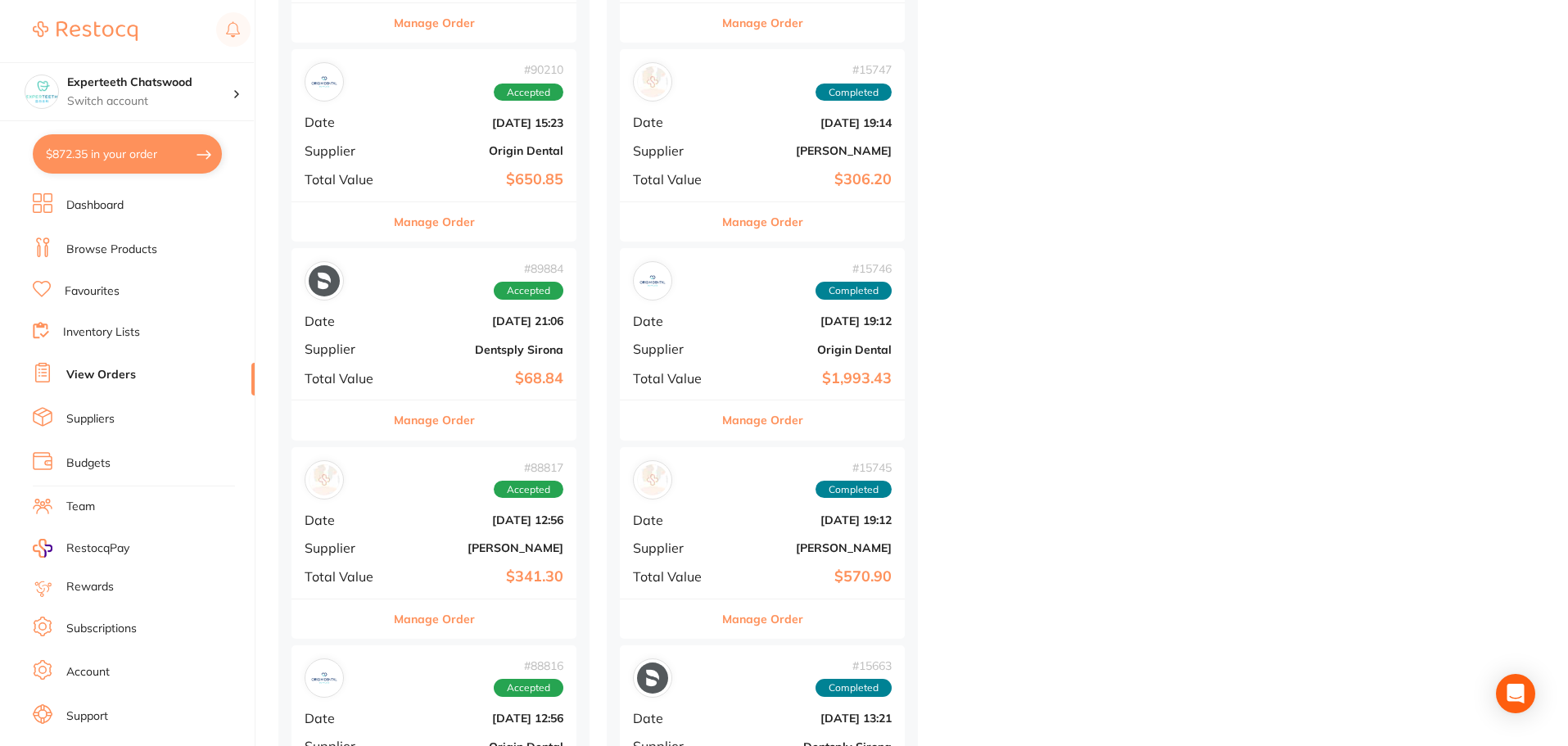
click at [326, 320] on span "Date" at bounding box center [346, 320] width 82 height 15
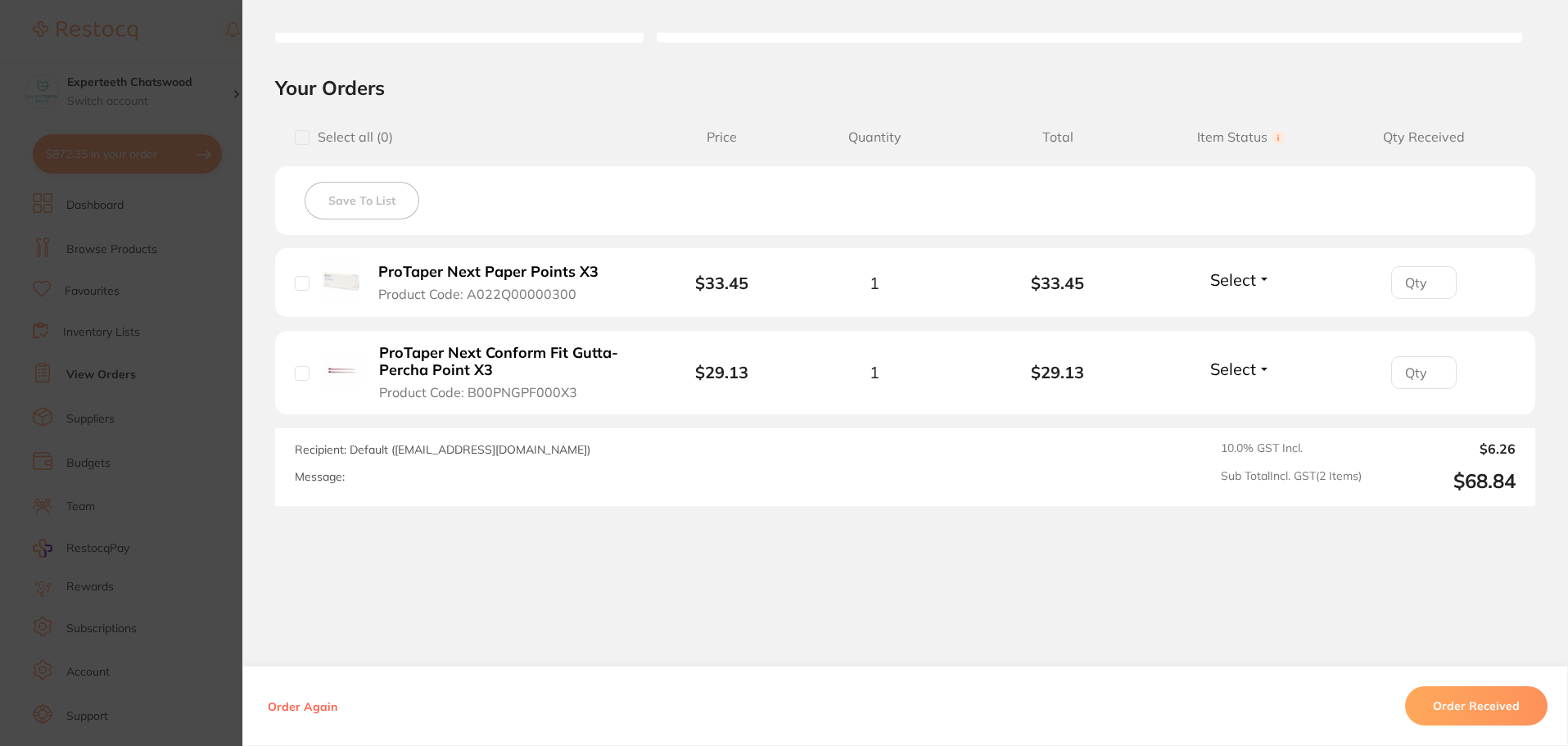
scroll to position [327, 0]
drag, startPoint x: 605, startPoint y: 277, endPoint x: 384, endPoint y: 272, distance: 221.1
click at [408, 275] on button "ProTaper Next Paper Points X3 Product Code: A022Q00000300" at bounding box center [495, 282] width 243 height 40
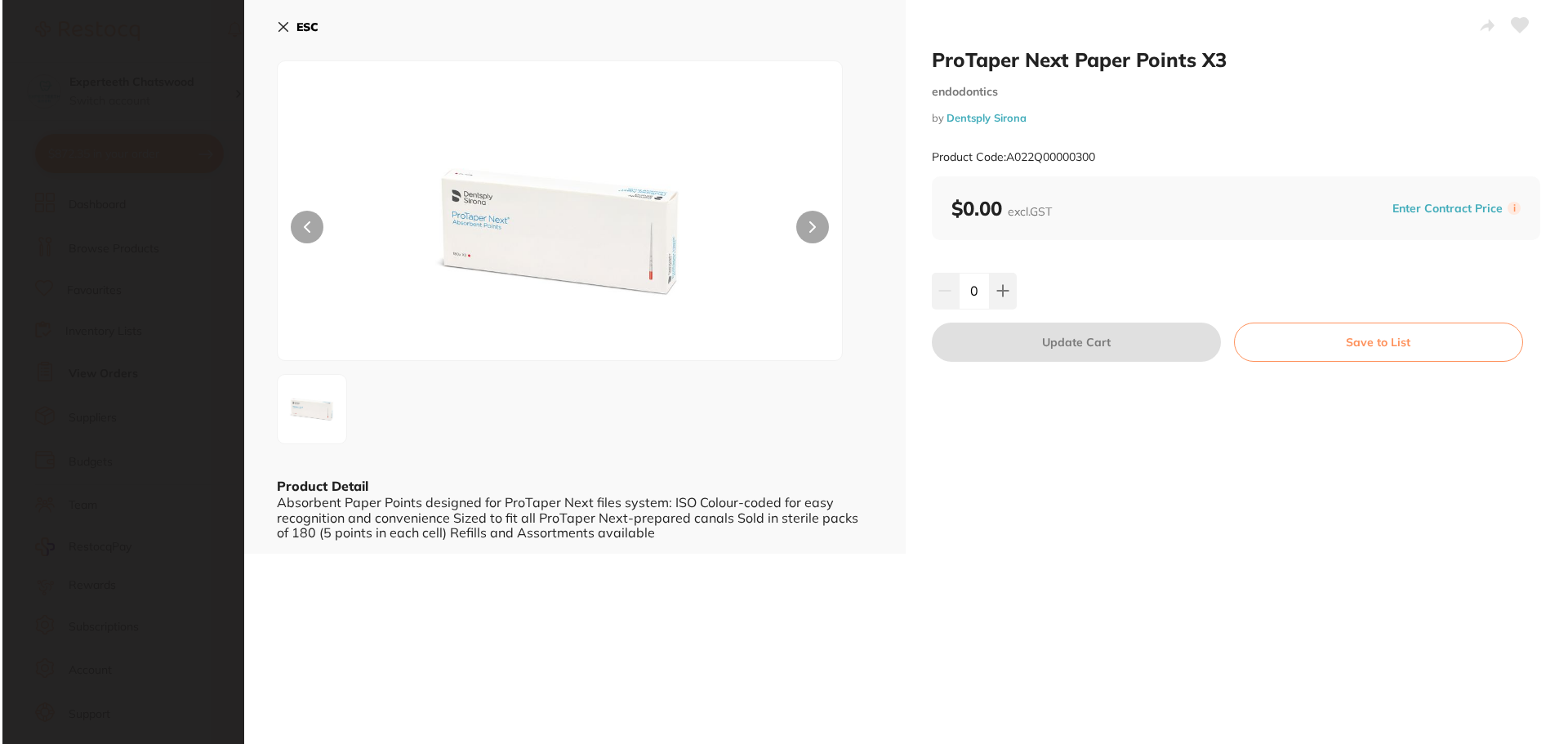
scroll to position [0, 0]
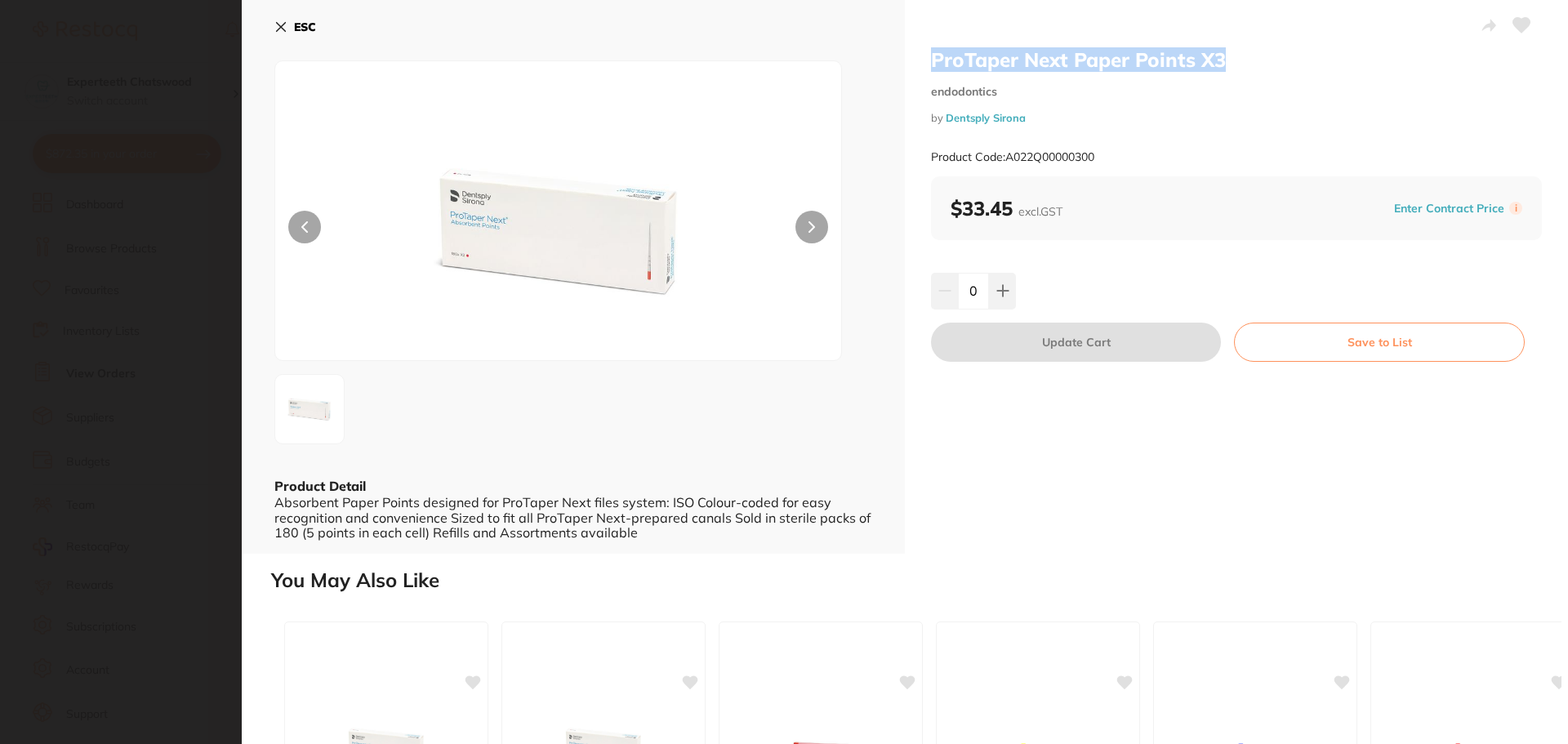
drag, startPoint x: 1252, startPoint y: 57, endPoint x: 931, endPoint y: 56, distance: 321.0
click at [931, 56] on h2 "ProTaper Next Paper Points X3" at bounding box center [1236, 60] width 611 height 24
copy h2 "ProTaper Next Paper Points X3"
click at [293, 21] on button "ESC" at bounding box center [295, 27] width 42 height 28
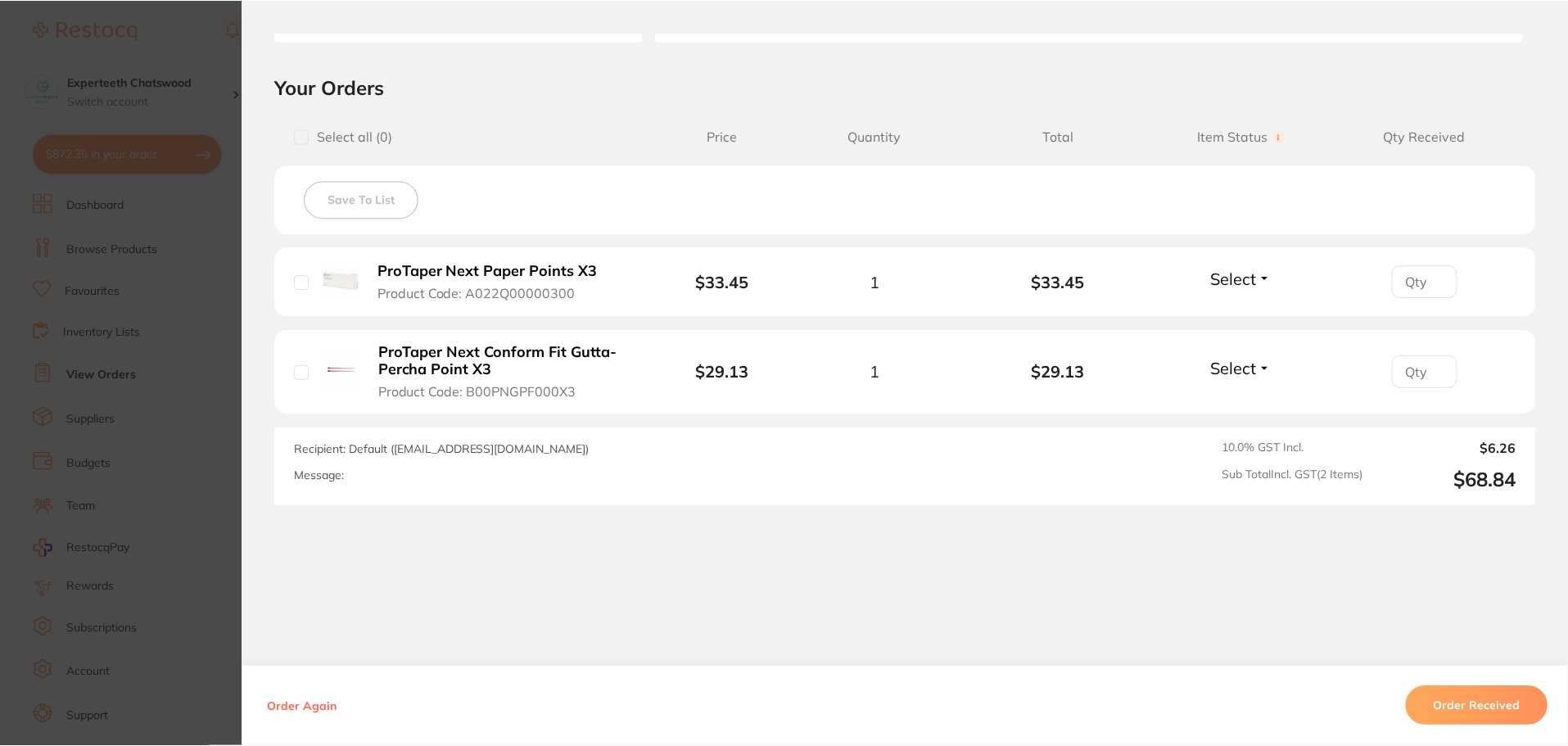
scroll to position [3357, 0]
click at [515, 363] on b "ProTaper Next Conform Fit Gutta-Percha Point X3" at bounding box center [506, 360] width 253 height 34
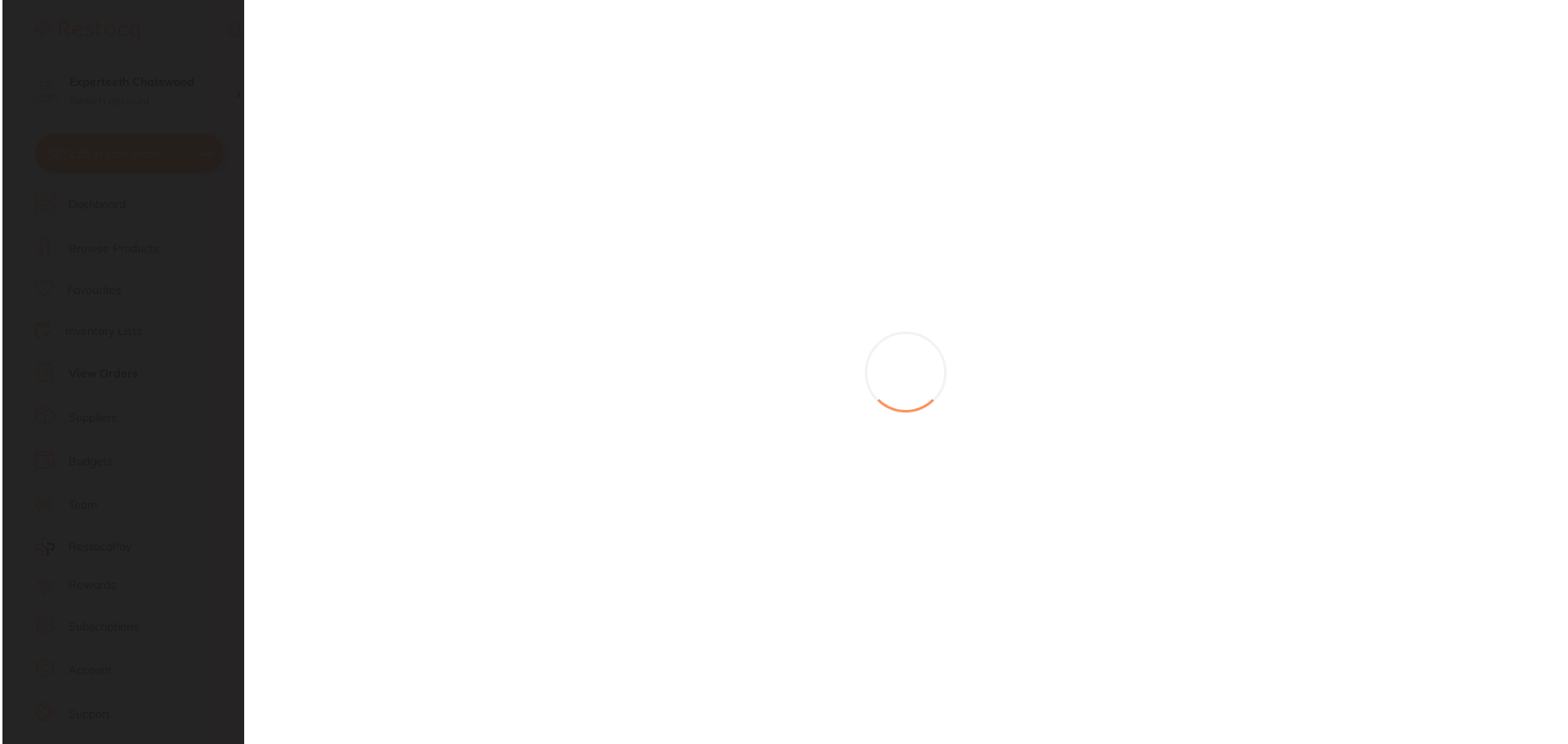
scroll to position [0, 0]
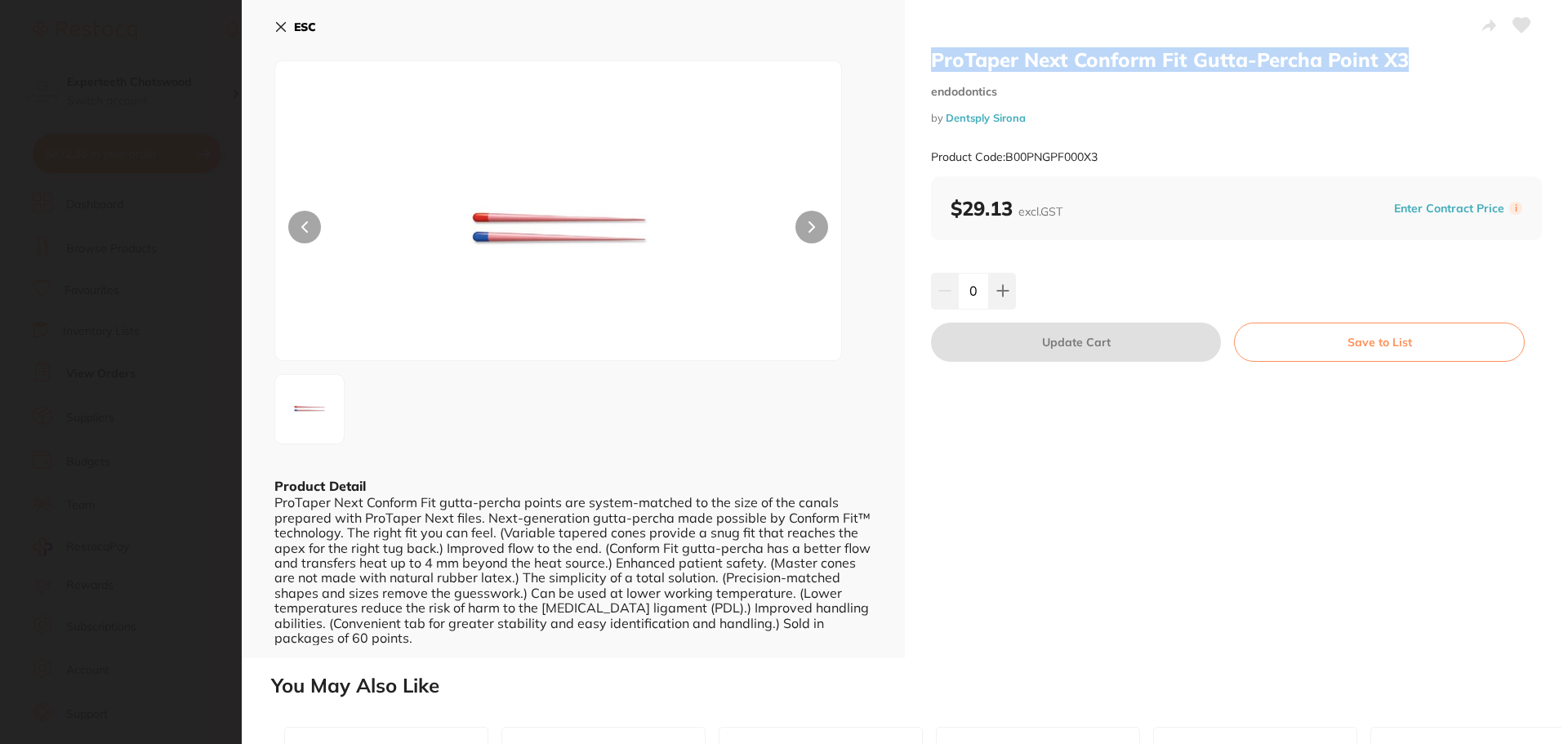
drag, startPoint x: 1416, startPoint y: 63, endPoint x: 932, endPoint y: 71, distance: 484.1
click at [932, 71] on h2 "ProTaper Next Conform Fit Gutta-Percha Point X3" at bounding box center [1236, 60] width 611 height 24
copy h2 "ProTaper Next Conform Fit Gutta-Percha Point X3"
click at [303, 16] on button "ESC" at bounding box center [295, 27] width 42 height 28
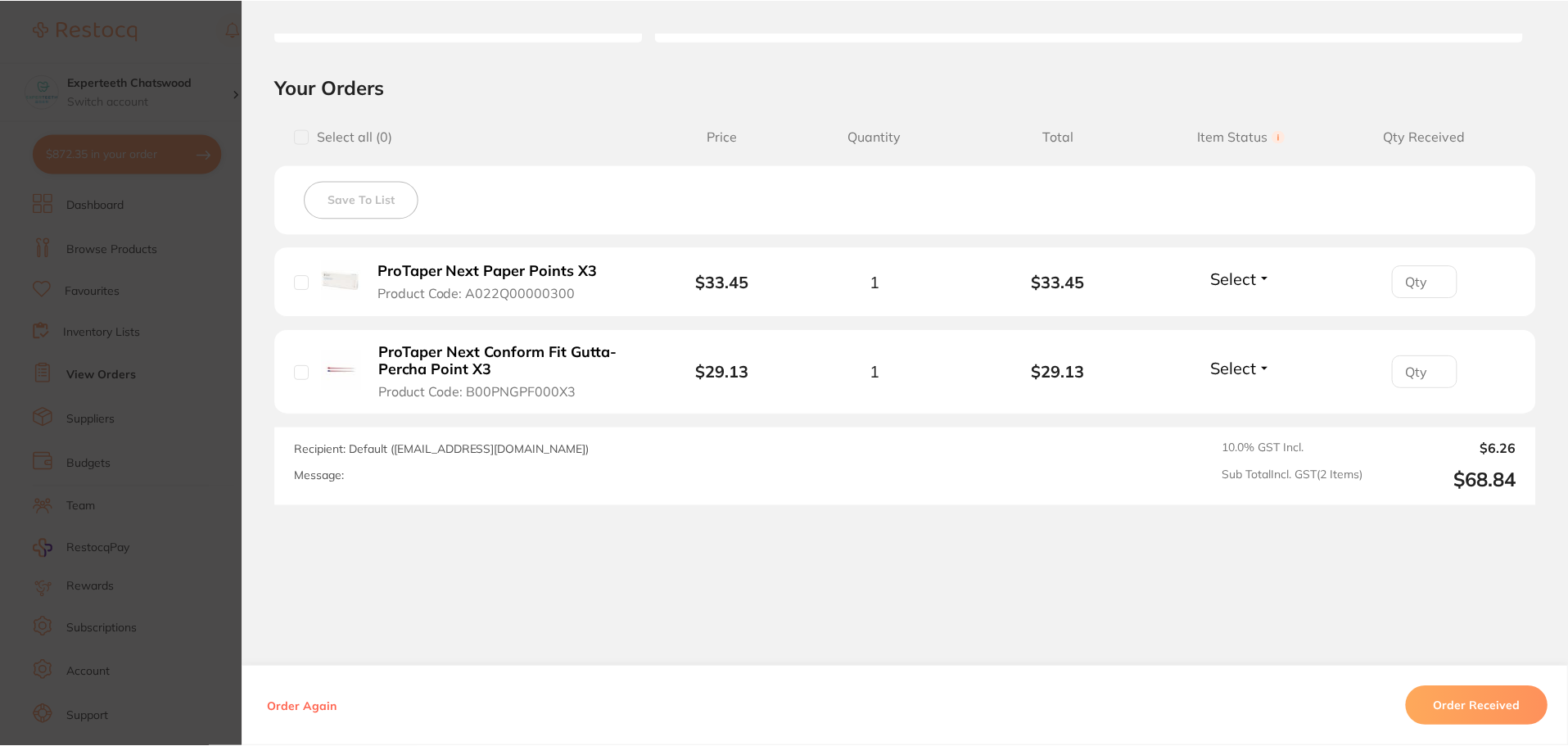
scroll to position [3357, 0]
click at [181, 53] on section "Order ID: Restocq- 89884 Order Information Accepted Order Order Date [DATE] 21:…" at bounding box center [784, 373] width 1568 height 746
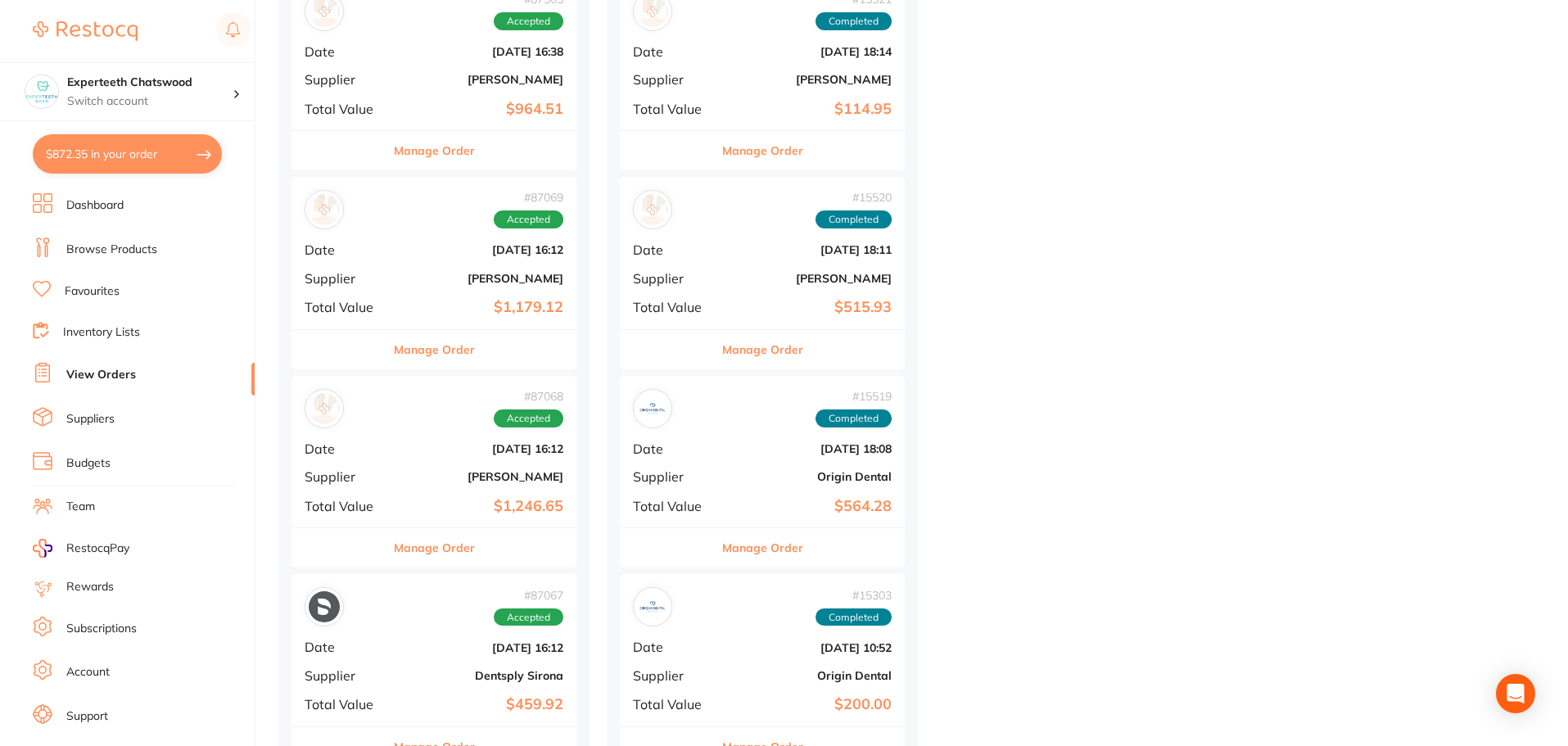
scroll to position [4913, 0]
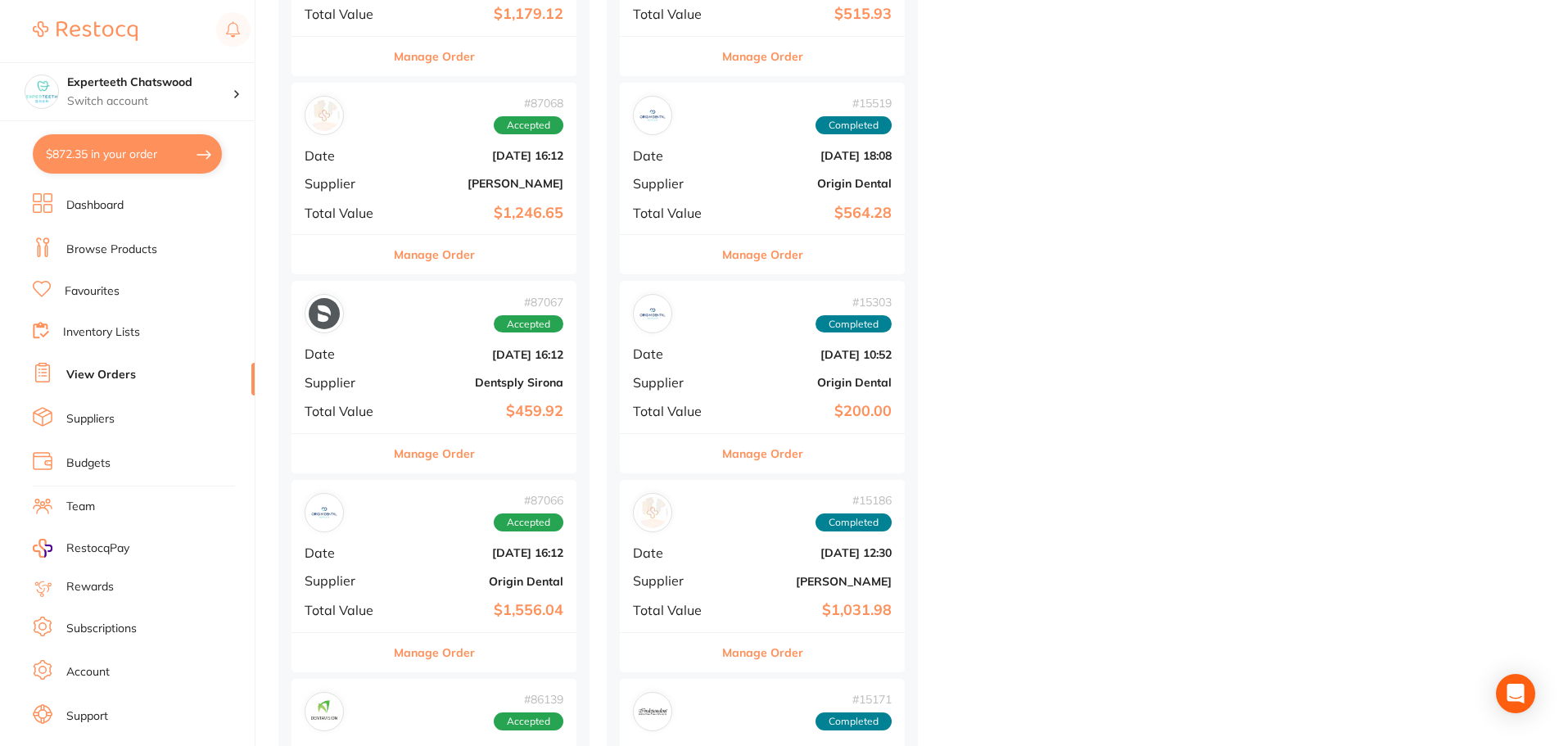
click at [414, 371] on div "# 87067 Accepted Date [DATE] 16:12 Supplier Dentsply Sirona Total Value $459.92" at bounding box center [434, 357] width 285 height 151
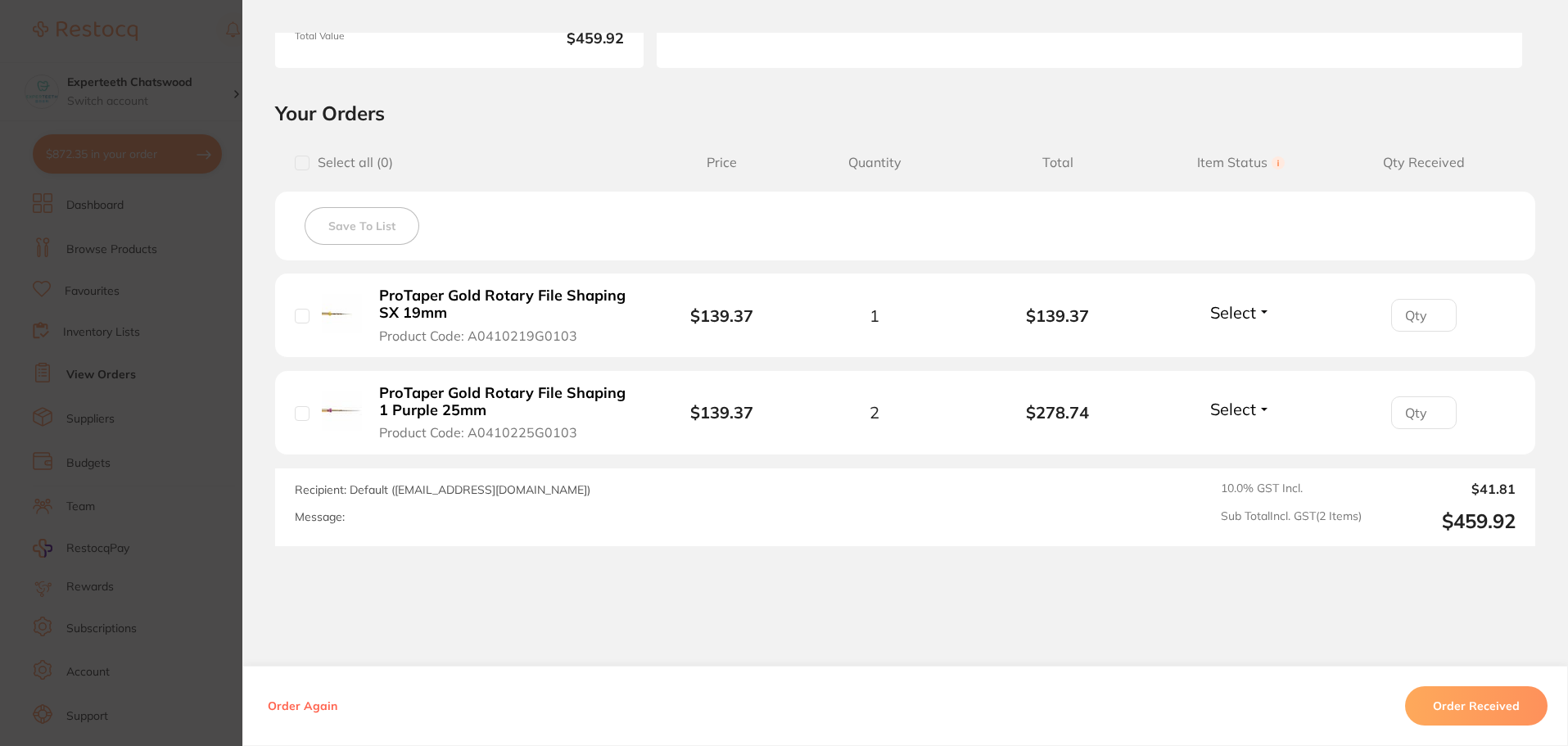
scroll to position [327, 0]
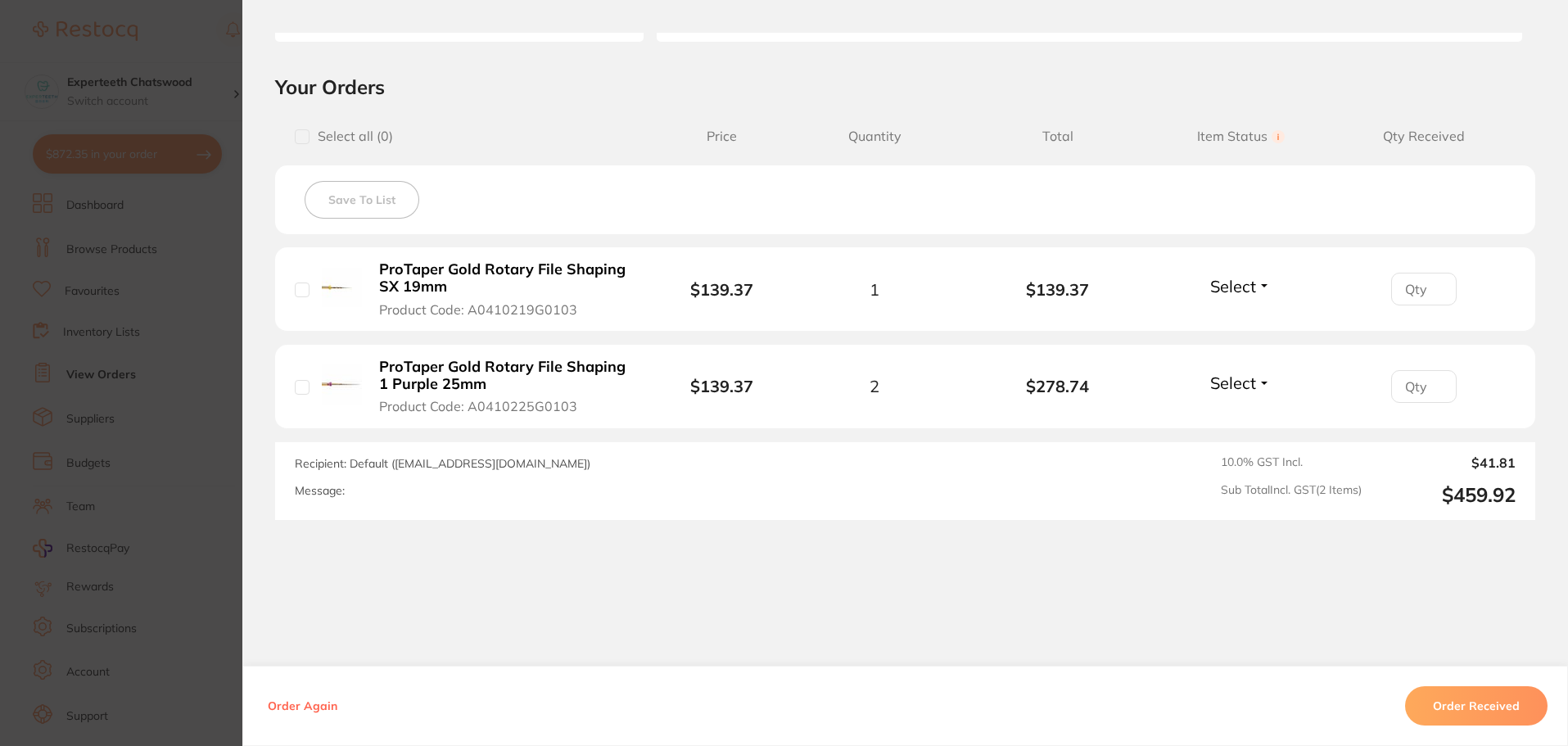
click at [172, 57] on section "Order ID: Restocq- 87067 Order Information Accepted Order Order Date [DATE] 16:…" at bounding box center [784, 373] width 1568 height 746
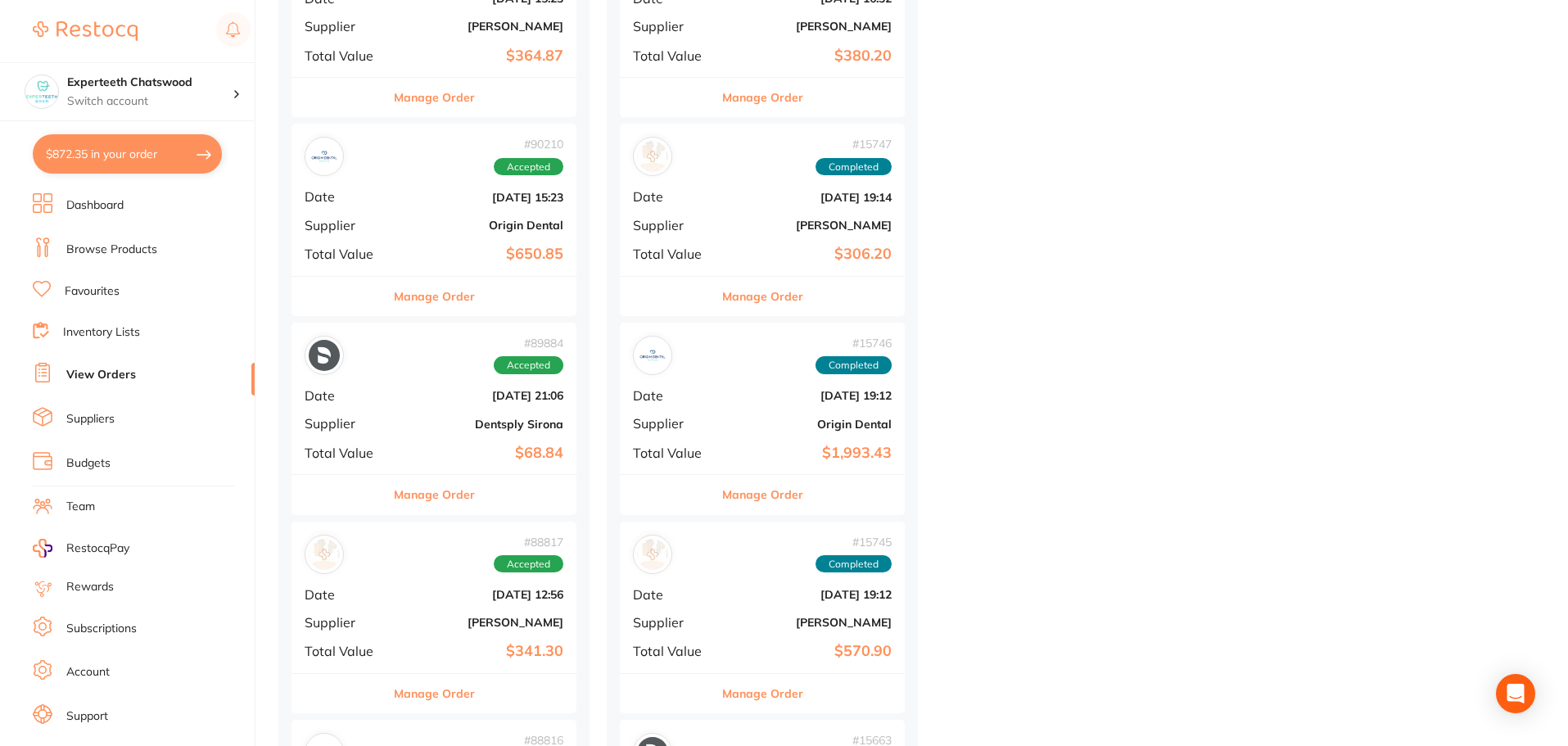
scroll to position [3276, 0]
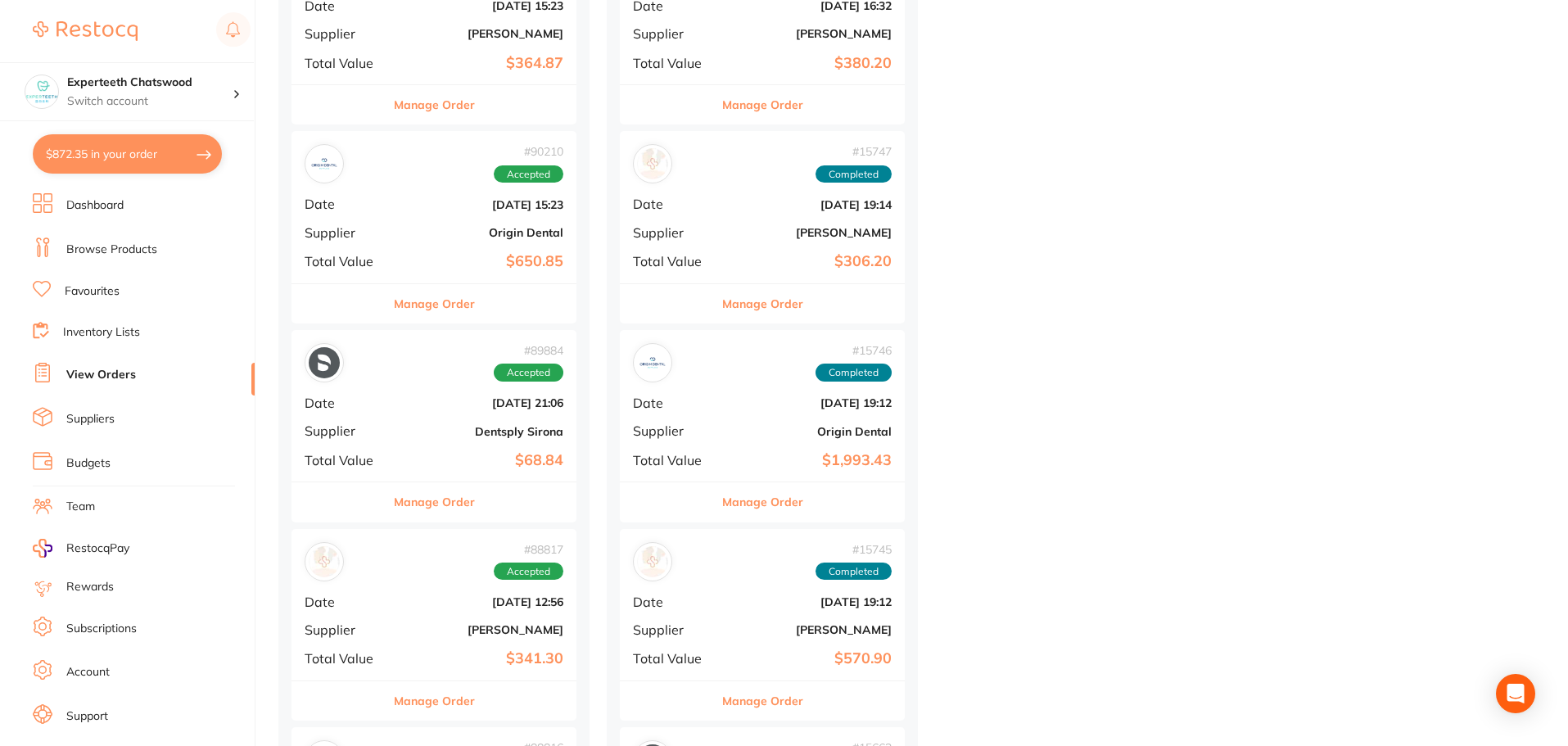
click at [125, 238] on li "Browse Products" at bounding box center [144, 250] width 222 height 24
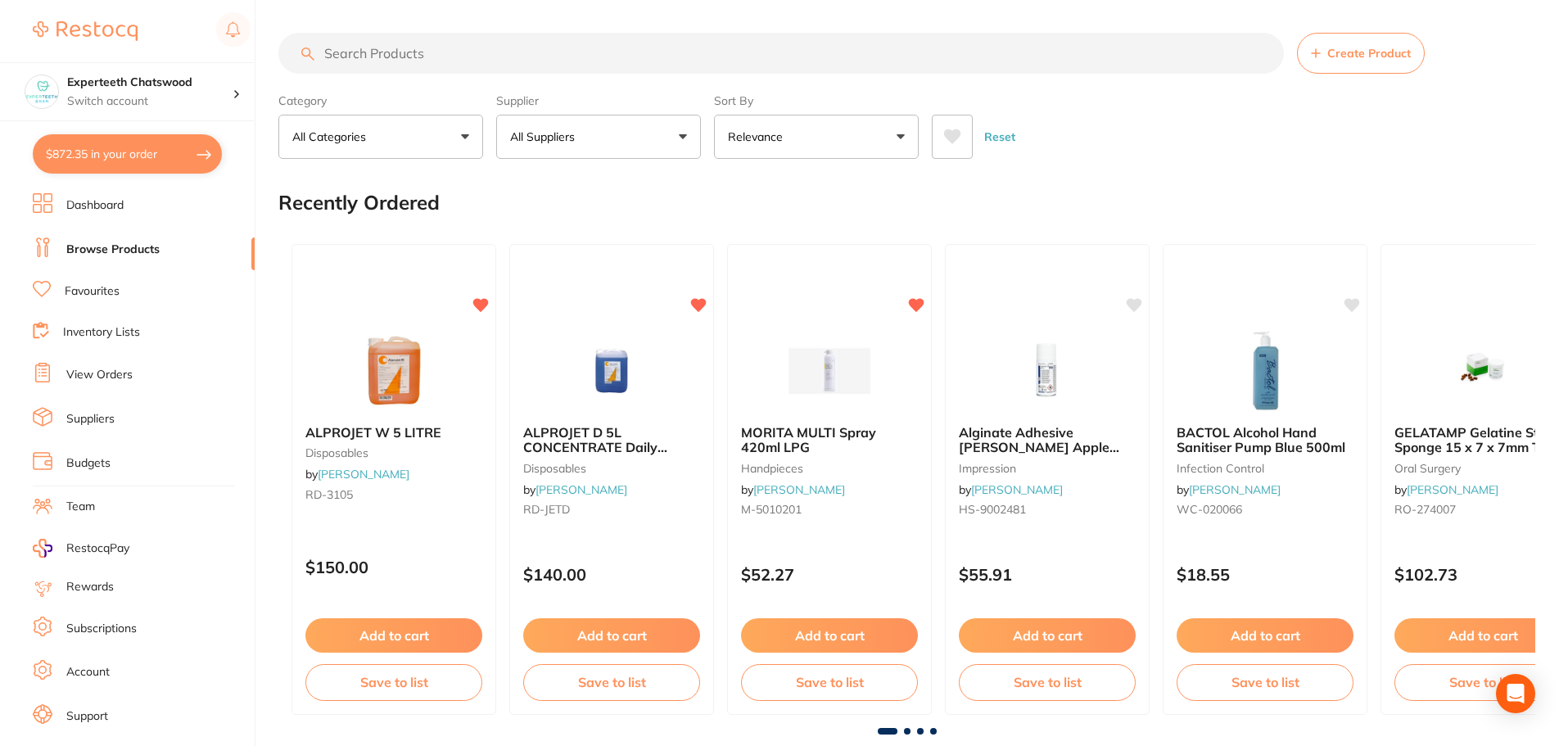
click at [396, 60] on input "search" at bounding box center [781, 53] width 1006 height 41
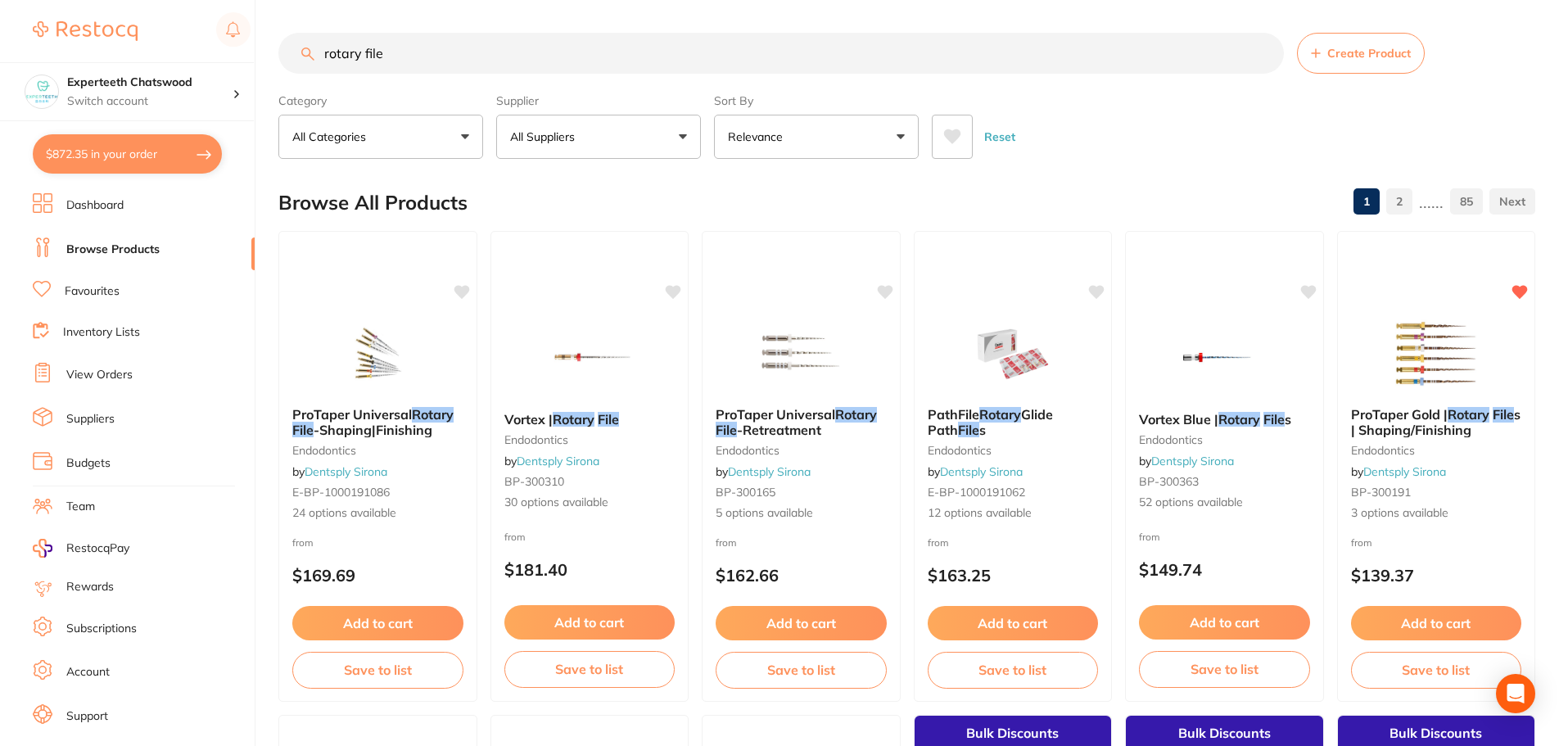
click at [555, 140] on p "All Suppliers" at bounding box center [546, 137] width 71 height 17
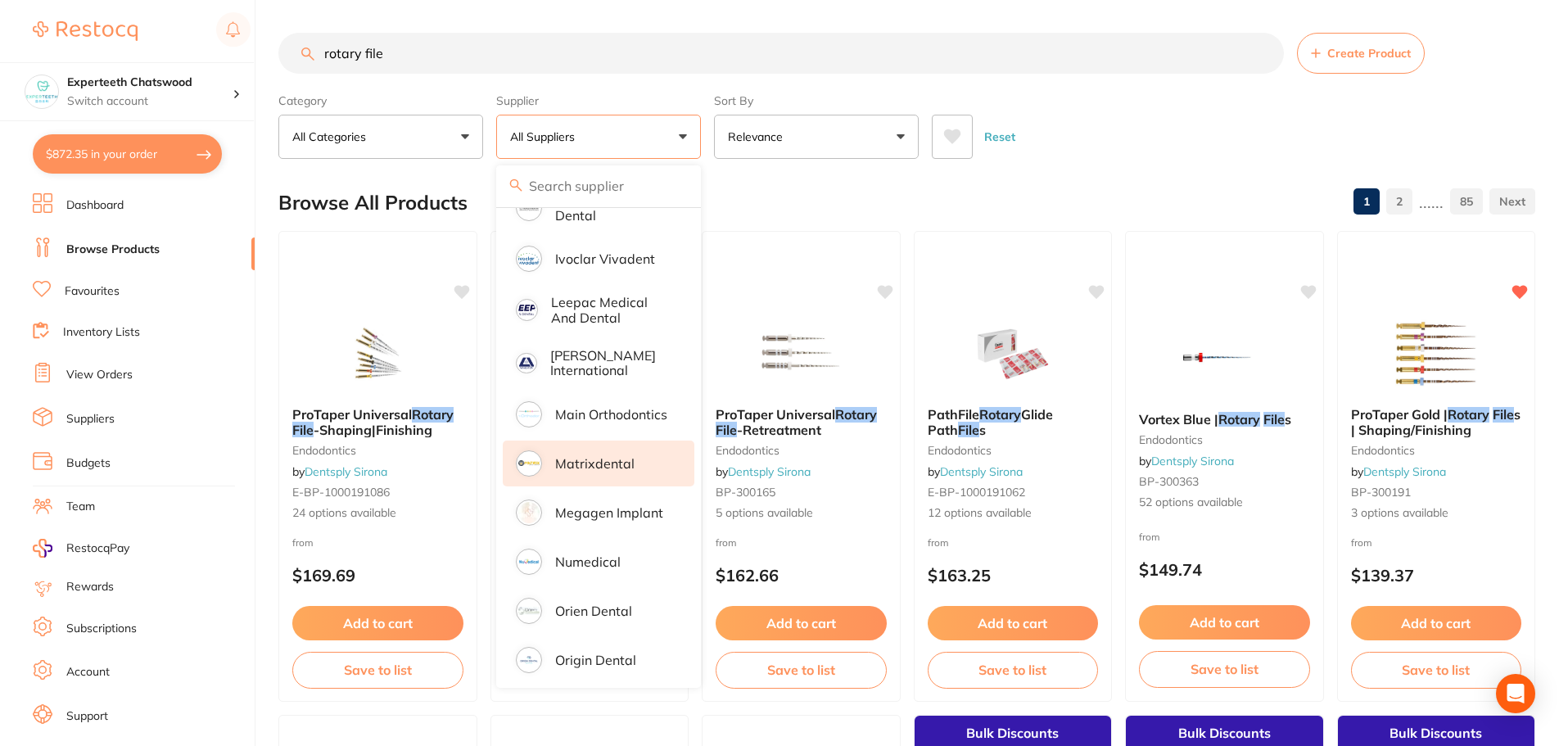
scroll to position [1065, 0]
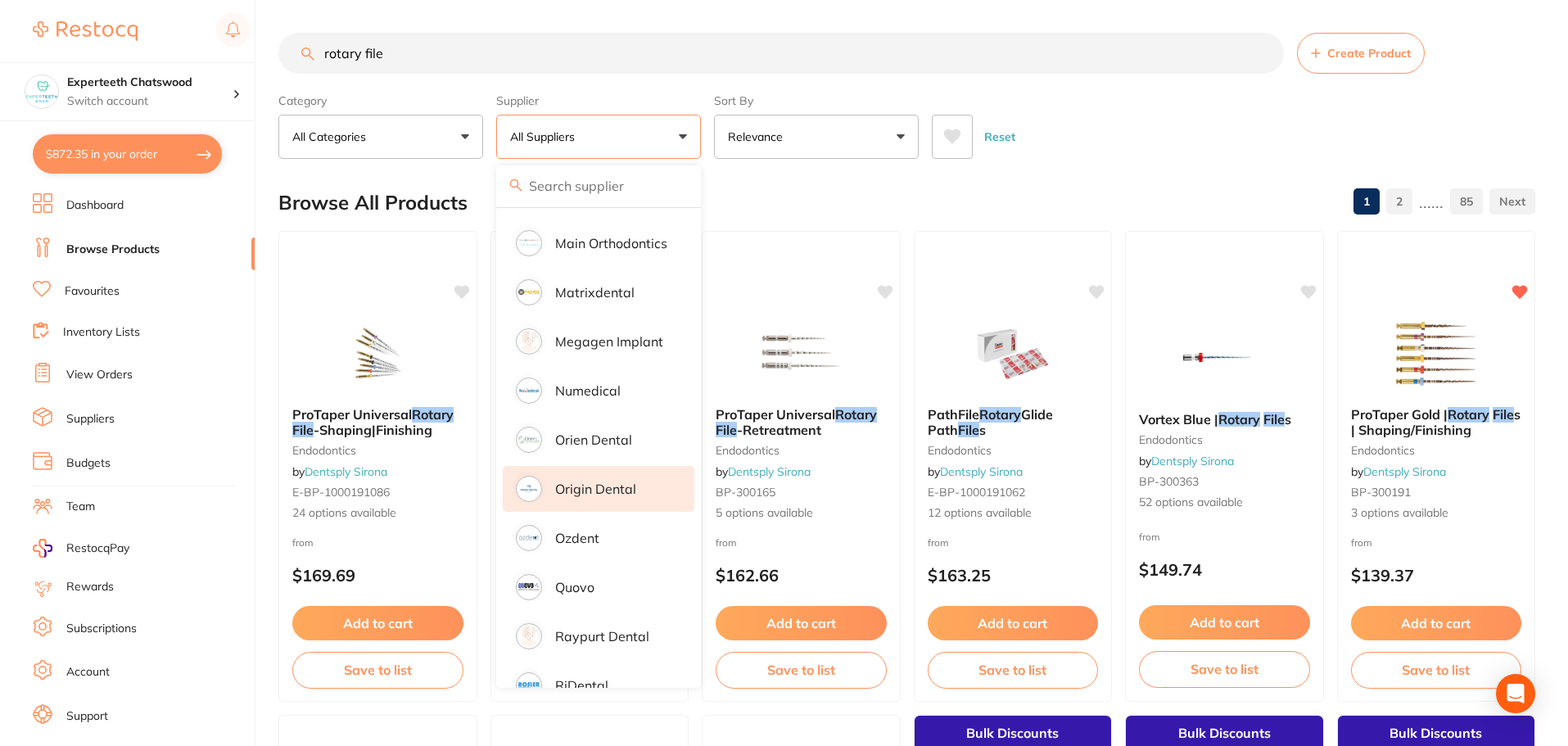
click at [607, 481] on p "Origin Dental" at bounding box center [596, 488] width 81 height 15
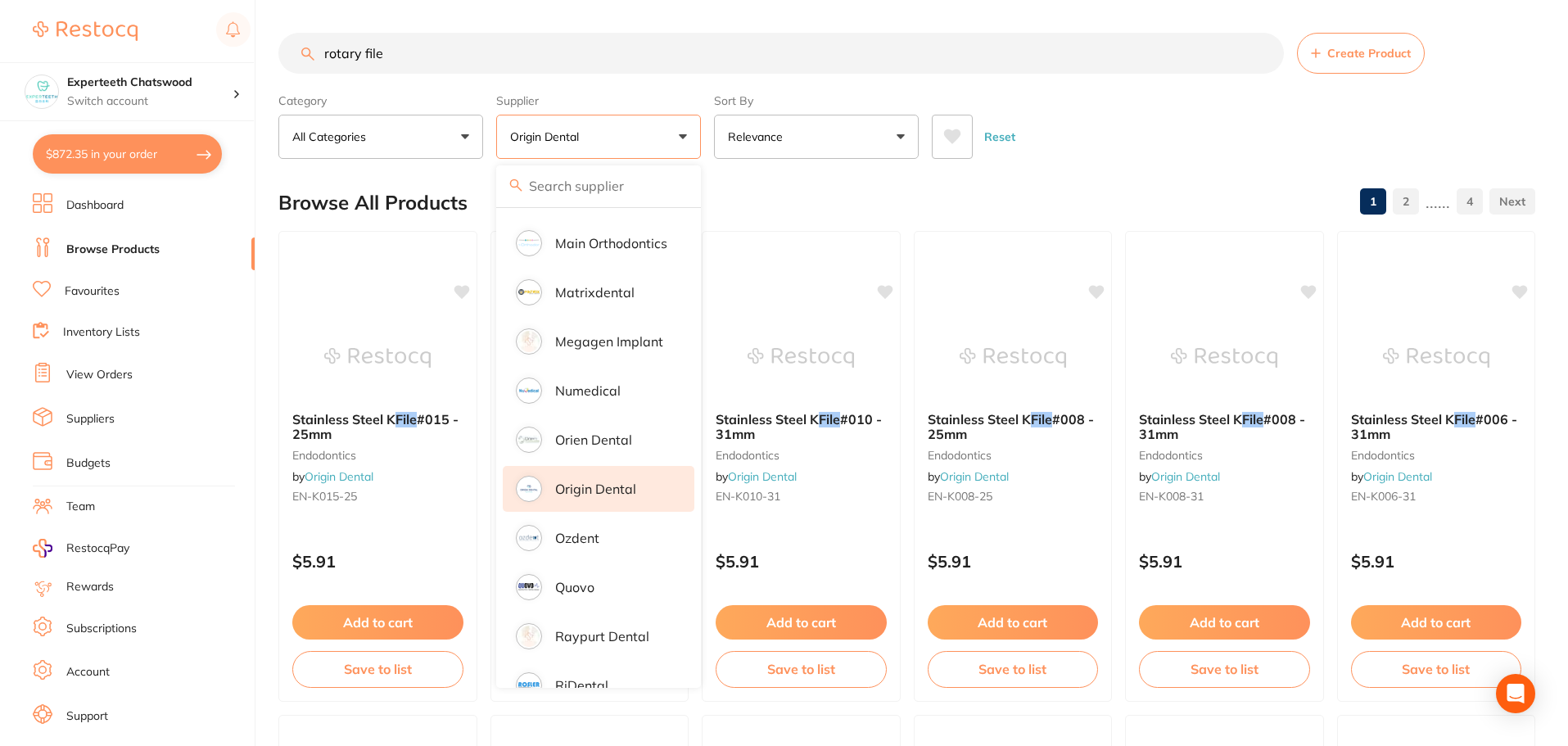
click at [1127, 103] on div "Reset" at bounding box center [1228, 131] width 590 height 57
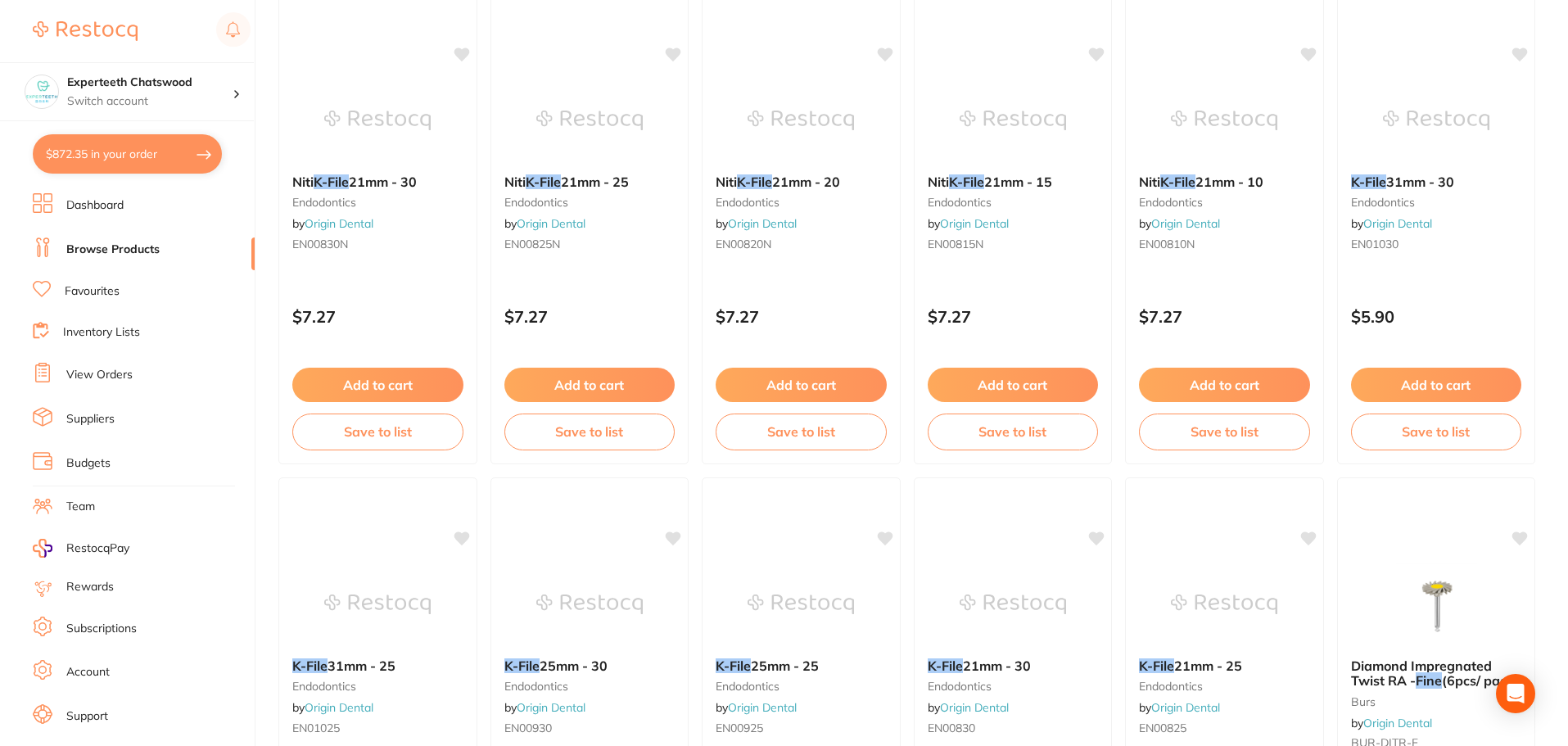
scroll to position [3913, 0]
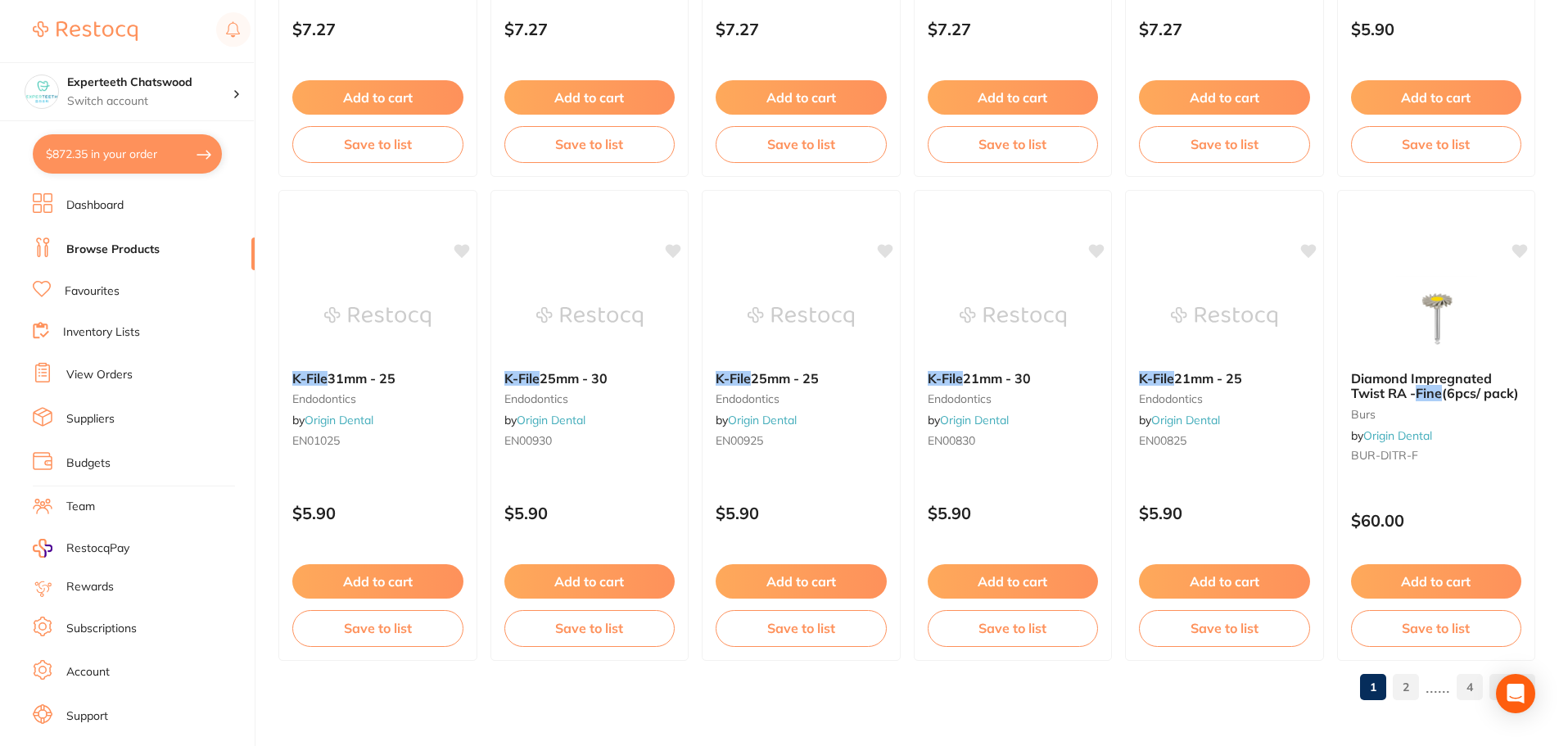
click at [1410, 686] on link "2" at bounding box center [1406, 687] width 26 height 33
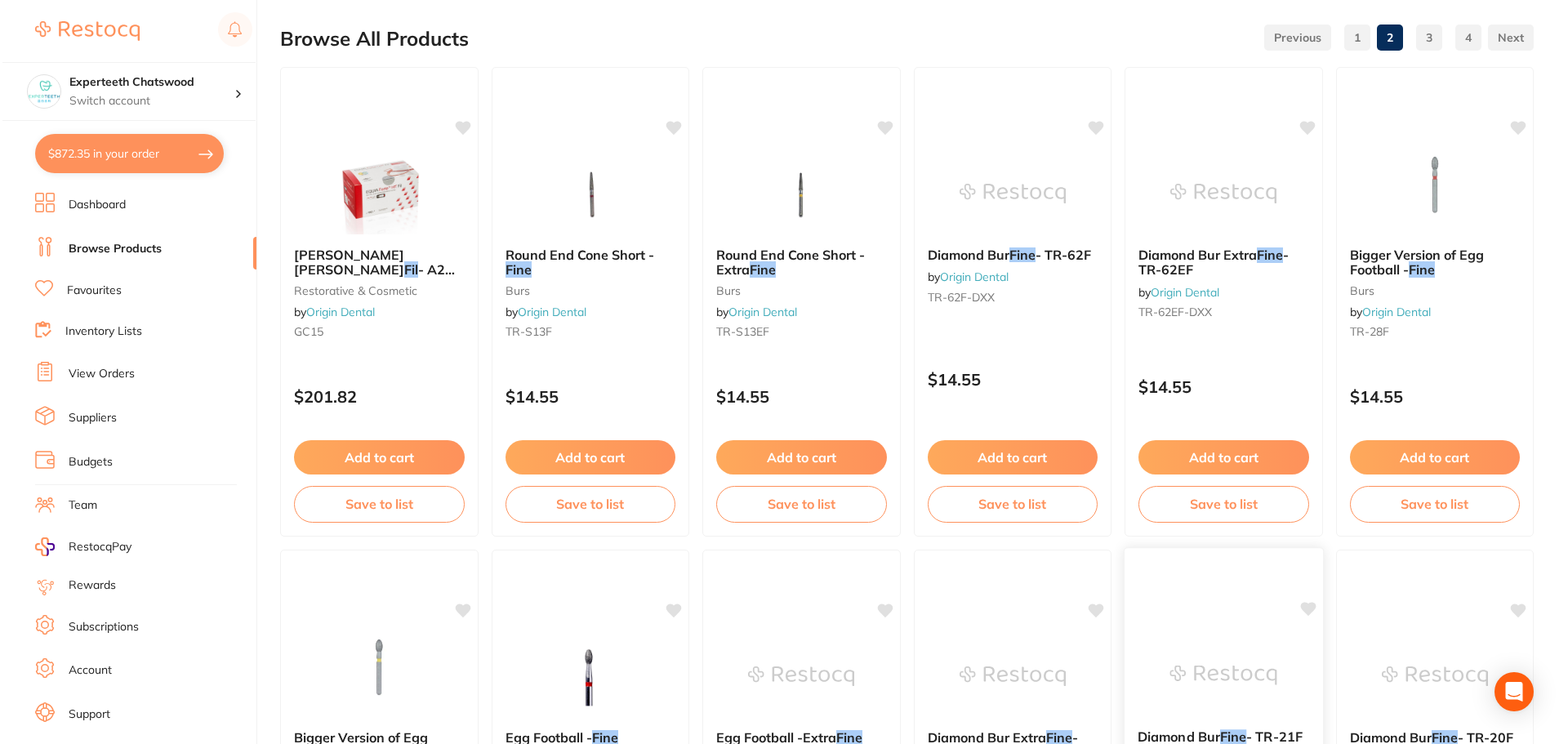
scroll to position [0, 0]
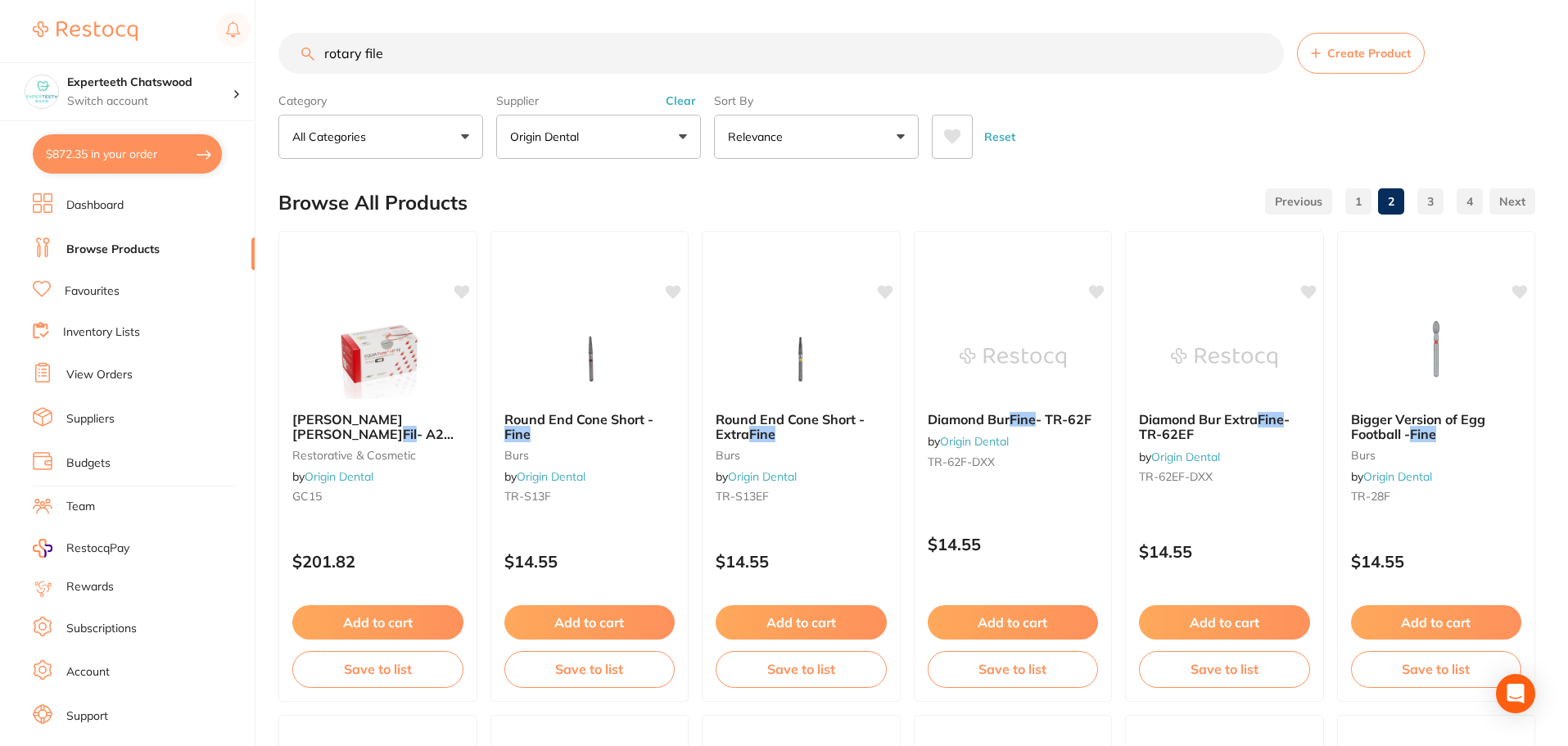
drag, startPoint x: 460, startPoint y: 50, endPoint x: 203, endPoint y: 37, distance: 257.3
click at [222, 37] on div "$872.35 Experteeth Chatswood Switch account Experteeth Chatswood $872.35 in you…" at bounding box center [784, 373] width 1568 height 746
paste input "A0753221G0S03"
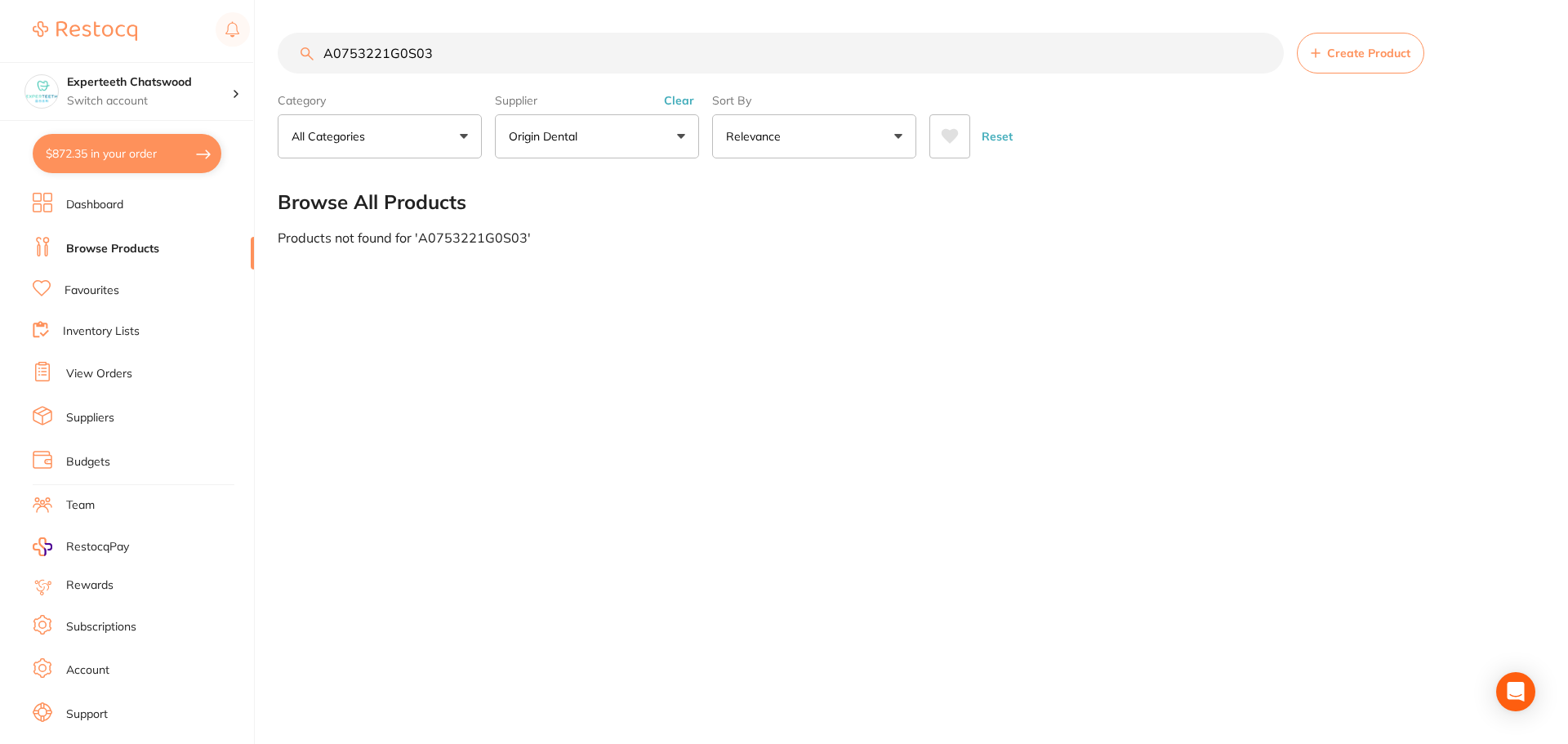
drag, startPoint x: 432, startPoint y: 51, endPoint x: 0, endPoint y: 5, distance: 434.4
click at [64, 28] on div "$872.35 Experteeth Chatswood Switch account Experteeth Chatswood $872.35 in you…" at bounding box center [784, 372] width 1568 height 744
paste input "P"
drag, startPoint x: 465, startPoint y: 53, endPoint x: 0, endPoint y: -3, distance: 468.4
click at [0, 0] on html "$872.35 Experteeth Chatswood Switch account Experteeth Chatswood $872.35 in you…" at bounding box center [784, 372] width 1568 height 744
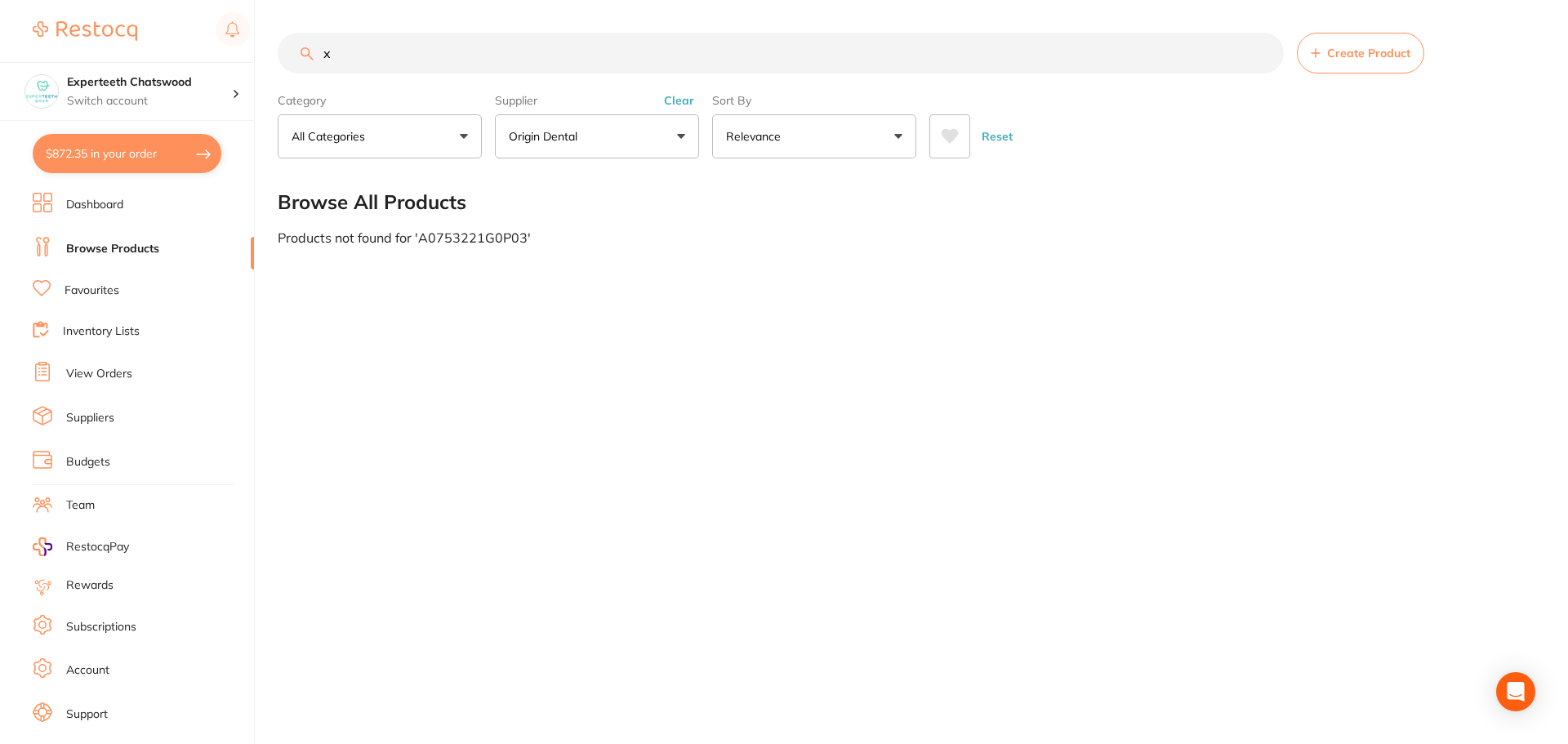
type input "下"
type input "x1"
